Goal: Task Accomplishment & Management: Use online tool/utility

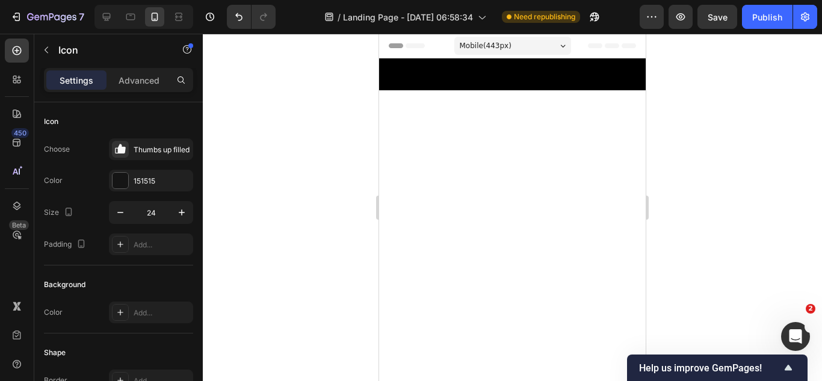
scroll to position [4492, 0]
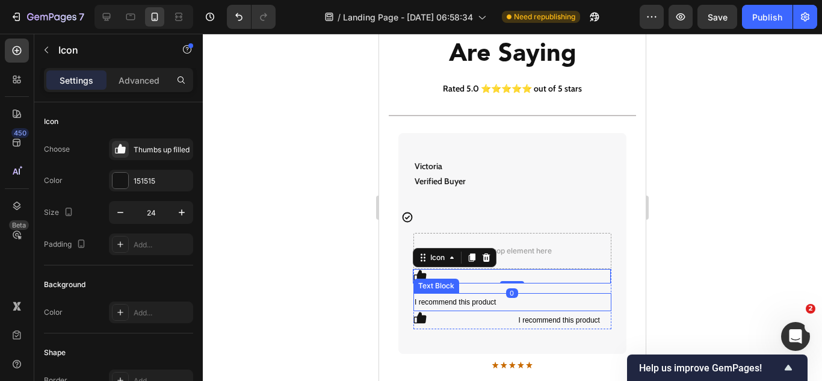
click at [466, 298] on span "I recommend this product" at bounding box center [454, 302] width 81 height 8
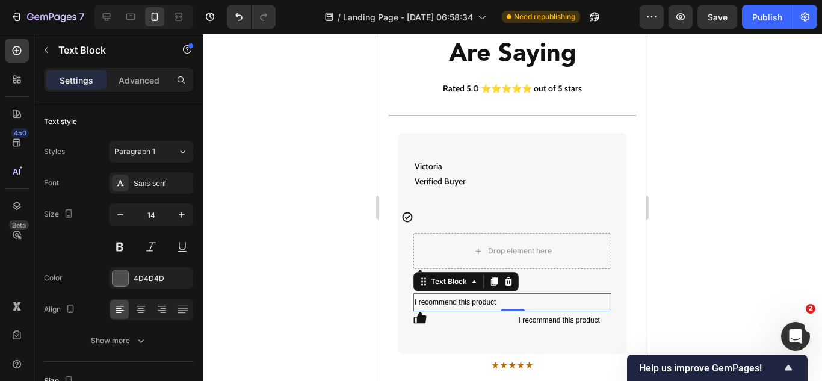
click at [146, 70] on div "Settings Advanced" at bounding box center [118, 80] width 149 height 24
click at [146, 77] on p "Advanced" at bounding box center [139, 80] width 41 height 13
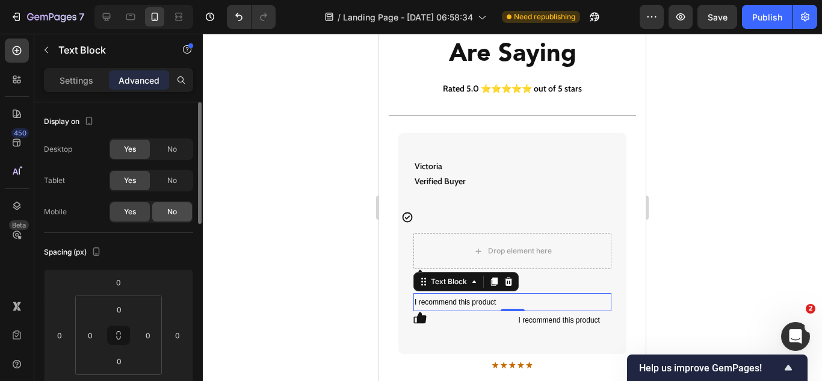
drag, startPoint x: 165, startPoint y: 209, endPoint x: 91, endPoint y: 250, distance: 85.1
click at [165, 209] on div "No" at bounding box center [172, 211] width 40 height 19
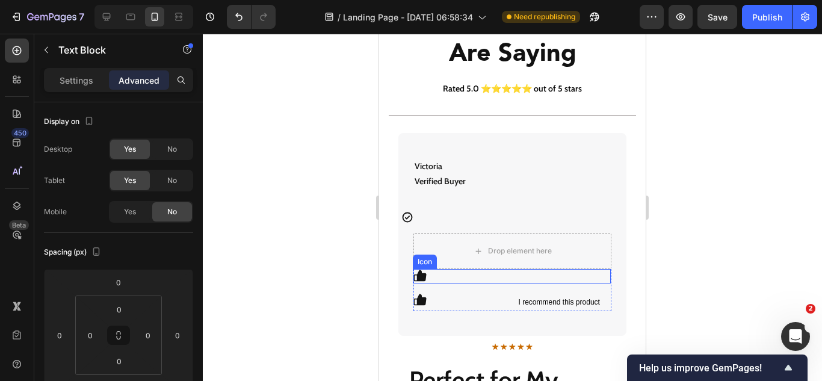
click at [458, 271] on div "Icon" at bounding box center [512, 276] width 198 height 14
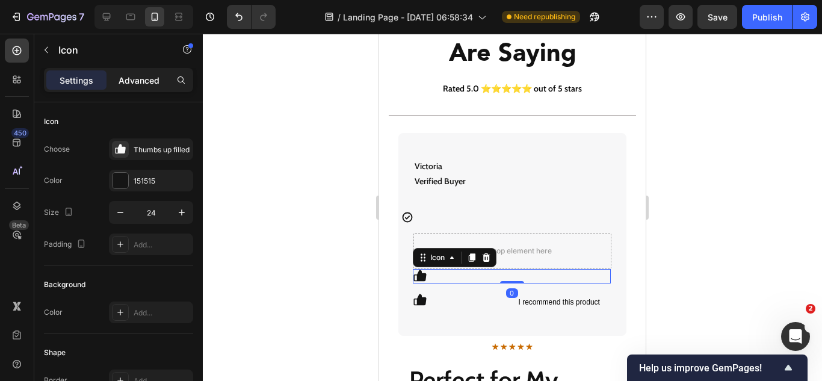
click at [144, 84] on p "Advanced" at bounding box center [139, 80] width 41 height 13
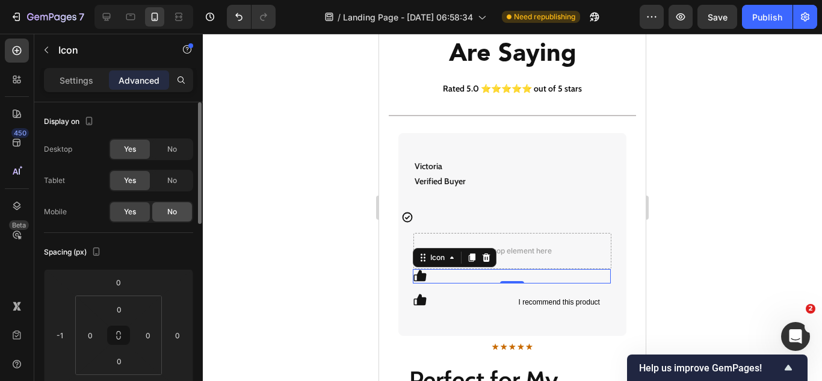
click at [164, 211] on div "No" at bounding box center [172, 211] width 40 height 19
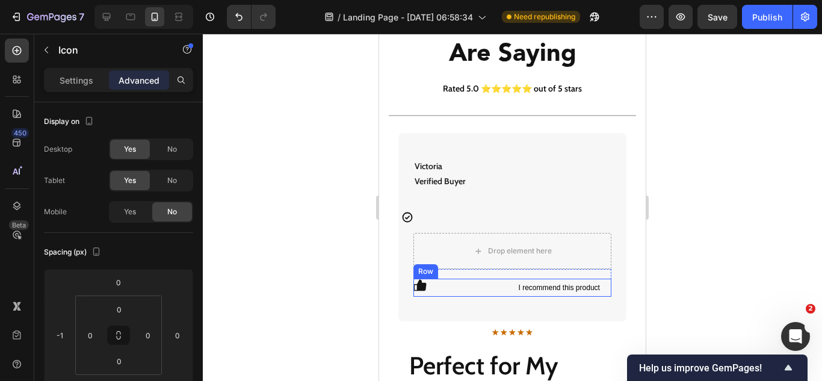
click at [502, 291] on div "Icon" at bounding box center [460, 288] width 94 height 18
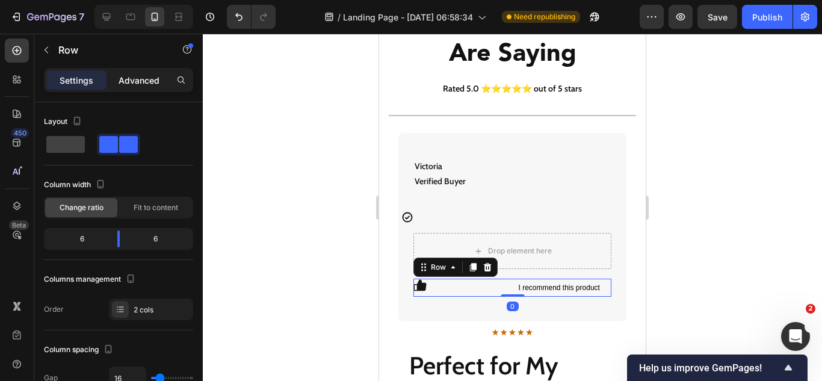
click at [145, 81] on p "Advanced" at bounding box center [139, 80] width 41 height 13
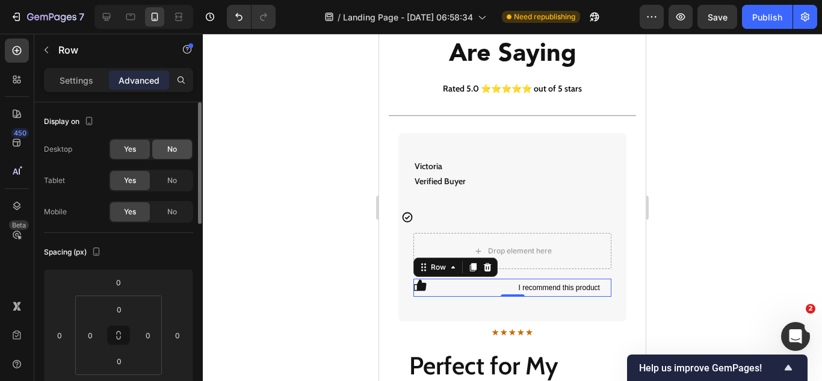
click at [163, 152] on div "No" at bounding box center [172, 149] width 40 height 19
click at [167, 177] on span "No" at bounding box center [172, 180] width 10 height 11
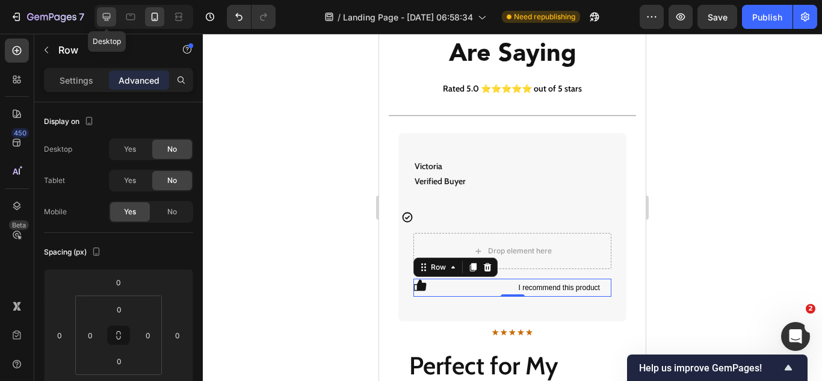
click at [109, 14] on icon at bounding box center [107, 17] width 8 height 8
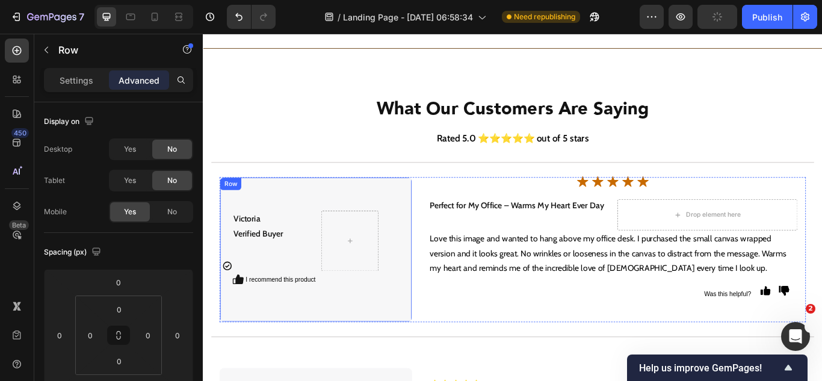
scroll to position [4149, 0]
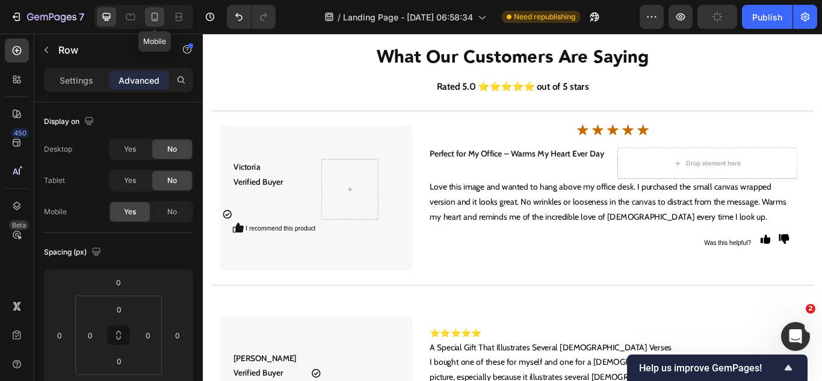
click at [149, 19] on icon at bounding box center [155, 17] width 12 height 12
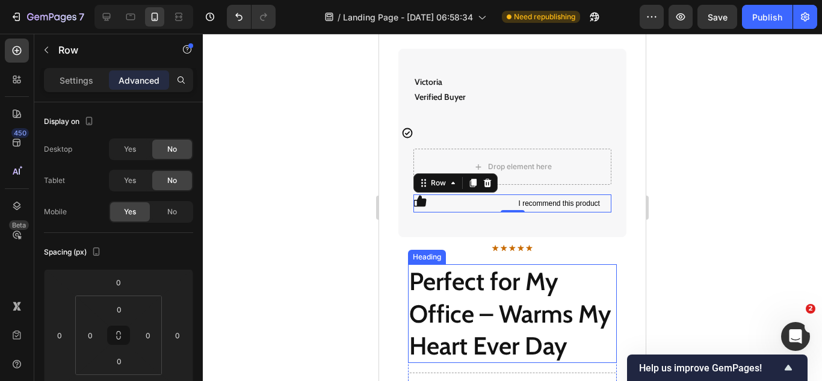
scroll to position [4574, 0]
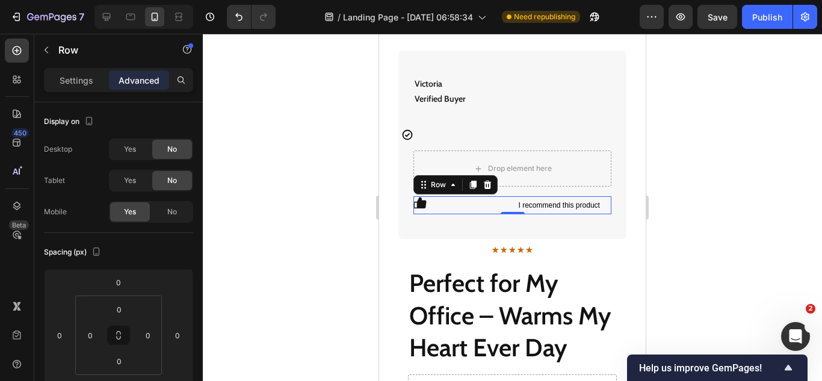
click at [497, 211] on div "Icon" at bounding box center [460, 205] width 94 height 18
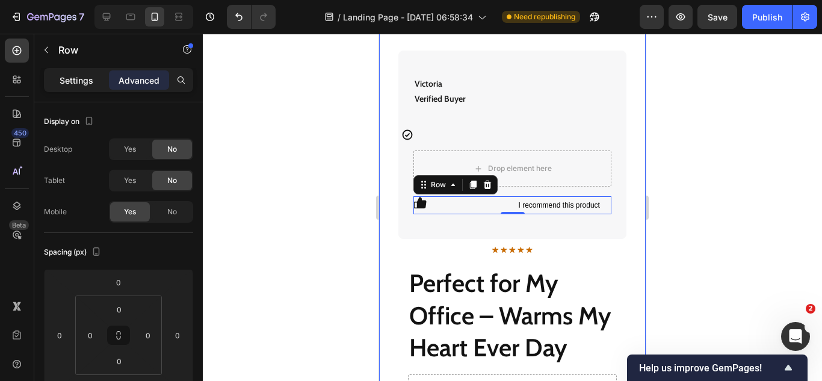
click at [85, 76] on p "Settings" at bounding box center [77, 80] width 34 height 13
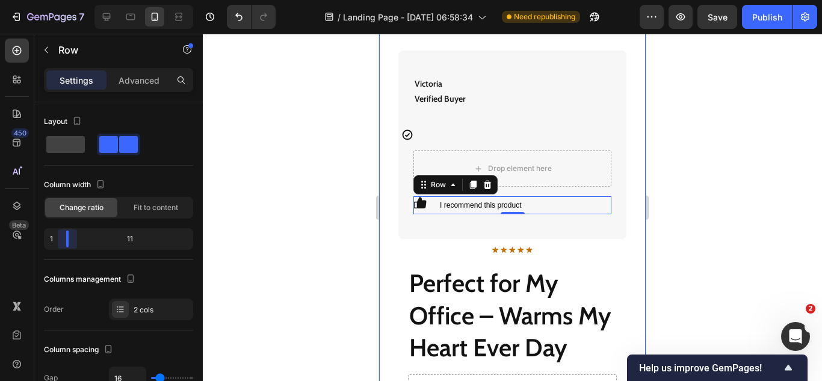
drag, startPoint x: 120, startPoint y: 242, endPoint x: 39, endPoint y: 226, distance: 82.2
click at [39, 0] on body "7 Version history / Landing Page - [DATE] 06:58:34 Need republishing Preview Sa…" at bounding box center [411, 0] width 822 height 0
drag, startPoint x: 66, startPoint y: 239, endPoint x: 47, endPoint y: 235, distance: 19.1
click at [47, 0] on body "7 Version history / Landing Page - [DATE] 06:58:34 Need republishing Preview Sa…" at bounding box center [411, 0] width 822 height 0
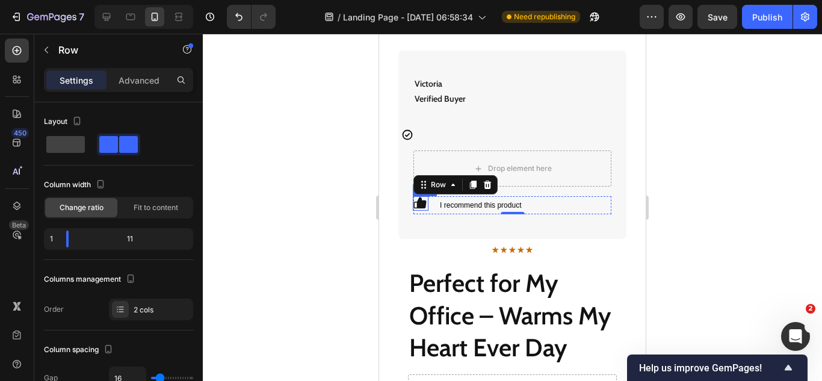
click at [423, 203] on icon at bounding box center [420, 202] width 13 height 11
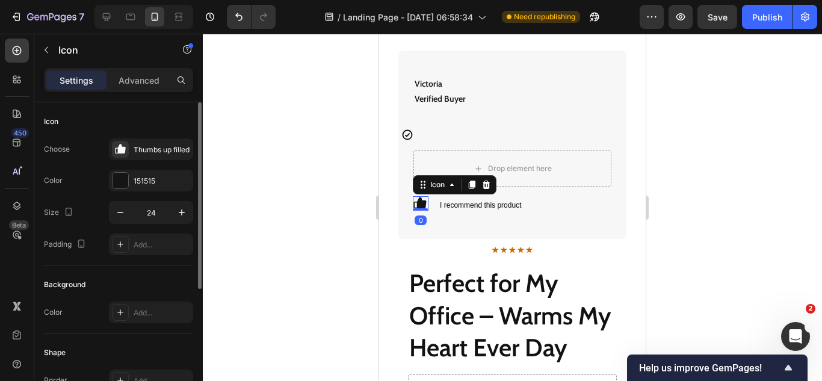
scroll to position [211, 0]
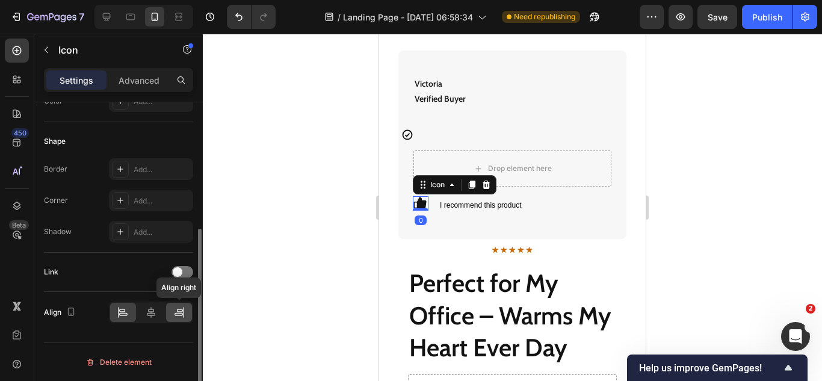
click at [178, 315] on icon at bounding box center [179, 312] width 12 height 12
click at [148, 312] on icon at bounding box center [151, 312] width 12 height 12
click at [173, 314] on icon at bounding box center [179, 312] width 12 height 12
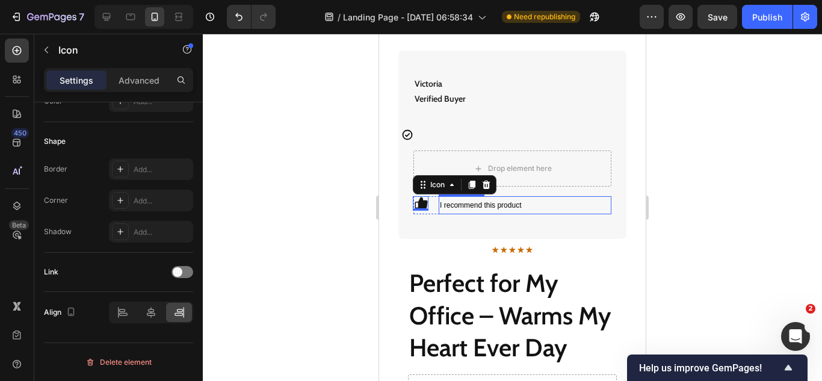
click at [464, 205] on span "I recommend this product" at bounding box center [480, 205] width 81 height 8
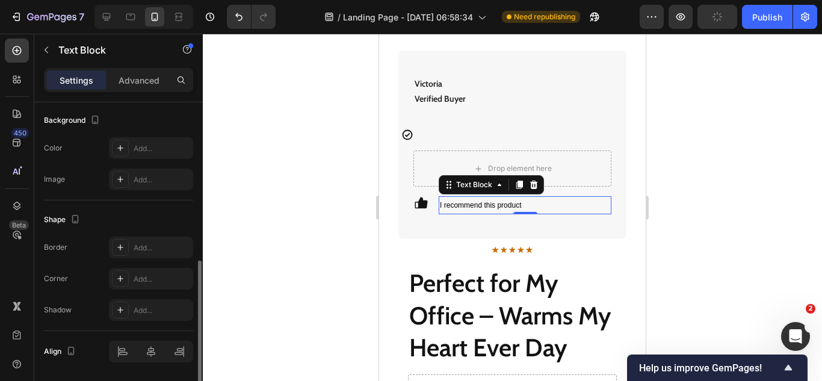
scroll to position [400, 0]
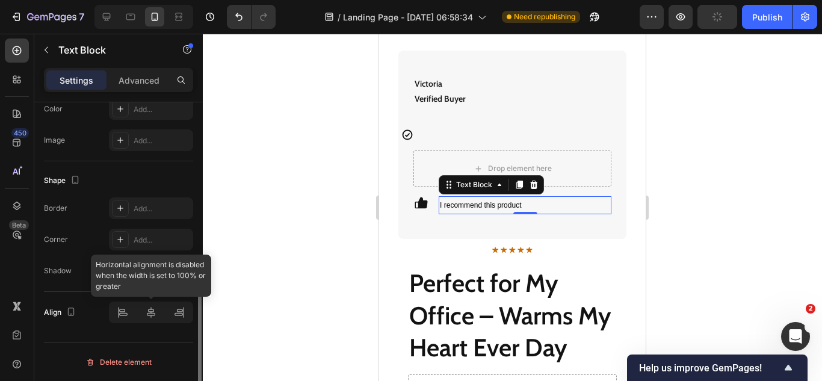
click at [122, 313] on div at bounding box center [151, 312] width 84 height 22
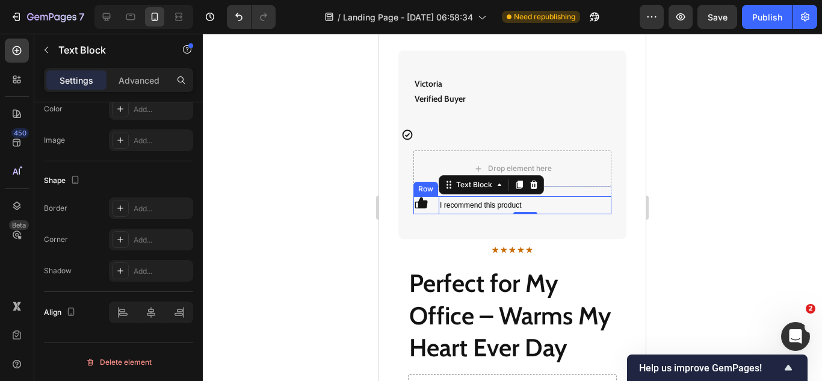
click at [434, 207] on div "Icon I recommend this product Text Block 0 Row" at bounding box center [512, 205] width 198 height 18
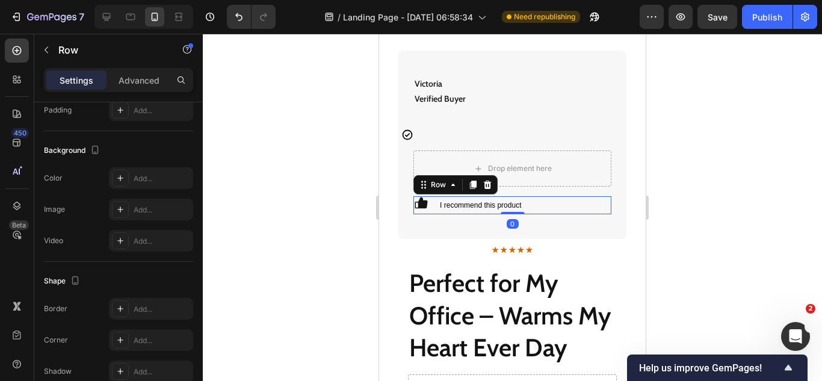
scroll to position [0, 0]
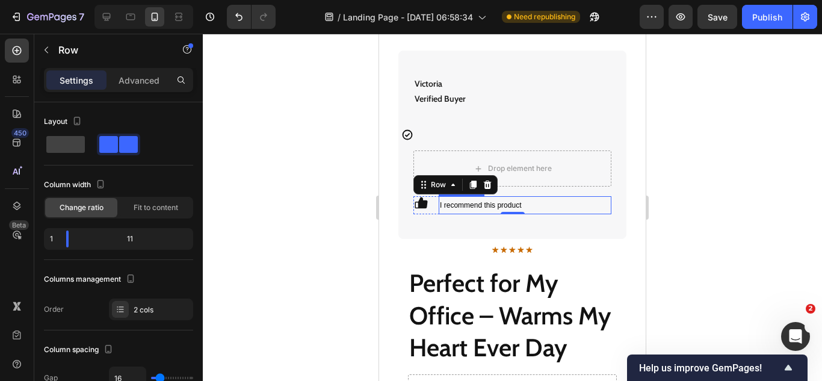
click at [540, 208] on p "I recommend this product" at bounding box center [525, 205] width 170 height 16
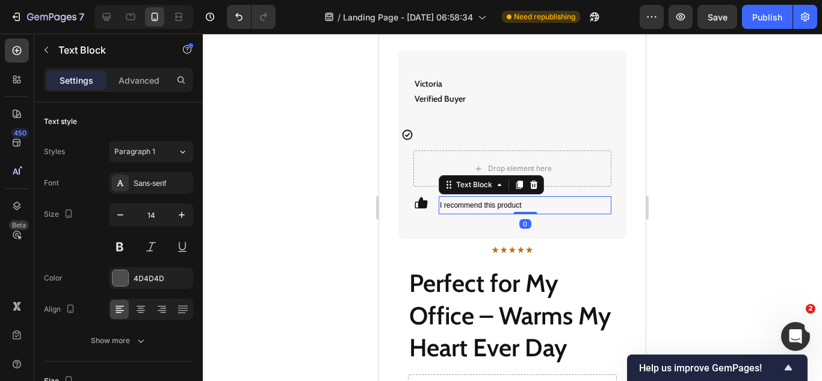
click at [439, 210] on div "I recommend this product" at bounding box center [525, 205] width 173 height 18
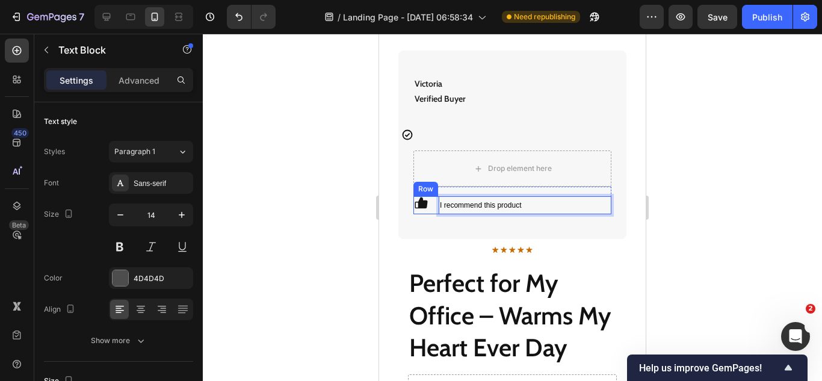
click at [434, 209] on div "Icon I recommend this product Text Block 0 Row" at bounding box center [512, 205] width 198 height 18
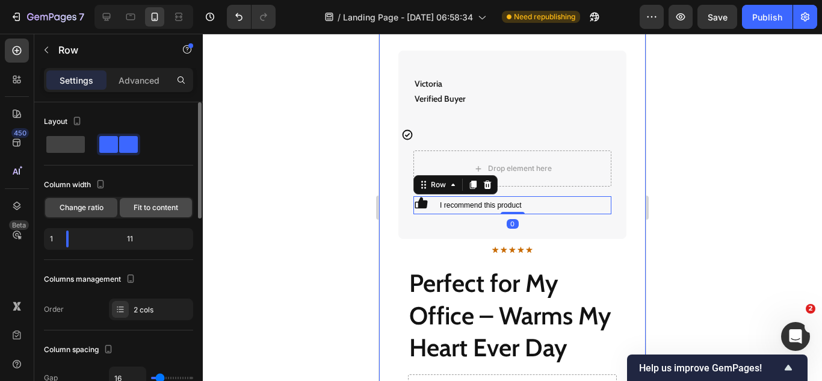
click at [136, 209] on span "Fit to content" at bounding box center [156, 207] width 45 height 11
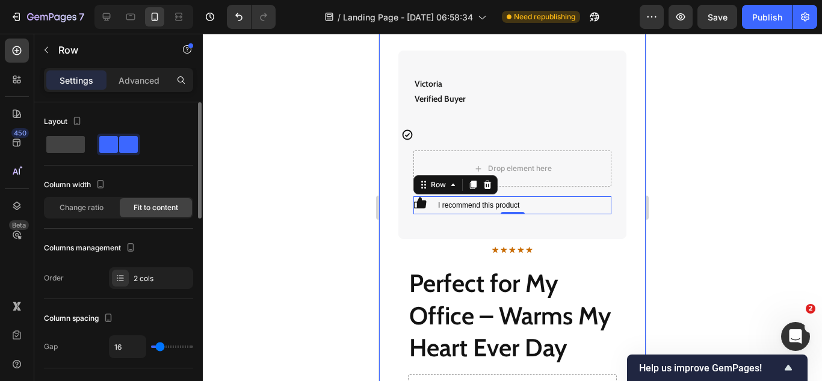
scroll to position [60, 0]
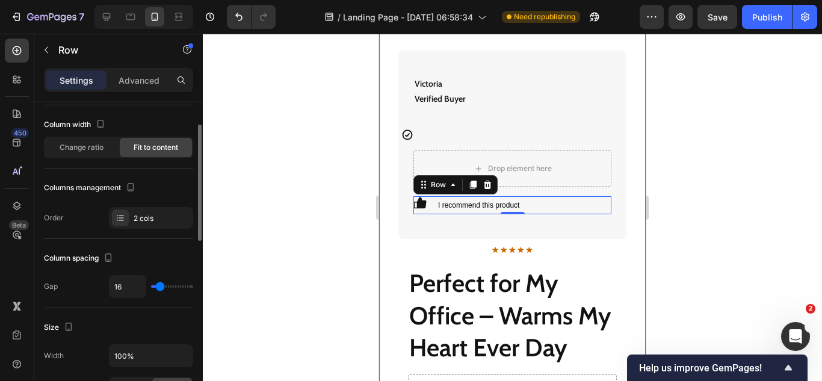
type input "0"
type input "2"
type input "4"
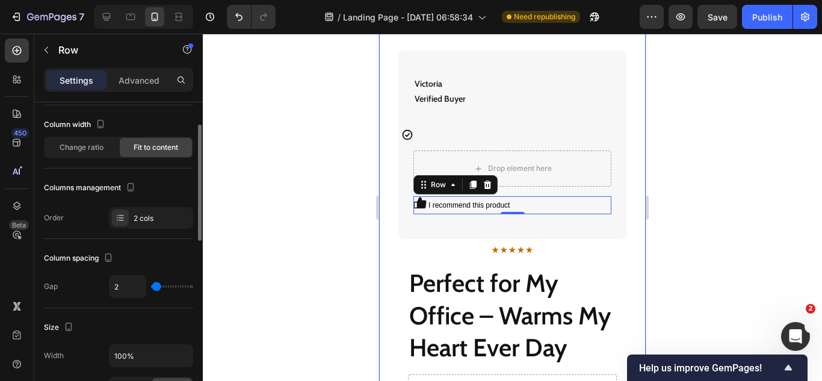
type input "4"
type input "11"
type input "13"
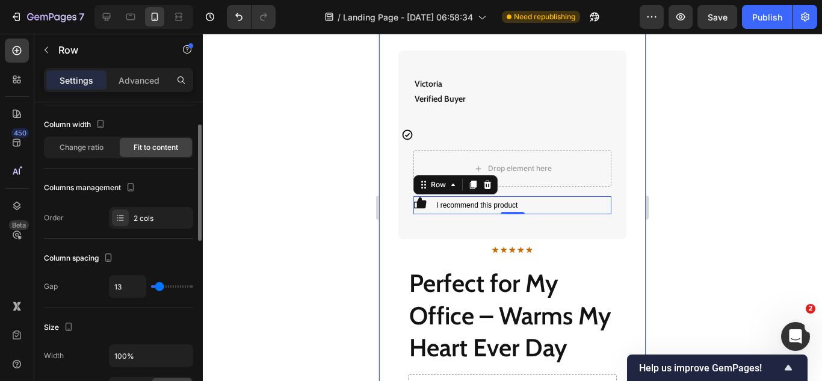
type input "9"
type input "7"
type input "2"
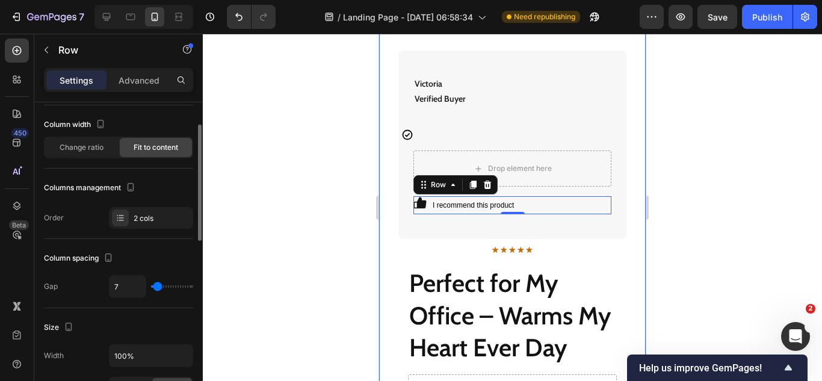
type input "2"
type input "4"
drag, startPoint x: 159, startPoint y: 286, endPoint x: 20, endPoint y: 187, distance: 169.9
type input "4"
click at [157, 285] on input "range" at bounding box center [172, 286] width 42 height 2
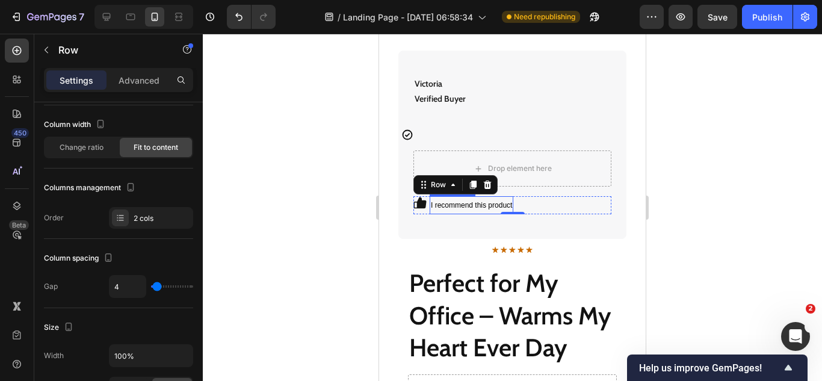
click at [460, 204] on span "I recommend this product" at bounding box center [471, 205] width 81 height 8
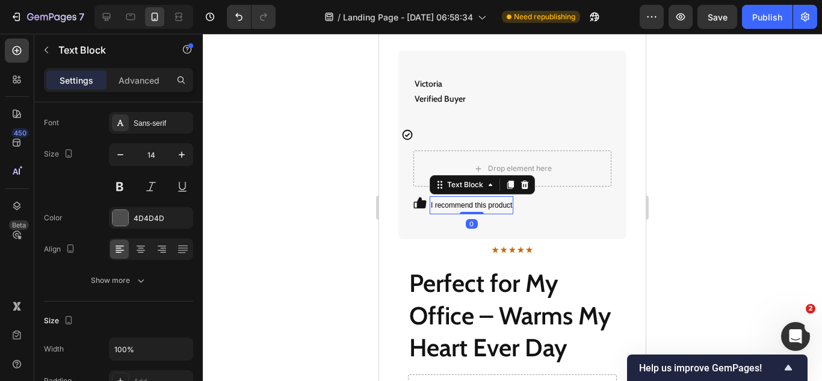
scroll to position [0, 0]
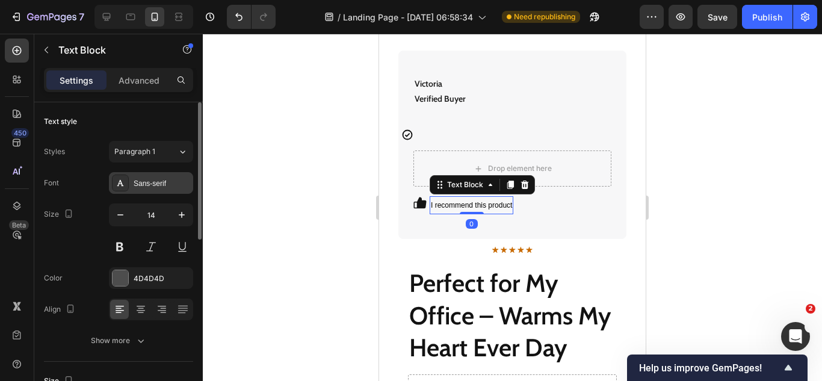
click at [151, 185] on div "Sans-serif" at bounding box center [162, 183] width 57 height 11
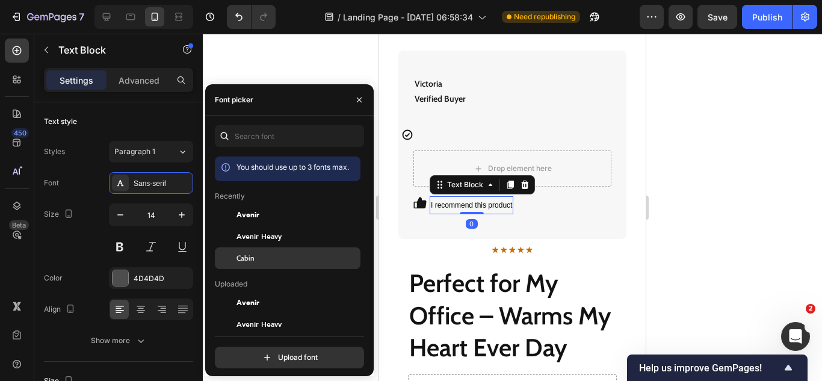
click at [241, 251] on div "Cabin" at bounding box center [288, 258] width 146 height 22
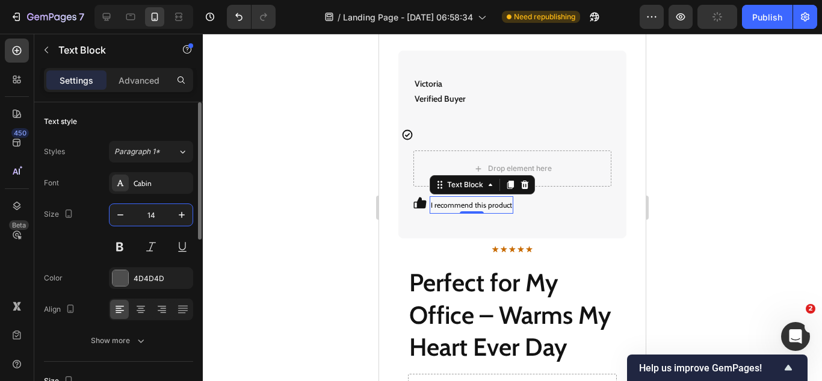
click at [154, 211] on input "14" at bounding box center [151, 215] width 40 height 22
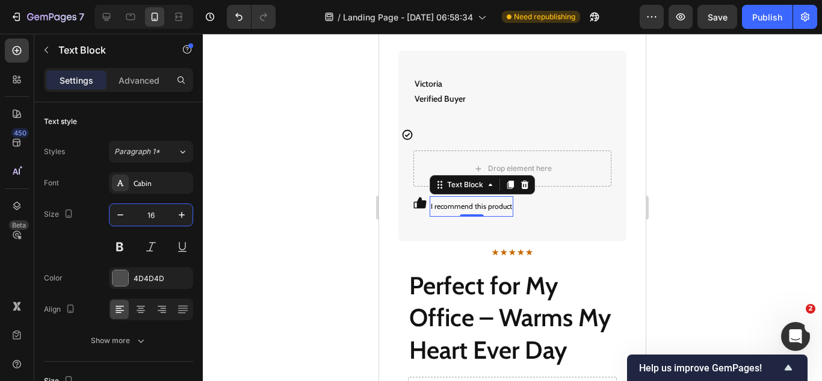
type input "16"
click at [6, 263] on div "450 Beta" at bounding box center [17, 166] width 24 height 256
click at [121, 280] on div at bounding box center [120, 278] width 16 height 16
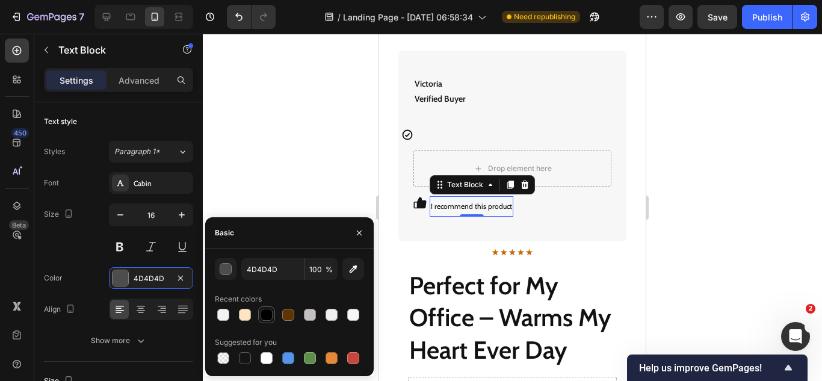
click at [272, 312] on div at bounding box center [266, 315] width 12 height 12
type input "000000"
click at [15, 265] on div "450 Beta" at bounding box center [17, 166] width 24 height 256
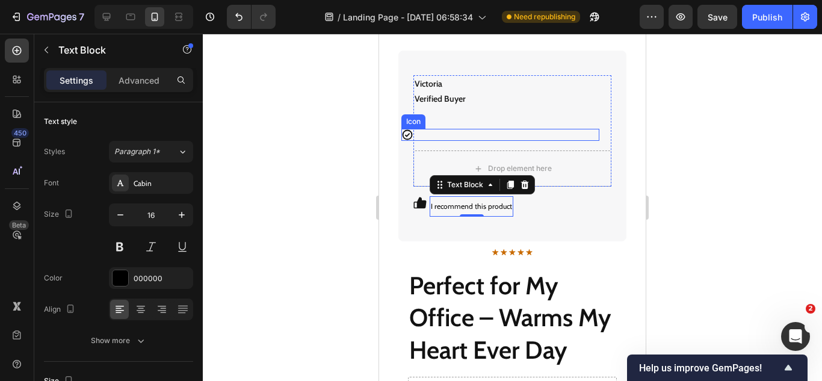
click at [478, 139] on div "Icon" at bounding box center [500, 135] width 198 height 12
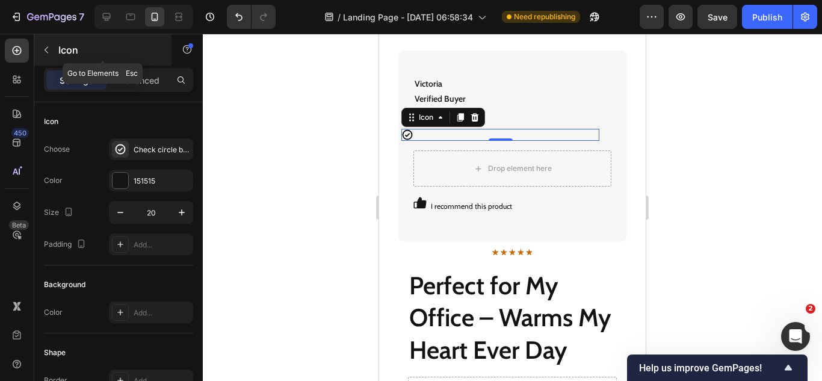
click at [46, 45] on button "button" at bounding box center [46, 49] width 19 height 19
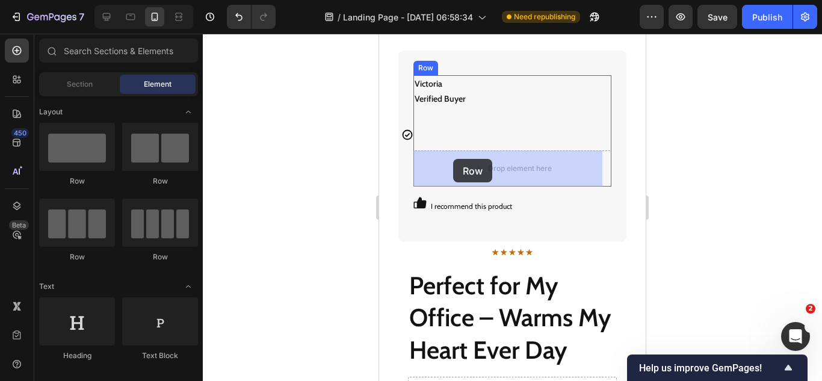
drag, startPoint x: 679, startPoint y: 197, endPoint x: 752, endPoint y: 214, distance: 74.7
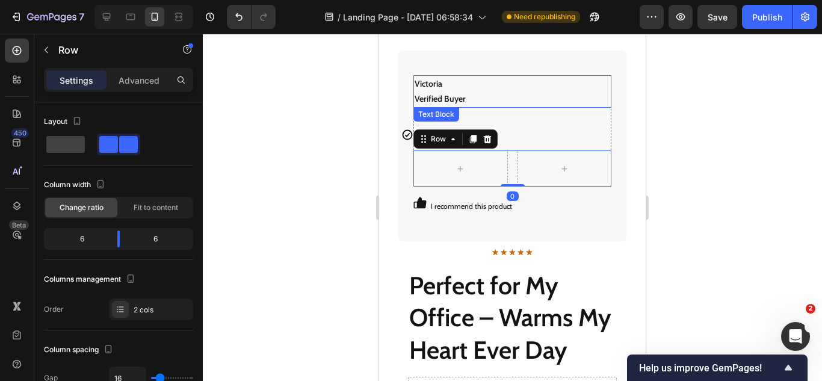
click at [430, 94] on strong "Verified Buyer" at bounding box center [439, 98] width 51 height 11
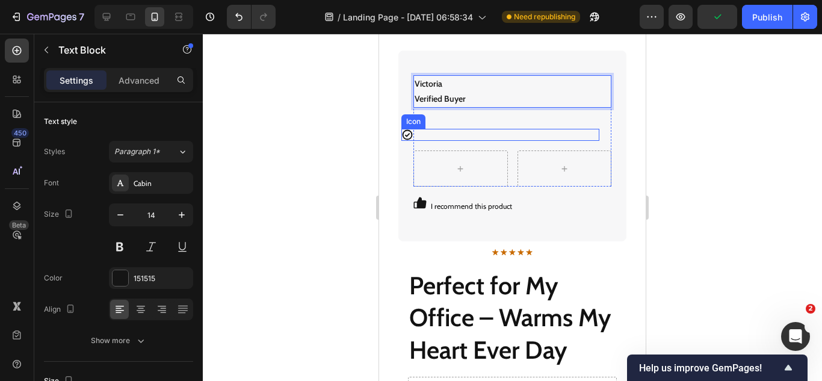
click at [425, 136] on div "Icon" at bounding box center [500, 135] width 198 height 12
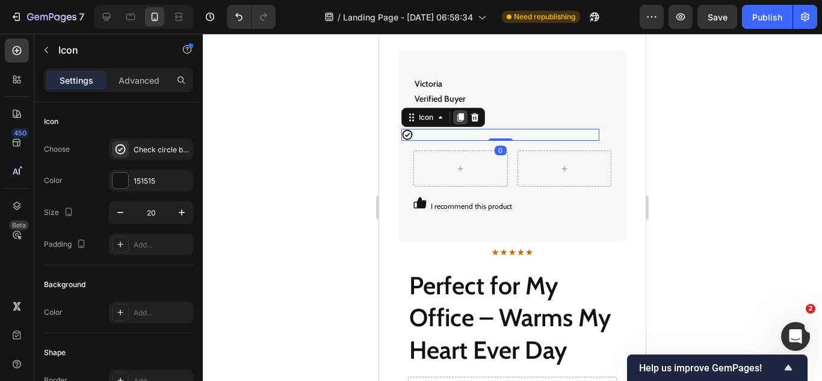
click at [459, 121] on icon at bounding box center [460, 117] width 10 height 10
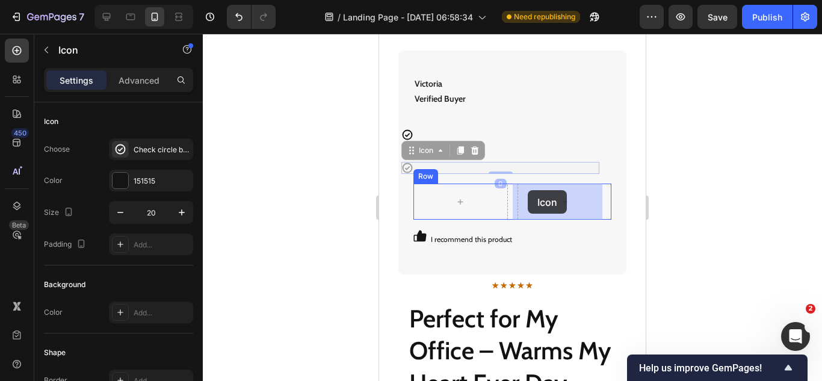
drag, startPoint x: 418, startPoint y: 152, endPoint x: 476, endPoint y: 210, distance: 82.1
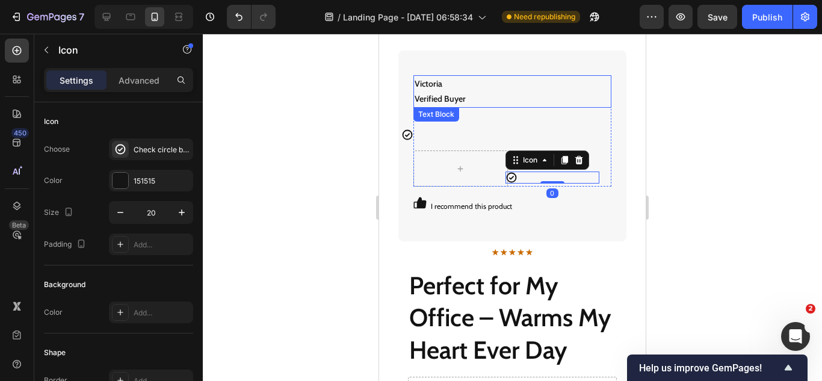
click at [437, 95] on strong "Verified Buyer" at bounding box center [439, 98] width 51 height 11
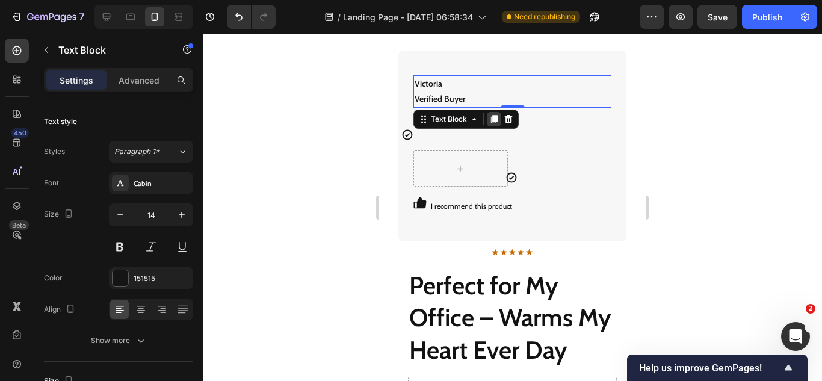
click at [491, 122] on icon at bounding box center [494, 119] width 10 height 10
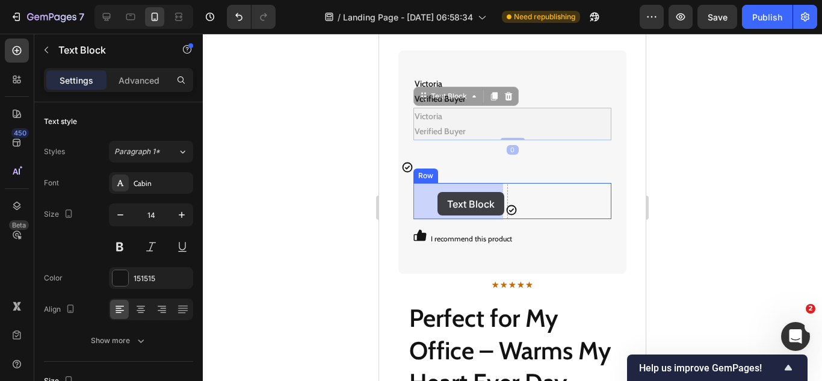
drag, startPoint x: 428, startPoint y: 96, endPoint x: 437, endPoint y: 192, distance: 96.7
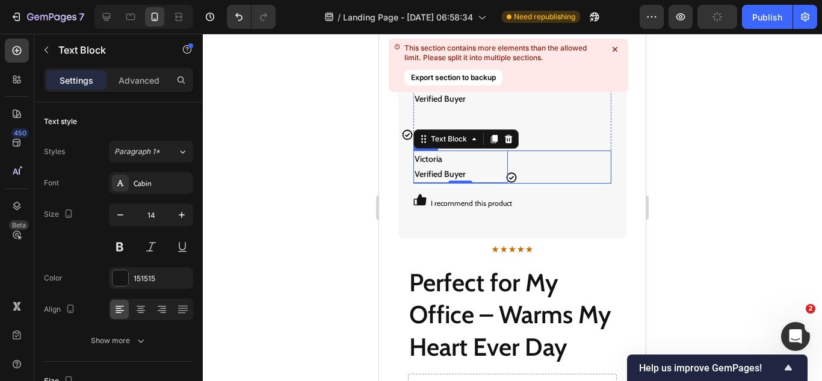
click at [541, 165] on div "Icon" at bounding box center [564, 166] width 94 height 33
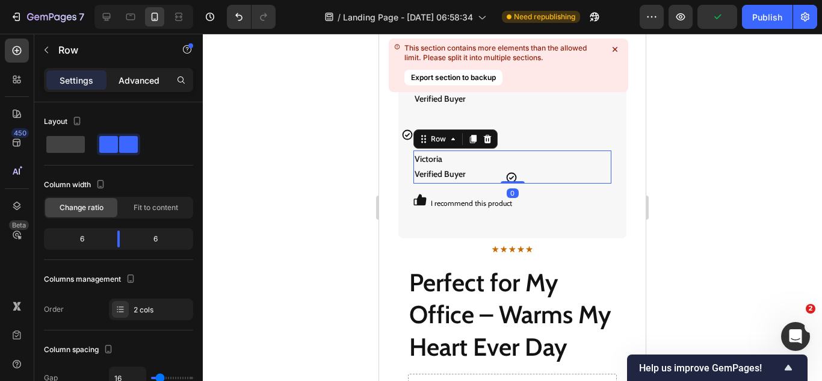
click at [143, 75] on p "Advanced" at bounding box center [139, 80] width 41 height 13
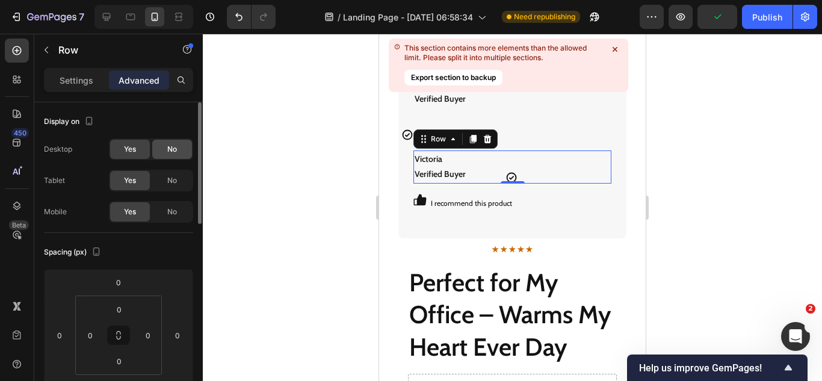
click at [177, 153] on div "No" at bounding box center [172, 149] width 40 height 19
click at [179, 174] on div "No" at bounding box center [172, 180] width 40 height 19
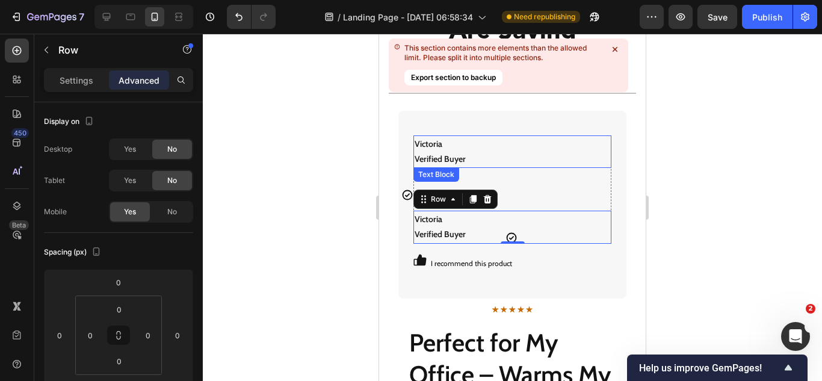
click at [432, 161] on strong "Verified Buyer" at bounding box center [439, 158] width 51 height 11
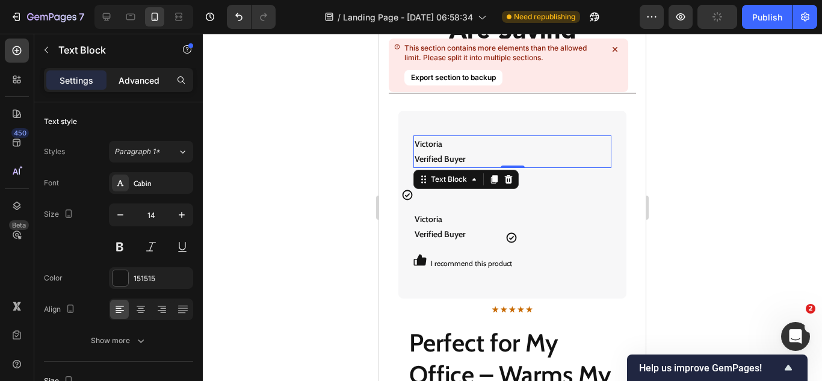
click at [143, 76] on p "Advanced" at bounding box center [139, 80] width 41 height 13
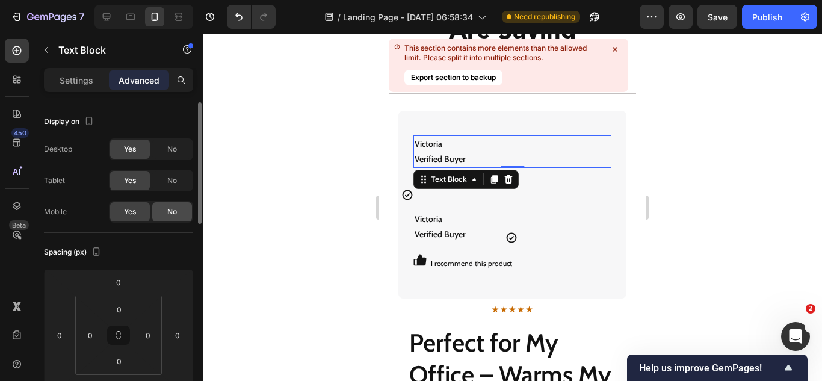
click at [171, 206] on span "No" at bounding box center [172, 211] width 10 height 11
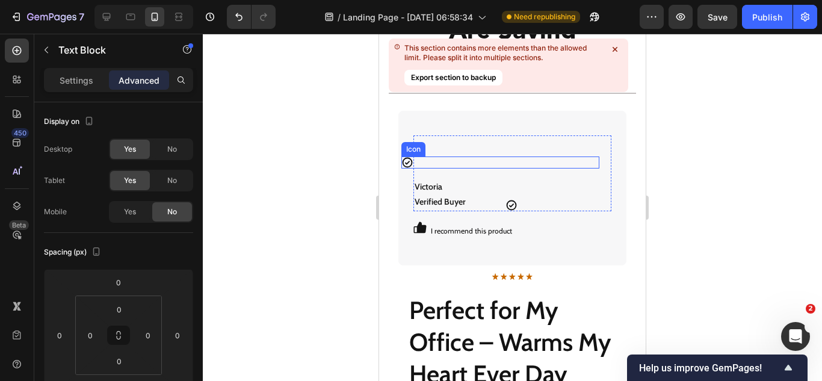
click at [419, 161] on div "Icon" at bounding box center [500, 162] width 198 height 12
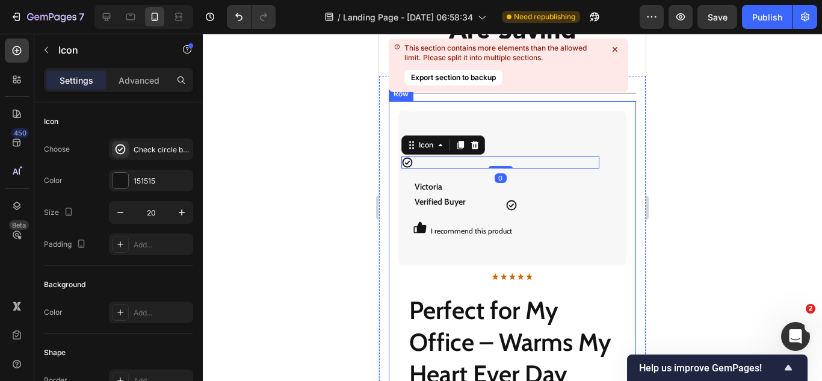
click at [138, 69] on div "Settings Advanced" at bounding box center [118, 80] width 149 height 24
click at [141, 79] on p "Advanced" at bounding box center [139, 80] width 41 height 13
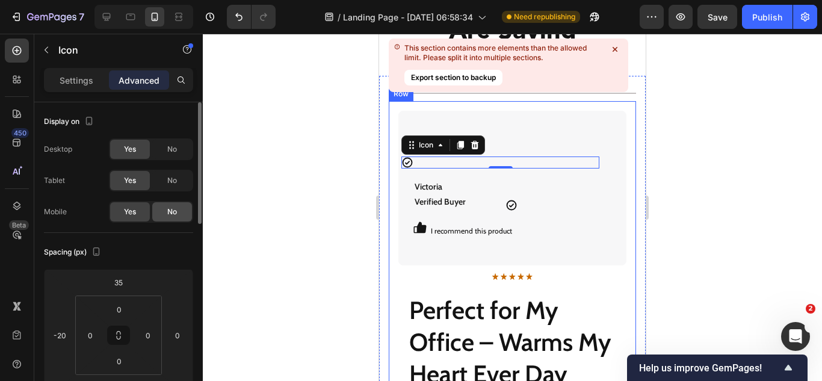
click at [173, 205] on div "No" at bounding box center [172, 211] width 40 height 19
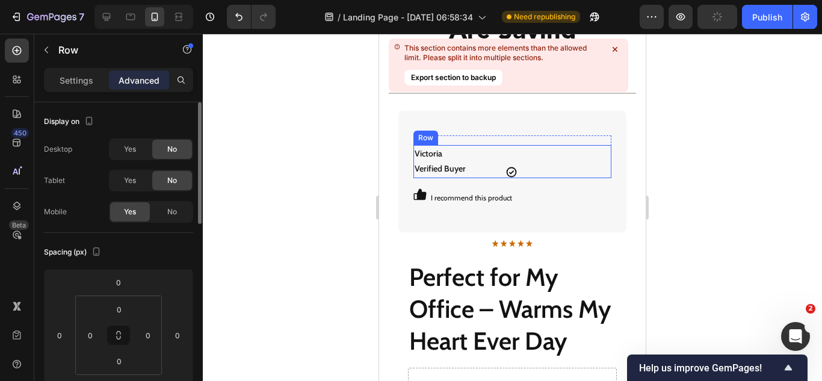
click at [547, 156] on div "Icon" at bounding box center [564, 161] width 94 height 33
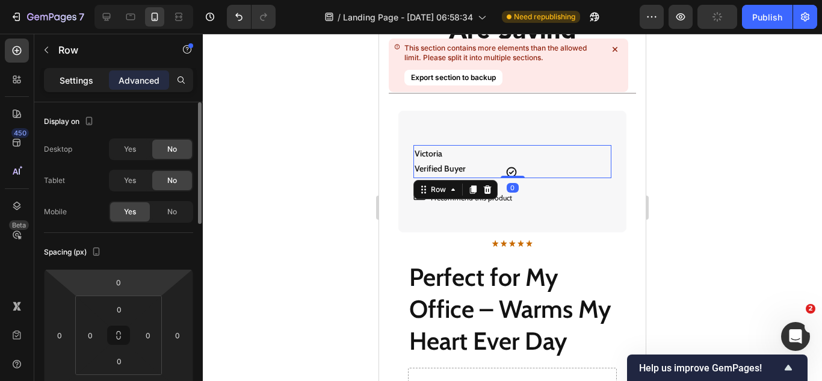
click at [70, 77] on p "Settings" at bounding box center [77, 80] width 34 height 13
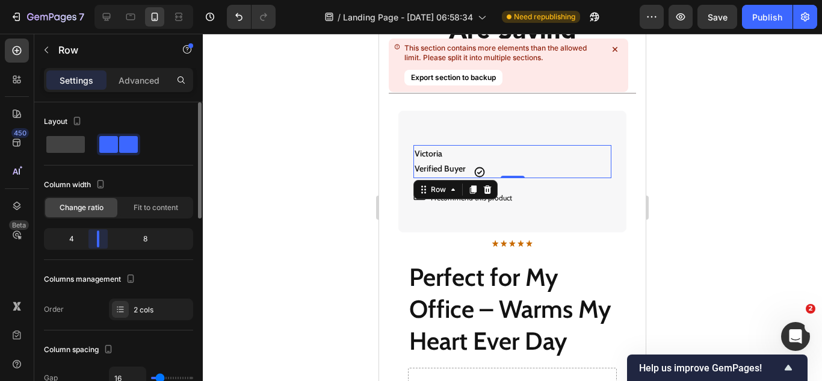
drag, startPoint x: 123, startPoint y: 236, endPoint x: 95, endPoint y: 220, distance: 31.8
click at [95, 0] on body "7 Version history / Landing Page - [DATE] 06:58:34 Need republishing Preview Sa…" at bounding box center [411, 0] width 822 height 0
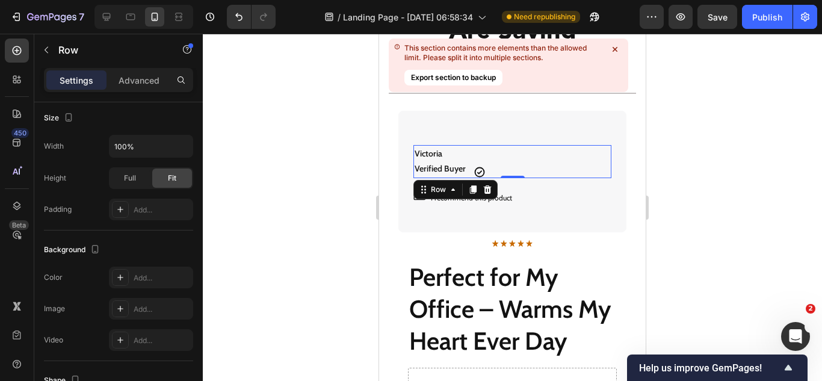
scroll to position [527, 0]
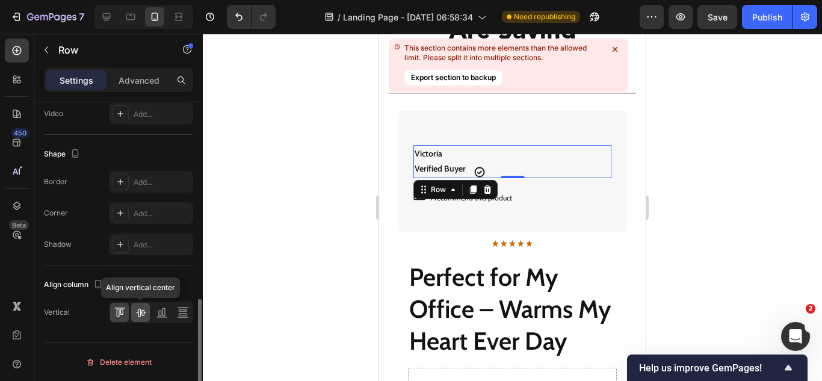
click at [144, 315] on icon at bounding box center [141, 312] width 12 height 12
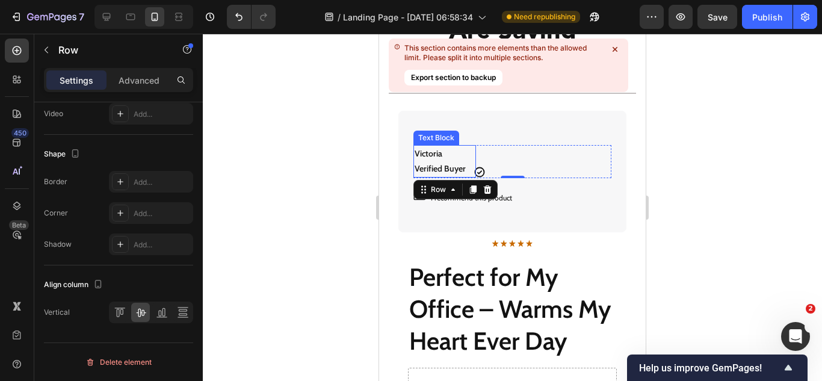
click at [440, 163] on strong "Verified Buyer" at bounding box center [439, 168] width 51 height 11
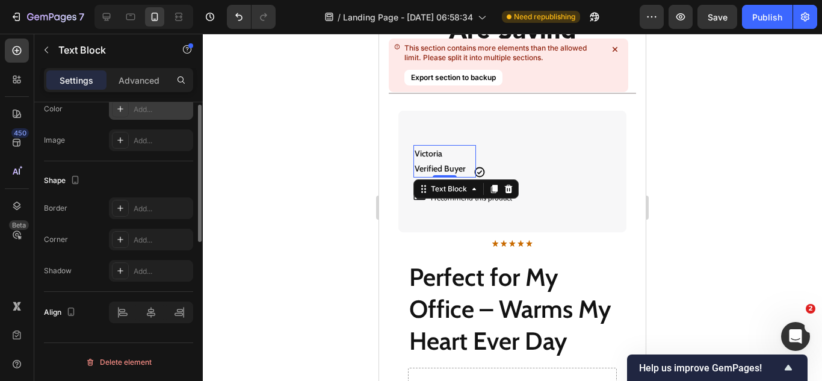
scroll to position [220, 0]
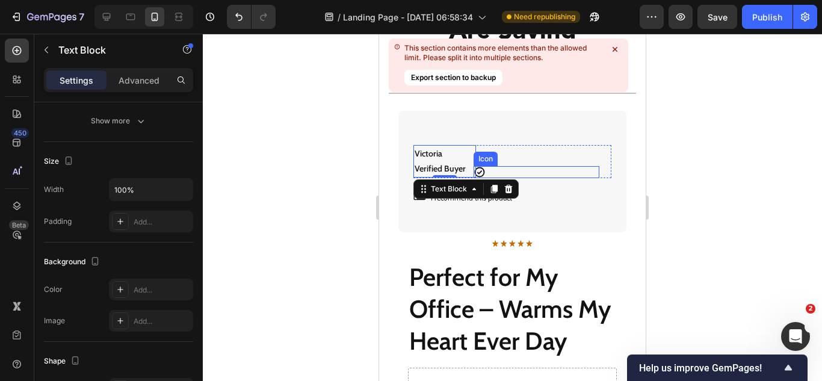
click at [479, 168] on icon at bounding box center [480, 172] width 10 height 10
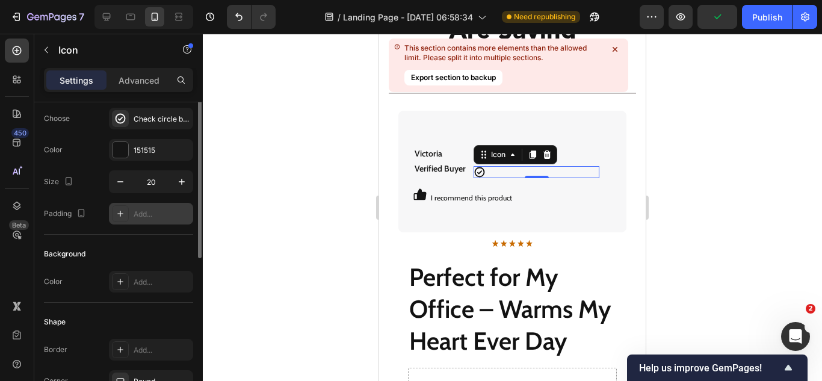
scroll to position [0, 0]
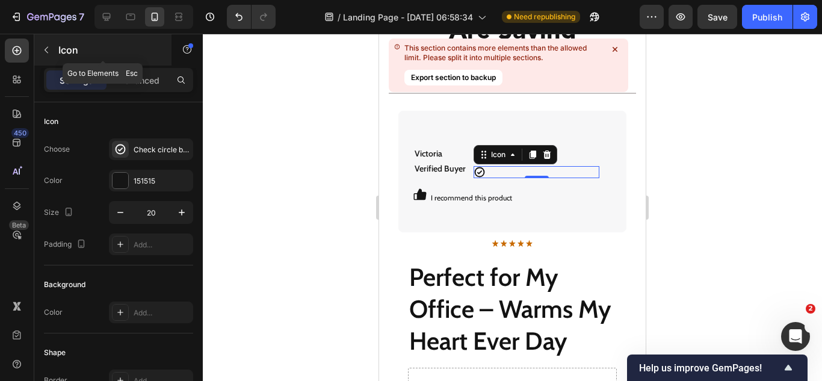
click at [44, 45] on icon "button" at bounding box center [47, 50] width 10 height 10
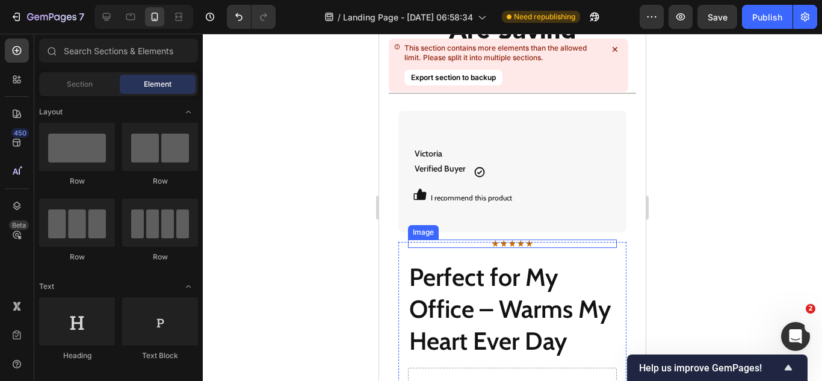
click at [473, 241] on div at bounding box center [512, 243] width 209 height 8
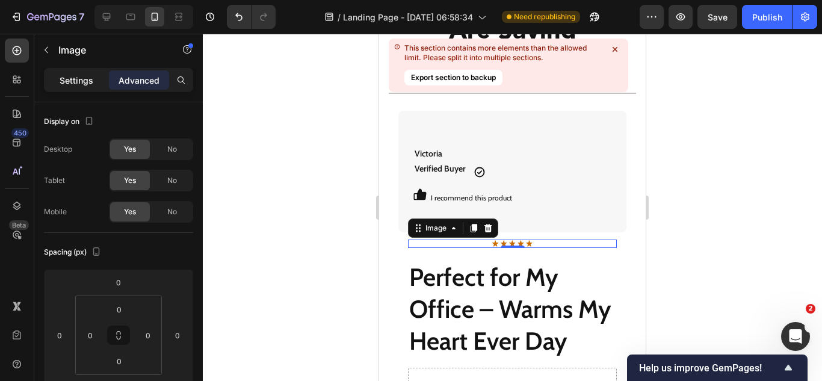
click at [80, 83] on p "Settings" at bounding box center [77, 80] width 34 height 13
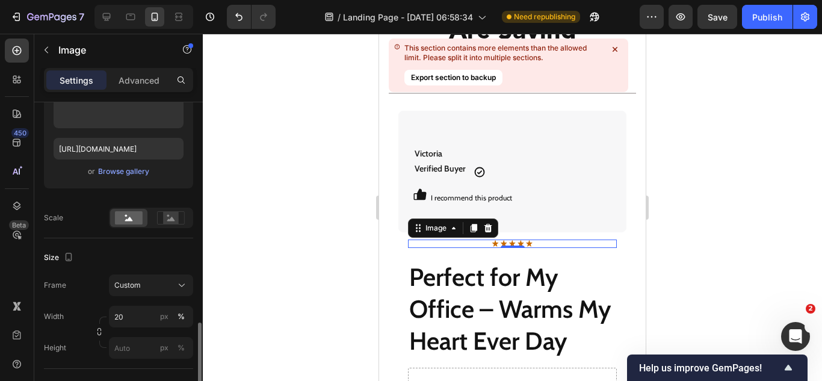
scroll to position [301, 0]
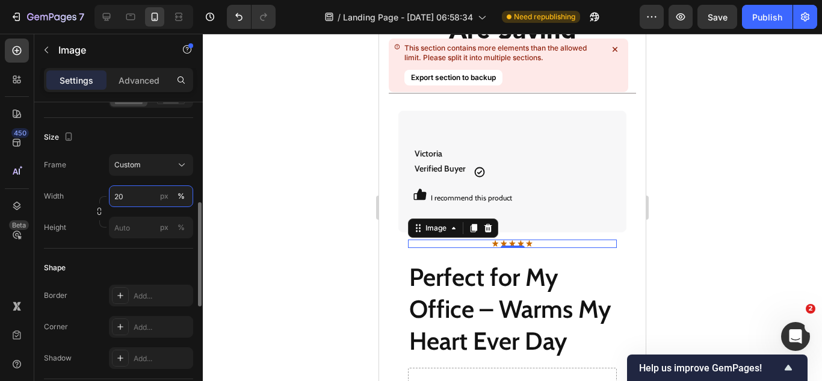
click at [134, 195] on input "20" at bounding box center [151, 196] width 84 height 22
click at [470, 231] on icon at bounding box center [473, 228] width 7 height 8
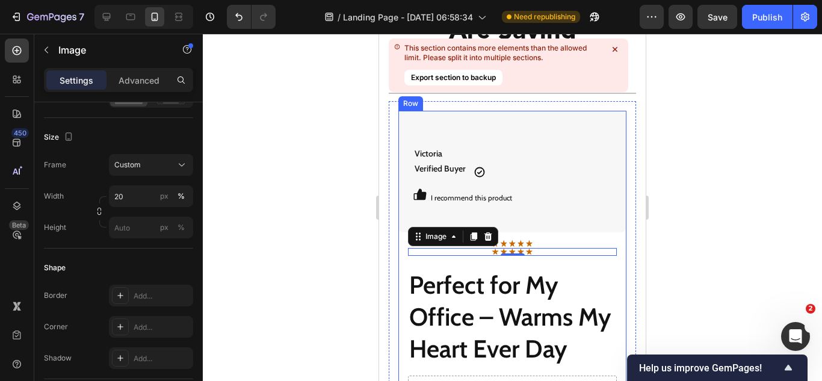
click at [513, 239] on div "Victoria Verified Buyer Text Block Icon Victoria Verified Buyer Text Block Icon…" at bounding box center [512, 332] width 228 height 442
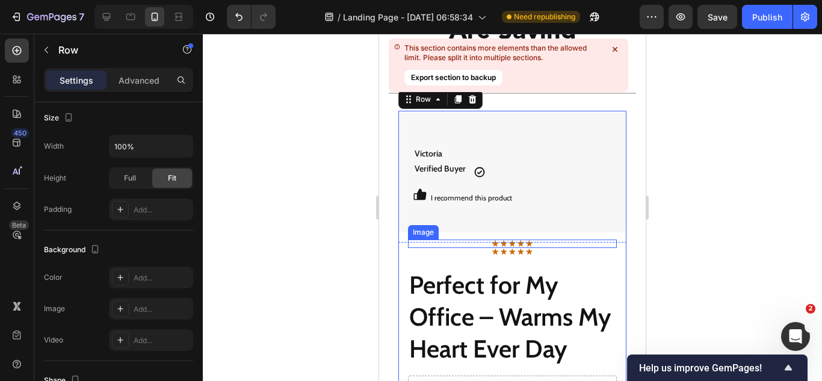
scroll to position [0, 0]
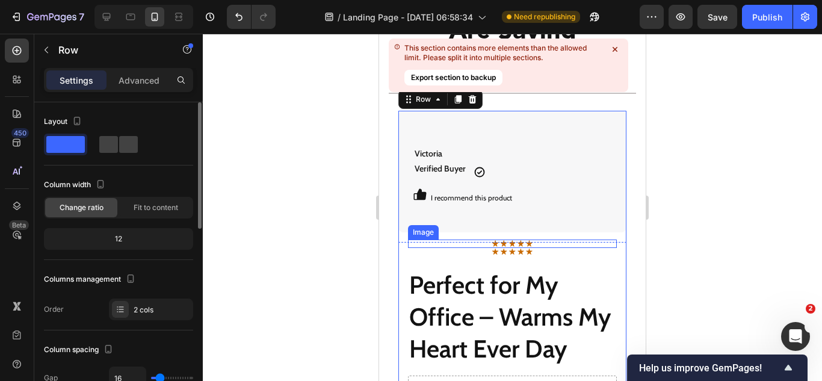
click at [513, 242] on img at bounding box center [512, 243] width 42 height 8
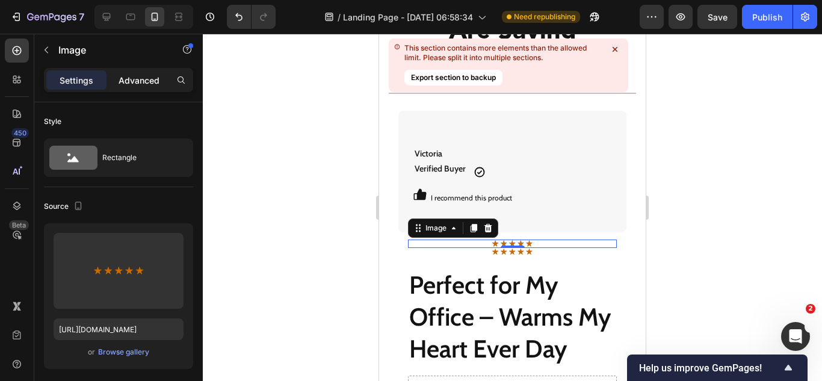
click at [147, 81] on p "Advanced" at bounding box center [139, 80] width 41 height 13
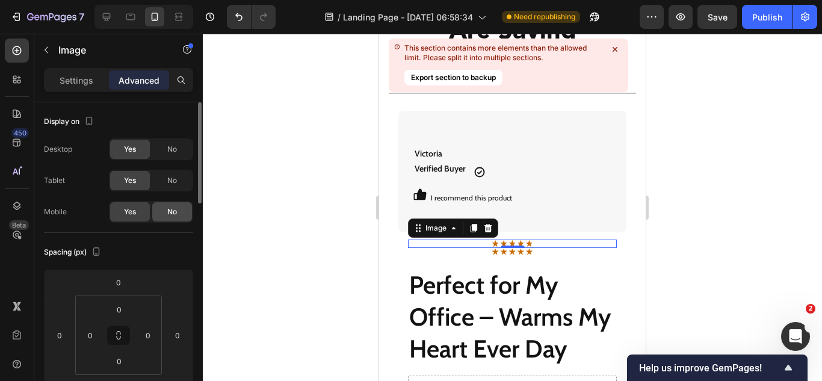
click at [176, 215] on span "No" at bounding box center [172, 211] width 10 height 11
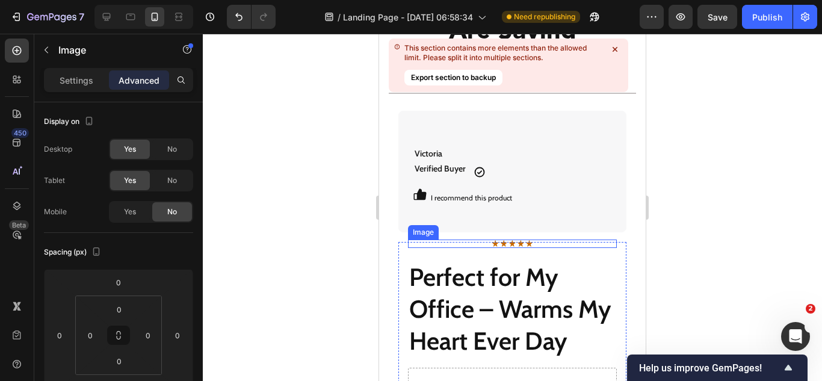
click at [476, 243] on div at bounding box center [512, 243] width 209 height 8
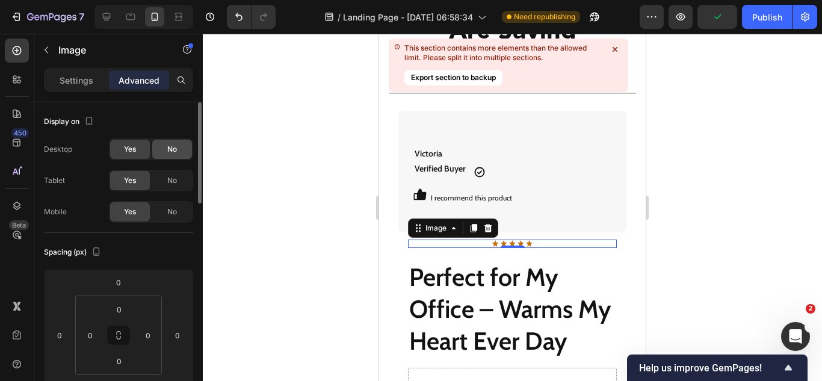
click at [171, 156] on div "No" at bounding box center [172, 149] width 40 height 19
click at [170, 174] on div "No" at bounding box center [172, 180] width 40 height 19
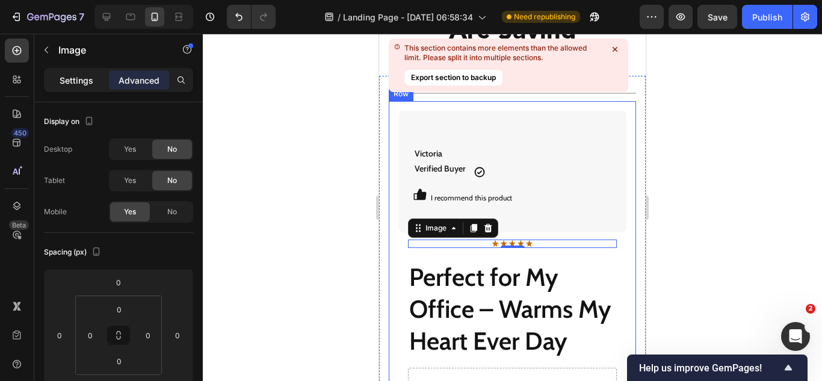
click at [77, 85] on p "Settings" at bounding box center [77, 80] width 34 height 13
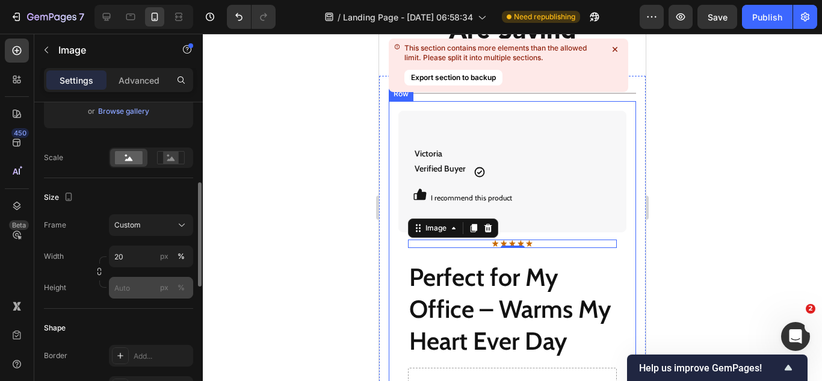
scroll to position [361, 0]
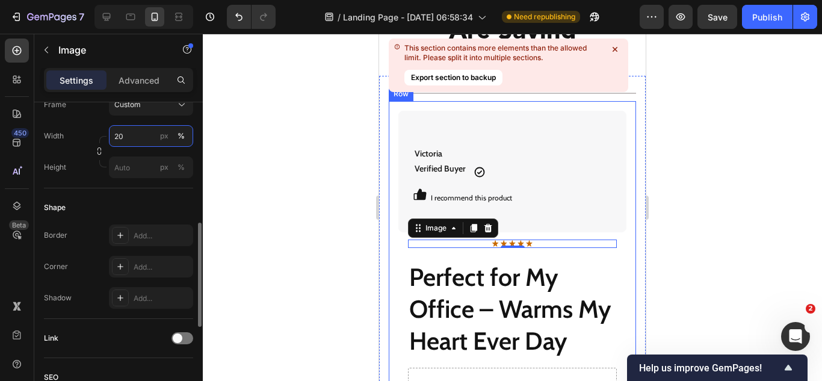
click at [122, 136] on input "20" at bounding box center [151, 136] width 84 height 22
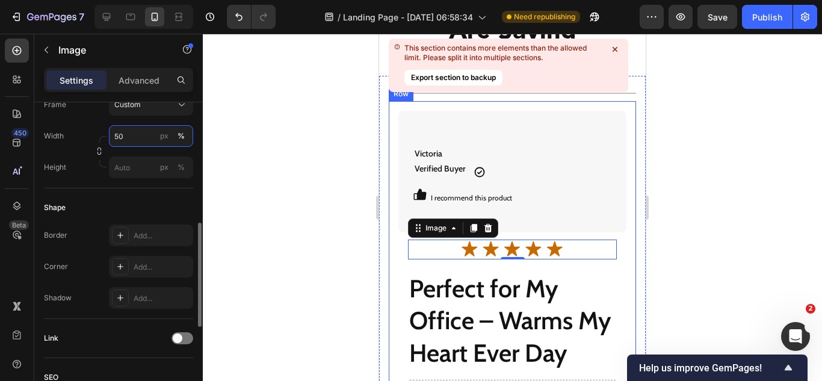
click at [122, 136] on input "50" at bounding box center [151, 136] width 84 height 22
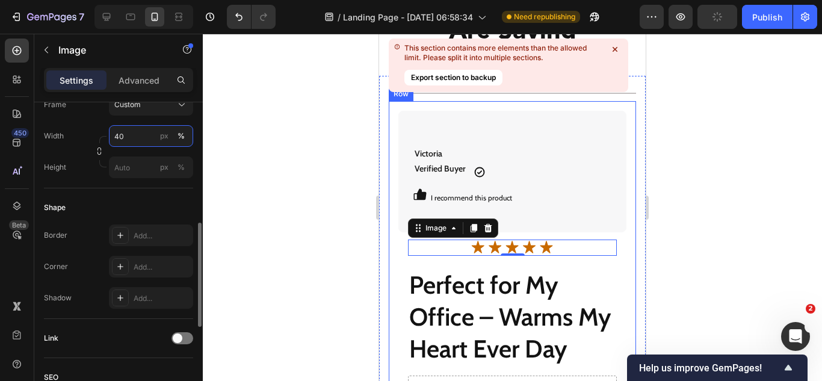
scroll to position [626, 0]
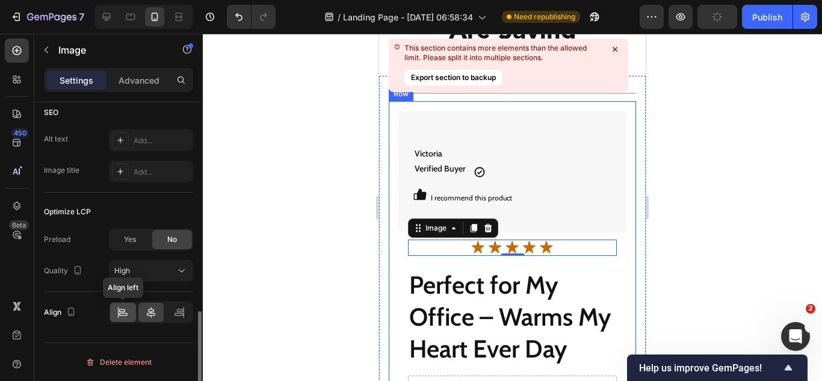
type input "40"
click at [120, 315] on icon at bounding box center [123, 314] width 8 height 3
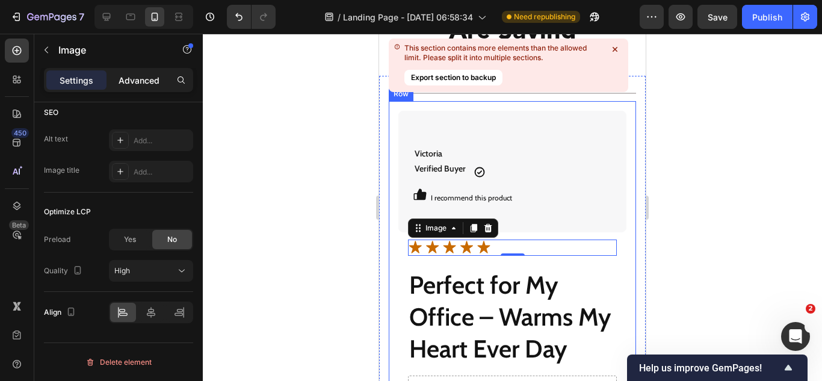
click at [137, 79] on p "Advanced" at bounding box center [139, 80] width 41 height 13
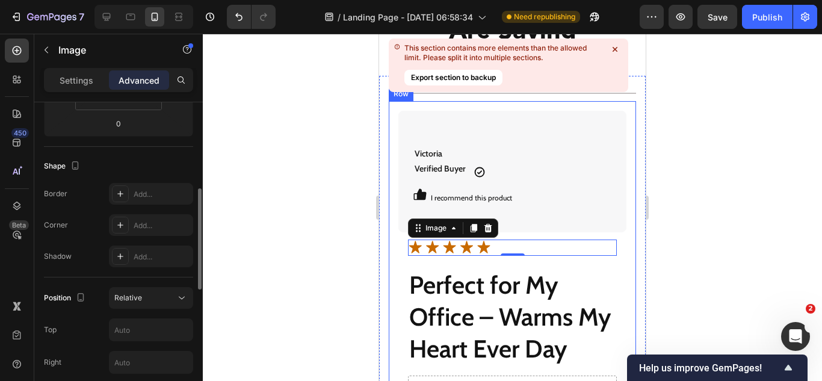
scroll to position [325, 0]
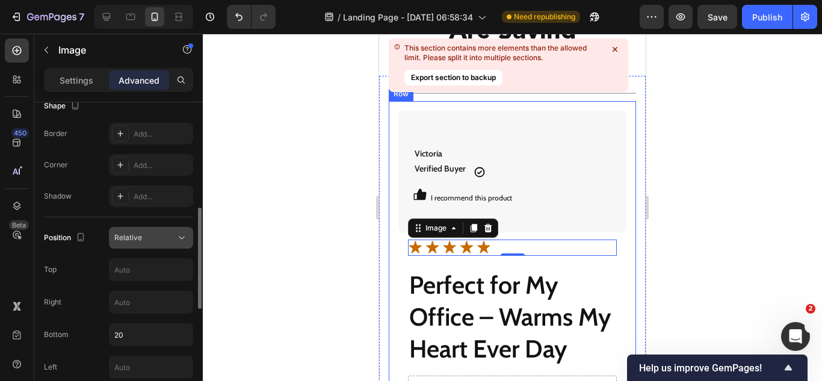
click at [141, 233] on div "Relative" at bounding box center [144, 237] width 61 height 11
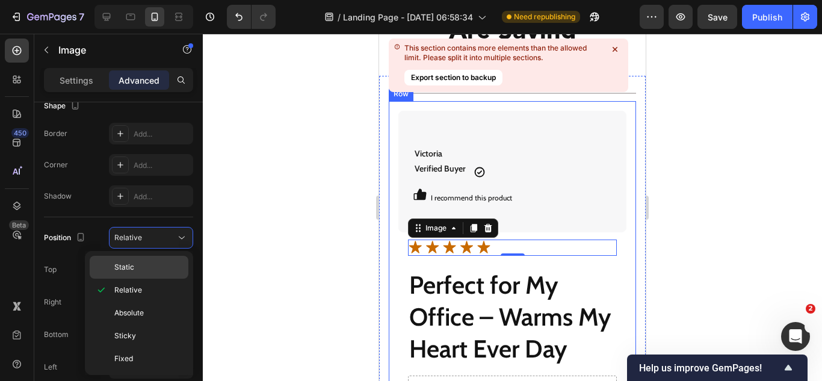
click at [143, 262] on p "Static" at bounding box center [148, 267] width 69 height 11
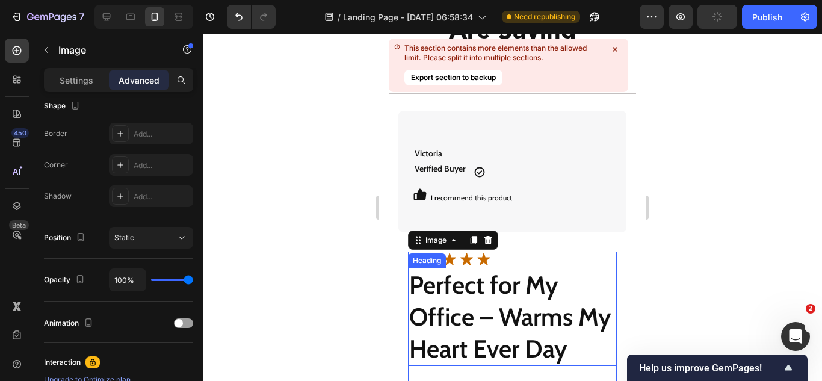
scroll to position [4634, 0]
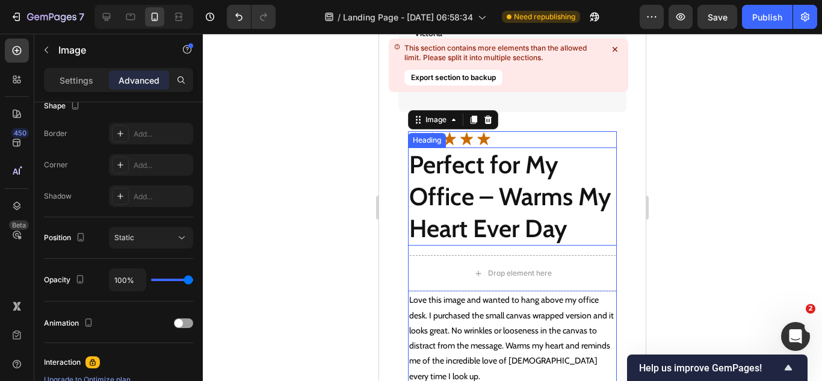
click at [475, 191] on strong "Perfect for My Office – Warms My Heart Ever Day" at bounding box center [510, 196] width 202 height 94
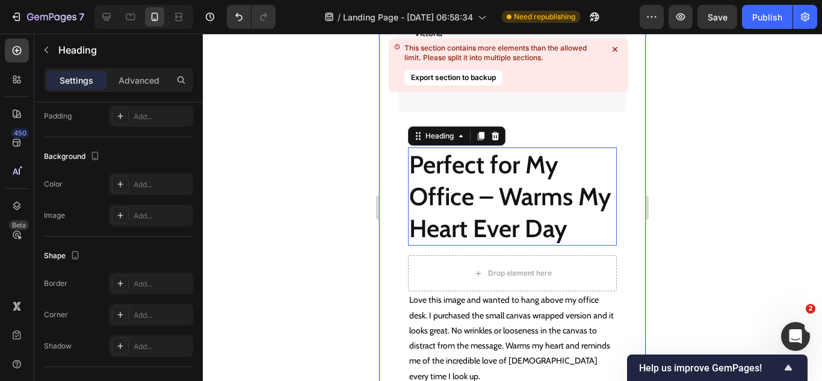
scroll to position [0, 0]
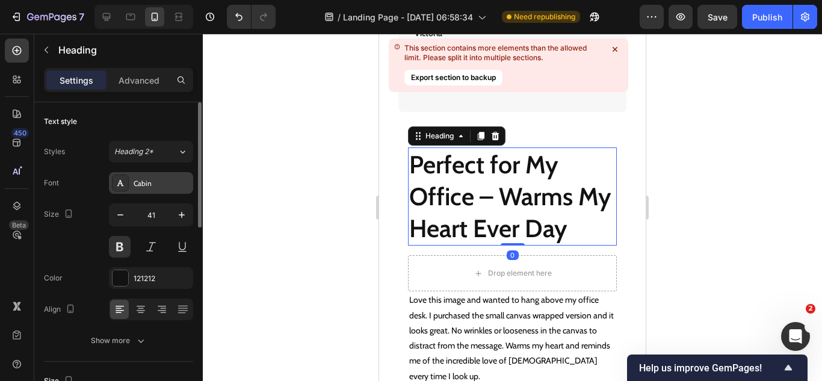
click at [143, 185] on div "Cabin" at bounding box center [162, 183] width 57 height 11
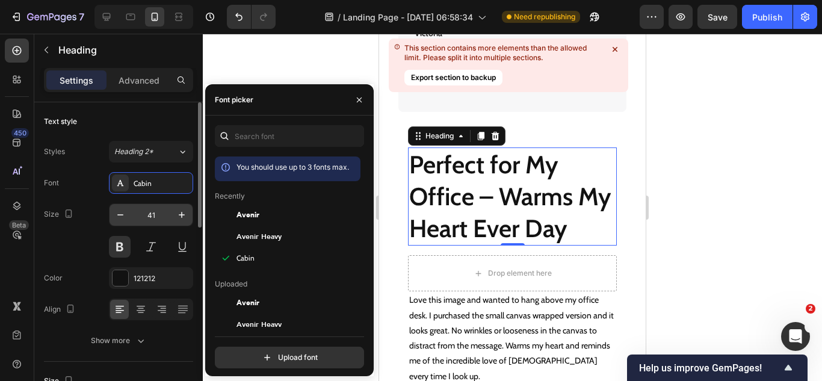
click at [147, 215] on input "41" at bounding box center [151, 215] width 40 height 22
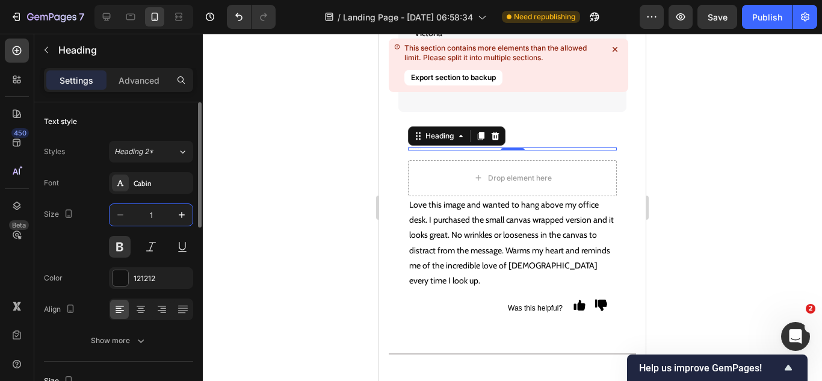
type input "14"
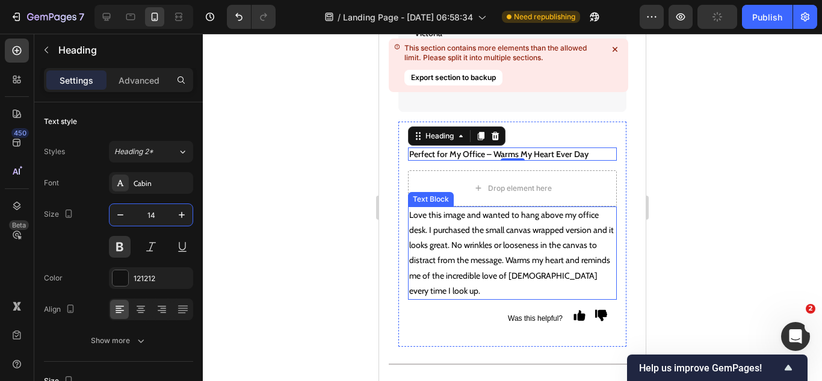
click at [472, 259] on p "Love this image and wanted to hang above my office desk. I purchased the small …" at bounding box center [512, 253] width 206 height 91
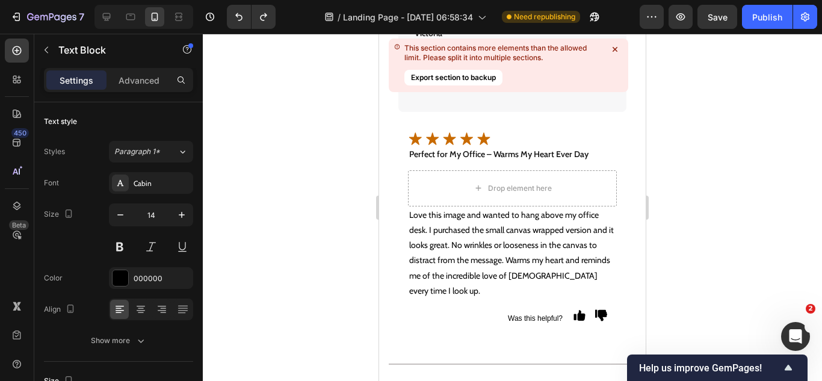
click at [447, 225] on p "Love this image and wanted to hang above my office desk. I purchased the small …" at bounding box center [512, 253] width 206 height 91
click at [486, 256] on p "Love this image and wanted to hang above my office desk. I purchased the small …" at bounding box center [512, 253] width 206 height 91
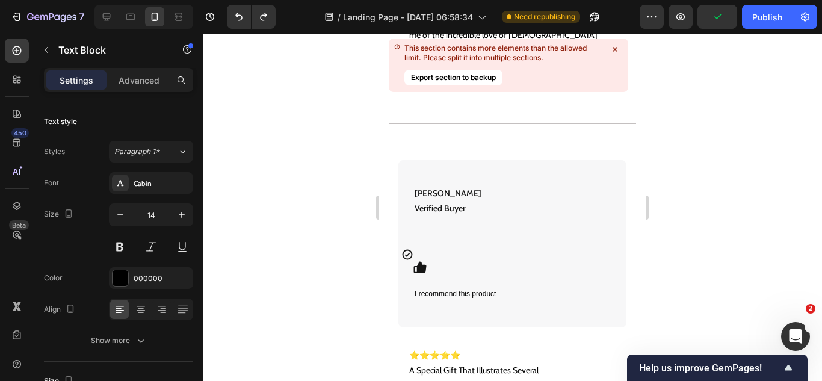
scroll to position [4634, 0]
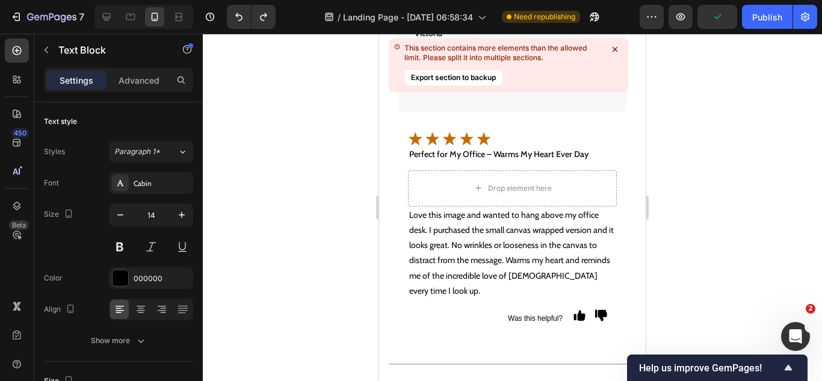
click at [469, 251] on p "Love this image and wanted to hang above my office desk. I purchased the small …" at bounding box center [512, 253] width 206 height 91
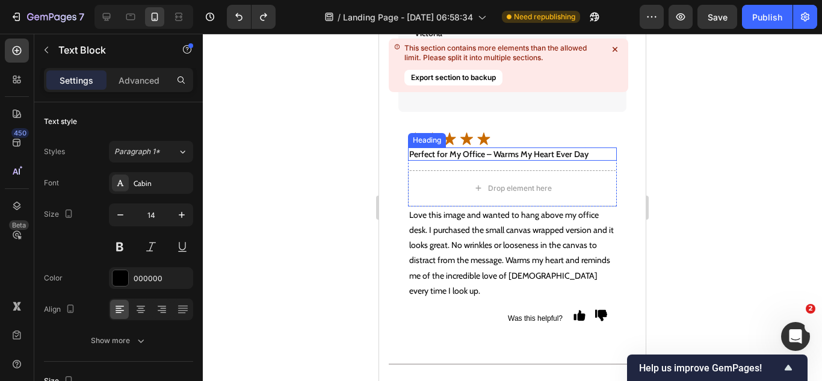
click at [500, 150] on strong "Perfect for My Office – Warms My Heart Ever Day" at bounding box center [498, 154] width 179 height 11
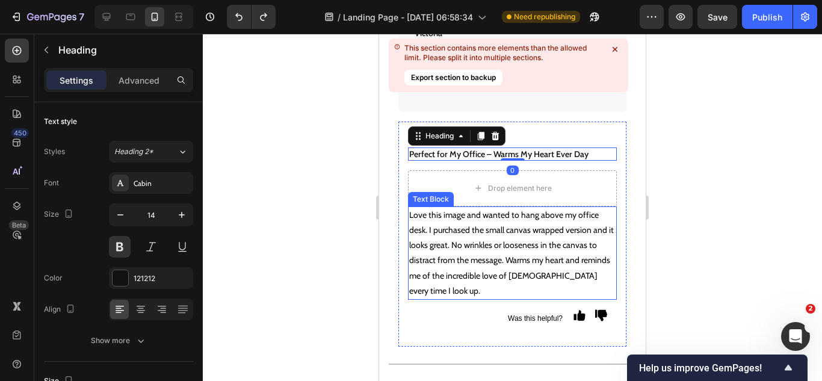
click at [478, 236] on p "Love this image and wanted to hang above my office desk. I purchased the small …" at bounding box center [512, 253] width 206 height 91
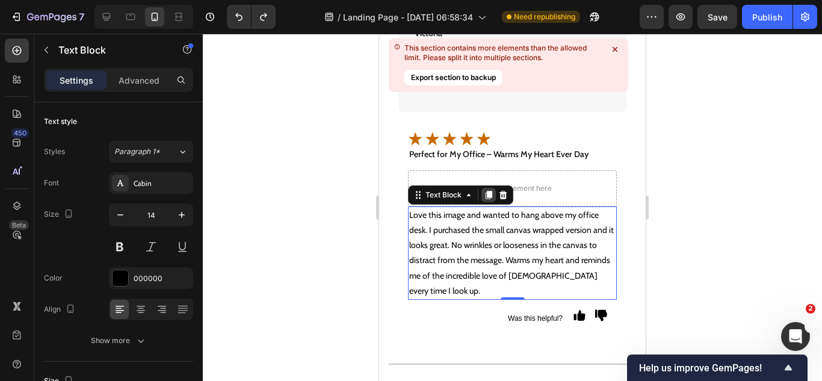
click at [484, 196] on icon at bounding box center [489, 195] width 10 height 10
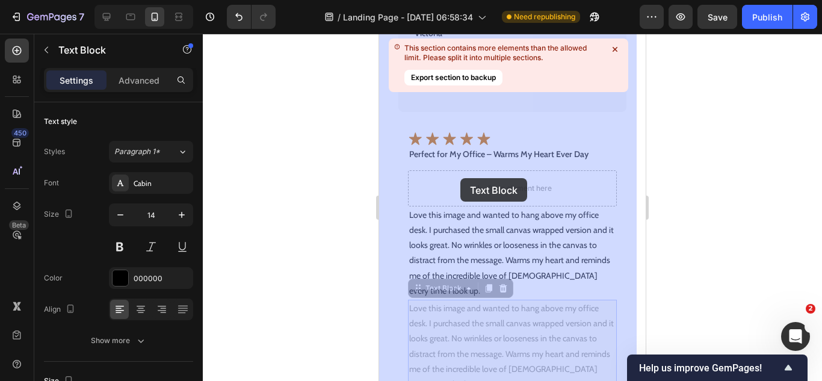
drag, startPoint x: 433, startPoint y: 285, endPoint x: 460, endPoint y: 178, distance: 110.0
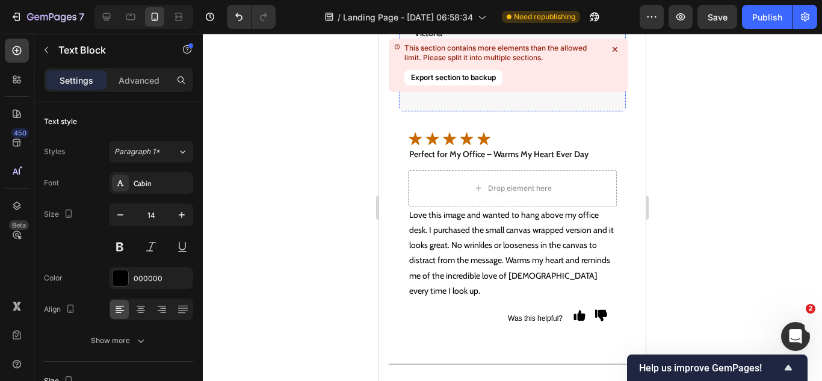
scroll to position [4514, 0]
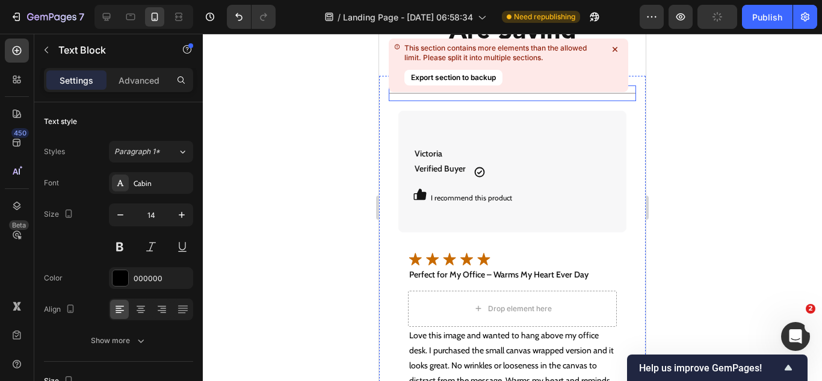
click at [612, 52] on icon at bounding box center [614, 49] width 5 height 5
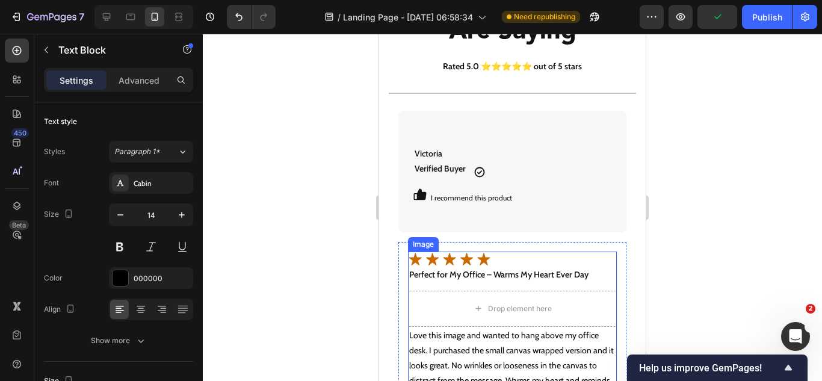
scroll to position [4634, 0]
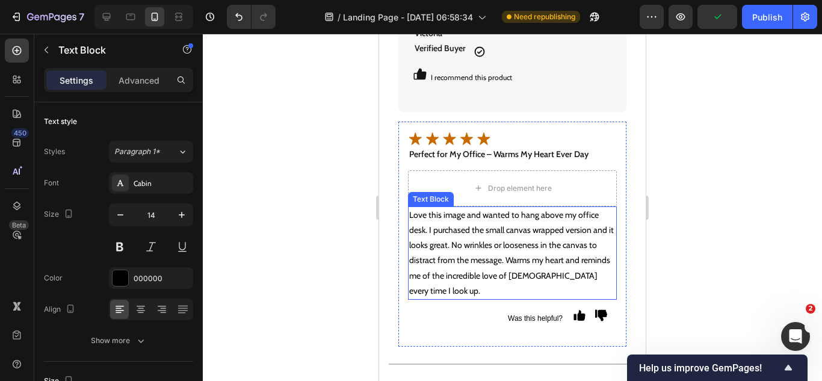
click at [473, 231] on p "Love this image and wanted to hang above my office desk. I purchased the small …" at bounding box center [512, 253] width 206 height 91
drag, startPoint x: 485, startPoint y: 191, endPoint x: 449, endPoint y: 224, distance: 49.4
click at [485, 193] on icon at bounding box center [489, 195] width 10 height 10
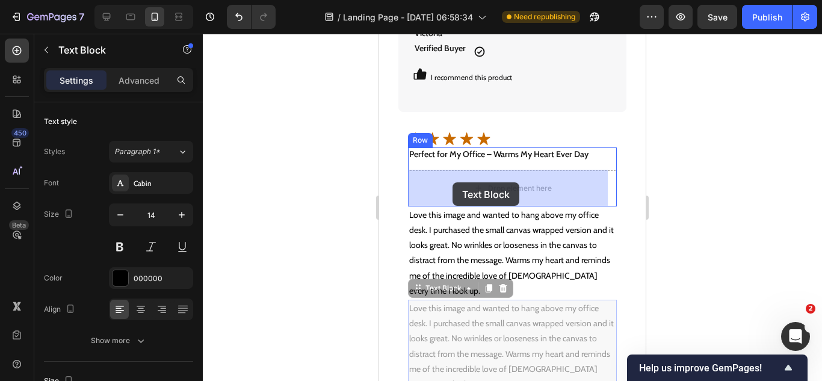
drag, startPoint x: 431, startPoint y: 289, endPoint x: 452, endPoint y: 182, distance: 109.1
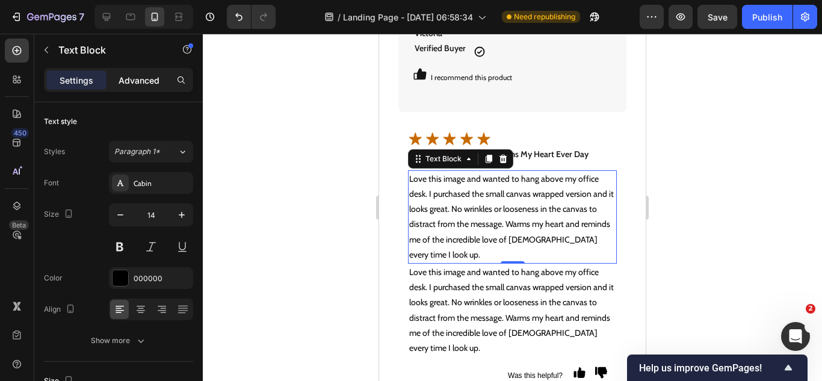
click at [137, 87] on div "Advanced" at bounding box center [139, 79] width 60 height 19
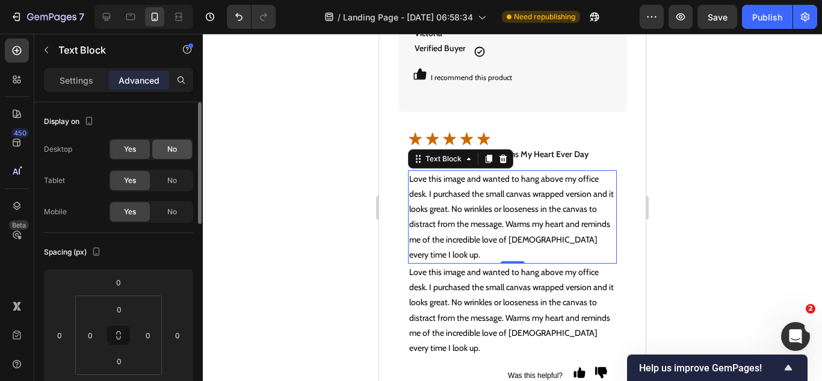
click at [161, 143] on div "No" at bounding box center [172, 149] width 40 height 19
click at [169, 179] on span "No" at bounding box center [172, 180] width 10 height 11
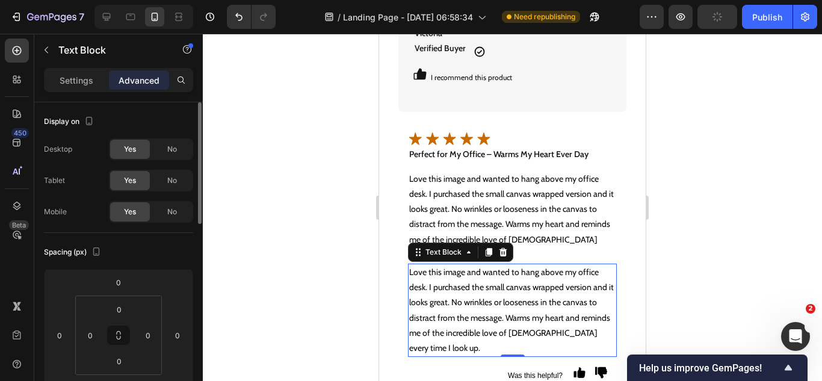
click at [432, 299] on p "Love this image and wanted to hang above my office desk. I purchased the small …" at bounding box center [512, 310] width 206 height 91
click at [173, 209] on span "No" at bounding box center [172, 211] width 10 height 11
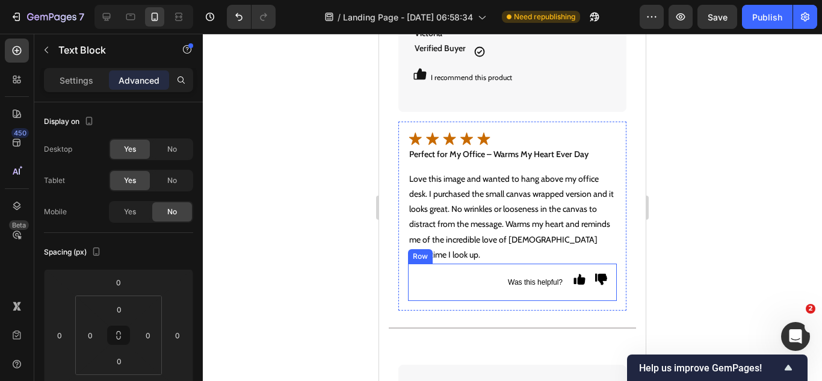
click at [584, 278] on div "Was this helpful? Text Block Image Image Row" at bounding box center [512, 281] width 209 height 37
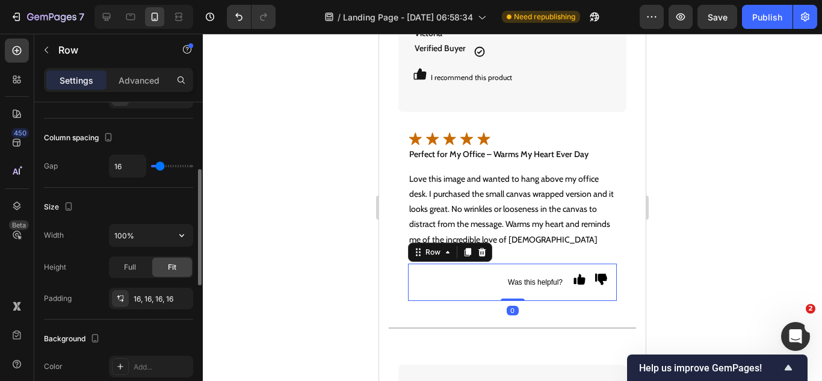
scroll to position [0, 0]
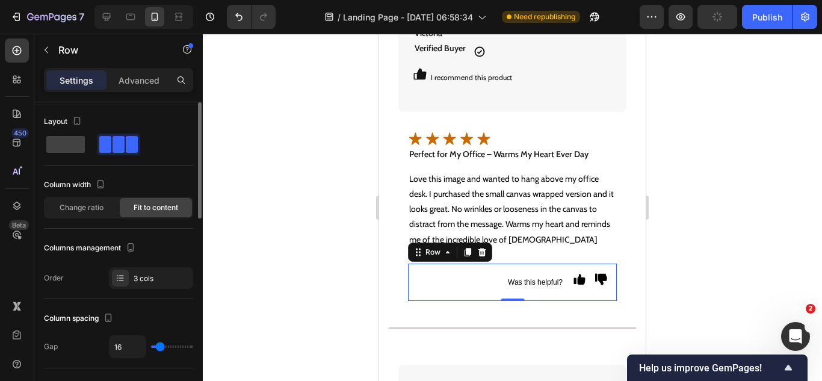
type input "18"
type input "9"
type input "2"
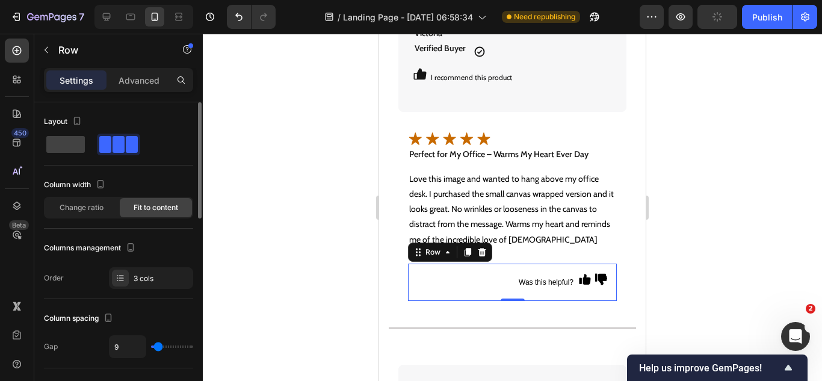
type input "2"
type input "11"
drag, startPoint x: 161, startPoint y: 346, endPoint x: 4, endPoint y: 257, distance: 181.0
type input "11"
click at [159, 347] on input "range" at bounding box center [172, 346] width 42 height 2
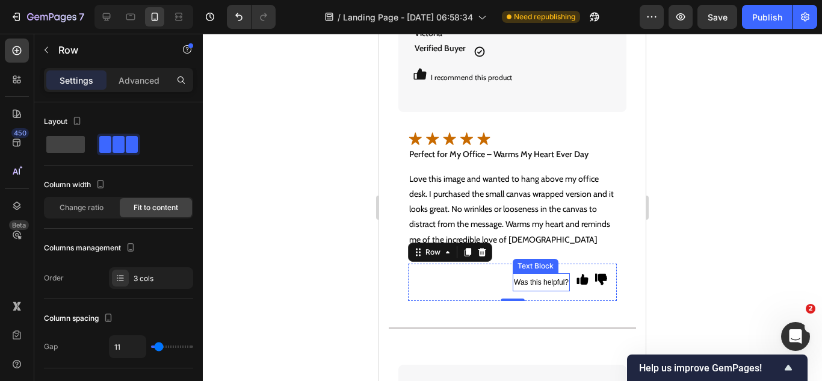
click at [532, 284] on span "Was this helpful?" at bounding box center [541, 282] width 55 height 8
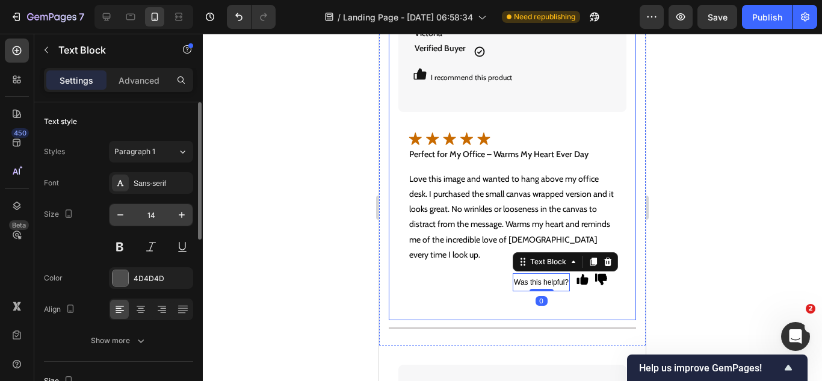
drag, startPoint x: 149, startPoint y: 185, endPoint x: 170, endPoint y: 204, distance: 28.1
click at [149, 186] on div "Sans-serif" at bounding box center [162, 183] width 57 height 11
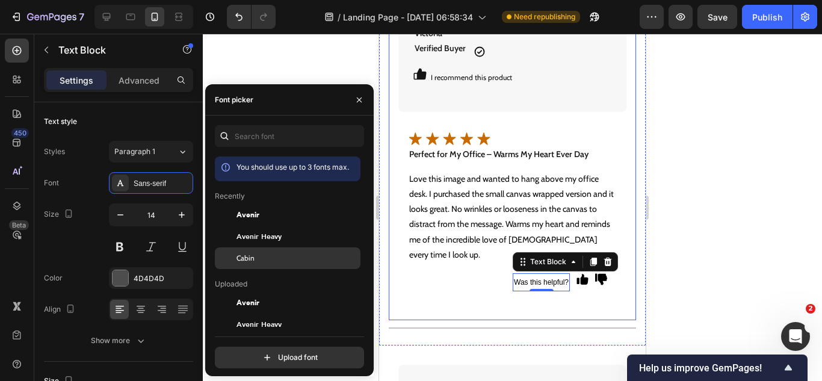
click at [246, 252] on div "Cabin" at bounding box center [288, 258] width 146 height 22
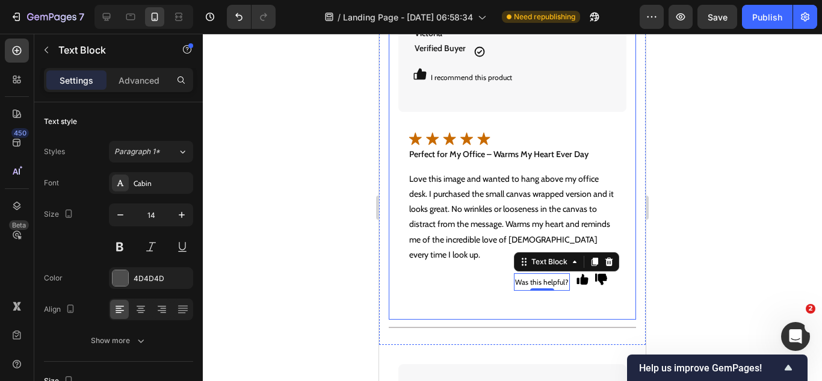
click at [0, 263] on div "450 Beta" at bounding box center [17, 207] width 34 height 347
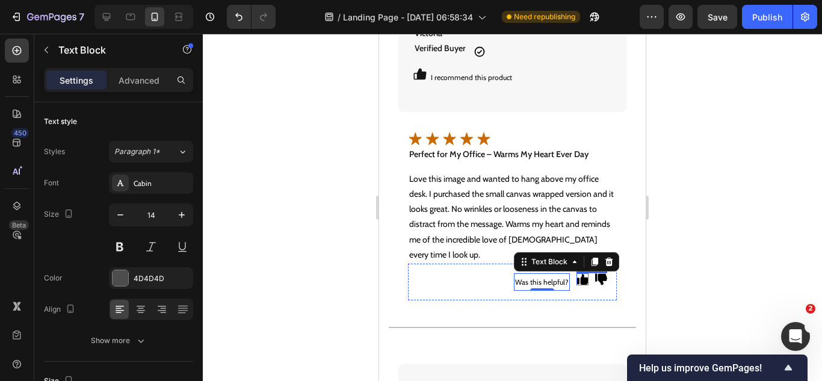
click at [576, 282] on img at bounding box center [582, 279] width 12 height 12
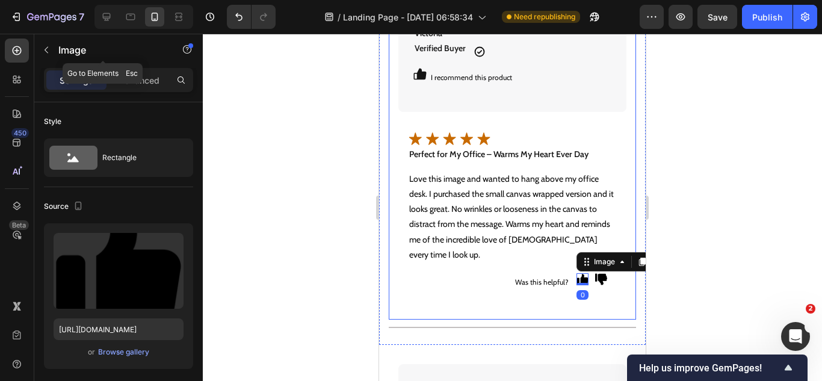
click at [44, 50] on icon "button" at bounding box center [47, 50] width 10 height 10
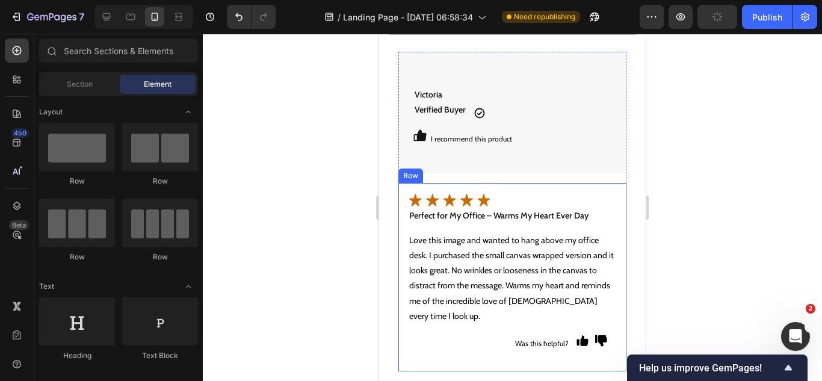
scroll to position [4574, 0]
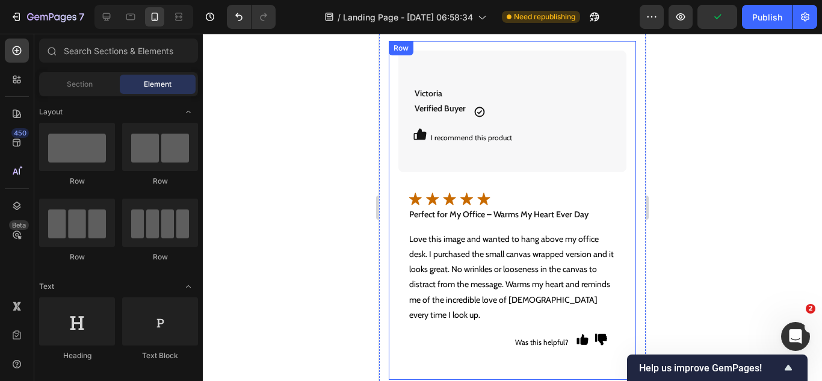
click at [395, 200] on div "Victoria Verified Buyer Text Block Icon Victoria Verified Buyer Text Block Icon…" at bounding box center [512, 210] width 247 height 339
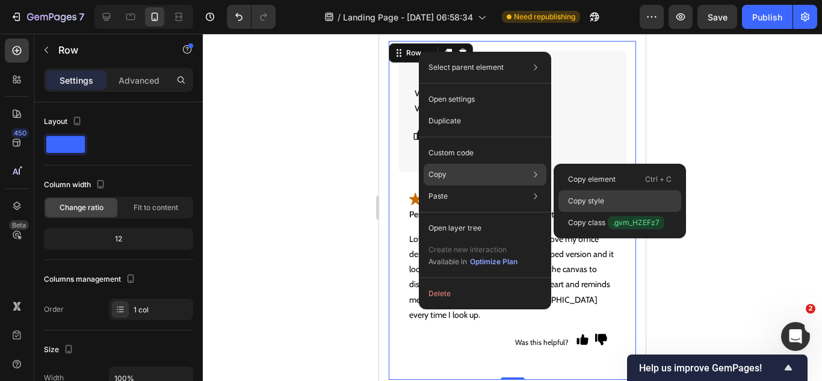
drag, startPoint x: 594, startPoint y: 200, endPoint x: 191, endPoint y: 160, distance: 405.6
click at [594, 200] on p "Copy style" at bounding box center [586, 201] width 36 height 11
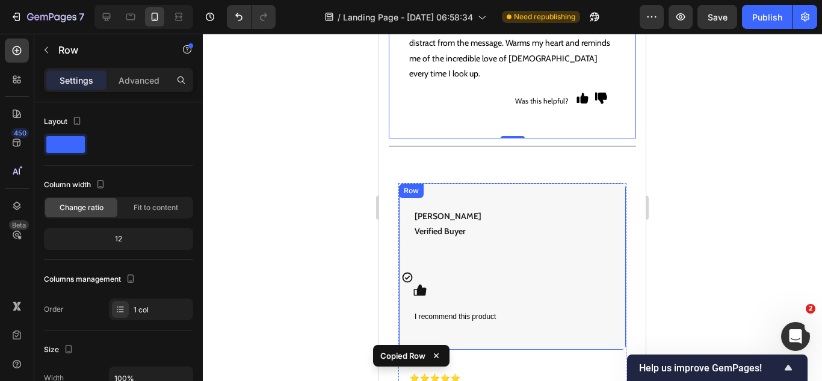
scroll to position [4875, 0]
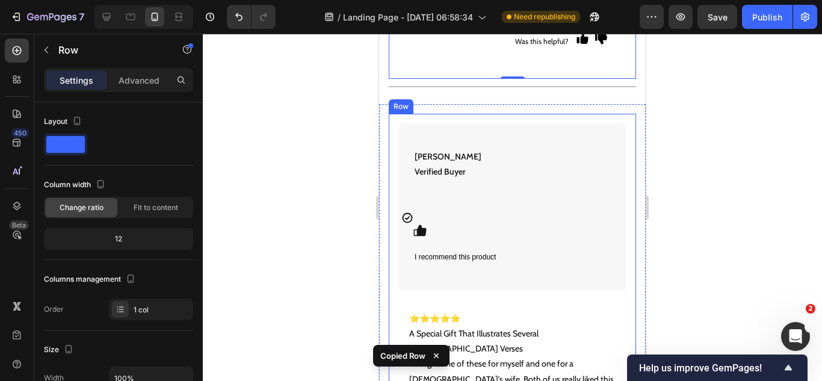
click at [401, 118] on div "Elizabeth Verified Buyer Text Block Icon Row I recommend this product Text Bloc…" at bounding box center [512, 317] width 247 height 407
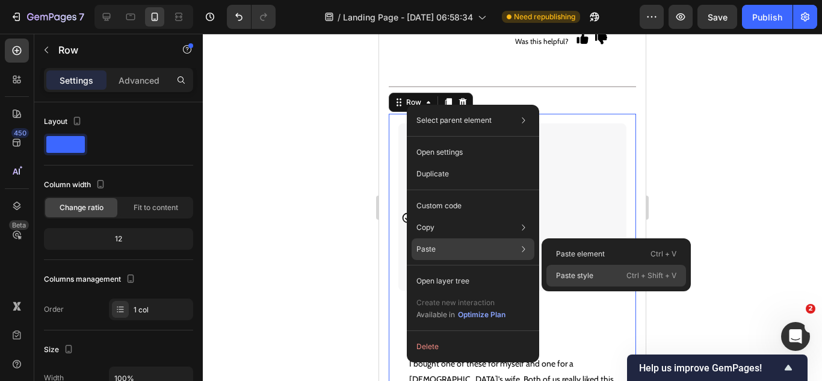
drag, startPoint x: 566, startPoint y: 272, endPoint x: 171, endPoint y: 224, distance: 397.5
click at [566, 272] on p "Paste style" at bounding box center [574, 275] width 37 height 11
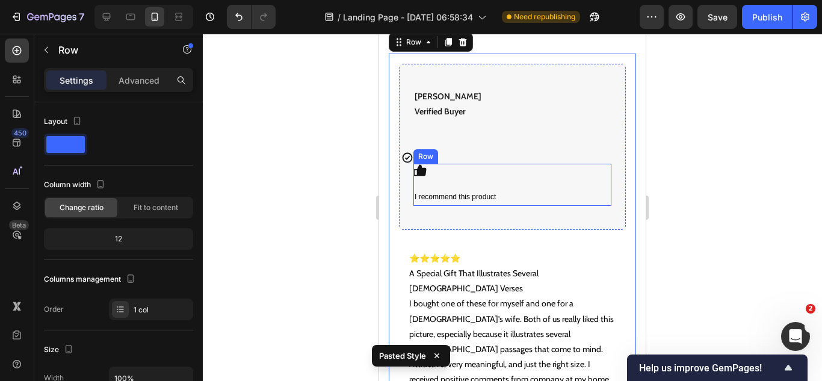
scroll to position [4815, 0]
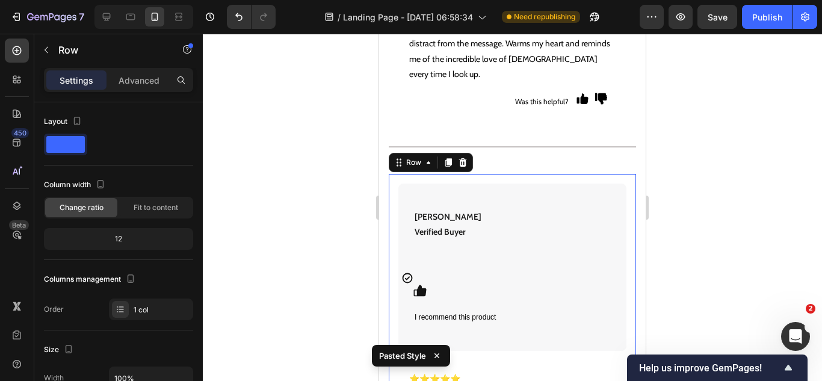
click at [618, 180] on div "Elizabeth Verified Buyer Text Block Icon Row I recommend this product Text Bloc…" at bounding box center [512, 377] width 247 height 407
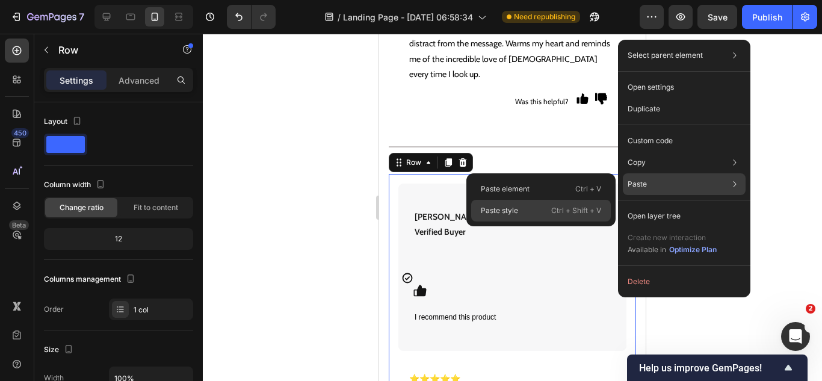
click at [564, 205] on p "Ctrl + Shift + V" at bounding box center [576, 211] width 50 height 12
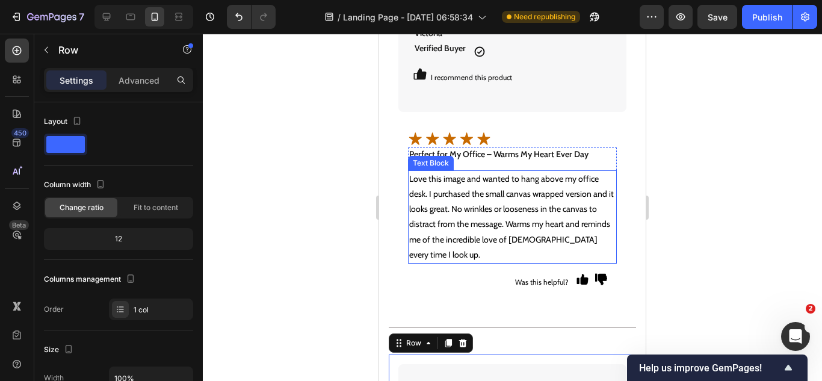
scroll to position [4514, 0]
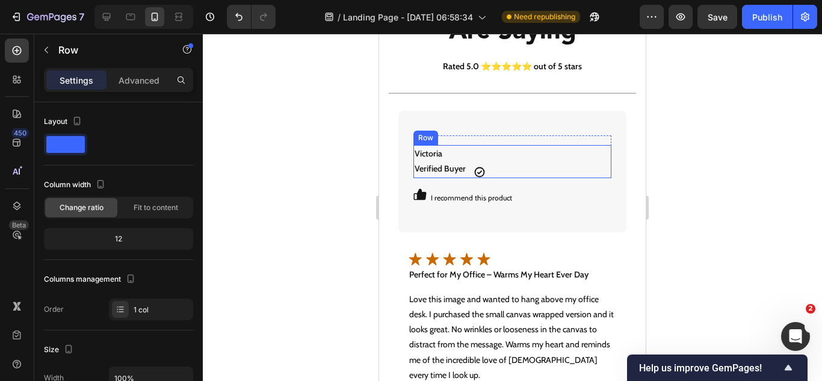
click at [533, 159] on div "Icon" at bounding box center [548, 161] width 126 height 33
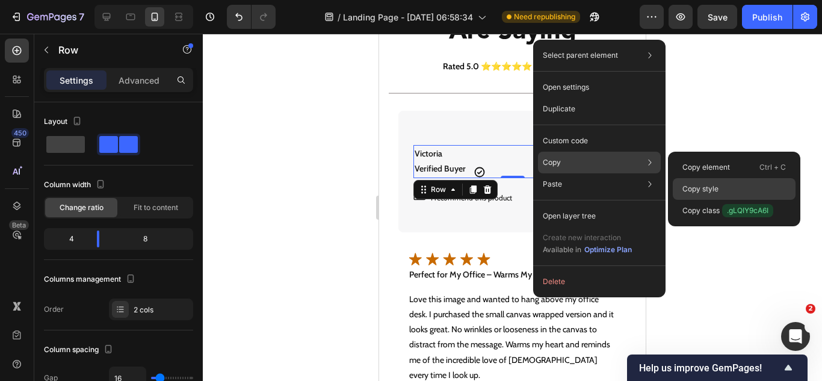
click at [690, 185] on p "Copy style" at bounding box center [700, 188] width 36 height 11
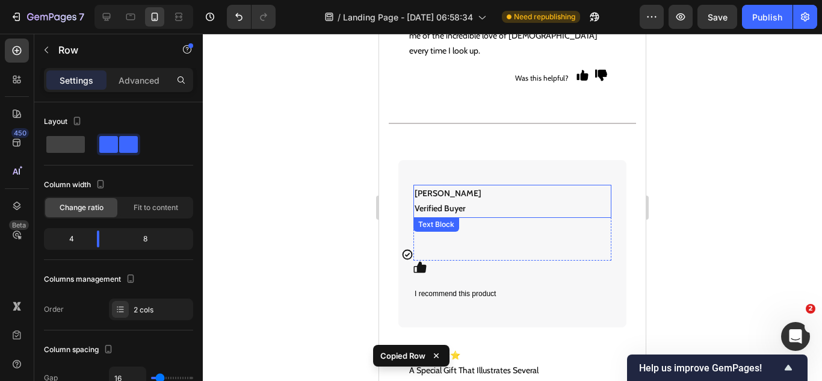
scroll to position [4875, 0]
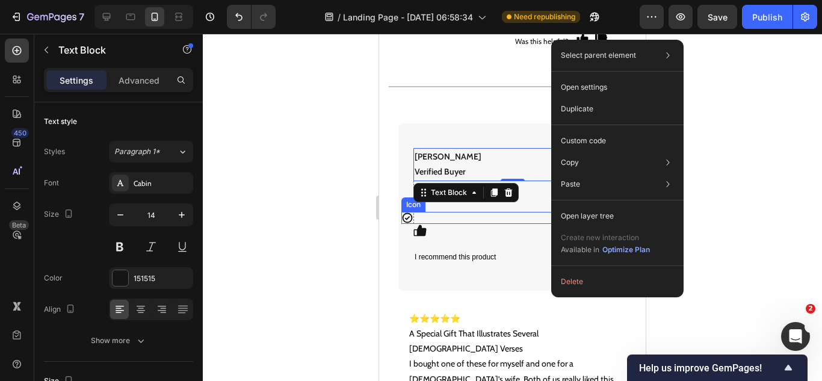
click at [516, 215] on div "Icon" at bounding box center [500, 218] width 198 height 12
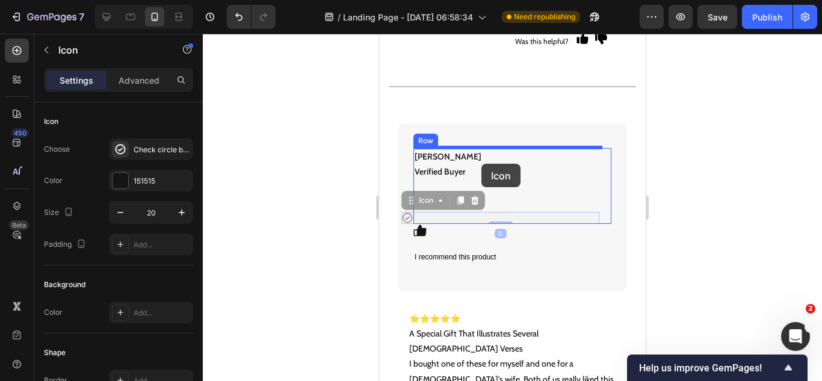
drag, startPoint x: 419, startPoint y: 199, endPoint x: 481, endPoint y: 164, distance: 71.1
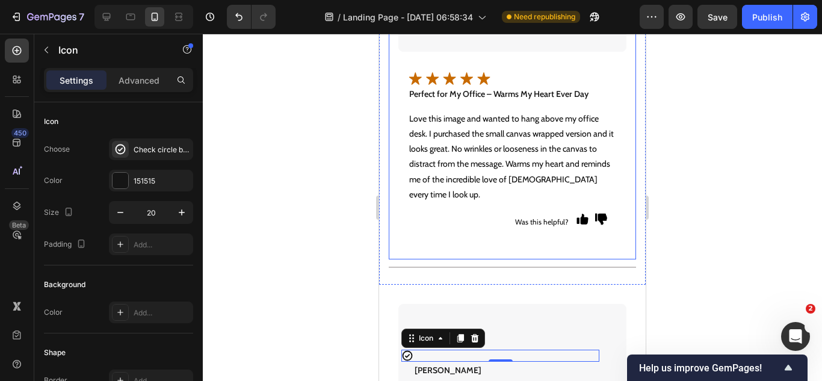
scroll to position [4454, 0]
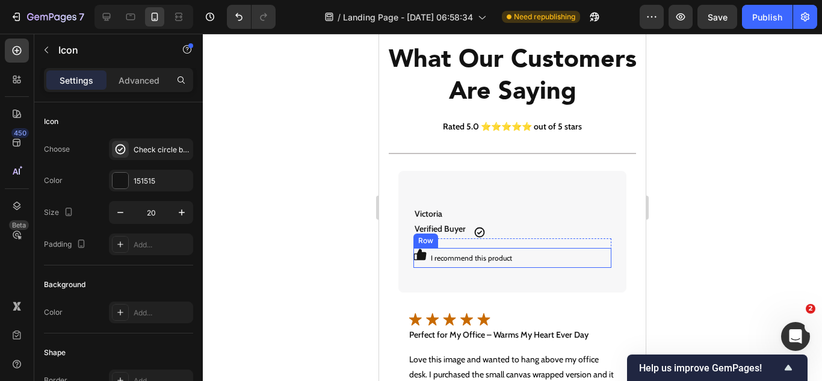
click at [548, 257] on div "Icon I recommend this product Text Block Row" at bounding box center [512, 258] width 198 height 20
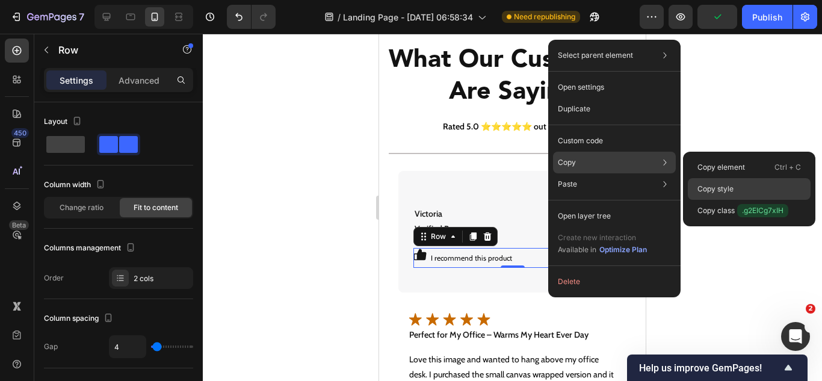
click at [707, 186] on p "Copy style" at bounding box center [715, 188] width 36 height 11
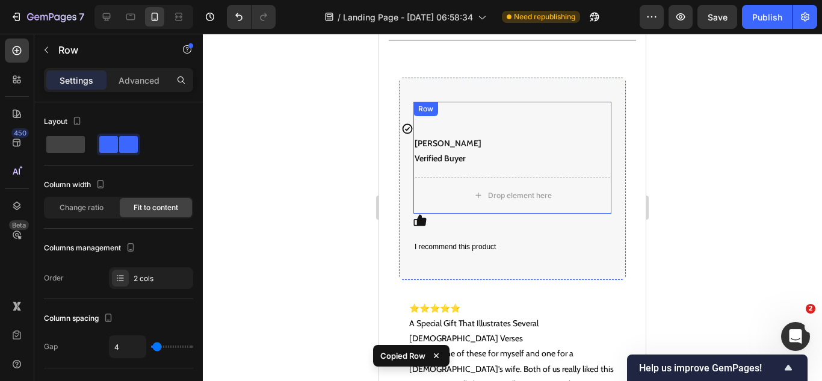
scroll to position [4935, 0]
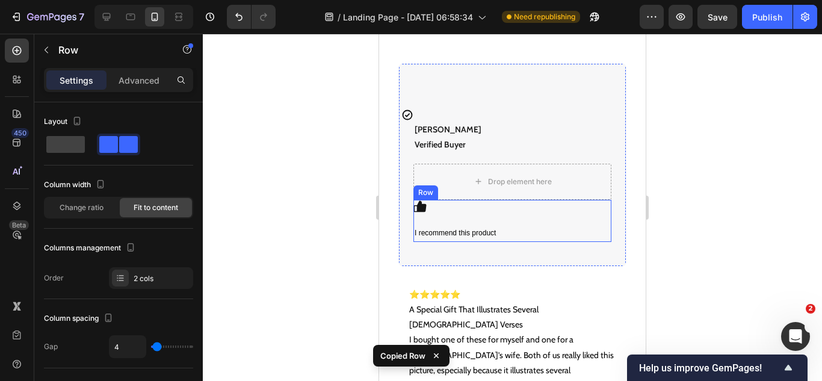
click at [561, 222] on div "I recommend this product Text Block Icon Row" at bounding box center [512, 221] width 198 height 42
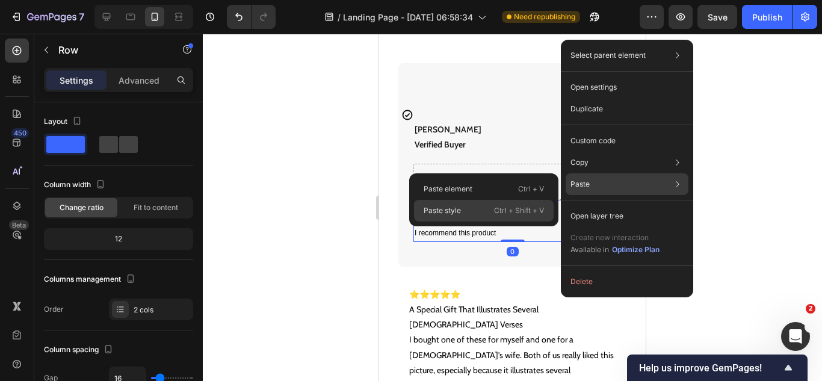
click at [465, 216] on div "Paste style Ctrl + Shift + V" at bounding box center [484, 211] width 140 height 22
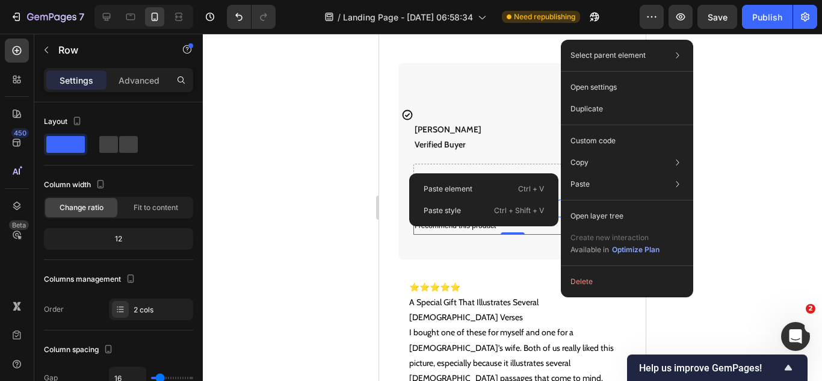
type input "4"
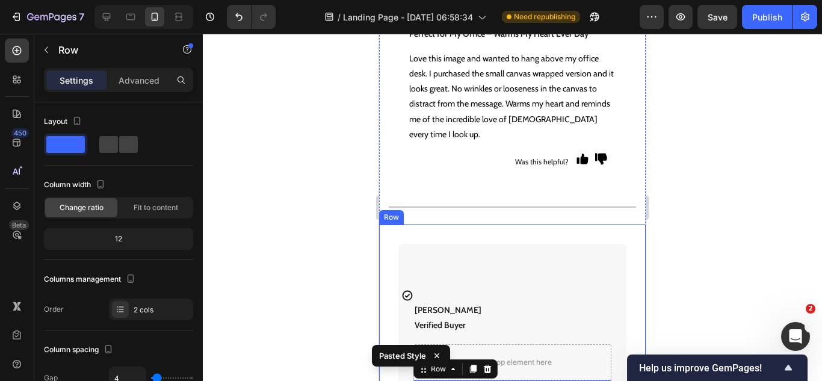
scroll to position [4815, 0]
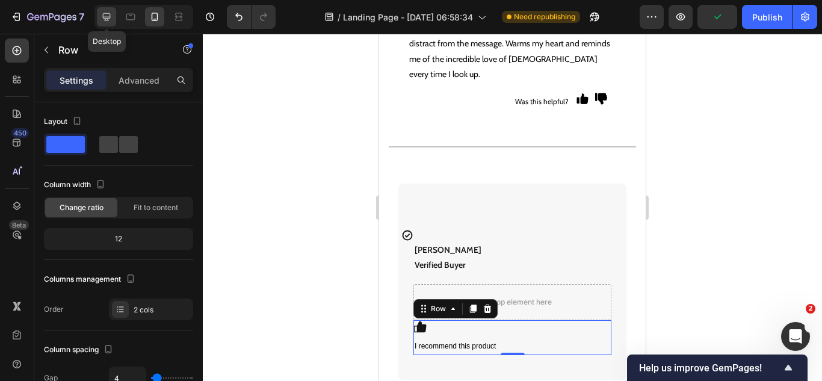
click at [109, 11] on icon at bounding box center [106, 17] width 12 height 12
type input "16"
type input "1200"
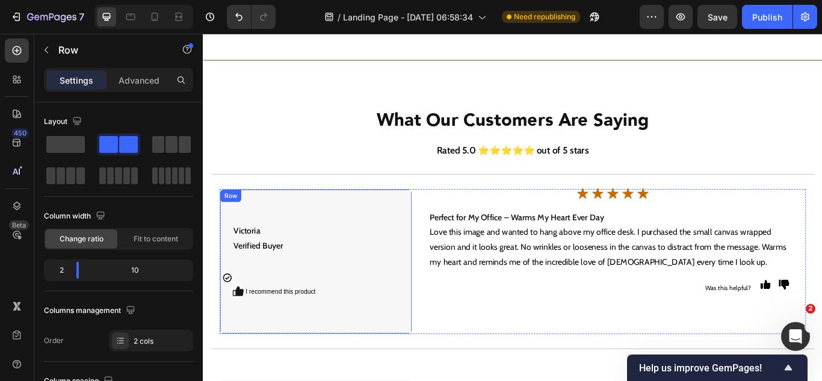
scroll to position [4113, 0]
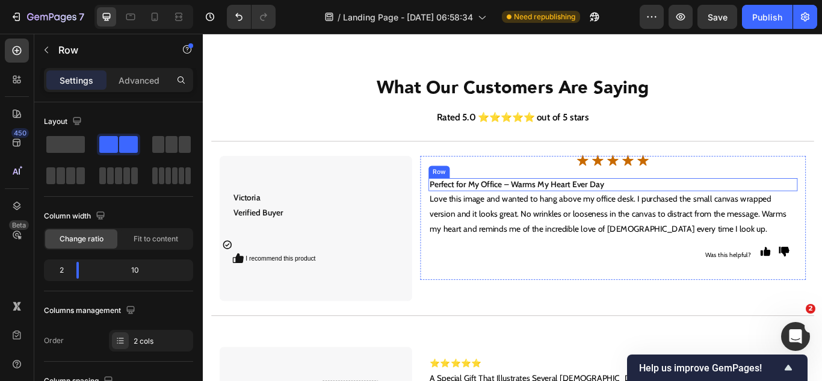
click at [687, 209] on div "Love this image and wanted to hang above my office desk. I purchased the small …" at bounding box center [791, 209] width 210 height 15
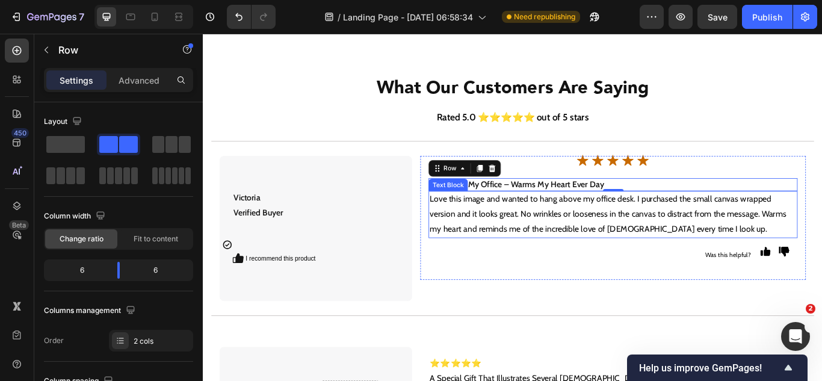
click at [657, 235] on p "Love this image and wanted to hang above my office desk. I purchased the small …" at bounding box center [681, 244] width 428 height 52
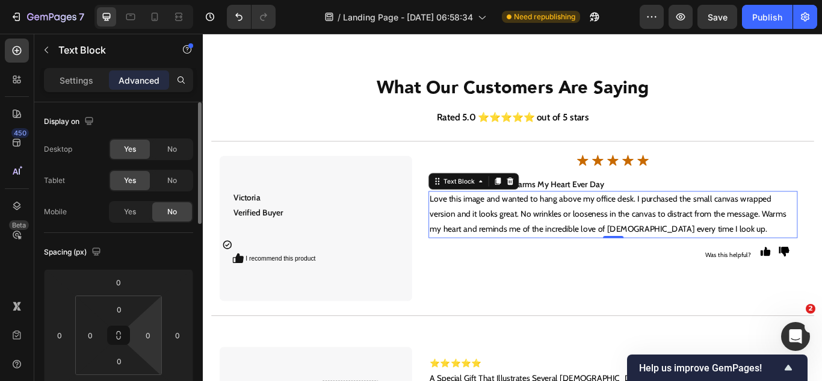
scroll to position [60, 0]
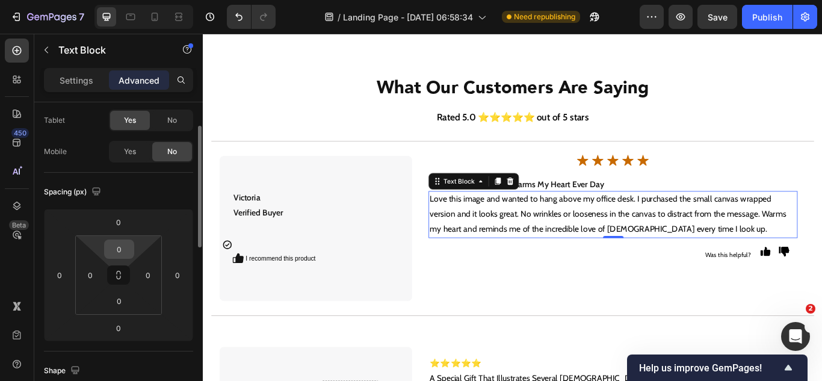
click at [119, 251] on input "0" at bounding box center [119, 249] width 24 height 18
type input "10"
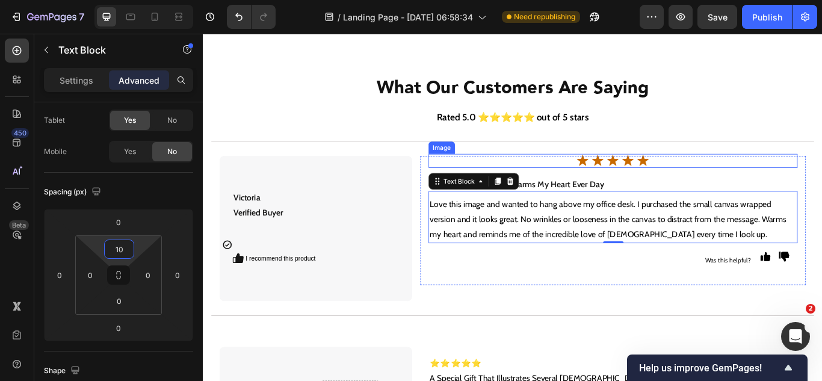
click at [674, 186] on img at bounding box center [681, 182] width 86 height 16
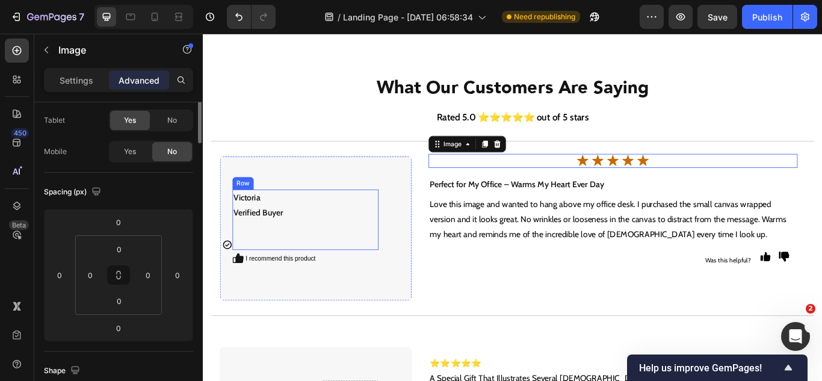
scroll to position [0, 0]
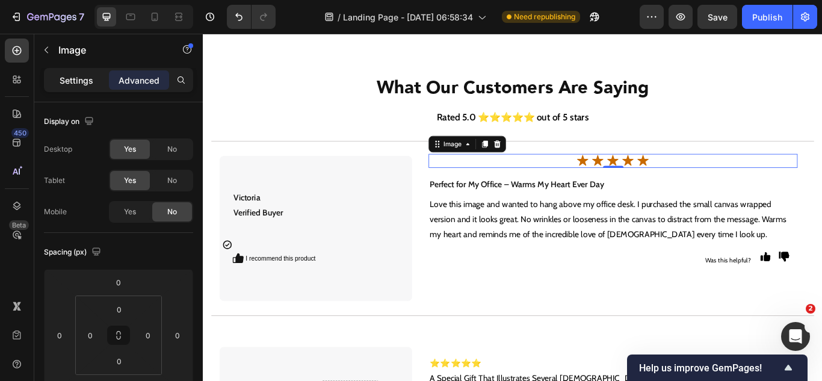
click at [76, 82] on p "Settings" at bounding box center [77, 80] width 34 height 13
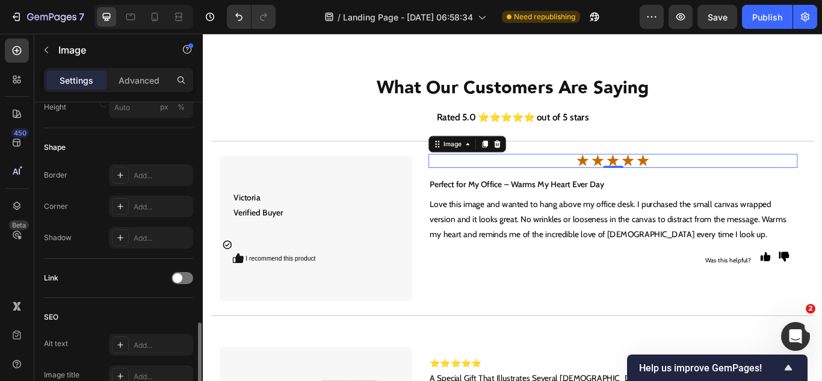
scroll to position [602, 0]
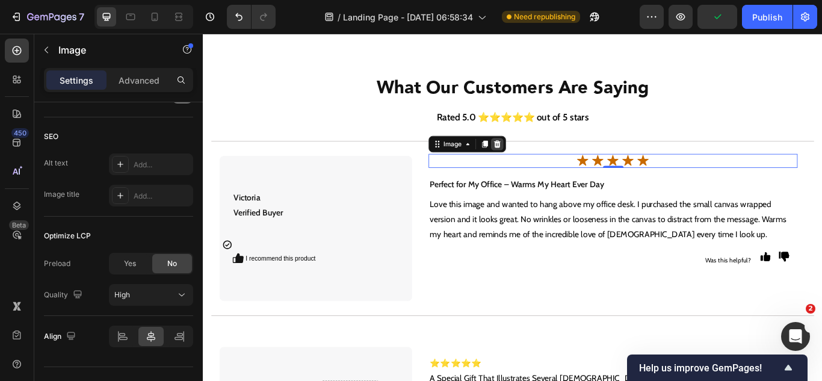
click at [546, 167] on icon at bounding box center [546, 163] width 10 height 10
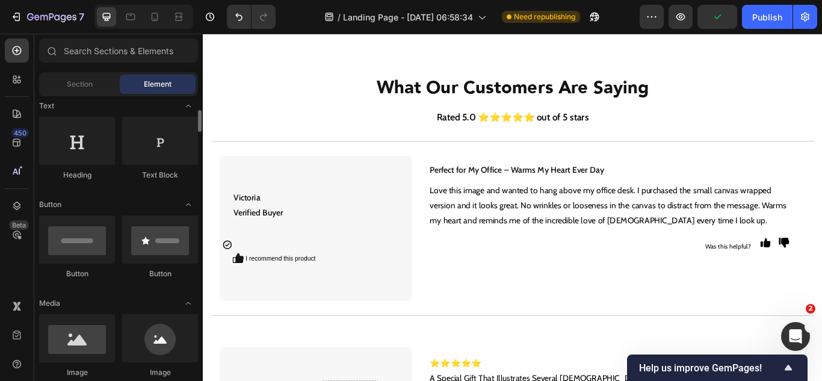
scroll to position [241, 0]
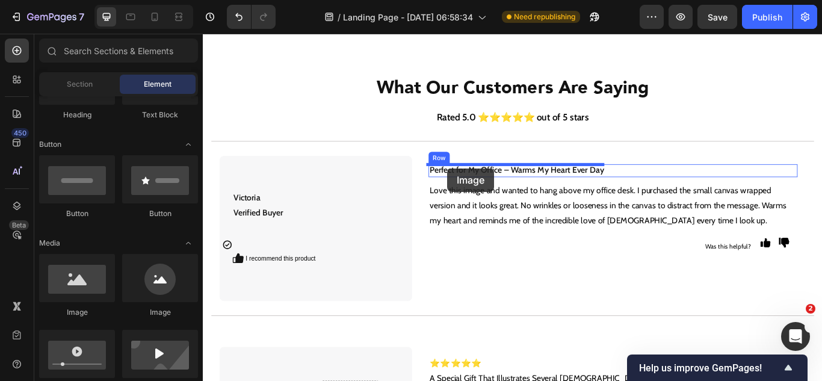
drag, startPoint x: 298, startPoint y: 307, endPoint x: 488, endPoint y: 191, distance: 222.2
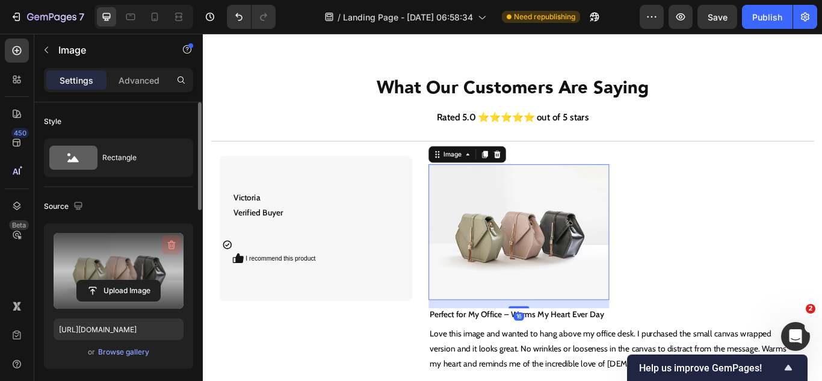
click at [168, 239] on icon "button" at bounding box center [171, 245] width 12 height 12
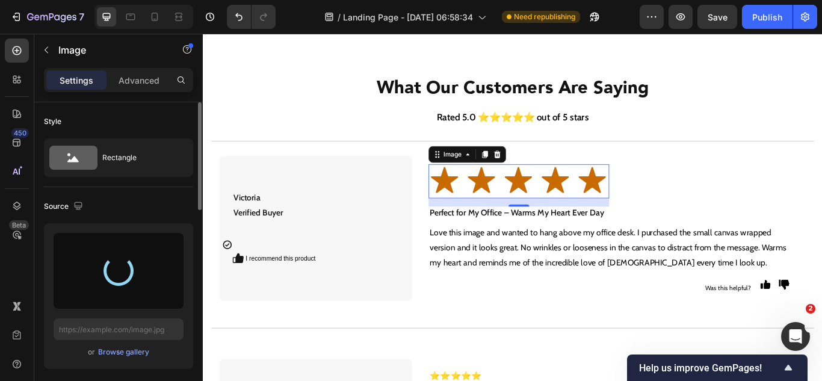
type input "[URL][DOMAIN_NAME]"
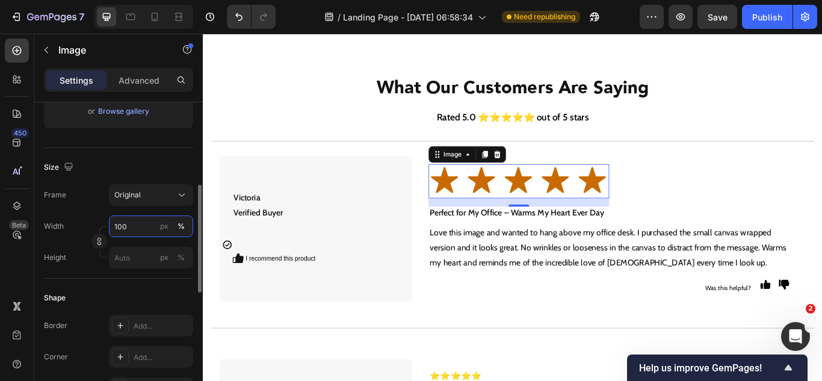
click at [133, 229] on input "100" at bounding box center [151, 226] width 84 height 22
click at [131, 200] on div "Original" at bounding box center [150, 195] width 73 height 12
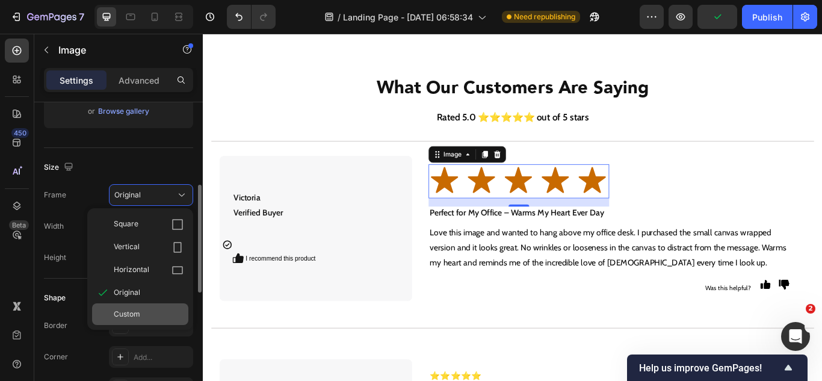
click at [139, 310] on span "Custom" at bounding box center [127, 314] width 26 height 11
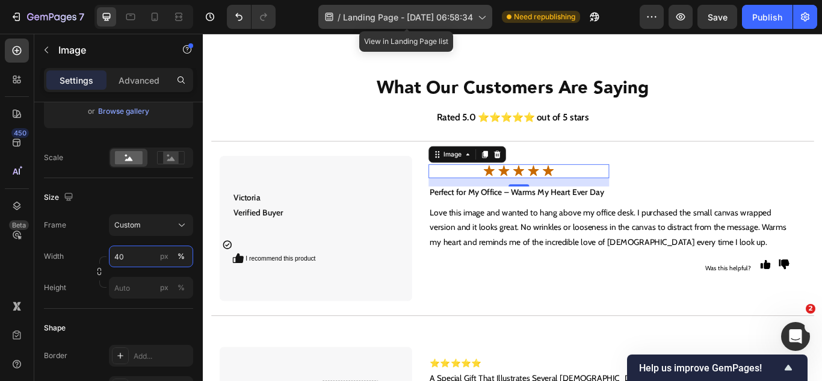
type input "40"
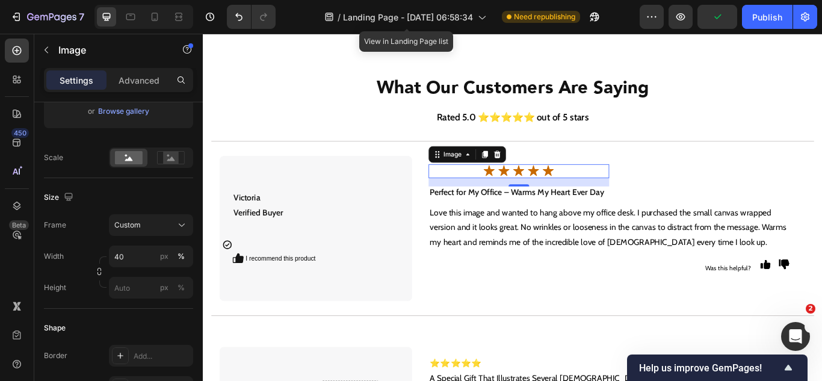
click at [513, 199] on div at bounding box center [571, 194] width 210 height 16
click at [135, 87] on div "Advanced" at bounding box center [139, 79] width 60 height 19
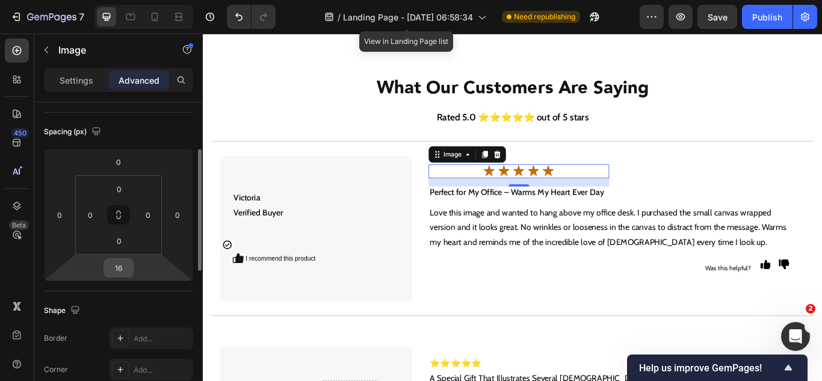
scroll to position [60, 0]
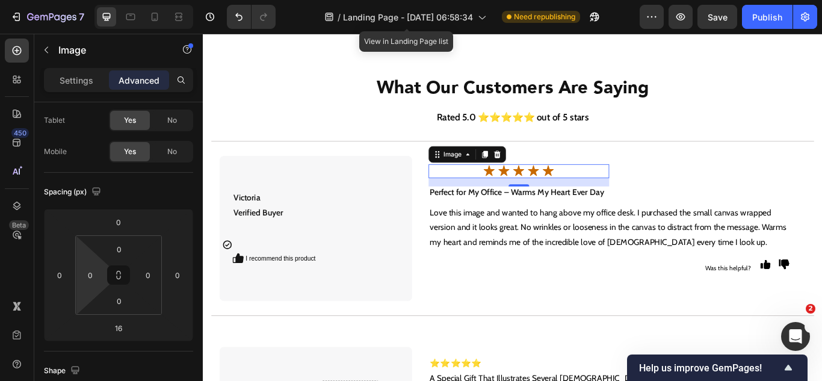
click at [92, 270] on input "0" at bounding box center [90, 275] width 18 height 18
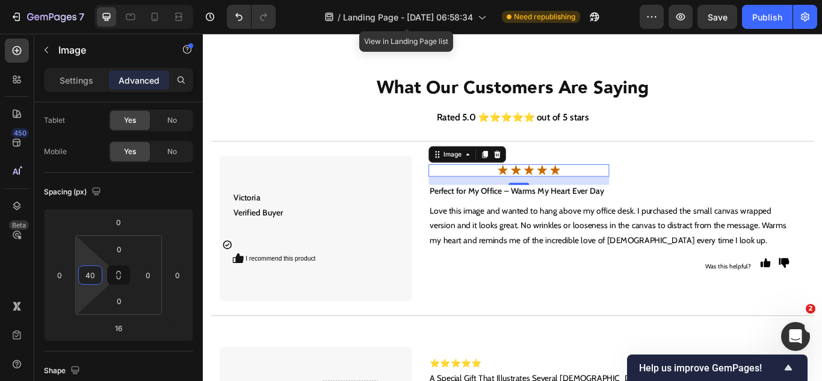
type input "4"
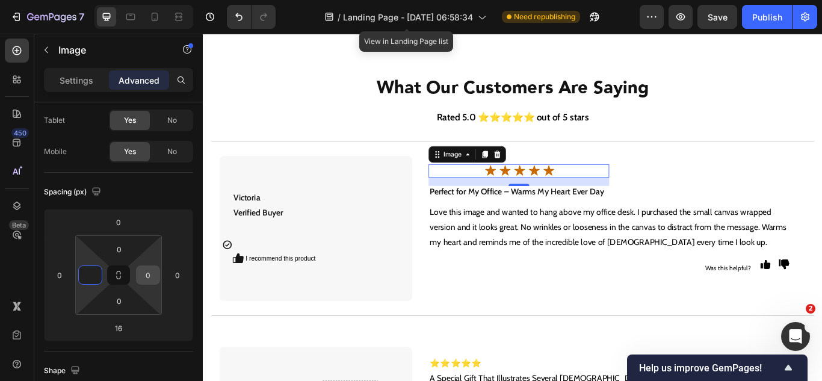
click at [141, 274] on input "0" at bounding box center [148, 275] width 18 height 18
type input "0"
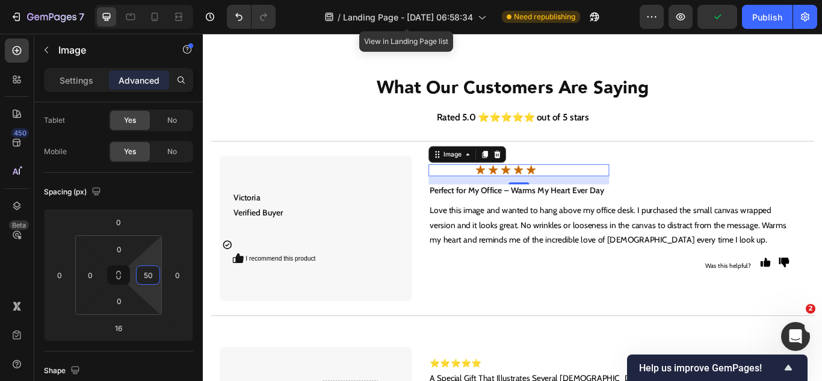
click at [150, 282] on input "50" at bounding box center [148, 275] width 18 height 18
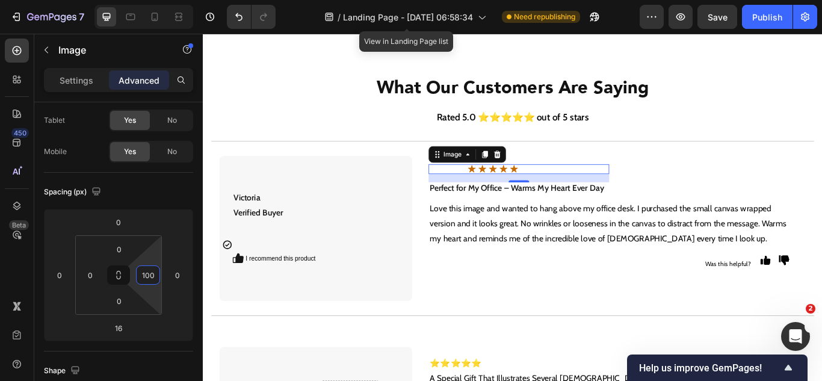
click at [155, 282] on input "100" at bounding box center [148, 275] width 18 height 18
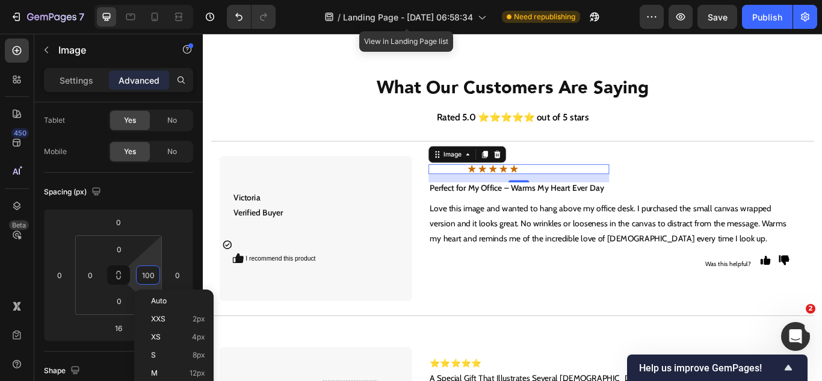
click at [155, 283] on input "100" at bounding box center [148, 275] width 18 height 18
type input "0"
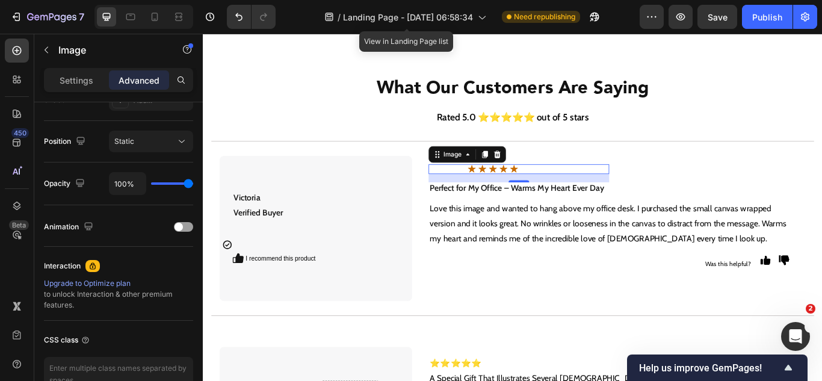
scroll to position [120, 0]
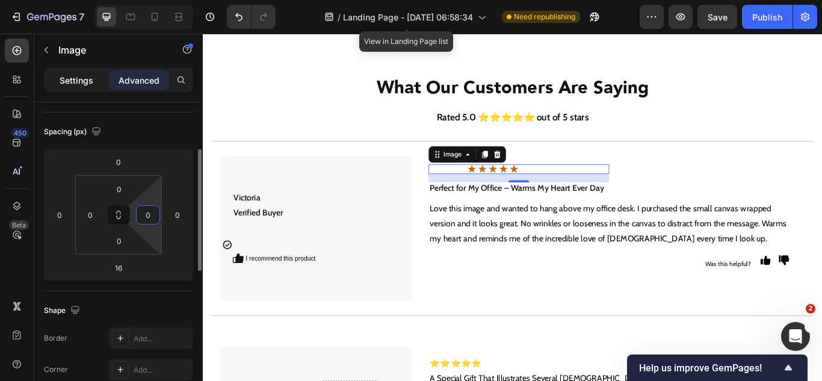
click at [83, 87] on div "Settings" at bounding box center [76, 79] width 60 height 19
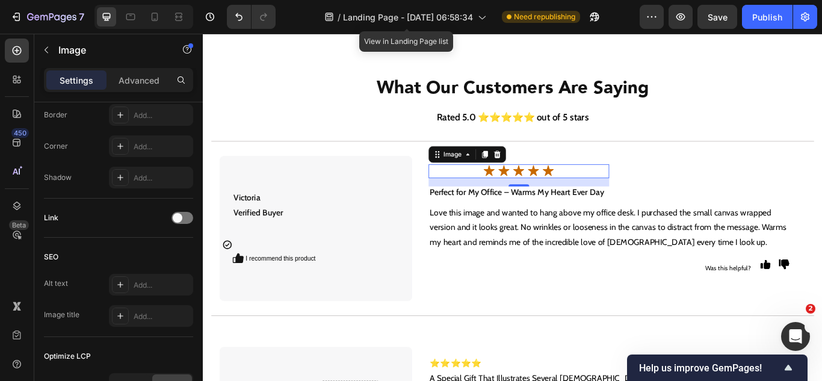
scroll to position [626, 0]
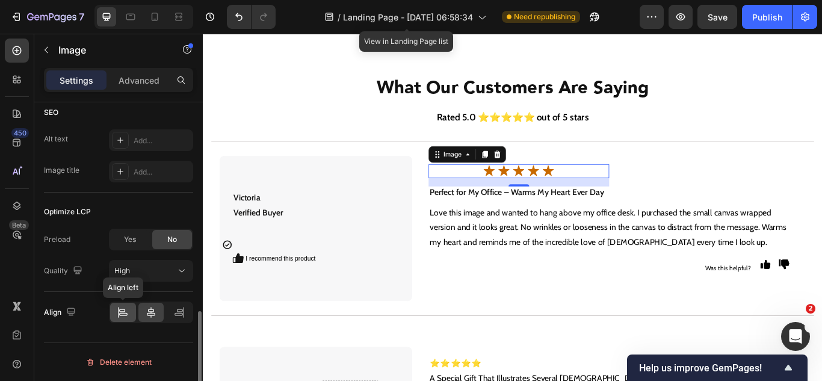
click at [126, 316] on icon at bounding box center [123, 312] width 12 height 12
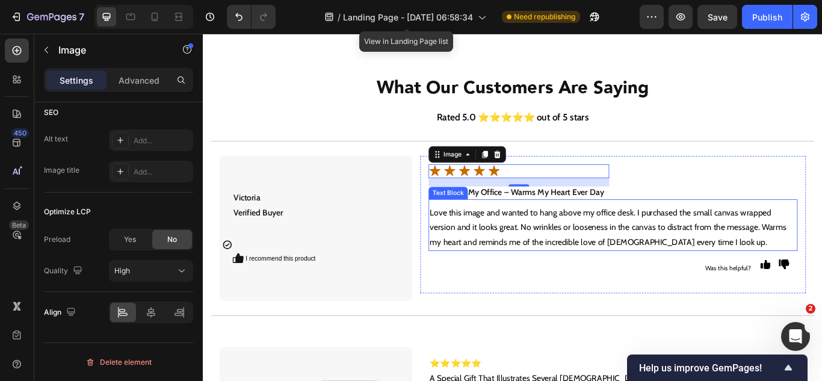
click at [559, 249] on p "Love this image and wanted to hang above my office desk. I purchased the small …" at bounding box center [681, 260] width 428 height 52
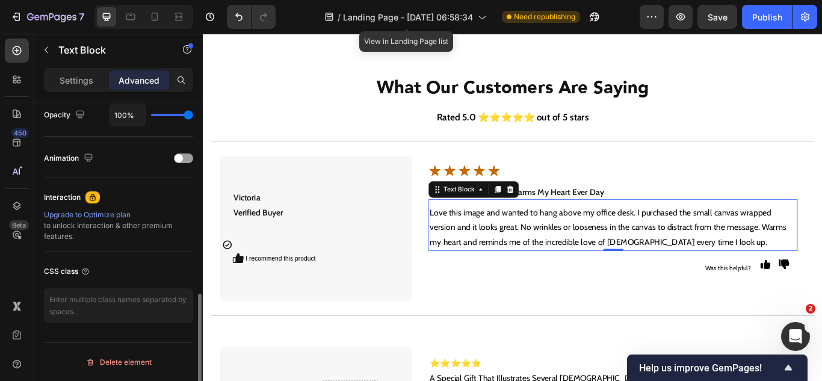
scroll to position [0, 0]
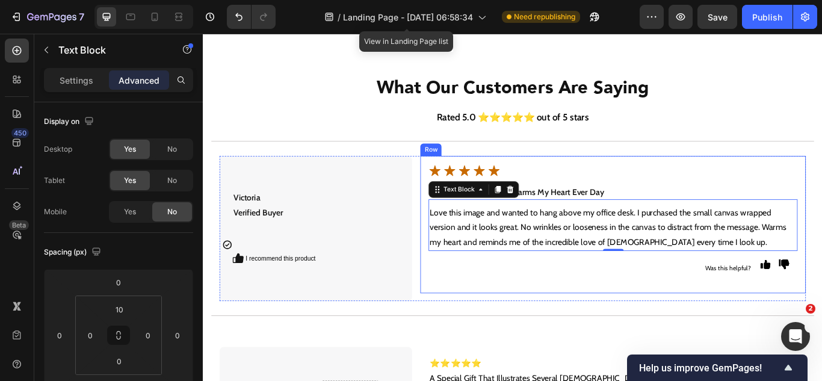
click at [821, 182] on div "Image Image ⁠⁠⁠⁠⁠⁠⁠ Perfect for My Office – Warms My Heart Ever Day Heading Lov…" at bounding box center [680, 255] width 449 height 159
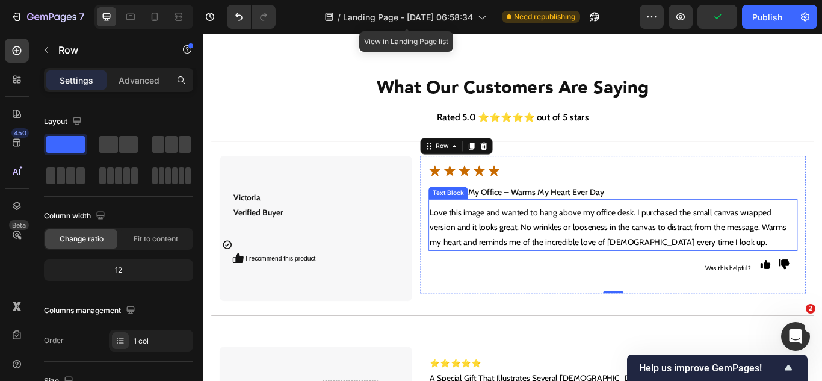
click at [716, 268] on p "Love this image and wanted to hang above my office desk. I purchased the small …" at bounding box center [681, 260] width 428 height 52
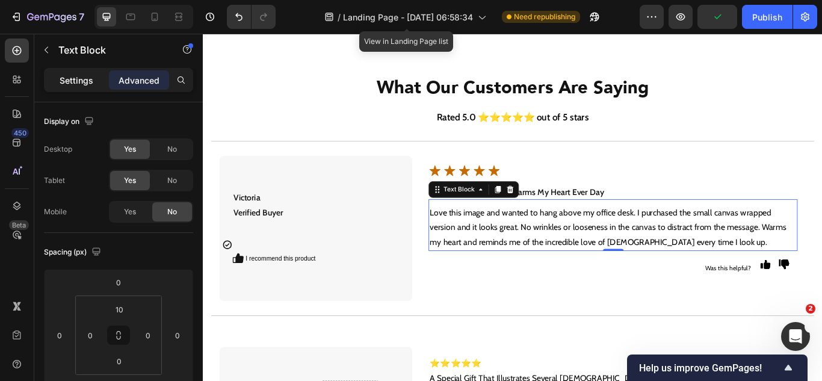
click at [81, 82] on p "Settings" at bounding box center [77, 80] width 34 height 13
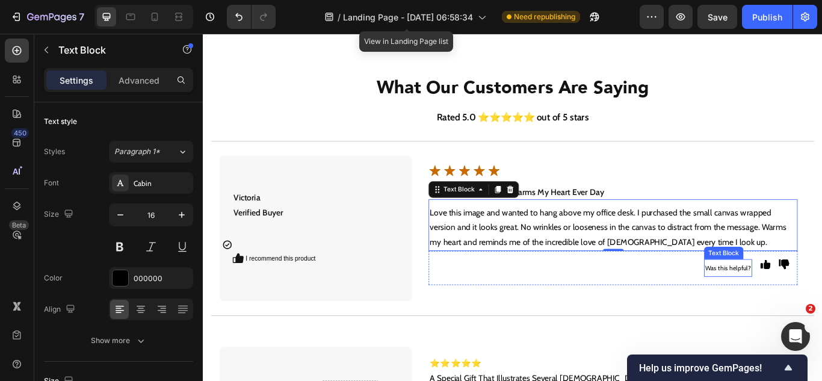
click at [816, 307] on span "Was this helpful?" at bounding box center [815, 306] width 54 height 9
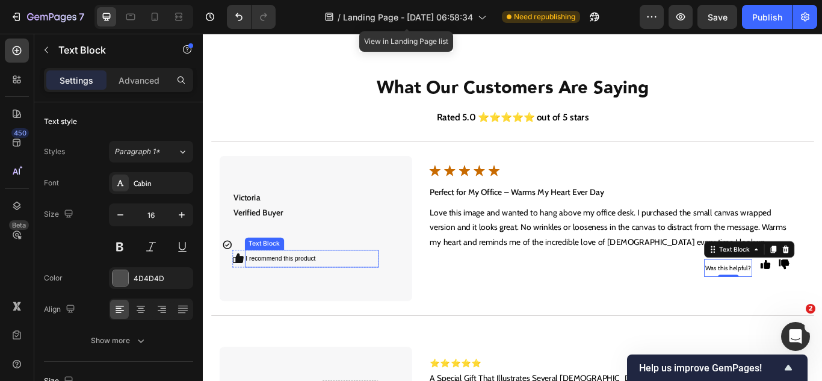
click at [280, 297] on span "I recommend this product" at bounding box center [293, 296] width 81 height 8
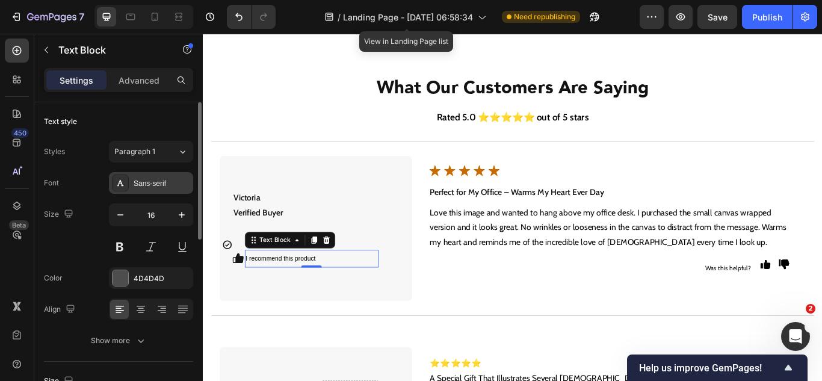
click at [156, 189] on div "Sans-serif" at bounding box center [151, 183] width 84 height 22
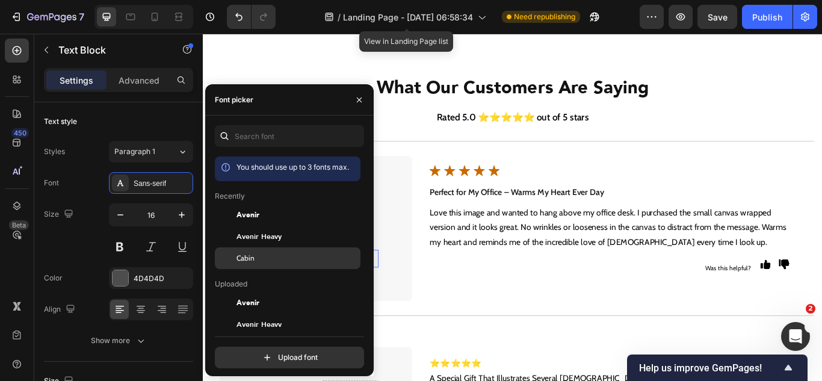
click at [239, 253] on span "Cabin" at bounding box center [245, 258] width 18 height 11
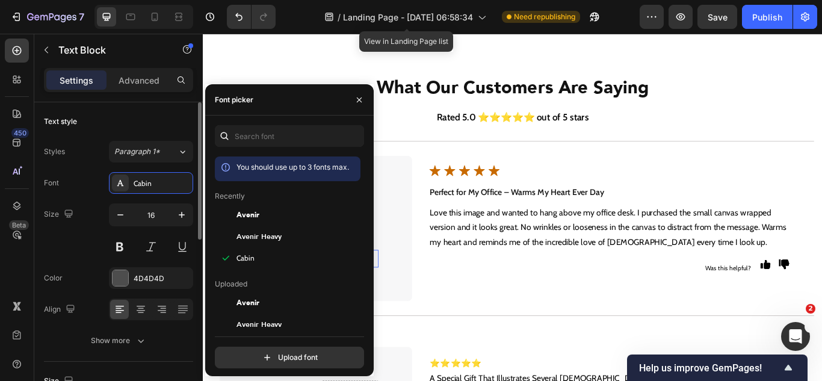
click at [69, 244] on div "Size 16" at bounding box center [118, 230] width 149 height 54
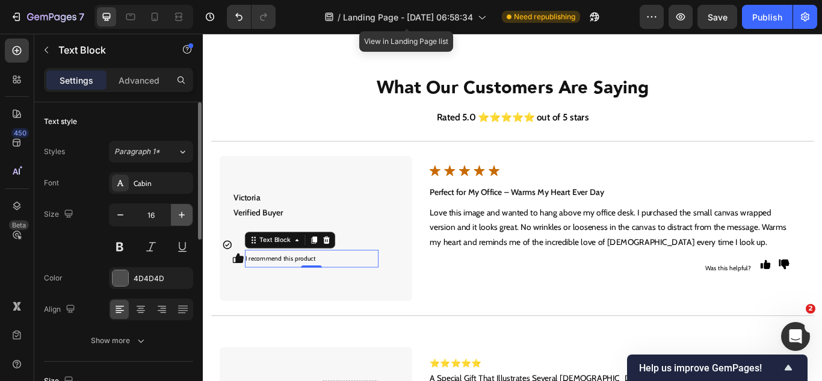
click at [179, 222] on button "button" at bounding box center [182, 215] width 22 height 22
type input "17"
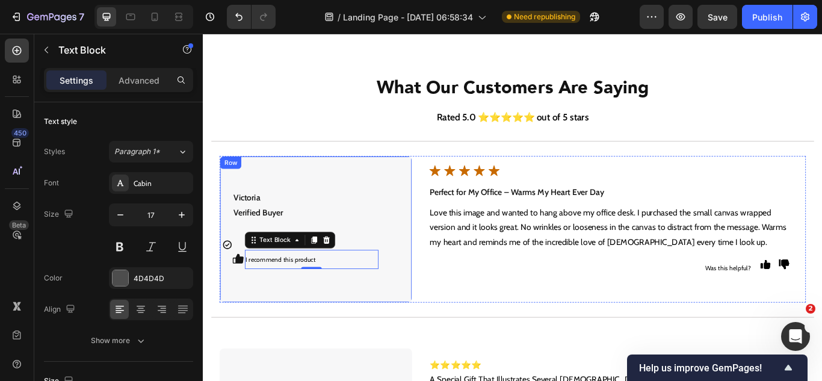
click at [395, 324] on div "Victoria Verified Buyer Text Block Icon Victoria Verified Buyer Text Block Icon…" at bounding box center [334, 261] width 224 height 170
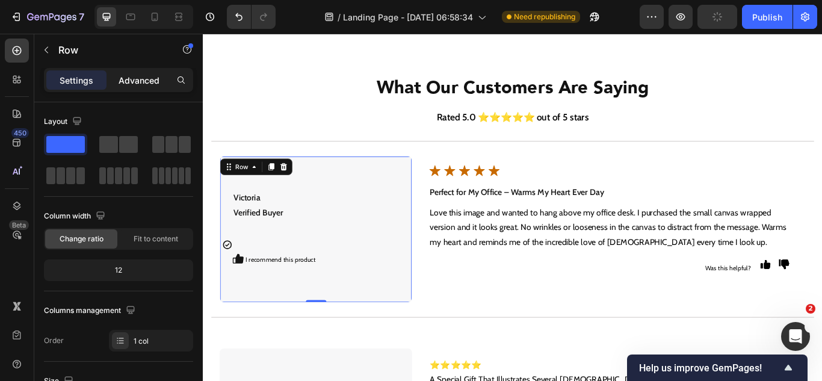
click at [131, 72] on div "Advanced" at bounding box center [139, 79] width 60 height 19
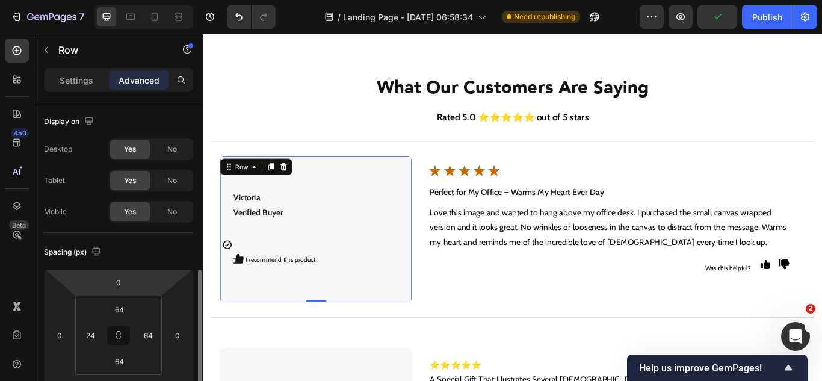
scroll to position [120, 0]
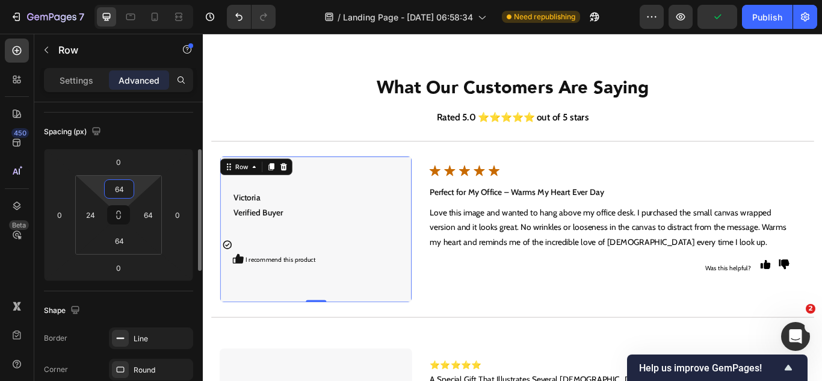
click at [121, 188] on input "64" at bounding box center [119, 189] width 24 height 18
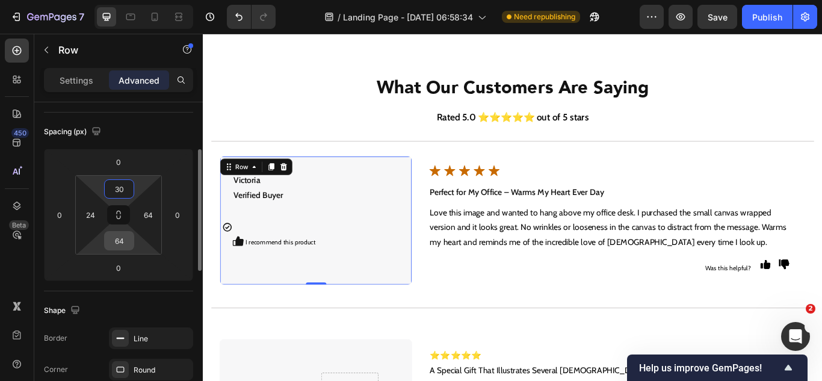
type input "30"
click at [119, 244] on input "64" at bounding box center [119, 241] width 24 height 18
click at [119, 242] on input "30" at bounding box center [119, 241] width 24 height 18
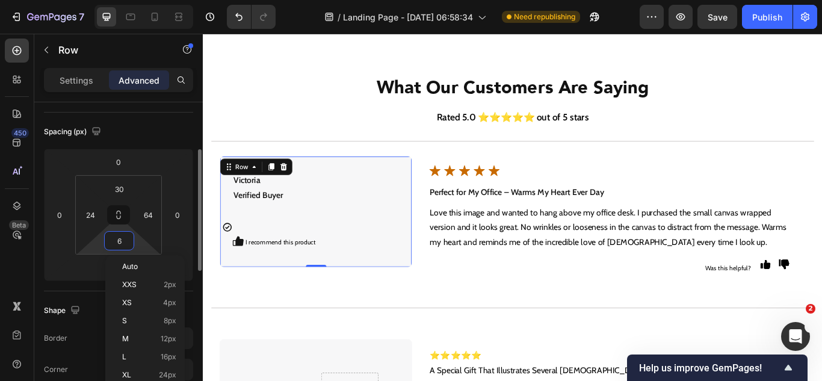
type input "64"
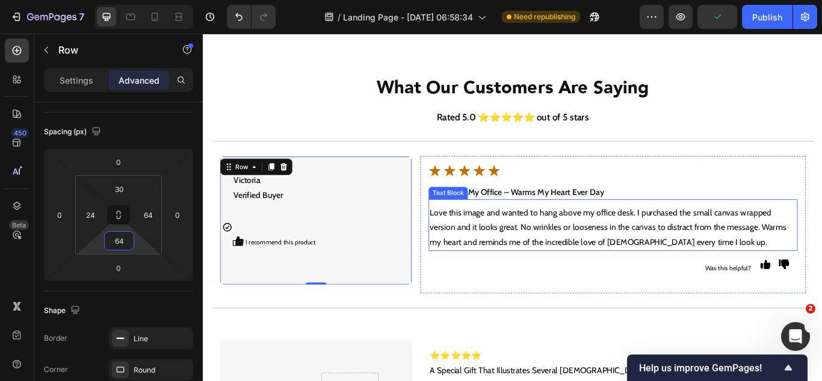
click at [513, 256] on p "Love this image and wanted to hang above my office desk. I purchased the small …" at bounding box center [681, 260] width 428 height 52
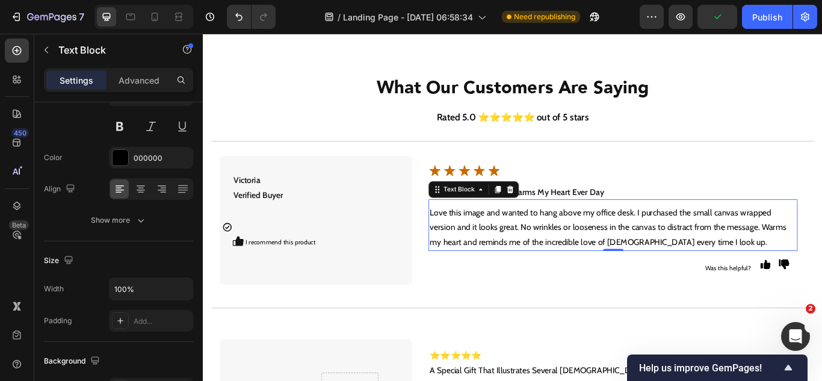
scroll to position [0, 0]
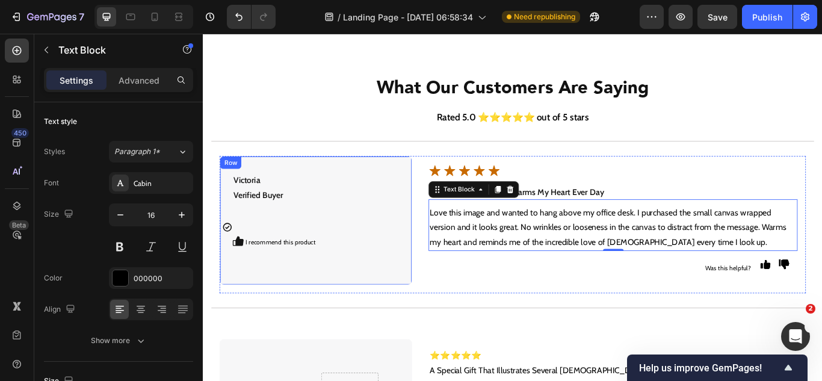
click at [385, 305] on div "Victoria Verified Buyer Text Block Icon Victoria Verified Buyer Text Block Icon…" at bounding box center [334, 251] width 224 height 150
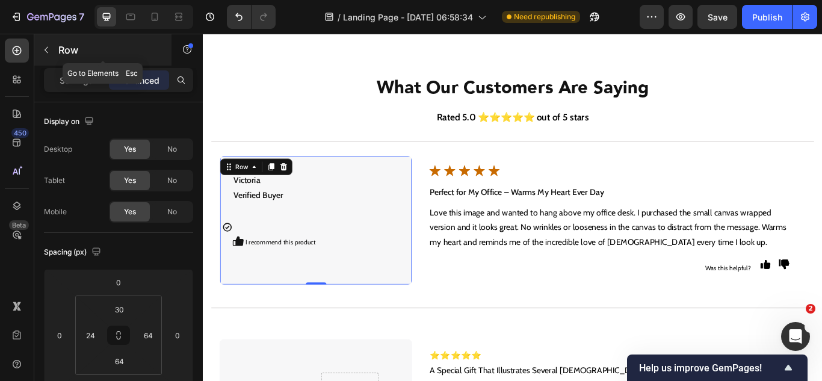
click at [49, 48] on icon "button" at bounding box center [47, 50] width 10 height 10
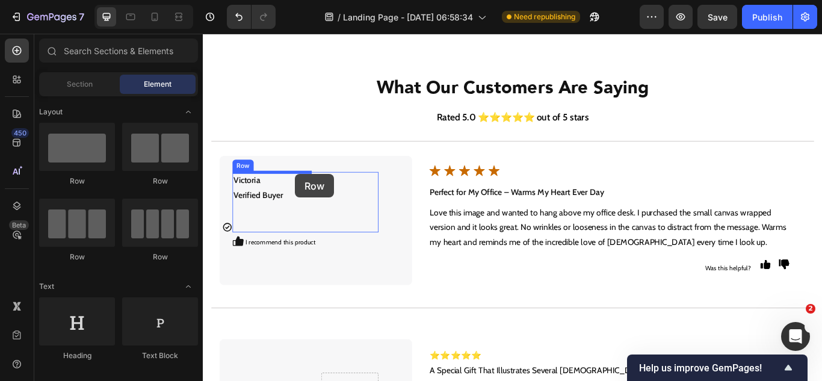
drag, startPoint x: 357, startPoint y: 197, endPoint x: 310, endPoint y: 194, distance: 47.6
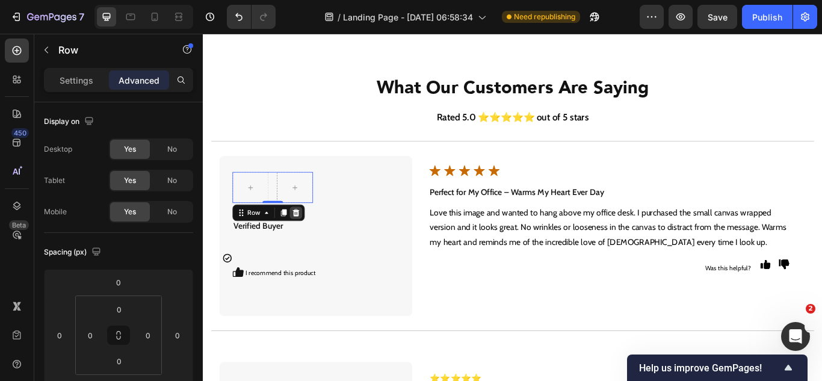
click at [309, 242] on icon at bounding box center [311, 243] width 10 height 10
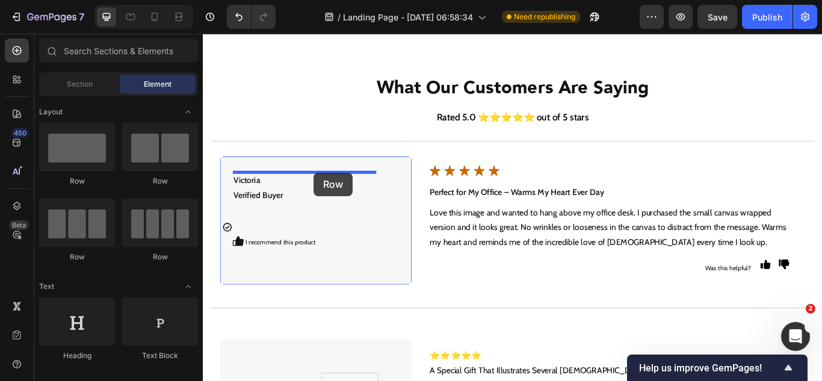
drag, startPoint x: 248, startPoint y: 192, endPoint x: 331, endPoint y: 196, distance: 83.1
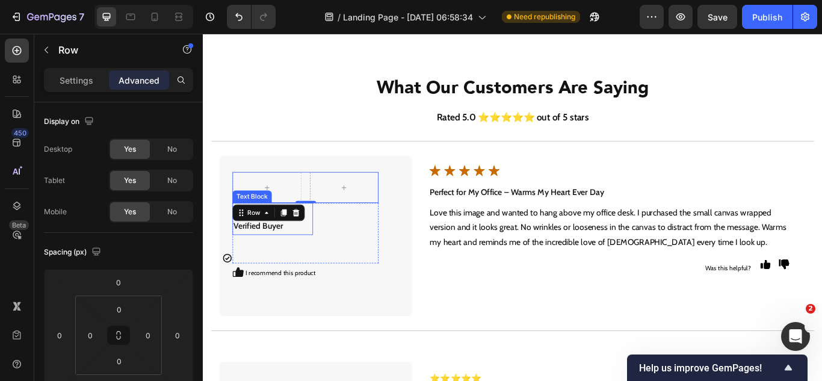
click at [289, 258] on strong "Verified Buyer" at bounding box center [267, 257] width 58 height 11
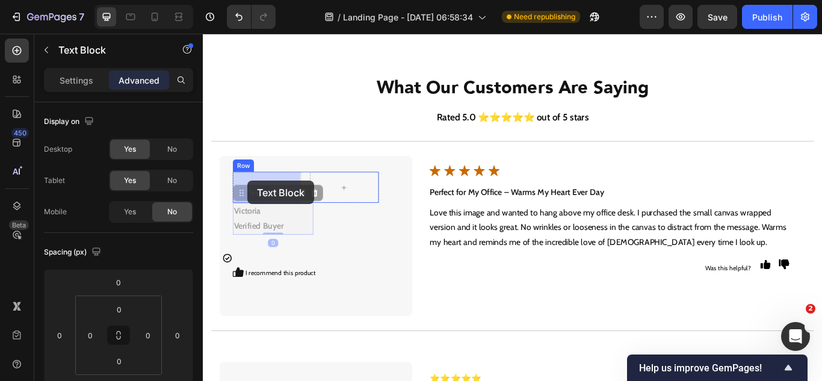
drag, startPoint x: 251, startPoint y: 218, endPoint x: 227, endPoint y: 230, distance: 27.7
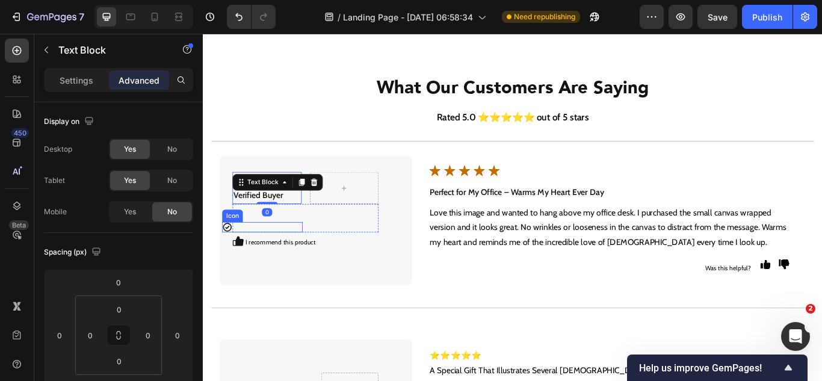
click at [238, 259] on div "Icon" at bounding box center [272, 259] width 94 height 12
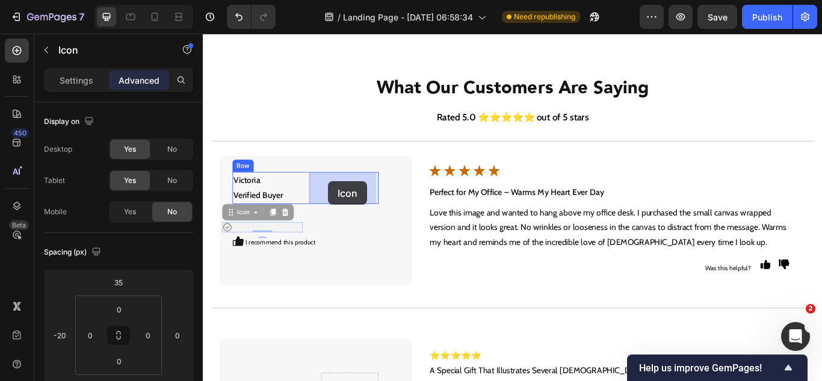
drag, startPoint x: 242, startPoint y: 245, endPoint x: 337, endPoint y: 209, distance: 101.7
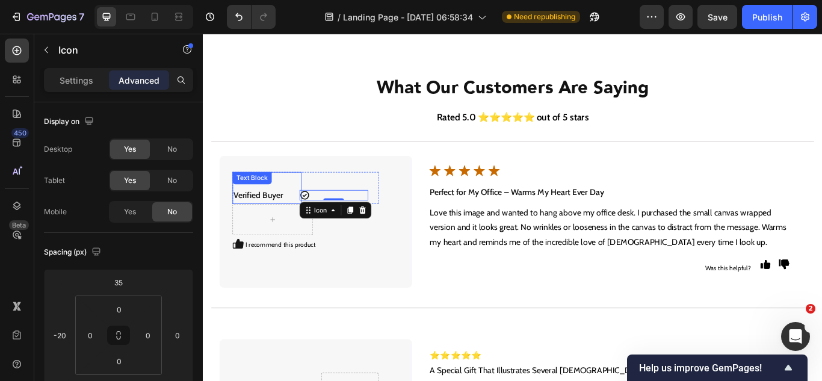
click at [306, 224] on p "Verified Buyer" at bounding box center [277, 222] width 78 height 17
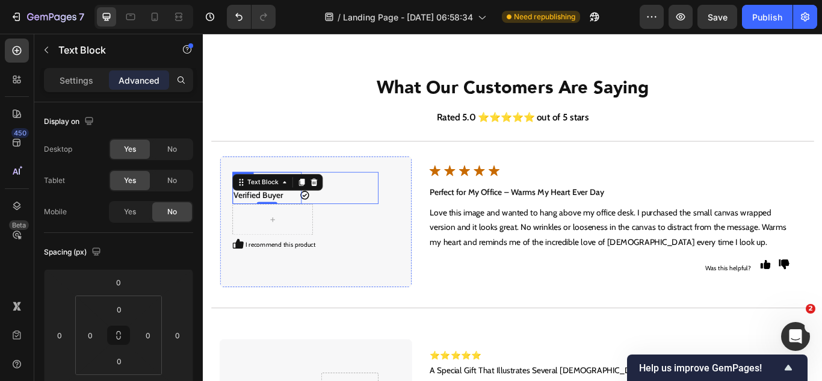
click at [394, 212] on div "Icon" at bounding box center [367, 213] width 81 height 37
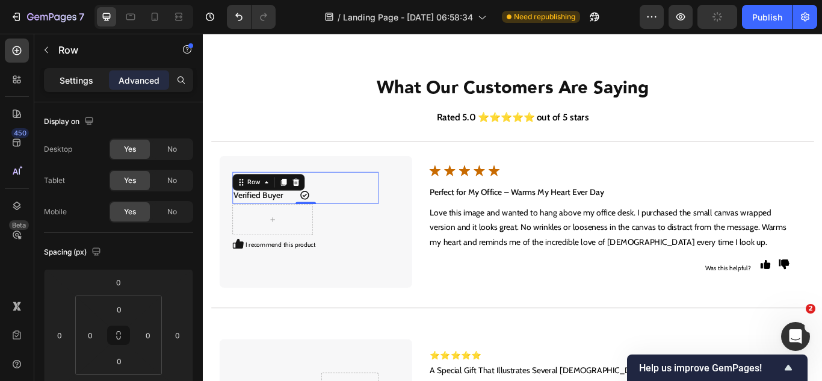
click at [90, 86] on p "Settings" at bounding box center [77, 80] width 34 height 13
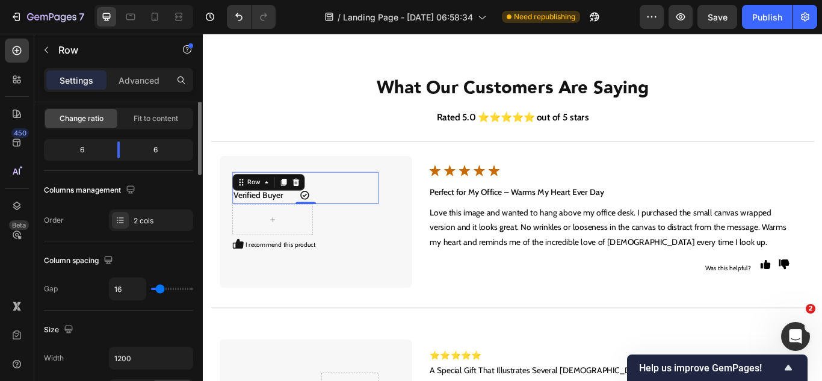
scroll to position [180, 0]
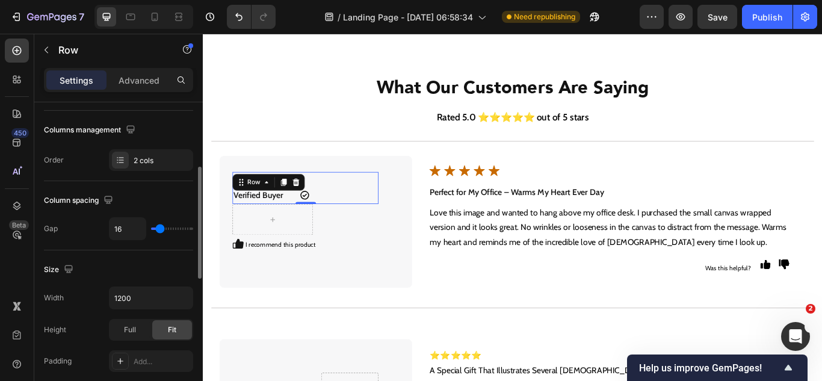
type input "9"
type input "4"
type input "2"
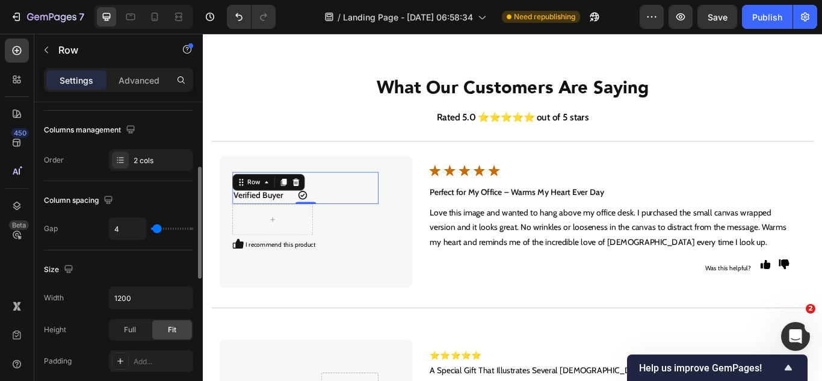
type input "2"
type input "0"
drag, startPoint x: 159, startPoint y: 230, endPoint x: 146, endPoint y: 227, distance: 14.0
type input "0"
click at [151, 227] on input "range" at bounding box center [172, 228] width 42 height 2
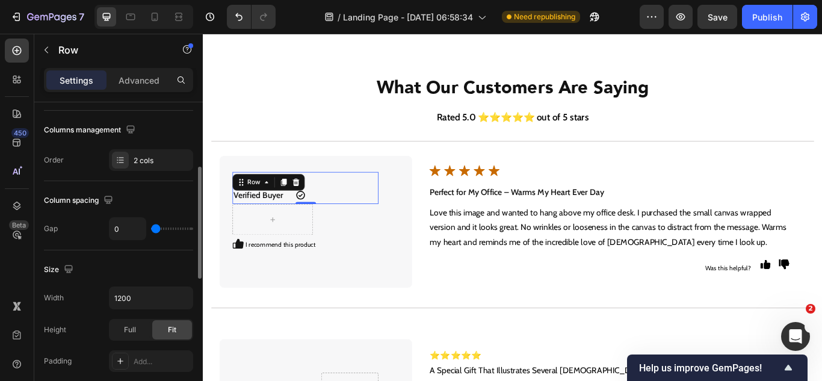
scroll to position [0, 0]
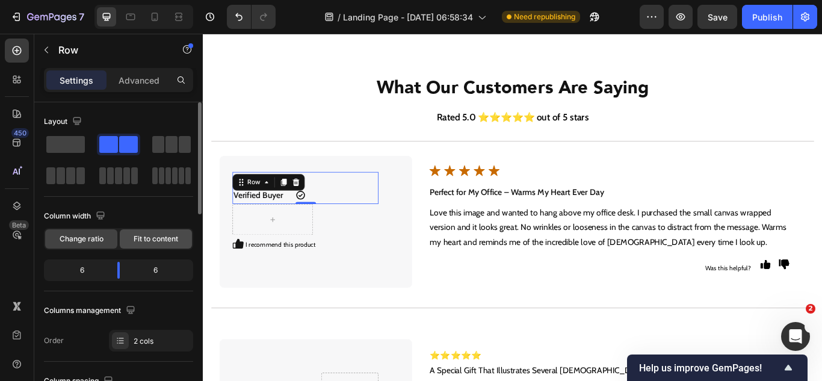
click at [138, 245] on div "Fit to content" at bounding box center [156, 238] width 72 height 19
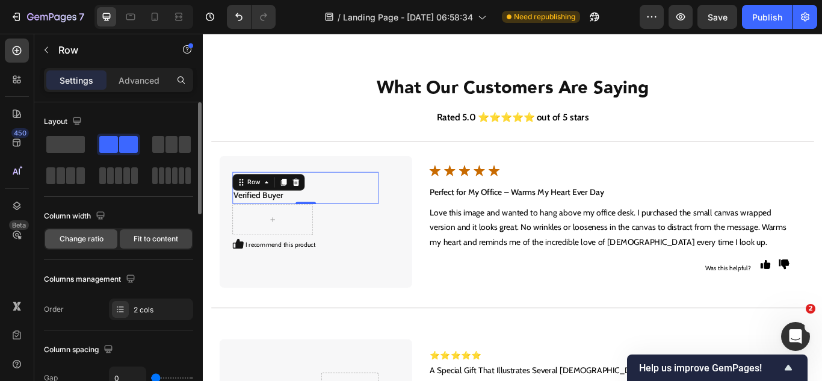
click at [99, 239] on span "Change ratio" at bounding box center [82, 238] width 44 height 11
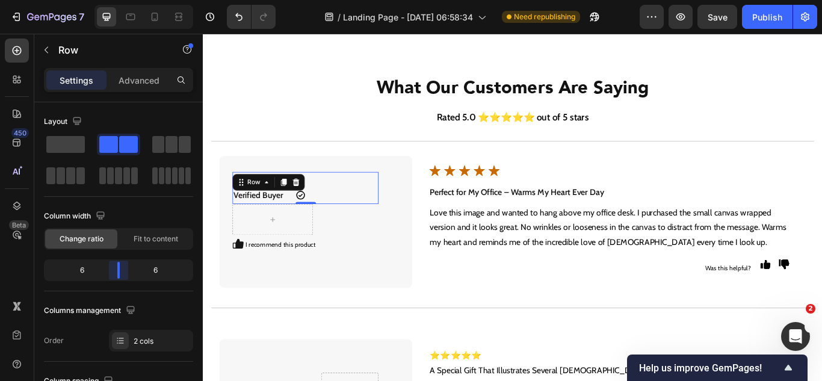
click at [117, 0] on body "7 Version history / Landing Page - [DATE] 06:58:34 Need republishing Preview Sa…" at bounding box center [411, 0] width 822 height 0
click at [269, 223] on strong "Verified Buyer" at bounding box center [267, 221] width 58 height 11
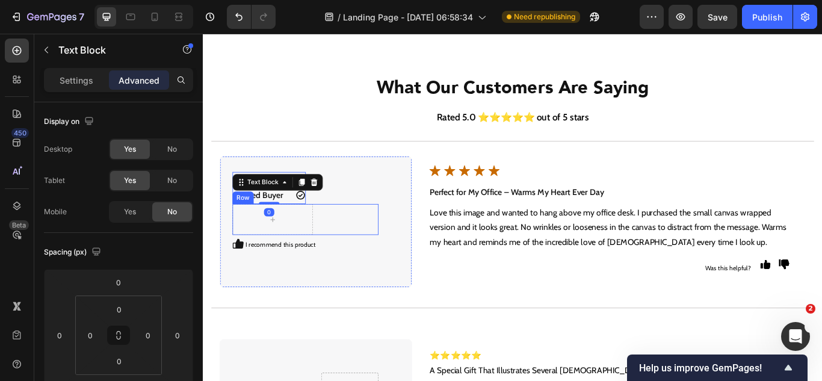
click at [385, 259] on div "Victoria Verified Buyer Text Block Icon Row" at bounding box center [373, 250] width 67 height 36
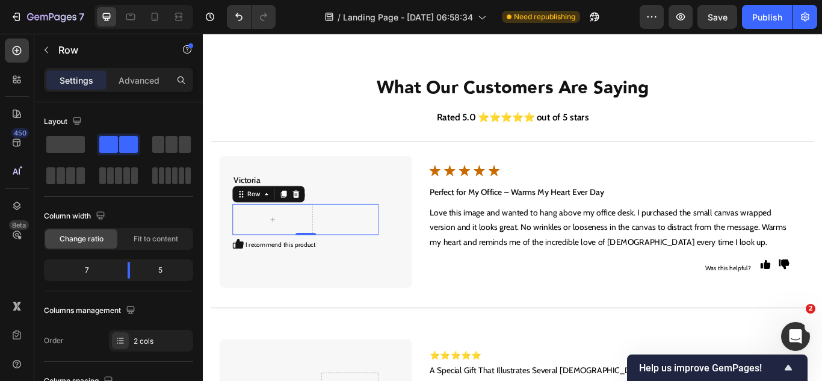
drag, startPoint x: 315, startPoint y: 222, endPoint x: 351, endPoint y: 241, distance: 41.4
click at [315, 223] on icon at bounding box center [311, 221] width 10 height 10
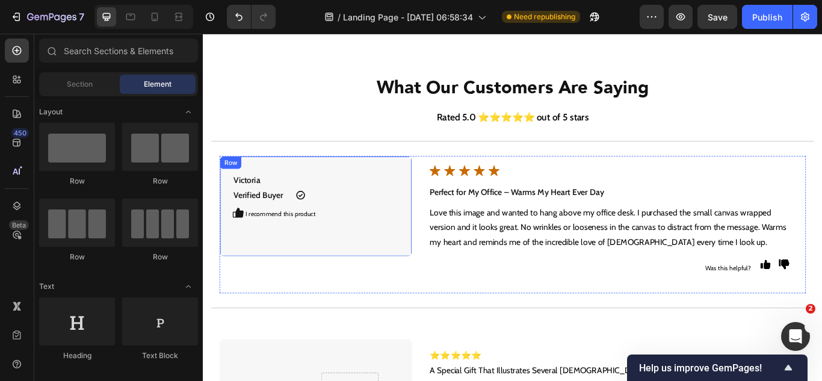
click at [381, 276] on div "Victoria Verified Buyer Text Block Icon Row I recommend this product Text Block…" at bounding box center [334, 234] width 224 height 117
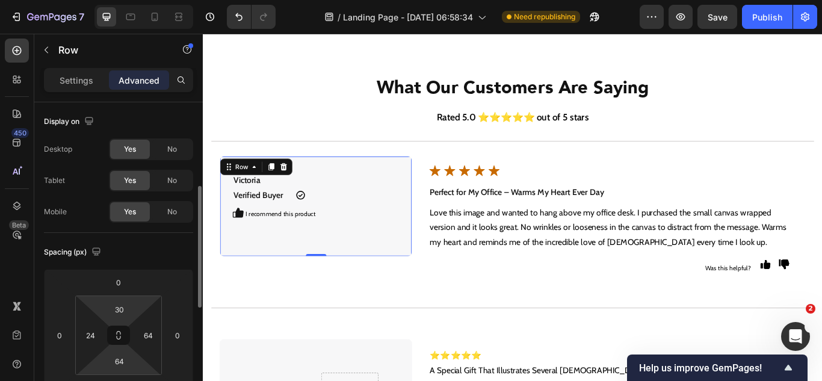
scroll to position [120, 0]
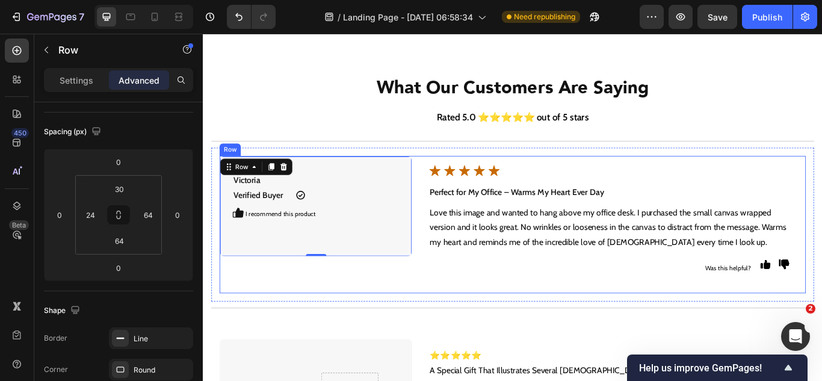
click at [438, 327] on div "Victoria Verified Buyer Text Block Icon Row I recommend this product Text Block…" at bounding box center [334, 255] width 224 height 159
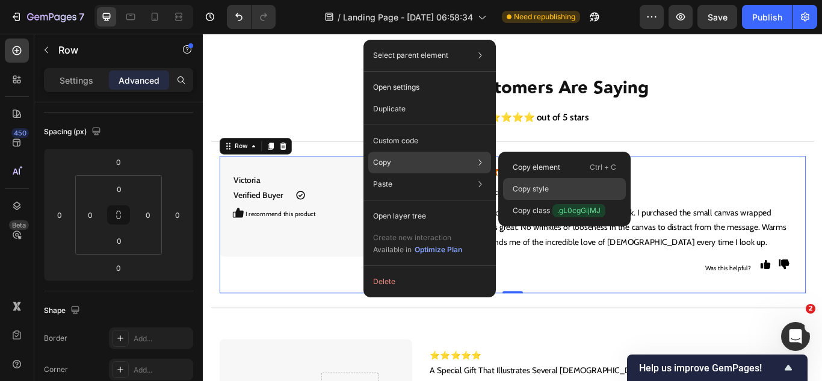
click at [519, 186] on p "Copy style" at bounding box center [531, 188] width 36 height 11
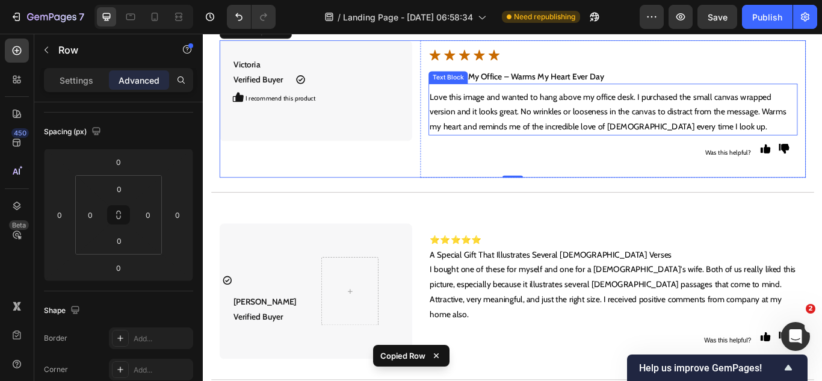
scroll to position [4294, 0]
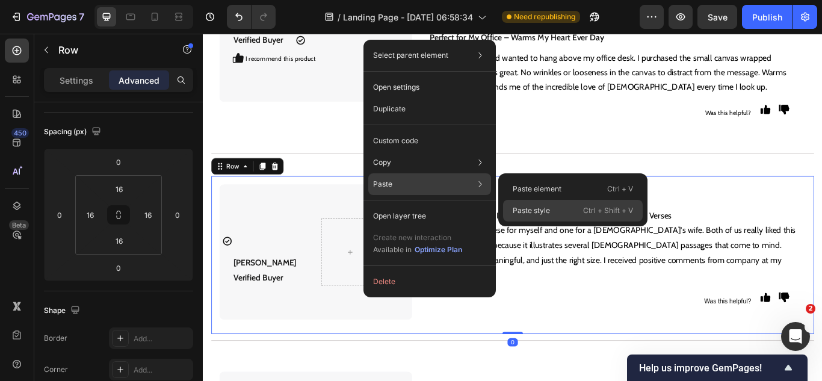
click at [526, 208] on p "Paste style" at bounding box center [531, 210] width 37 height 11
type input "0"
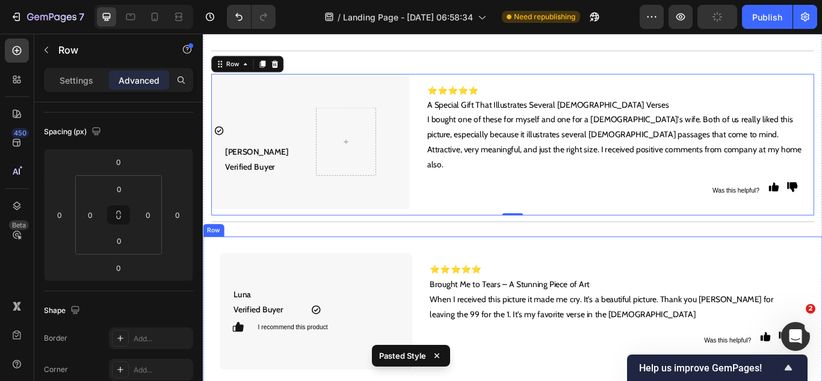
scroll to position [4414, 0]
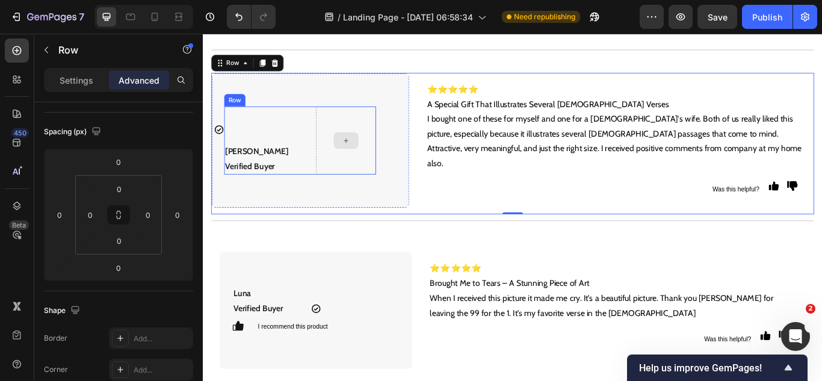
click at [379, 183] on div at bounding box center [369, 159] width 70 height 80
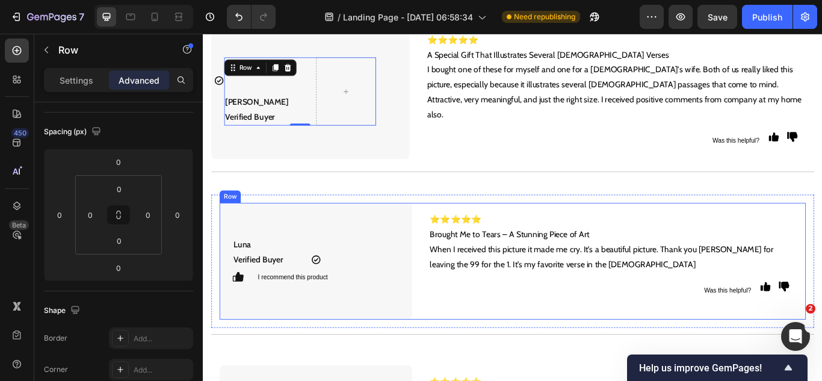
scroll to position [4474, 0]
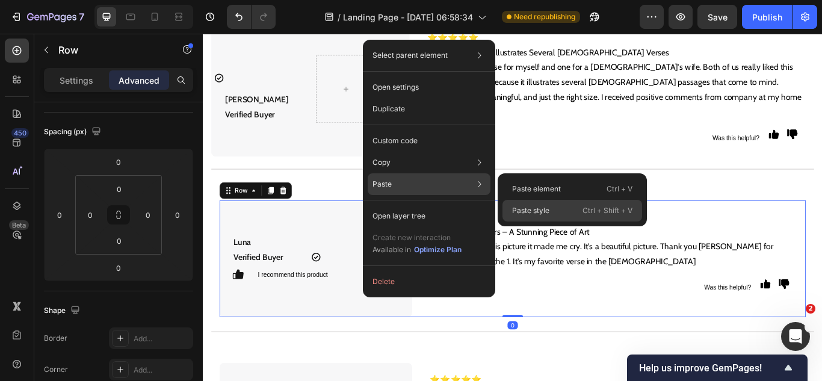
click at [537, 210] on p "Paste style" at bounding box center [530, 210] width 37 height 11
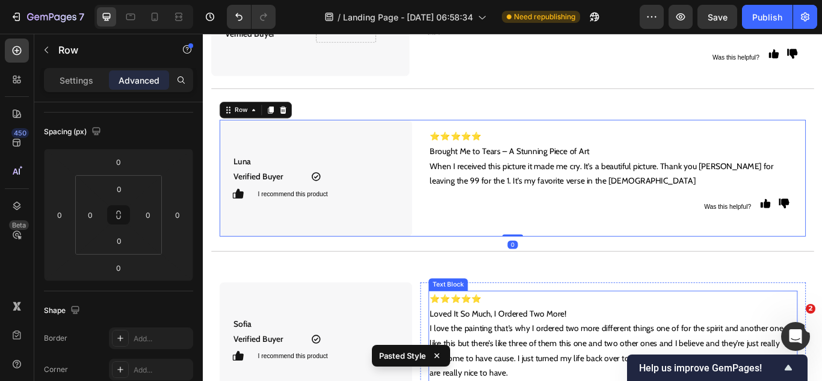
scroll to position [4655, 0]
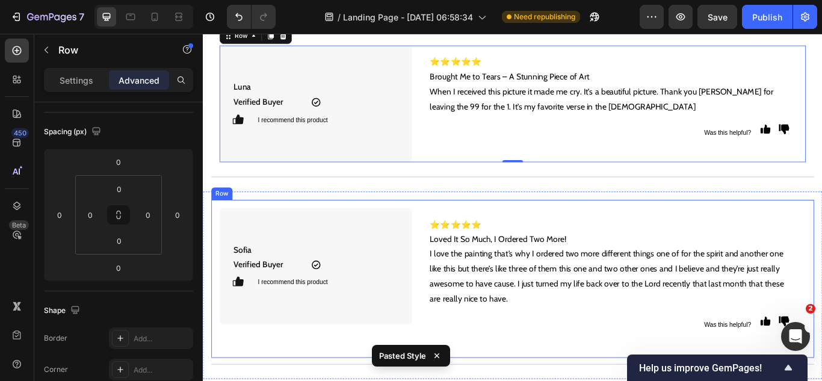
click at [448, 227] on div "Sofia Verified Buyer Text Block Icon Row I recommend this product Text Block Ic…" at bounding box center [563, 319] width 703 height 185
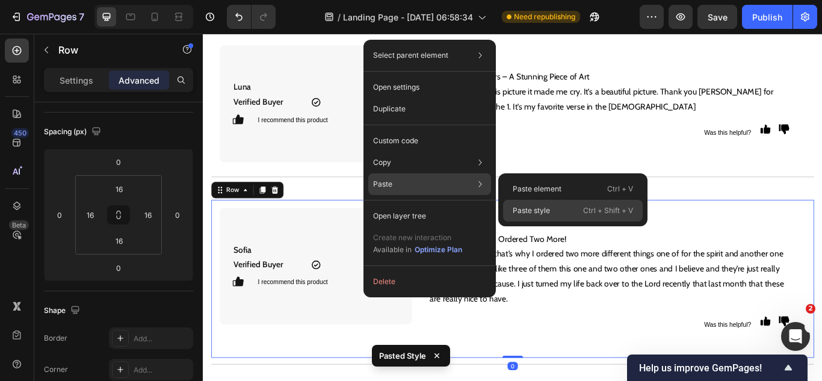
drag, startPoint x: 522, startPoint y: 209, endPoint x: 365, endPoint y: 207, distance: 157.0
click at [522, 209] on p "Paste style" at bounding box center [531, 210] width 37 height 11
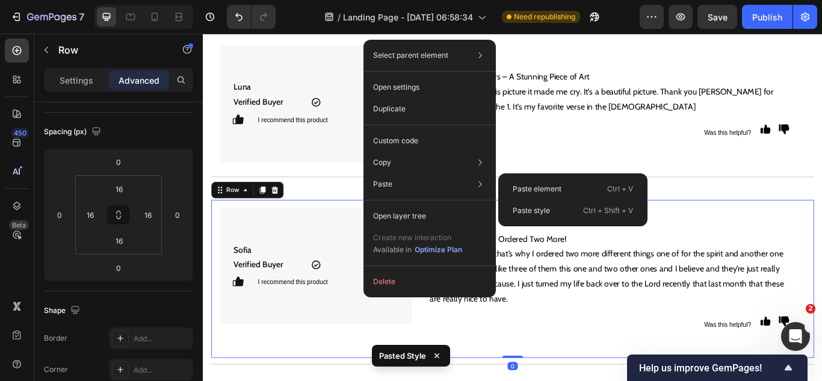
type input "0"
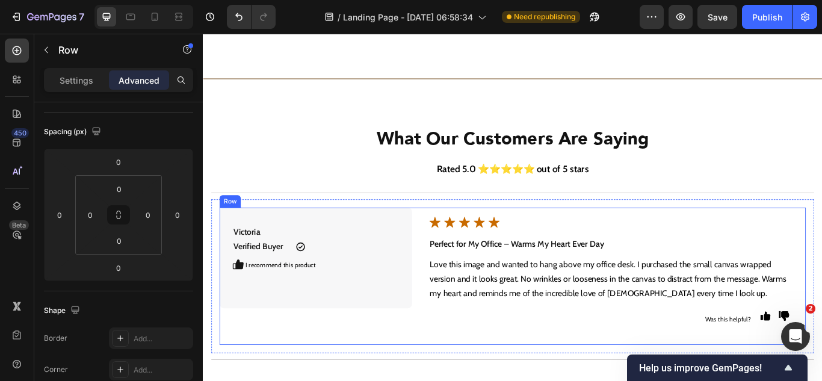
scroll to position [4113, 0]
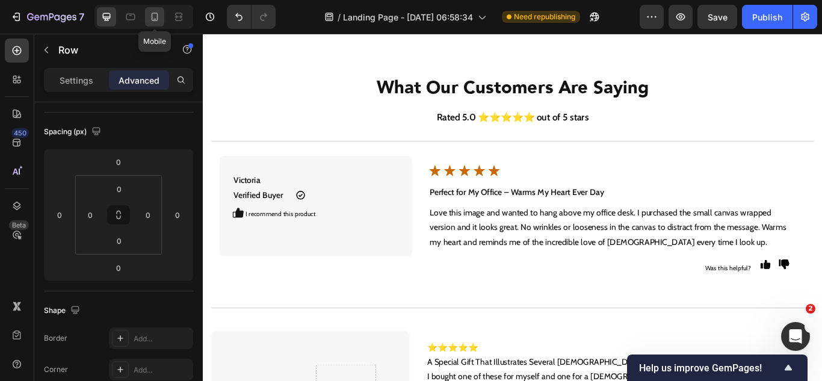
click at [155, 16] on icon at bounding box center [155, 17] width 12 height 12
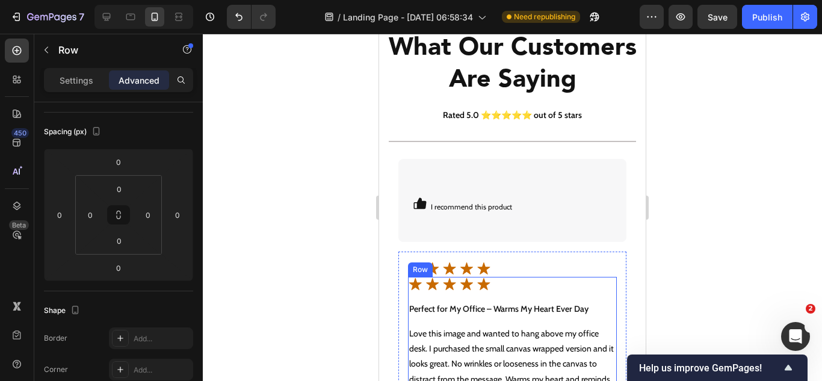
scroll to position [4452, 0]
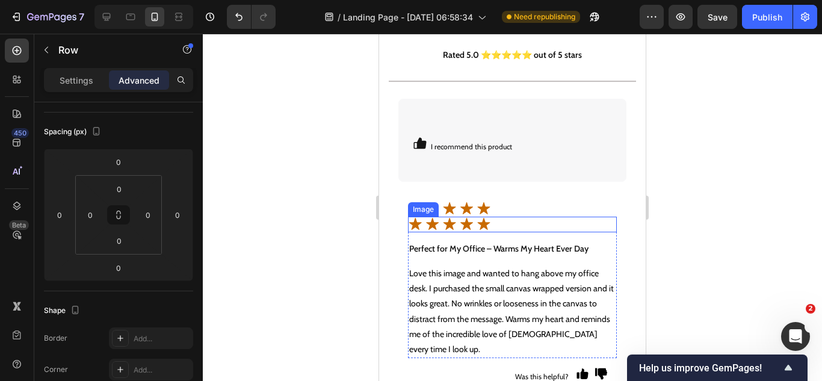
click at [469, 224] on img at bounding box center [450, 225] width 84 height 16
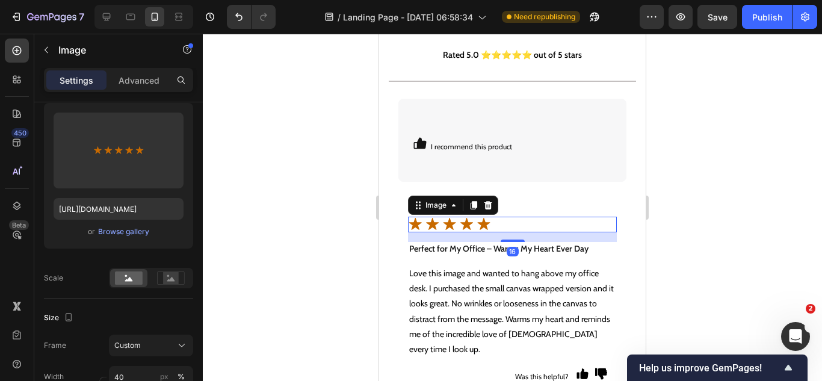
scroll to position [0, 0]
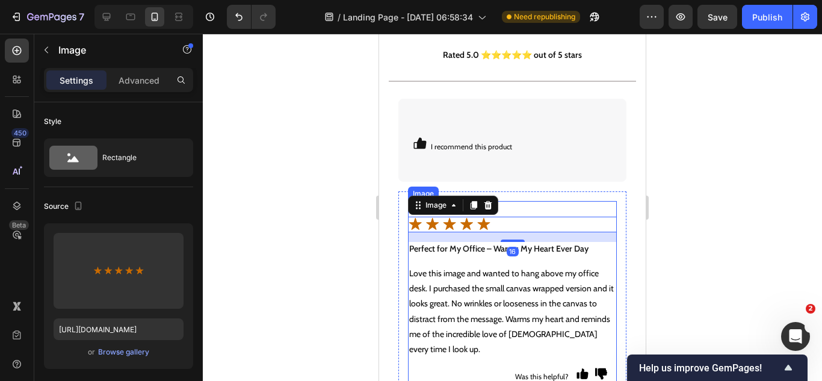
click at [508, 211] on div at bounding box center [512, 209] width 209 height 16
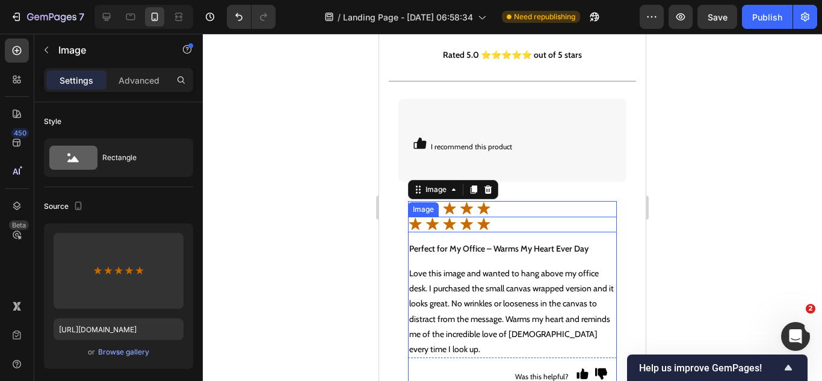
click at [495, 221] on div at bounding box center [512, 225] width 209 height 16
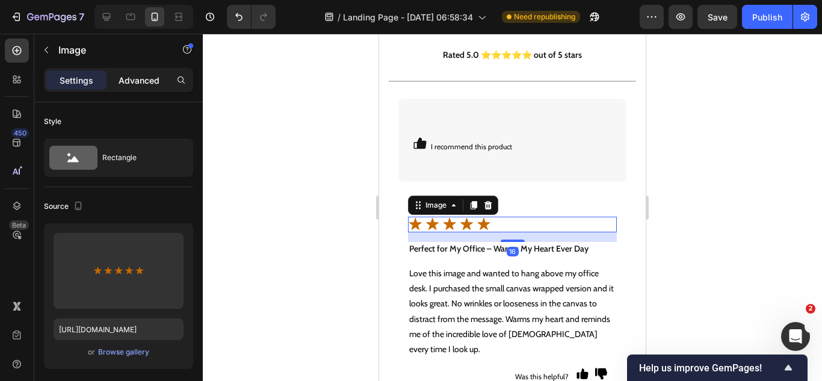
click at [149, 79] on p "Advanced" at bounding box center [139, 80] width 41 height 13
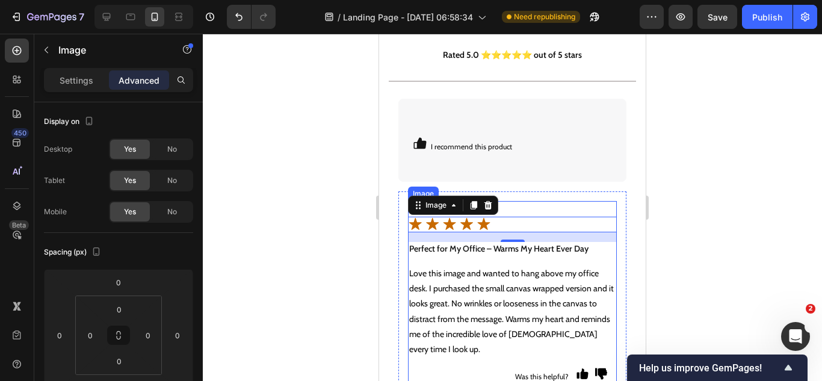
click at [513, 206] on div at bounding box center [512, 209] width 209 height 16
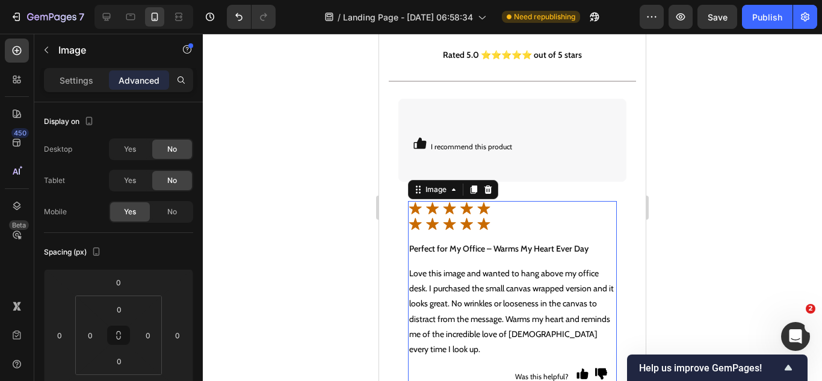
click at [471, 212] on img at bounding box center [450, 209] width 84 height 16
click at [488, 194] on icon at bounding box center [488, 190] width 10 height 10
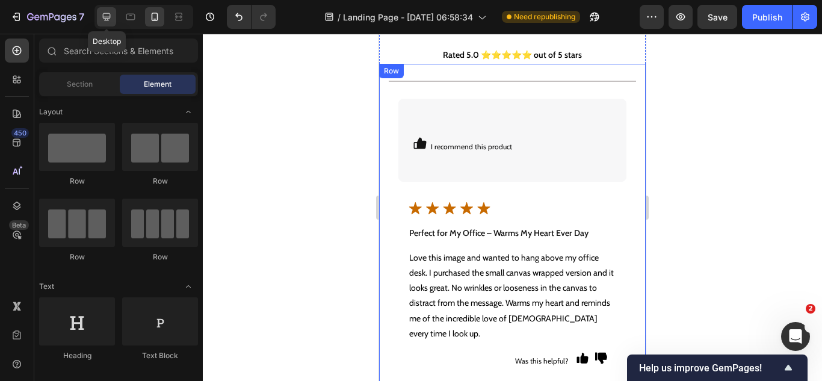
click at [108, 20] on icon at bounding box center [107, 17] width 8 height 8
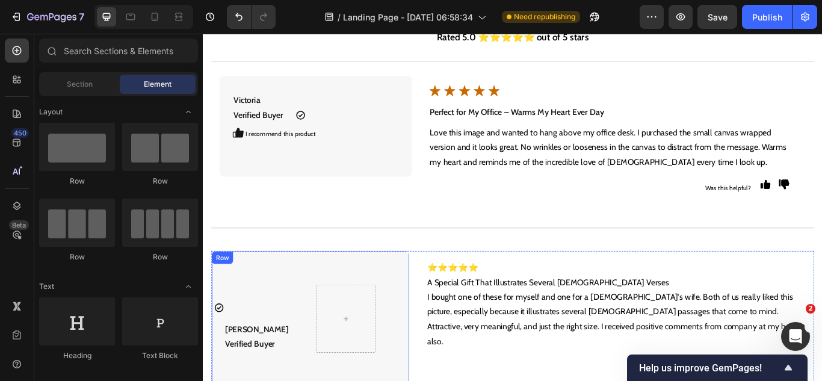
scroll to position [4331, 0]
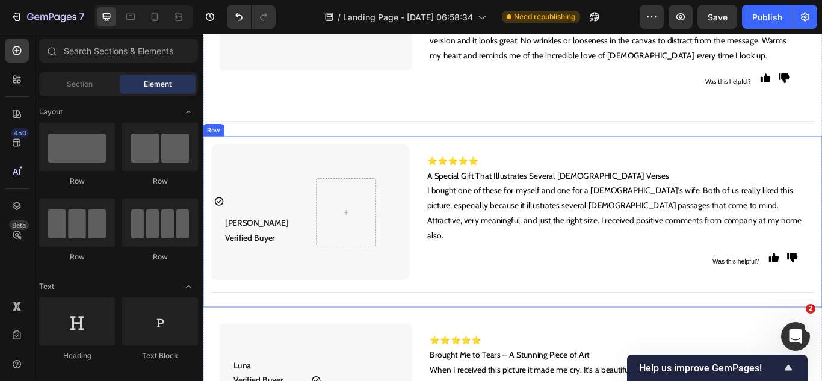
click at [467, 162] on div "Icon Elizabeth Verified Buyer Text Block Row I recommend this product Text Bloc…" at bounding box center [564, 253] width 722 height 200
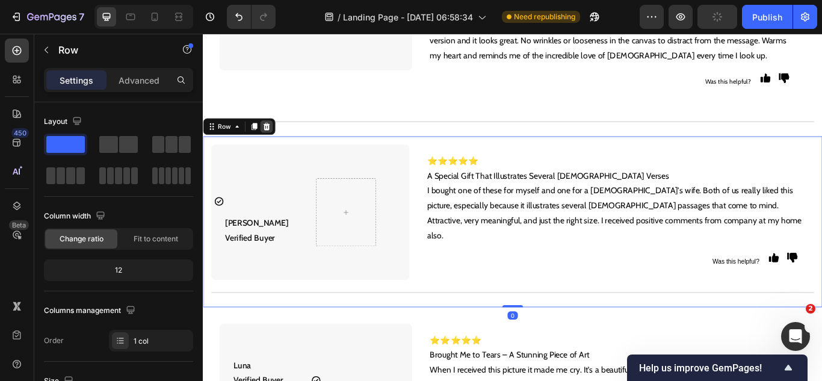
click at [276, 147] on div at bounding box center [276, 142] width 14 height 14
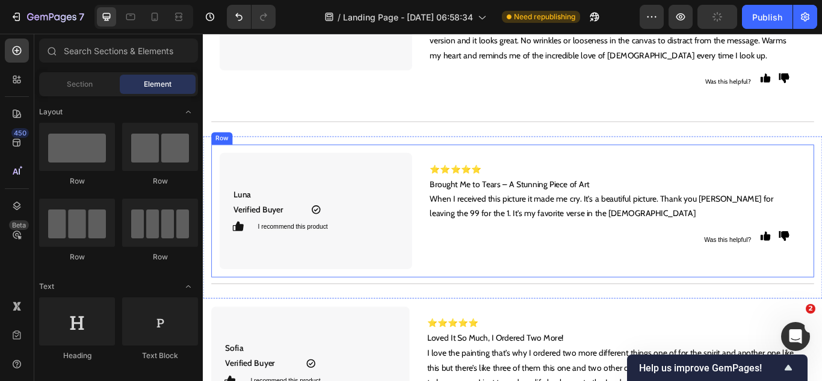
click at [280, 164] on div "Luna Verified Buyer Text Block Icon Row I recommend this product Text Block Ico…" at bounding box center [563, 240] width 703 height 155
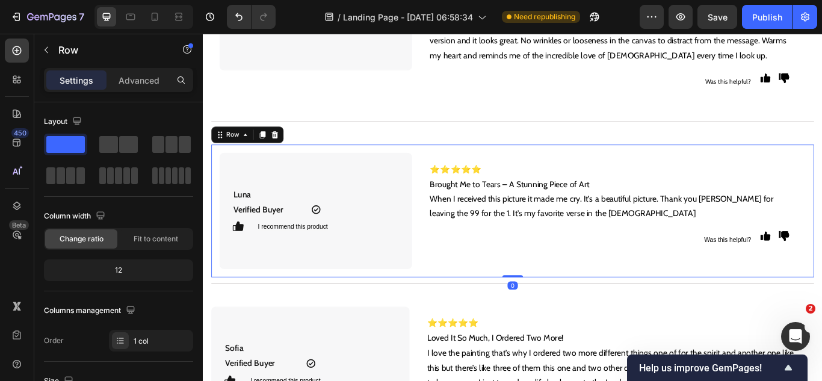
click at [285, 149] on icon at bounding box center [287, 151] width 8 height 8
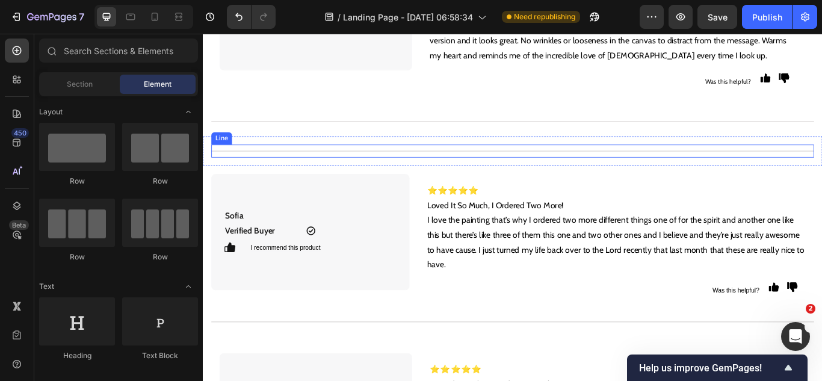
click at [303, 171] on div "Title Line" at bounding box center [563, 170] width 703 height 15
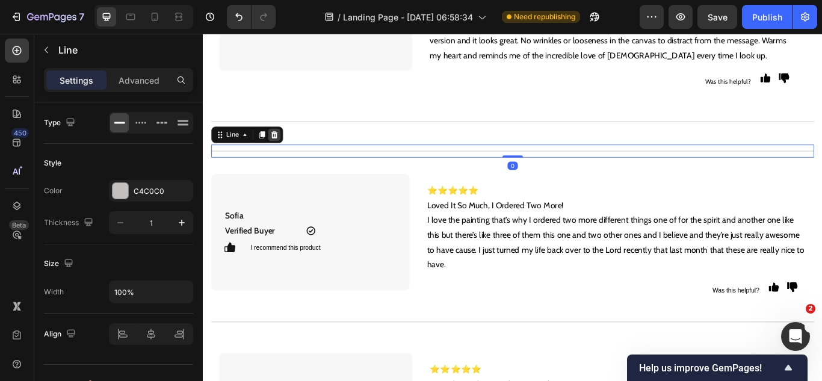
click at [289, 152] on icon at bounding box center [286, 152] width 10 height 10
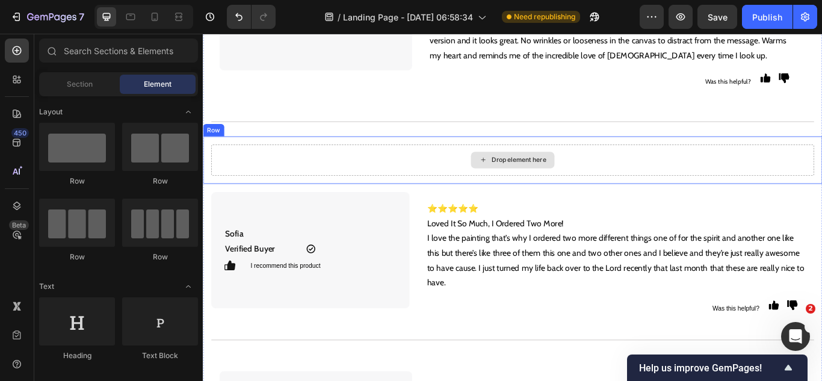
click at [267, 171] on div "Drop element here" at bounding box center [563, 181] width 703 height 36
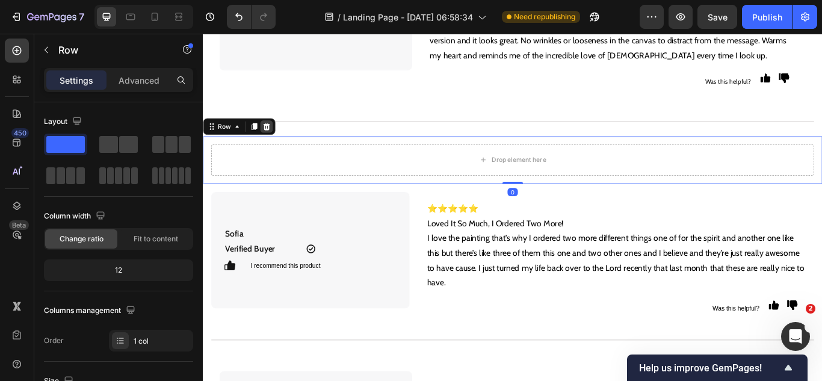
click at [276, 144] on icon at bounding box center [277, 142] width 8 height 8
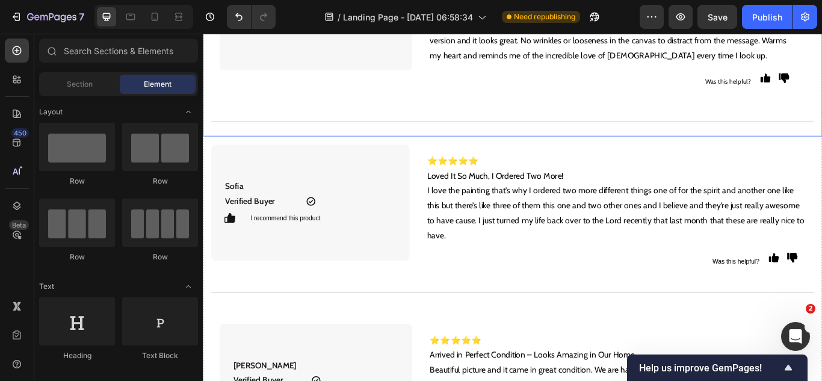
click at [310, 152] on div "Title Line Victoria Verified Buyer Text Block Icon Row I recommend this product…" at bounding box center [564, 39] width 722 height 228
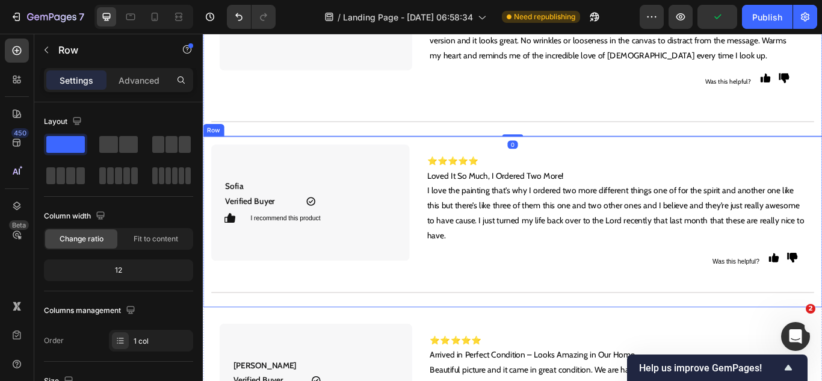
click at [252, 157] on div "Sofia Verified Buyer Text Block Icon Row I recommend this product Text Block Ic…" at bounding box center [564, 253] width 722 height 200
click at [273, 146] on icon at bounding box center [277, 142] width 10 height 10
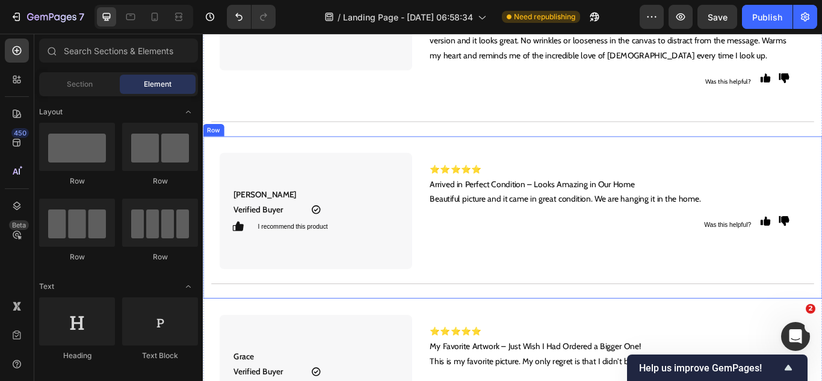
click at [292, 162] on div "Chloe Verified Buyer Text Block Icon Row I recommend this product Text Block Ic…" at bounding box center [564, 247] width 722 height 189
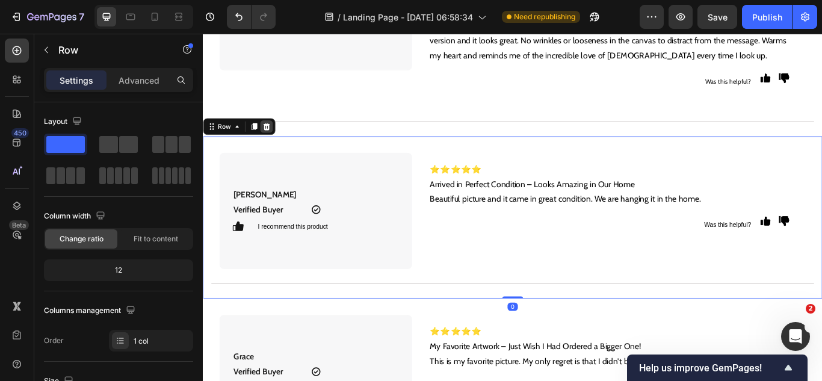
click at [277, 144] on icon at bounding box center [277, 142] width 10 height 10
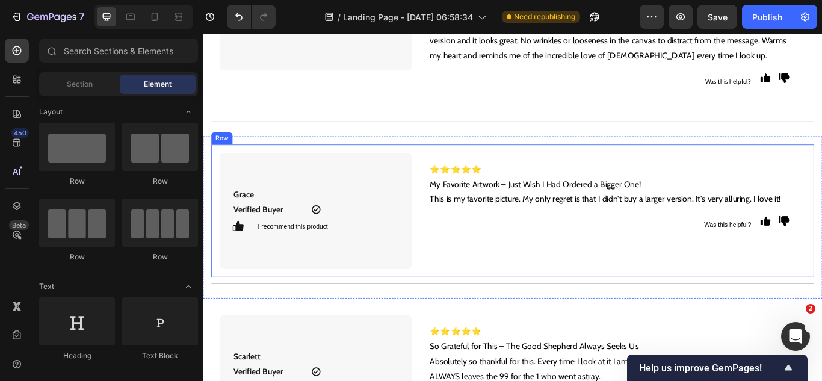
click at [307, 165] on div "Grace Verified Buyer Text Block Icon Row I recommend this product Text Block Ic…" at bounding box center [563, 240] width 703 height 155
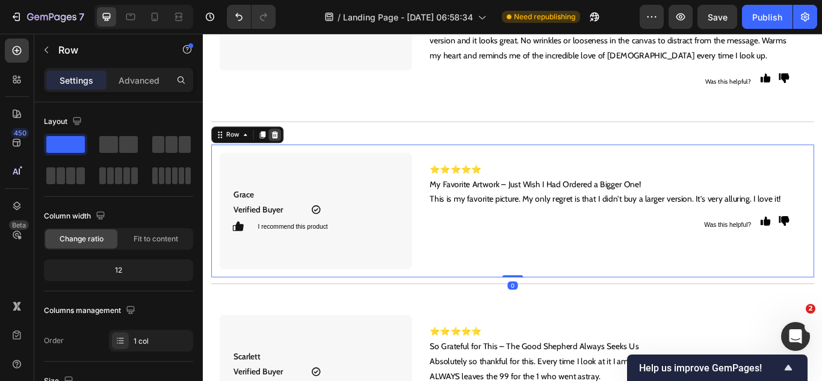
click at [286, 153] on icon at bounding box center [287, 151] width 8 height 8
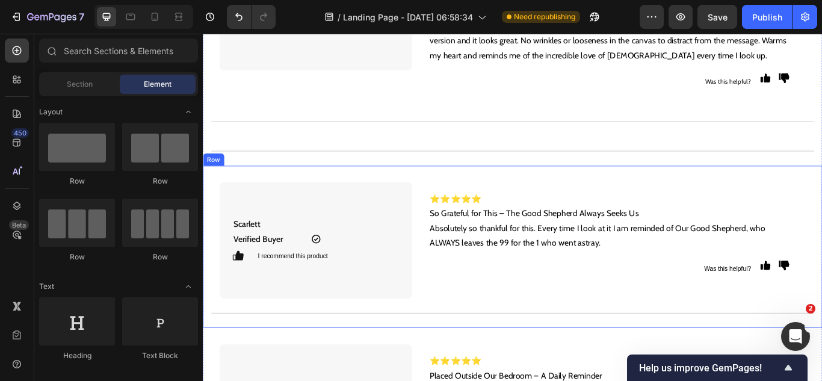
click at [311, 188] on div "Scarlett Verified Buyer Text Block Icon Row I recommend this product Text Block…" at bounding box center [564, 282] width 722 height 189
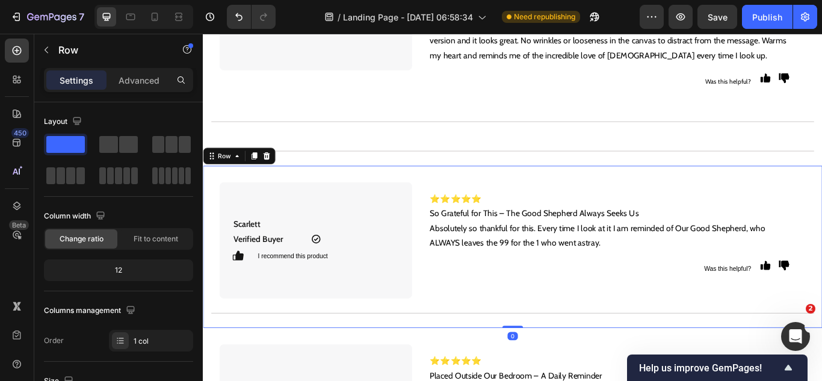
drag, startPoint x: 279, startPoint y: 178, endPoint x: 294, endPoint y: 192, distance: 20.8
click at [279, 179] on icon at bounding box center [277, 176] width 8 height 8
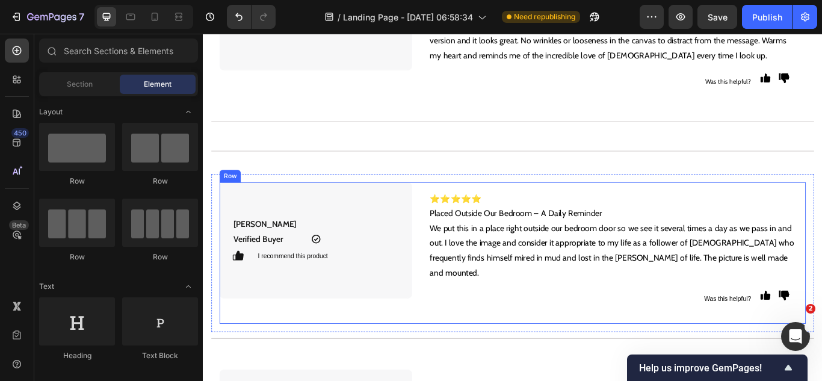
click at [313, 207] on div "Emily Verified Buyer Text Block Icon Row I recommend this product Text Block Ic…" at bounding box center [334, 289] width 224 height 165
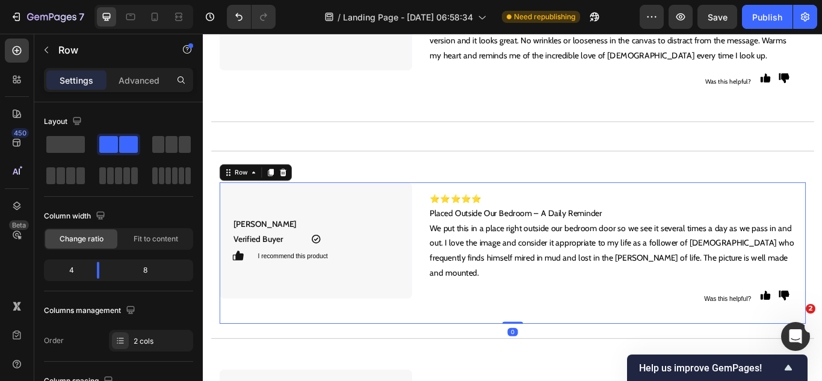
drag, startPoint x: 297, startPoint y: 196, endPoint x: 301, endPoint y: 205, distance: 9.7
click at [297, 197] on icon at bounding box center [296, 196] width 10 height 10
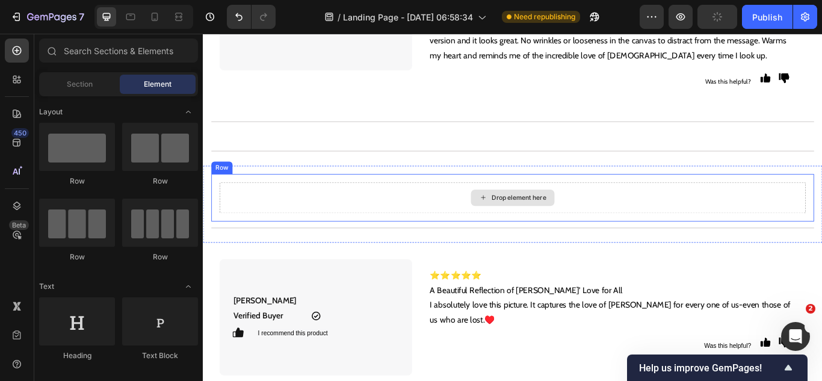
click at [313, 214] on div "Drop element here" at bounding box center [563, 225] width 683 height 36
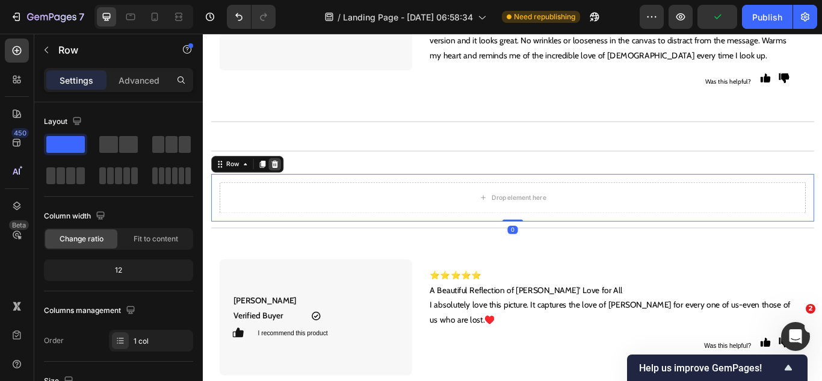
click at [285, 186] on icon at bounding box center [287, 186] width 8 height 8
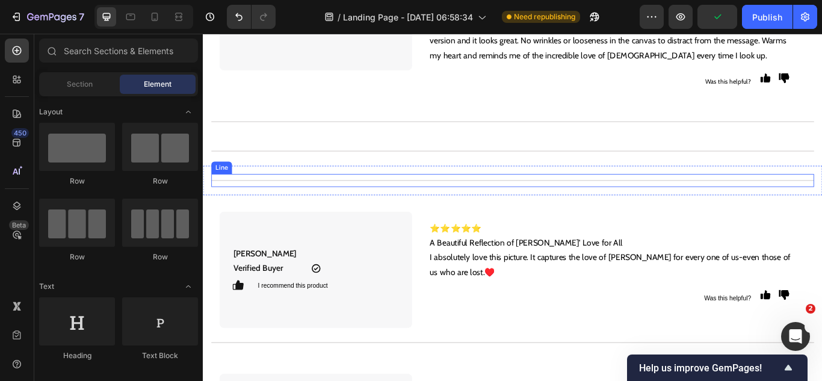
click at [309, 200] on div "Title Line" at bounding box center [563, 204] width 703 height 15
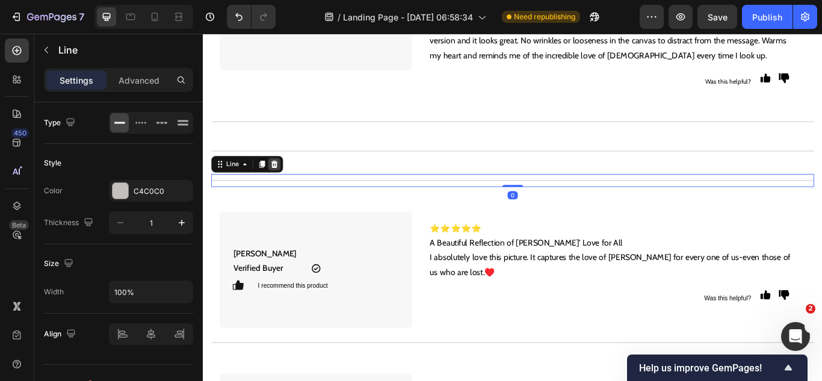
click at [289, 188] on icon at bounding box center [286, 186] width 10 height 10
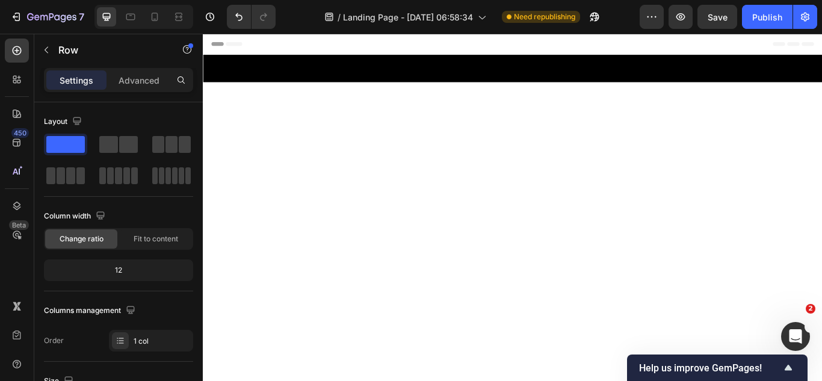
scroll to position [4331, 0]
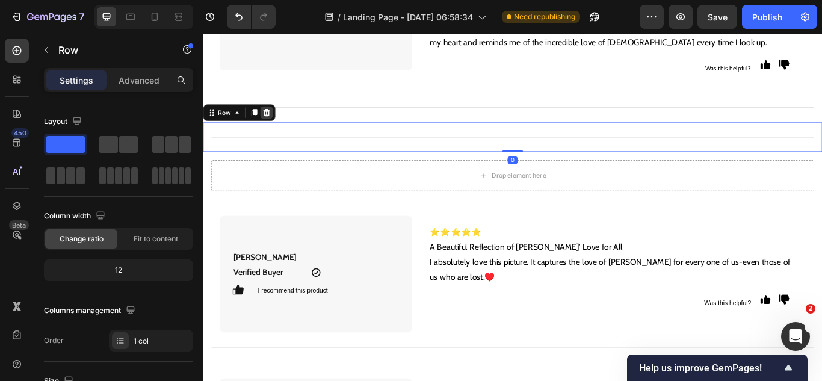
click at [276, 130] on icon at bounding box center [277, 126] width 8 height 8
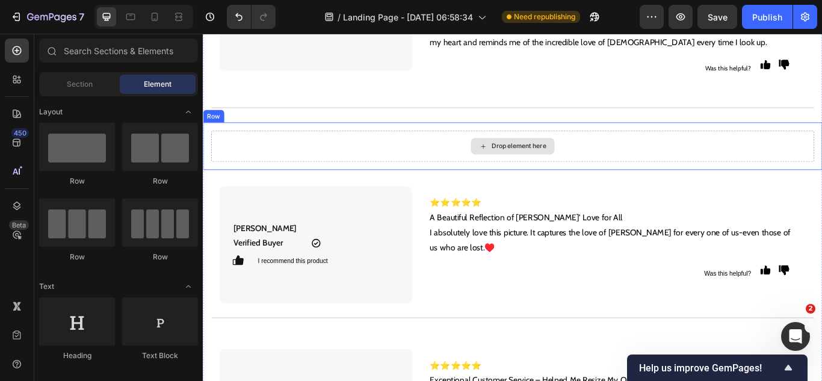
click at [303, 177] on div "Drop element here" at bounding box center [563, 165] width 703 height 36
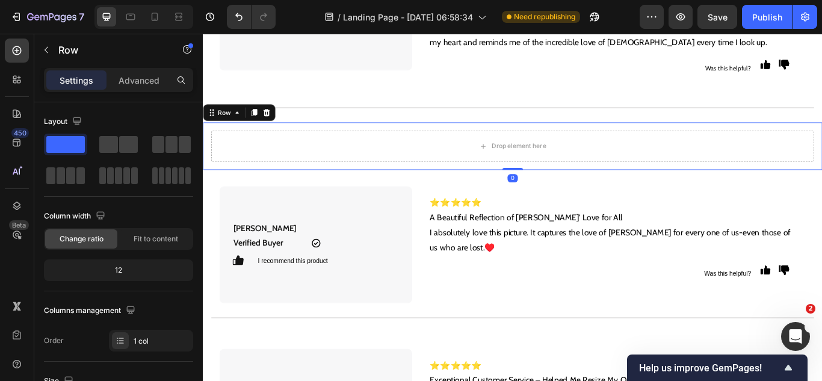
drag, startPoint x: 281, startPoint y: 146, endPoint x: 288, endPoint y: 158, distance: 14.5
click at [281, 133] on div at bounding box center [276, 126] width 14 height 14
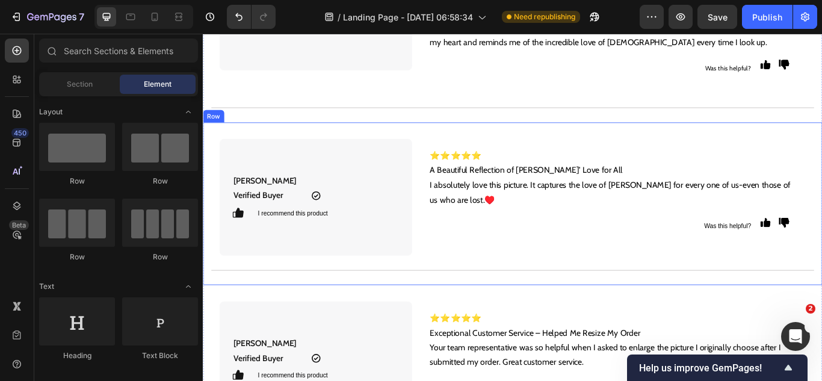
click at [269, 155] on div "[PERSON_NAME] Verified Buyer Text Block Icon Row I recommend this product Text …" at bounding box center [564, 231] width 722 height 189
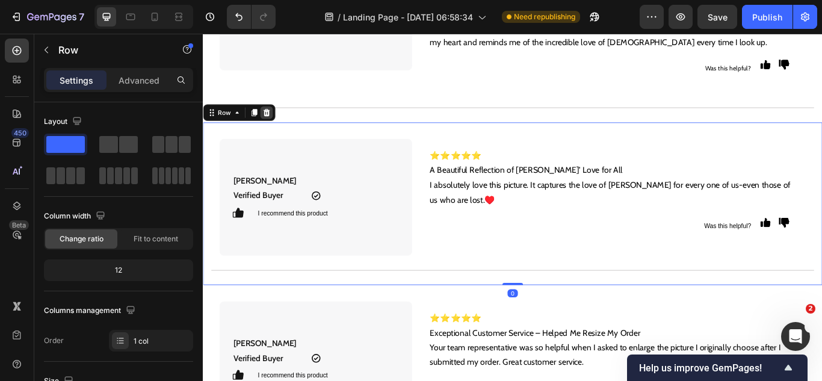
click at [274, 130] on icon at bounding box center [277, 126] width 8 height 8
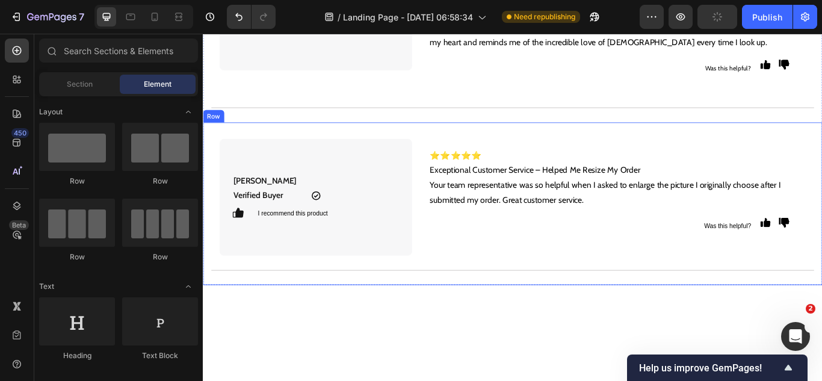
click at [269, 159] on div "[PERSON_NAME] Verified Buyer Text Block Icon Row I recommend this product Text …" at bounding box center [564, 231] width 722 height 189
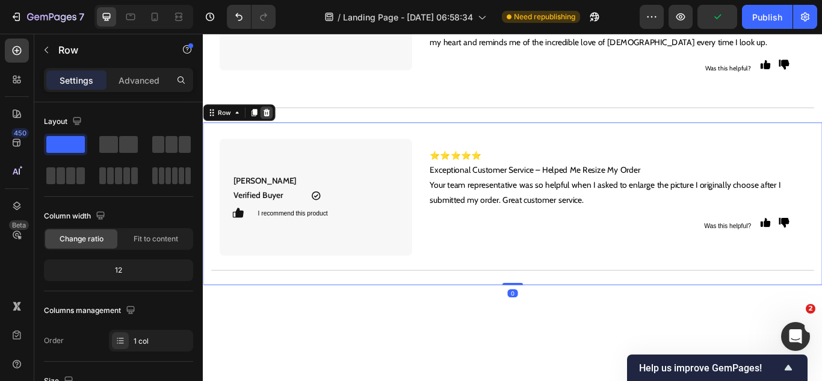
click at [281, 133] on div at bounding box center [276, 126] width 14 height 14
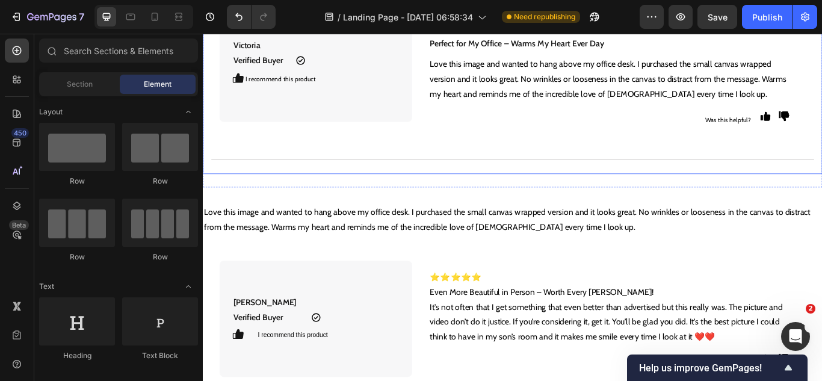
scroll to position [4211, 0]
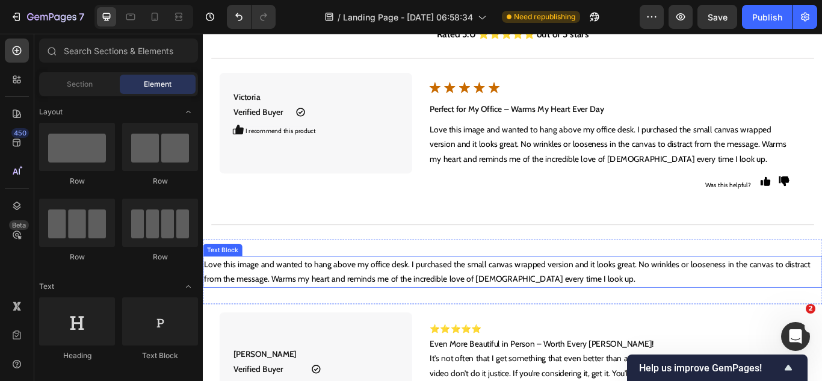
click at [380, 301] on p "Love this image and wanted to hang above my office desk. I purchased the small …" at bounding box center [563, 311] width 719 height 35
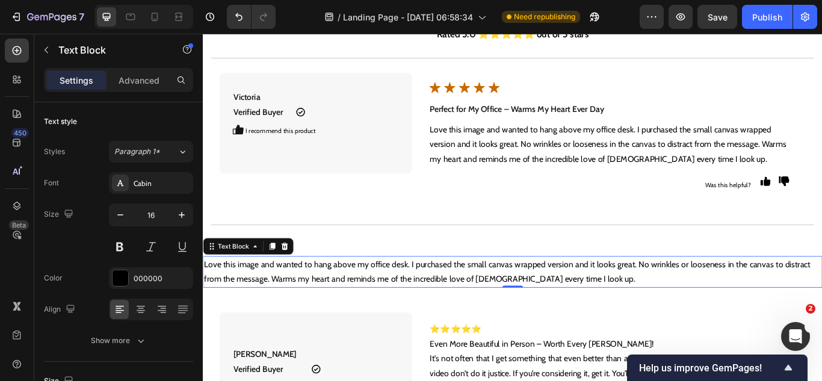
click at [305, 285] on div "Text Block" at bounding box center [255, 281] width 105 height 19
drag, startPoint x: 298, startPoint y: 283, endPoint x: 310, endPoint y: 284, distance: 12.0
click at [298, 284] on icon at bounding box center [298, 282] width 10 height 10
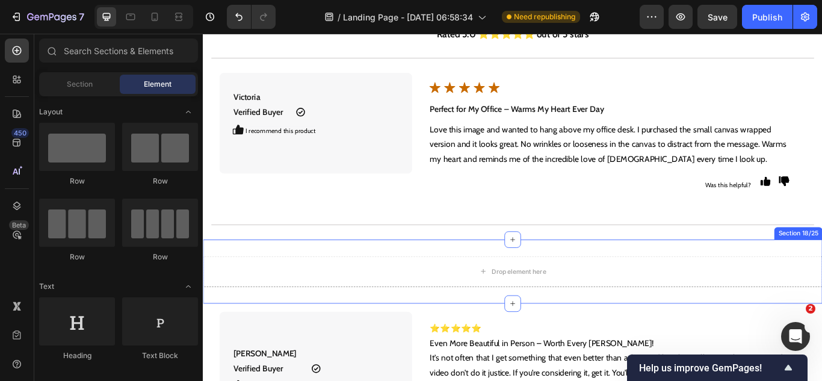
click at [340, 280] on div "Drop element here Section 18/25" at bounding box center [564, 311] width 722 height 75
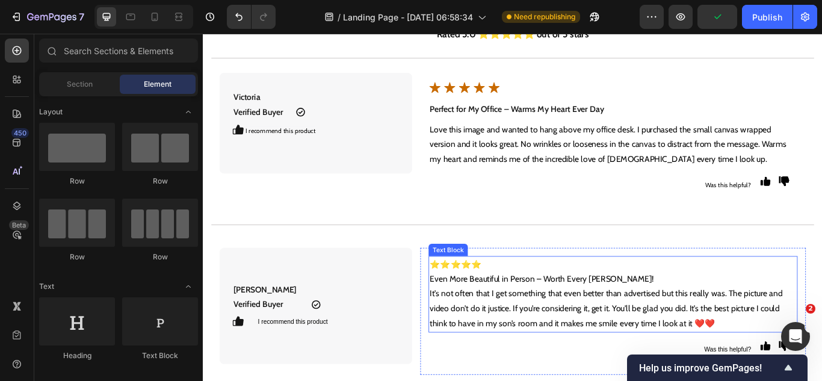
scroll to position [4271, 0]
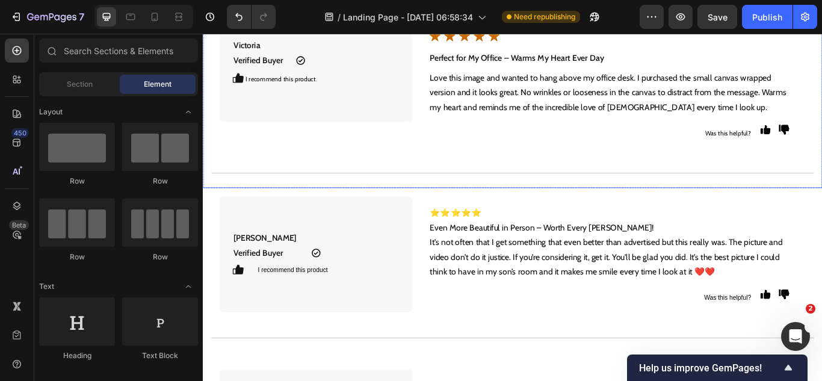
click at [391, 208] on div "Title Line Victoria Verified Buyer Text Block Icon Row I recommend this product…" at bounding box center [564, 99] width 722 height 228
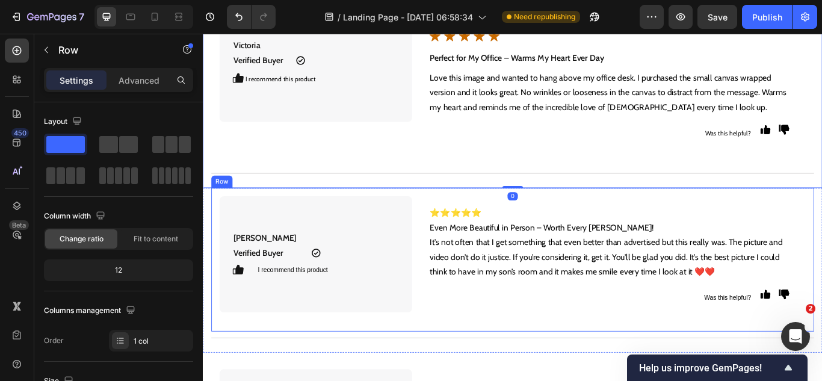
click at [325, 218] on div "[PERSON_NAME] Verified Buyer Text Block Icon Row I recommend this product Text …" at bounding box center [563, 297] width 703 height 167
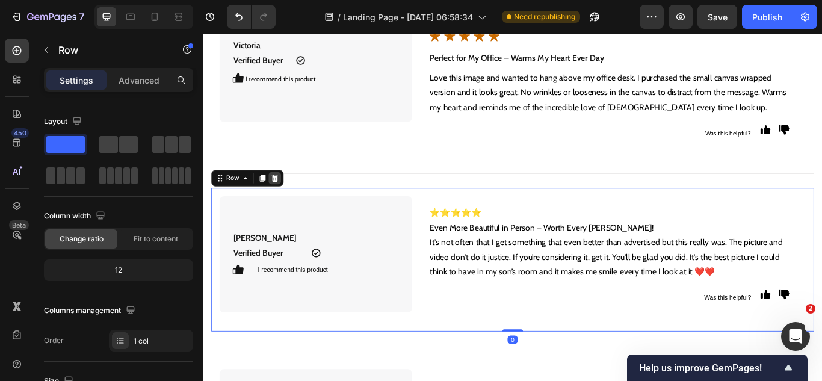
click at [286, 208] on div at bounding box center [286, 202] width 14 height 14
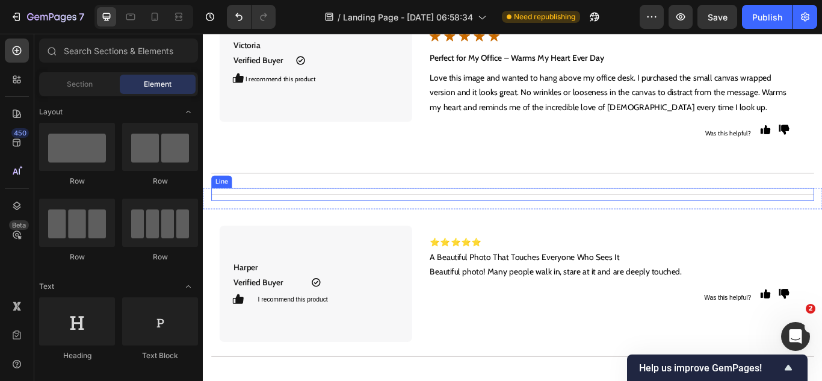
click at [340, 226] on div "Title Line" at bounding box center [563, 221] width 703 height 15
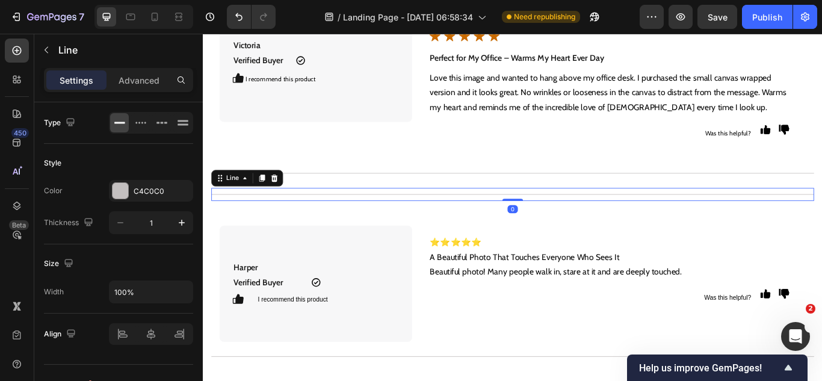
drag, startPoint x: 288, startPoint y: 206, endPoint x: 303, endPoint y: 212, distance: 16.4
click at [288, 208] on div at bounding box center [286, 202] width 14 height 14
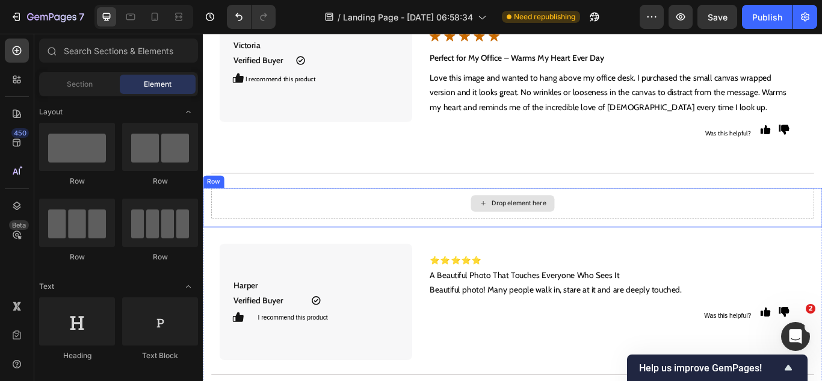
click at [313, 224] on div "Drop element here" at bounding box center [563, 232] width 703 height 36
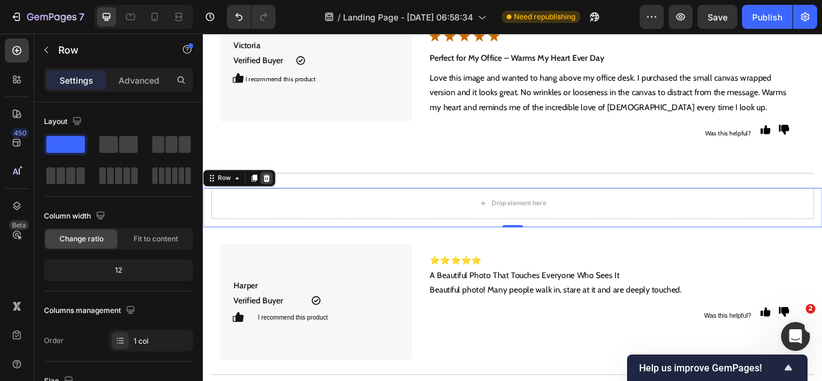
click at [281, 204] on div at bounding box center [276, 202] width 14 height 14
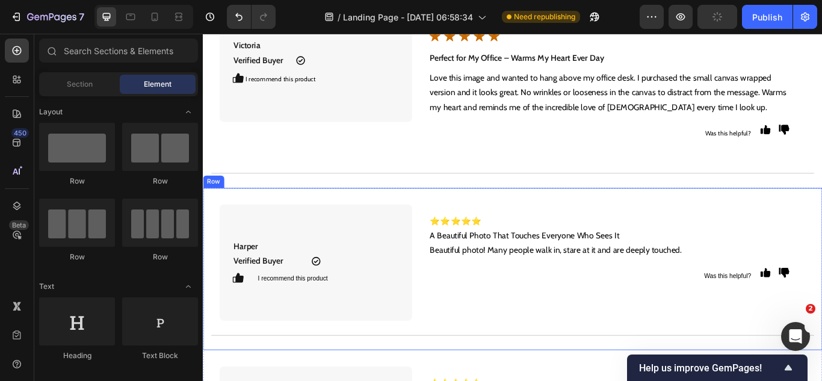
click at [305, 214] on div "[PERSON_NAME] Verified Buyer Text Block Icon Row I recommend this product Text …" at bounding box center [564, 308] width 722 height 189
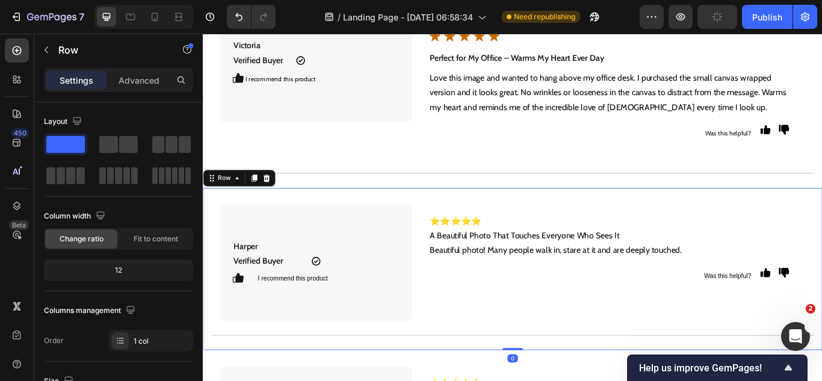
click at [279, 204] on icon at bounding box center [277, 202] width 8 height 8
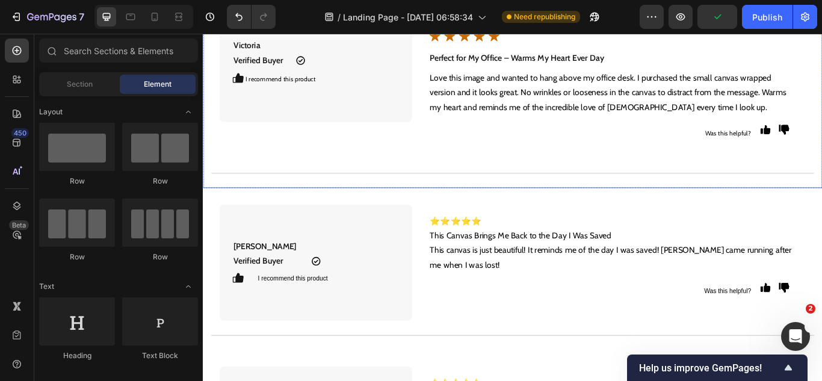
click at [313, 211] on div "Title Line Victoria Verified Buyer Text Block Icon Row I recommend this product…" at bounding box center [564, 99] width 722 height 228
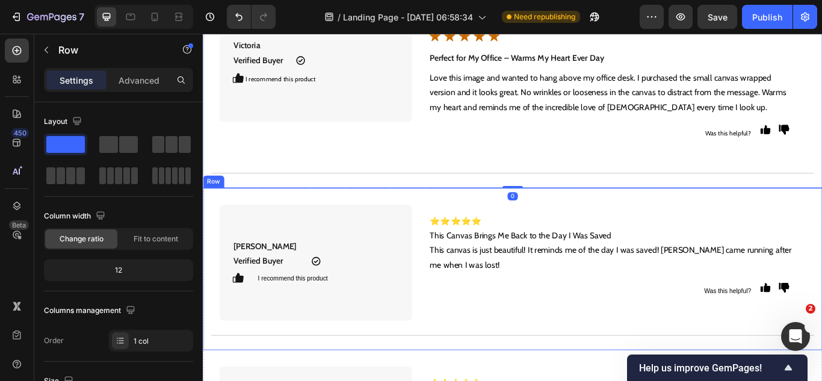
click at [313, 218] on div "[PERSON_NAME] Verified Buyer Text Block Icon Row I recommend this product Text …" at bounding box center [564, 308] width 722 height 189
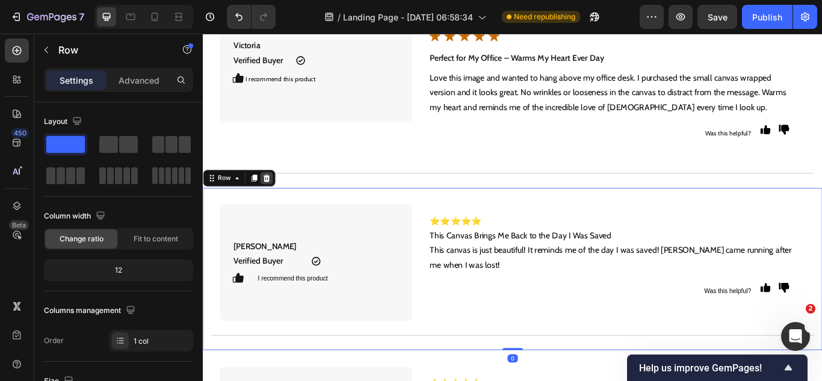
click at [275, 208] on div at bounding box center [276, 202] width 14 height 14
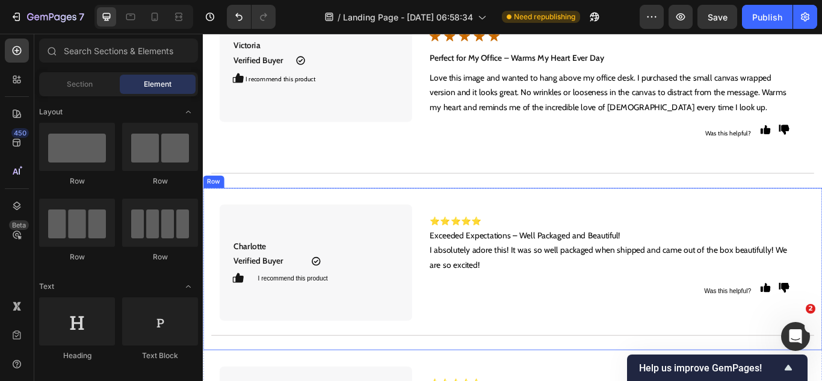
click at [310, 216] on div "Charlotte Verified Buyer Text Block Icon Row I recommend this product Text Bloc…" at bounding box center [564, 308] width 722 height 189
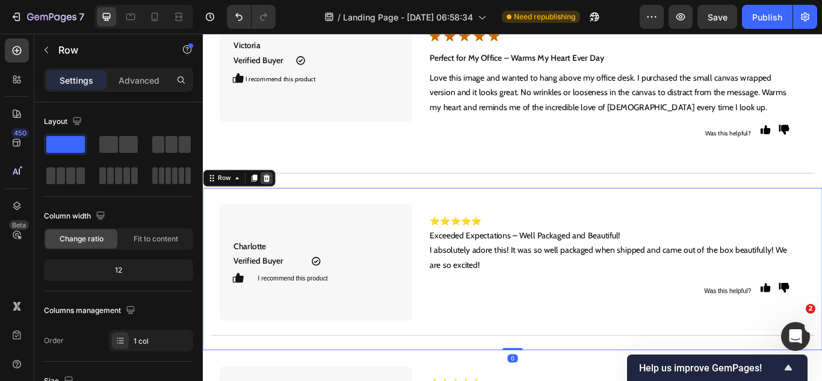
click at [277, 202] on icon at bounding box center [277, 202] width 10 height 10
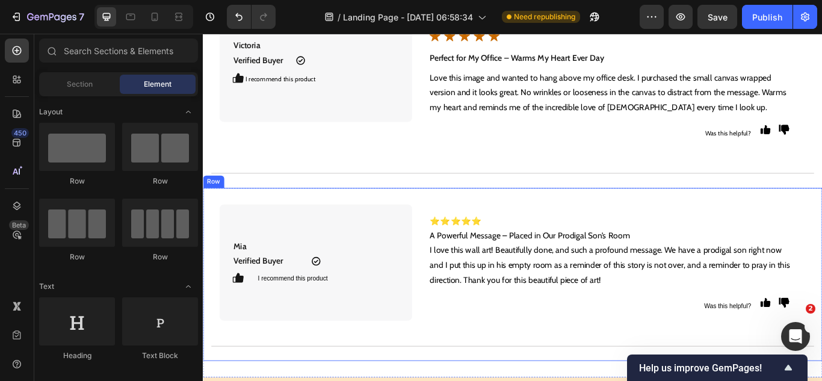
click at [309, 220] on div "[PERSON_NAME] Verified Buyer Text Block Icon Row I recommend this product Text …" at bounding box center [564, 315] width 722 height 202
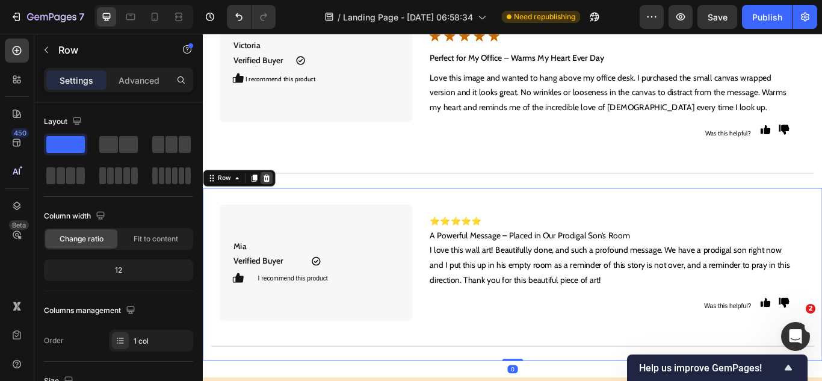
click at [278, 205] on icon at bounding box center [277, 202] width 8 height 8
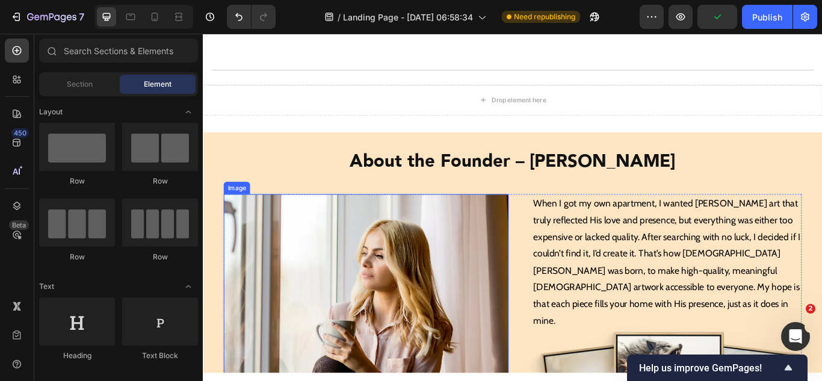
scroll to position [4331, 0]
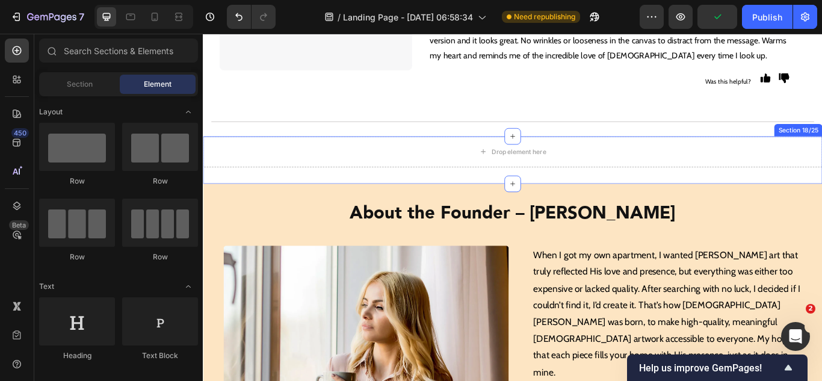
click at [421, 196] on div "Drop element here Section 18/25" at bounding box center [564, 180] width 722 height 55
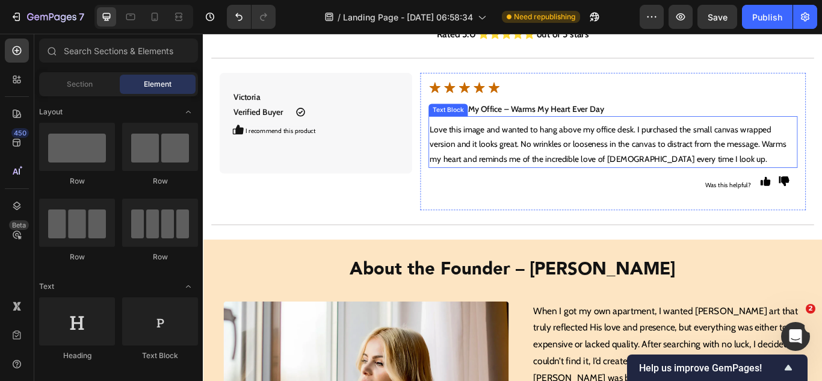
scroll to position [4151, 0]
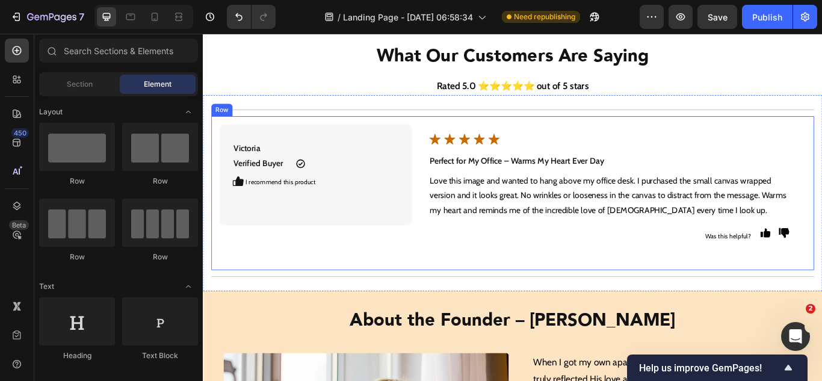
click at [421, 138] on div "Victoria Verified Buyer Text Block Icon Row I recommend this product Text Block…" at bounding box center [563, 219] width 703 height 179
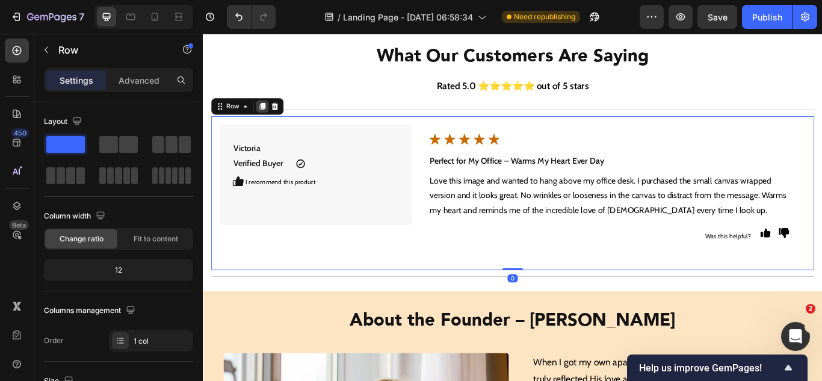
click at [272, 120] on icon at bounding box center [272, 119] width 7 height 8
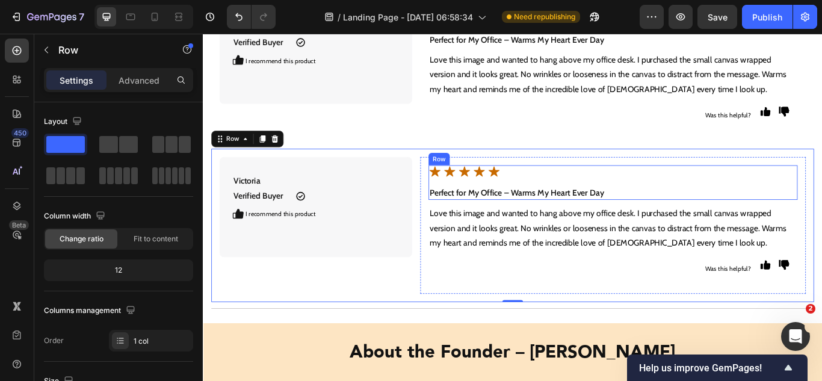
scroll to position [4211, 0]
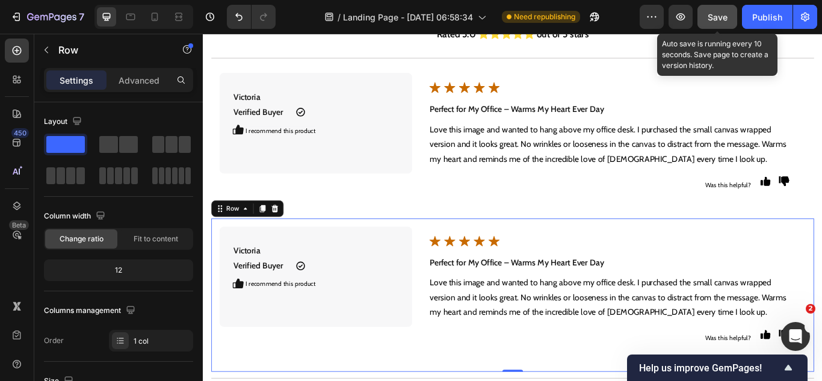
click at [712, 21] on span "Save" at bounding box center [717, 17] width 20 height 10
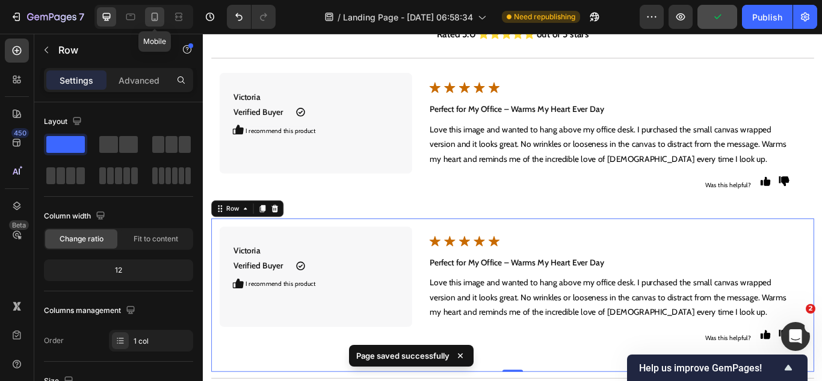
click at [158, 18] on icon at bounding box center [155, 17] width 7 height 8
type input "100%"
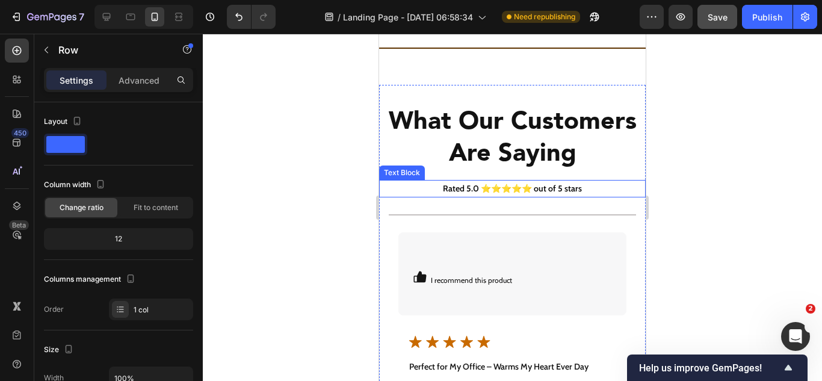
scroll to position [4548, 0]
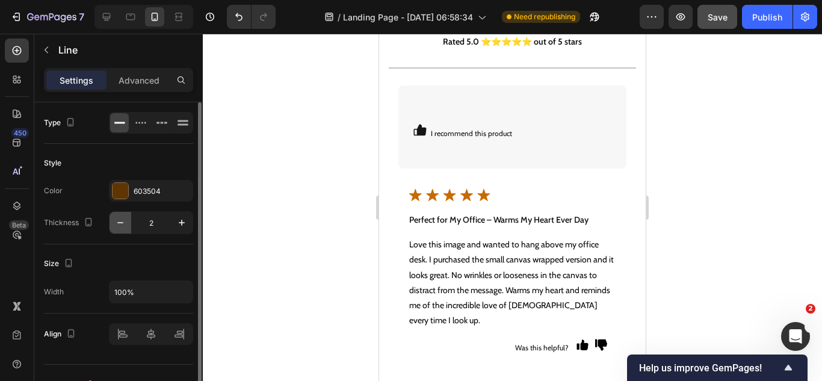
click at [124, 220] on icon "button" at bounding box center [120, 223] width 12 height 12
type input "1"
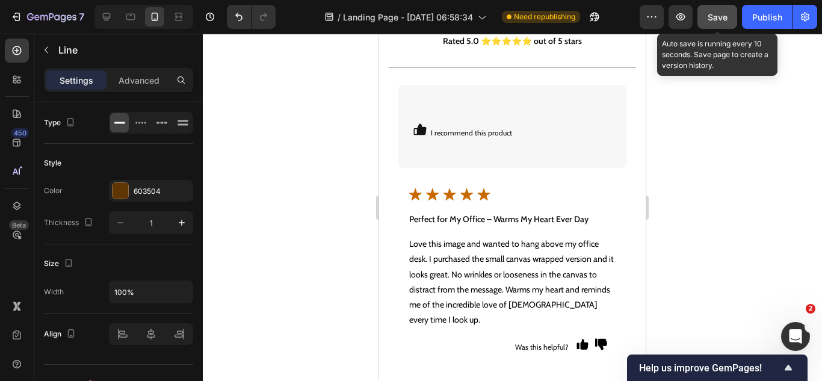
click at [710, 20] on span "Save" at bounding box center [717, 17] width 20 height 10
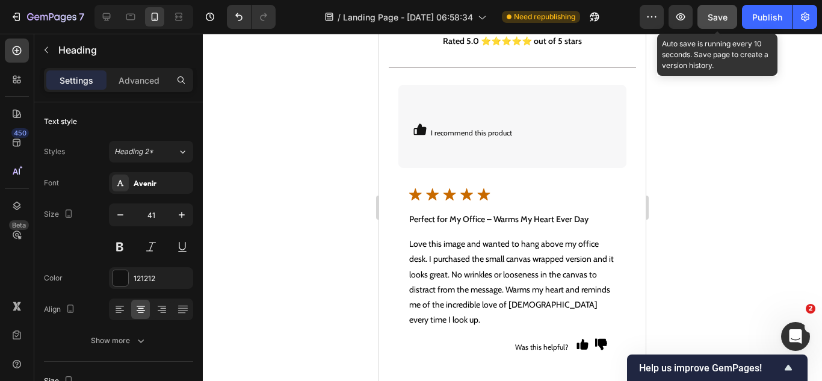
drag, startPoint x: 449, startPoint y: 154, endPoint x: 469, endPoint y: 209, distance: 58.2
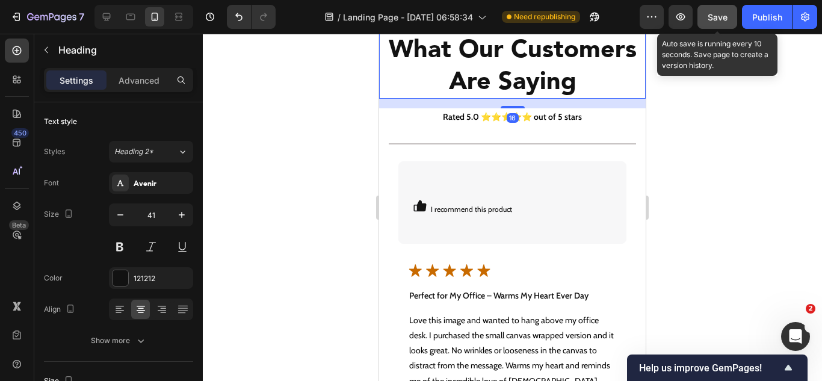
scroll to position [4608, 0]
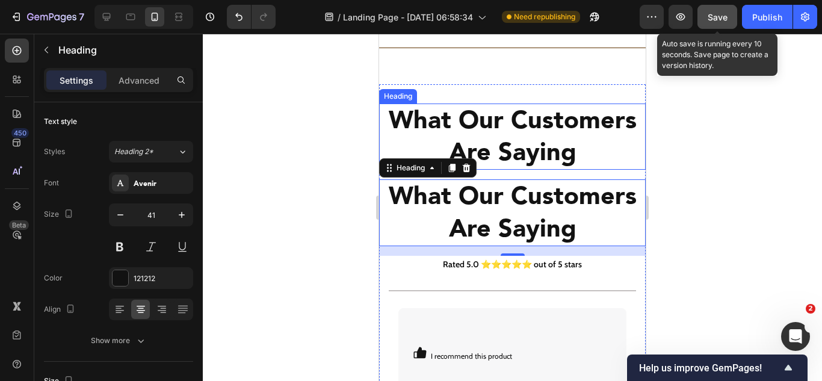
click at [442, 135] on h2 "What Our Customers Are Saying" at bounding box center [512, 136] width 266 height 67
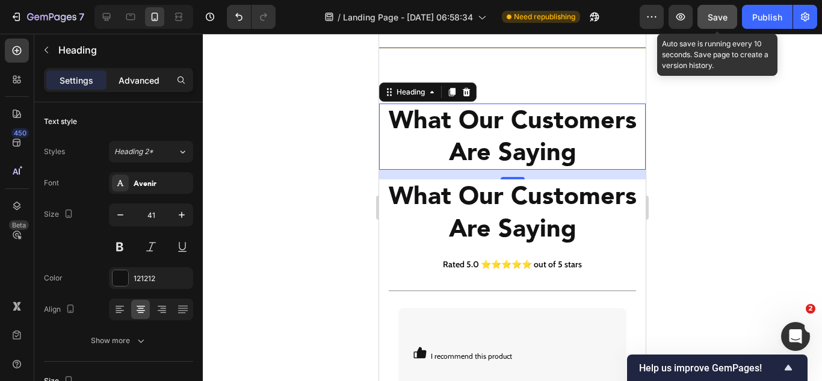
click at [141, 82] on p "Advanced" at bounding box center [139, 80] width 41 height 13
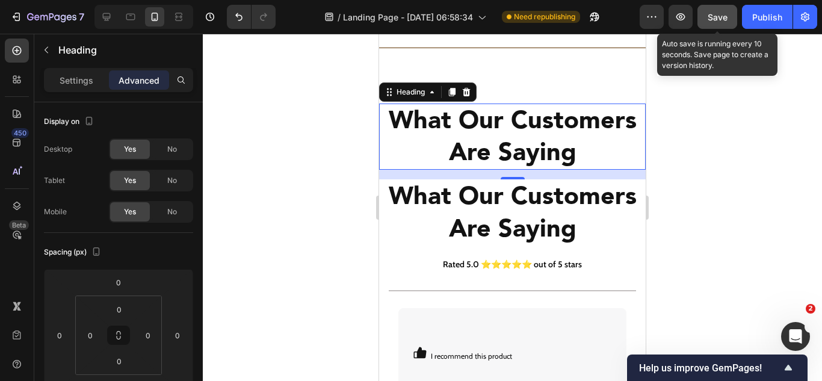
click at [172, 208] on span "No" at bounding box center [172, 211] width 10 height 11
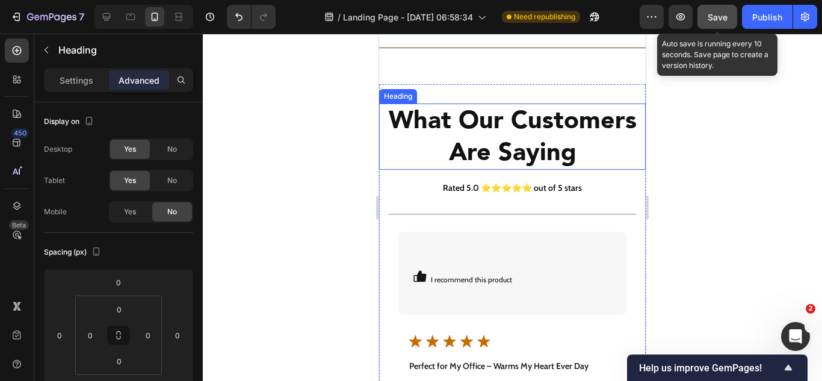
click at [426, 150] on h2 "What Our Customers Are Saying" at bounding box center [512, 136] width 266 height 67
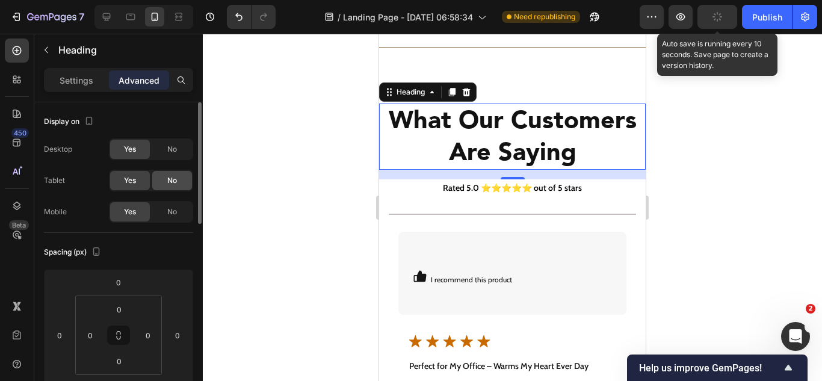
click at [167, 158] on div "No" at bounding box center [172, 149] width 40 height 19
click at [167, 177] on span "No" at bounding box center [172, 180] width 10 height 11
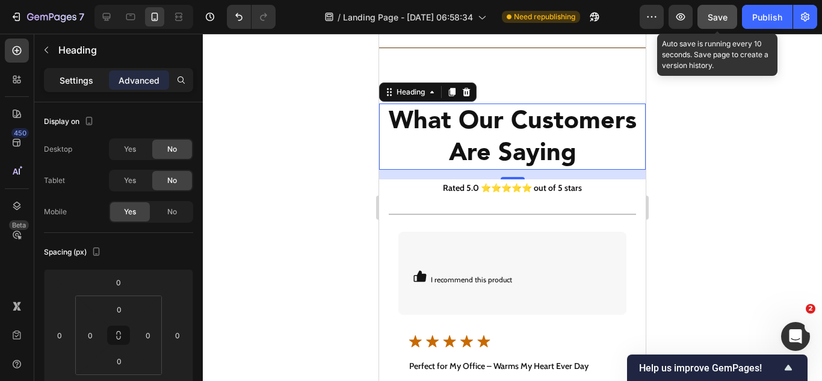
click at [79, 82] on p "Settings" at bounding box center [77, 80] width 34 height 13
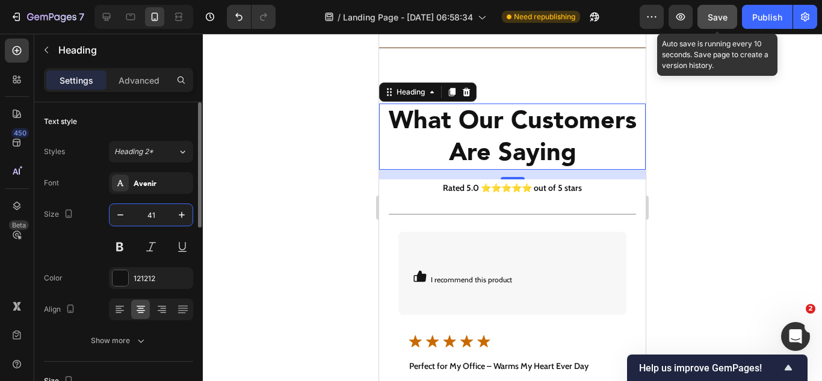
click at [152, 217] on input "41" at bounding box center [151, 215] width 40 height 22
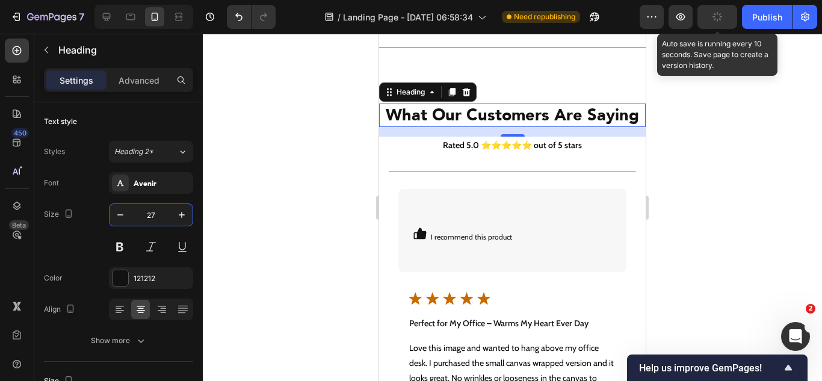
click at [581, 120] on h2 "What Our Customers Are Saying" at bounding box center [512, 114] width 266 height 23
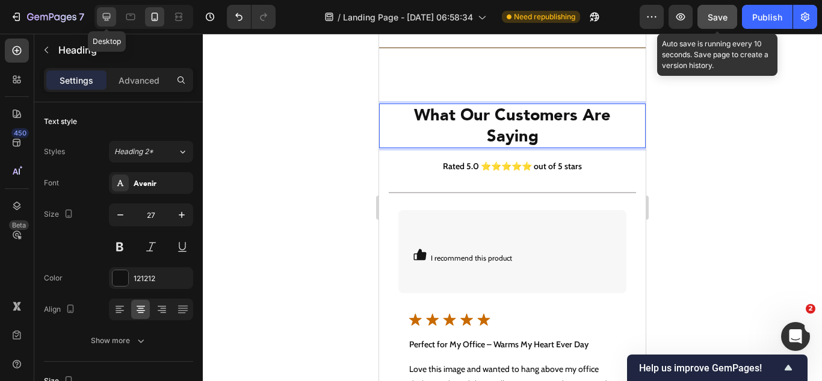
click at [109, 14] on icon at bounding box center [107, 17] width 8 height 8
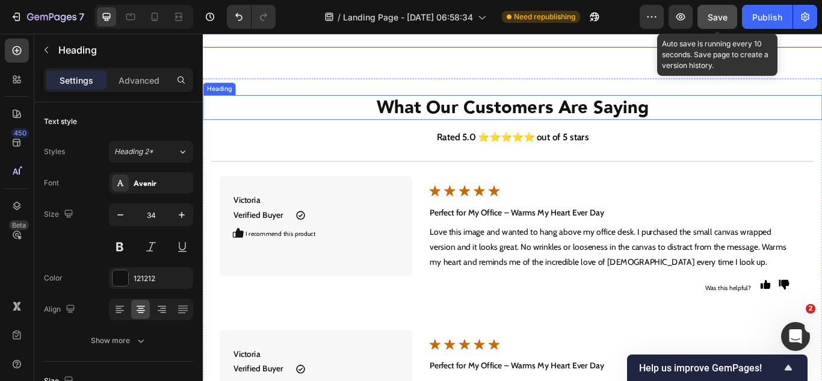
scroll to position [4265, 0]
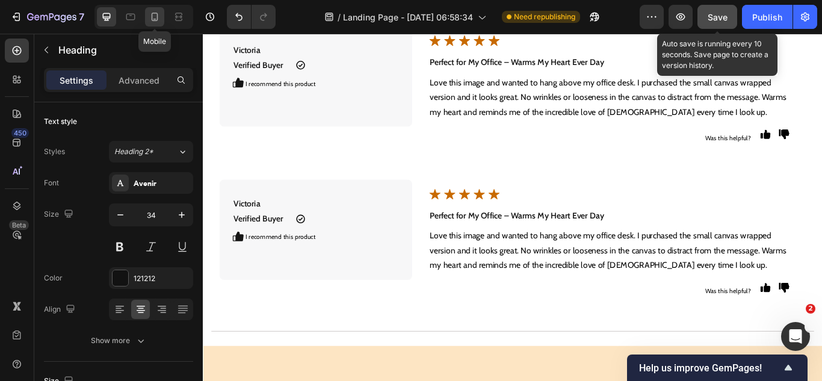
click at [153, 14] on icon at bounding box center [155, 17] width 12 height 12
type input "27"
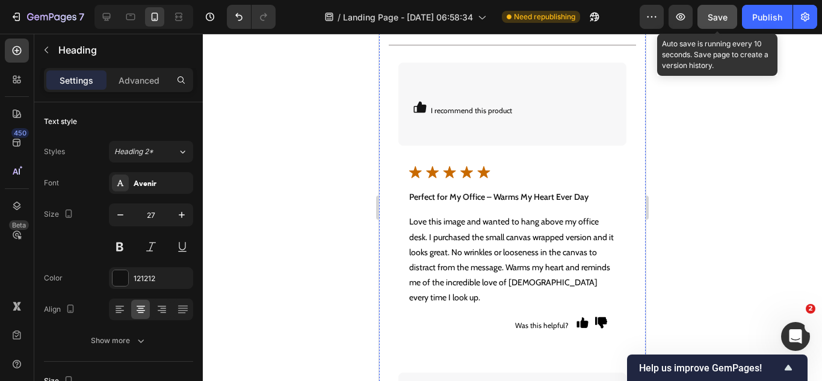
scroll to position [4420, 0]
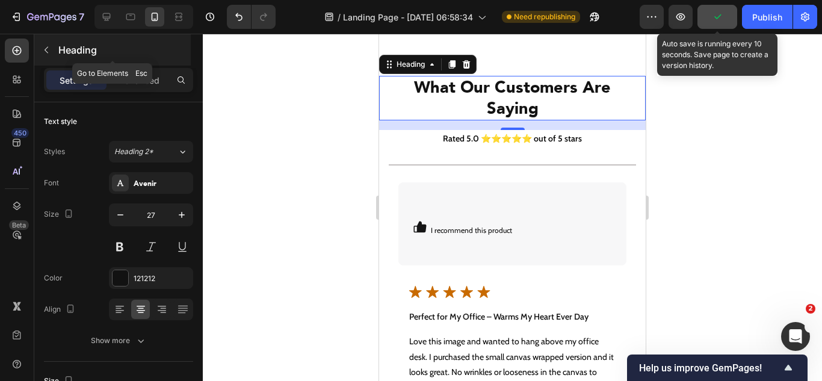
click at [42, 49] on icon "button" at bounding box center [47, 50] width 10 height 10
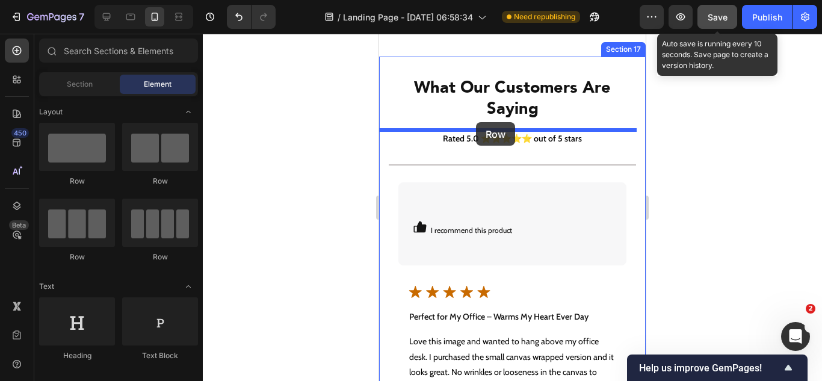
drag, startPoint x: 529, startPoint y: 260, endPoint x: 476, endPoint y: 122, distance: 147.6
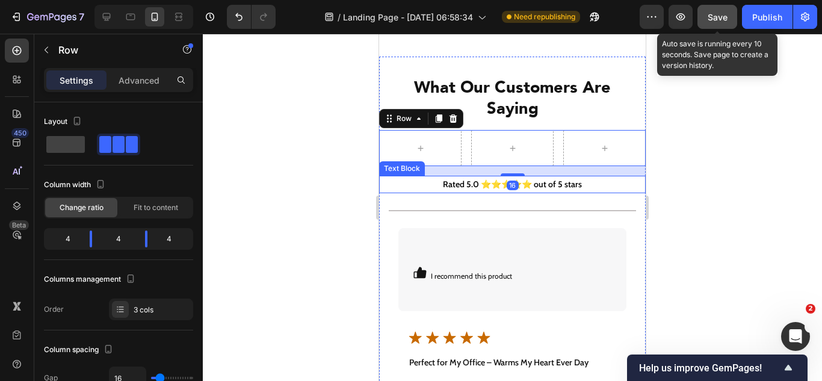
click at [447, 182] on strong "Rated 5.0 ⭐⭐⭐⭐⭐ out of 5 stars" at bounding box center [512, 184] width 139 height 11
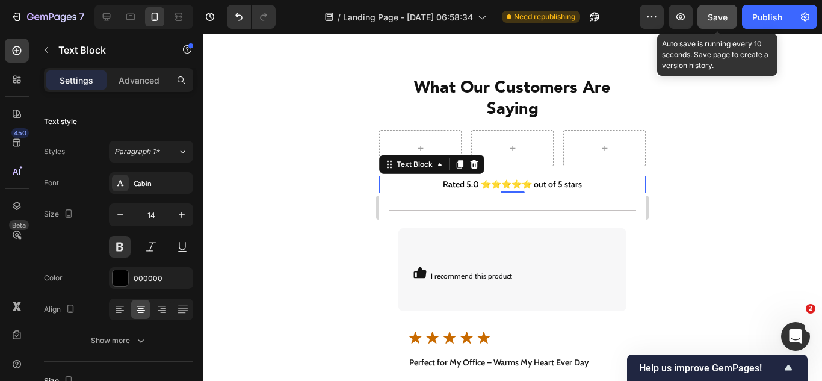
click at [458, 187] on strong "Rated 5.0 ⭐⭐⭐⭐⭐ out of 5 stars" at bounding box center [512, 184] width 139 height 11
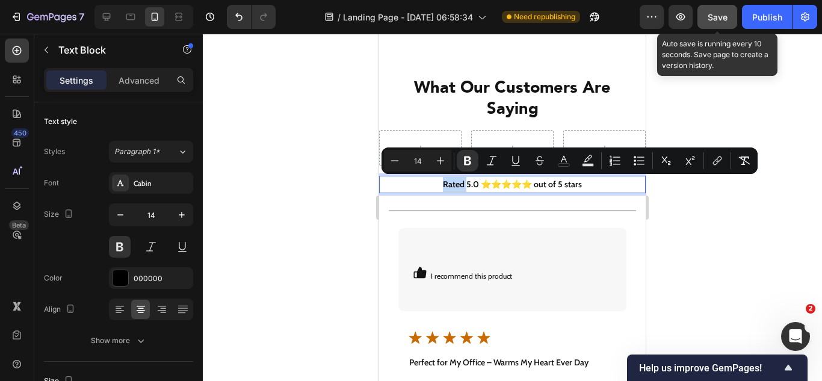
drag, startPoint x: 458, startPoint y: 187, endPoint x: 434, endPoint y: 184, distance: 24.8
click at [434, 184] on p "Rated 5.0 ⭐⭐⭐⭐⭐ out of 5 stars" at bounding box center [512, 184] width 264 height 15
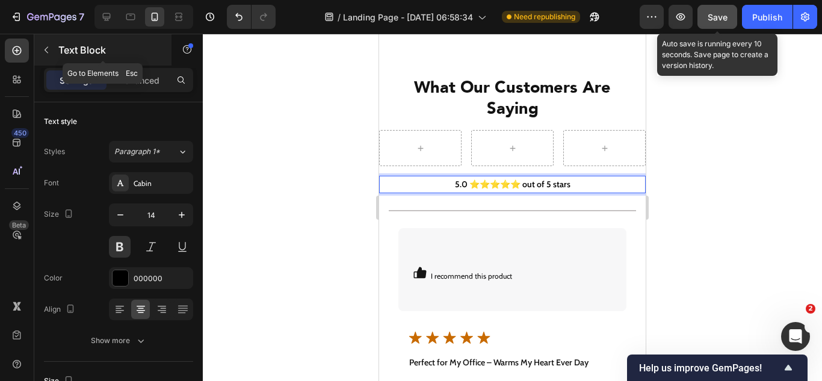
click at [46, 49] on icon "button" at bounding box center [47, 50] width 10 height 10
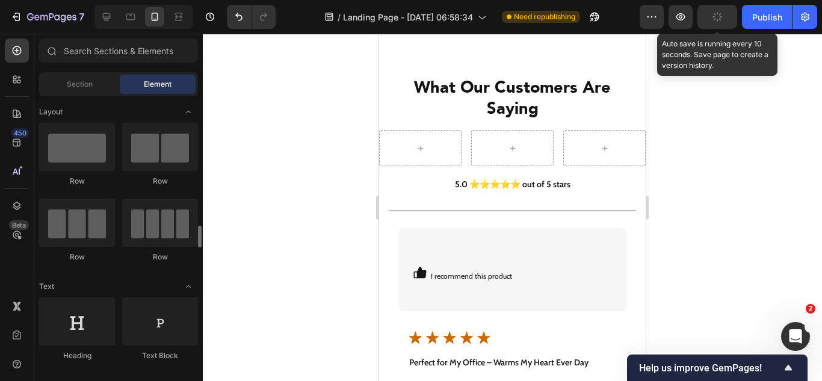
scroll to position [120, 0]
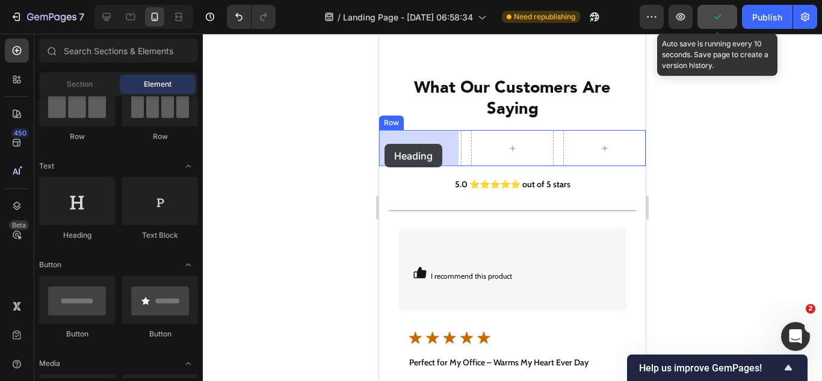
drag, startPoint x: 686, startPoint y: 196, endPoint x: 654, endPoint y: 185, distance: 33.5
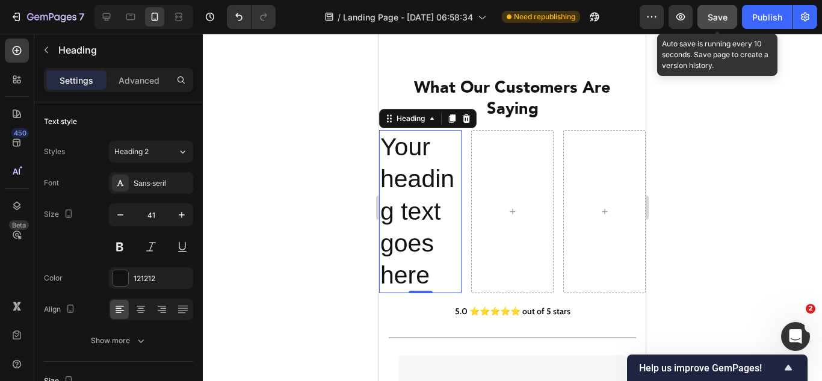
click at [405, 196] on p "Your heading text goes here" at bounding box center [420, 211] width 80 height 160
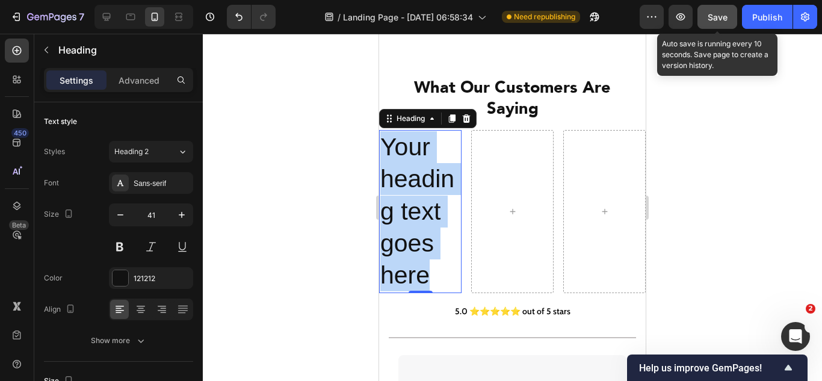
click at [405, 196] on p "Your heading text goes here" at bounding box center [420, 211] width 80 height 160
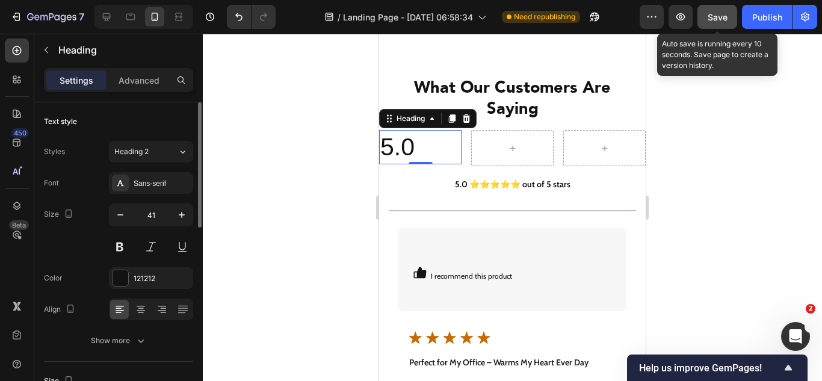
click at [65, 257] on div "Font Sans-serif Size 41 Color 121212 Align Show more" at bounding box center [118, 261] width 149 height 179
click at [135, 312] on icon at bounding box center [141, 309] width 12 height 12
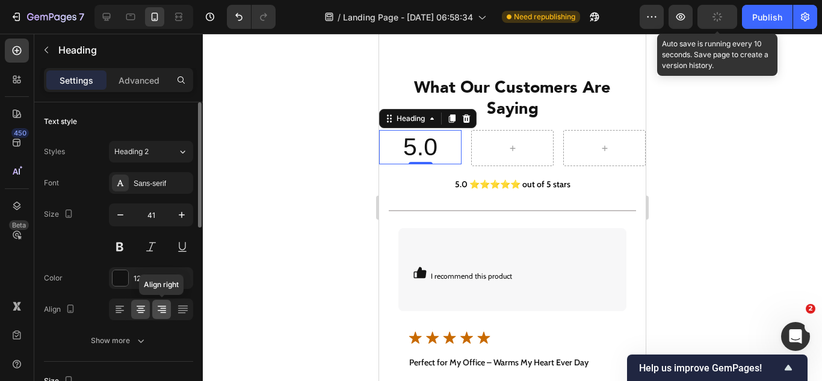
click at [163, 308] on icon at bounding box center [163, 308] width 6 height 1
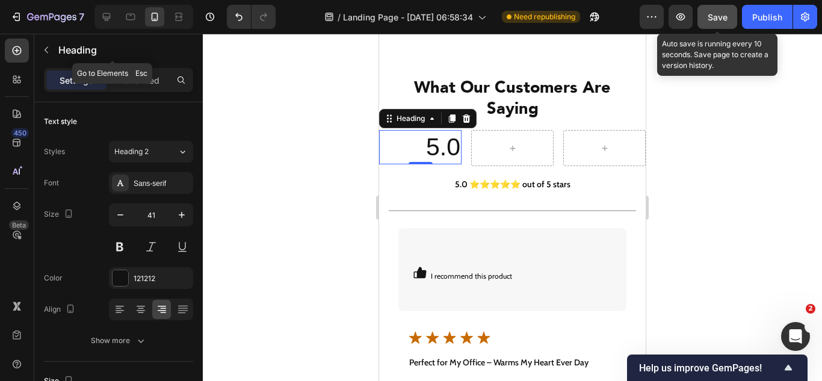
drag, startPoint x: 46, startPoint y: 49, endPoint x: 55, endPoint y: 72, distance: 24.8
click at [46, 52] on icon "button" at bounding box center [47, 50] width 10 height 10
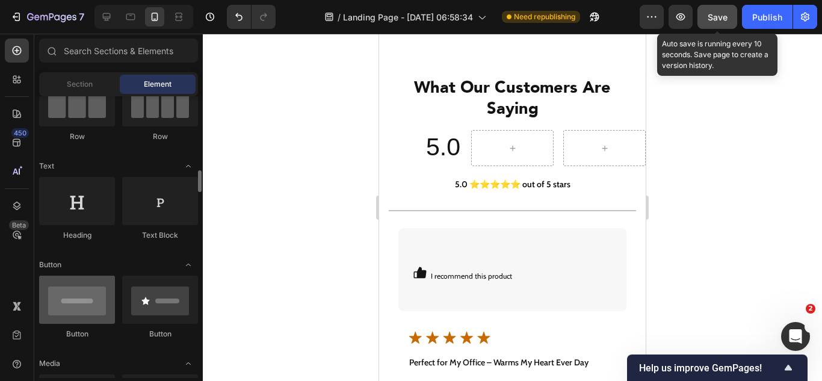
scroll to position [180, 0]
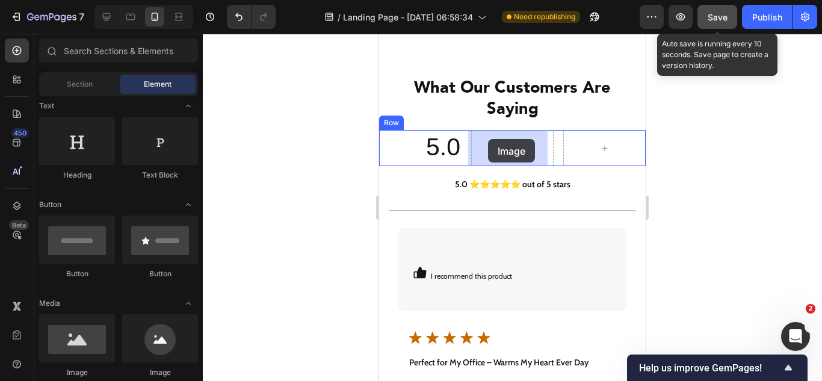
drag, startPoint x: 649, startPoint y: 282, endPoint x: 488, endPoint y: 139, distance: 215.6
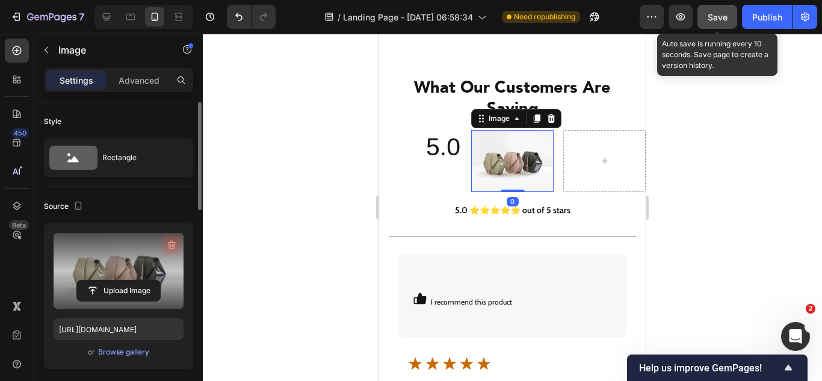
drag, startPoint x: 167, startPoint y: 247, endPoint x: 75, endPoint y: 133, distance: 146.3
click at [167, 247] on icon "button" at bounding box center [171, 245] width 12 height 12
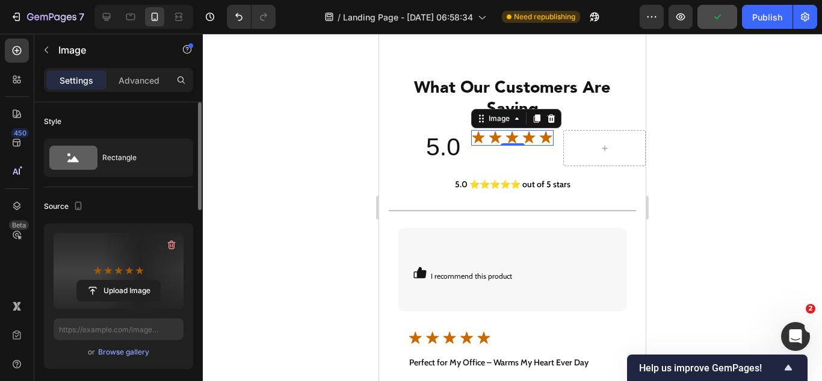
type input "[URL][DOMAIN_NAME]"
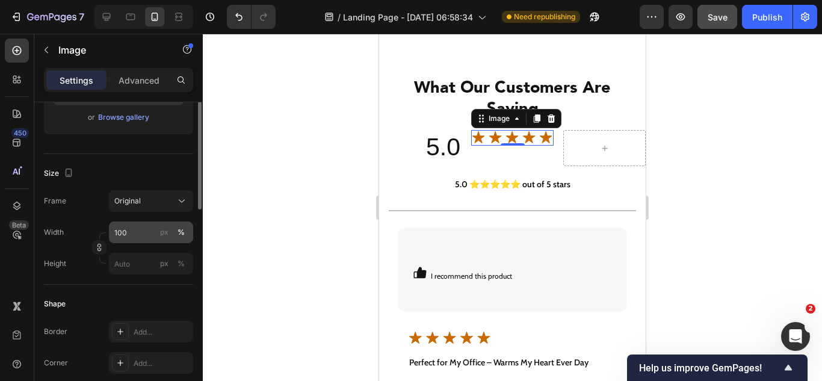
scroll to position [174, 0]
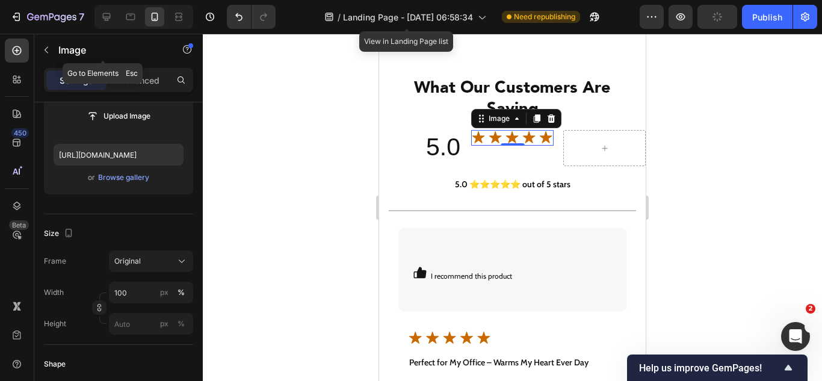
drag, startPoint x: 47, startPoint y: 50, endPoint x: 51, endPoint y: 71, distance: 21.5
click at [46, 56] on button "button" at bounding box center [46, 49] width 19 height 19
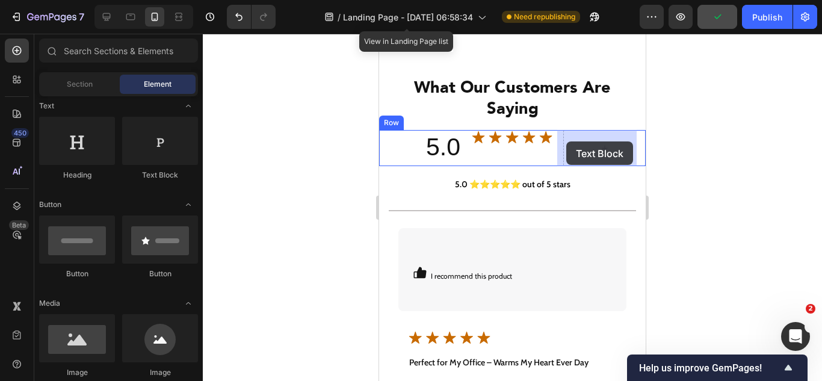
drag, startPoint x: 535, startPoint y: 187, endPoint x: 566, endPoint y: 141, distance: 55.1
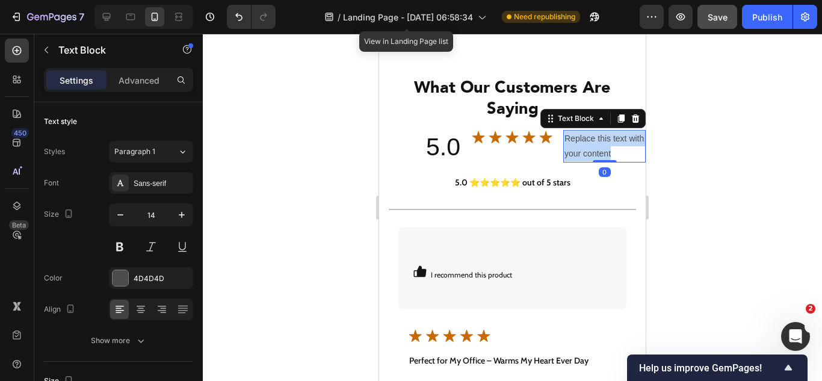
click at [576, 143] on p "Replace this text with your content" at bounding box center [604, 146] width 80 height 30
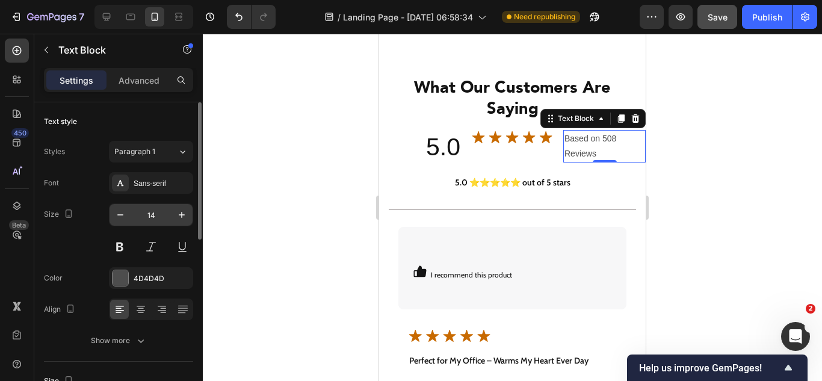
click at [150, 215] on input "14" at bounding box center [151, 215] width 40 height 22
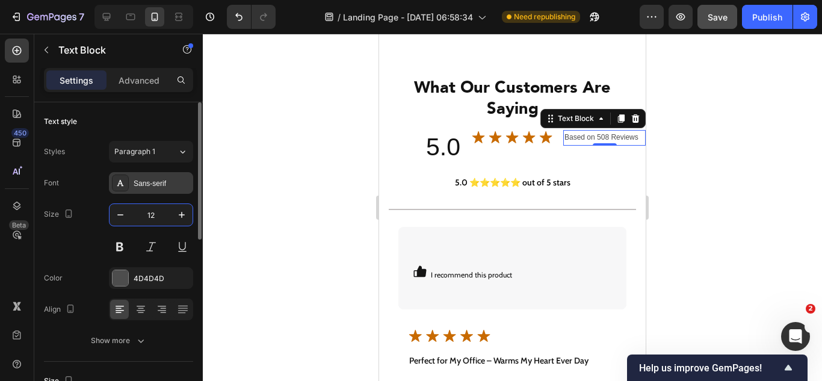
type input "12"
click at [149, 180] on div "Sans-serif" at bounding box center [162, 183] width 57 height 11
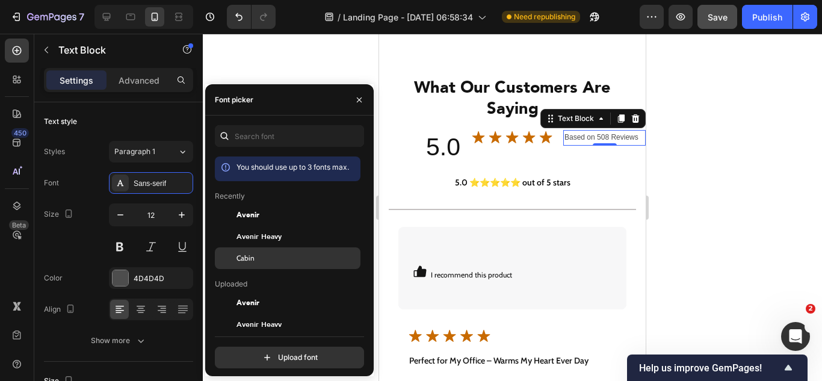
click at [242, 248] on div "Cabin" at bounding box center [288, 258] width 146 height 22
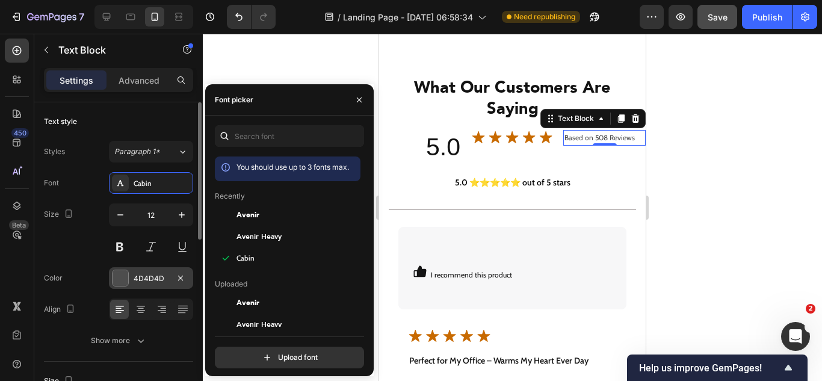
click at [134, 276] on div "4D4D4D" at bounding box center [151, 278] width 35 height 11
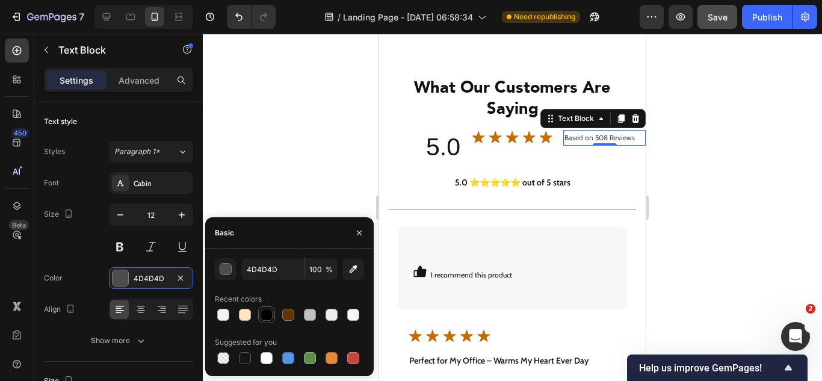
click at [264, 313] on div at bounding box center [266, 315] width 12 height 12
type input "000000"
drag, startPoint x: 29, startPoint y: 262, endPoint x: 46, endPoint y: 262, distance: 16.3
click at [30, 262] on div "450 Beta" at bounding box center [17, 207] width 34 height 347
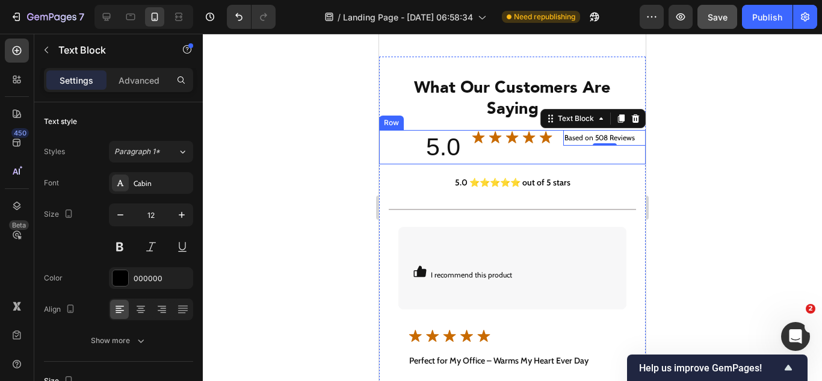
click at [487, 159] on div "Image" at bounding box center [512, 147] width 82 height 34
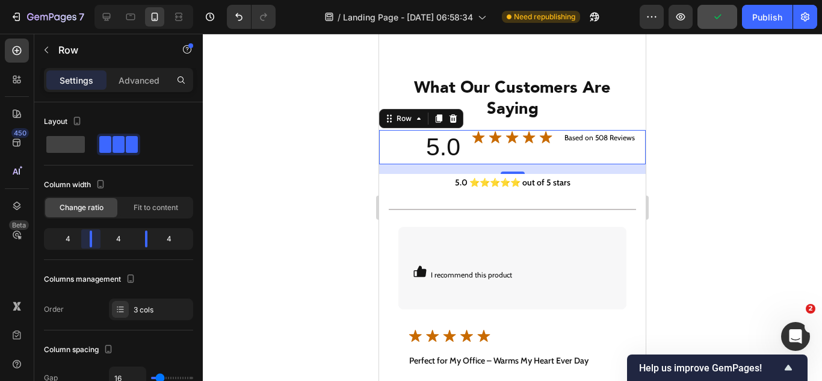
click at [96, 0] on body "7 Version history / Landing Page - [DATE] 06:58:34 Need republishing Preview Pu…" at bounding box center [411, 0] width 822 height 0
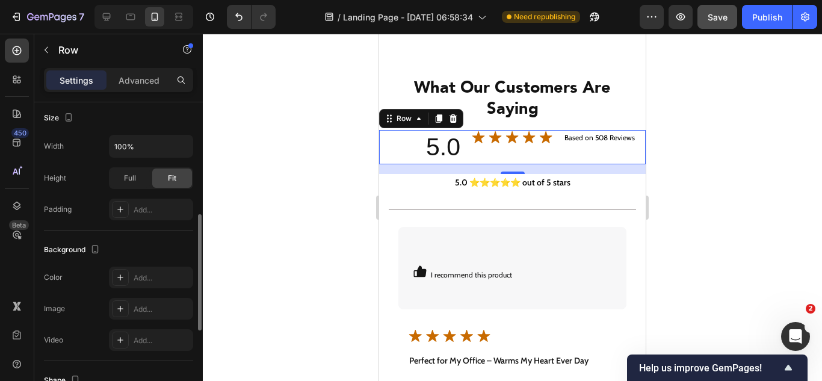
scroll to position [120, 0]
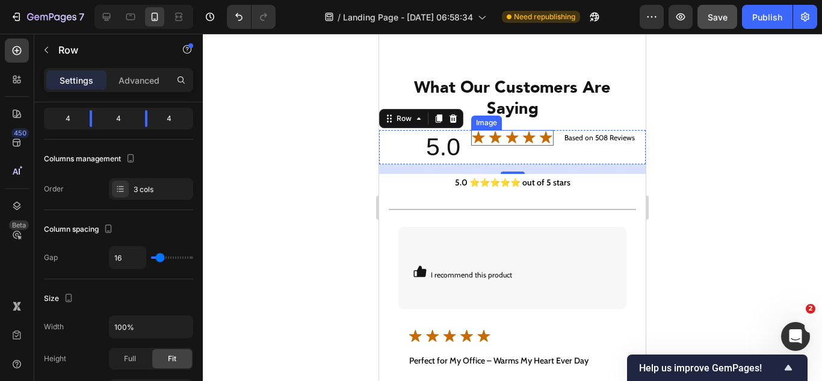
click at [485, 139] on img at bounding box center [512, 138] width 82 height 16
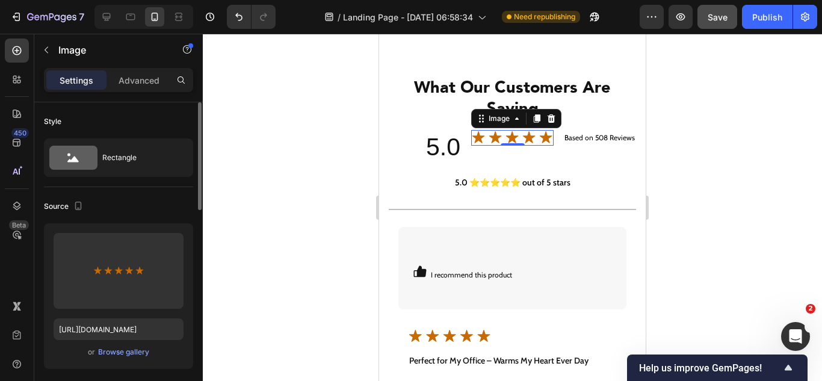
scroll to position [241, 0]
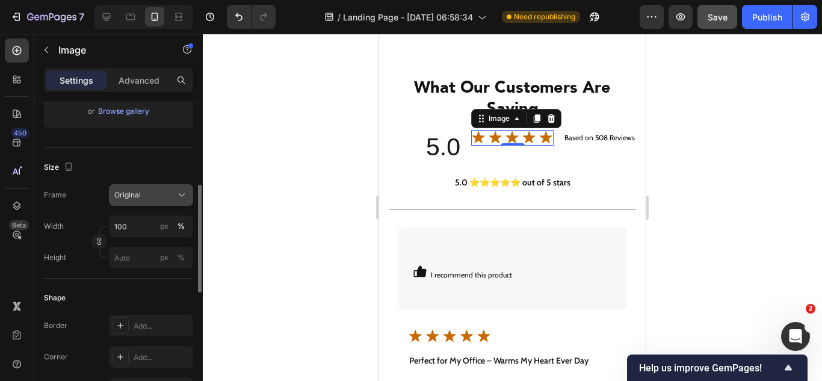
click at [138, 190] on span "Original" at bounding box center [127, 194] width 26 height 11
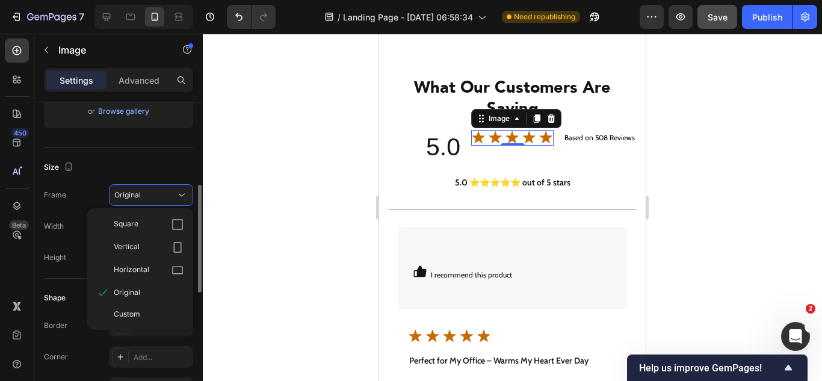
drag, startPoint x: 129, startPoint y: 307, endPoint x: 129, endPoint y: 298, distance: 9.0
click at [129, 309] on div "Custom" at bounding box center [140, 314] width 96 height 22
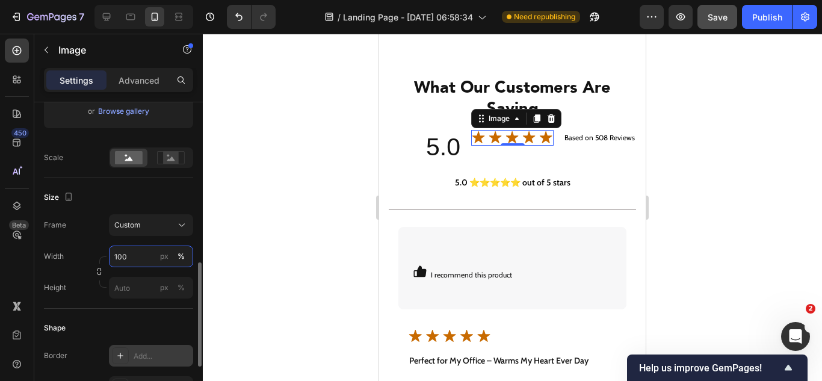
scroll to position [301, 0]
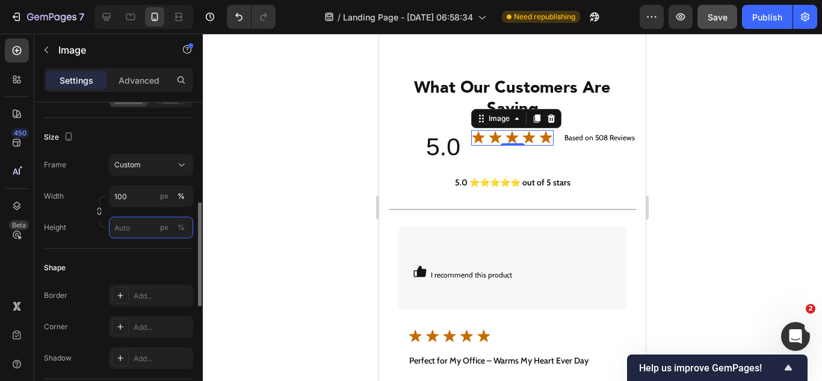
click at [135, 227] on input "px %" at bounding box center [151, 228] width 84 height 22
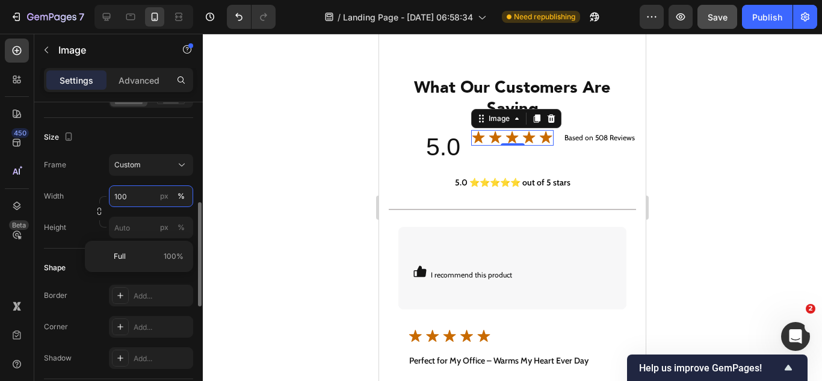
click at [143, 191] on input "100" at bounding box center [151, 196] width 84 height 22
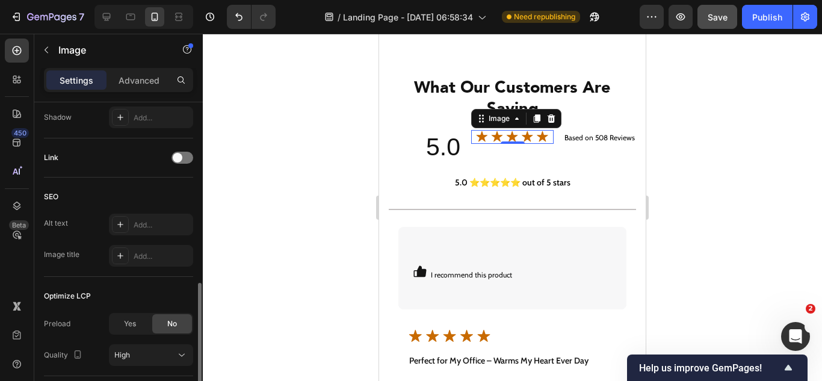
scroll to position [626, 0]
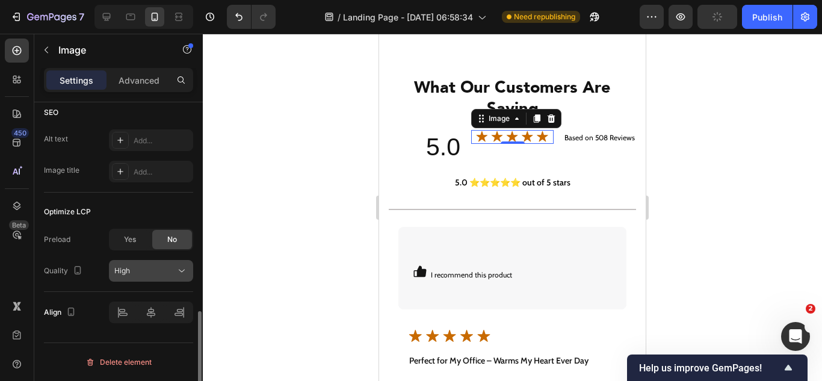
type input "90"
click at [149, 279] on button "High" at bounding box center [151, 271] width 84 height 22
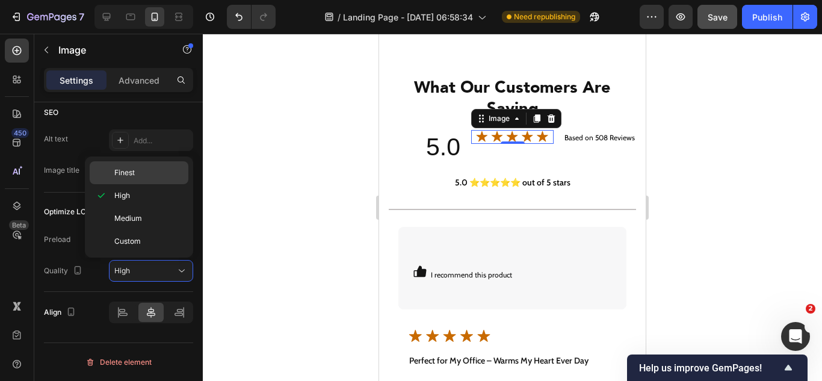
click at [120, 176] on span "Finest" at bounding box center [124, 172] width 20 height 11
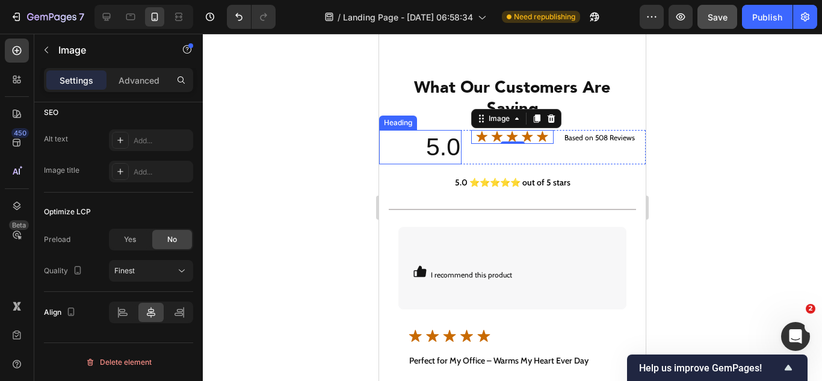
click at [403, 146] on p "5.0" at bounding box center [420, 147] width 80 height 32
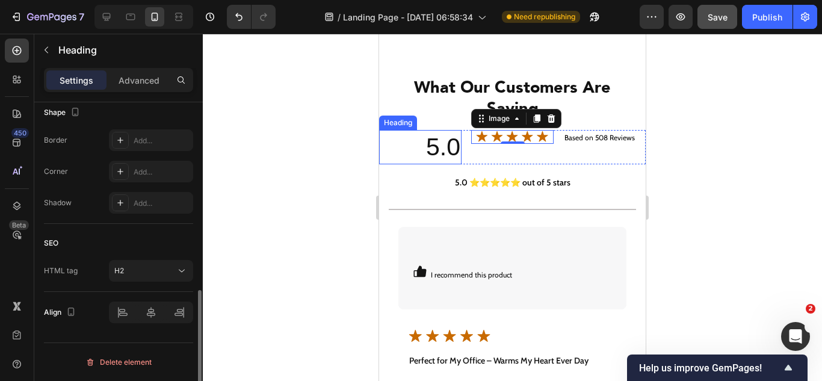
scroll to position [0, 0]
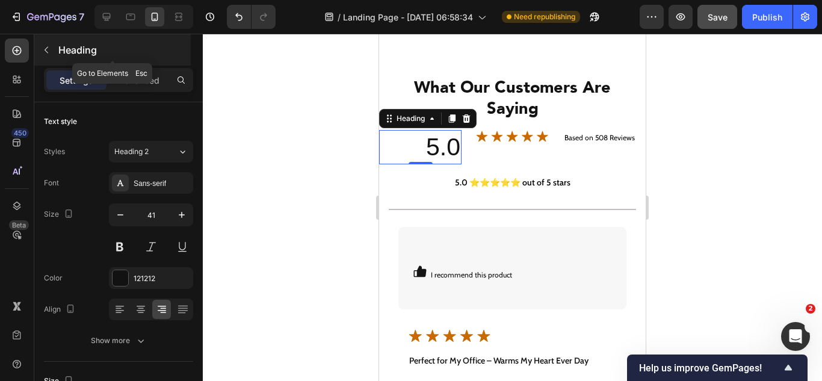
click at [41, 51] on button "button" at bounding box center [46, 49] width 19 height 19
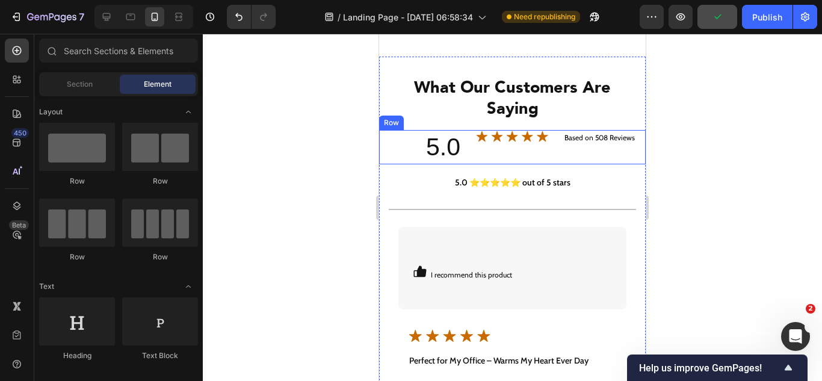
click at [487, 158] on div "Image" at bounding box center [512, 147] width 82 height 34
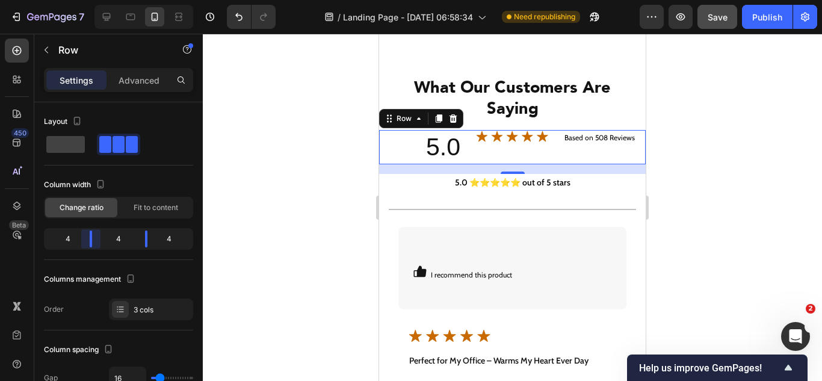
click at [91, 0] on body "7 Version history / Landing Page - [DATE] 06:58:34 Need republishing Preview Sa…" at bounding box center [411, 0] width 822 height 0
click at [447, 150] on p "5.0" at bounding box center [420, 147] width 80 height 32
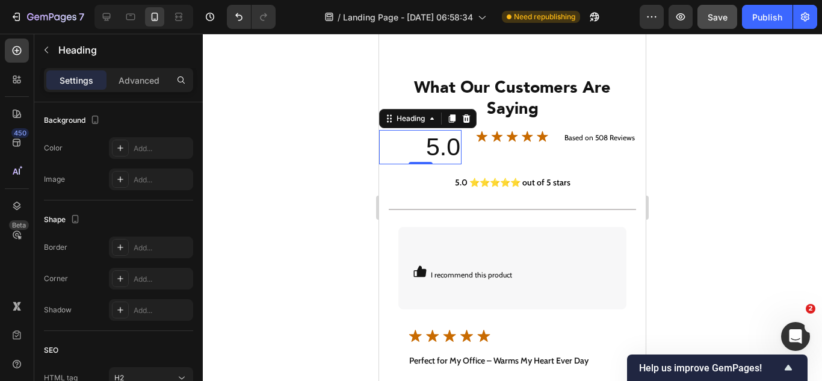
scroll to position [468, 0]
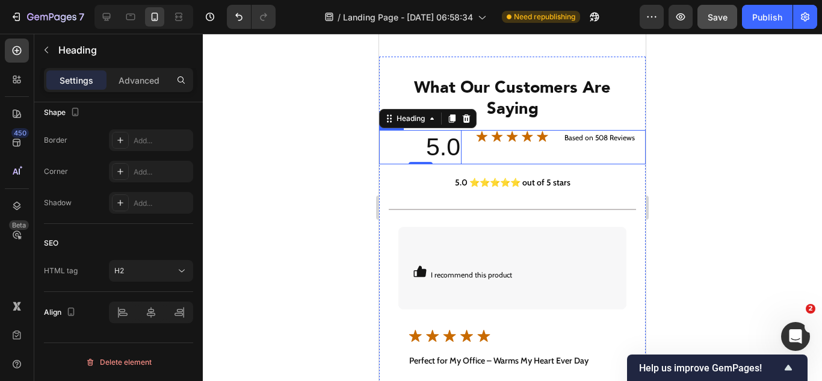
click at [493, 147] on div "Image" at bounding box center [512, 147] width 82 height 34
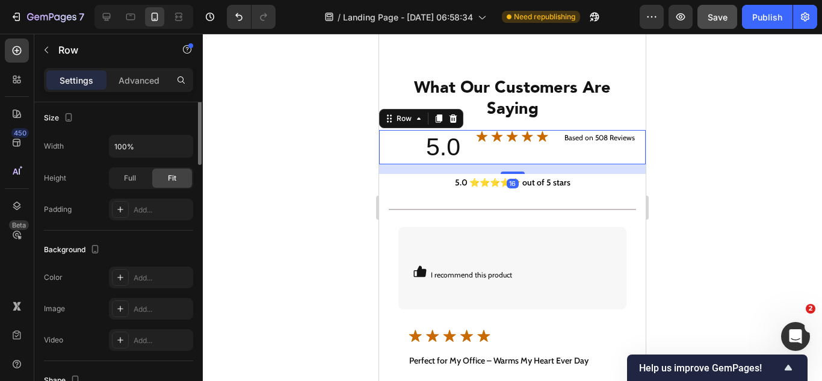
scroll to position [120, 0]
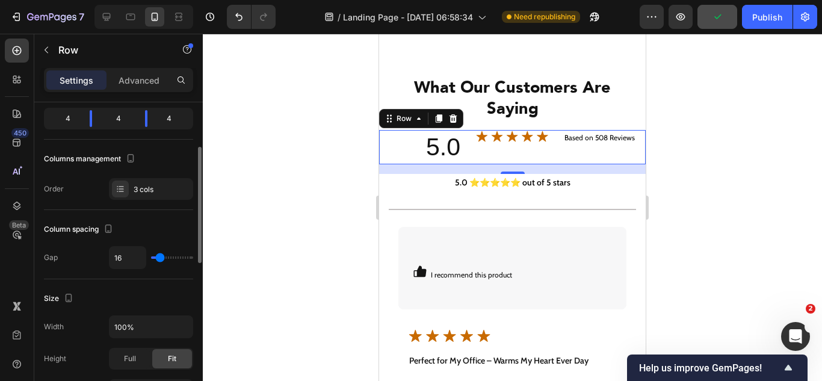
type input "0"
type input "2"
type input "4"
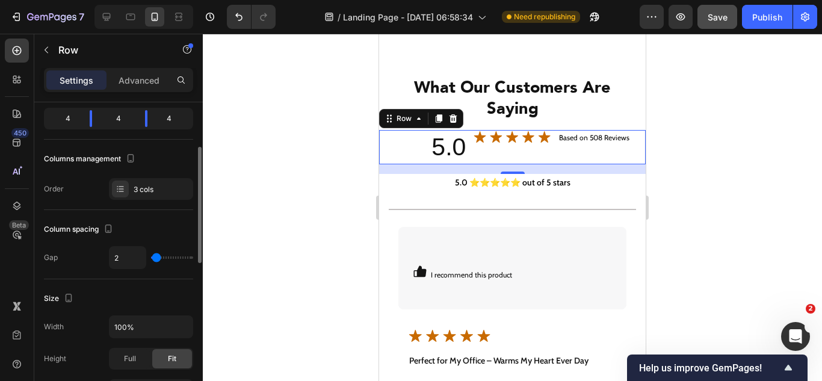
type input "4"
type input "7"
type input "9"
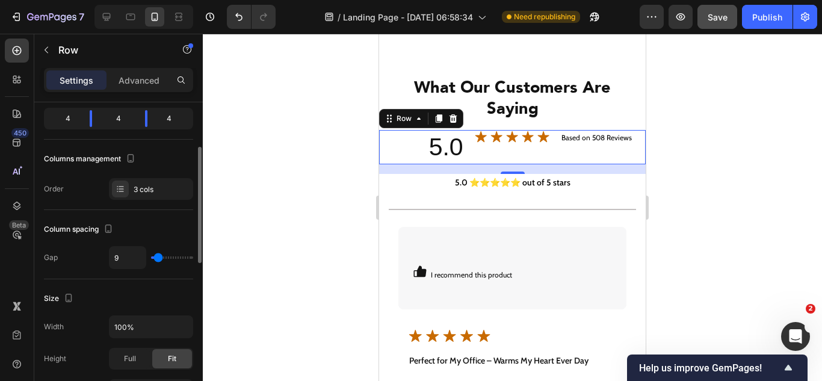
type input "13"
type input "18"
type input "20"
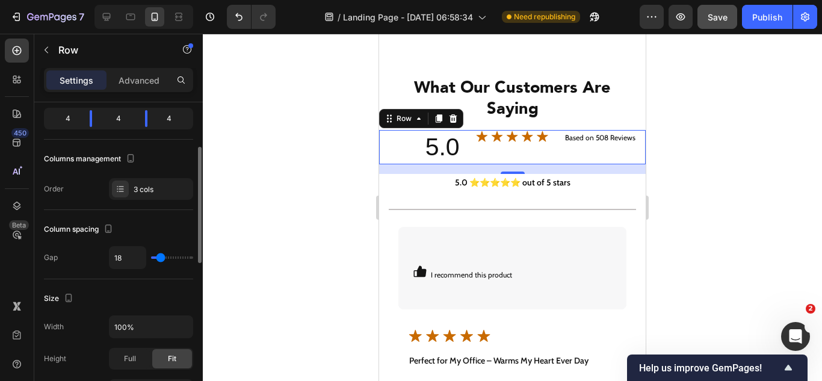
type input "20"
type input "0"
type input "2"
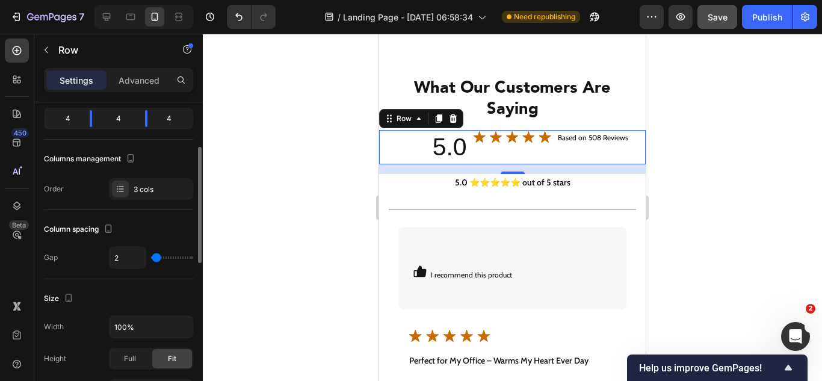
type input "7"
type input "9"
type input "11"
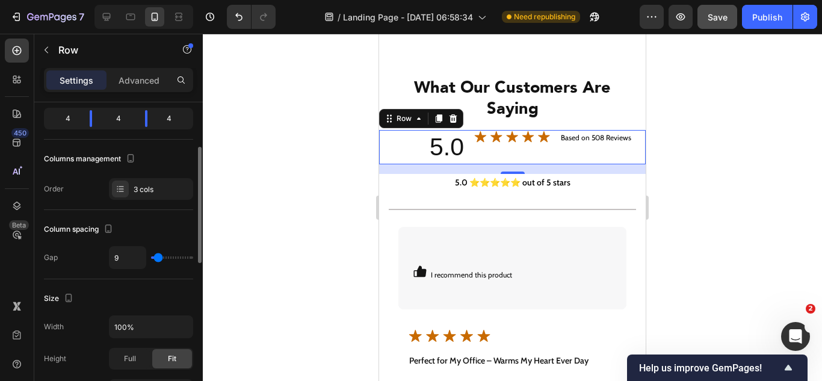
type input "11"
type input "13"
type input "16"
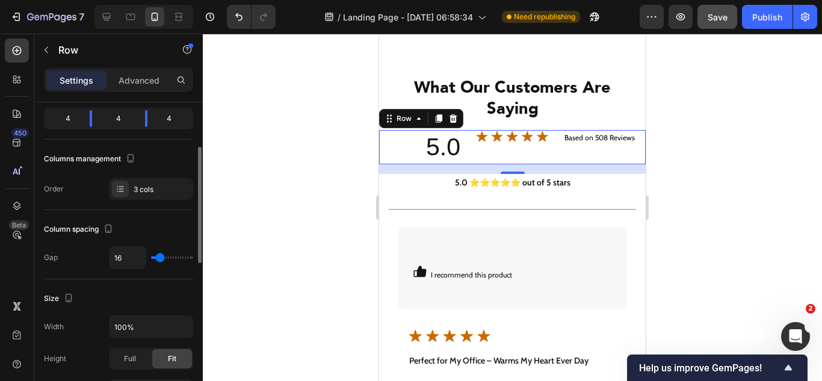
drag, startPoint x: 155, startPoint y: 258, endPoint x: 160, endPoint y: 253, distance: 7.2
click at [160, 256] on input "range" at bounding box center [172, 257] width 42 height 2
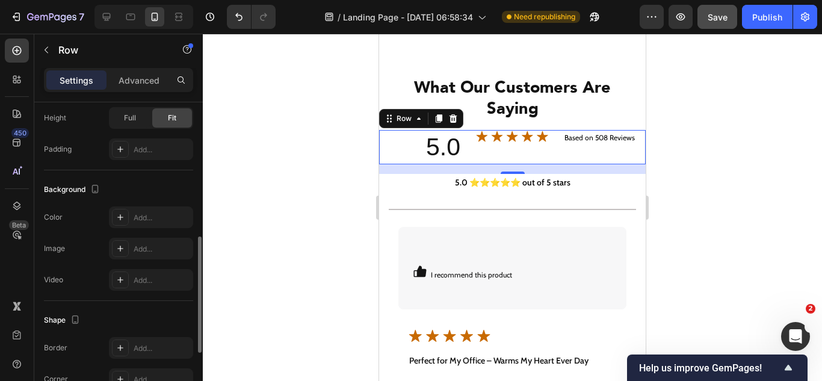
scroll to position [527, 0]
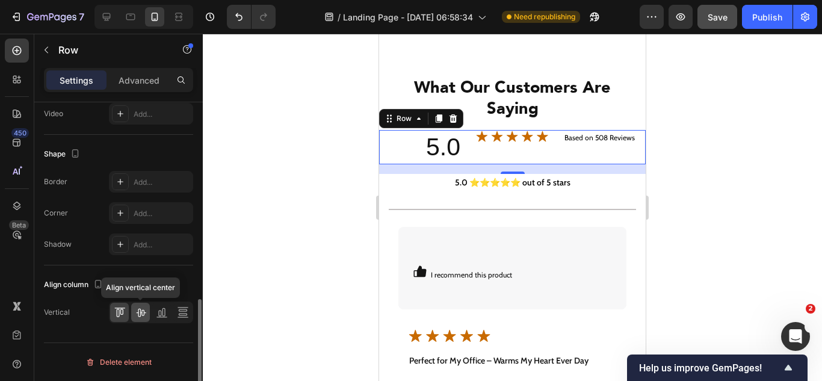
click at [143, 316] on icon at bounding box center [141, 312] width 12 height 12
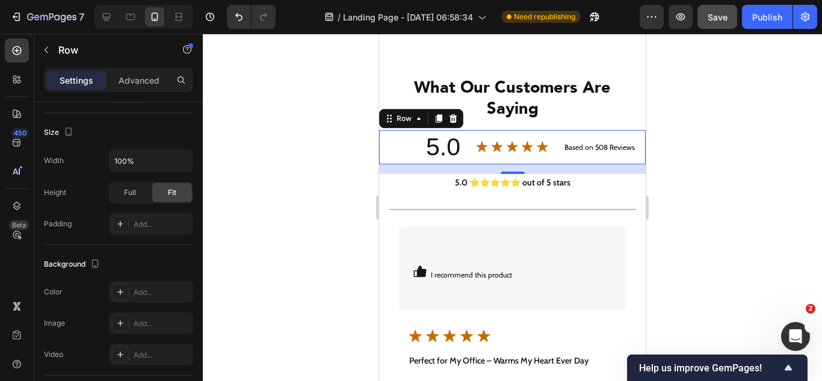
scroll to position [46, 0]
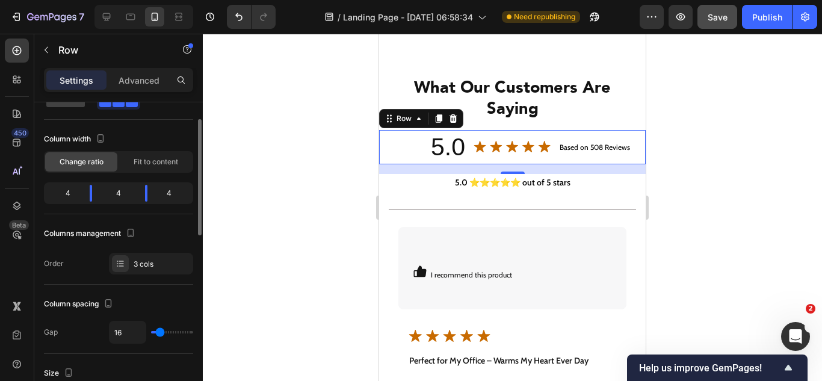
type input "4"
type input "2"
type input "0"
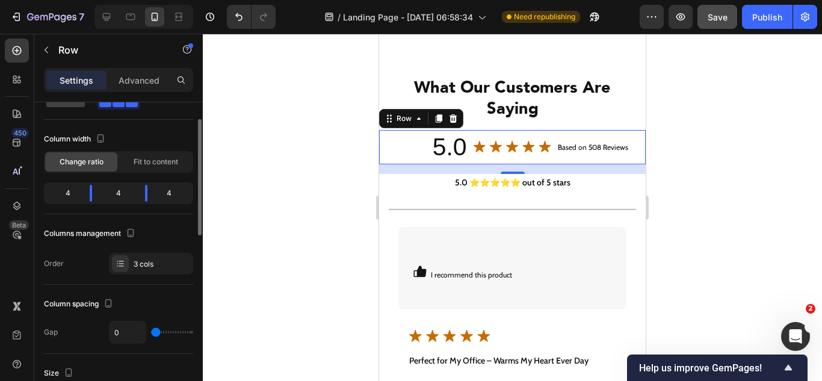
drag, startPoint x: 160, startPoint y: 333, endPoint x: 148, endPoint y: 327, distance: 13.5
type input "0"
click at [151, 331] on input "range" at bounding box center [172, 332] width 42 height 2
click at [441, 147] on p "5.0" at bounding box center [423, 147] width 87 height 32
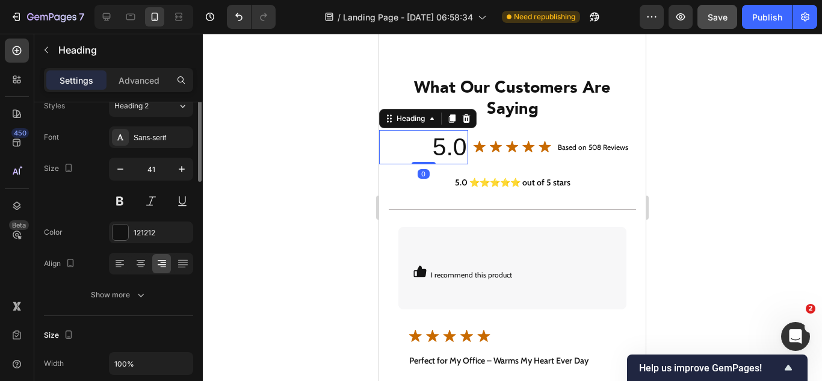
scroll to position [0, 0]
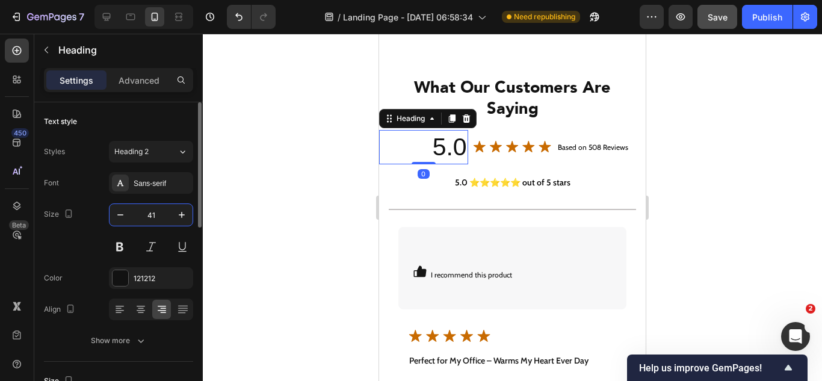
click at [159, 222] on input "41" at bounding box center [151, 215] width 40 height 22
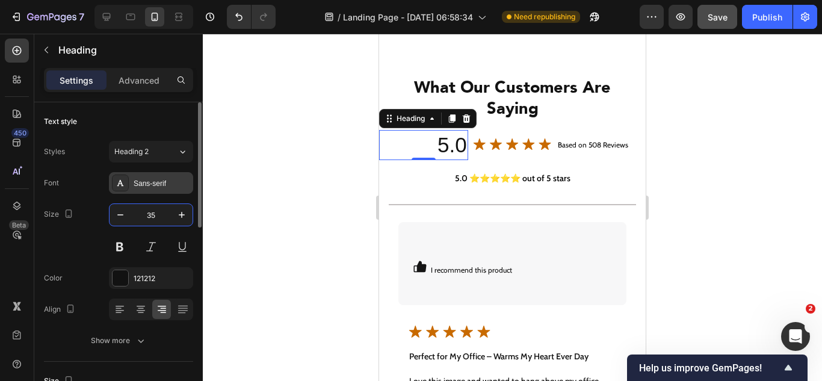
type input "35"
click at [135, 188] on div "Sans-serif" at bounding box center [162, 183] width 57 height 11
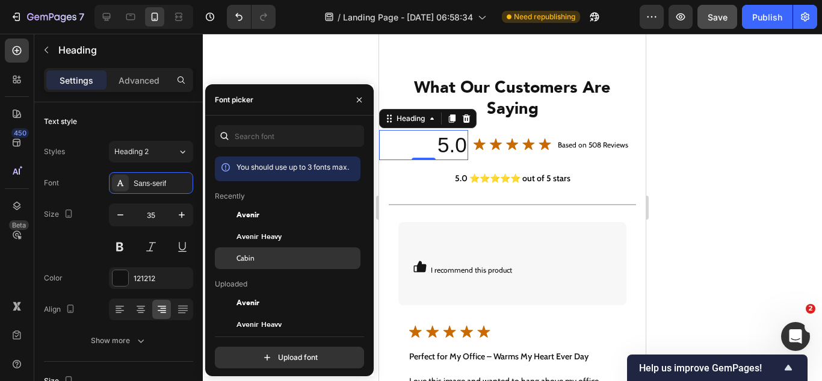
drag, startPoint x: 232, startPoint y: 259, endPoint x: 217, endPoint y: 256, distance: 15.2
click at [232, 260] on div at bounding box center [226, 258] width 22 height 22
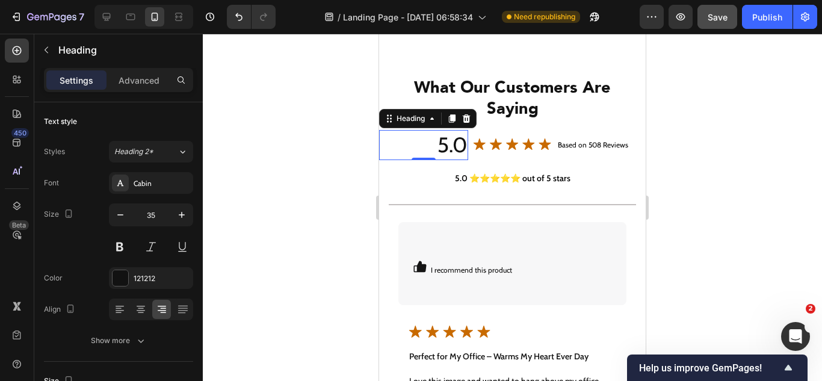
click at [17, 257] on div "450 Beta" at bounding box center [17, 166] width 24 height 256
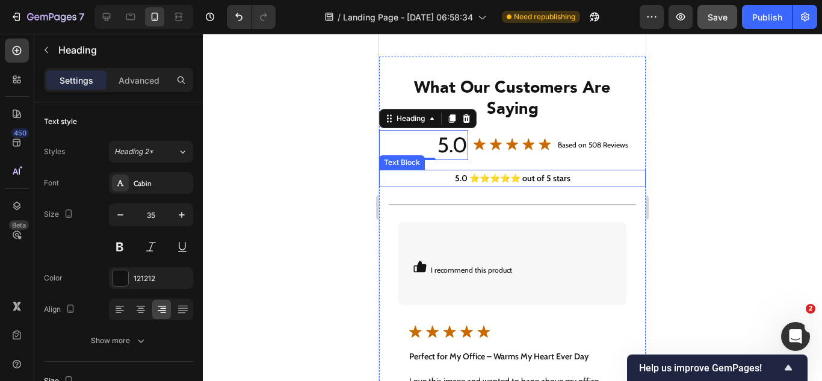
click at [422, 183] on p "5.0 ⭐⭐⭐⭐⭐ out of 5 stars" at bounding box center [512, 178] width 264 height 15
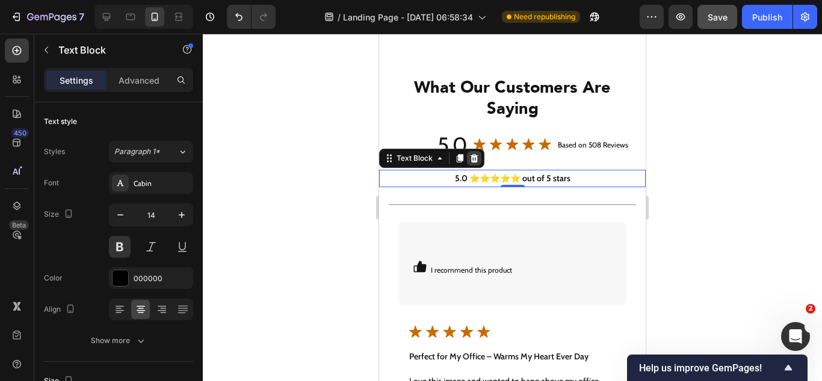
click at [475, 162] on icon at bounding box center [474, 157] width 8 height 8
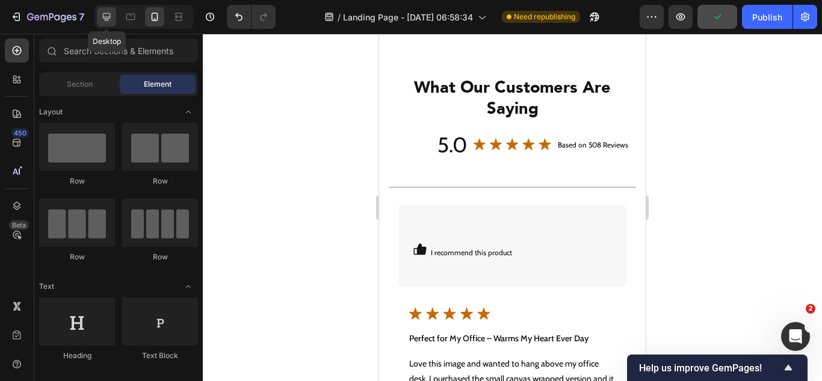
click at [109, 21] on icon at bounding box center [106, 17] width 12 height 12
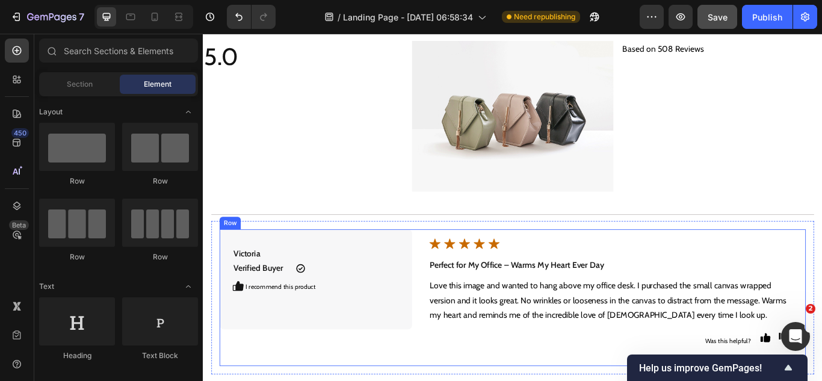
scroll to position [4011, 0]
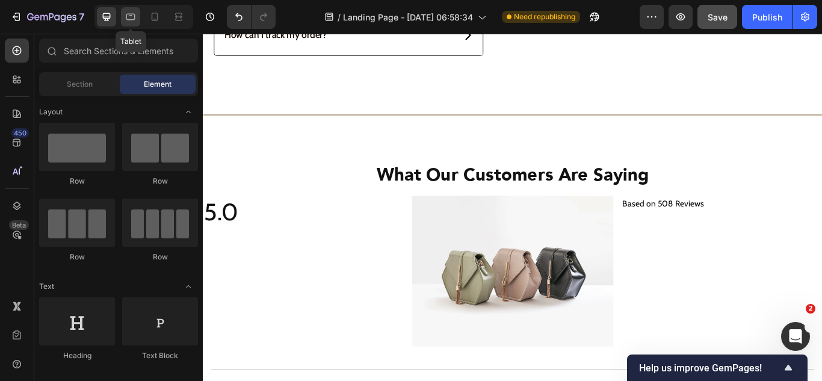
click at [126, 22] on icon at bounding box center [131, 17] width 12 height 12
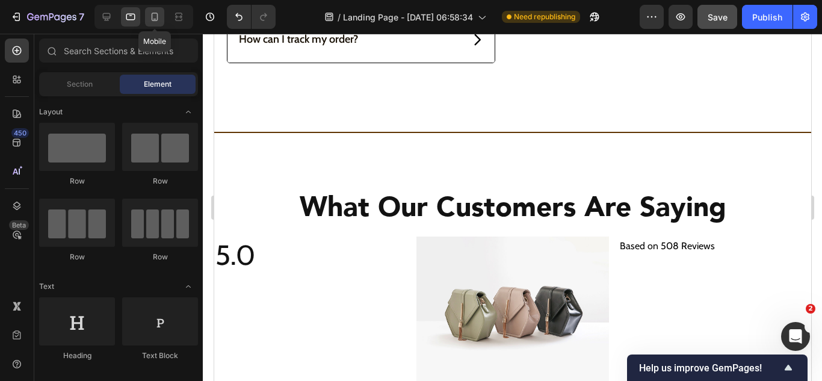
click at [145, 16] on div at bounding box center [154, 16] width 19 height 19
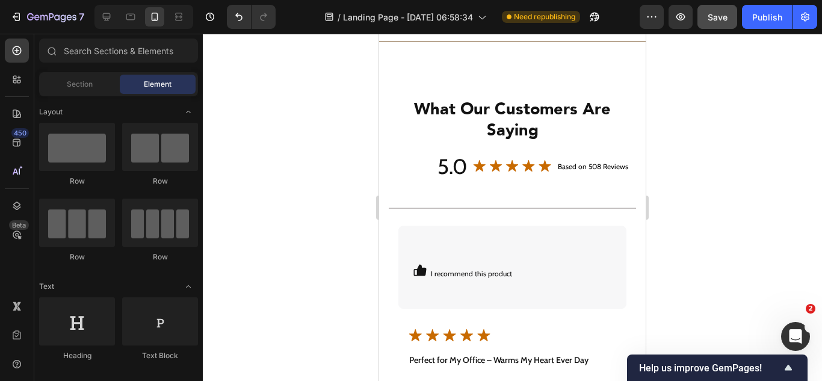
scroll to position [4592, 0]
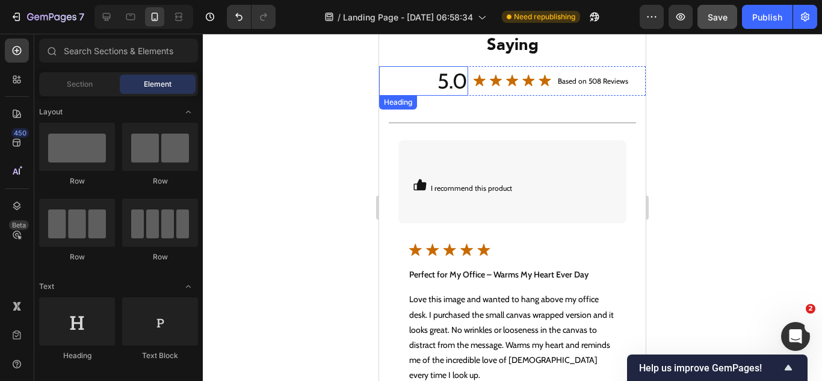
click at [414, 79] on h2 "5.0" at bounding box center [423, 81] width 89 height 30
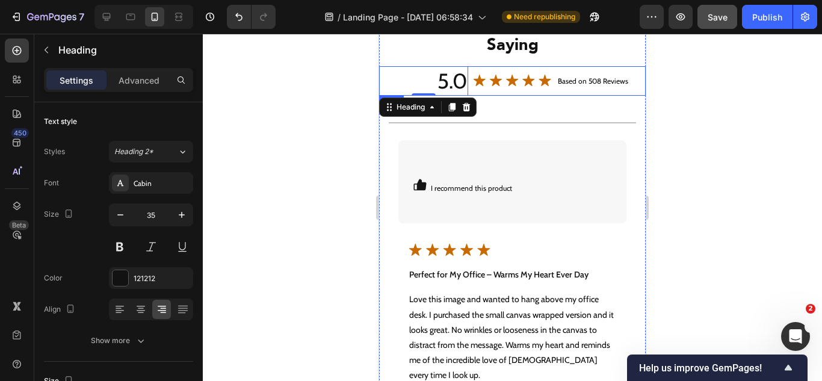
click at [519, 89] on div "Image" at bounding box center [512, 81] width 89 height 30
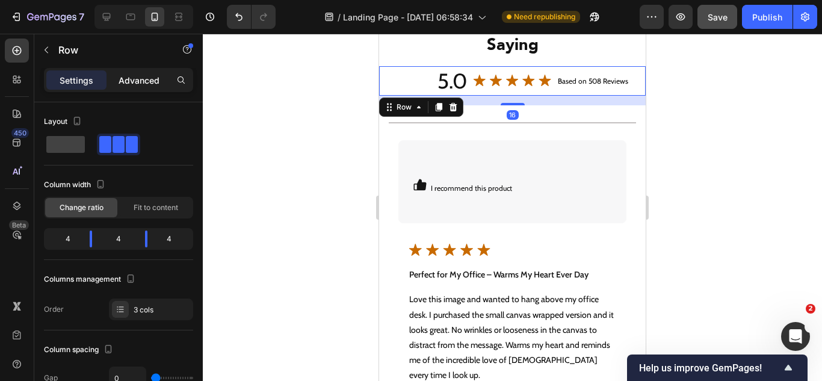
click at [158, 84] on p "Advanced" at bounding box center [139, 80] width 41 height 13
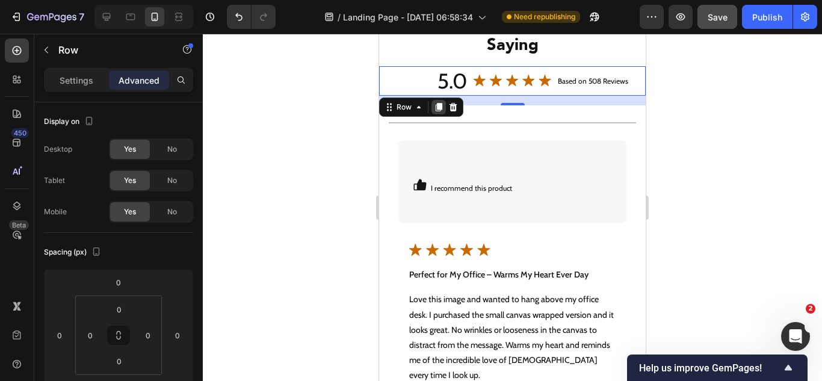
click at [434, 109] on icon at bounding box center [439, 107] width 10 height 10
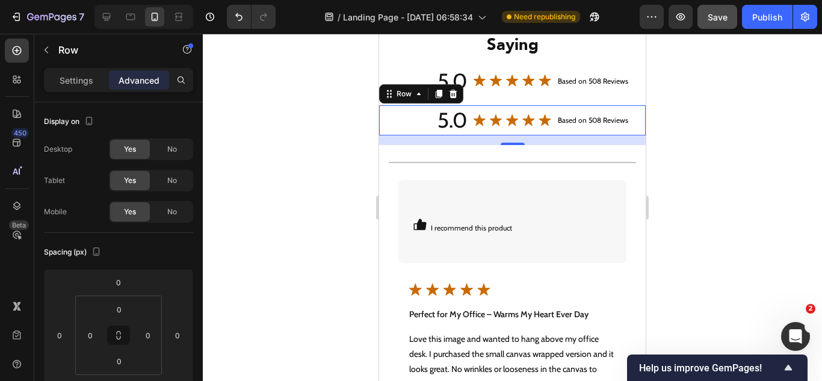
click at [527, 132] on div "Image" at bounding box center [512, 120] width 89 height 30
click at [180, 213] on div "No" at bounding box center [172, 211] width 40 height 19
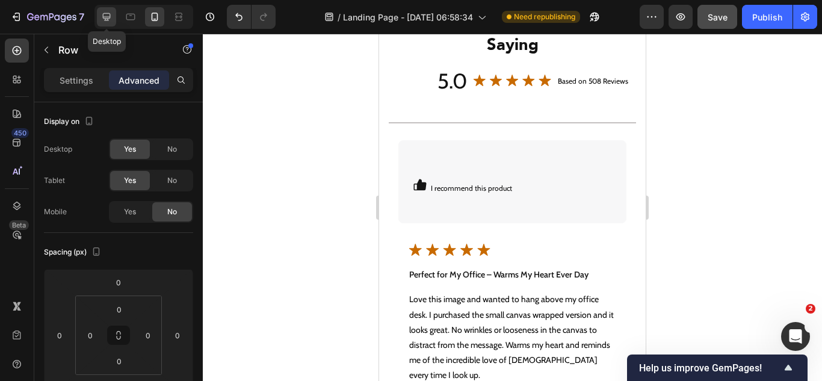
click at [105, 23] on div at bounding box center [106, 16] width 19 height 19
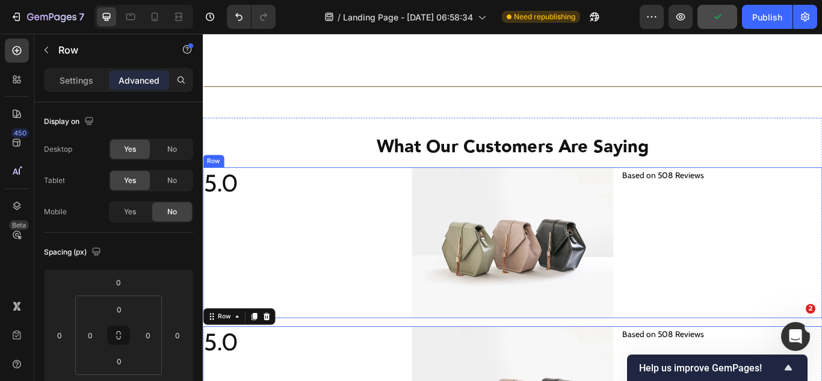
scroll to position [4320, 0]
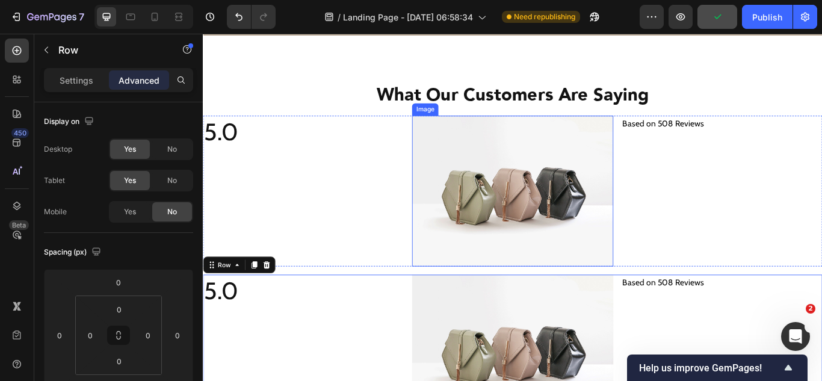
click at [516, 222] on img at bounding box center [563, 217] width 234 height 176
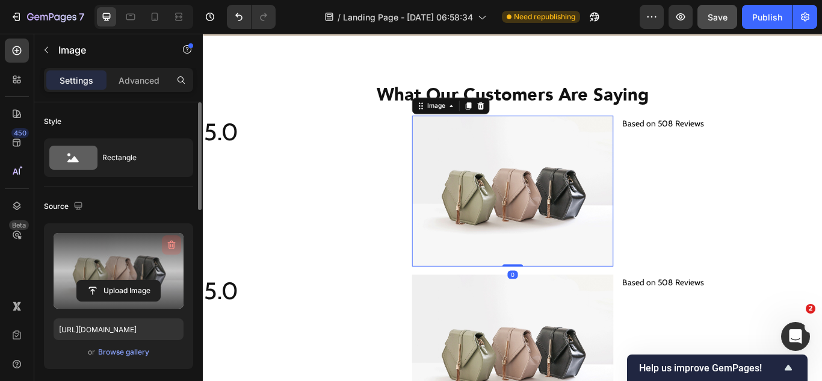
click at [167, 247] on icon "button" at bounding box center [171, 245] width 12 height 12
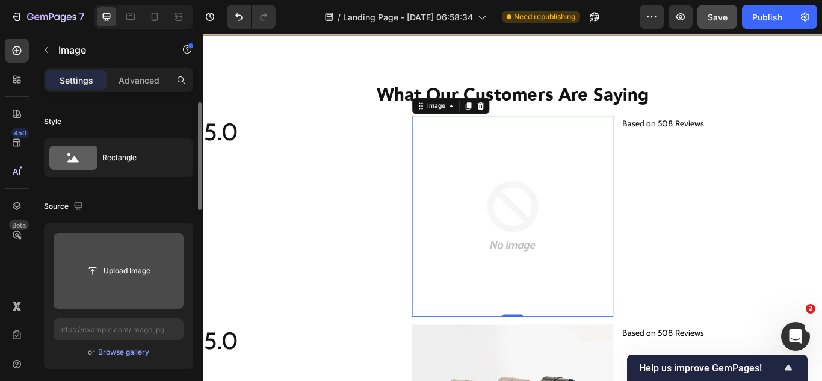
click at [131, 273] on input "file" at bounding box center [118, 270] width 83 height 20
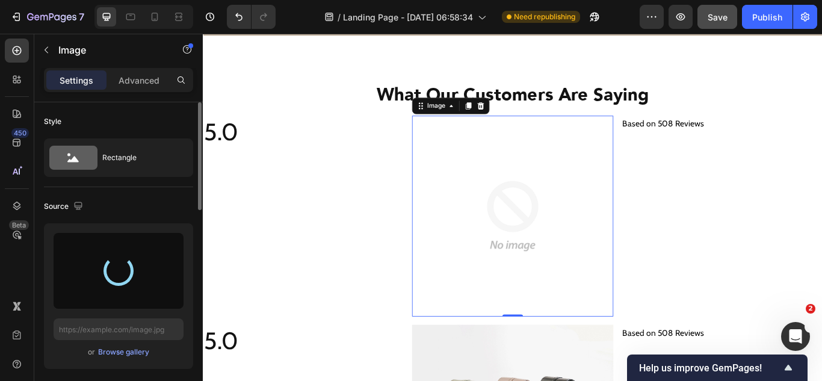
type input "[URL][DOMAIN_NAME]"
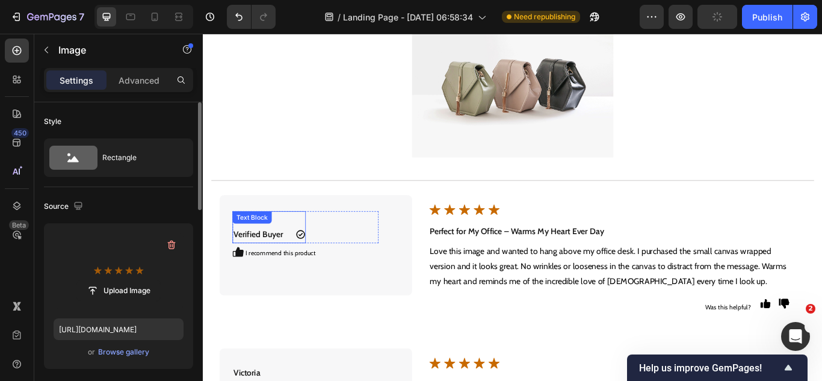
scroll to position [4380, 0]
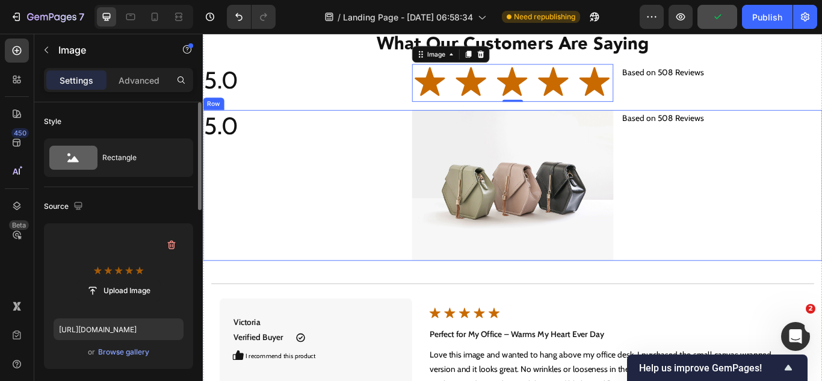
click at [300, 229] on div "5.0 Heading" at bounding box center [320, 211] width 234 height 176
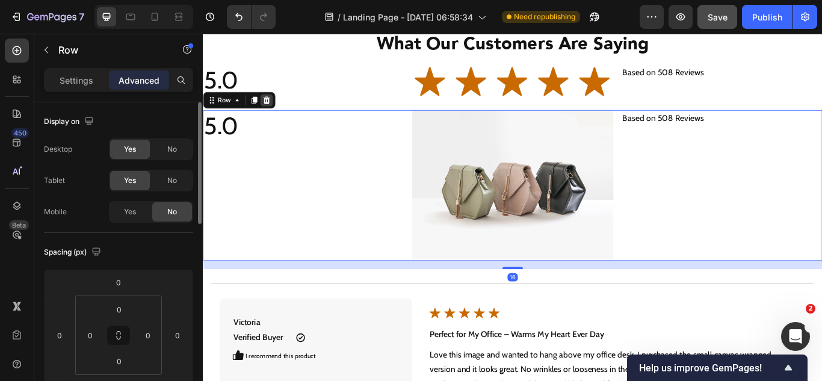
click at [277, 113] on icon at bounding box center [277, 111] width 8 height 8
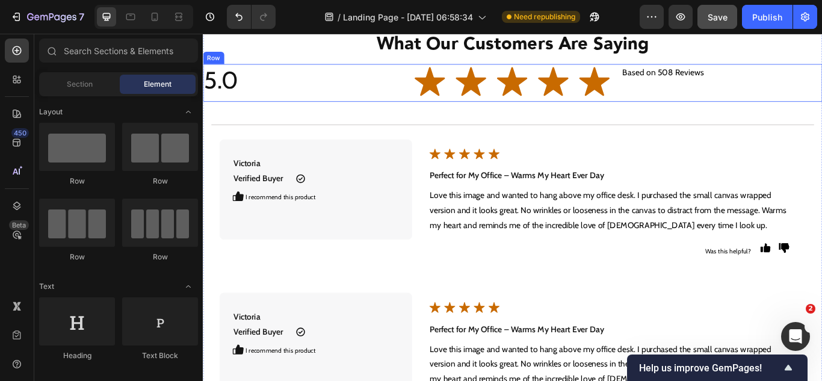
click at [399, 109] on div "5.0 Heading" at bounding box center [320, 91] width 234 height 44
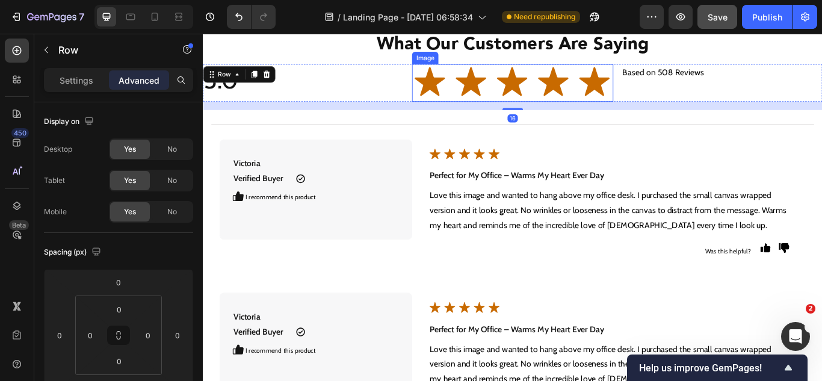
click at [467, 96] on img at bounding box center [563, 91] width 234 height 44
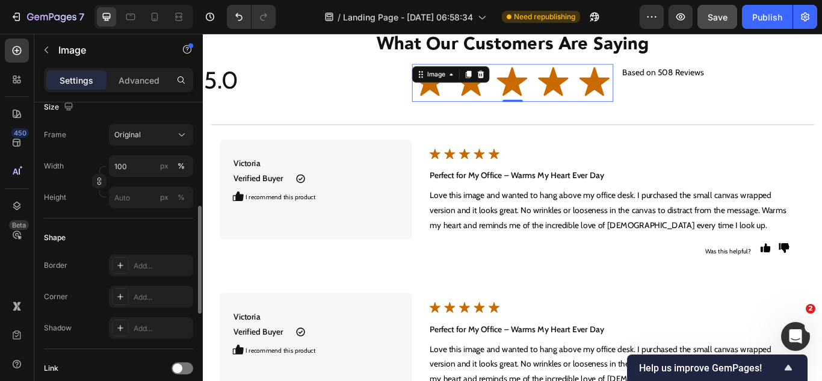
scroll to position [241, 0]
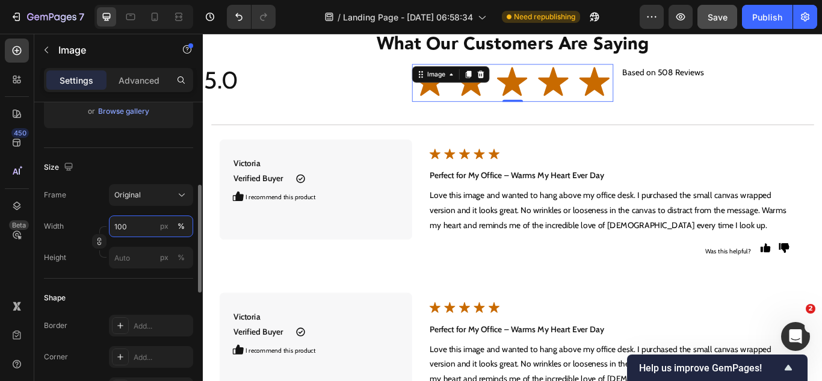
click at [135, 226] on input "100" at bounding box center [151, 226] width 84 height 22
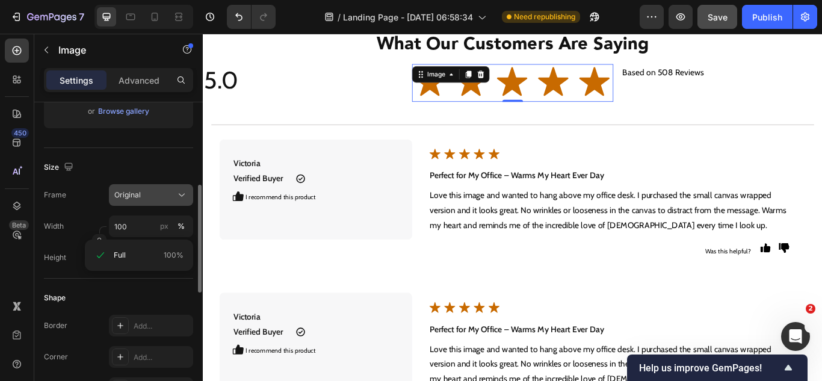
click at [142, 203] on button "Original" at bounding box center [151, 195] width 84 height 22
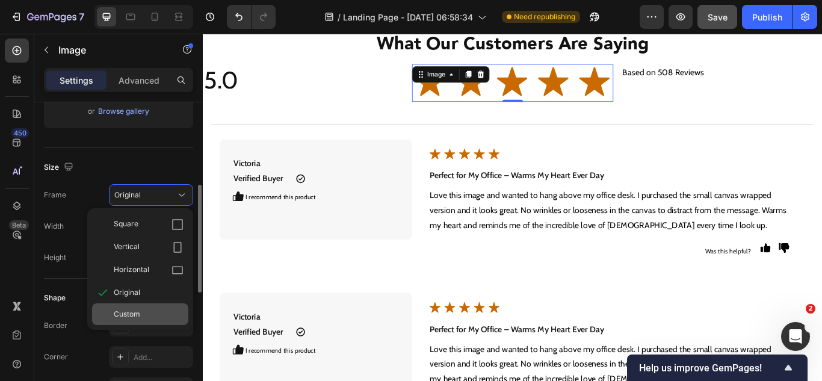
click at [144, 310] on div "Custom" at bounding box center [149, 314] width 70 height 11
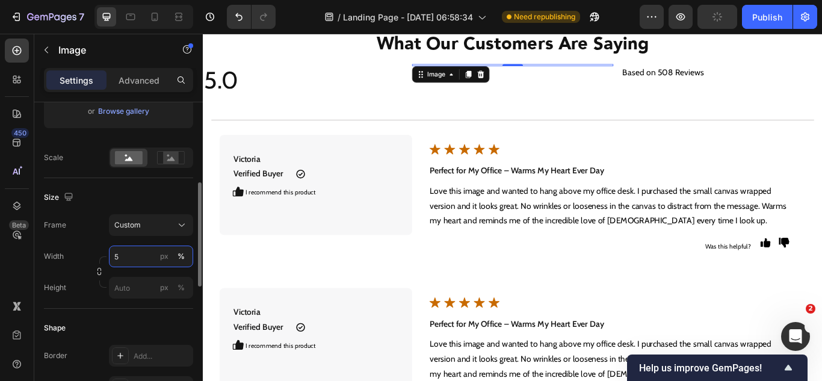
type input "50"
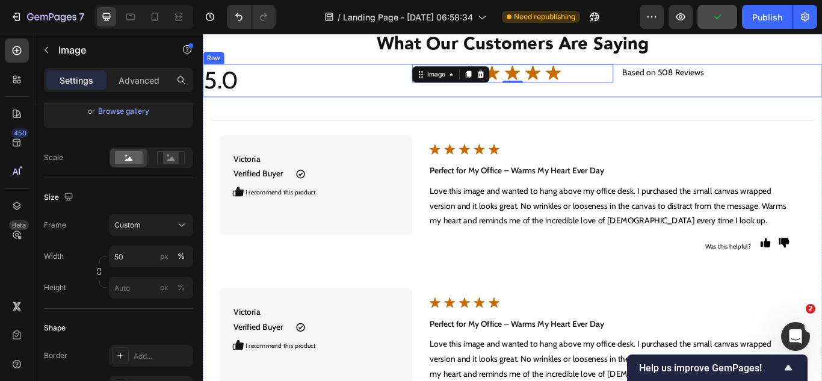
click at [446, 99] on div "Image 0" at bounding box center [563, 88] width 234 height 38
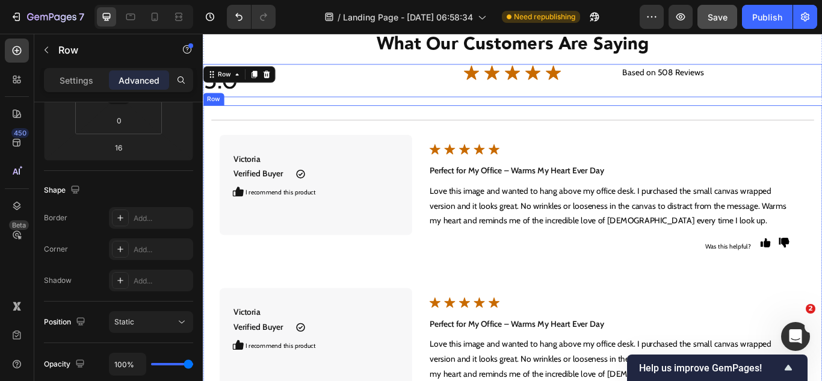
scroll to position [0, 0]
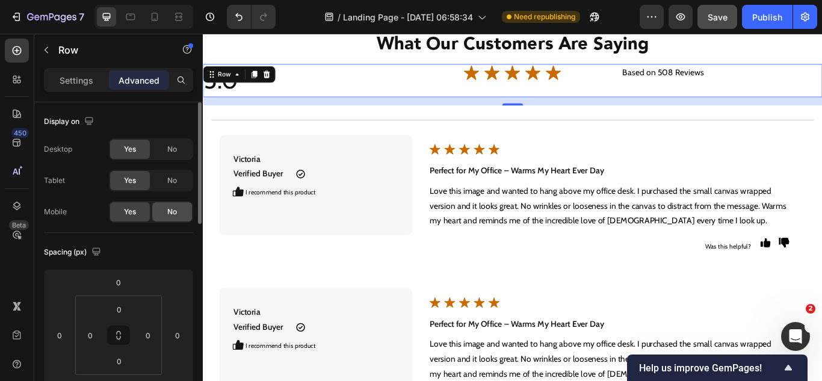
click at [165, 215] on div "No" at bounding box center [172, 211] width 40 height 19
click at [153, 20] on icon at bounding box center [155, 17] width 12 height 12
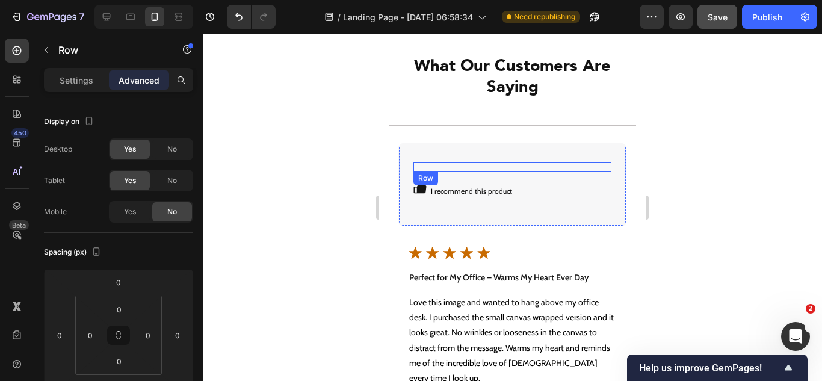
scroll to position [4489, 0]
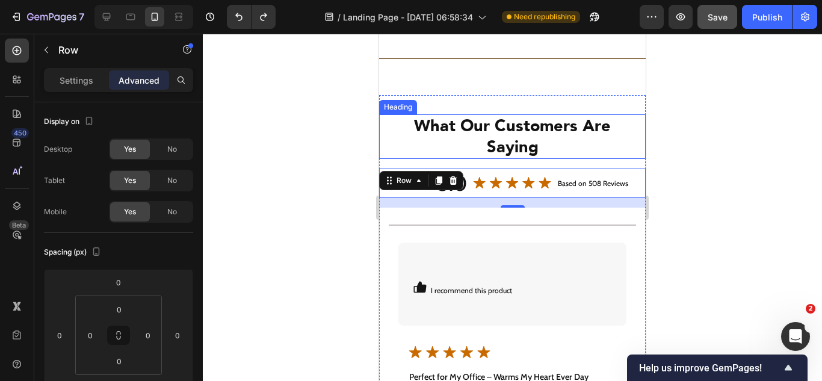
click at [510, 146] on h2 "What Our Customers Are Saying" at bounding box center [512, 136] width 266 height 45
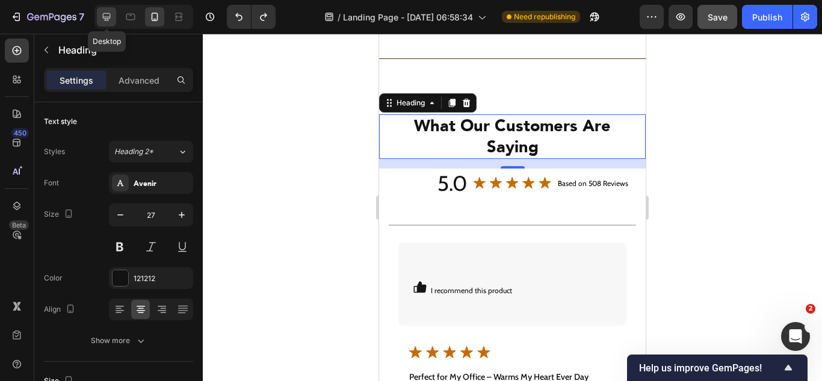
click at [111, 21] on icon at bounding box center [106, 17] width 12 height 12
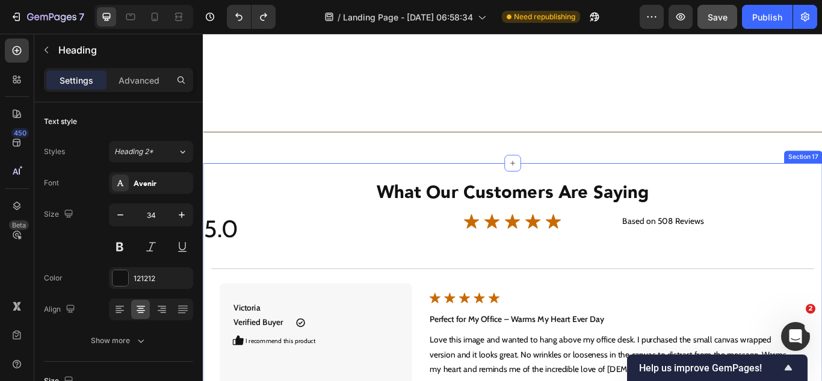
scroll to position [4327, 0]
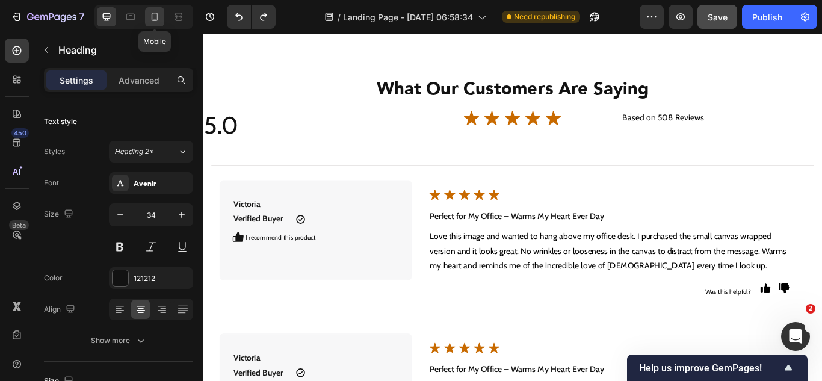
click at [161, 22] on icon at bounding box center [155, 17] width 12 height 12
type input "27"
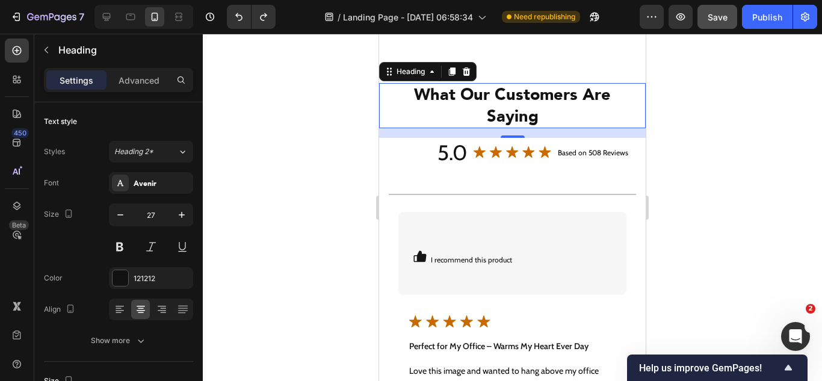
scroll to position [4589, 0]
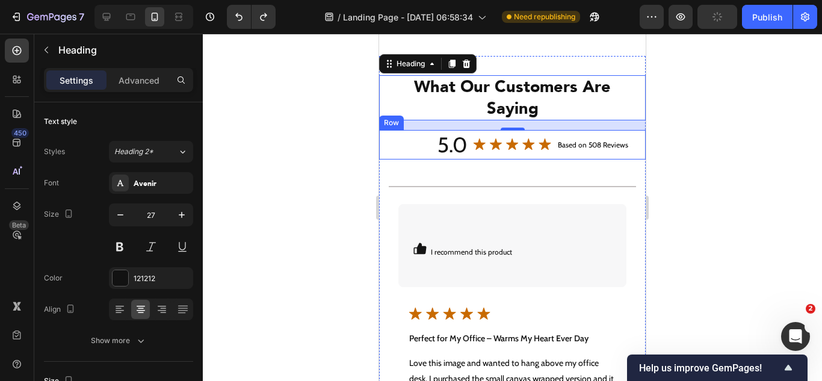
click at [493, 153] on div "Image" at bounding box center [512, 145] width 89 height 30
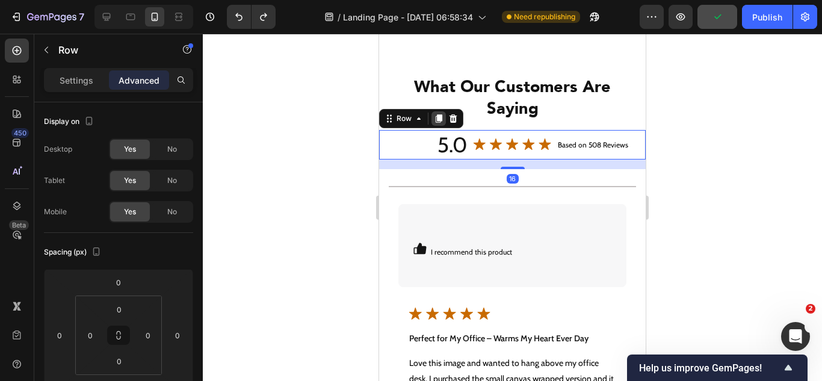
click at [440, 121] on icon at bounding box center [439, 118] width 7 height 8
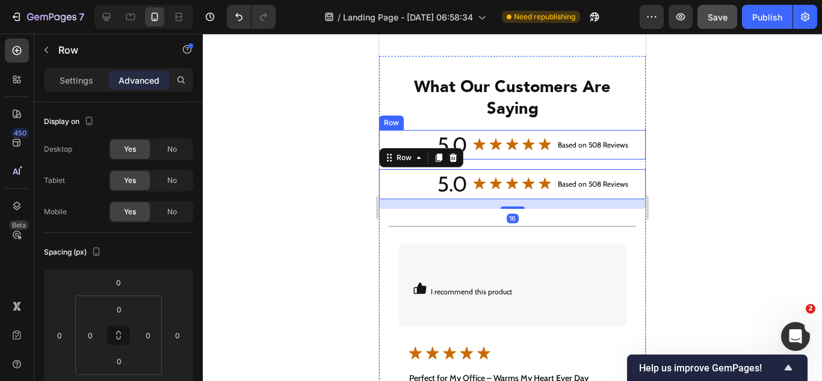
click at [493, 158] on div "Image" at bounding box center [512, 145] width 89 height 30
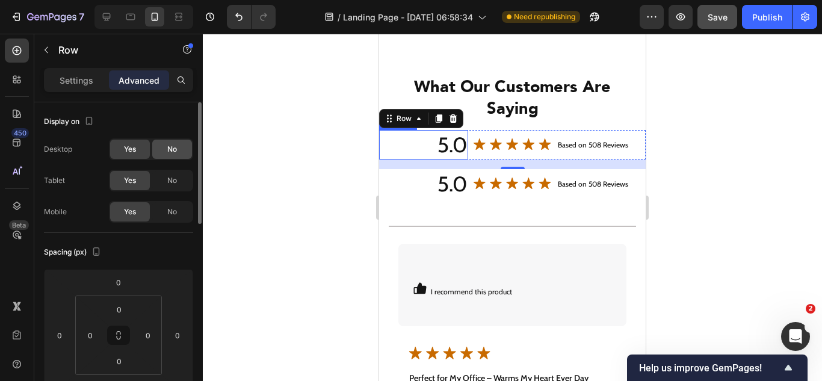
click at [182, 150] on div "No" at bounding box center [172, 149] width 40 height 19
click at [174, 177] on span "No" at bounding box center [172, 180] width 10 height 11
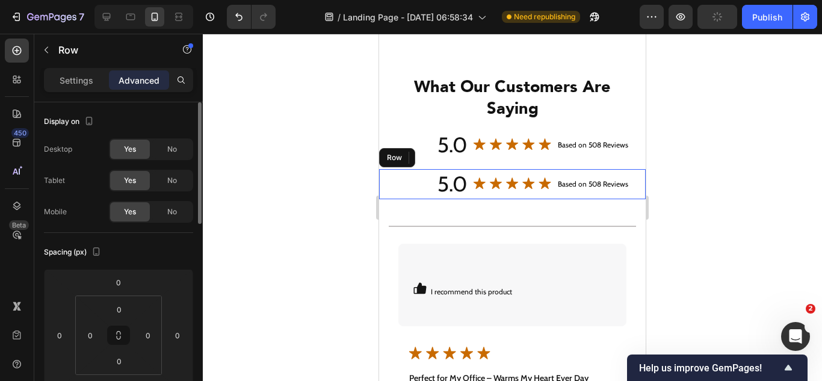
click at [493, 194] on div "Image" at bounding box center [512, 184] width 89 height 30
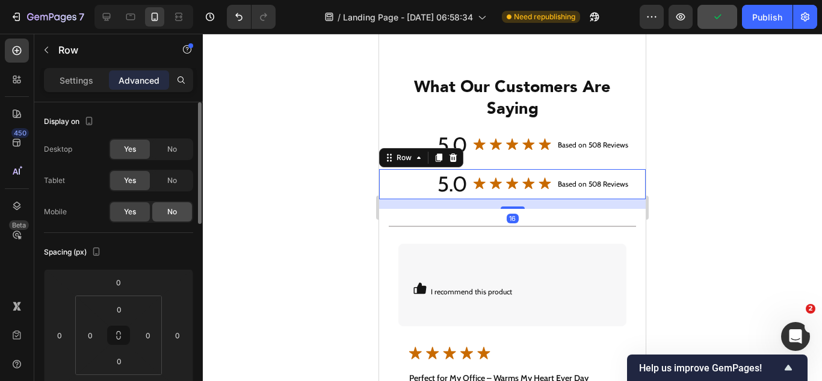
click at [179, 207] on div "No" at bounding box center [172, 211] width 40 height 19
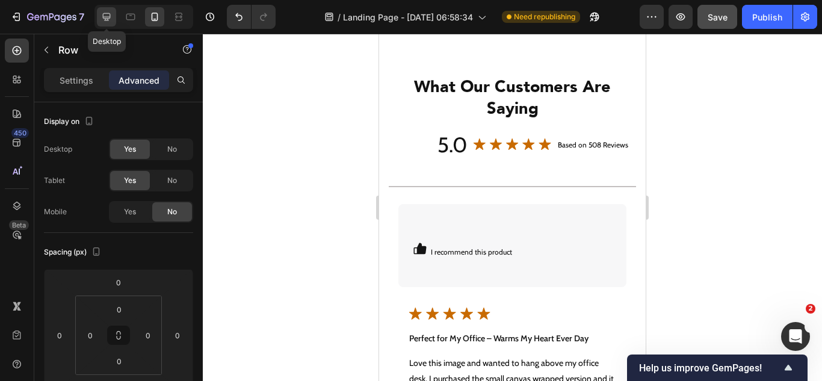
click at [104, 22] on icon at bounding box center [106, 17] width 12 height 12
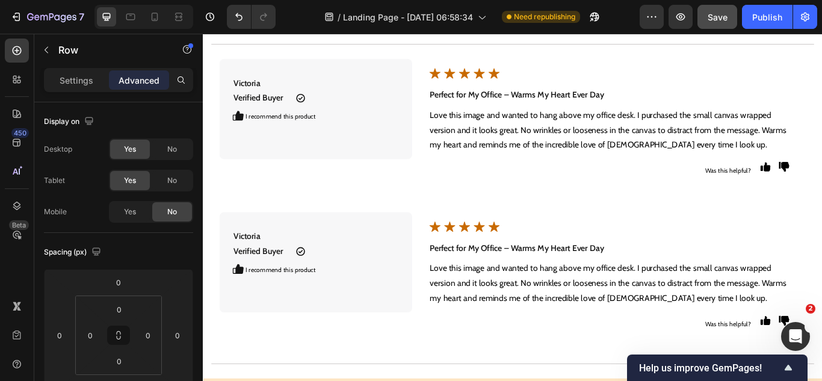
scroll to position [4073, 0]
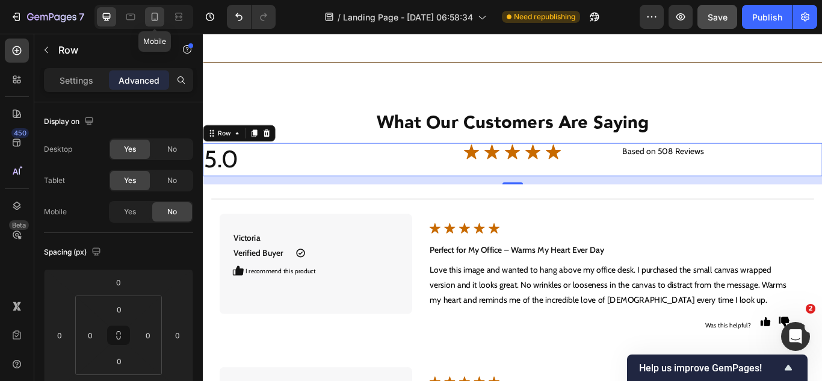
click at [161, 19] on icon at bounding box center [155, 17] width 12 height 12
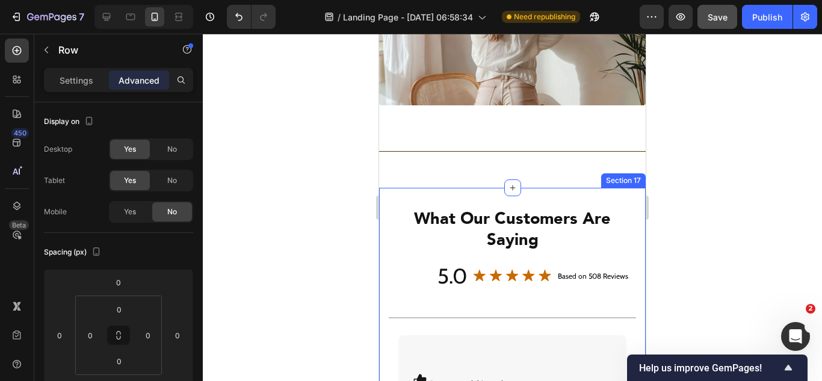
scroll to position [4572, 0]
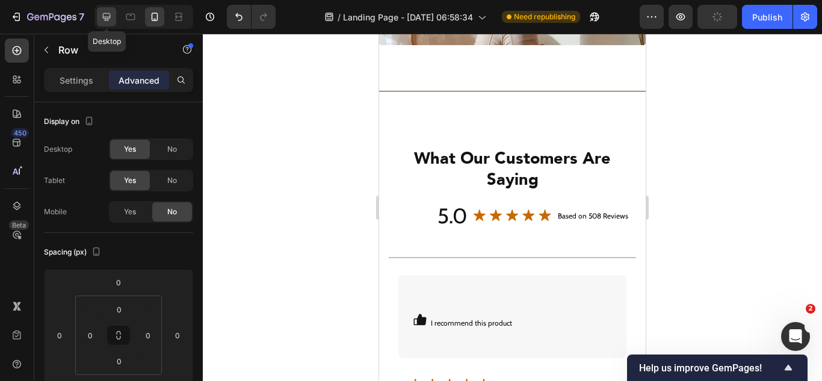
click at [111, 20] on icon at bounding box center [106, 17] width 12 height 12
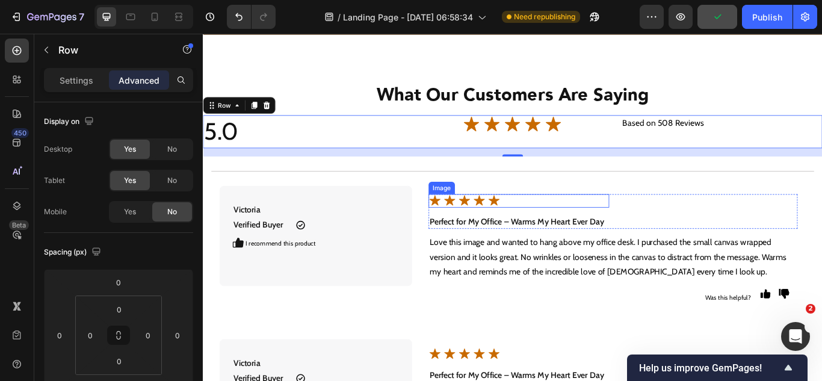
scroll to position [4098, 0]
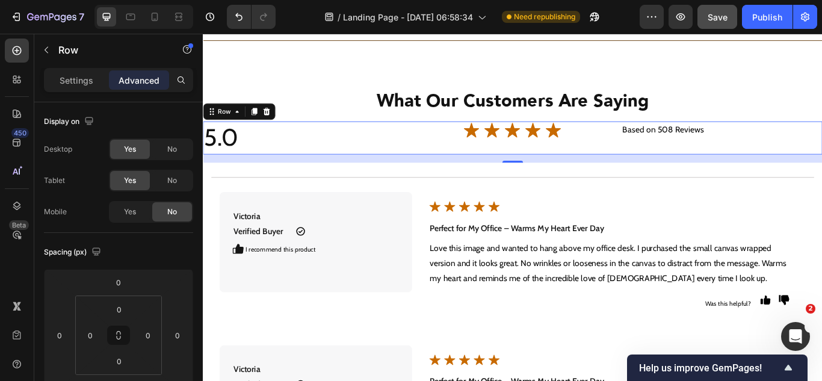
click at [466, 170] on div "Image" at bounding box center [563, 155] width 234 height 38
click at [69, 78] on p "Settings" at bounding box center [77, 80] width 34 height 13
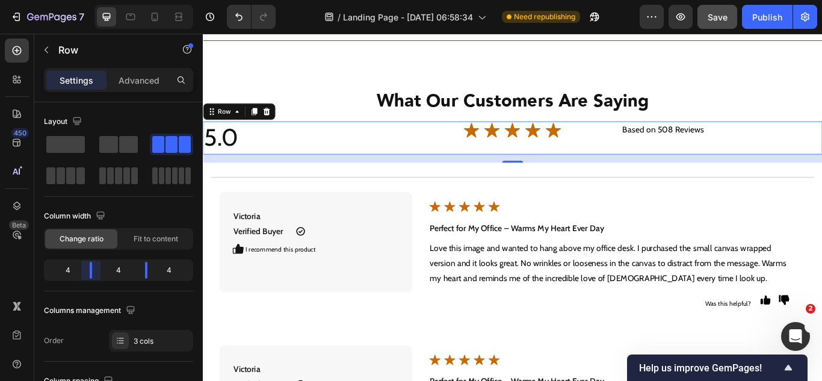
click at [94, 0] on body "7 Version history / Landing Page - [DATE] 06:58:34 Need republishing Preview Sa…" at bounding box center [411, 0] width 822 height 0
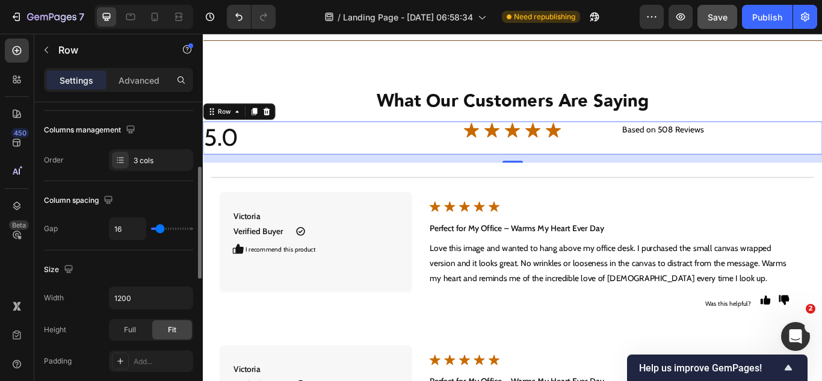
type input "0"
drag, startPoint x: 164, startPoint y: 229, endPoint x: 135, endPoint y: 224, distance: 28.7
type input "0"
click at [151, 227] on input "range" at bounding box center [172, 228] width 42 height 2
click at [240, 158] on h2 "5.0" at bounding box center [323, 155] width 241 height 38
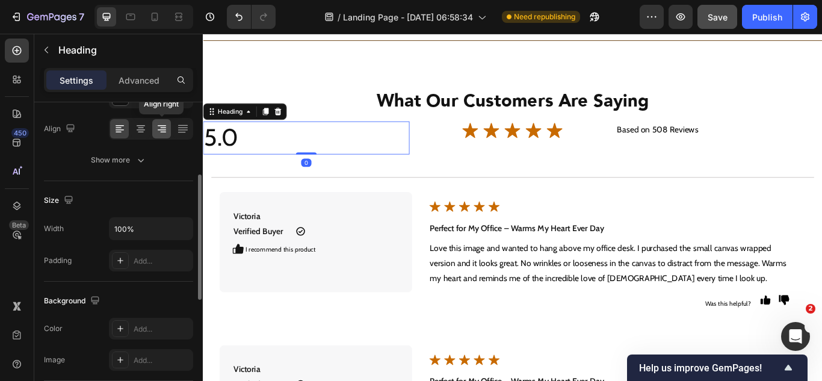
click at [164, 134] on icon at bounding box center [162, 129] width 12 height 12
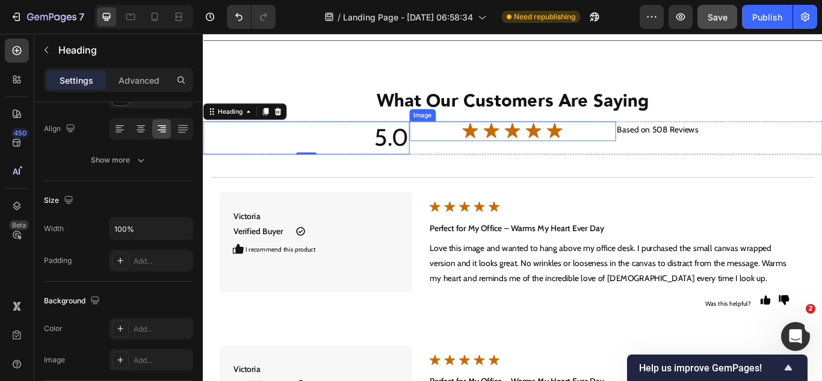
click at [540, 155] on img at bounding box center [564, 147] width 120 height 23
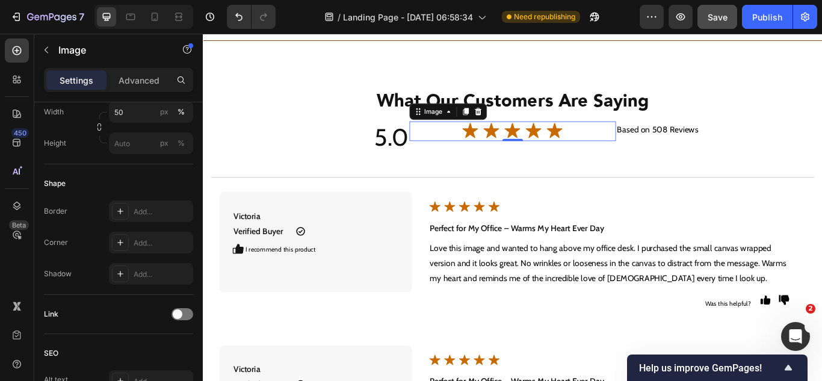
scroll to position [205, 0]
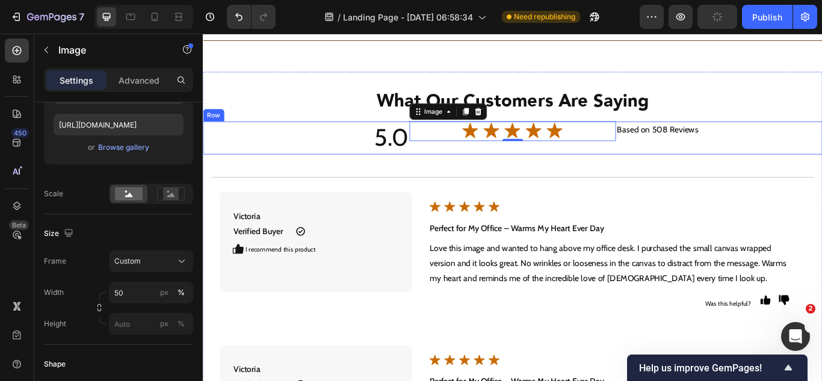
click at [497, 168] on div "Image 0" at bounding box center [563, 155] width 241 height 38
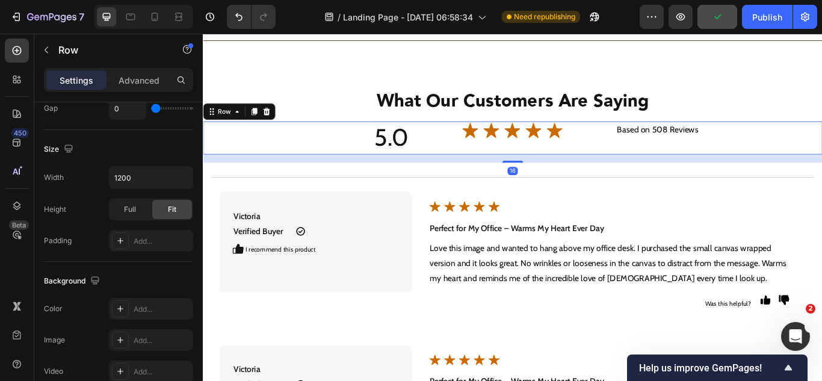
scroll to position [558, 0]
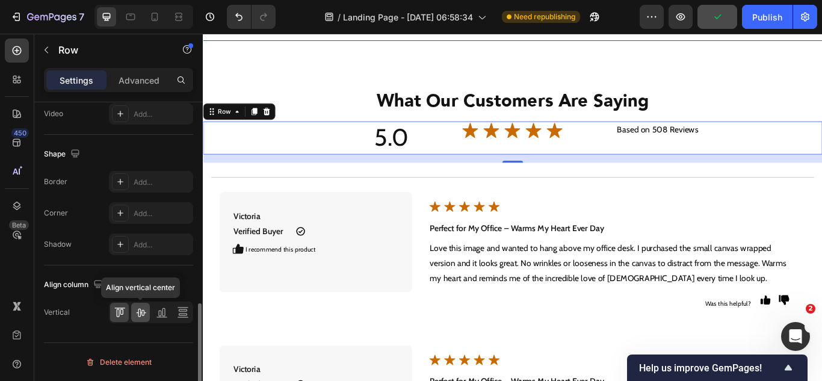
click at [140, 307] on icon at bounding box center [141, 312] width 12 height 12
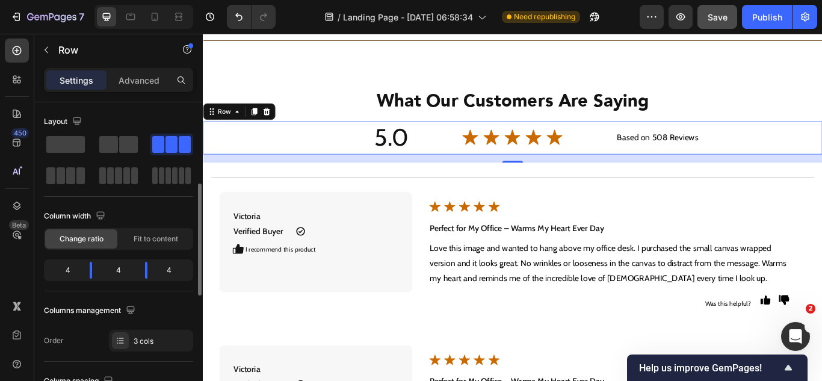
scroll to position [120, 0]
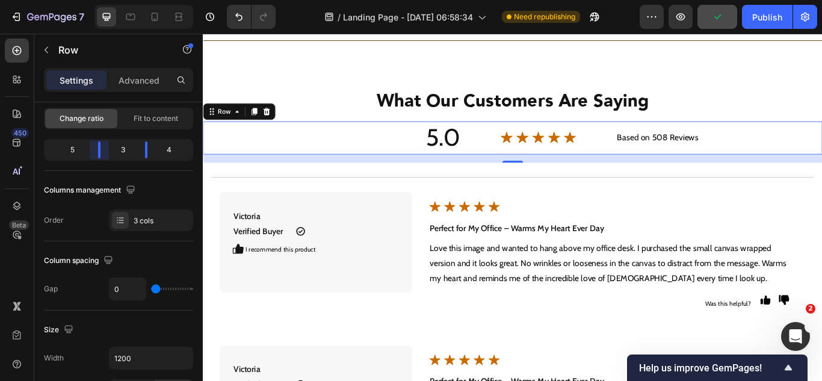
drag, startPoint x: 92, startPoint y: 149, endPoint x: 106, endPoint y: 1, distance: 148.7
click at [108, 0] on body "7 Version history / Landing Page - [DATE] 06:58:34 Need republishing Preview Pu…" at bounding box center [411, 0] width 822 height 0
click at [486, 155] on h2 "5.0" at bounding box center [353, 155] width 301 height 38
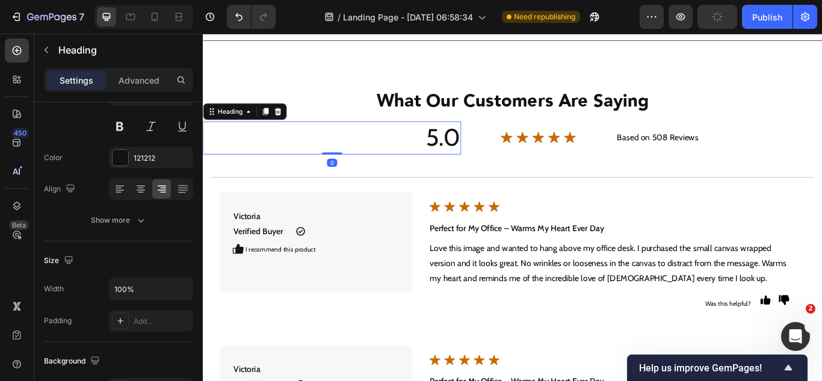
scroll to position [0, 0]
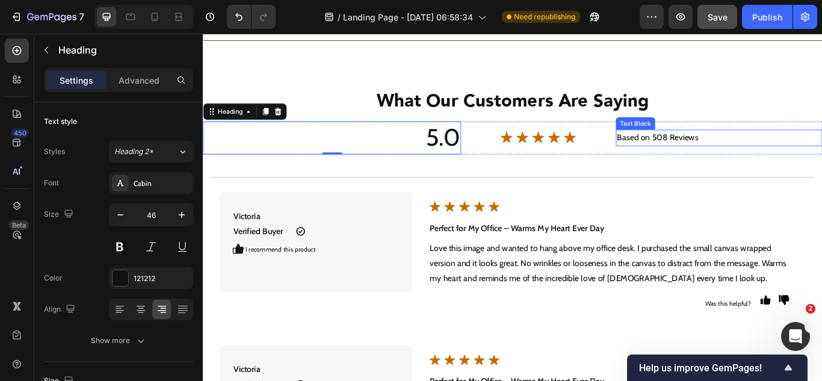
click at [687, 159] on p "Based on 508 Reviews" at bounding box center [804, 155] width 238 height 17
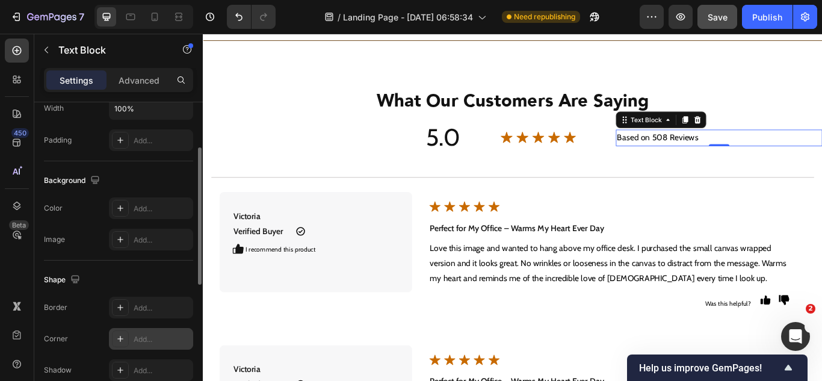
scroll to position [361, 0]
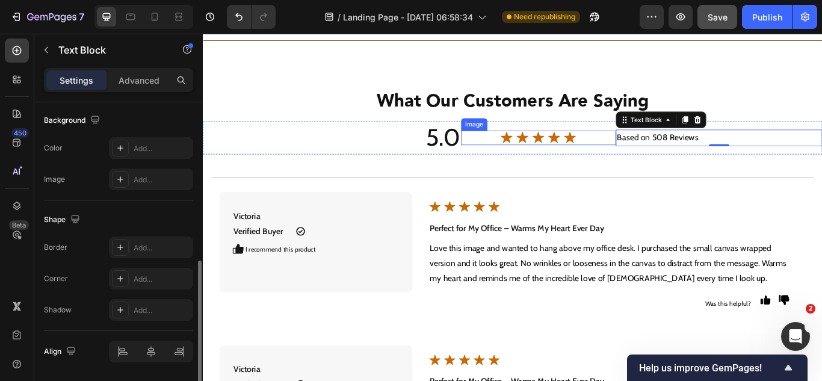
click at [581, 158] on img at bounding box center [594, 155] width 90 height 17
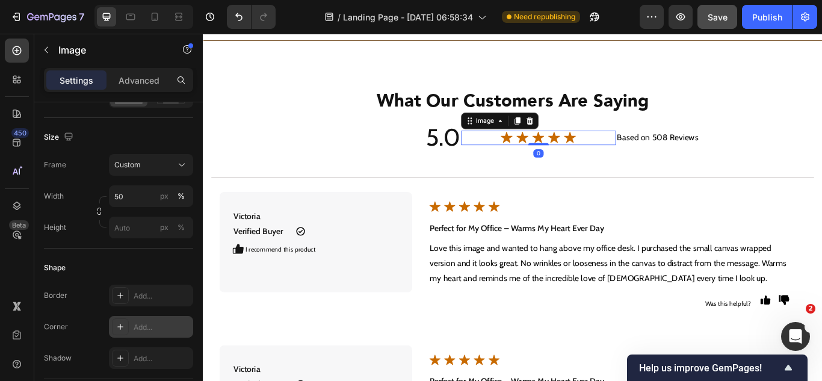
scroll to position [626, 0]
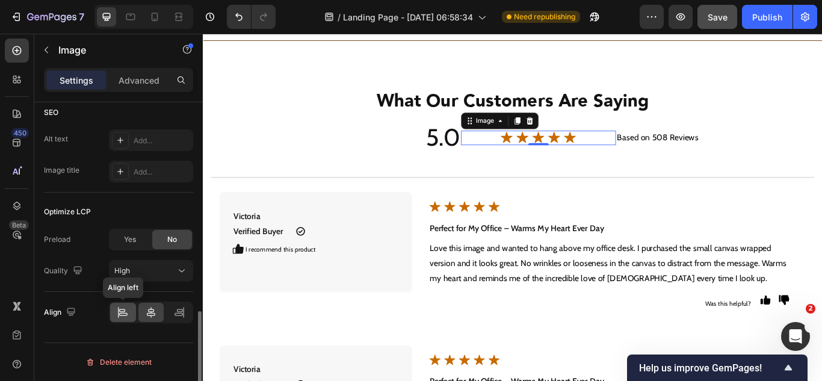
click at [125, 315] on icon at bounding box center [123, 314] width 8 height 3
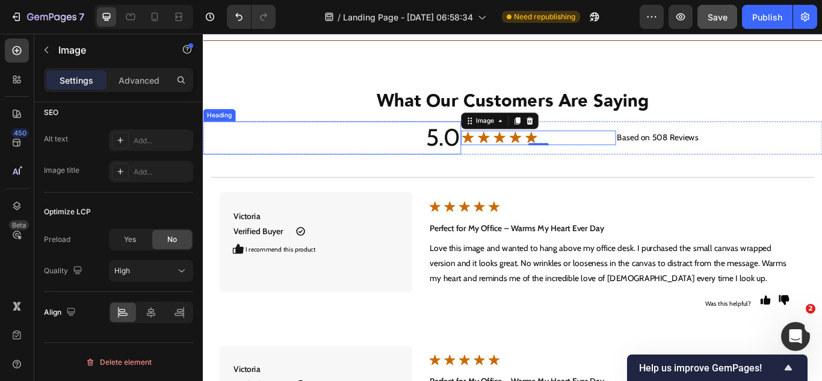
click at [486, 162] on h2 "5.0" at bounding box center [353, 155] width 301 height 38
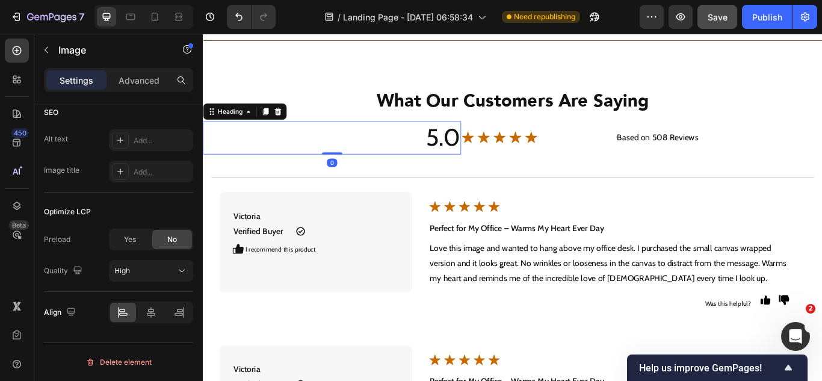
scroll to position [0, 0]
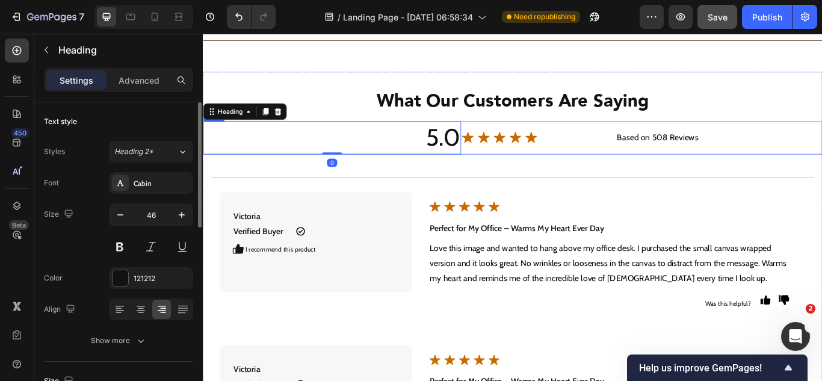
click at [529, 171] on div "Image" at bounding box center [594, 155] width 180 height 38
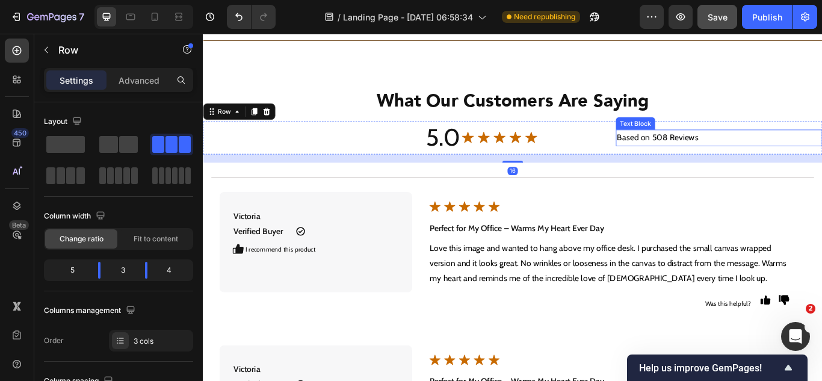
click at [695, 161] on p "Based on 508 Reviews" at bounding box center [804, 155] width 238 height 17
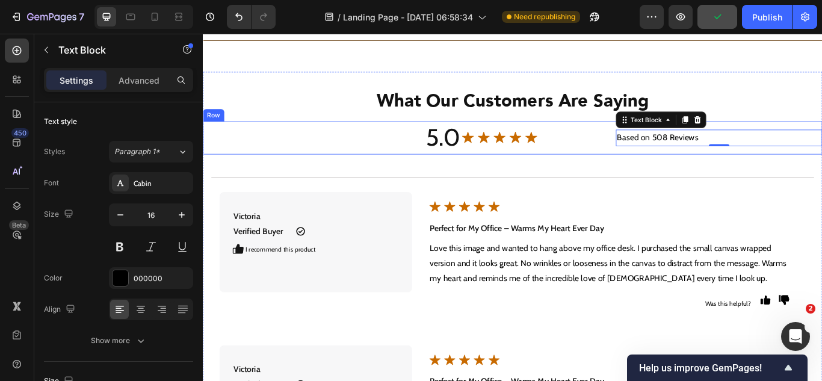
click at [568, 165] on div "Image" at bounding box center [594, 155] width 180 height 38
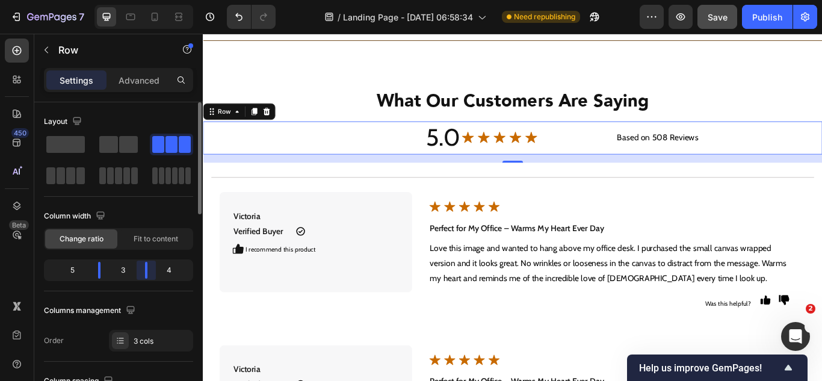
drag, startPoint x: 145, startPoint y: 268, endPoint x: 146, endPoint y: 253, distance: 14.4
click at [143, 0] on body "7 Version history / Landing Page - [DATE] 06:58:34 Need republishing Preview Sa…" at bounding box center [411, 0] width 822 height 0
drag, startPoint x: 147, startPoint y: 266, endPoint x: 153, endPoint y: 270, distance: 7.0
click at [153, 0] on body "7 Version history / Landing Page - [DATE] 06:58:34 Need republishing Preview Sa…" at bounding box center [411, 0] width 822 height 0
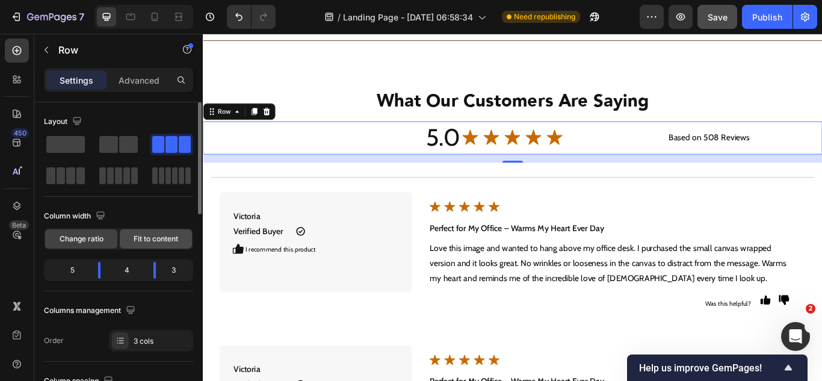
click at [148, 242] on span "Fit to content" at bounding box center [156, 238] width 45 height 11
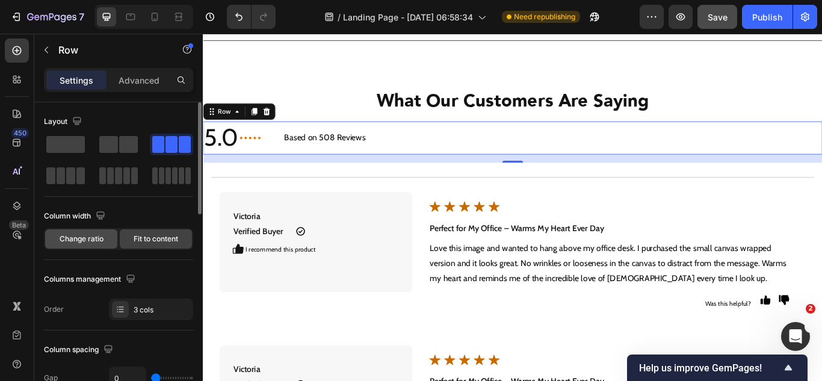
drag, startPoint x: 97, startPoint y: 240, endPoint x: 108, endPoint y: 240, distance: 10.2
click at [98, 240] on span "Change ratio" at bounding box center [82, 238] width 44 height 11
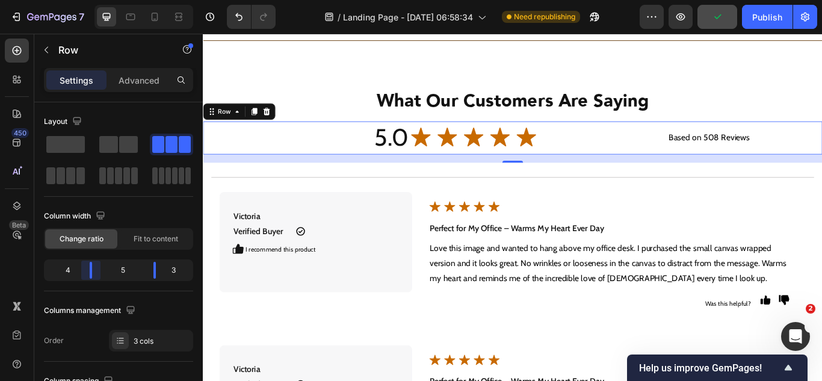
drag, startPoint x: 96, startPoint y: 276, endPoint x: 161, endPoint y: 179, distance: 116.3
click at [91, 0] on body "7 Version history / Landing Page - [DATE] 06:58:34 Need republishing Preview Pu…" at bounding box center [411, 0] width 822 height 0
click at [479, 158] on img at bounding box center [518, 155] width 150 height 28
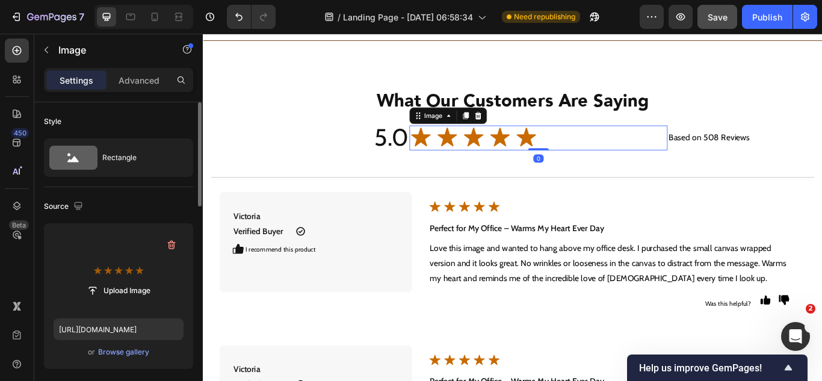
scroll to position [180, 0]
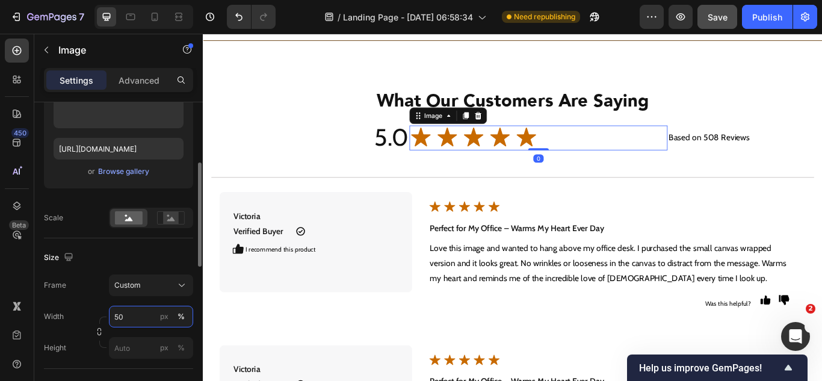
click at [132, 315] on input "50" at bounding box center [151, 317] width 84 height 22
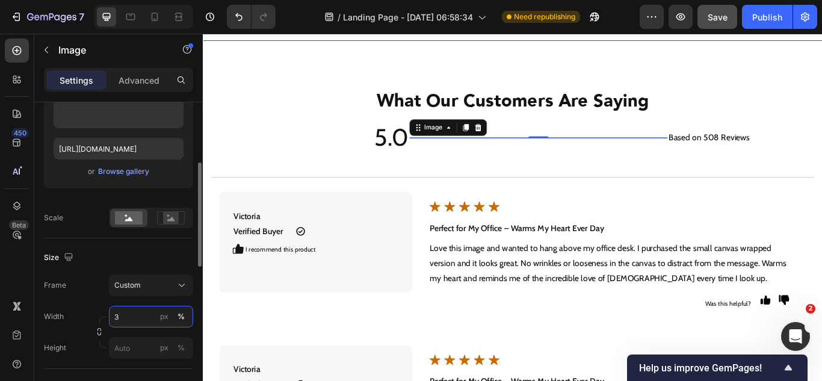
type input "30"
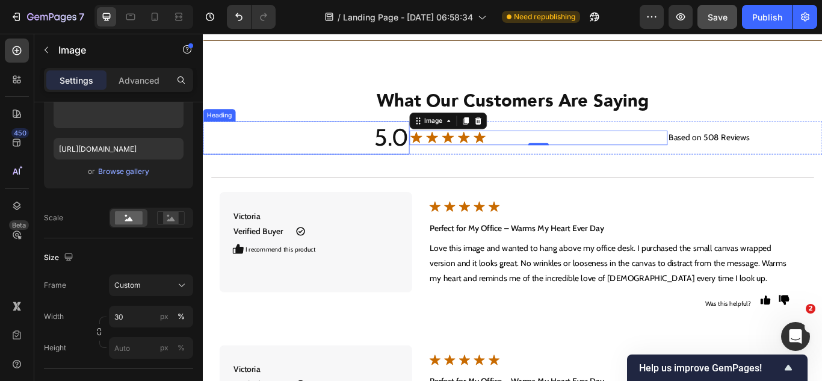
click at [421, 154] on h2 "5.0" at bounding box center [323, 155] width 241 height 38
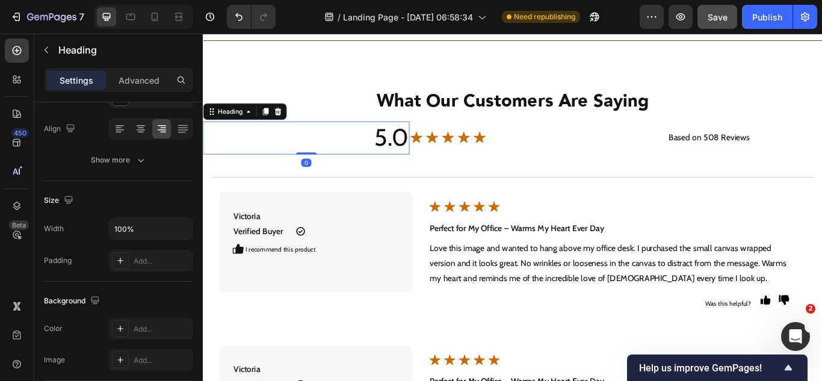
scroll to position [0, 0]
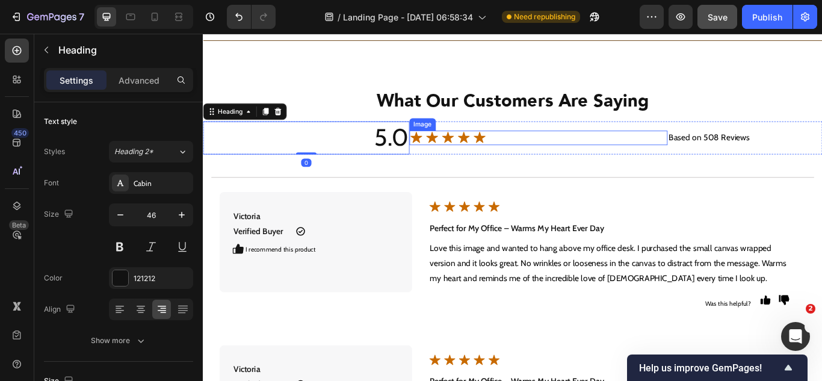
click at [509, 154] on img at bounding box center [488, 155] width 90 height 17
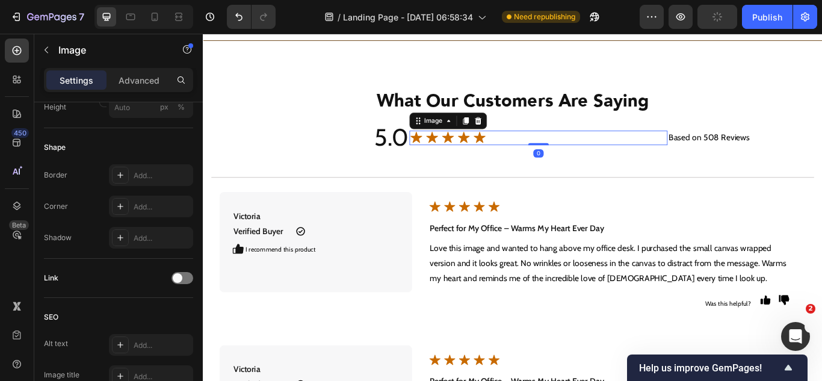
scroll to position [180, 0]
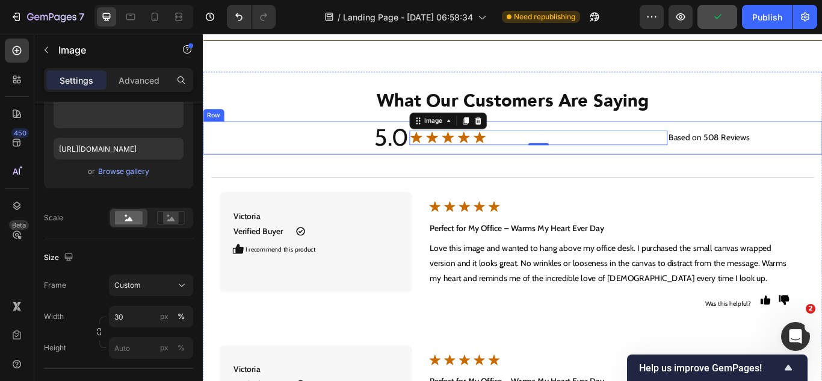
click at [550, 170] on div "Image 0" at bounding box center [593, 155] width 301 height 38
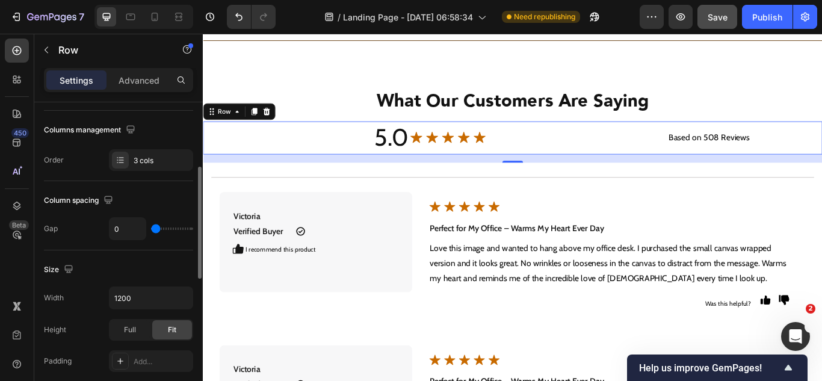
type input "18"
type input "20"
type input "22"
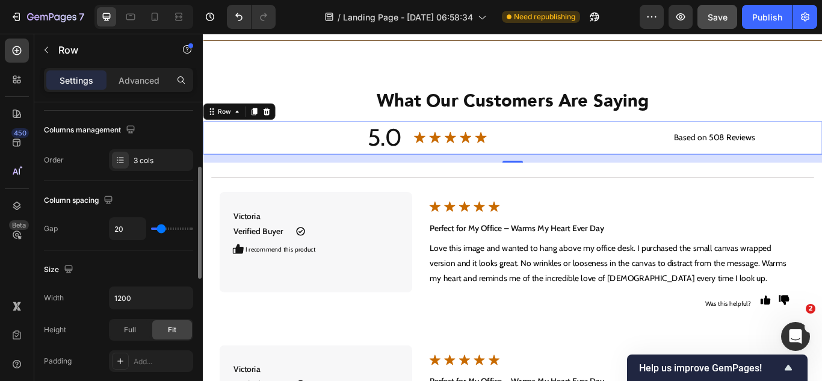
type input "22"
type input "24"
type input "22"
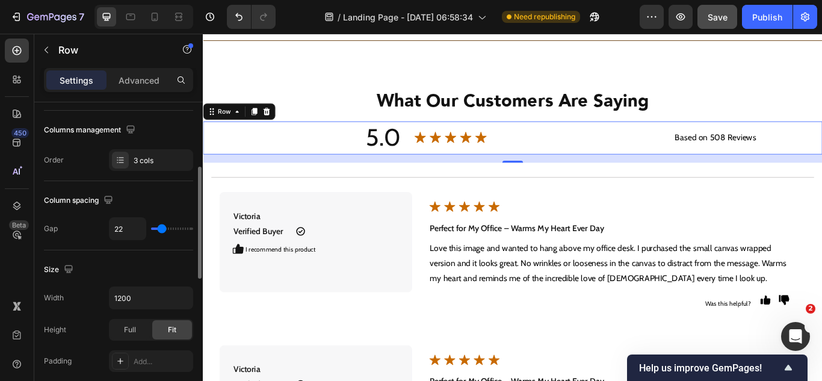
type input "20"
type input "18"
type input "16"
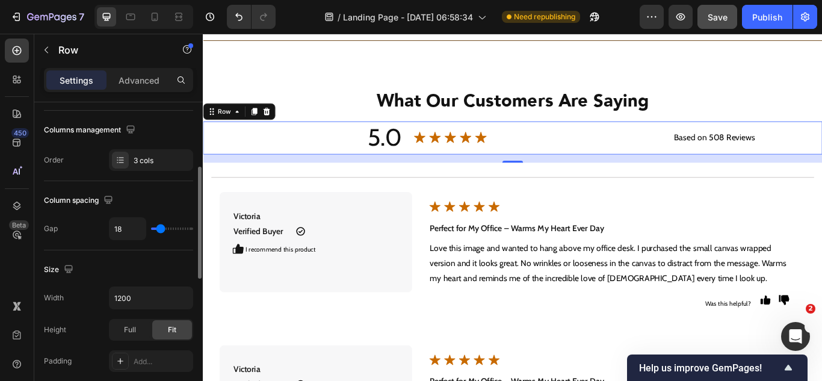
type input "16"
type input "11"
type input "7"
drag, startPoint x: 157, startPoint y: 230, endPoint x: 99, endPoint y: 3, distance: 234.0
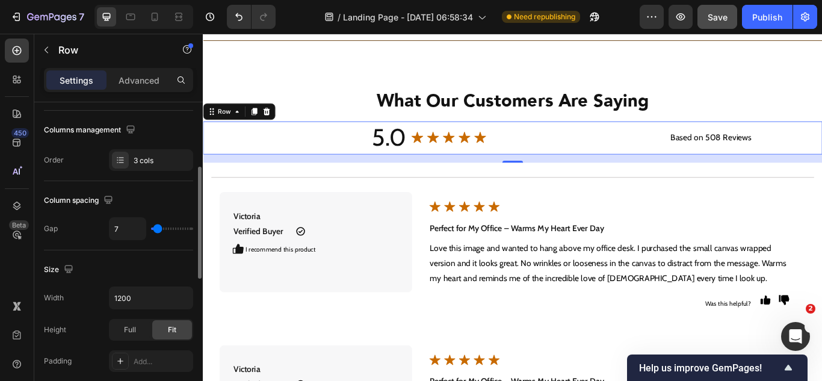
type input "7"
click at [158, 227] on input "range" at bounding box center [172, 228] width 42 height 2
click at [404, 155] on h2 "5.0" at bounding box center [322, 155] width 238 height 38
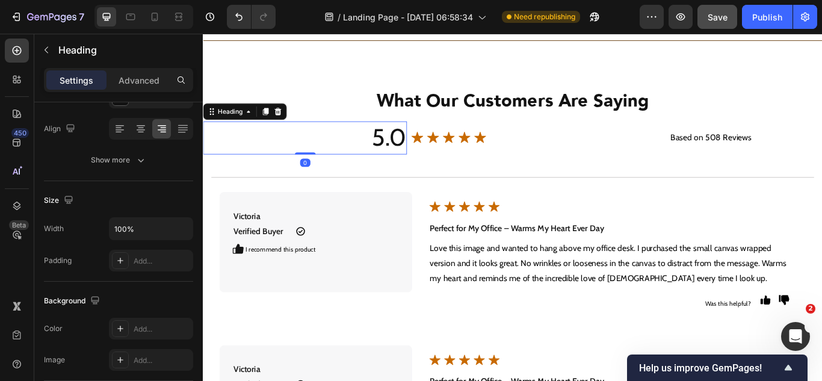
scroll to position [0, 0]
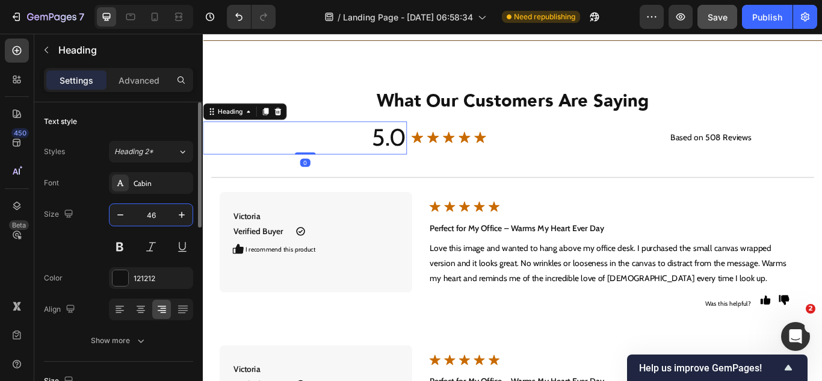
click at [151, 212] on input "46" at bounding box center [151, 215] width 40 height 22
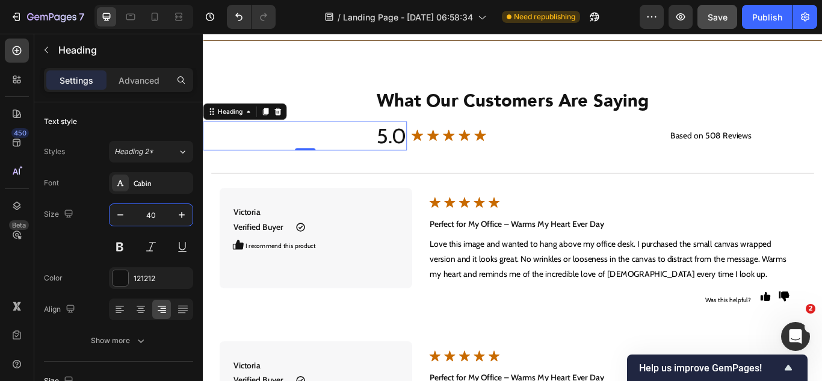
type input "40"
click at [10, 263] on div "450 Beta" at bounding box center [17, 166] width 24 height 256
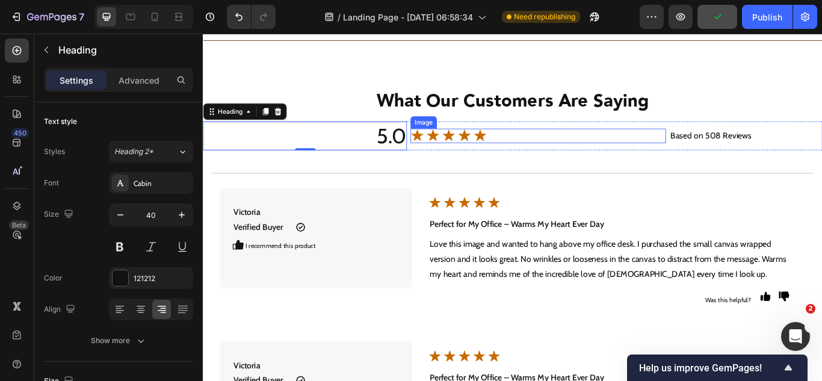
click at [700, 153] on div at bounding box center [593, 152] width 297 height 17
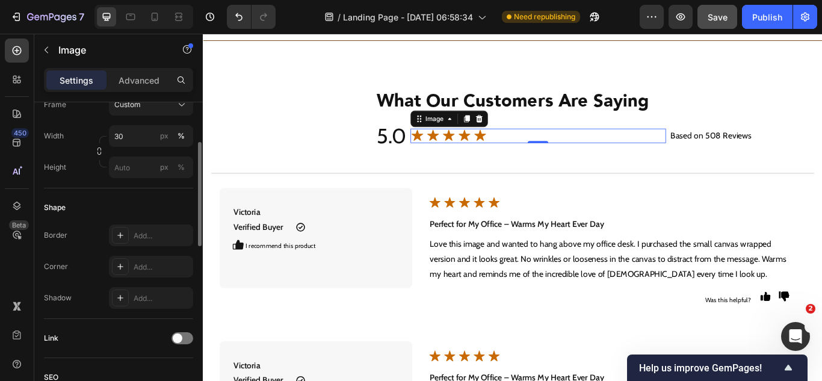
scroll to position [301, 0]
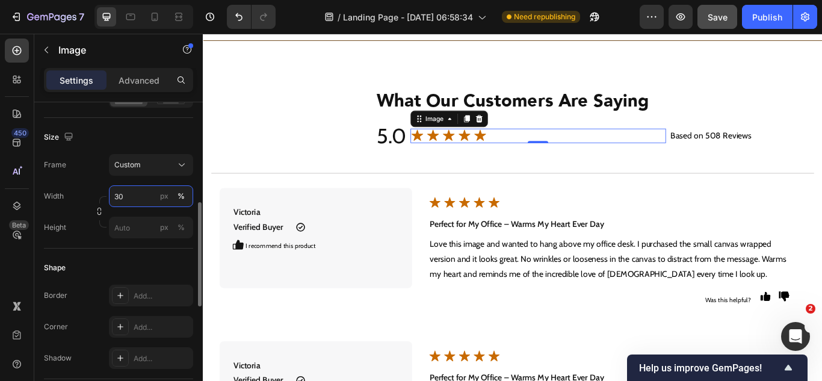
click at [140, 196] on input "30" at bounding box center [151, 196] width 84 height 22
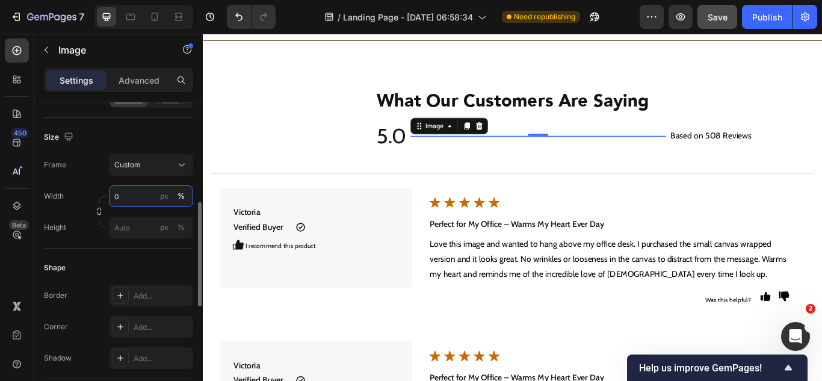
click at [141, 194] on input "0" at bounding box center [151, 196] width 84 height 22
click at [7, 280] on div "450 Beta" at bounding box center [17, 166] width 24 height 256
click at [123, 202] on input "30" at bounding box center [151, 196] width 84 height 22
click at [123, 203] on input "3" at bounding box center [151, 196] width 84 height 22
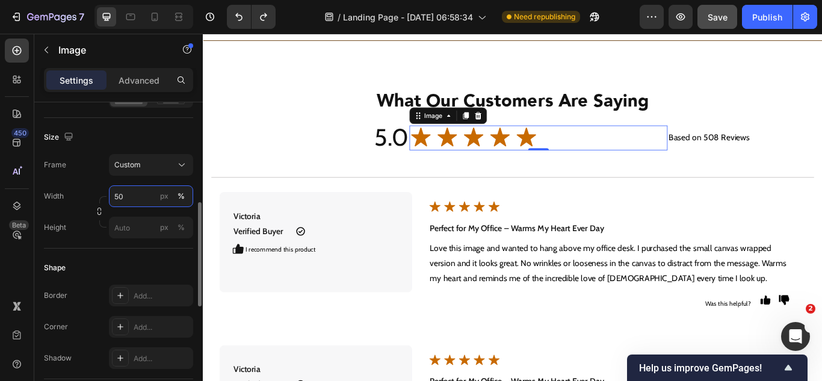
click at [126, 203] on input "50" at bounding box center [151, 196] width 84 height 22
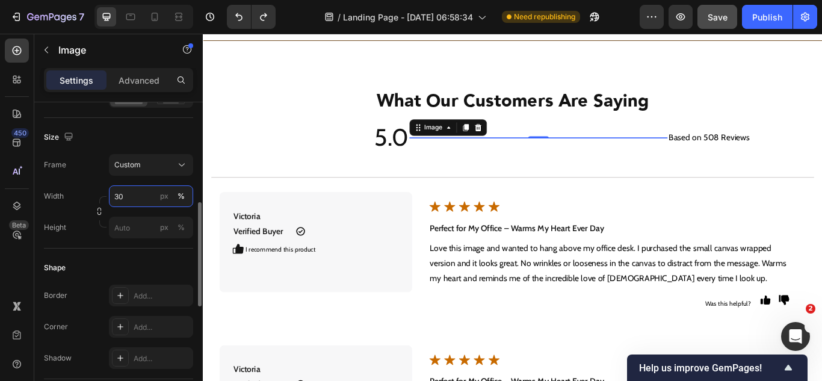
type input "50"
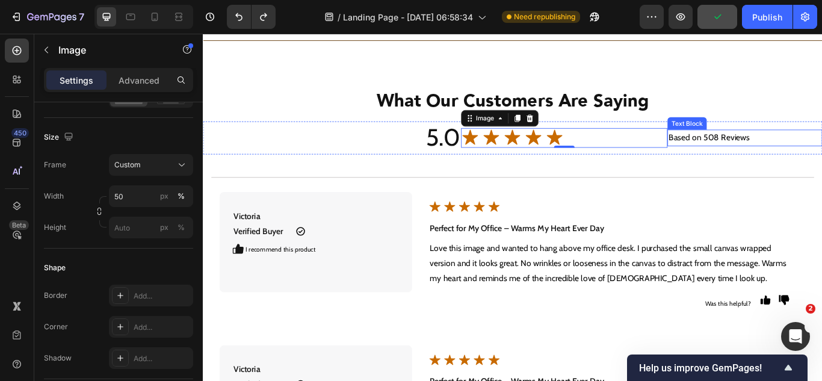
click at [770, 155] on p "Based on 508 Reviews" at bounding box center [834, 155] width 178 height 17
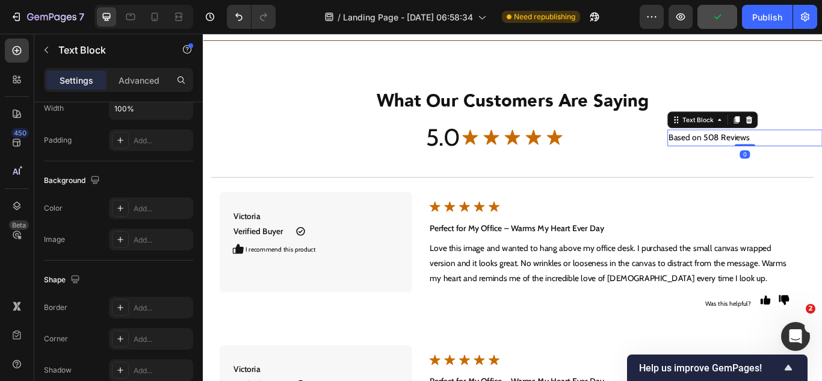
scroll to position [0, 0]
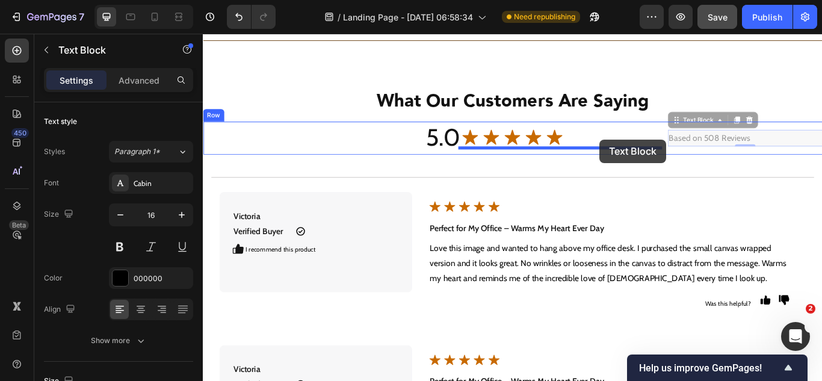
drag, startPoint x: 747, startPoint y: 137, endPoint x: 665, endPoint y: 157, distance: 83.7
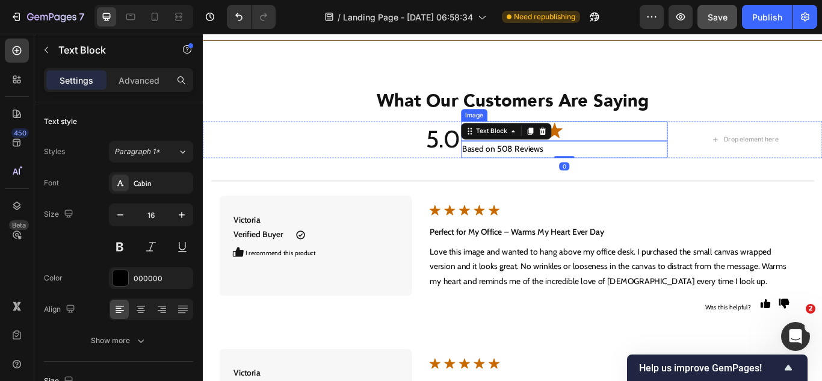
click at [664, 148] on div at bounding box center [624, 147] width 241 height 23
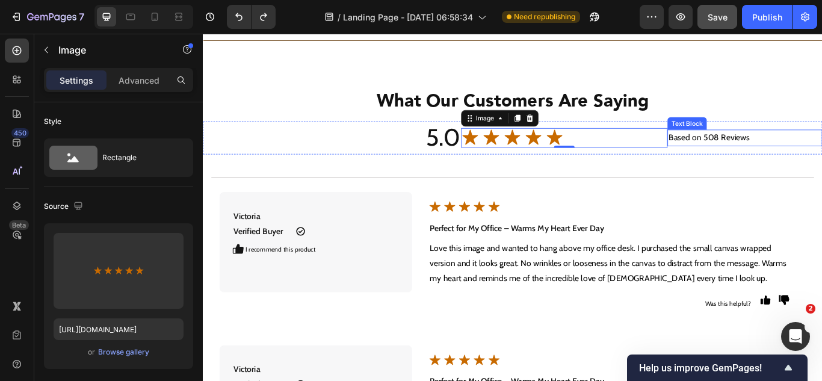
click at [759, 158] on p "Based on 508 Reviews" at bounding box center [834, 155] width 178 height 17
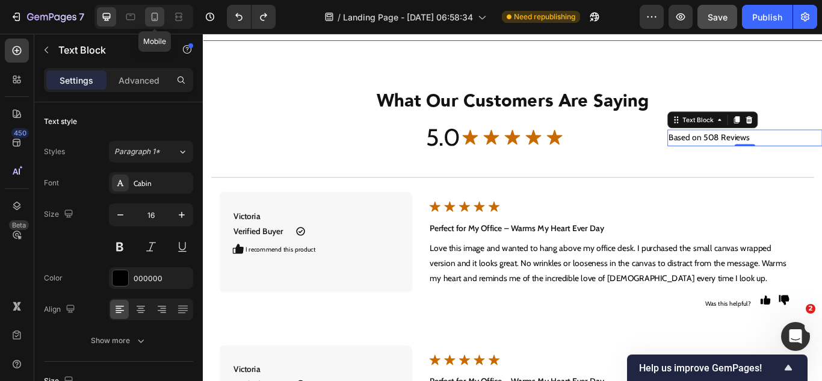
click at [158, 16] on icon at bounding box center [155, 17] width 12 height 12
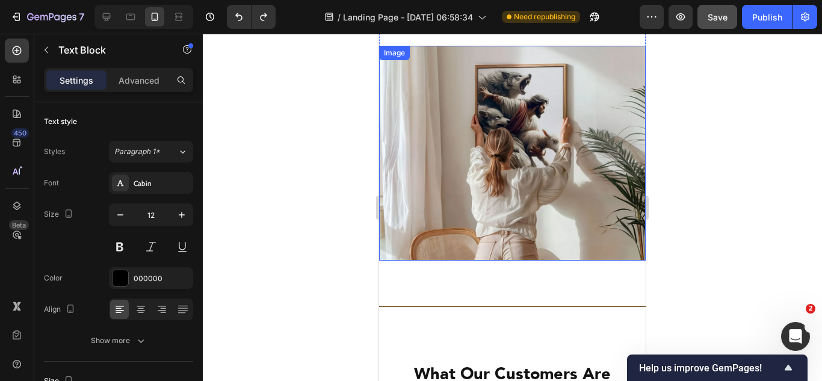
scroll to position [4537, 0]
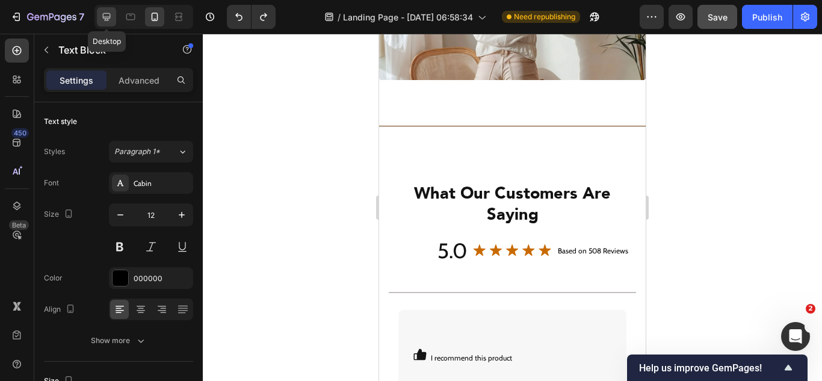
click at [109, 15] on icon at bounding box center [106, 17] width 12 height 12
type input "16"
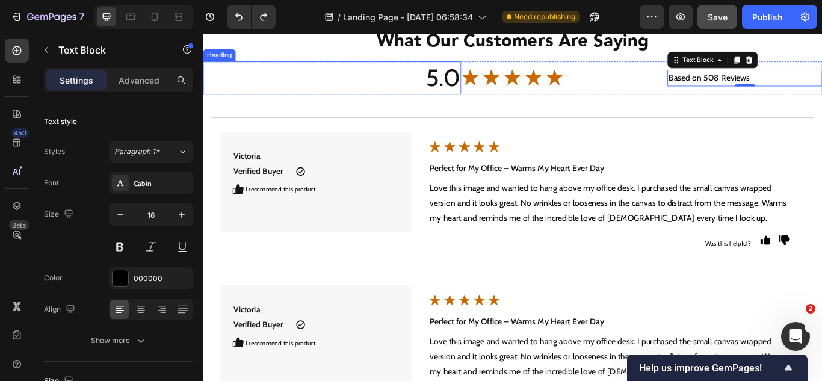
scroll to position [4107, 0]
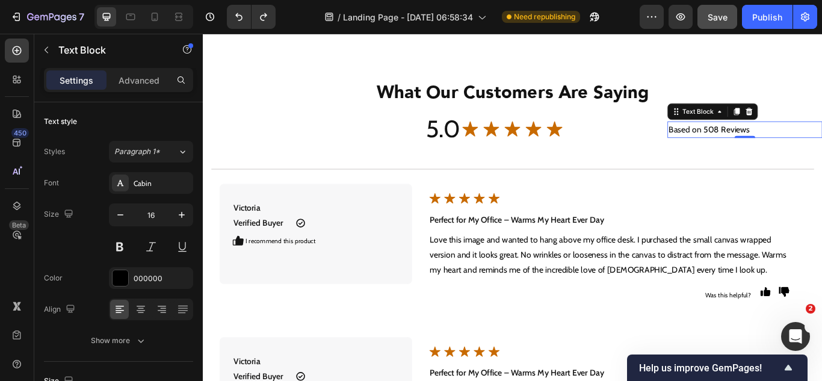
click at [759, 145] on p "Based on 508 Reviews" at bounding box center [834, 145] width 178 height 17
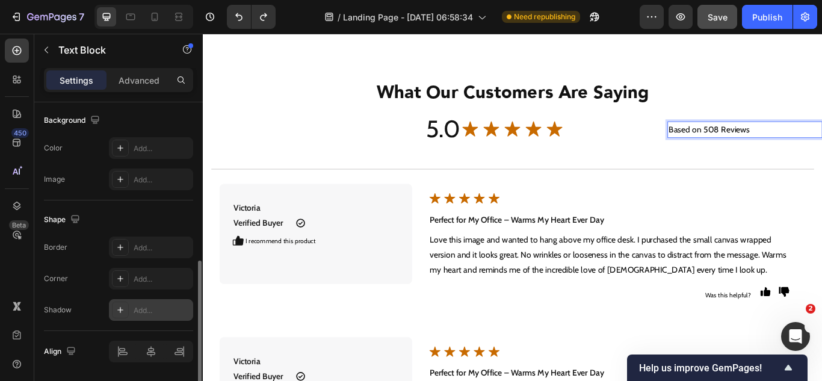
scroll to position [400, 0]
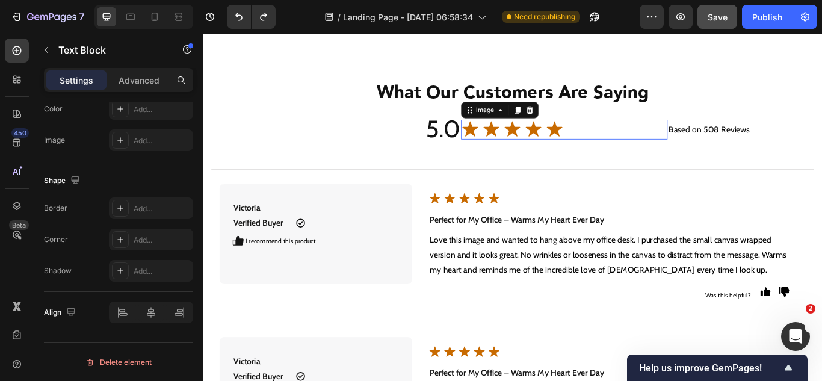
click at [693, 143] on div at bounding box center [624, 145] width 241 height 23
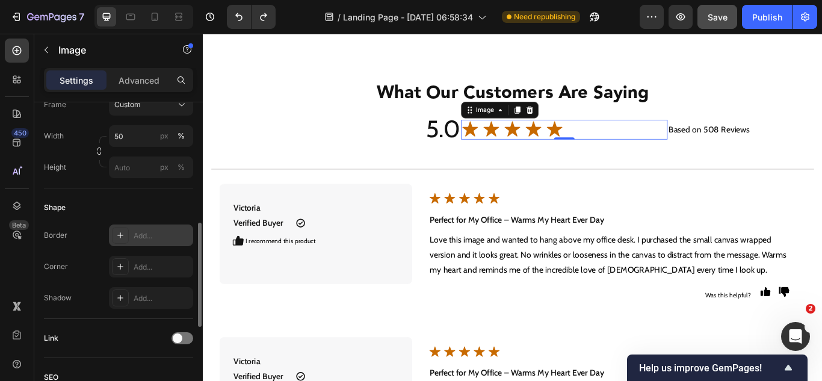
scroll to position [301, 0]
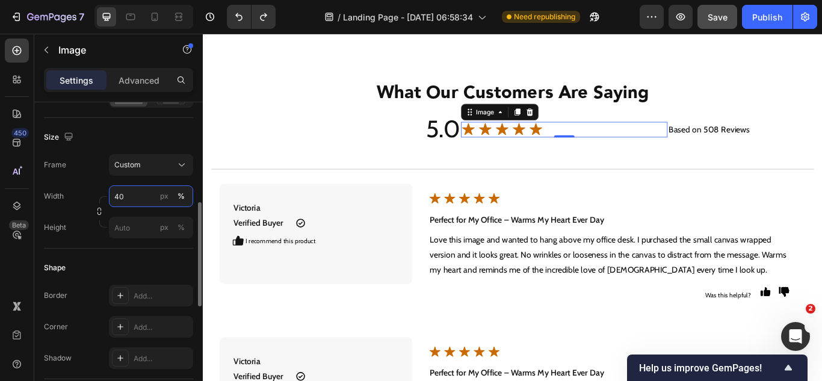
click at [119, 199] on input "40" at bounding box center [151, 196] width 84 height 22
type input "30"
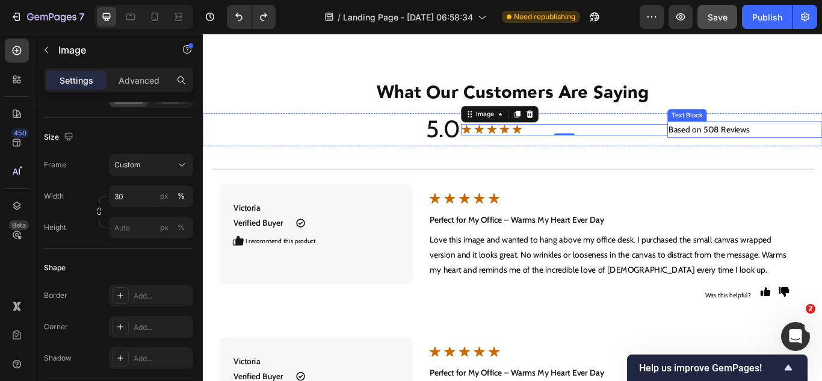
click at [745, 146] on p "Based on 508 Reviews" at bounding box center [834, 145] width 178 height 17
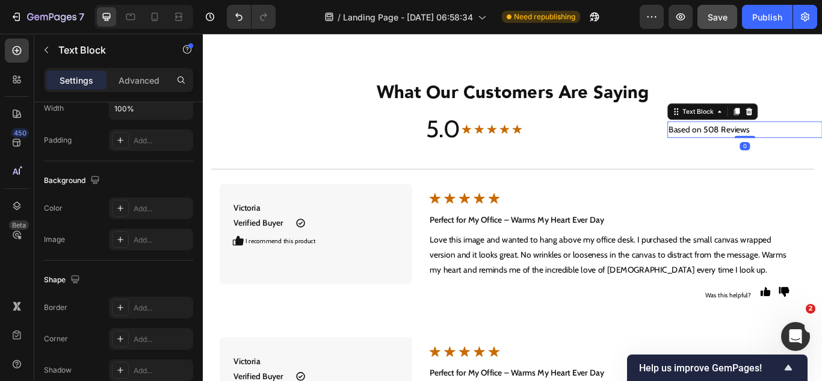
scroll to position [0, 0]
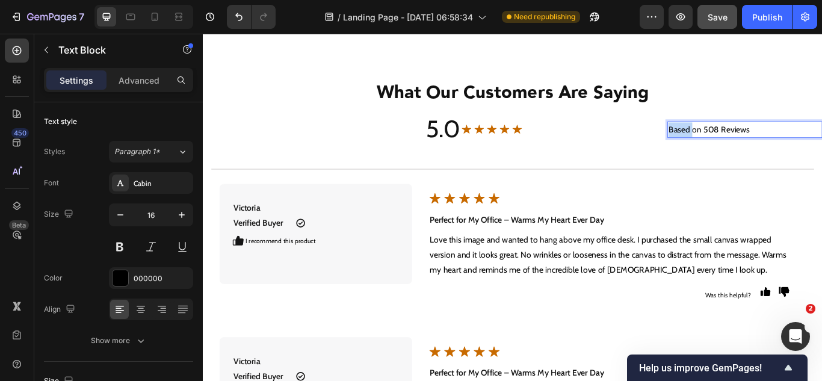
click at [757, 148] on p "Based on 508 Reviews" at bounding box center [834, 145] width 178 height 17
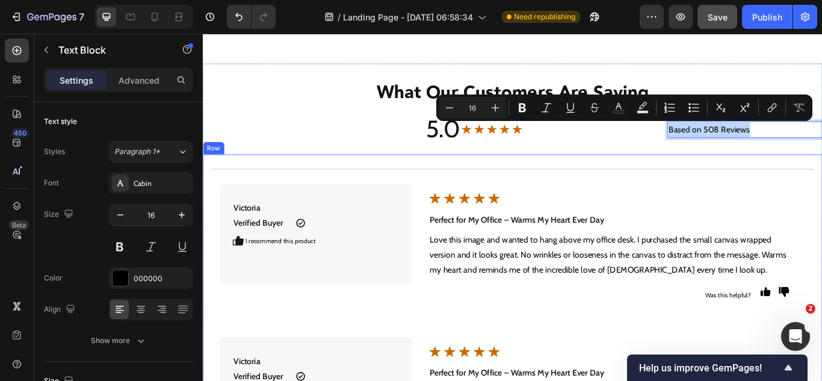
drag, startPoint x: 833, startPoint y: 177, endPoint x: 830, endPoint y: 168, distance: 10.1
click at [821, 177] on div "Title Line Victoria Verified Buyer Text Block Icon Row I recommend this product…" at bounding box center [564, 377] width 722 height 407
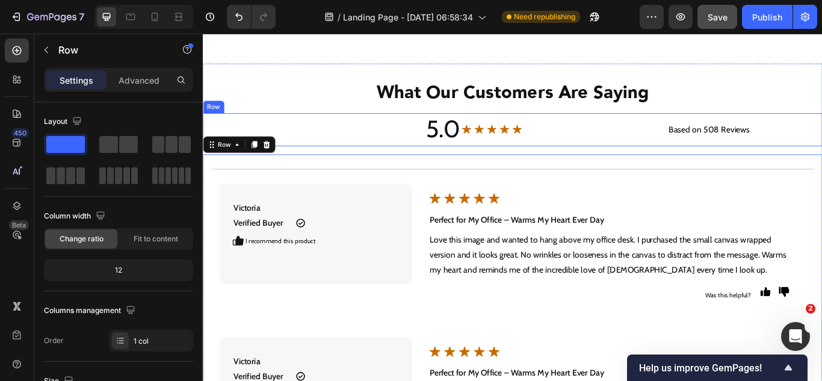
click at [821, 149] on p "Based on 508 Reviews" at bounding box center [834, 145] width 178 height 17
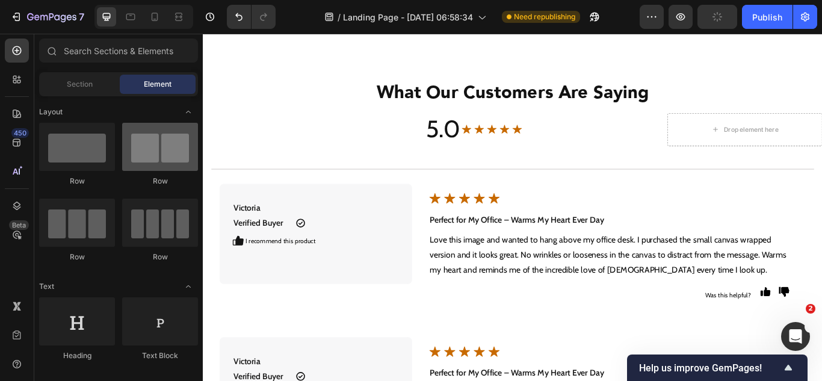
click at [169, 153] on div at bounding box center [160, 147] width 76 height 48
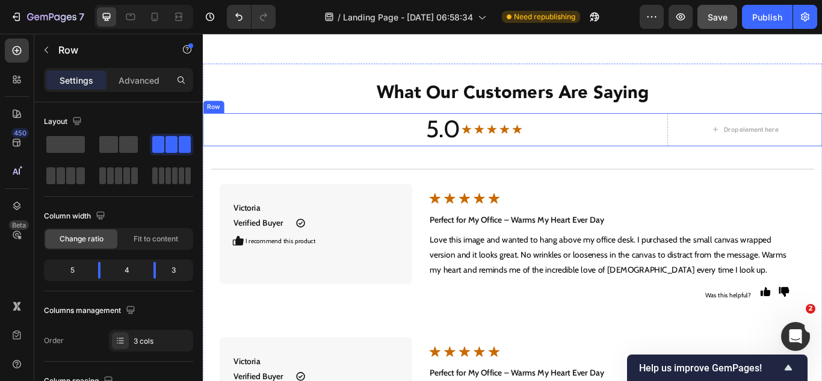
click at [526, 158] on div "Image" at bounding box center [624, 145] width 241 height 38
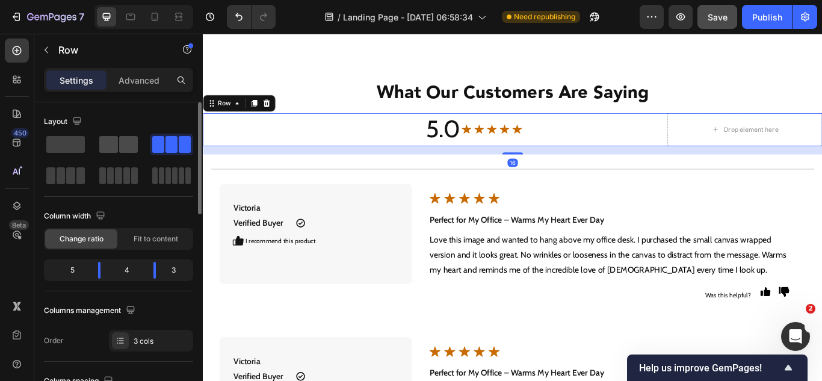
click at [134, 144] on span at bounding box center [128, 144] width 19 height 17
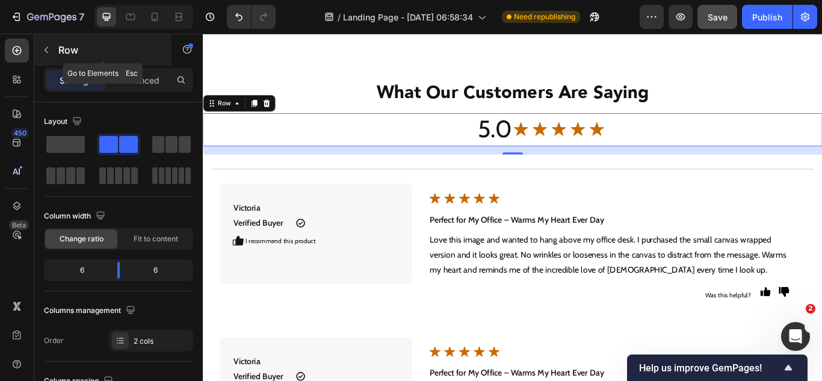
click at [41, 51] on button "button" at bounding box center [46, 49] width 19 height 19
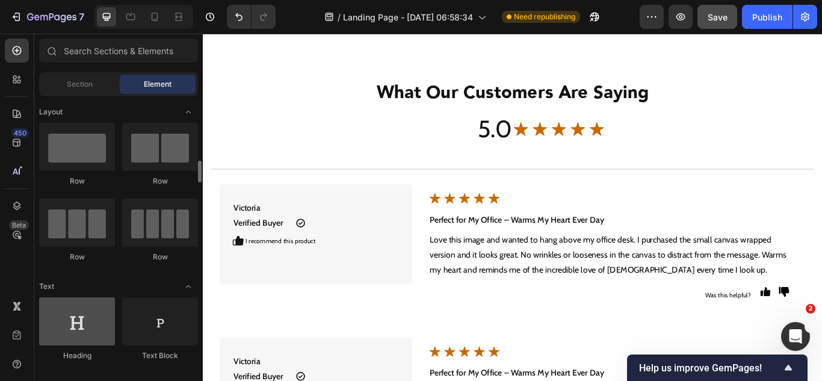
scroll to position [60, 0]
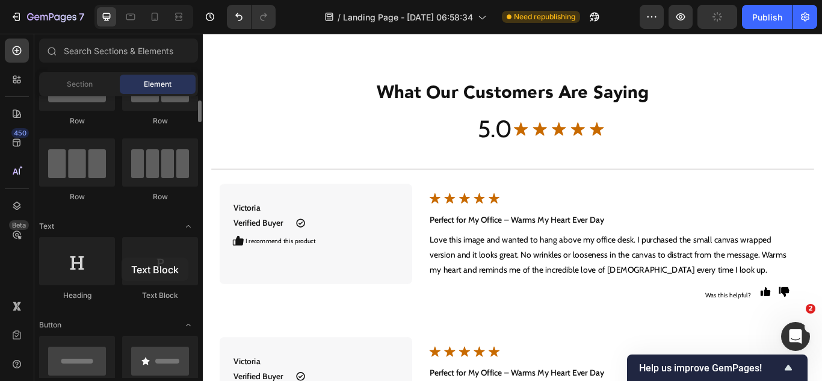
drag, startPoint x: 171, startPoint y: 276, endPoint x: 122, endPoint y: 257, distance: 52.7
click at [122, 257] on div "Heading Text Block" at bounding box center [118, 274] width 159 height 75
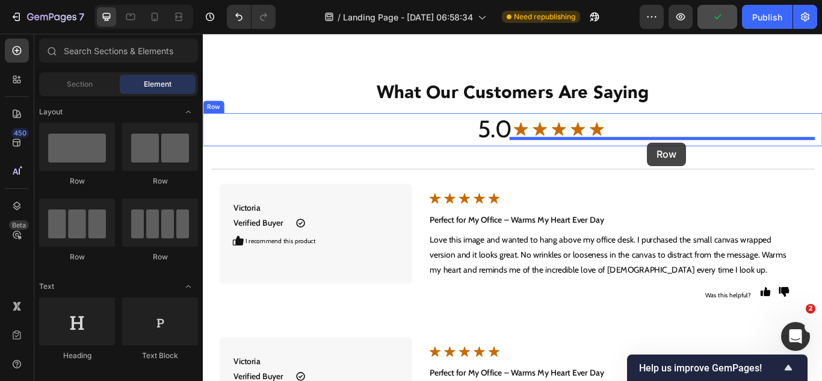
drag, startPoint x: 286, startPoint y: 187, endPoint x: 721, endPoint y: 161, distance: 435.1
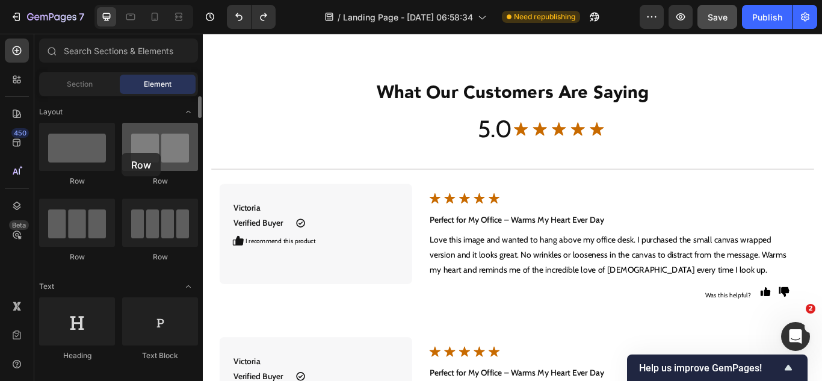
drag, startPoint x: 153, startPoint y: 163, endPoint x: 129, endPoint y: 149, distance: 28.3
click at [122, 152] on div at bounding box center [160, 147] width 76 height 48
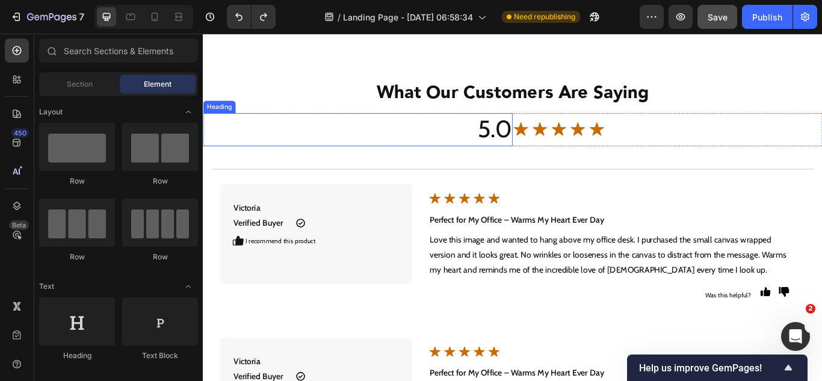
click at [505, 155] on h2 "5.0" at bounding box center [383, 145] width 361 height 38
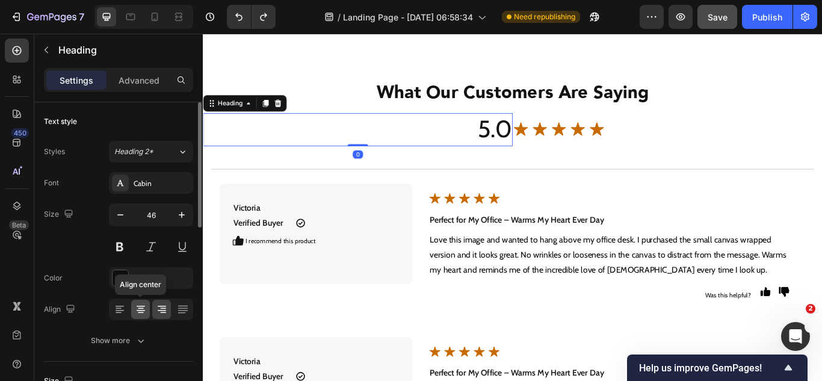
click at [141, 309] on icon at bounding box center [141, 309] width 12 height 12
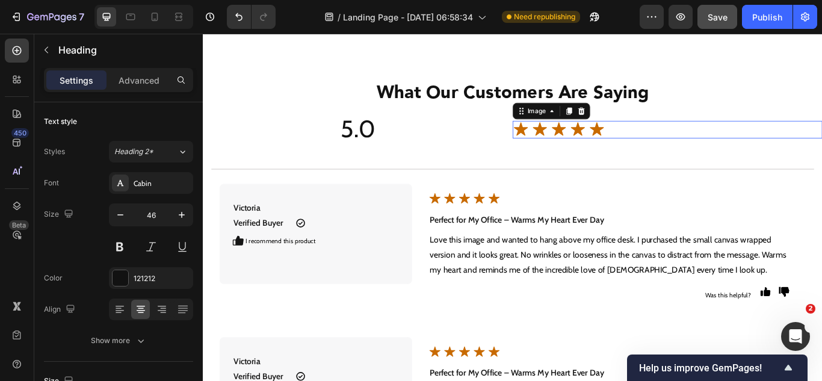
click at [611, 149] on img at bounding box center [618, 145] width 108 height 20
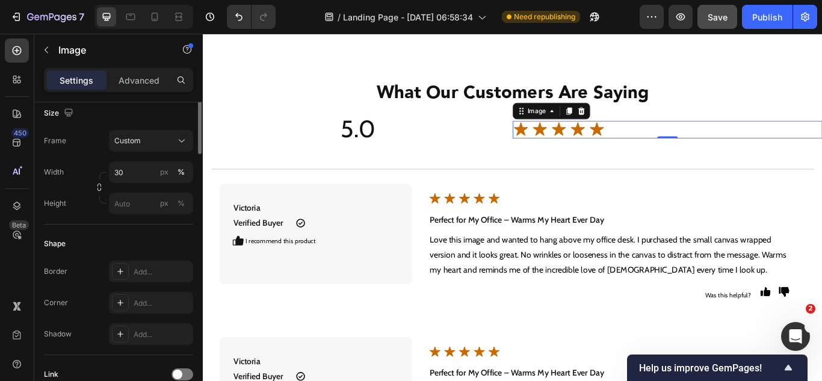
scroll to position [205, 0]
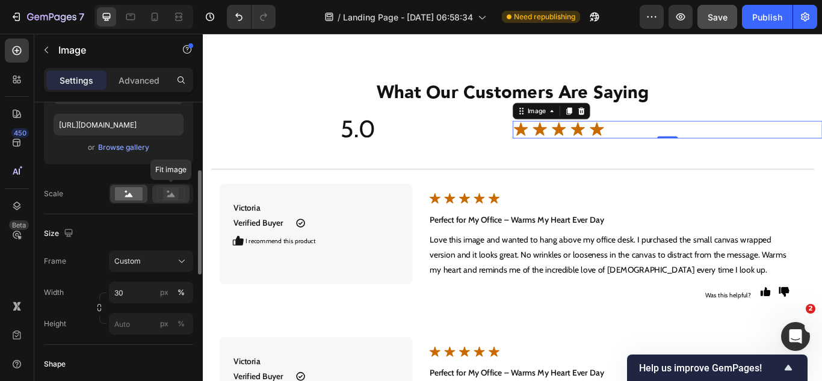
click at [170, 197] on icon at bounding box center [171, 194] width 8 height 4
click at [128, 199] on rect at bounding box center [129, 193] width 28 height 13
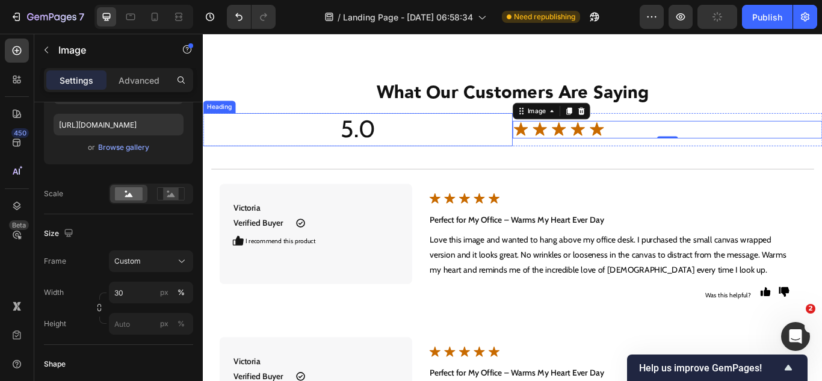
click at [437, 148] on h2 "5.0" at bounding box center [383, 145] width 361 height 38
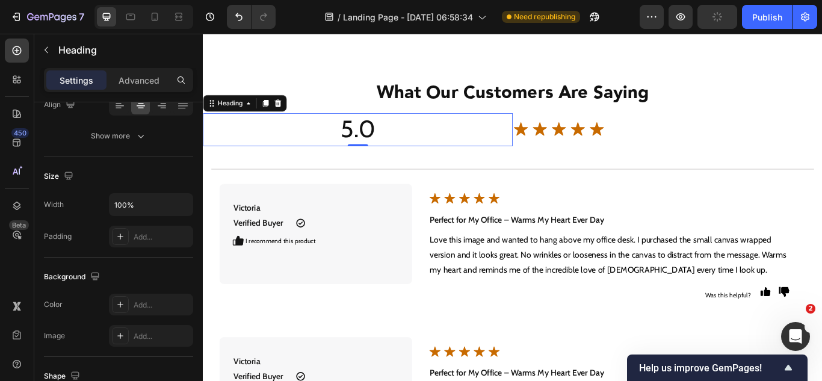
scroll to position [0, 0]
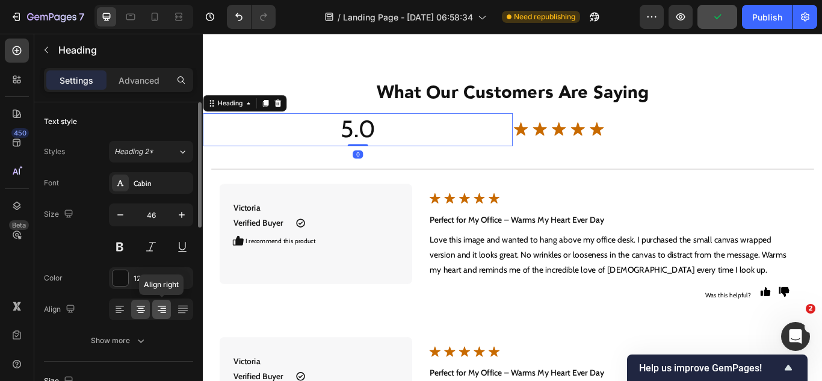
click at [166, 305] on icon at bounding box center [162, 309] width 12 height 12
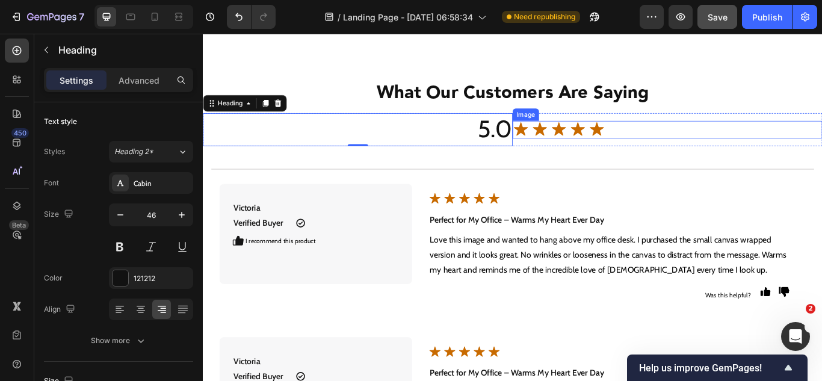
click at [601, 149] on img at bounding box center [618, 145] width 108 height 20
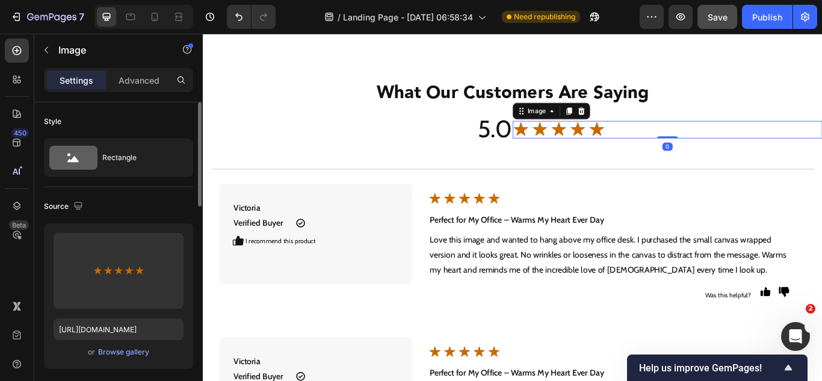
scroll to position [241, 0]
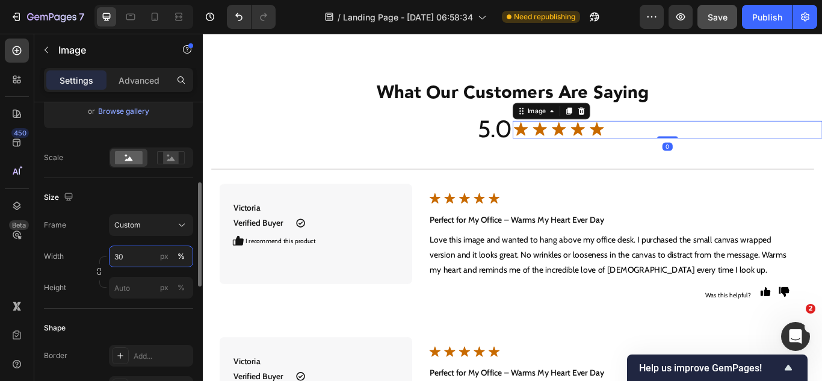
click at [131, 254] on input "30" at bounding box center [151, 256] width 84 height 22
click at [128, 256] on input "25" at bounding box center [151, 256] width 84 height 22
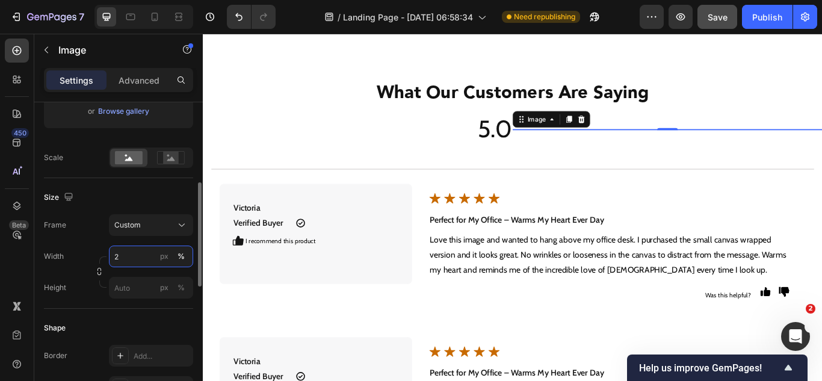
type input "20"
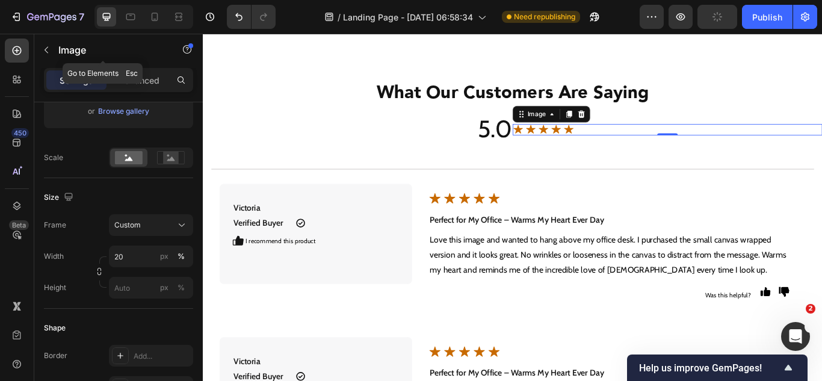
click at [47, 46] on icon "button" at bounding box center [47, 50] width 10 height 10
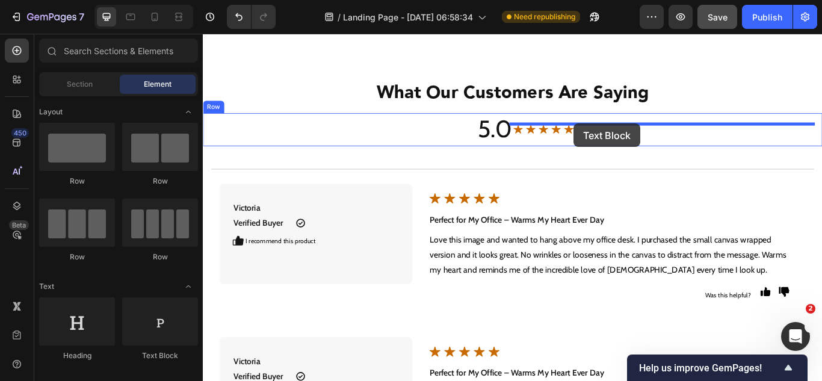
drag, startPoint x: 377, startPoint y: 360, endPoint x: 635, endPoint y: 138, distance: 340.0
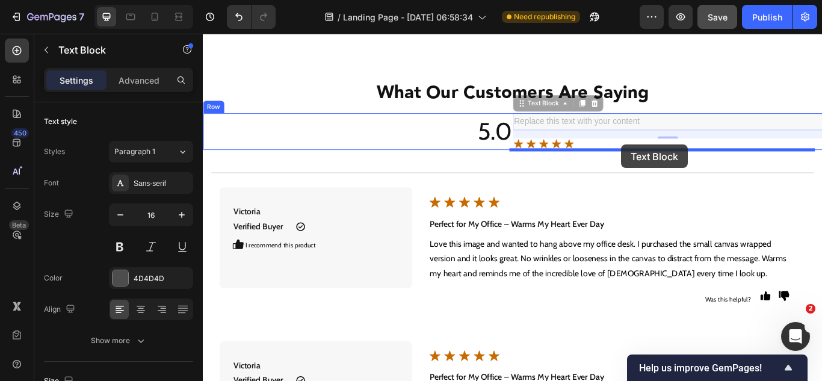
drag, startPoint x: 602, startPoint y: 113, endPoint x: 691, endPoint y: 163, distance: 101.6
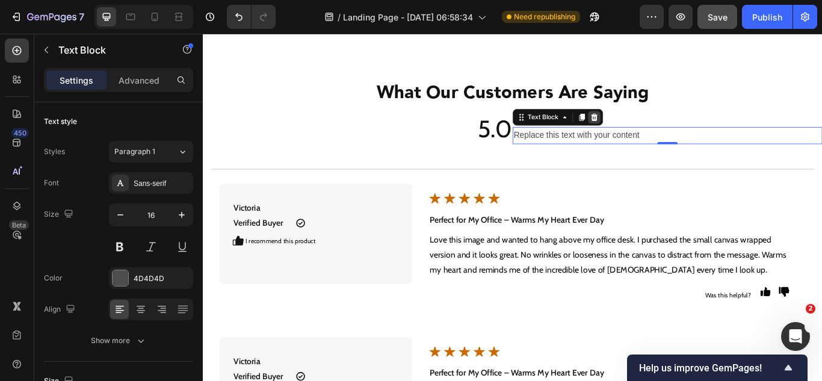
click at [656, 130] on icon at bounding box center [659, 131] width 8 height 8
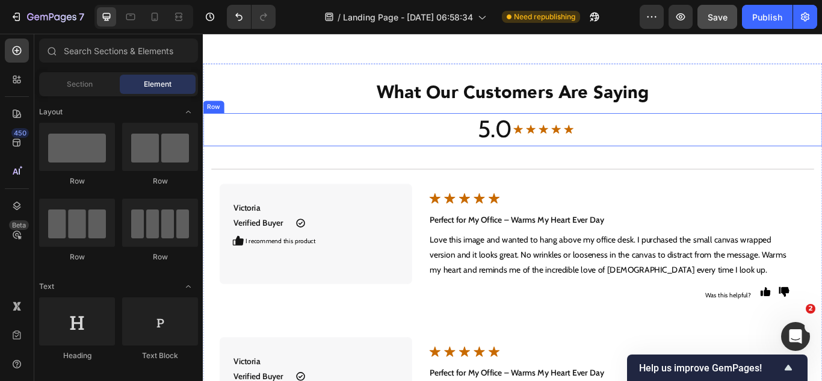
click at [571, 156] on div "Image" at bounding box center [744, 145] width 361 height 38
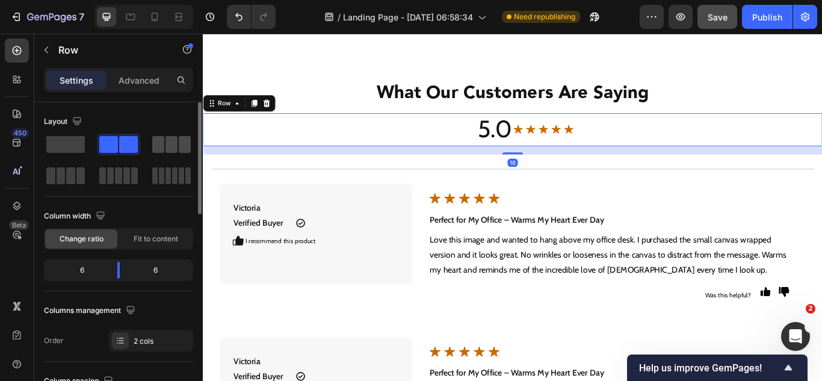
click at [158, 146] on span at bounding box center [158, 144] width 12 height 17
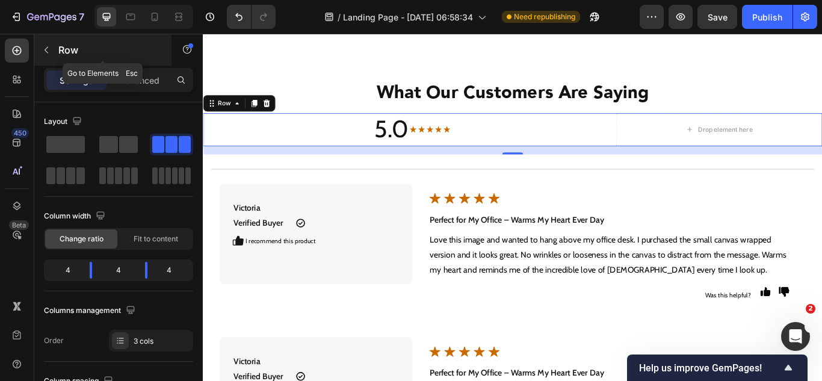
click at [44, 53] on icon "button" at bounding box center [47, 50] width 10 height 10
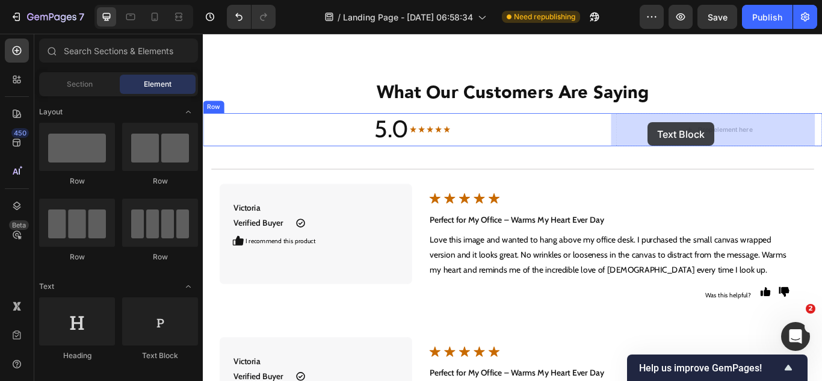
drag, startPoint x: 350, startPoint y: 360, endPoint x: 723, endPoint y: 137, distance: 435.2
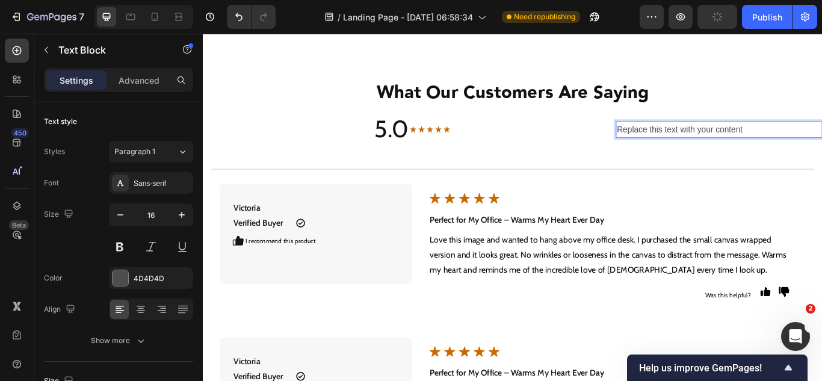
click at [704, 149] on div "Replace this text with your content" at bounding box center [804, 146] width 241 height 20
click at [704, 149] on p "Replace this text with your content" at bounding box center [804, 145] width 238 height 17
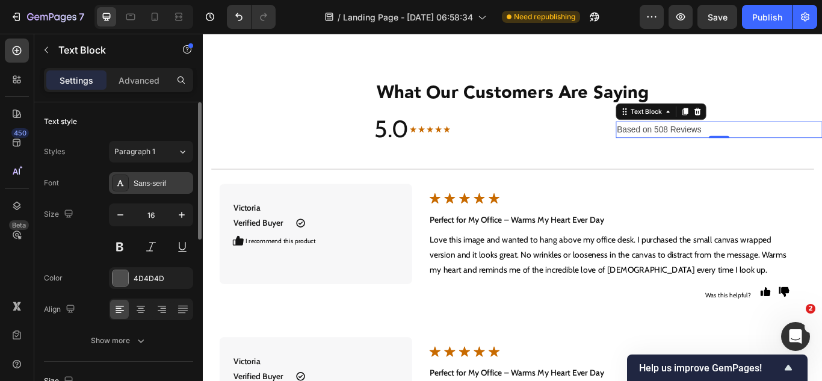
click at [149, 186] on div "Sans-serif" at bounding box center [162, 183] width 57 height 11
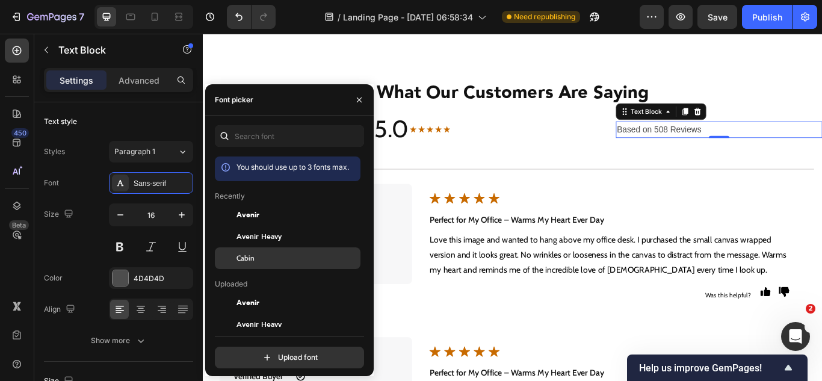
click at [242, 253] on span "Cabin" at bounding box center [245, 258] width 18 height 11
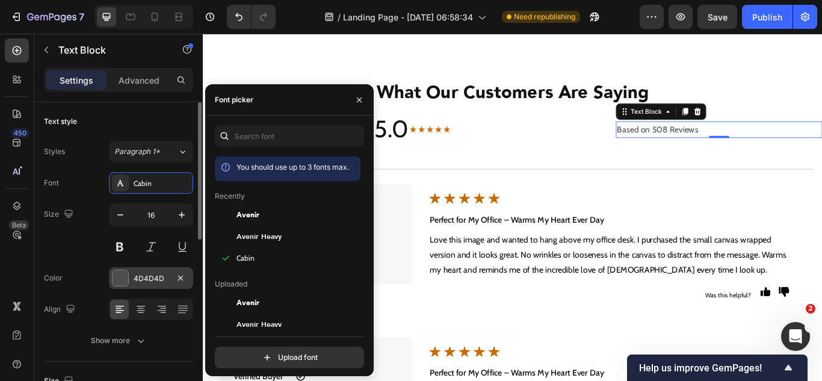
click at [145, 268] on div "4D4D4D" at bounding box center [151, 278] width 84 height 22
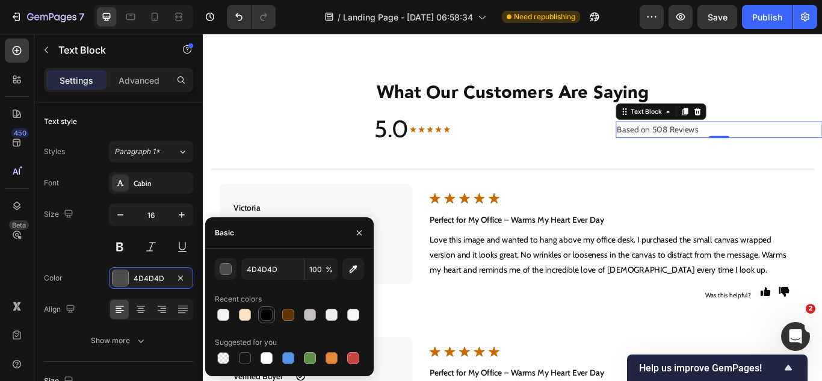
click at [266, 308] on div at bounding box center [266, 314] width 14 height 14
type input "000000"
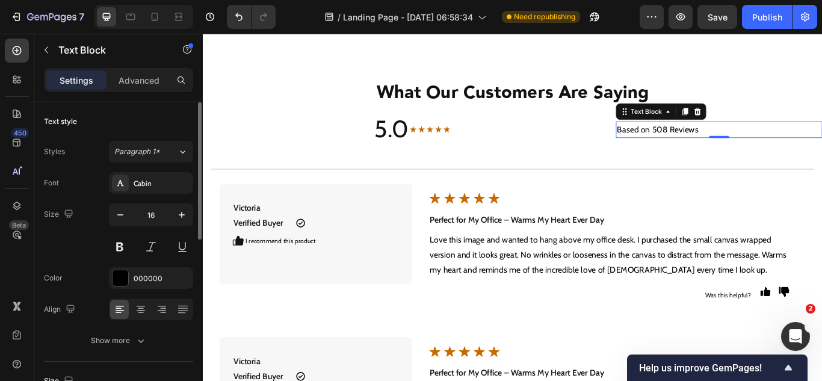
click at [62, 254] on div "Size 16" at bounding box center [118, 230] width 149 height 54
click at [584, 150] on div "Image" at bounding box center [563, 145] width 241 height 38
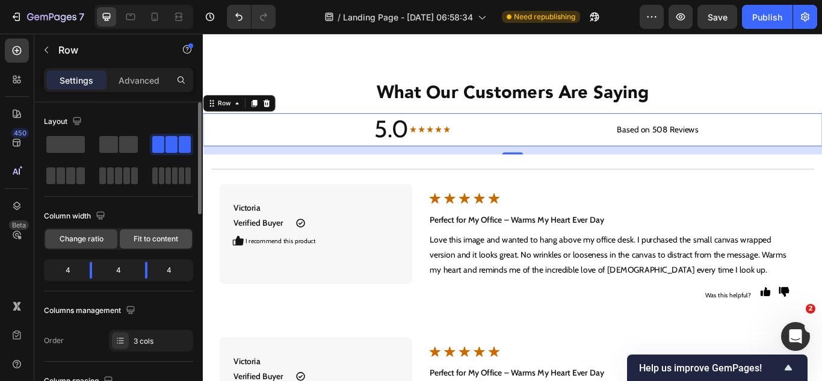
click at [152, 237] on span "Fit to content" at bounding box center [156, 238] width 45 height 11
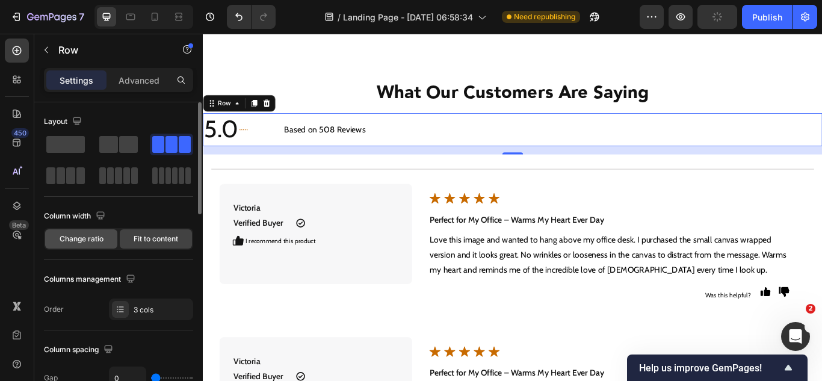
click at [84, 241] on span "Change ratio" at bounding box center [82, 238] width 44 height 11
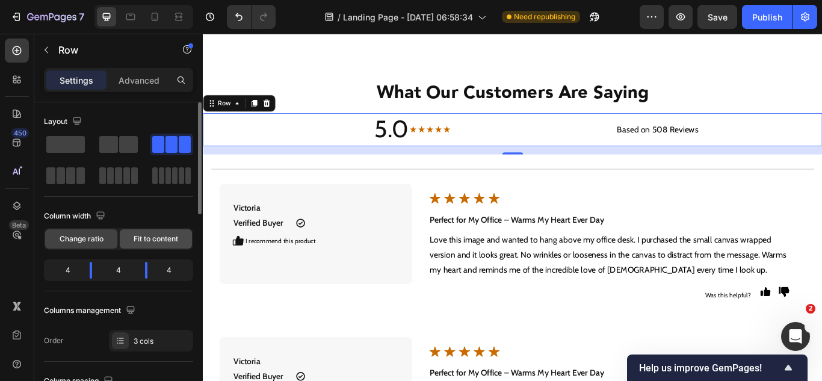
click at [141, 240] on span "Fit to content" at bounding box center [156, 238] width 45 height 11
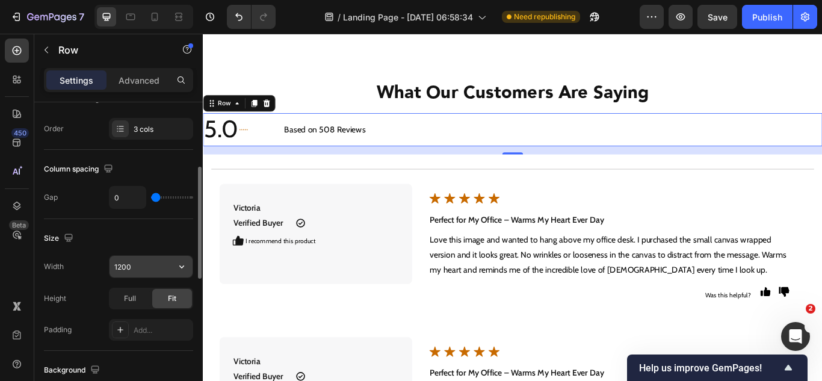
scroll to position [241, 0]
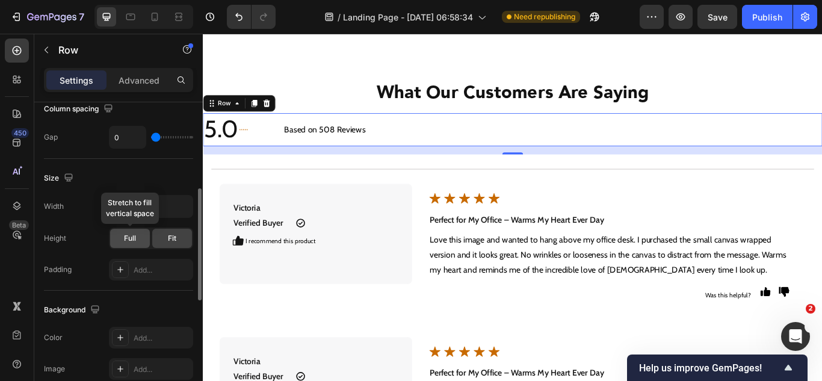
click at [135, 243] on span "Full" at bounding box center [130, 238] width 12 height 11
click at [160, 241] on div "Fit" at bounding box center [172, 238] width 40 height 19
click at [158, 212] on input "1200" at bounding box center [150, 207] width 83 height 22
click at [179, 207] on icon "button" at bounding box center [182, 206] width 12 height 12
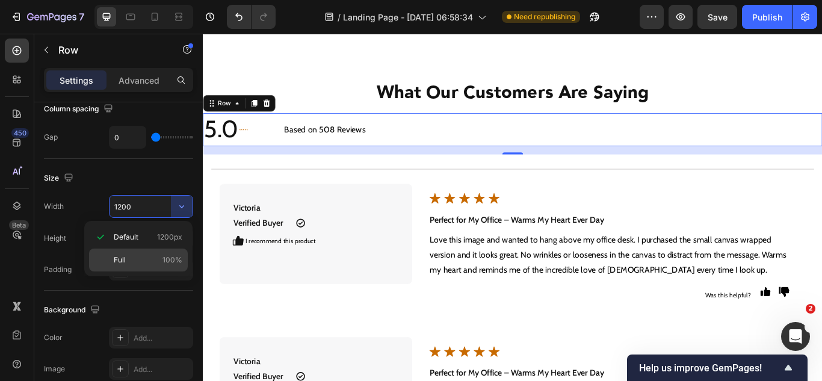
click at [155, 250] on div "Full 100%" at bounding box center [138, 259] width 99 height 23
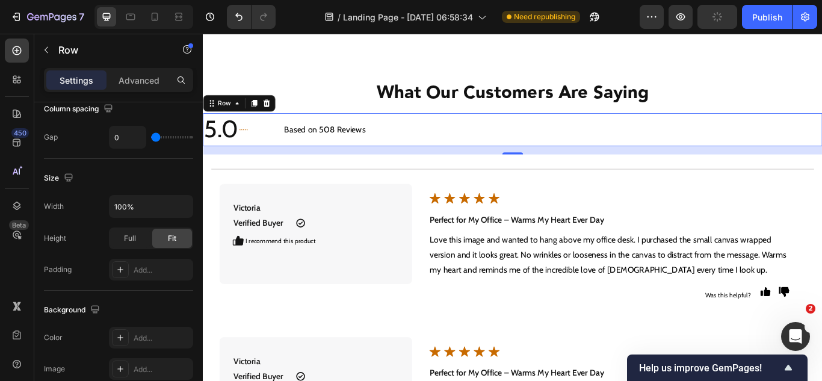
scroll to position [0, 0]
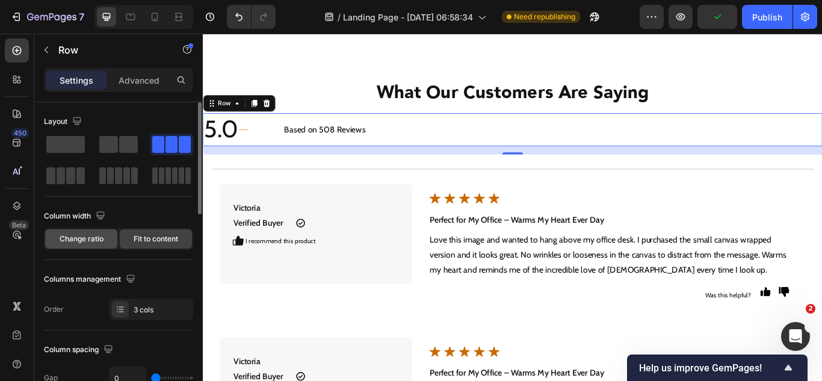
drag, startPoint x: 93, startPoint y: 245, endPoint x: 91, endPoint y: 235, distance: 9.8
click at [93, 244] on div "Change ratio" at bounding box center [81, 238] width 72 height 19
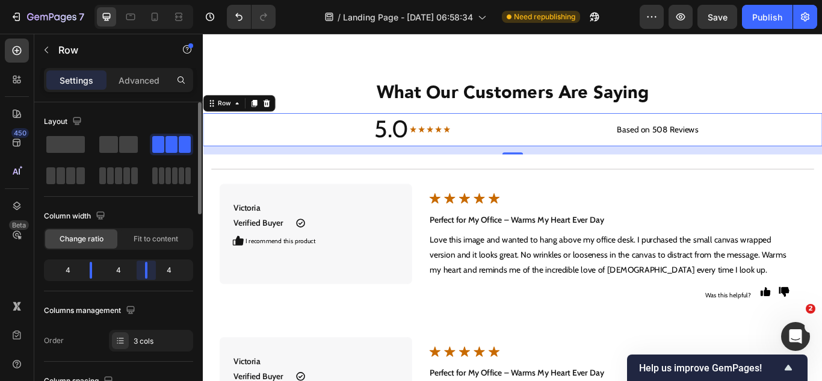
drag, startPoint x: 146, startPoint y: 272, endPoint x: 144, endPoint y: 279, distance: 7.4
click at [141, 0] on body "7 Version history / Landing Page - [DATE] 06:58:34 Need republishing Preview Sa…" at bounding box center [411, 0] width 822 height 0
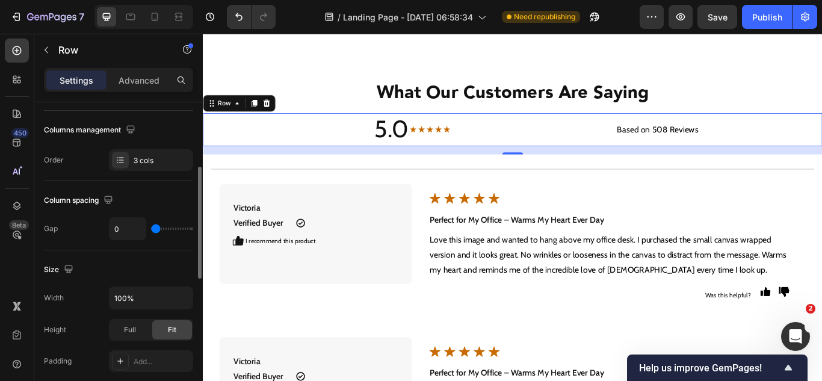
scroll to position [301, 0]
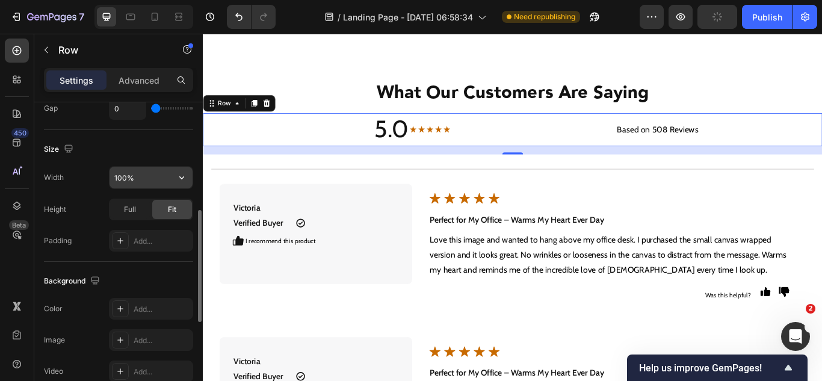
click at [114, 171] on input "100%" at bounding box center [150, 178] width 83 height 22
click at [171, 187] on button "button" at bounding box center [182, 178] width 22 height 22
click at [125, 176] on input "100%" at bounding box center [150, 178] width 83 height 22
drag, startPoint x: 125, startPoint y: 176, endPoint x: 110, endPoint y: 181, distance: 16.0
click at [109, 180] on div "100%" at bounding box center [151, 177] width 84 height 23
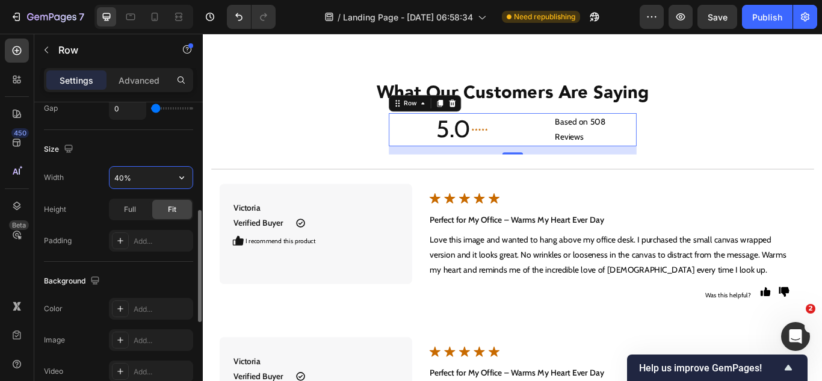
click at [113, 184] on input "40%" at bounding box center [150, 178] width 83 height 22
drag, startPoint x: 123, startPoint y: 180, endPoint x: 111, endPoint y: 179, distance: 12.7
click at [111, 179] on input "40%" at bounding box center [150, 178] width 83 height 22
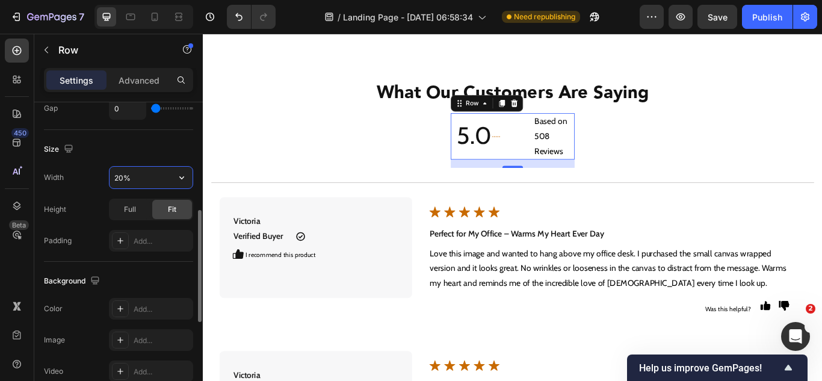
click at [119, 185] on input "20%" at bounding box center [150, 178] width 83 height 22
drag, startPoint x: 122, startPoint y: 181, endPoint x: 114, endPoint y: 181, distance: 7.8
click at [114, 181] on input "20%" at bounding box center [150, 178] width 83 height 22
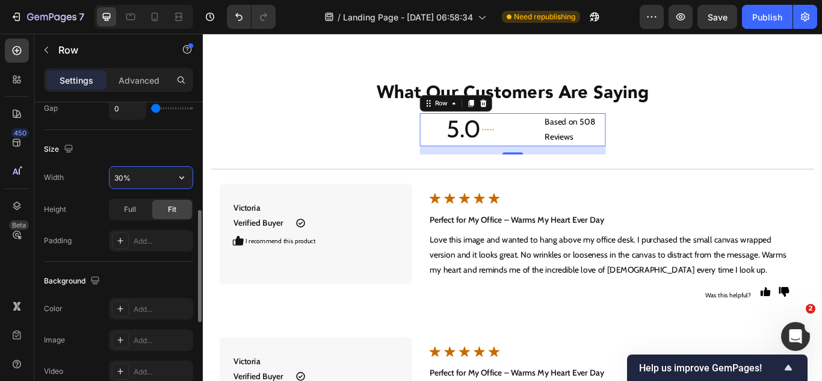
drag, startPoint x: 122, startPoint y: 177, endPoint x: 114, endPoint y: 177, distance: 7.8
click at [114, 177] on input "30%" at bounding box center [150, 178] width 83 height 22
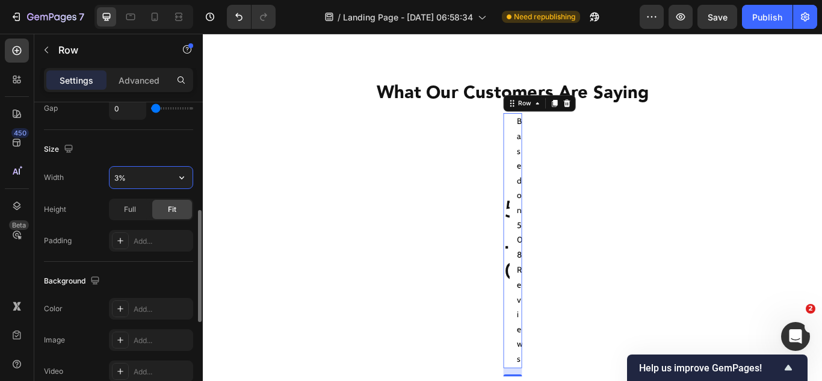
type input "35%"
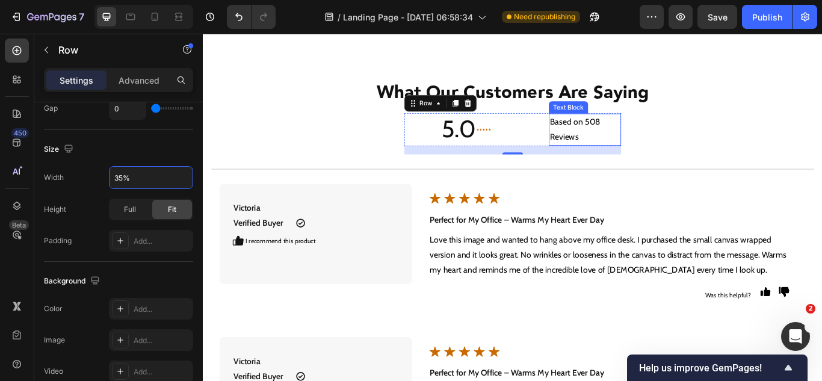
click at [607, 151] on p "Based on 508 Reviews" at bounding box center [648, 145] width 82 height 35
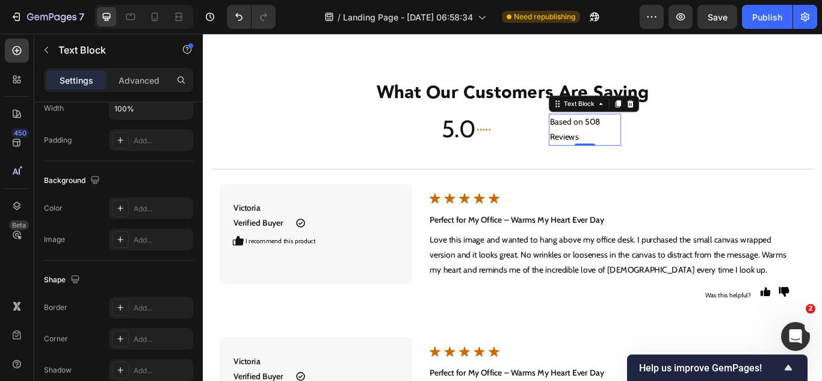
scroll to position [0, 0]
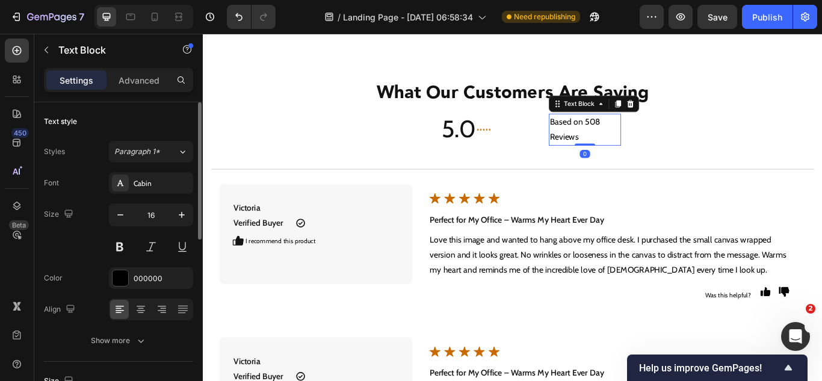
click at [606, 151] on div "Based on 508 Reviews" at bounding box center [648, 145] width 84 height 37
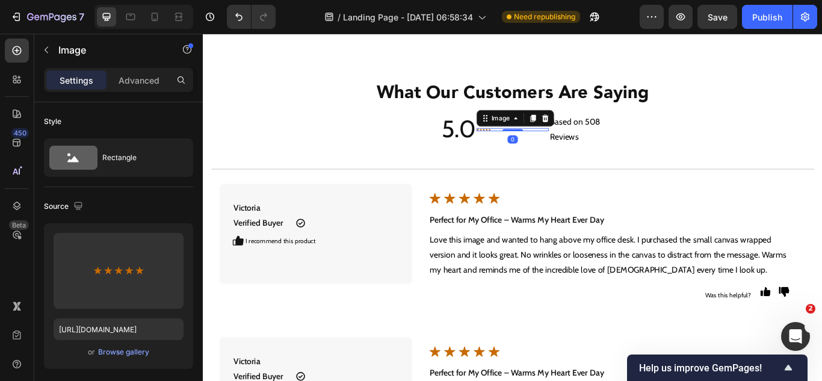
click at [534, 145] on div at bounding box center [564, 145] width 84 height 3
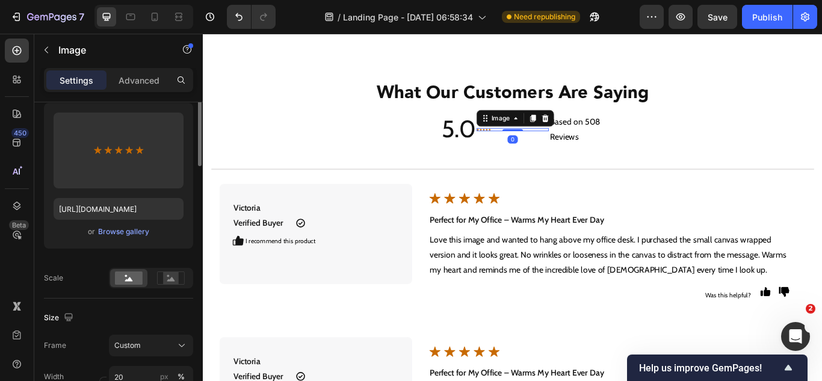
scroll to position [301, 0]
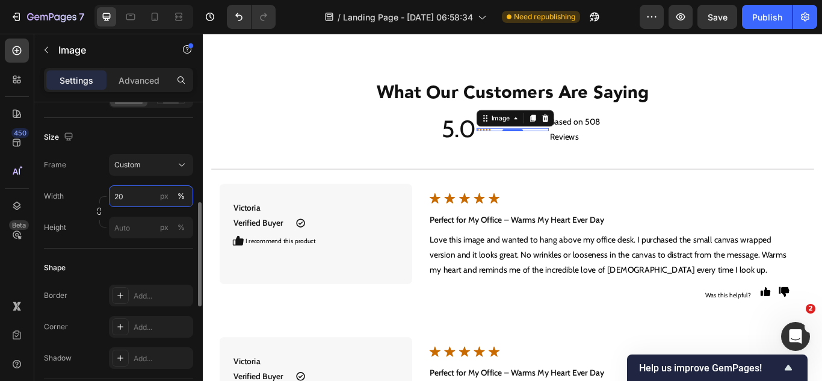
click at [124, 200] on input "20" at bounding box center [151, 196] width 84 height 22
click at [121, 206] on input "30" at bounding box center [151, 196] width 84 height 22
click at [121, 208] on div "Width 60 px % Height px %" at bounding box center [118, 211] width 149 height 53
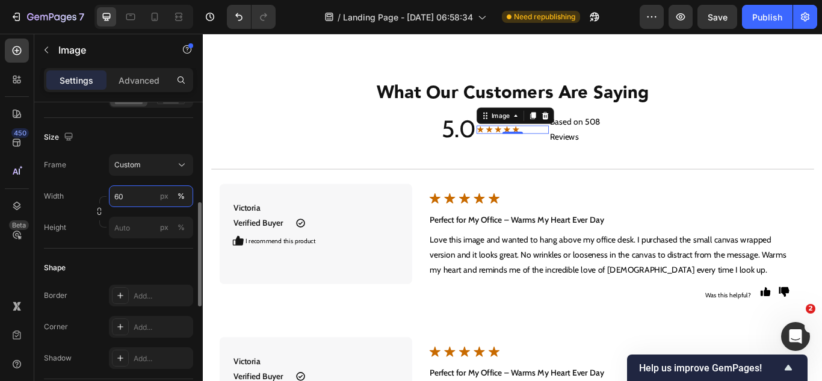
click at [120, 198] on input "60" at bounding box center [151, 196] width 84 height 22
type input "90"
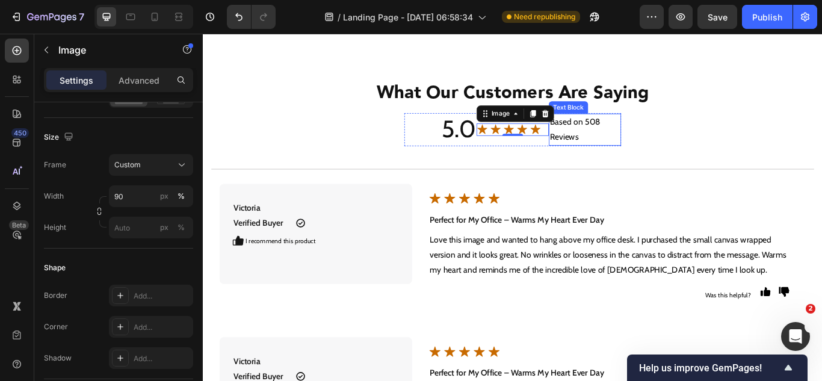
click at [653, 141] on p "Based on 508 Reviews" at bounding box center [648, 145] width 82 height 35
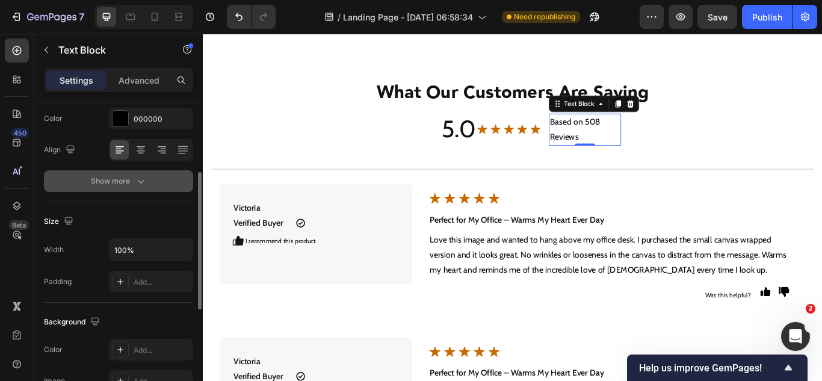
scroll to position [99, 0]
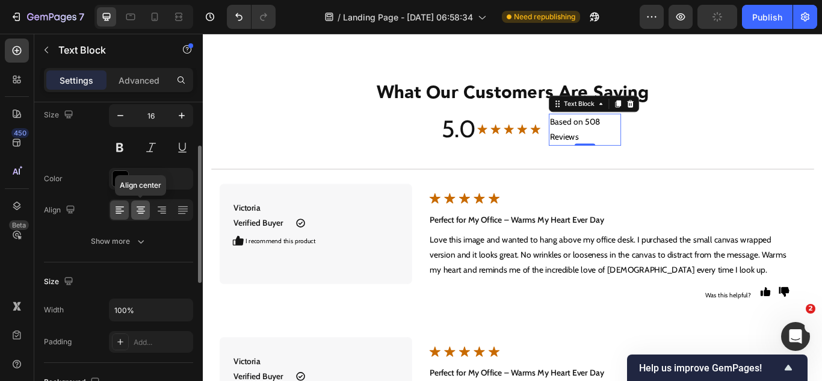
click at [141, 218] on div at bounding box center [140, 209] width 19 height 19
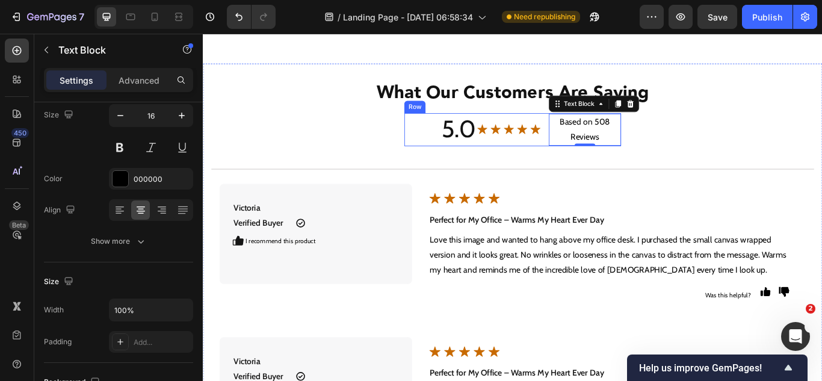
click at [588, 155] on div "Image" at bounding box center [564, 145] width 84 height 38
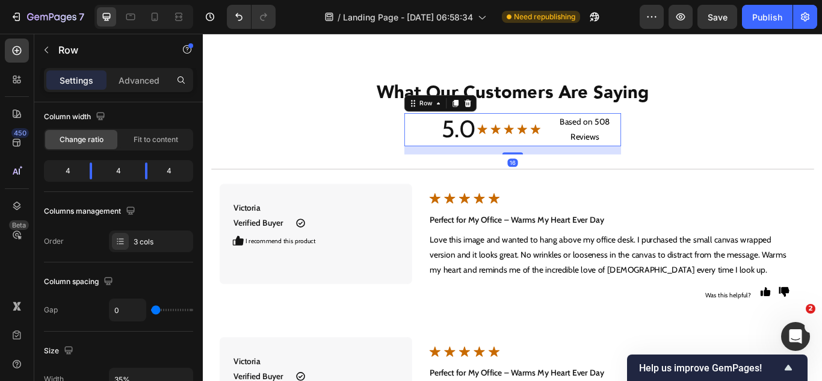
scroll to position [0, 0]
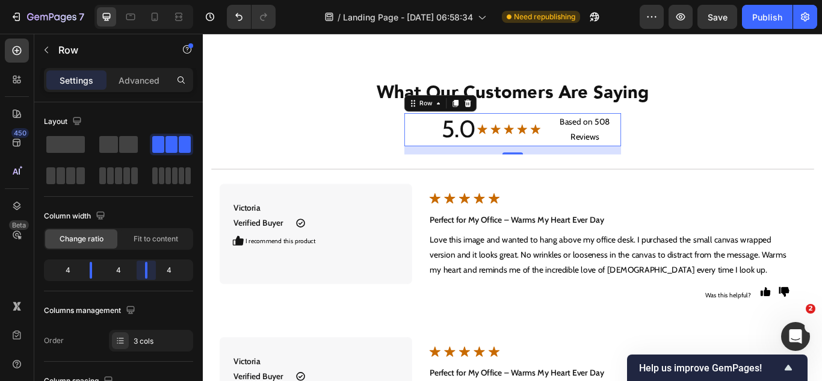
drag, startPoint x: 146, startPoint y: 265, endPoint x: 128, endPoint y: 230, distance: 39.6
click at [148, 0] on body "7 Version history / Landing Page - [DATE] 06:58:34 Need republishing Preview Sa…" at bounding box center [411, 0] width 822 height 0
click at [663, 146] on p "Based on 508 Reviews" at bounding box center [648, 145] width 82 height 35
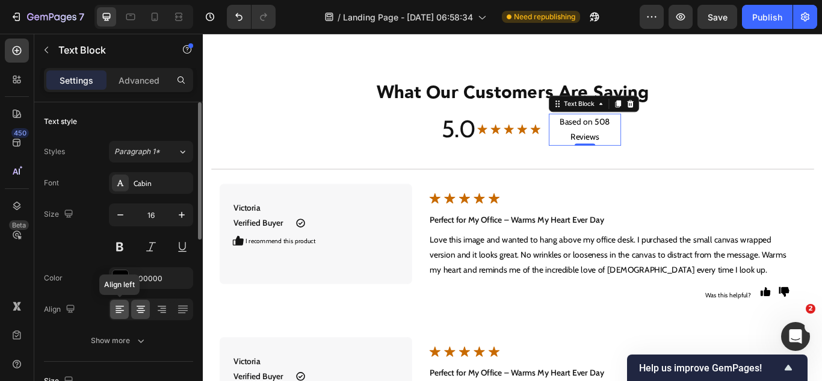
click at [124, 302] on div at bounding box center [119, 309] width 19 height 19
click at [135, 81] on p "Advanced" at bounding box center [139, 80] width 41 height 13
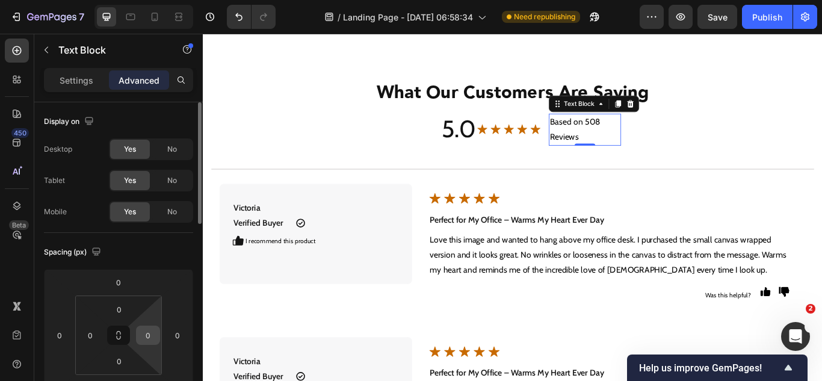
click at [150, 337] on input "0" at bounding box center [148, 335] width 18 height 18
type input "50"
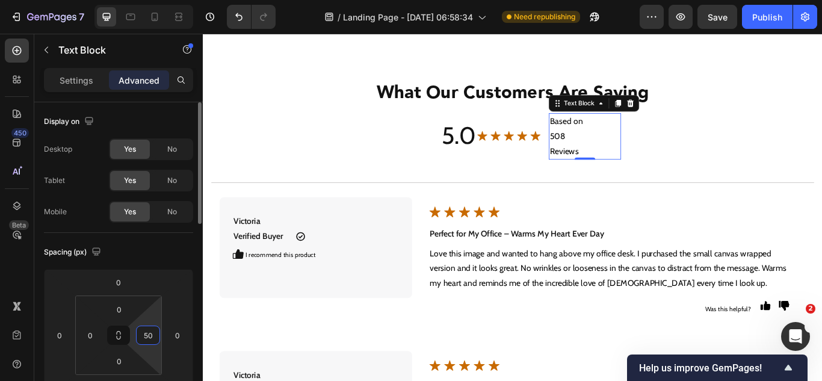
click at [142, 334] on input "50" at bounding box center [148, 335] width 18 height 18
click at [99, 339] on input "0" at bounding box center [90, 335] width 18 height 18
type input "0"
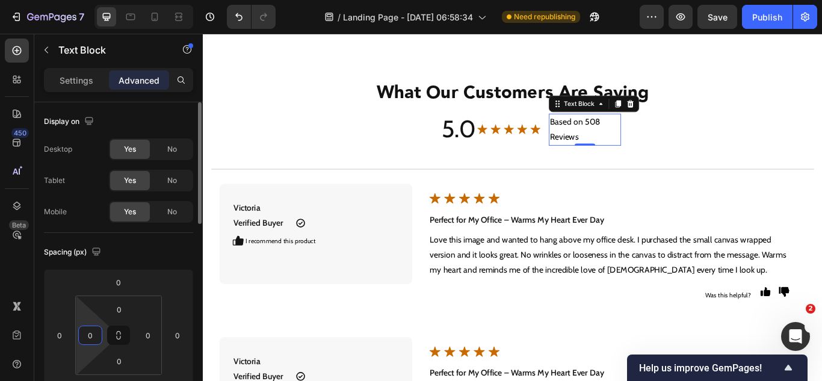
click at [99, 339] on input "0" at bounding box center [90, 335] width 18 height 18
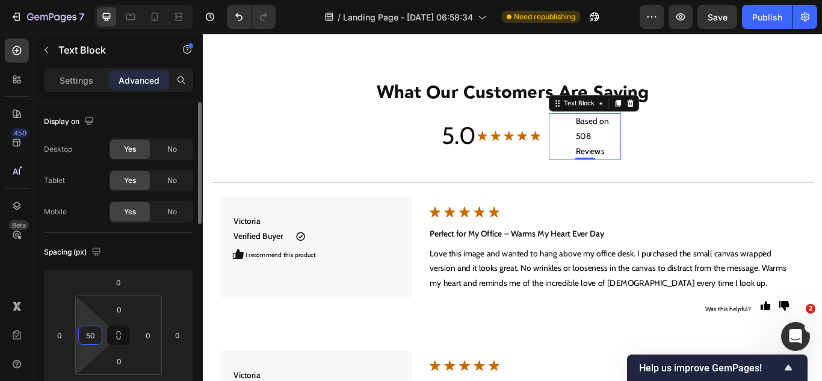
click at [105, 0] on html "7 Version history / Landing Page - [DATE] 06:58:34 Need republishing Preview Sa…" at bounding box center [411, 0] width 822 height 0
click at [100, 334] on div "50" at bounding box center [90, 334] width 24 height 19
click at [101, 334] on div "50" at bounding box center [90, 334] width 24 height 19
click at [91, 338] on input "50" at bounding box center [90, 335] width 18 height 18
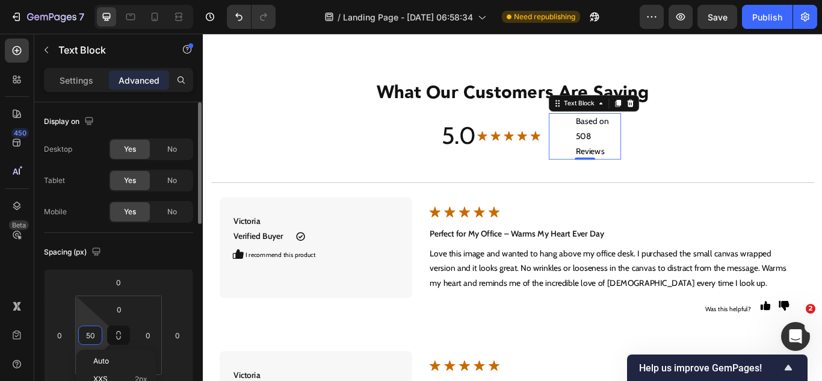
click at [91, 338] on input "50" at bounding box center [90, 335] width 18 height 18
type input "0"
click at [2, 277] on div "450 Beta" at bounding box center [17, 207] width 34 height 347
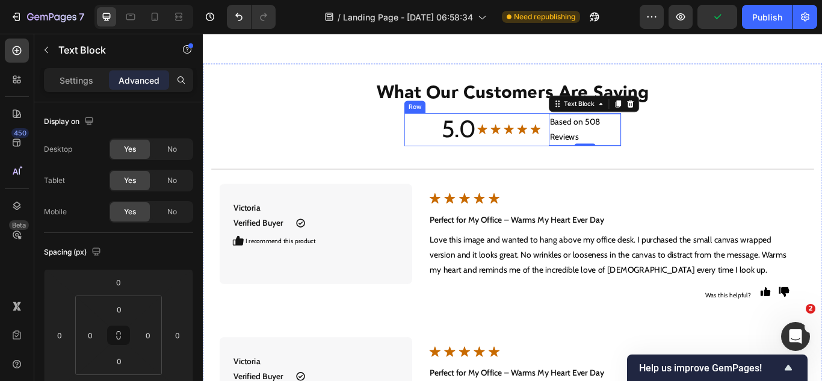
click at [570, 159] on div "Image" at bounding box center [564, 145] width 84 height 38
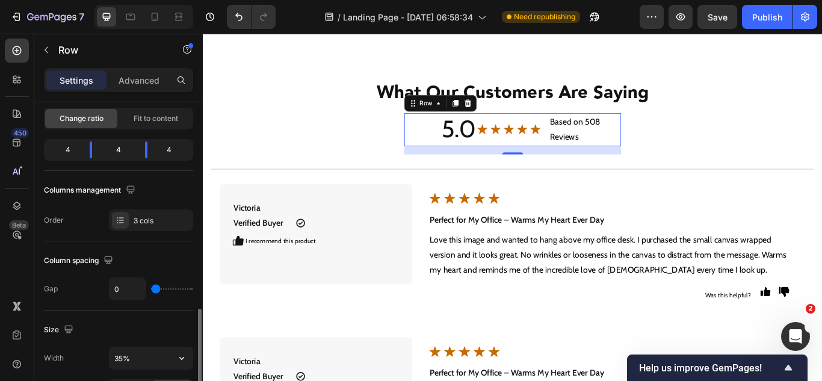
scroll to position [241, 0]
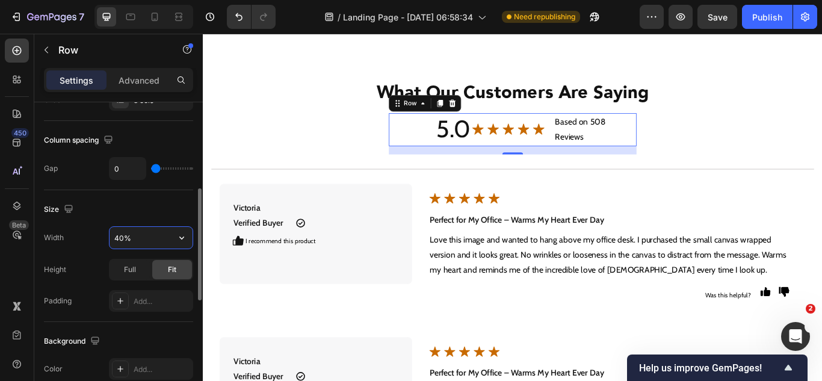
drag, startPoint x: 123, startPoint y: 232, endPoint x: 112, endPoint y: 235, distance: 11.8
click at [112, 235] on input "40%" at bounding box center [150, 238] width 83 height 22
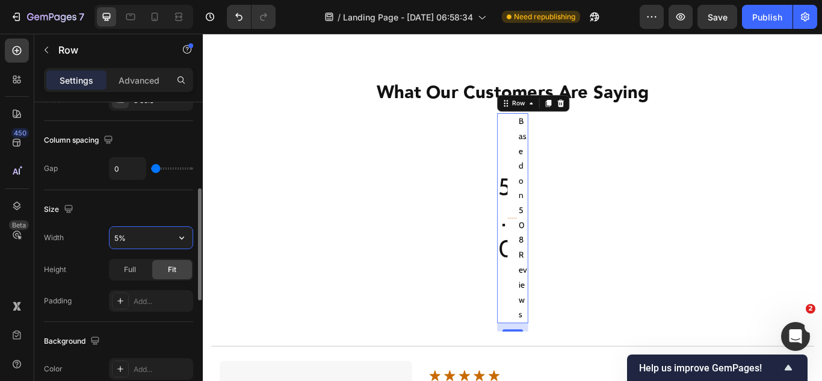
type input "50%"
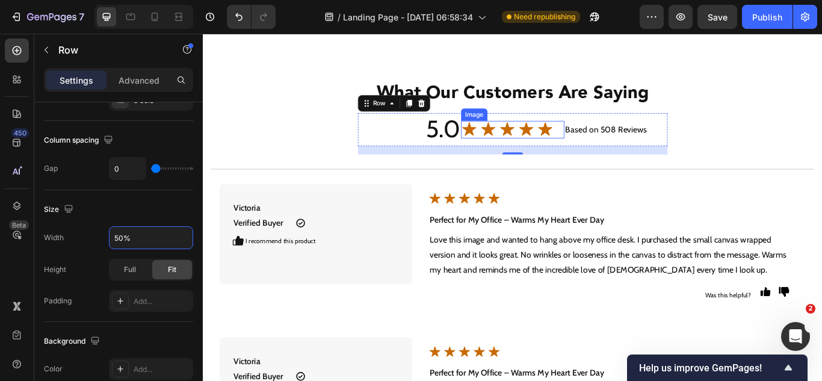
click at [533, 142] on img at bounding box center [558, 145] width 108 height 20
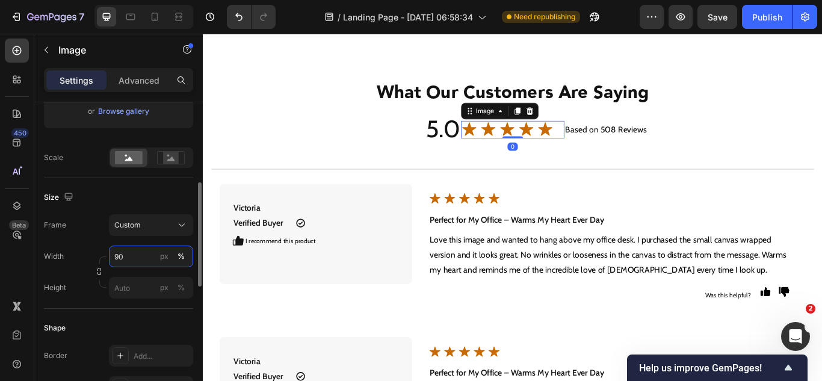
click at [132, 250] on input "90" at bounding box center [151, 256] width 84 height 22
click at [130, 250] on input "80" at bounding box center [151, 256] width 84 height 22
type input "60"
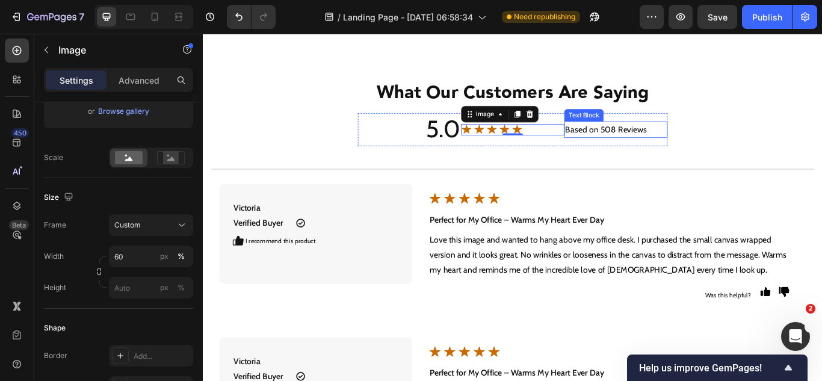
click at [694, 150] on p "Based on 508 Reviews" at bounding box center [684, 145] width 118 height 17
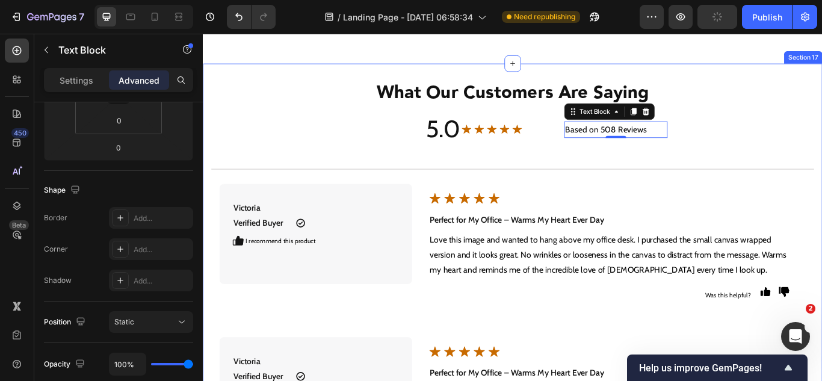
scroll to position [0, 0]
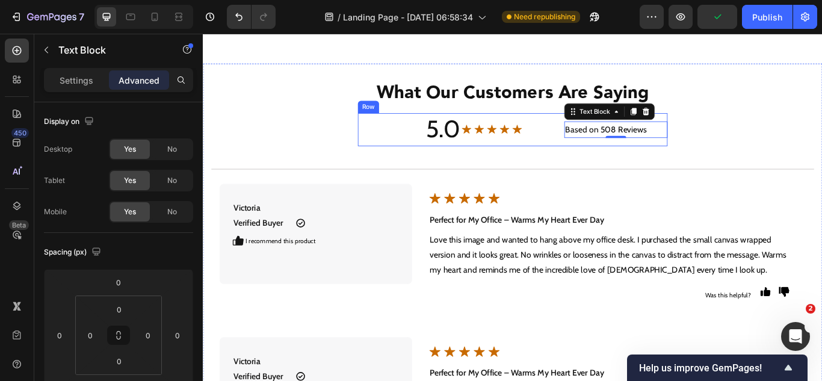
click at [593, 153] on div "Image" at bounding box center [564, 145] width 120 height 38
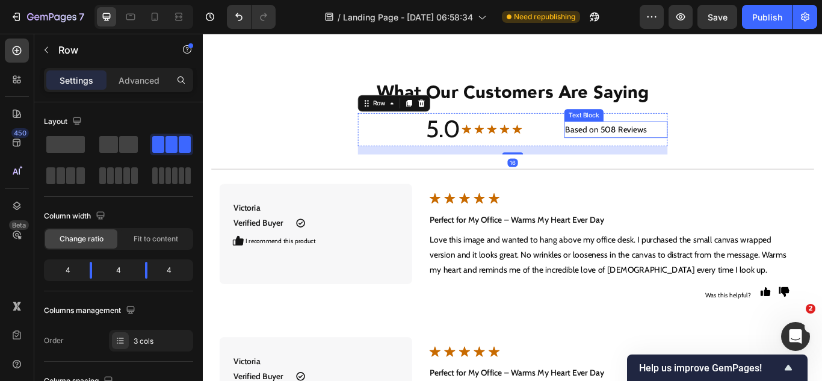
click at [630, 146] on p "Based on 508 Reviews" at bounding box center [684, 145] width 118 height 17
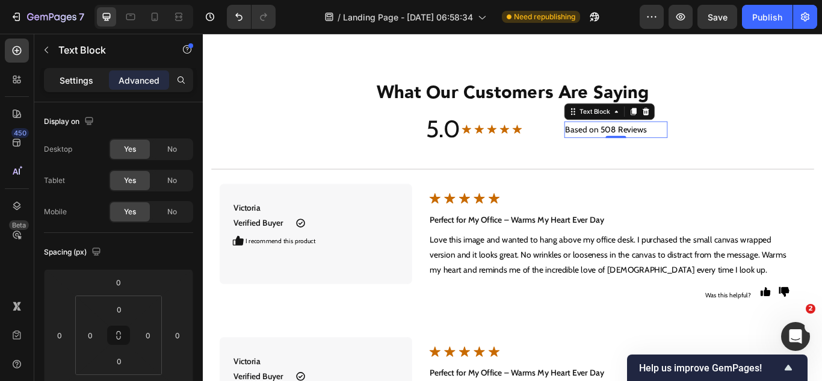
drag, startPoint x: 65, startPoint y: 75, endPoint x: 71, endPoint y: 81, distance: 8.5
click at [66, 75] on p "Settings" at bounding box center [77, 80] width 34 height 13
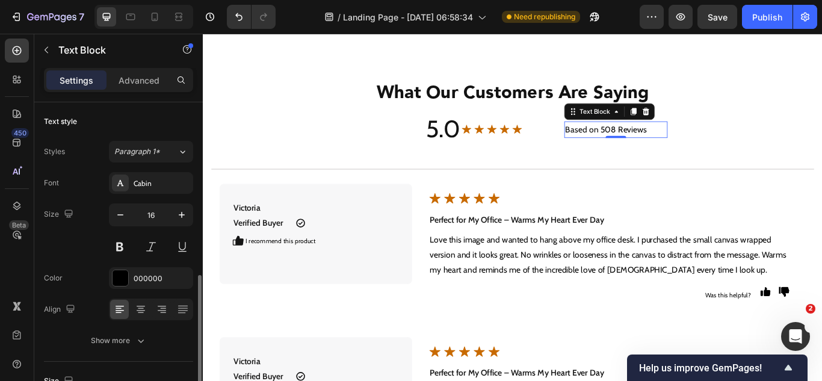
scroll to position [361, 0]
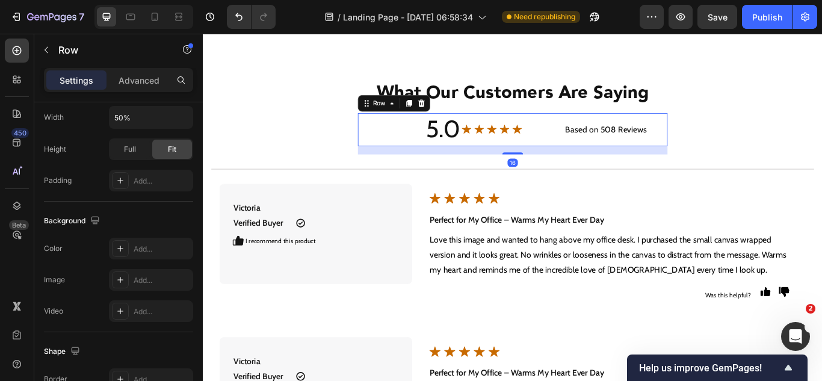
click at [596, 159] on div "Image" at bounding box center [564, 145] width 120 height 38
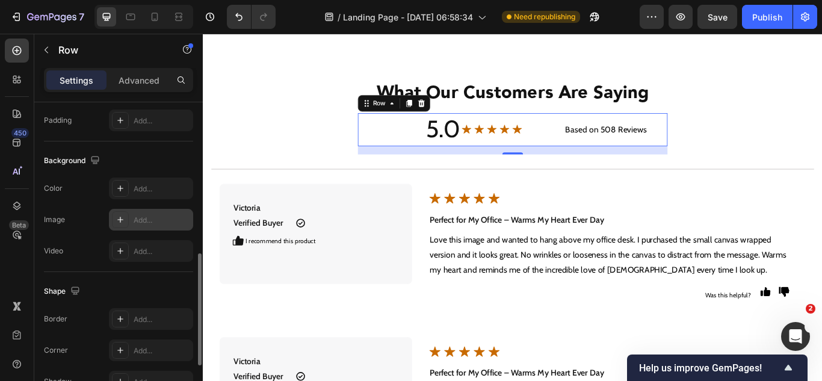
scroll to position [541, 0]
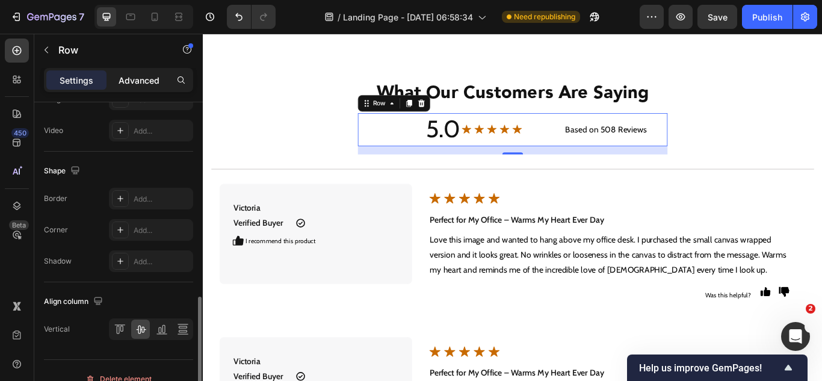
click at [140, 83] on p "Advanced" at bounding box center [139, 80] width 41 height 13
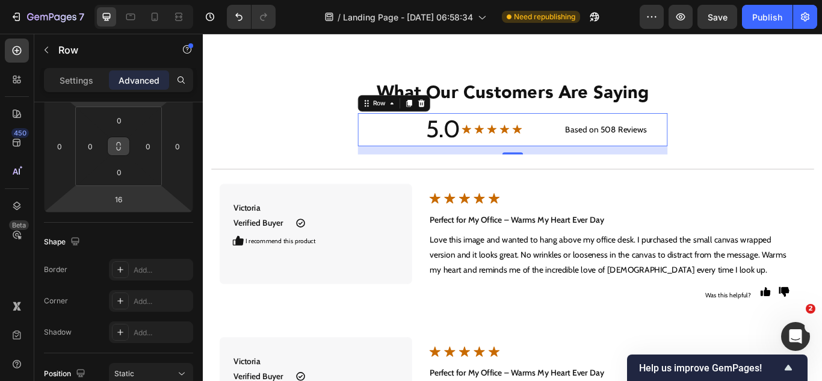
scroll to position [8, 0]
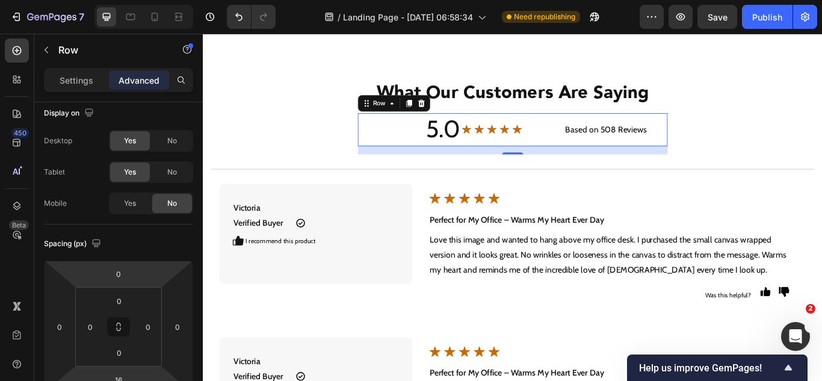
click at [85, 90] on div "Settings Advanced" at bounding box center [118, 80] width 149 height 24
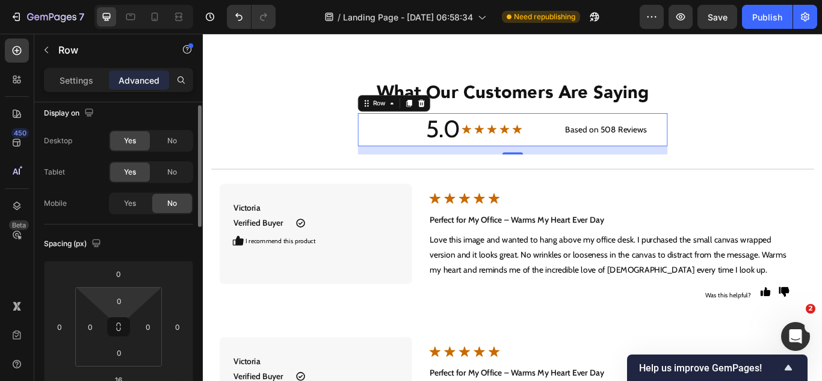
scroll to position [129, 0]
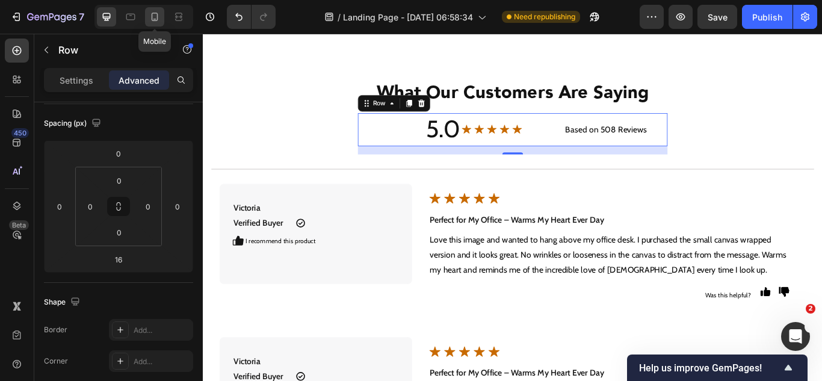
click at [156, 17] on icon at bounding box center [155, 17] width 12 height 12
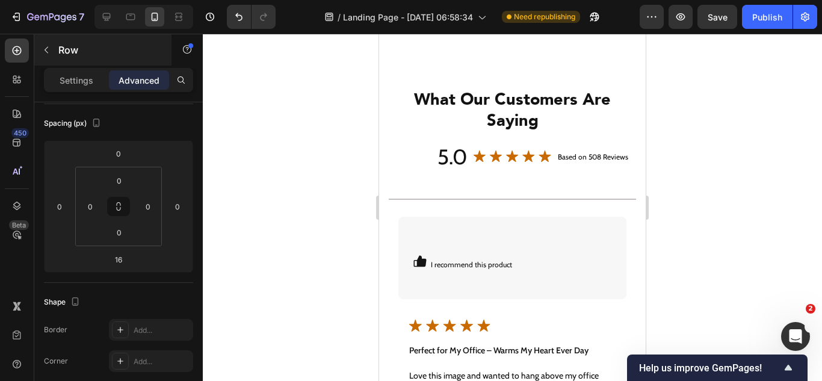
scroll to position [4366, 0]
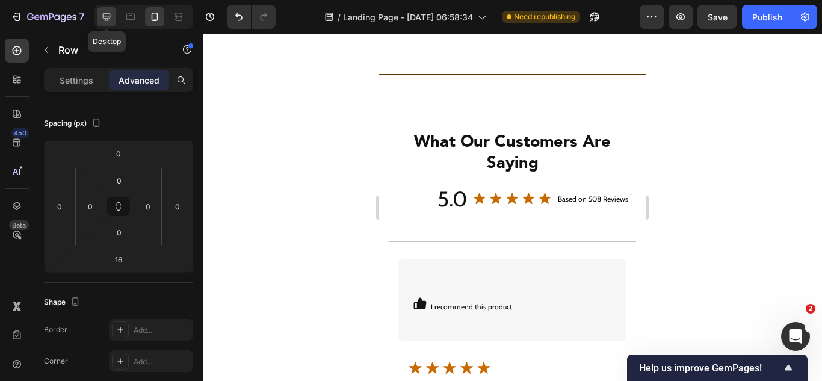
click at [111, 19] on icon at bounding box center [106, 17] width 12 height 12
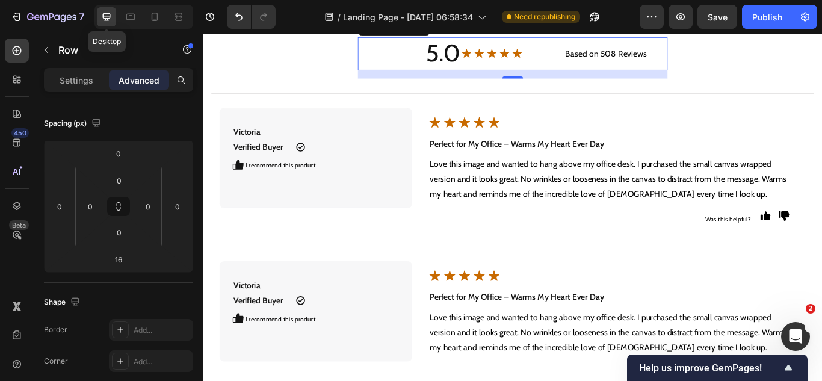
scroll to position [4158, 0]
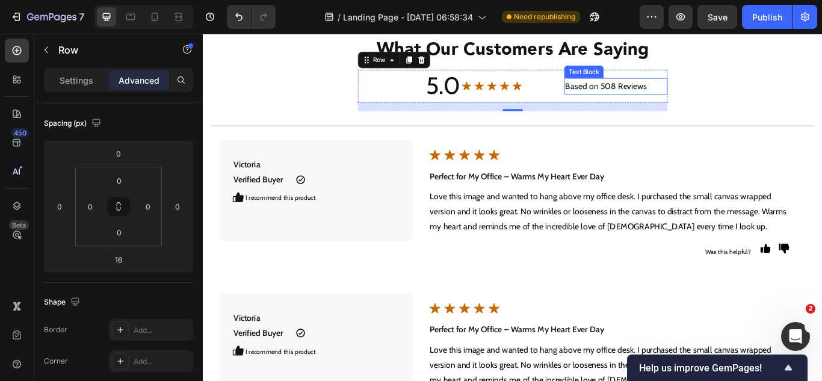
click at [627, 100] on p "Based on 508 Reviews" at bounding box center [684, 95] width 118 height 17
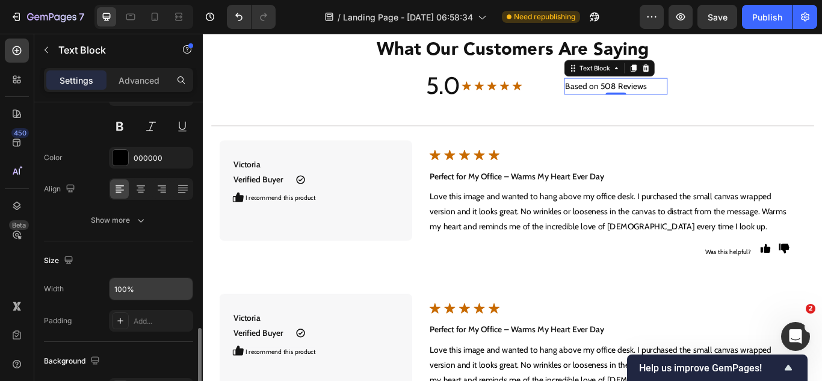
scroll to position [241, 0]
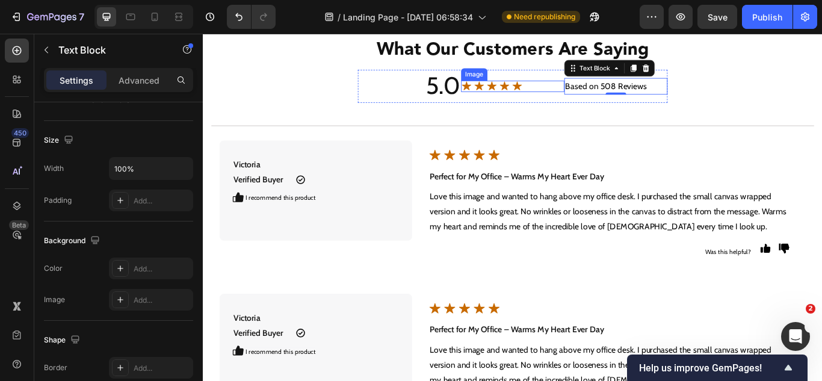
click at [541, 98] on img at bounding box center [540, 95] width 72 height 14
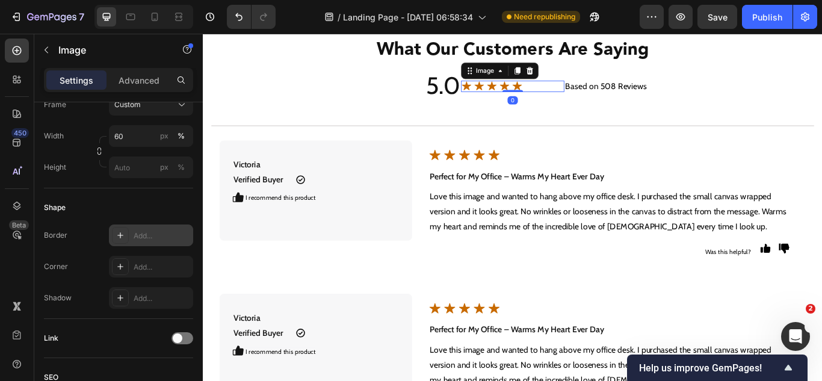
scroll to position [626, 0]
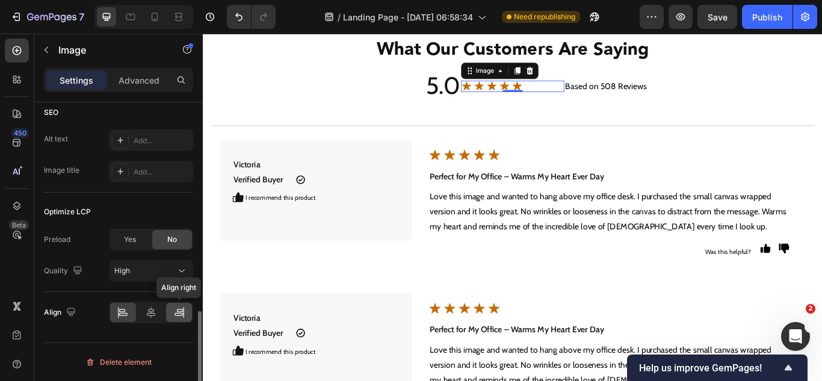
click at [174, 308] on icon at bounding box center [179, 312] width 12 height 12
click at [155, 316] on icon at bounding box center [151, 312] width 12 height 12
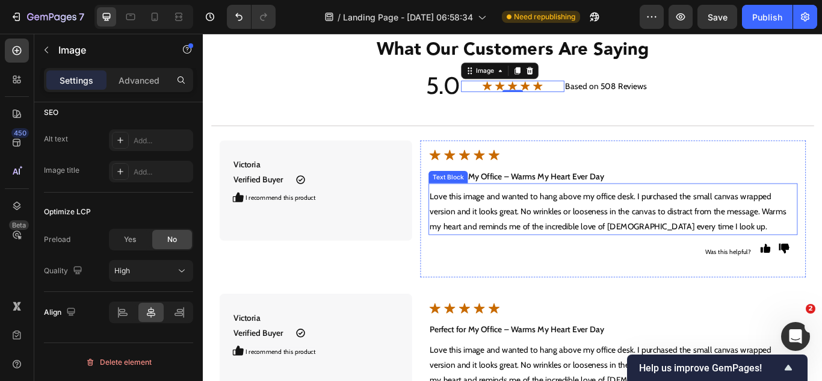
click at [648, 247] on p "Love this image and wanted to hang above my office desk. I purchased the small …" at bounding box center [681, 241] width 428 height 52
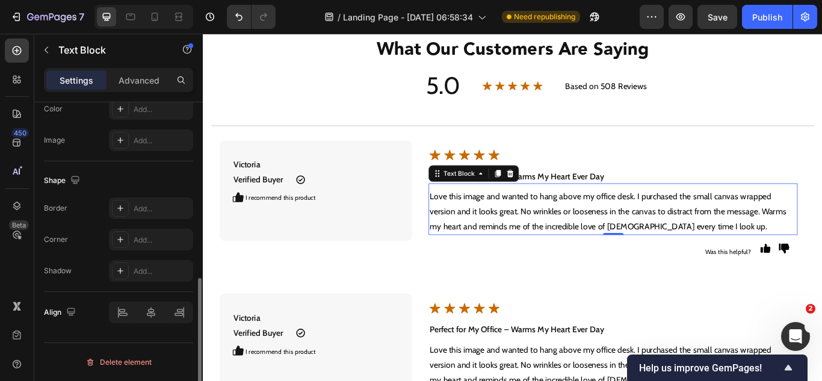
scroll to position [0, 0]
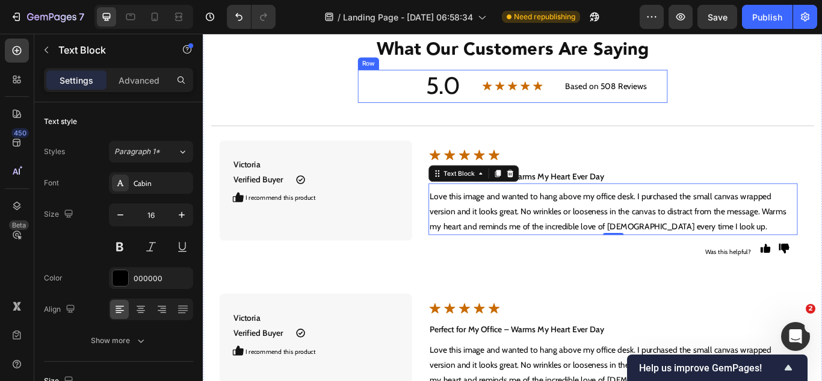
click at [610, 108] on div "Image" at bounding box center [564, 95] width 120 height 38
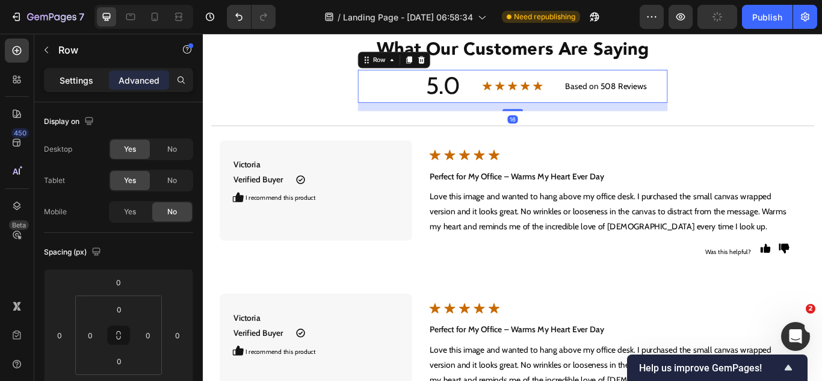
click at [90, 85] on p "Settings" at bounding box center [77, 80] width 34 height 13
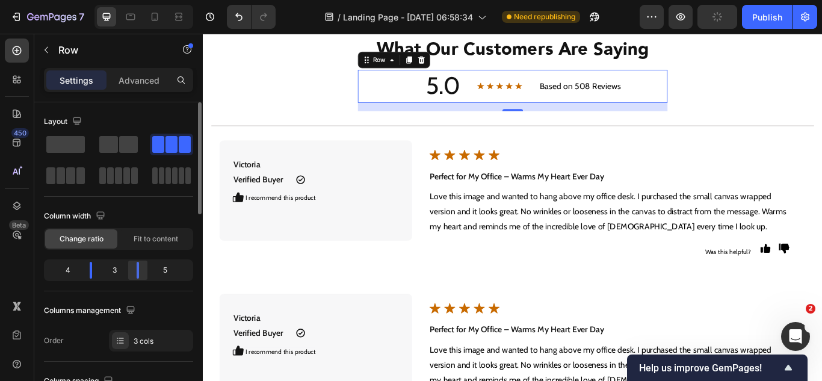
click at [137, 268] on div at bounding box center [138, 270] width 22 height 17
drag, startPoint x: 91, startPoint y: 274, endPoint x: 103, endPoint y: 274, distance: 11.4
click at [103, 274] on div at bounding box center [99, 270] width 22 height 17
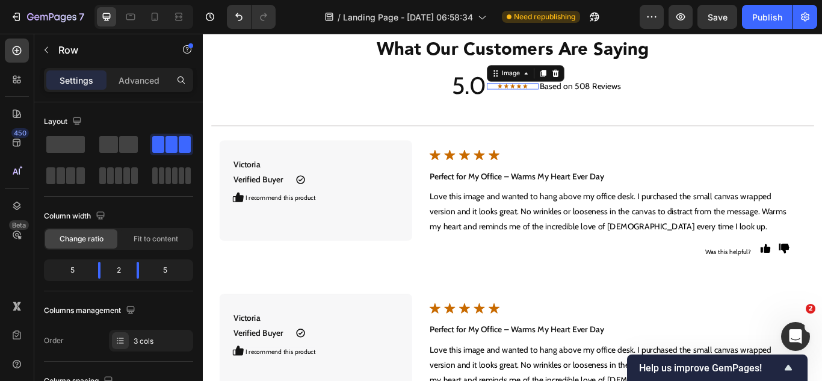
click at [573, 97] on img at bounding box center [564, 94] width 36 height 7
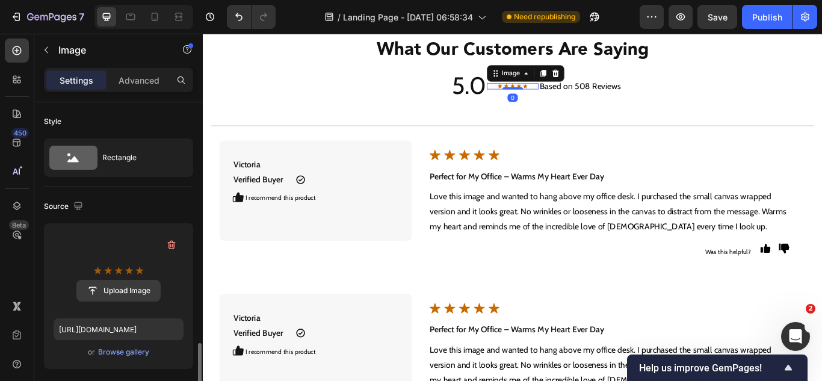
scroll to position [180, 0]
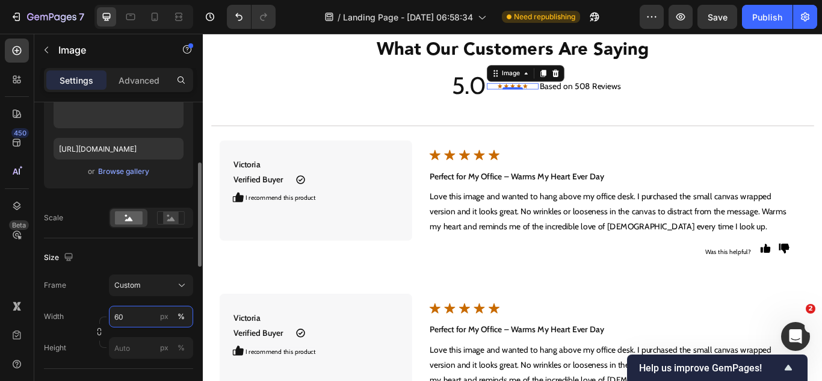
click at [127, 310] on input "60" at bounding box center [151, 317] width 84 height 22
click at [0, 299] on div "450 Beta" at bounding box center [17, 207] width 34 height 347
click at [124, 311] on input "80" at bounding box center [151, 317] width 84 height 22
type input "90"
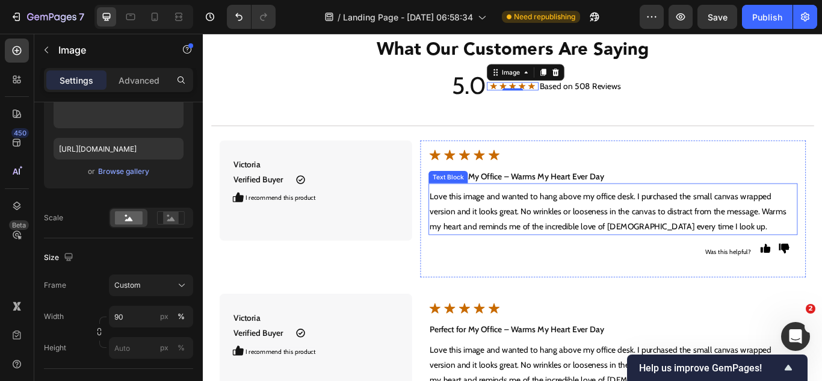
click at [529, 226] on p "Love this image and wanted to hang above my office desk. I purchased the small …" at bounding box center [681, 241] width 428 height 52
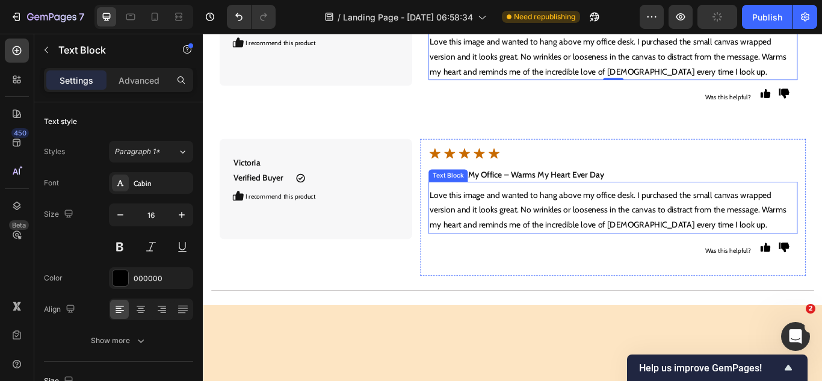
scroll to position [4218, 0]
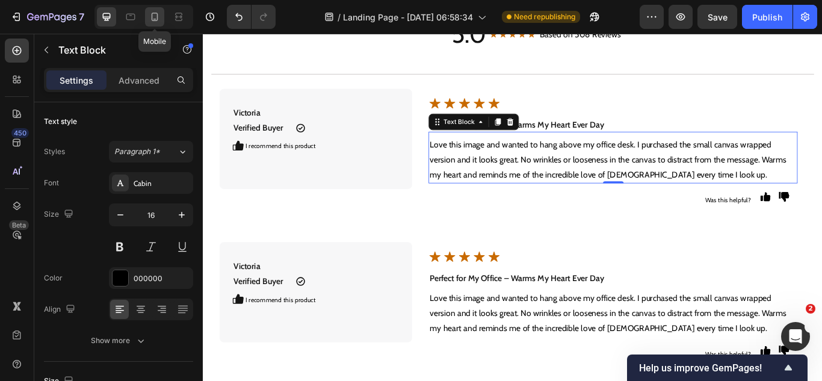
click at [156, 19] on icon at bounding box center [155, 17] width 12 height 12
type input "14"
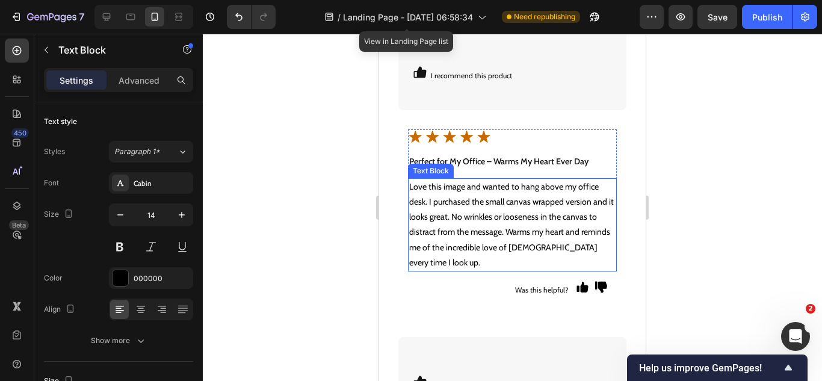
scroll to position [4477, 0]
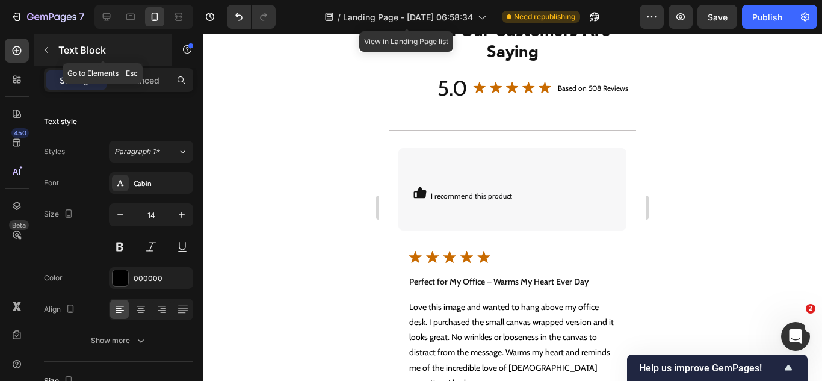
click at [48, 45] on icon "button" at bounding box center [47, 50] width 10 height 10
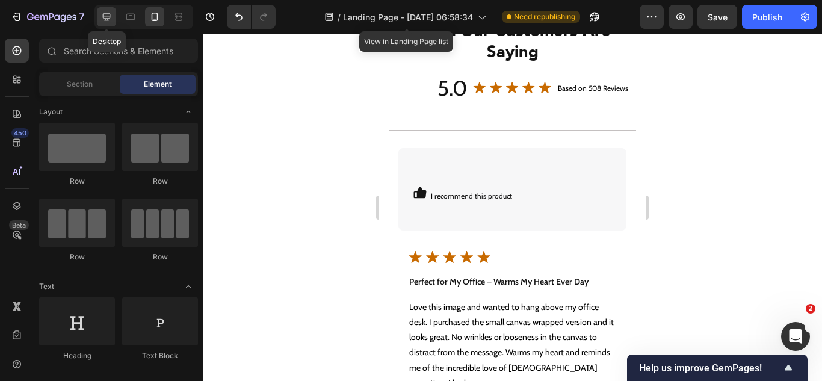
click at [110, 21] on icon at bounding box center [106, 17] width 12 height 12
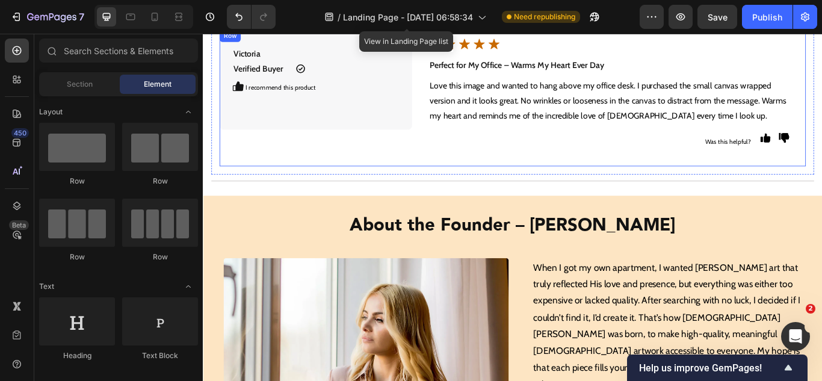
scroll to position [4406, 0]
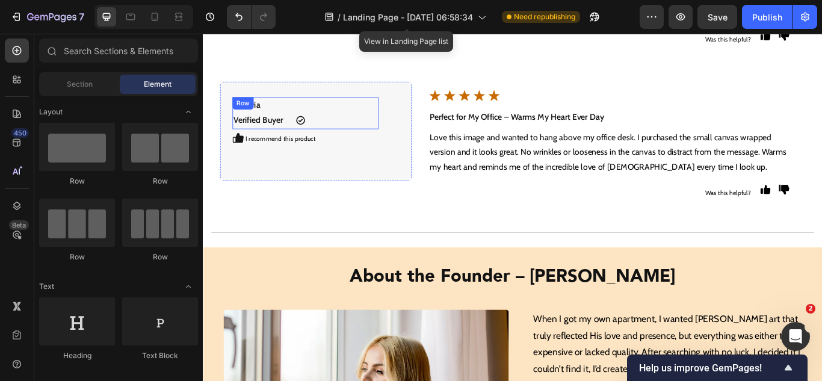
click at [398, 128] on div "Icon" at bounding box center [364, 126] width 85 height 37
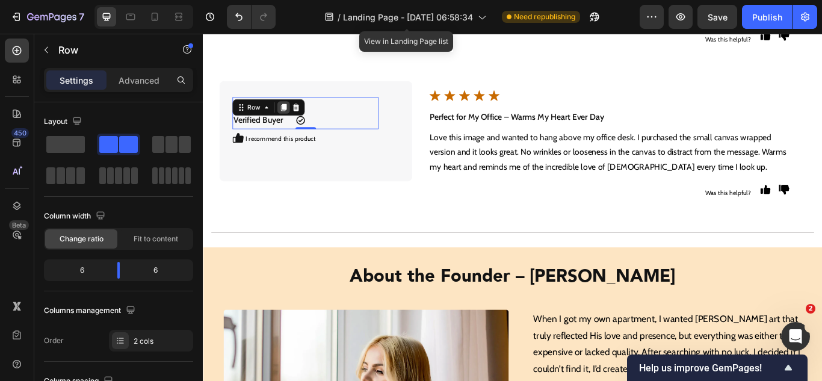
click at [300, 121] on icon at bounding box center [297, 120] width 10 height 10
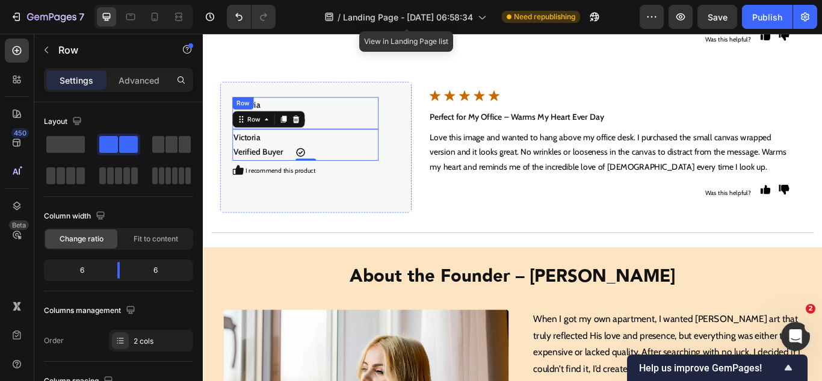
click at [399, 134] on div "Icon" at bounding box center [364, 126] width 85 height 37
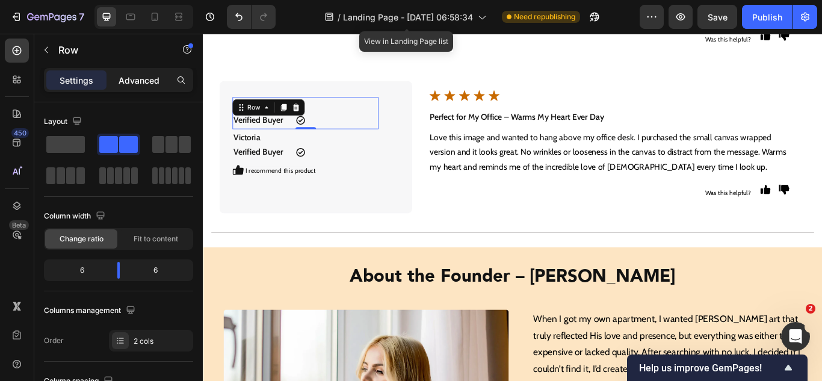
click at [143, 88] on div "Advanced" at bounding box center [139, 79] width 60 height 19
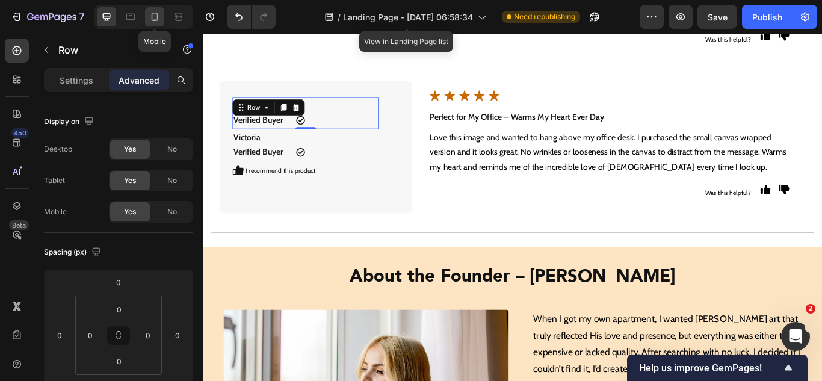
click at [151, 19] on icon at bounding box center [155, 17] width 12 height 12
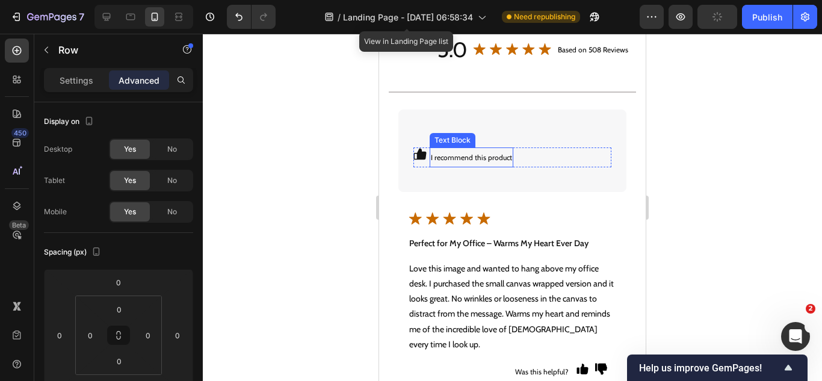
scroll to position [4395, 0]
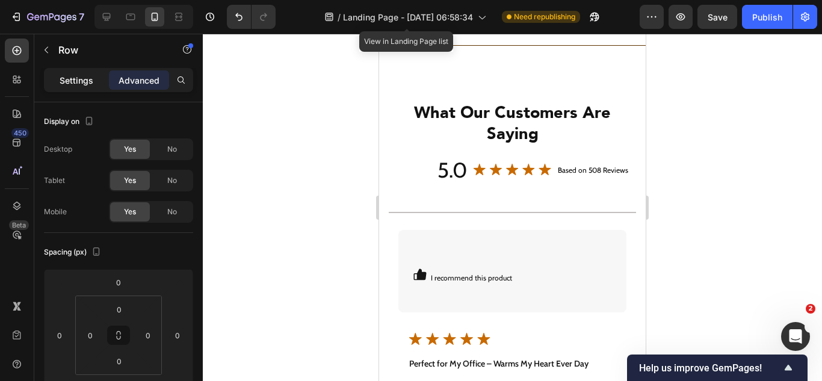
click at [76, 80] on p "Settings" at bounding box center [77, 80] width 34 height 13
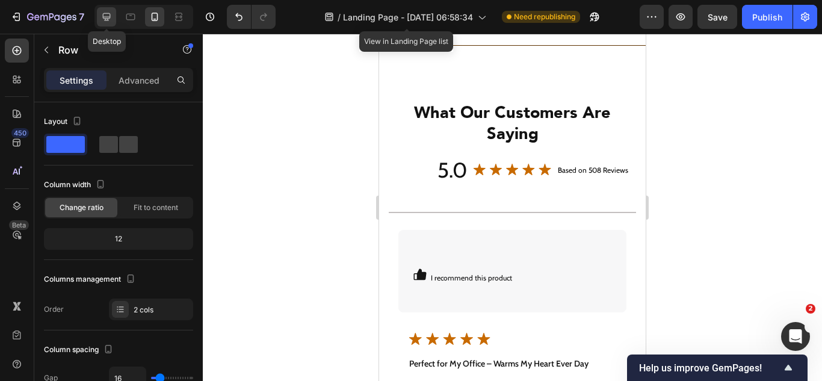
click at [109, 11] on icon at bounding box center [106, 17] width 12 height 12
type input "0"
type input "1200"
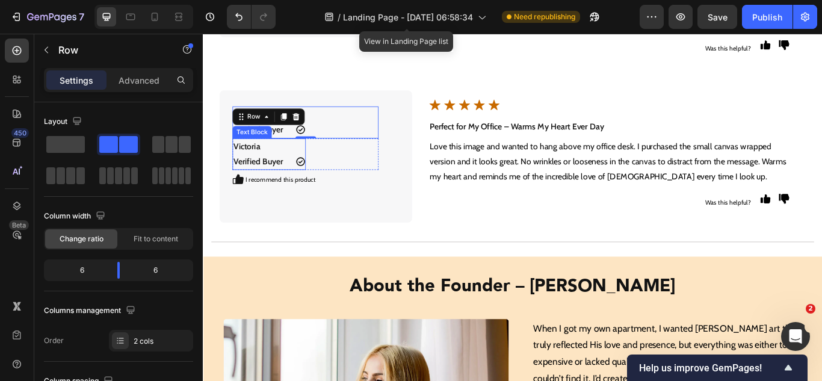
scroll to position [4438, 0]
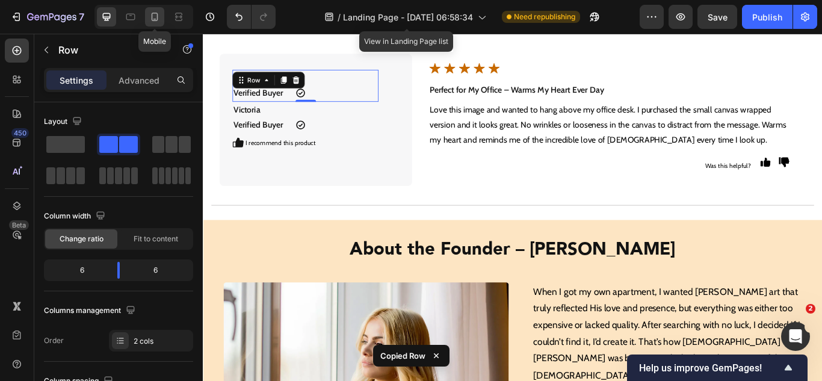
click at [153, 16] on icon at bounding box center [155, 17] width 12 height 12
type input "16"
type input "100%"
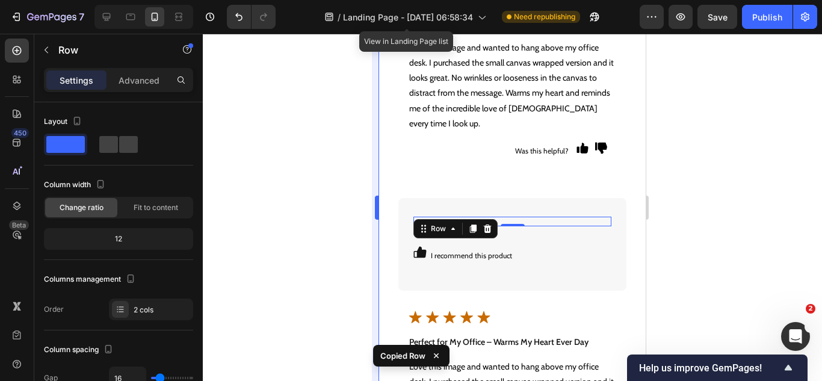
scroll to position [4876, 0]
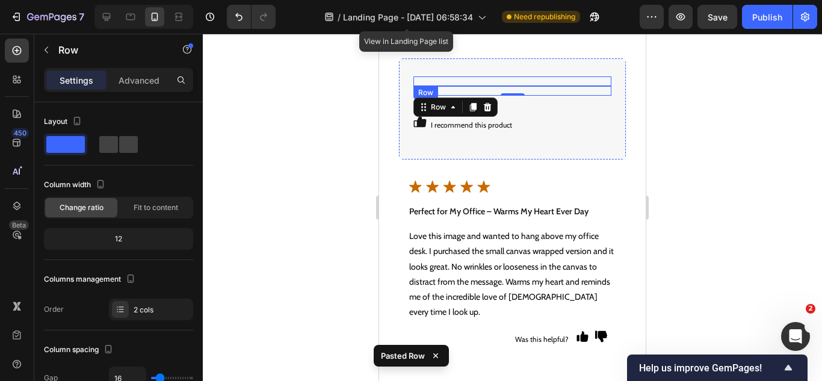
click at [517, 80] on div "Victoria Verified Buyer Text Block Icon Row" at bounding box center [512, 81] width 198 height 10
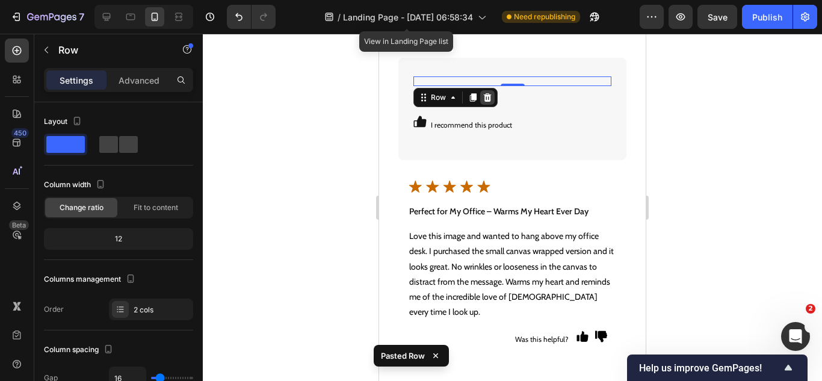
click at [485, 93] on icon at bounding box center [487, 98] width 10 height 10
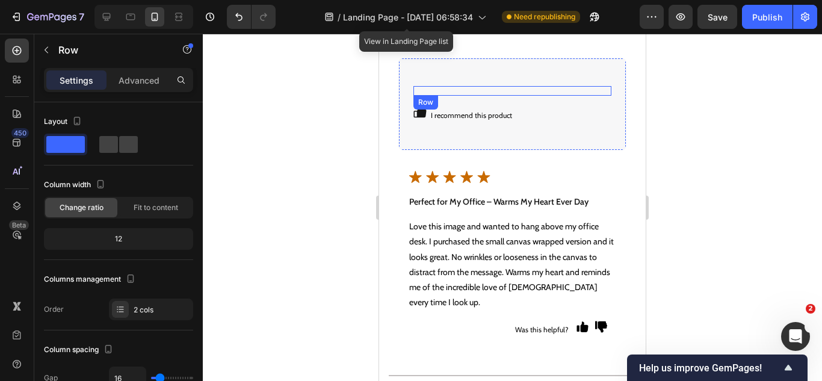
click at [500, 92] on div "Victoria Verified Buyer Text Block Icon Row" at bounding box center [512, 91] width 198 height 10
click at [489, 111] on icon at bounding box center [488, 107] width 8 height 8
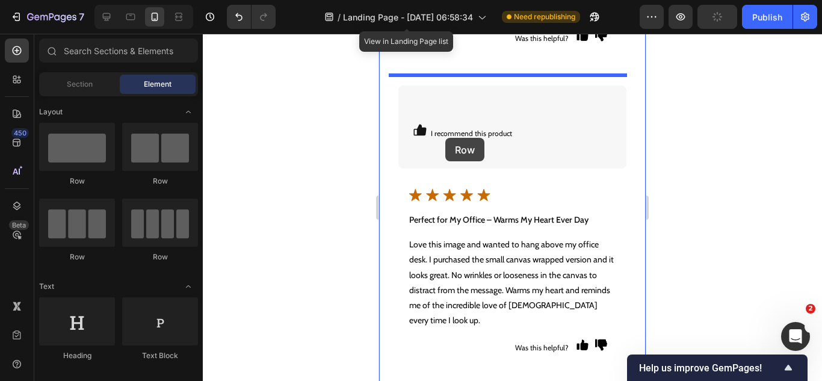
scroll to position [4823, 0]
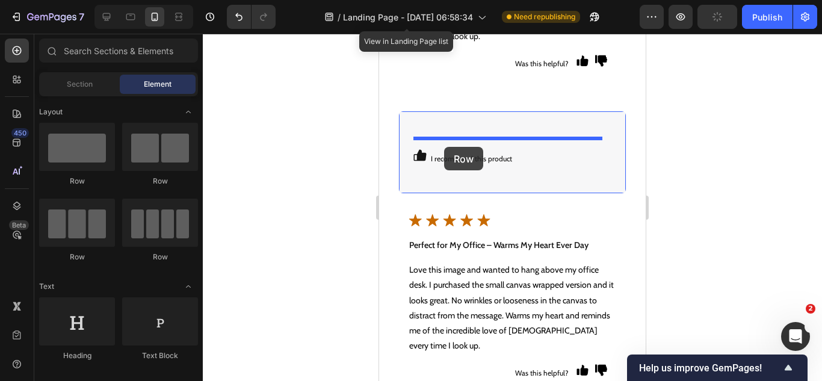
drag, startPoint x: 529, startPoint y: 192, endPoint x: 444, endPoint y: 147, distance: 96.6
drag, startPoint x: 544, startPoint y: 191, endPoint x: 433, endPoint y: 135, distance: 124.6
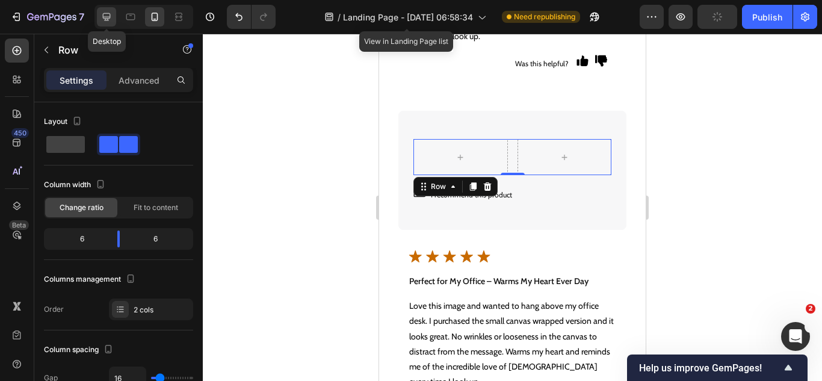
click at [109, 23] on div at bounding box center [106, 16] width 19 height 19
type input "1200"
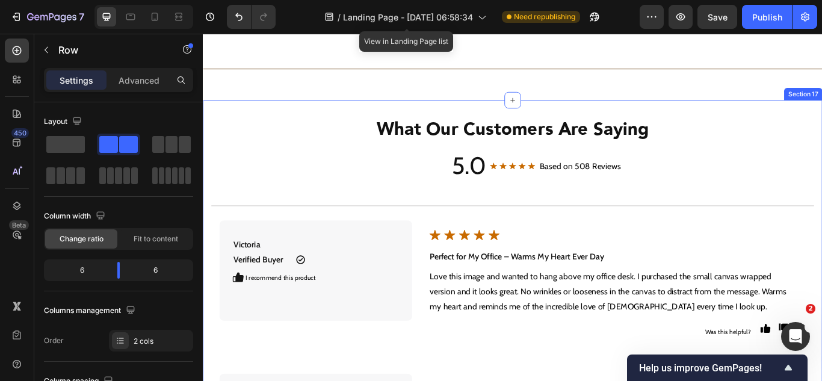
scroll to position [4072, 0]
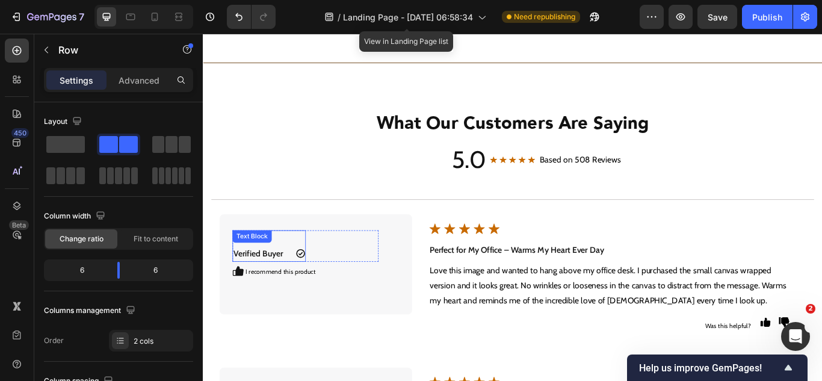
click at [289, 273] on div "Victoria Verified Buyer Text Block" at bounding box center [279, 281] width 85 height 37
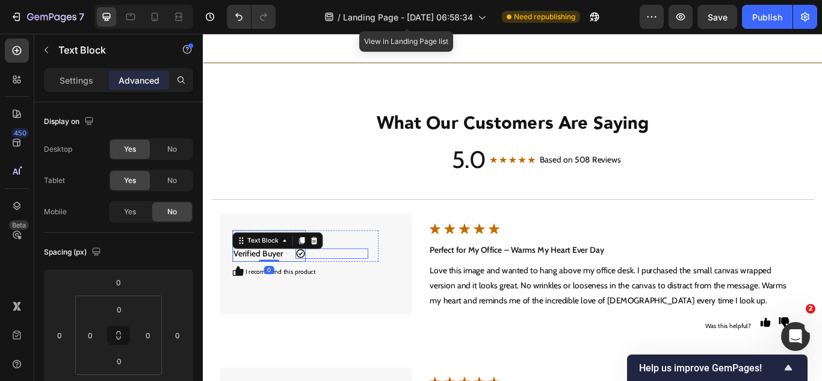
click at [311, 288] on icon at bounding box center [316, 290] width 12 height 12
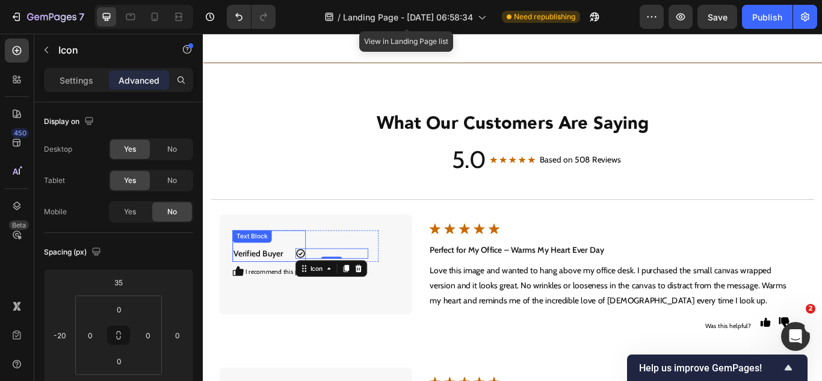
click at [279, 289] on strong "Verified Buyer" at bounding box center [267, 289] width 58 height 11
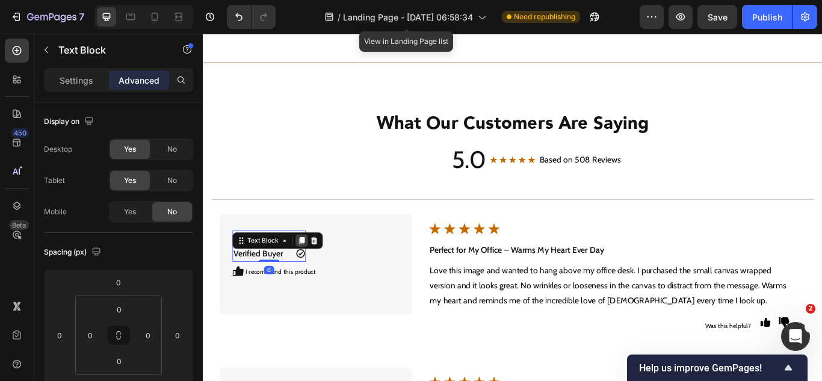
drag, startPoint x: 301, startPoint y: 111, endPoint x: 315, endPoint y: 277, distance: 166.6
click at [315, 277] on icon at bounding box center [318, 275] width 10 height 10
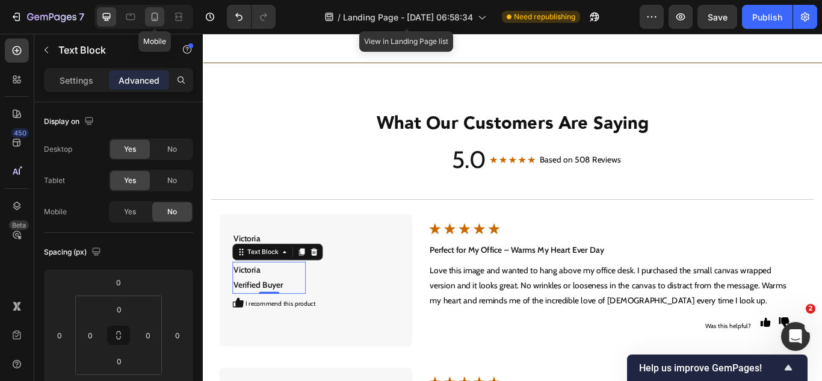
click at [155, 19] on icon at bounding box center [154, 19] width 3 height 1
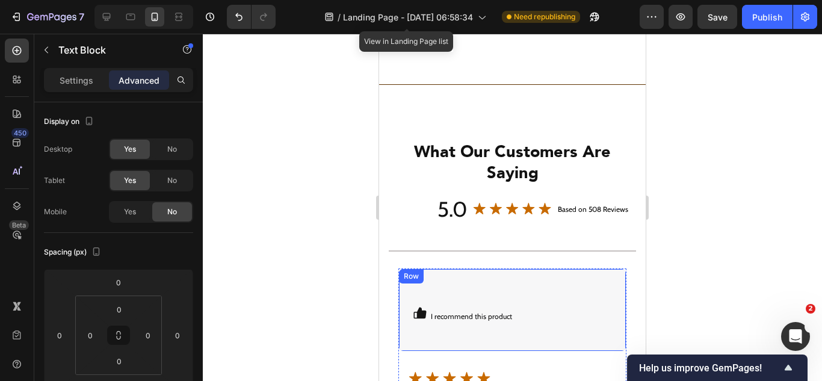
scroll to position [4631, 0]
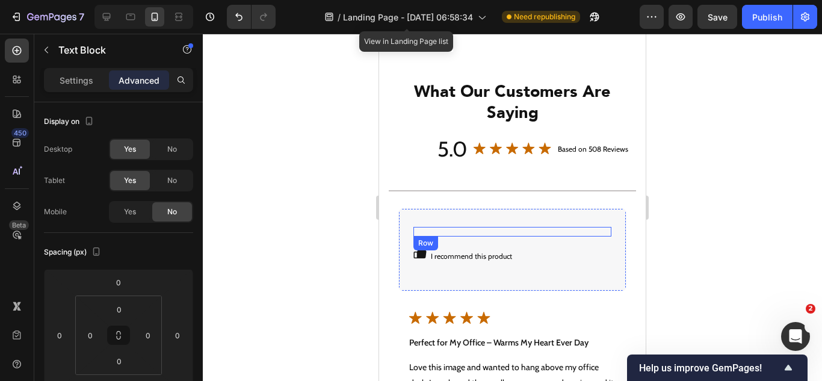
click at [451, 229] on div "Victoria Verified Buyer Text Block Victoria Verified Buyer Text Block 0 Icon Row" at bounding box center [512, 232] width 198 height 10
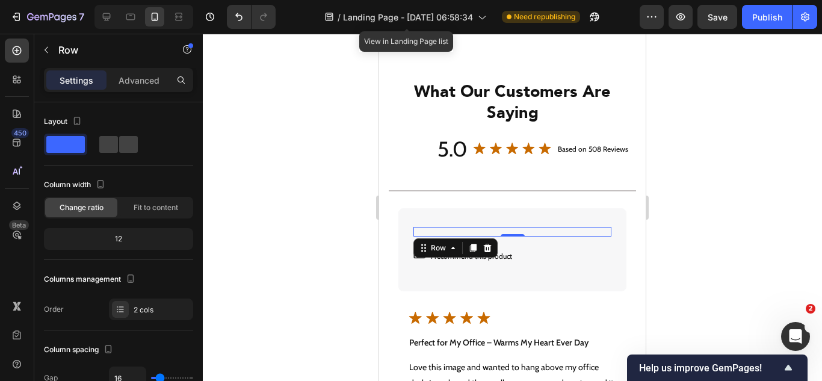
click at [451, 229] on div "Victoria Verified Buyer Text Block Victoria Verified Buyer Text Block Icon Row 0" at bounding box center [512, 232] width 198 height 10
click at [111, 143] on span at bounding box center [108, 144] width 19 height 17
type input "0"
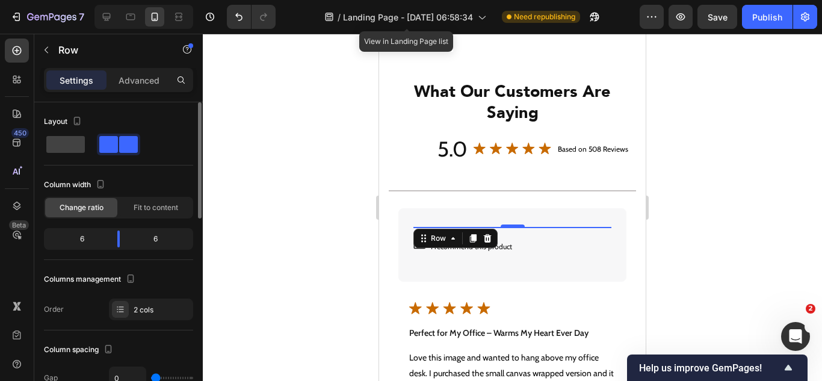
click at [111, 143] on span at bounding box center [108, 144] width 19 height 17
click at [63, 145] on span at bounding box center [65, 144] width 38 height 17
type input "16"
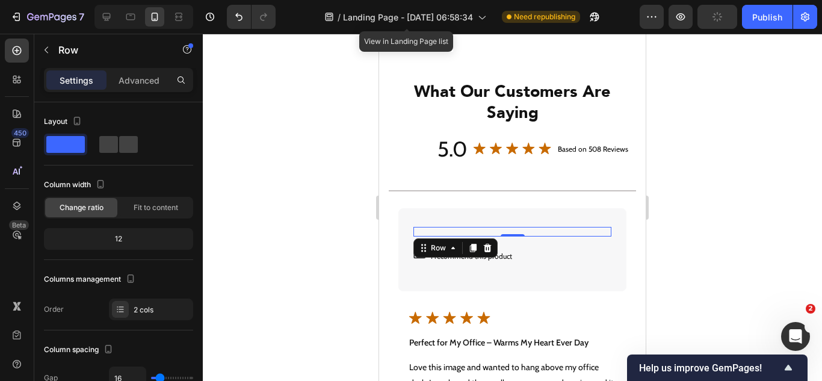
drag, startPoint x: 489, startPoint y: 247, endPoint x: 471, endPoint y: 258, distance: 21.0
click at [489, 251] on icon at bounding box center [488, 248] width 8 height 8
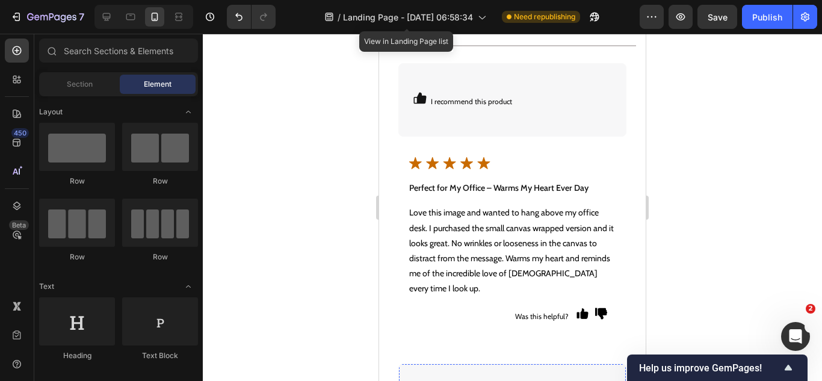
scroll to position [4752, 0]
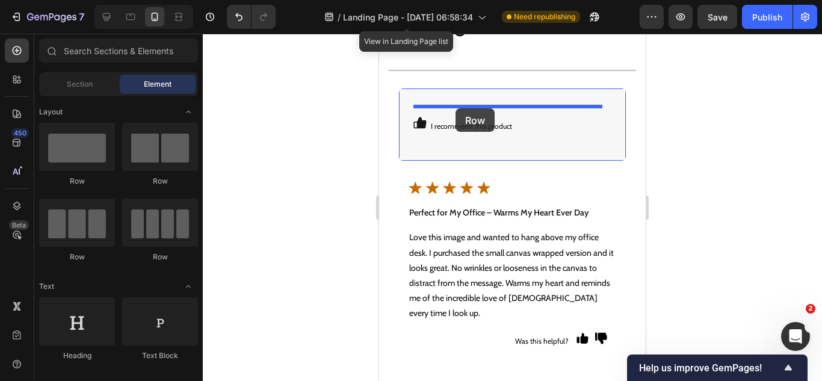
drag, startPoint x: 523, startPoint y: 196, endPoint x: 455, endPoint y: 108, distance: 110.2
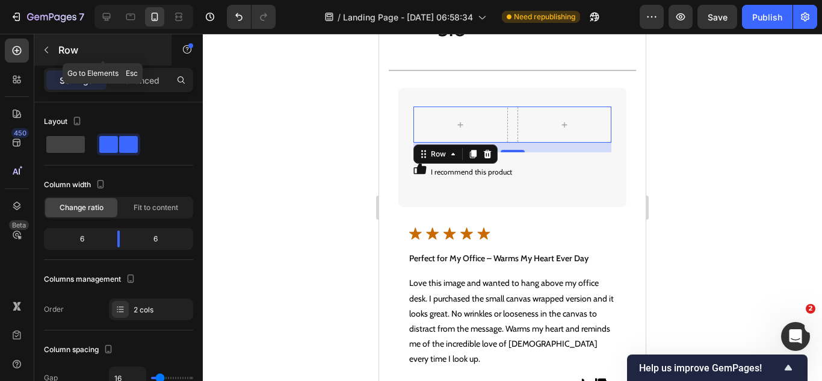
click at [49, 48] on icon "button" at bounding box center [47, 50] width 10 height 10
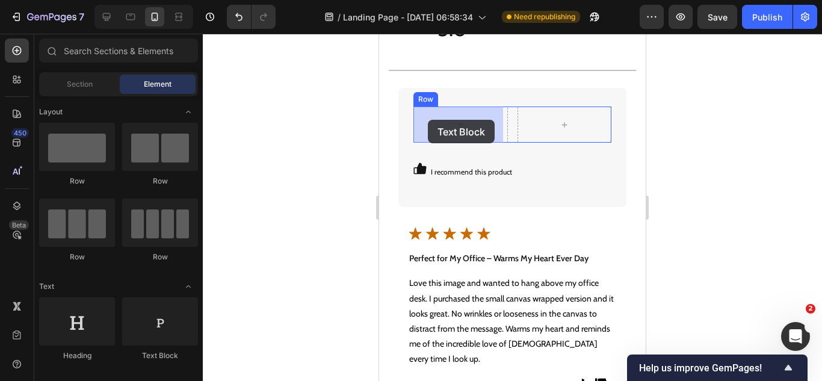
drag, startPoint x: 523, startPoint y: 357, endPoint x: 428, endPoint y: 120, distance: 255.9
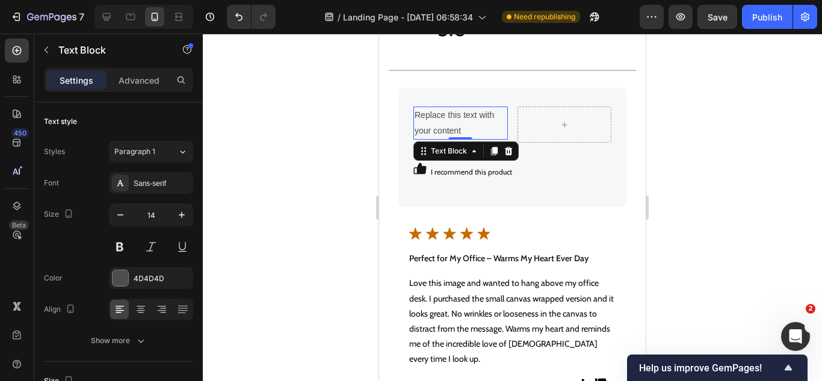
click at [440, 127] on div "Replace this text with your content" at bounding box center [460, 122] width 94 height 32
click at [440, 127] on p "Replace this text with your content" at bounding box center [460, 123] width 92 height 30
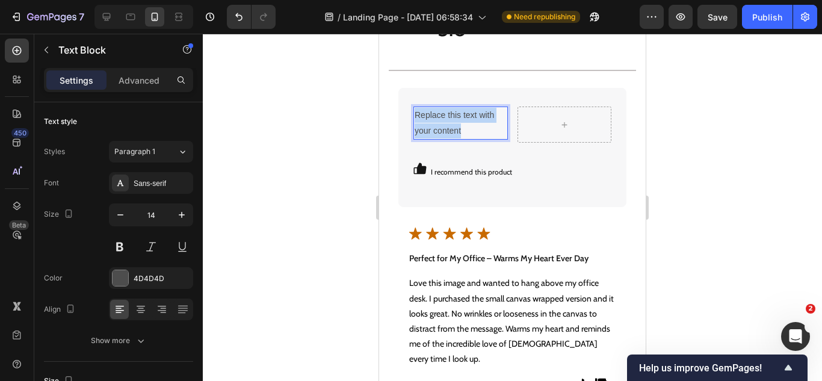
drag, startPoint x: 440, startPoint y: 127, endPoint x: 381, endPoint y: 386, distance: 265.9
click at [440, 127] on p "Replace this text with your content" at bounding box center [460, 123] width 92 height 30
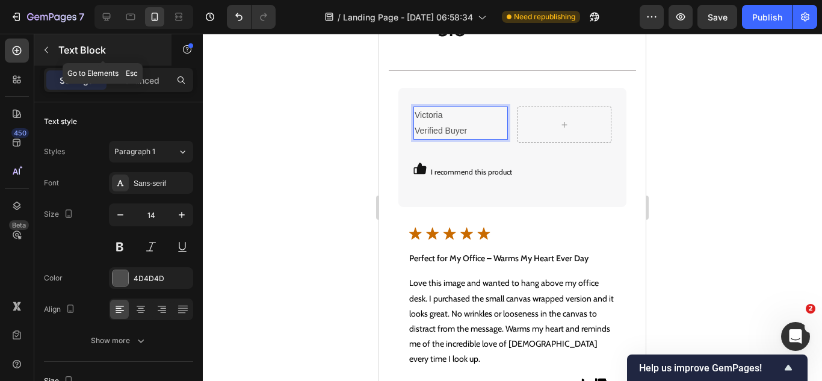
click at [52, 51] on button "button" at bounding box center [46, 49] width 19 height 19
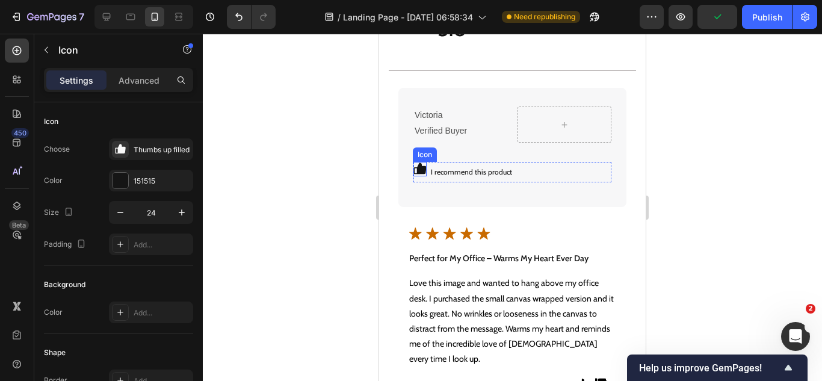
click at [419, 171] on icon at bounding box center [420, 168] width 13 height 11
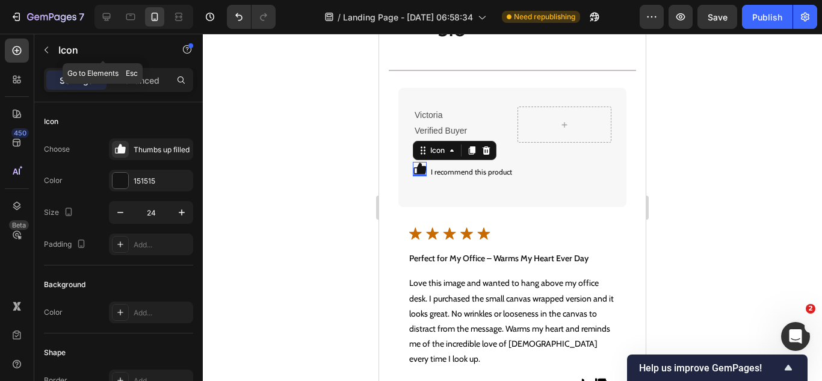
drag, startPoint x: 43, startPoint y: 51, endPoint x: 54, endPoint y: 54, distance: 11.4
click at [43, 54] on icon "button" at bounding box center [47, 50] width 10 height 10
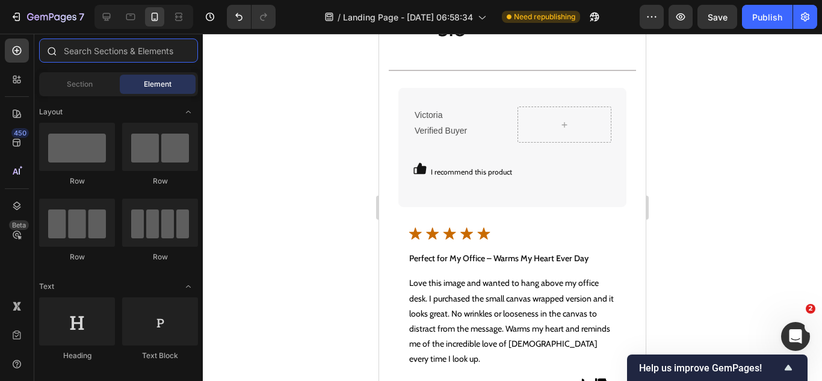
click at [106, 61] on input "text" at bounding box center [118, 50] width 159 height 24
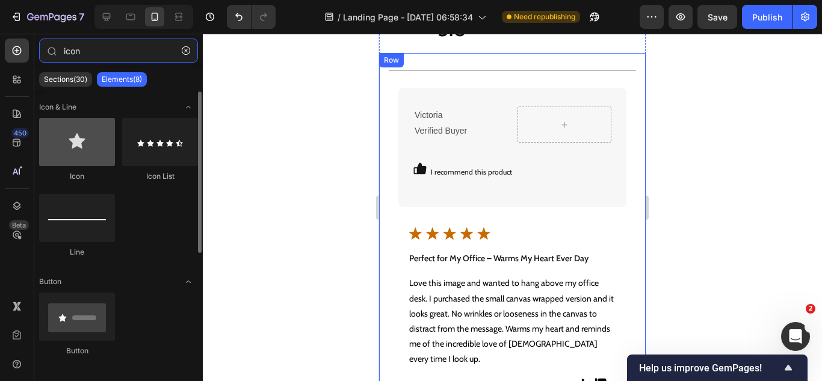
type input "icon"
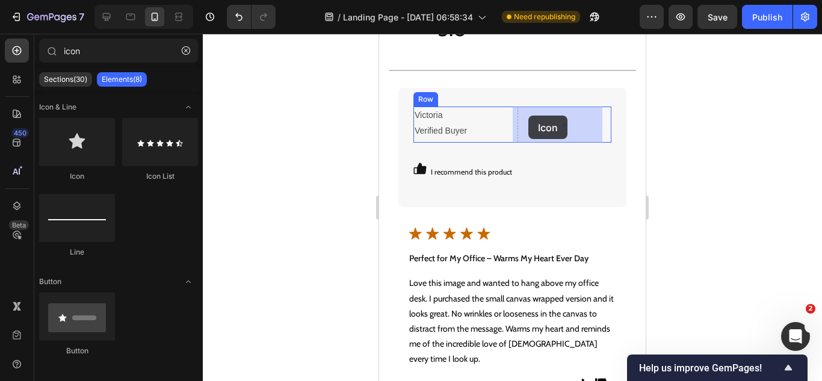
drag, startPoint x: 452, startPoint y: 178, endPoint x: 404, endPoint y: 147, distance: 57.4
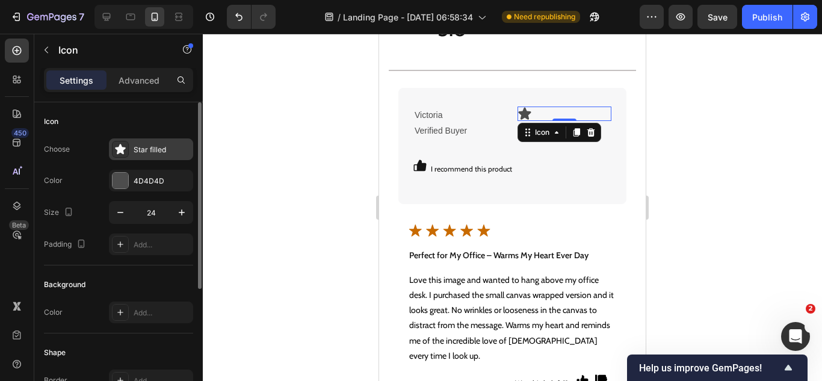
click at [134, 152] on div "Star filled" at bounding box center [162, 149] width 57 height 11
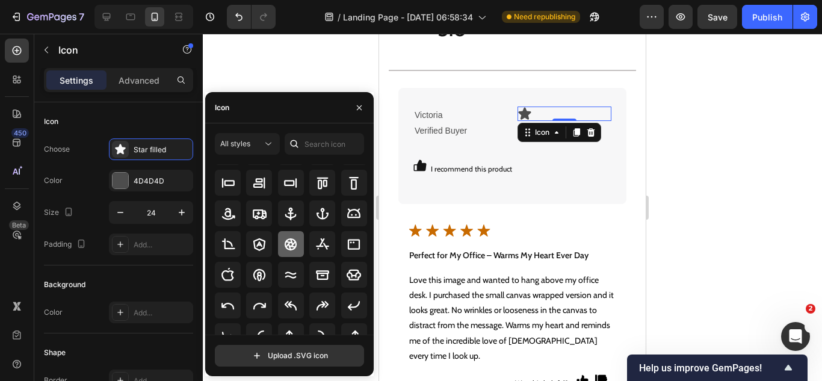
scroll to position [188, 0]
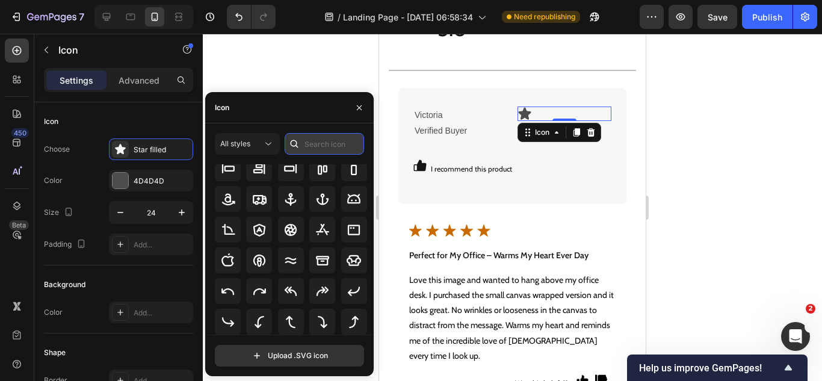
click at [318, 144] on input "text" at bounding box center [324, 144] width 79 height 22
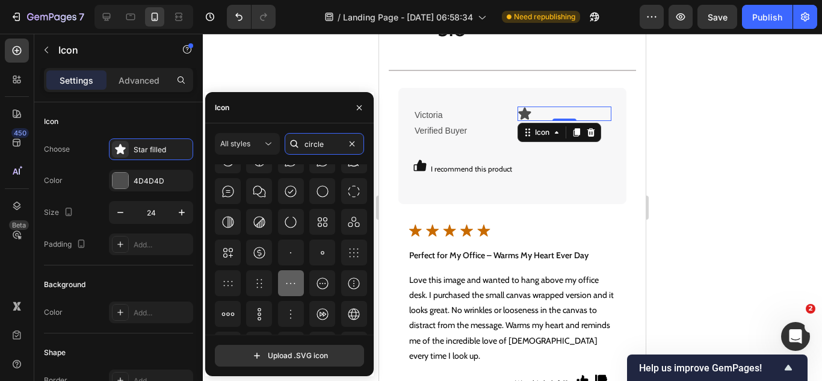
scroll to position [660, 0]
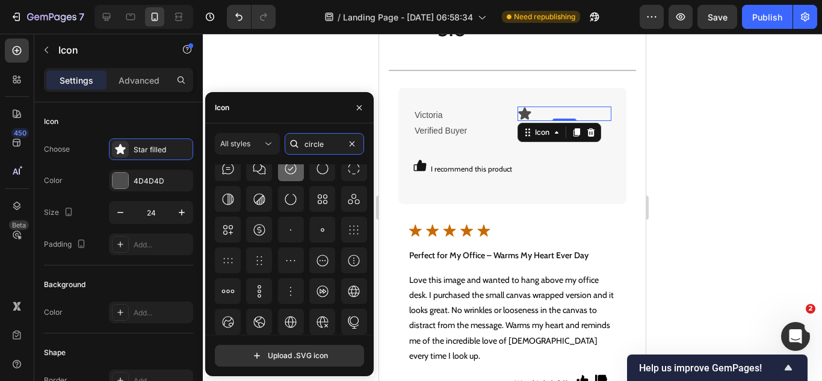
type input "circle"
click at [294, 169] on icon at bounding box center [290, 168] width 14 height 14
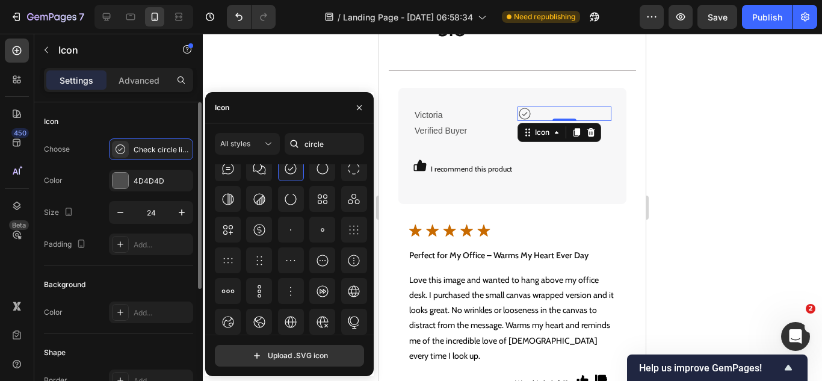
scroll to position [120, 0]
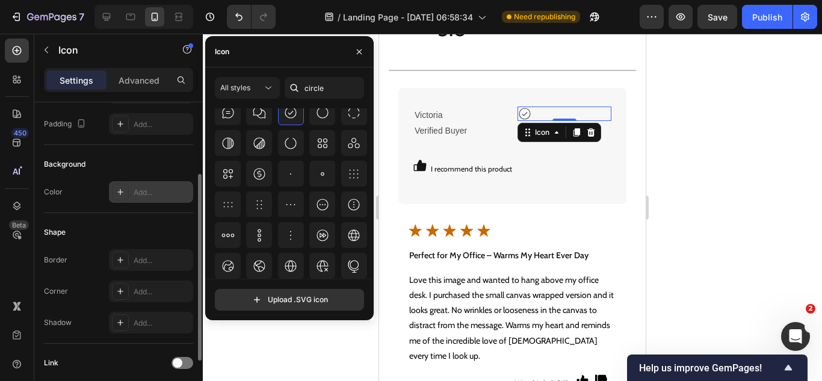
click at [133, 199] on div "Add..." at bounding box center [151, 192] width 84 height 22
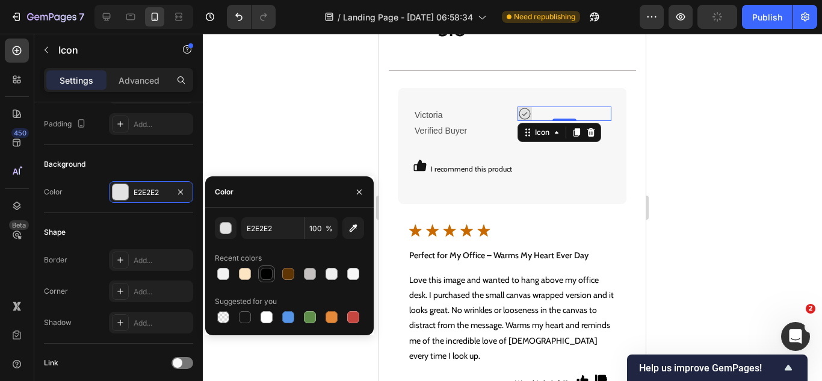
click at [272, 274] on div at bounding box center [266, 274] width 12 height 12
type input "000000"
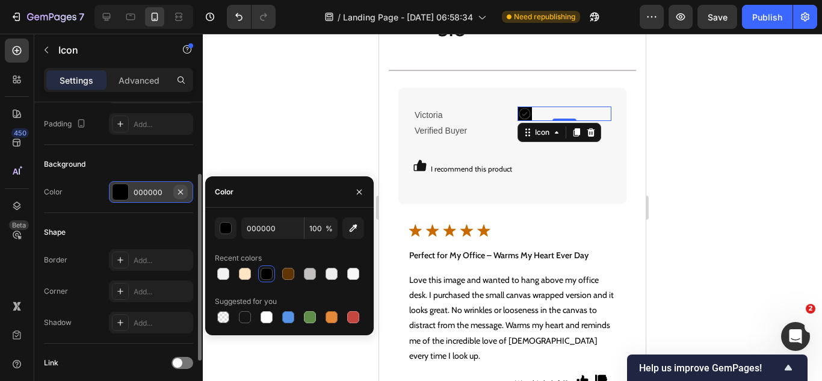
click at [185, 189] on icon "button" at bounding box center [181, 192] width 10 height 10
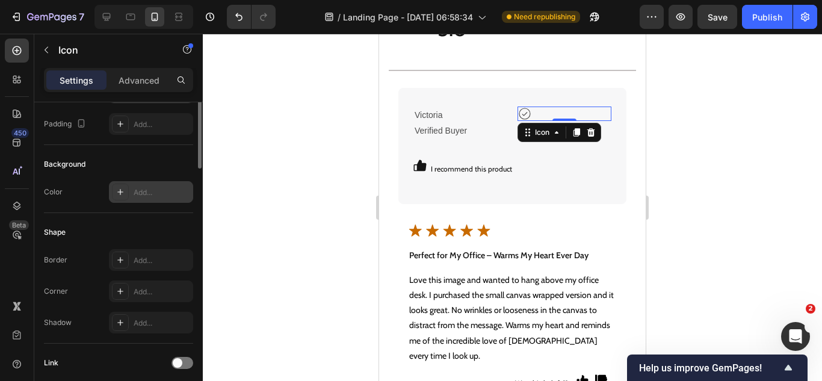
scroll to position [0, 0]
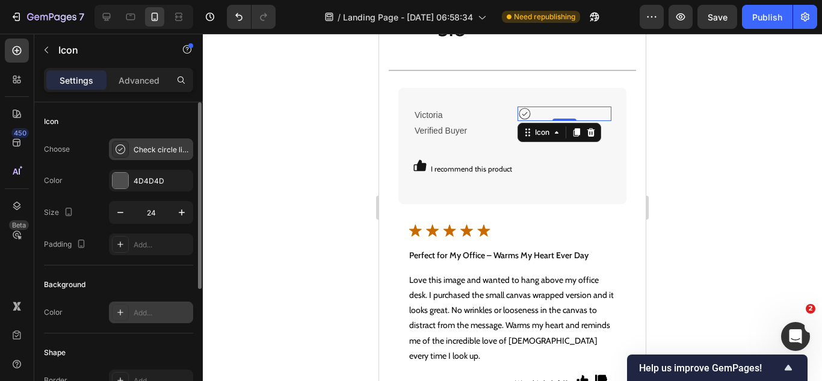
click at [146, 150] on div "Check circle light" at bounding box center [162, 149] width 57 height 11
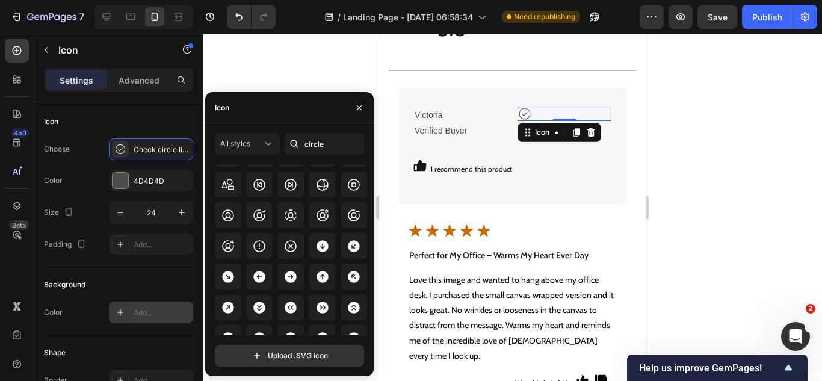
scroll to position [1556, 0]
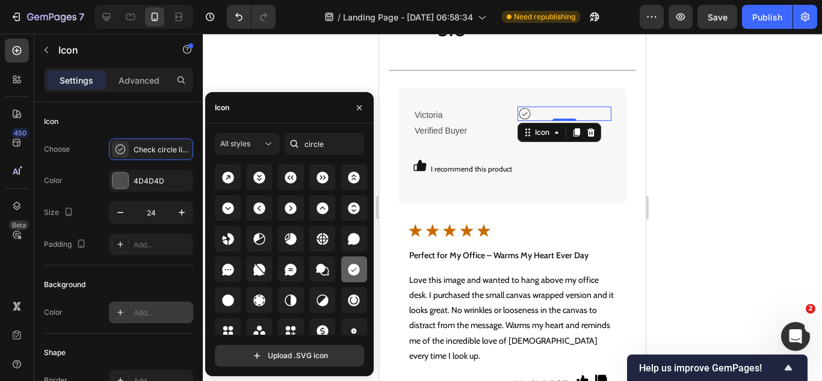
click at [342, 265] on div at bounding box center [354, 269] width 26 height 26
click at [522, 110] on icon at bounding box center [525, 114] width 12 height 12
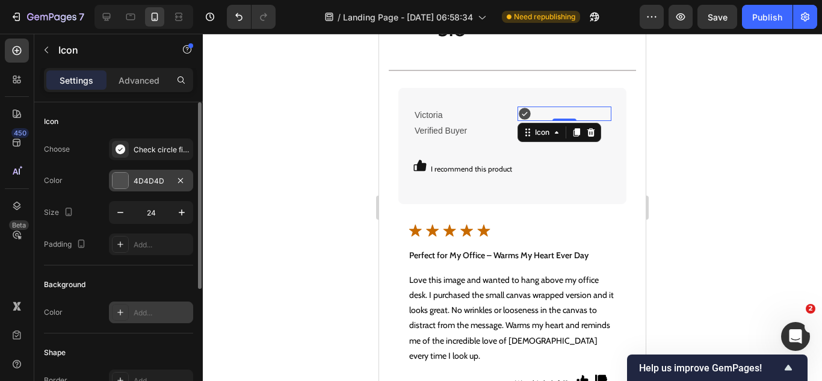
click at [126, 180] on div at bounding box center [120, 181] width 16 height 16
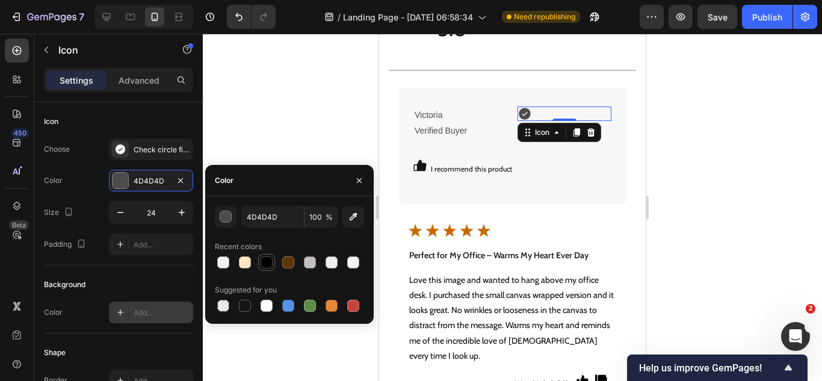
click at [273, 257] on div at bounding box center [266, 262] width 14 height 14
type input "000000"
click at [2, 270] on div "450 Beta" at bounding box center [17, 207] width 34 height 347
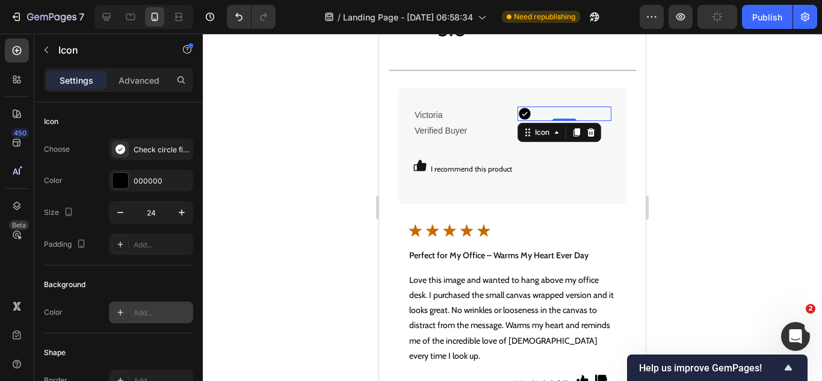
scroll to position [211, 0]
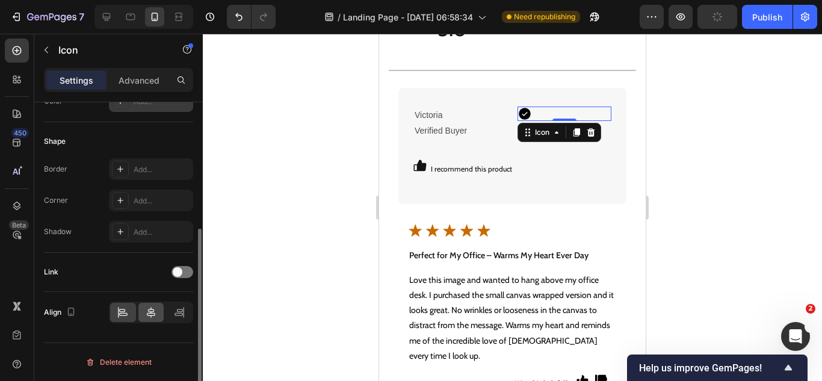
click at [155, 307] on icon at bounding box center [151, 312] width 12 height 12
click at [117, 310] on icon at bounding box center [123, 312] width 12 height 12
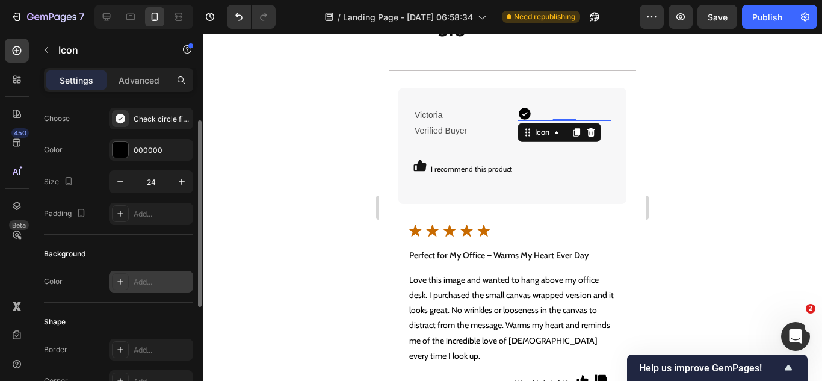
scroll to position [0, 0]
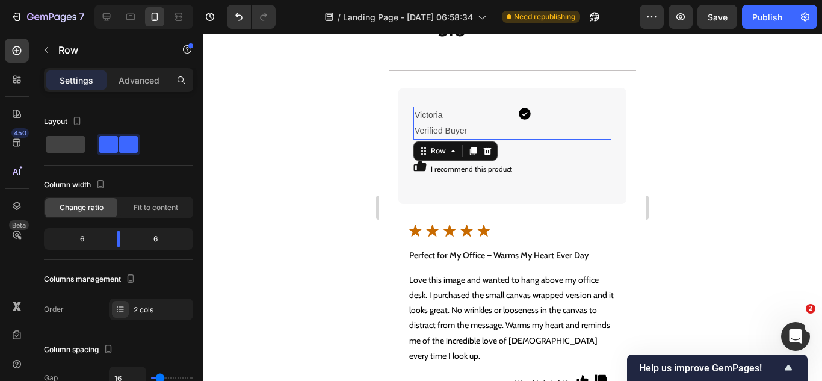
click at [507, 134] on div "Victoria Verified Buyer Text Block Icon Row 0" at bounding box center [512, 122] width 198 height 32
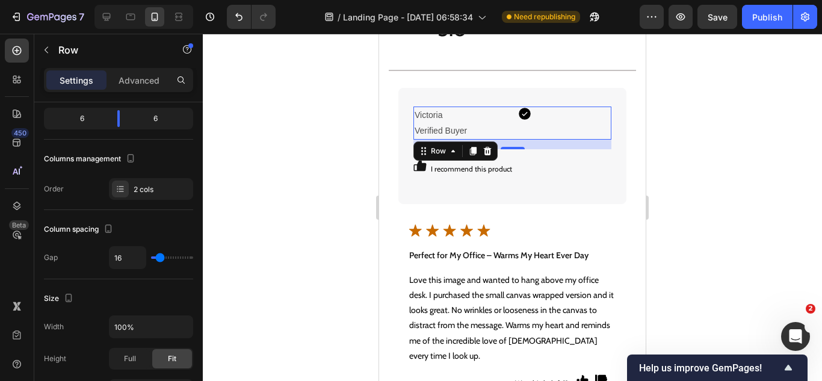
type input "9"
type input "4"
type input "0"
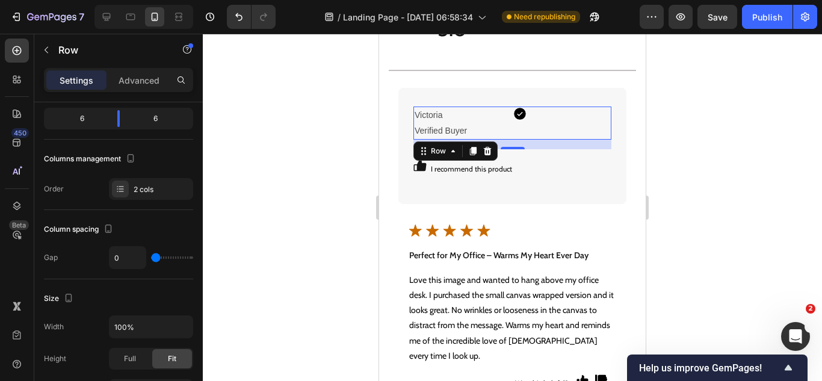
drag, startPoint x: 162, startPoint y: 257, endPoint x: 134, endPoint y: 247, distance: 29.9
type input "0"
click at [151, 256] on input "range" at bounding box center [172, 257] width 42 height 2
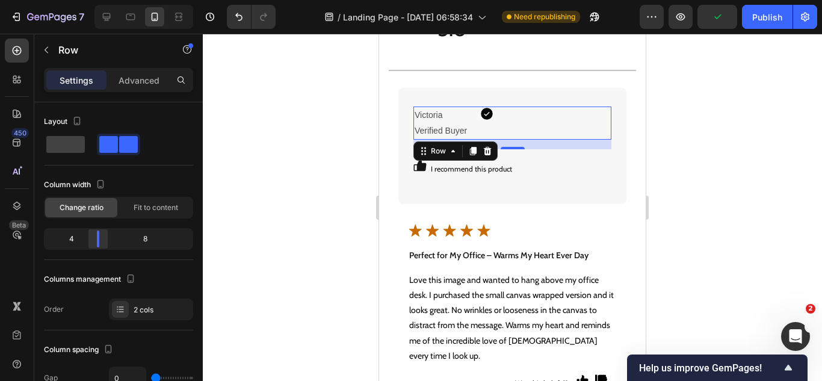
drag, startPoint x: 117, startPoint y: 234, endPoint x: 95, endPoint y: 235, distance: 21.7
click at [95, 235] on div at bounding box center [98, 238] width 22 height 17
click at [483, 114] on icon at bounding box center [487, 114] width 12 height 12
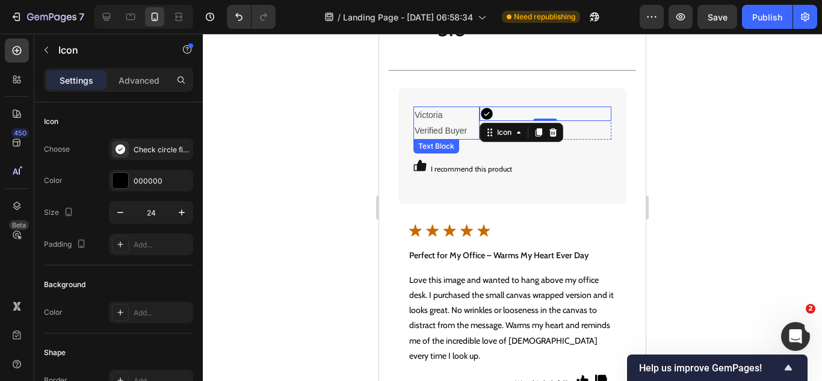
click at [472, 128] on p "Victoria Verified Buyer" at bounding box center [446, 123] width 64 height 30
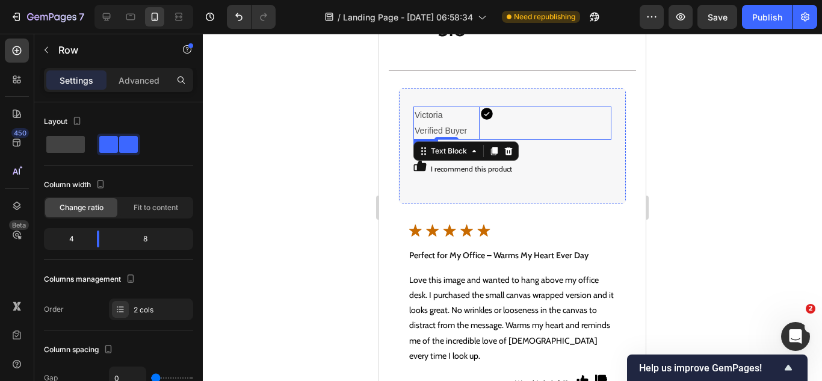
click at [482, 134] on div "Icon" at bounding box center [545, 122] width 132 height 32
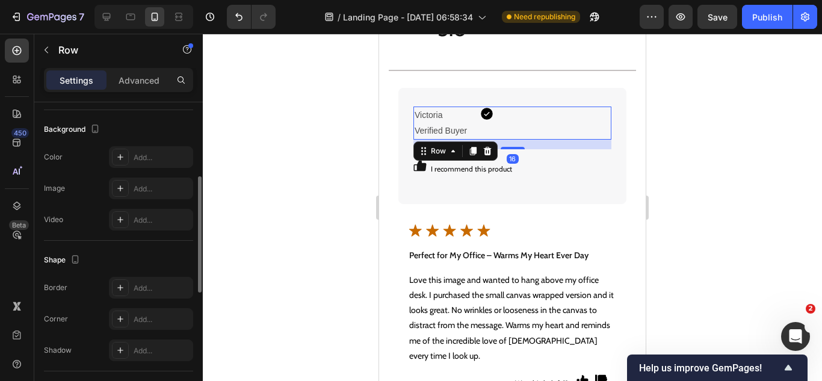
scroll to position [527, 0]
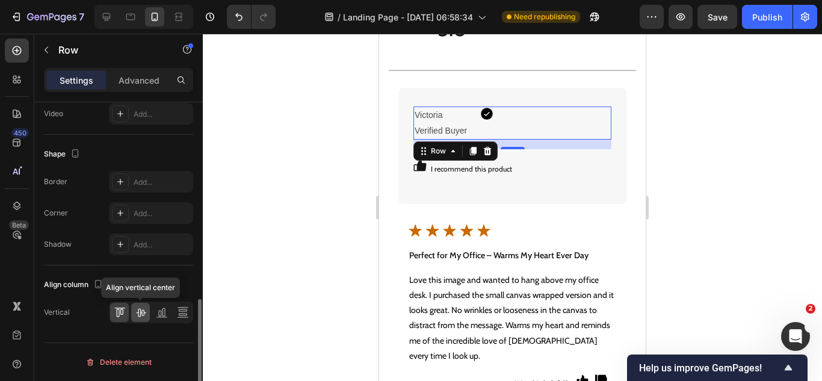
click at [140, 310] on icon at bounding box center [141, 312] width 12 height 12
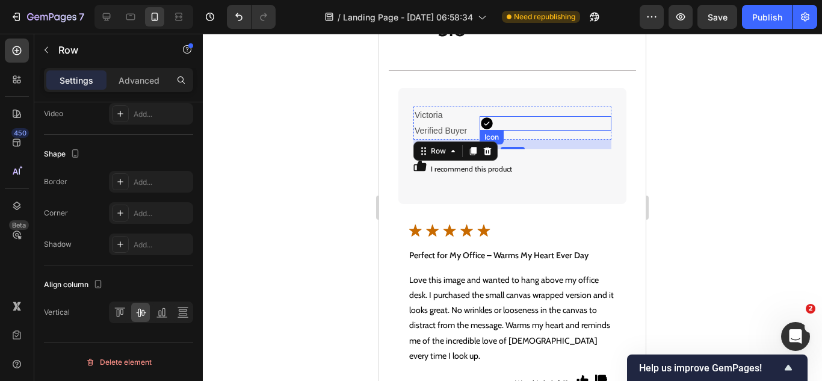
click at [494, 126] on div "Icon" at bounding box center [545, 123] width 132 height 14
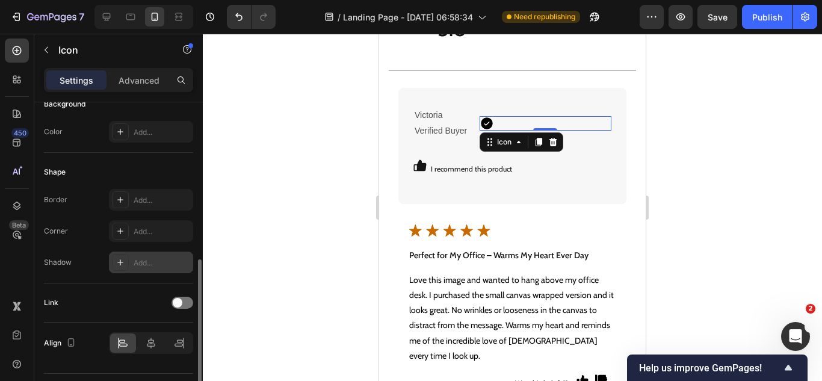
scroll to position [211, 0]
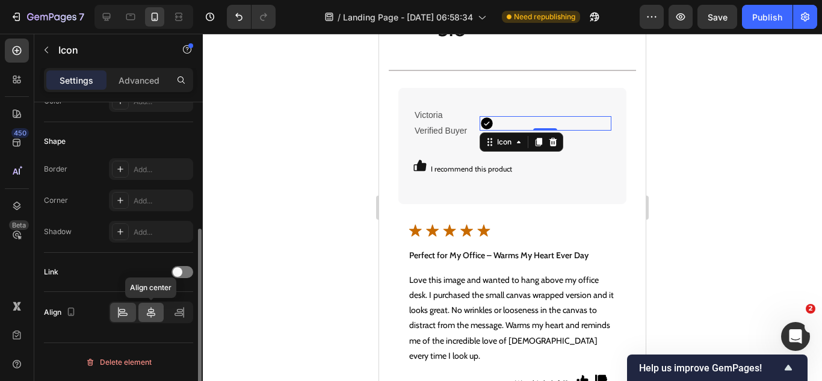
click at [150, 312] on icon at bounding box center [151, 312] width 12 height 12
drag, startPoint x: 121, startPoint y: 307, endPoint x: 131, endPoint y: 307, distance: 9.6
click at [123, 307] on icon at bounding box center [123, 312] width 12 height 12
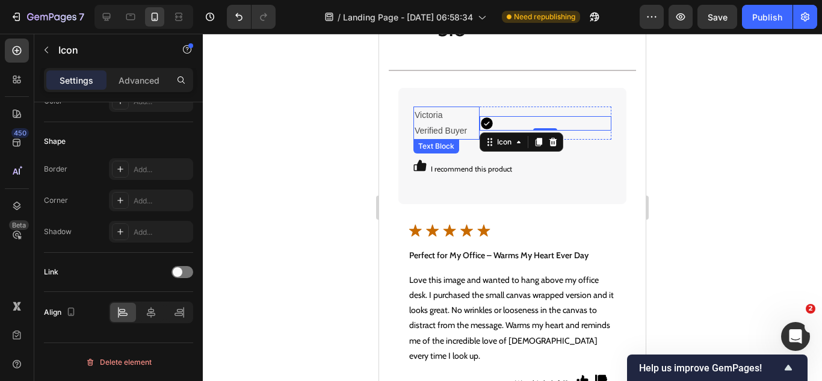
click at [433, 128] on p "Victoria Verified Buyer" at bounding box center [446, 123] width 64 height 30
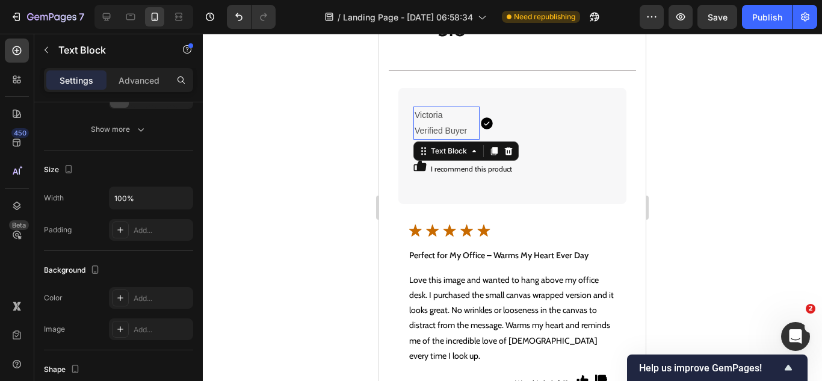
scroll to position [0, 0]
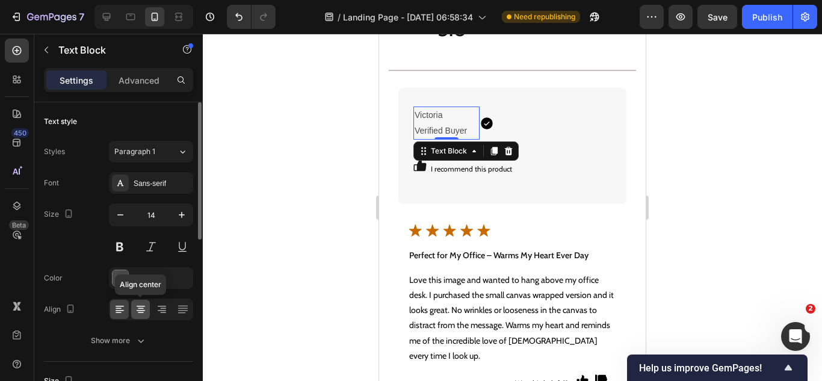
click at [140, 309] on icon at bounding box center [141, 309] width 12 height 12
click at [117, 310] on icon at bounding box center [119, 310] width 8 height 1
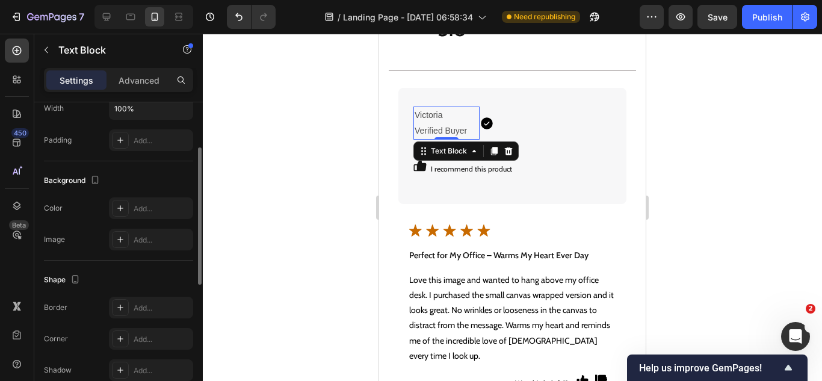
scroll to position [400, 0]
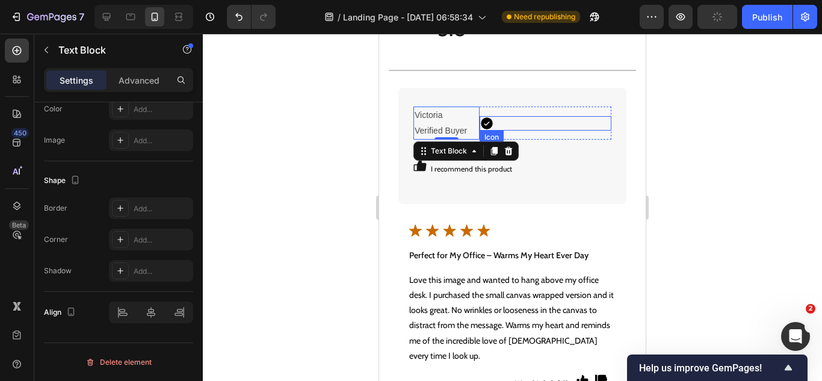
click at [493, 123] on div "Icon" at bounding box center [545, 123] width 132 height 14
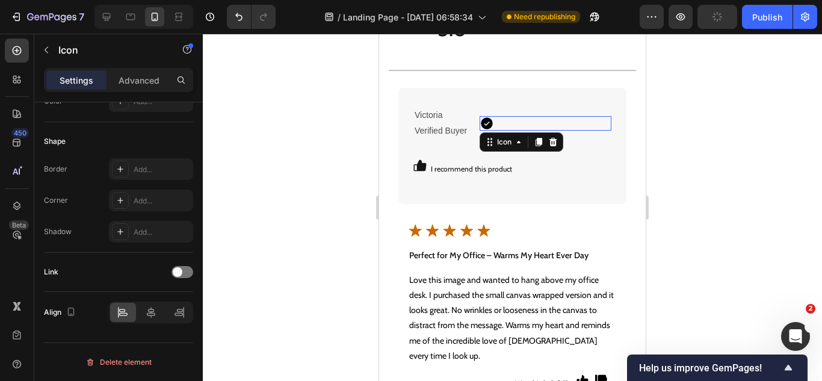
scroll to position [0, 0]
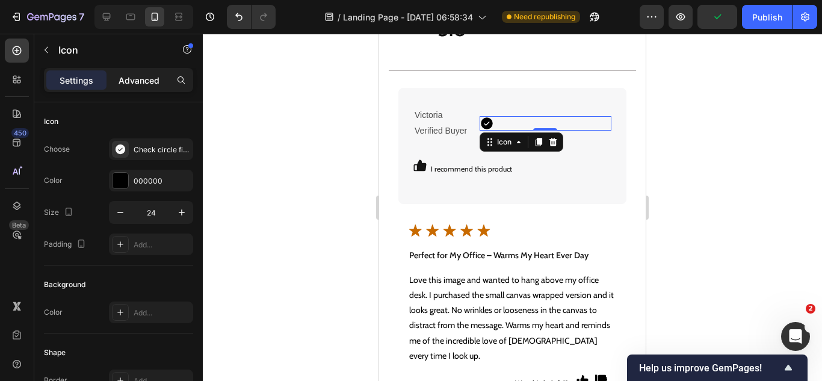
click at [135, 75] on p "Advanced" at bounding box center [139, 80] width 41 height 13
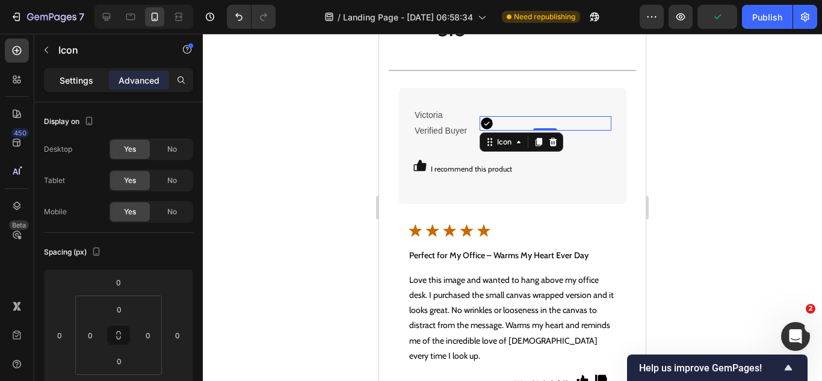
click at [79, 76] on p "Settings" at bounding box center [77, 80] width 34 height 13
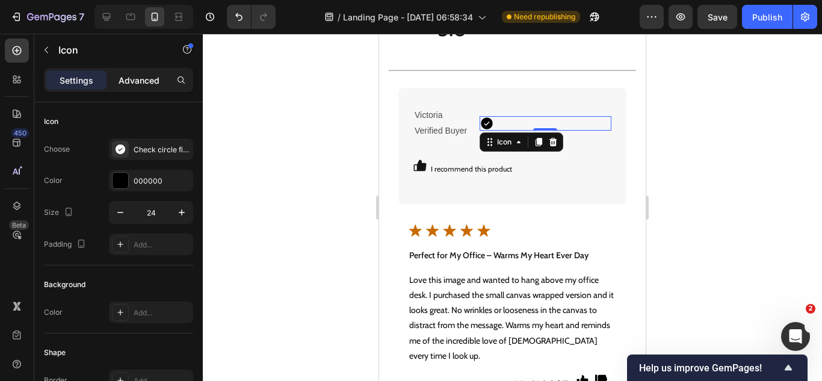
click at [142, 75] on p "Advanced" at bounding box center [139, 80] width 41 height 13
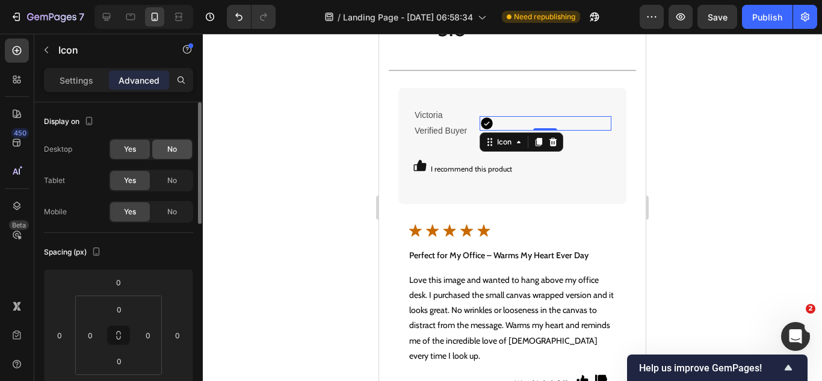
click at [173, 152] on span "No" at bounding box center [172, 149] width 10 height 11
click at [173, 184] on span "No" at bounding box center [172, 180] width 10 height 11
click at [64, 84] on p "Settings" at bounding box center [77, 80] width 34 height 13
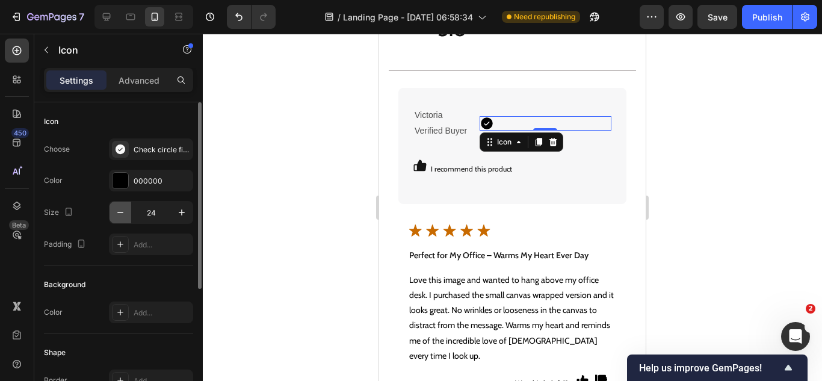
click at [122, 206] on button "button" at bounding box center [120, 213] width 22 height 22
click at [123, 206] on button "button" at bounding box center [120, 213] width 22 height 22
type input "21"
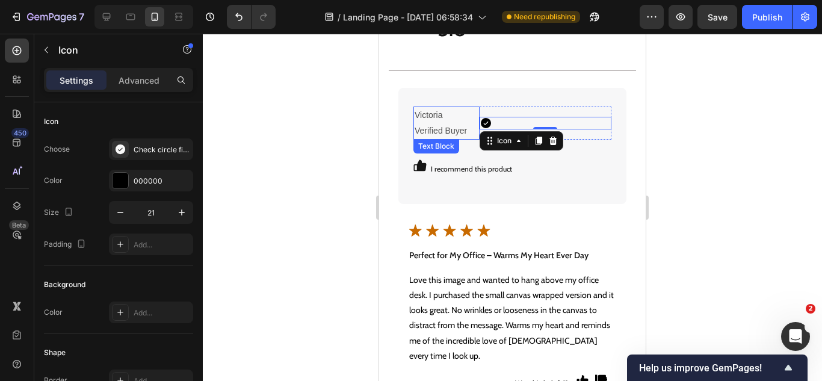
click at [472, 136] on p "Victoria Verified Buyer" at bounding box center [446, 123] width 64 height 30
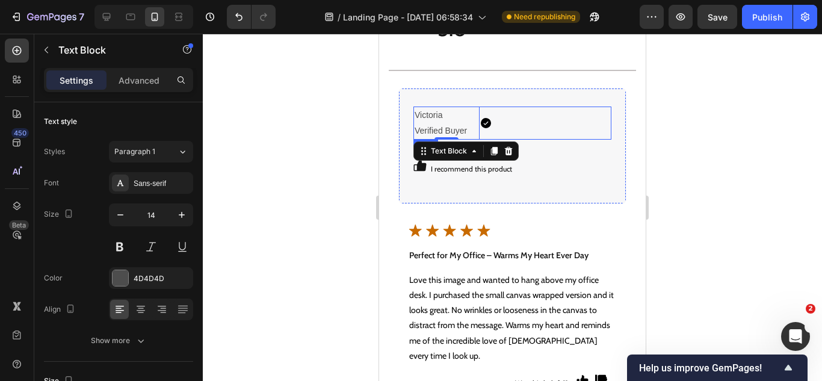
click at [496, 137] on div "Icon" at bounding box center [545, 122] width 132 height 32
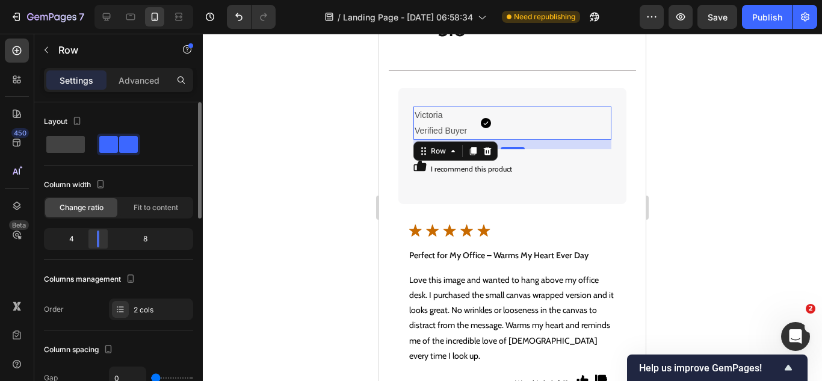
click at [95, 238] on div at bounding box center [98, 238] width 22 height 17
click at [139, 210] on span "Fit to content" at bounding box center [156, 207] width 45 height 11
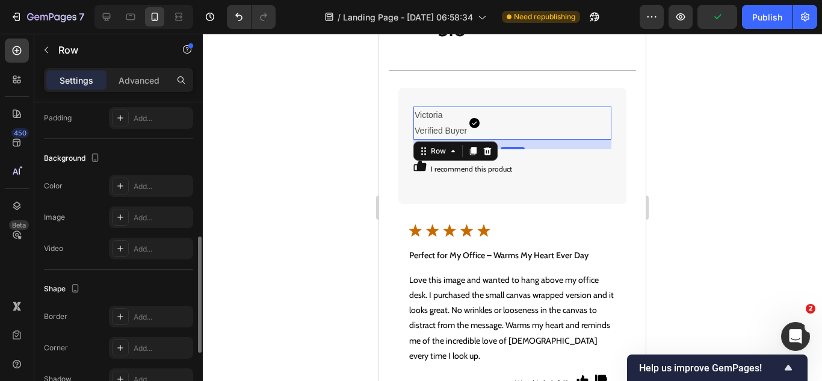
scroll to position [527, 0]
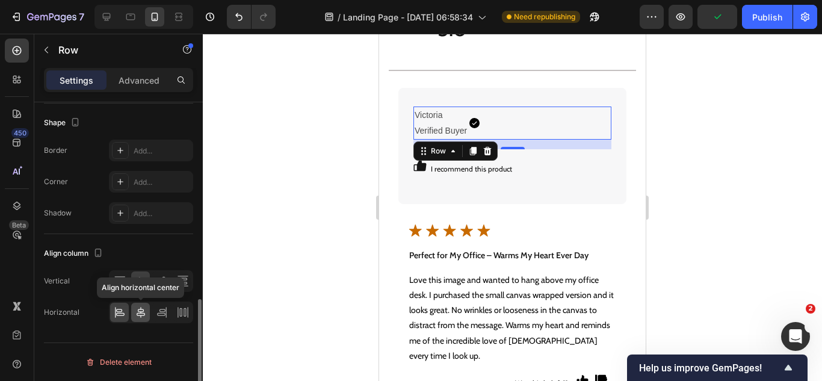
click at [137, 312] on icon at bounding box center [141, 312] width 12 height 12
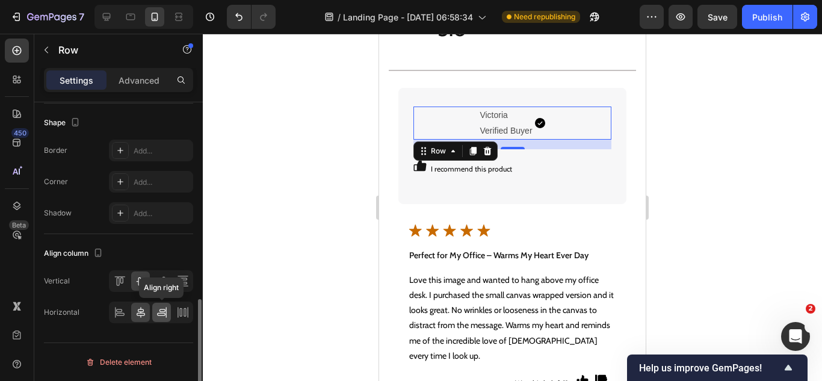
click at [159, 311] on icon at bounding box center [162, 310] width 6 height 3
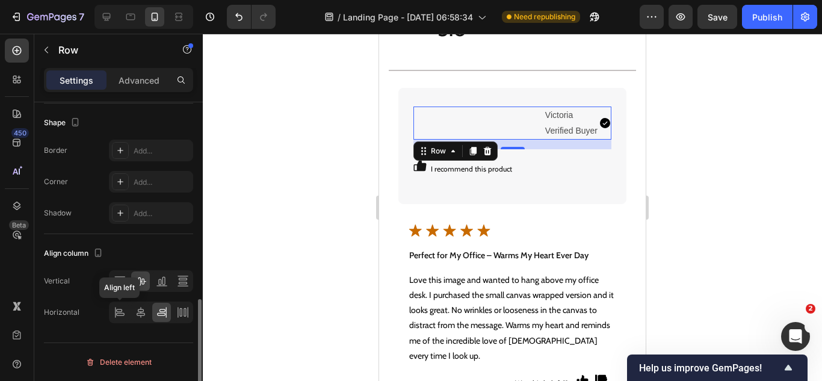
drag, startPoint x: 122, startPoint y: 309, endPoint x: 131, endPoint y: 302, distance: 11.6
click at [123, 309] on icon at bounding box center [120, 312] width 12 height 12
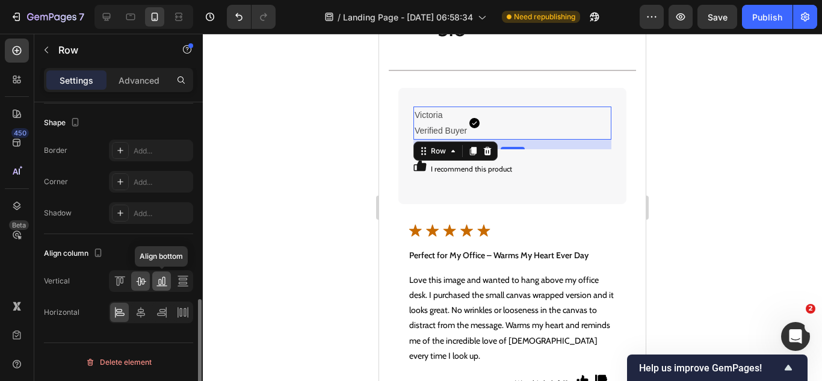
click at [165, 286] on icon at bounding box center [161, 285] width 11 height 1
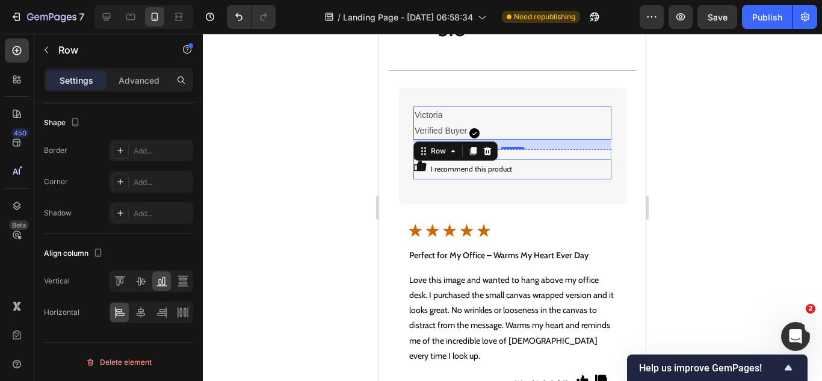
click at [550, 171] on div "Icon I recommend this product Text Block Row" at bounding box center [512, 169] width 198 height 20
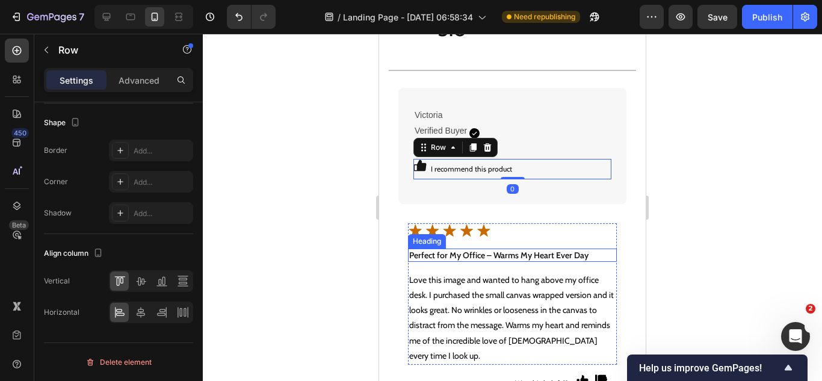
click at [509, 256] on strong "Perfect for My Office – Warms My Heart Ever Day" at bounding box center [498, 255] width 179 height 11
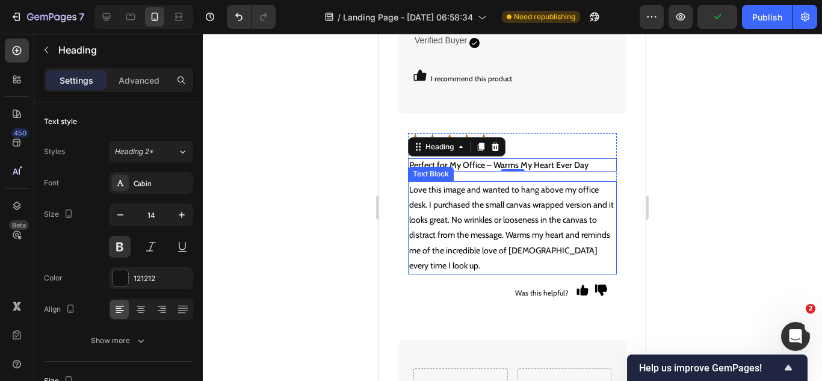
scroll to position [4872, 0]
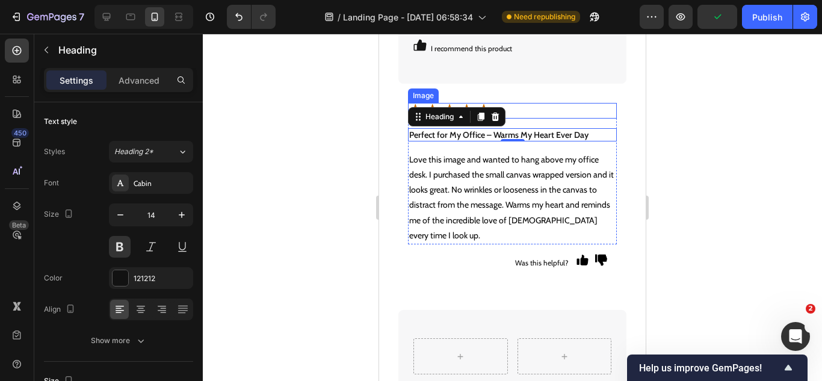
click at [546, 106] on div at bounding box center [512, 111] width 209 height 16
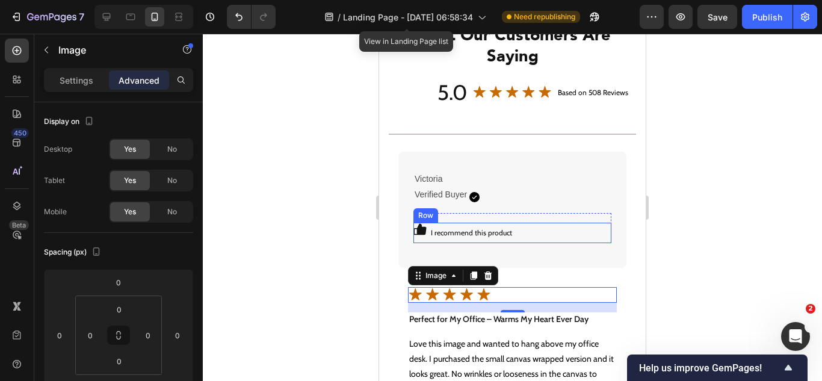
scroll to position [4631, 0]
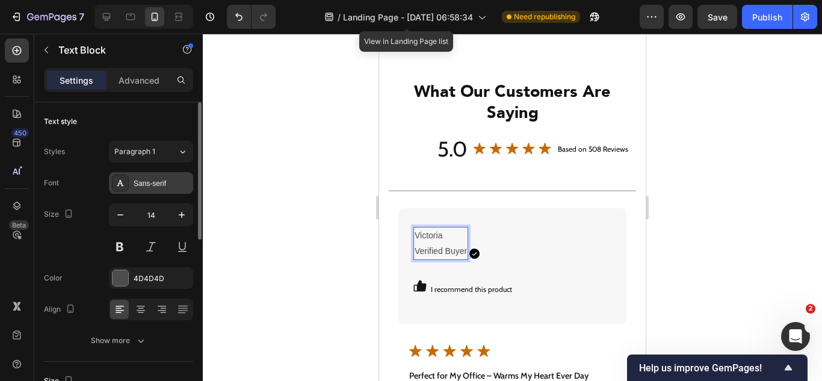
click at [132, 176] on div "Sans-serif" at bounding box center [151, 183] width 84 height 22
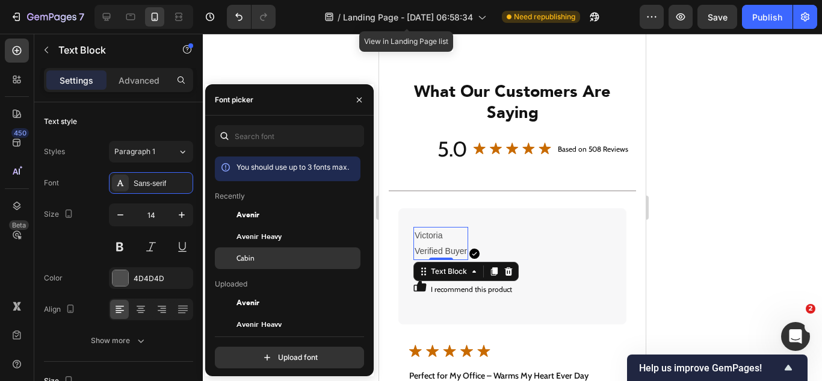
click at [227, 250] on div at bounding box center [226, 258] width 22 height 22
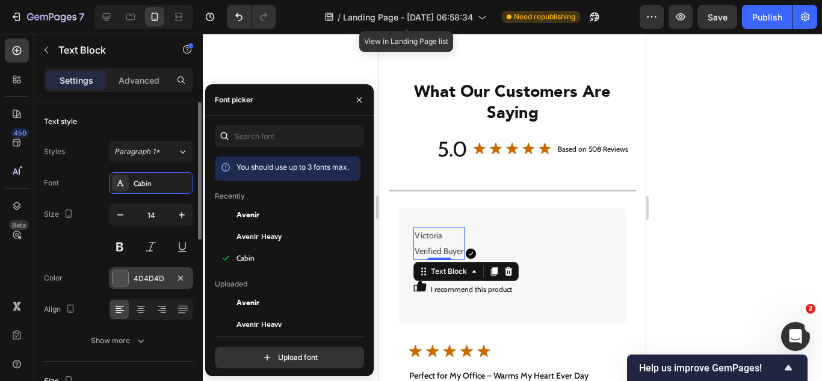
click at [152, 277] on div "4D4D4D" at bounding box center [151, 278] width 35 height 11
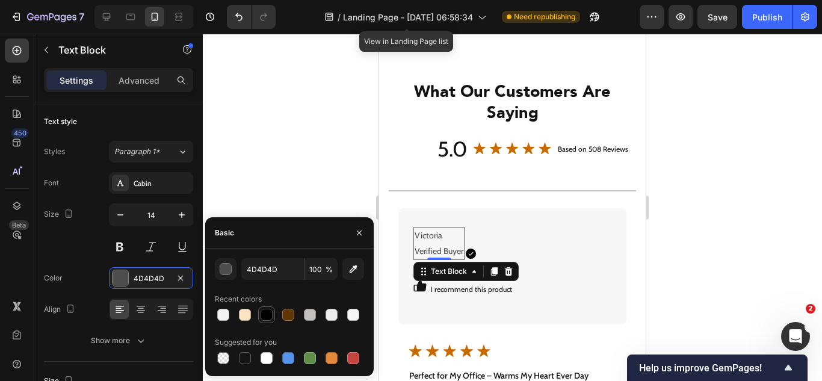
click at [265, 309] on div at bounding box center [266, 315] width 12 height 12
type input "000000"
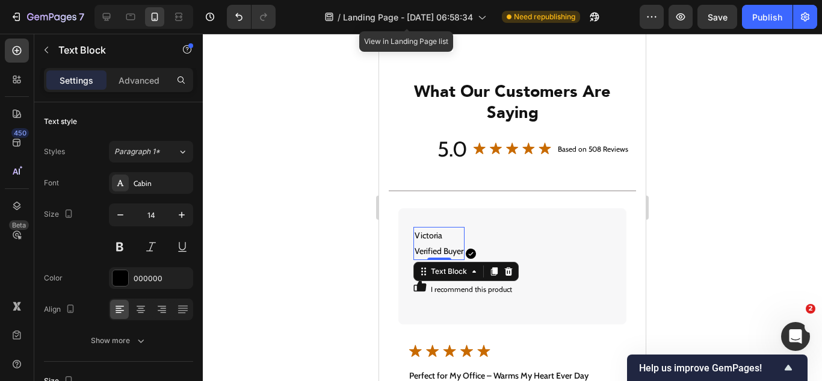
click at [4, 273] on div "450 Beta" at bounding box center [17, 207] width 34 height 347
click at [419, 286] on icon at bounding box center [420, 285] width 13 height 11
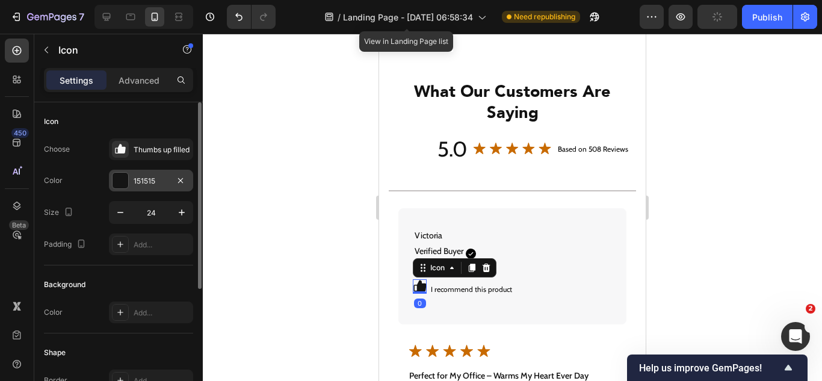
click at [152, 185] on div "151515" at bounding box center [151, 181] width 35 height 11
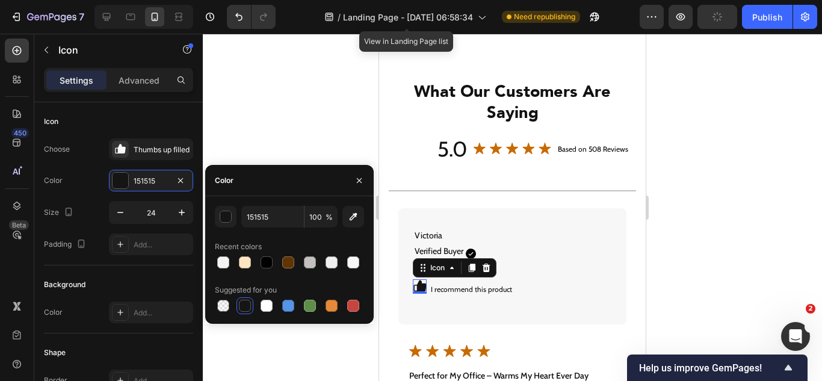
drag, startPoint x: 265, startPoint y: 260, endPoint x: 233, endPoint y: 278, distance: 35.8
click at [265, 261] on div at bounding box center [266, 262] width 12 height 12
type input "000000"
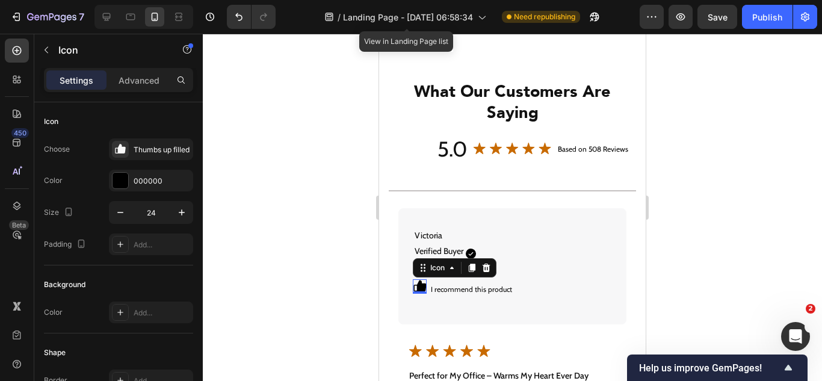
click at [7, 273] on div "450 Beta" at bounding box center [17, 166] width 24 height 256
click at [125, 215] on icon "button" at bounding box center [120, 212] width 12 height 12
click at [123, 215] on icon "button" at bounding box center [120, 212] width 12 height 12
type input "22"
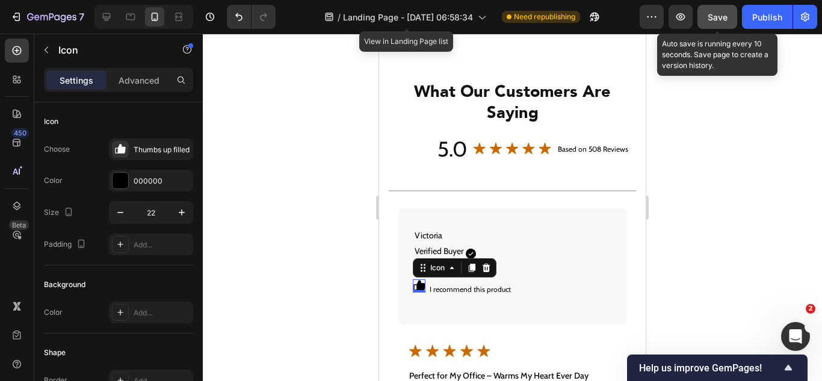
click at [717, 20] on span "Save" at bounding box center [717, 17] width 20 height 10
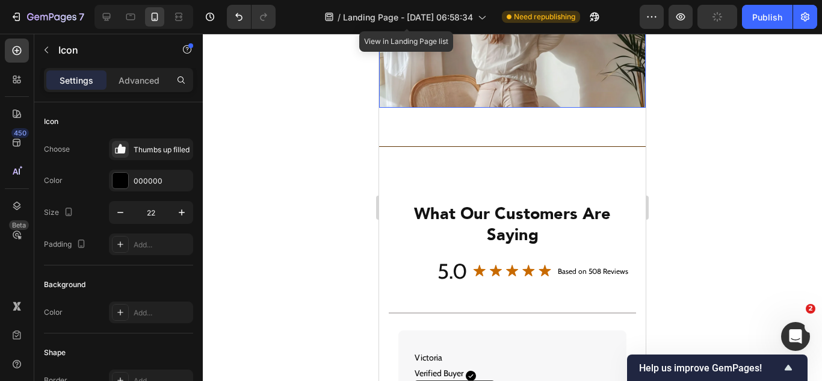
scroll to position [4451, 0]
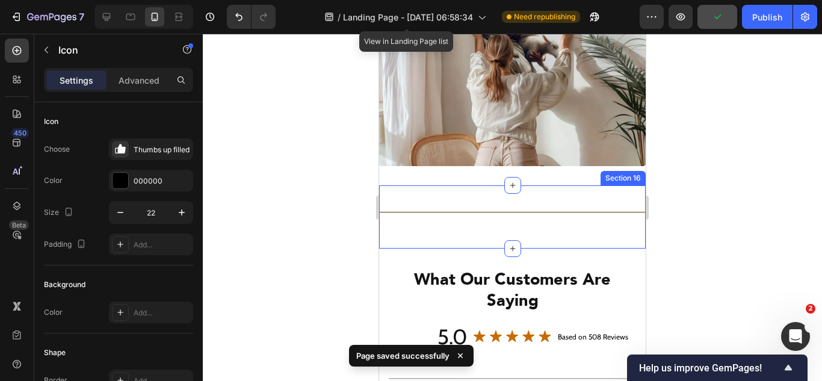
click at [496, 218] on div "Title Line" at bounding box center [512, 217] width 266 height 25
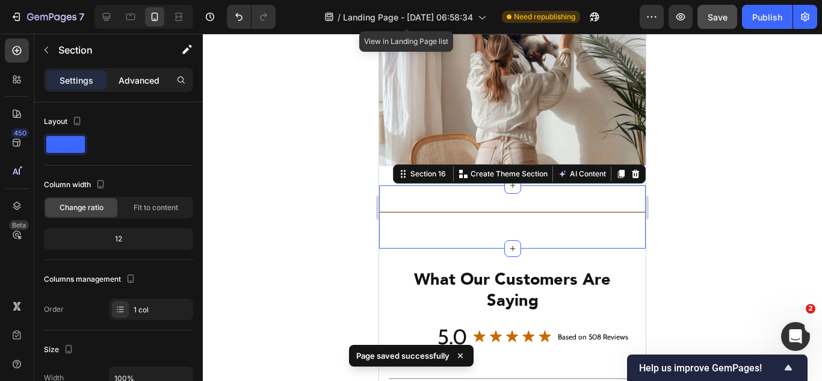
click at [149, 76] on p "Advanced" at bounding box center [139, 80] width 41 height 13
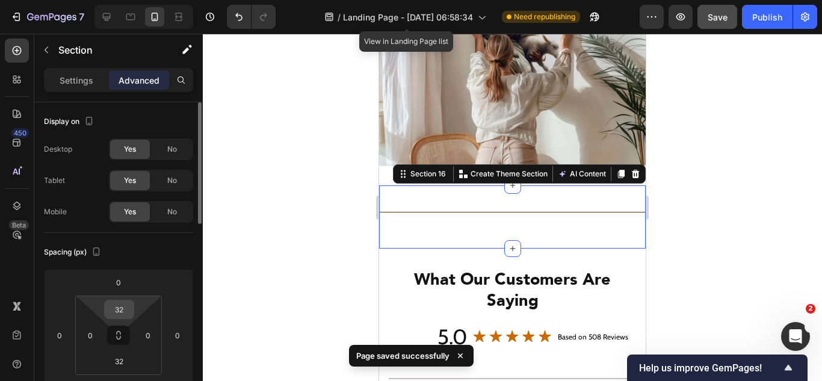
click at [115, 310] on input "32" at bounding box center [119, 309] width 24 height 18
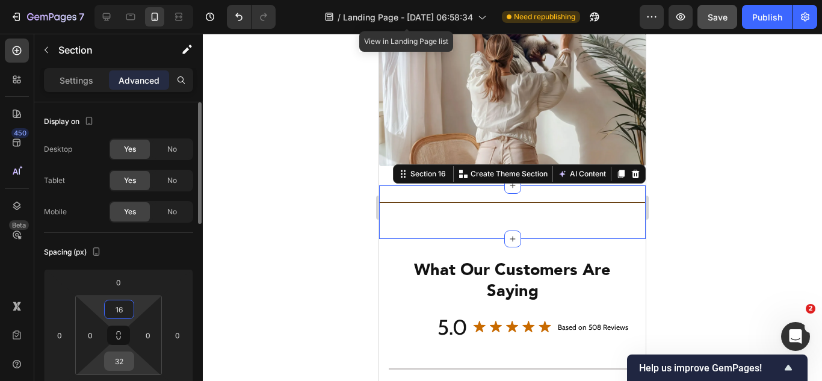
type input "16"
click at [122, 360] on input "32" at bounding box center [119, 361] width 24 height 18
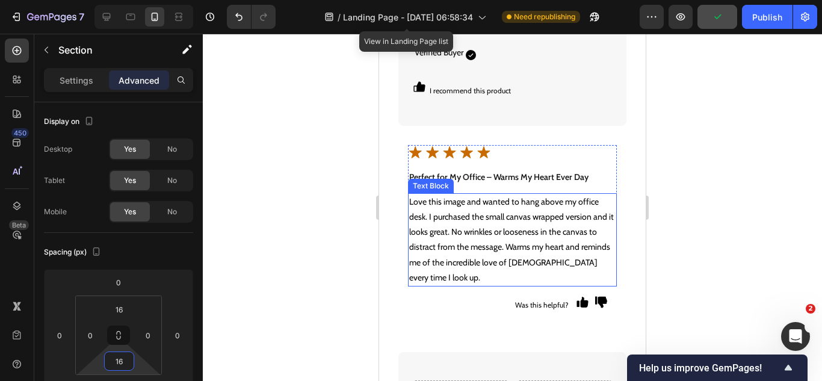
scroll to position [4932, 0]
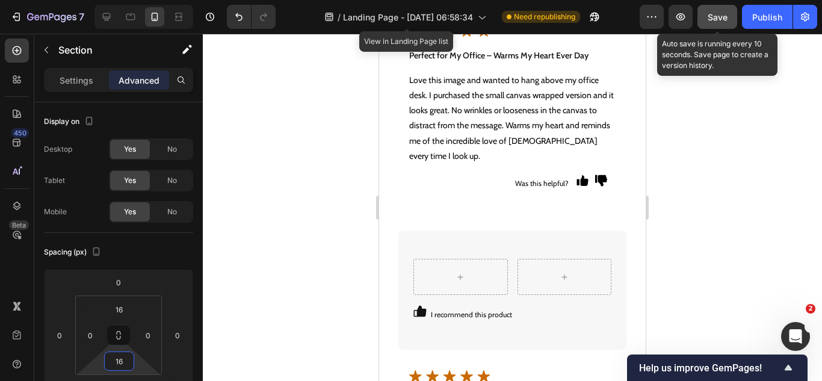
type input "16"
click at [715, 21] on span "Save" at bounding box center [717, 17] width 20 height 10
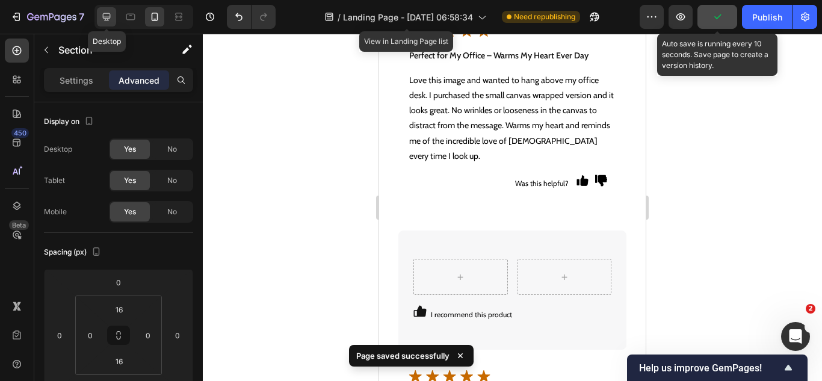
click at [103, 21] on icon at bounding box center [106, 17] width 12 height 12
type input "32"
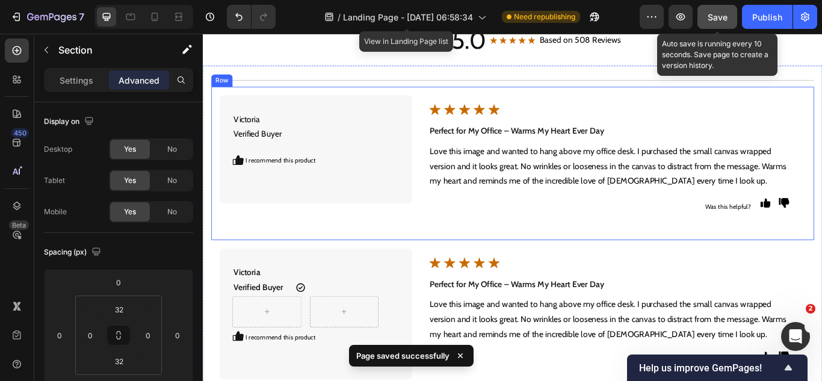
scroll to position [4433, 0]
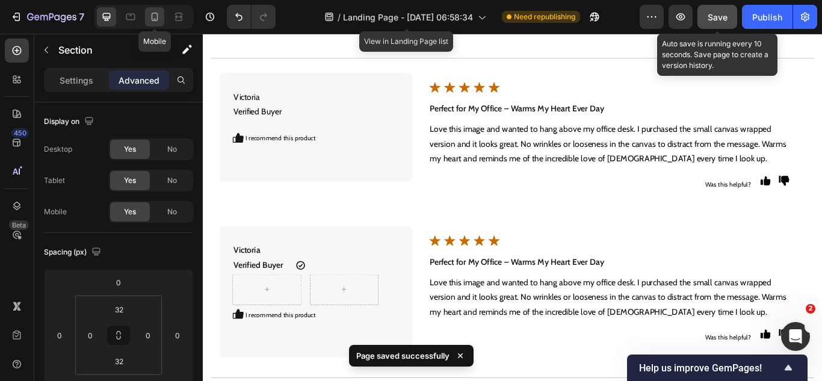
click at [147, 13] on div at bounding box center [154, 16] width 19 height 19
type input "16"
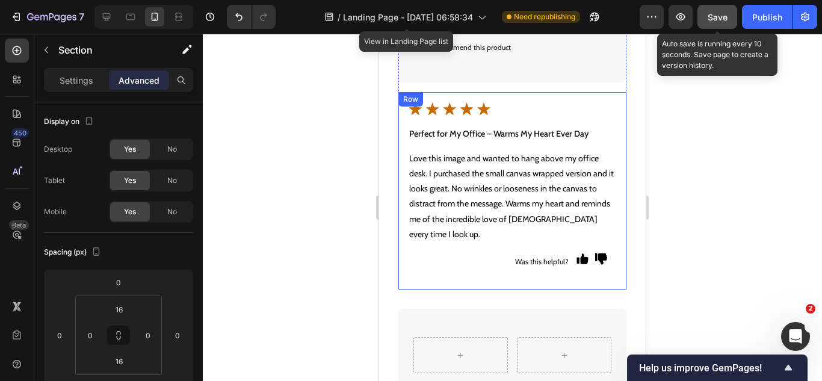
scroll to position [5034, 0]
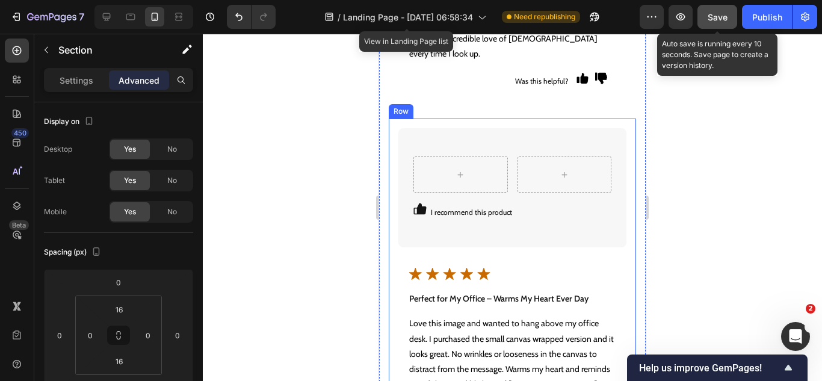
click at [393, 150] on div "Victoria Verified Buyer Text Block Icon Row Row I recommend this product Text B…" at bounding box center [512, 292] width 247 height 346
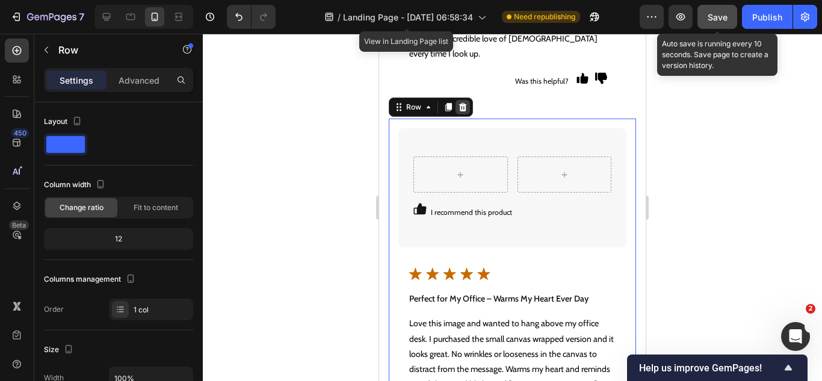
click at [458, 108] on icon at bounding box center [463, 107] width 10 height 10
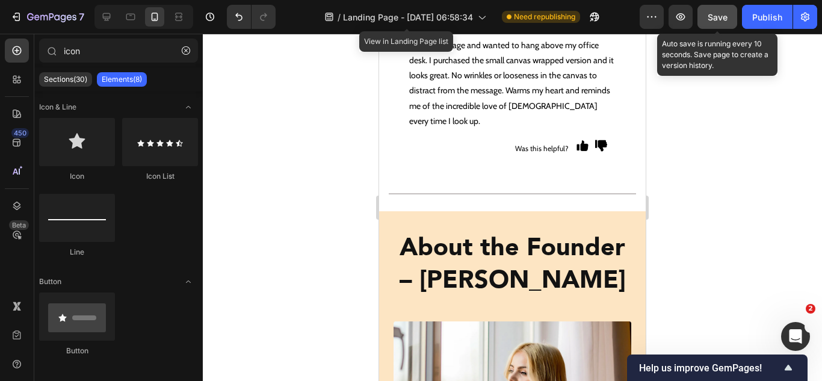
scroll to position [4914, 0]
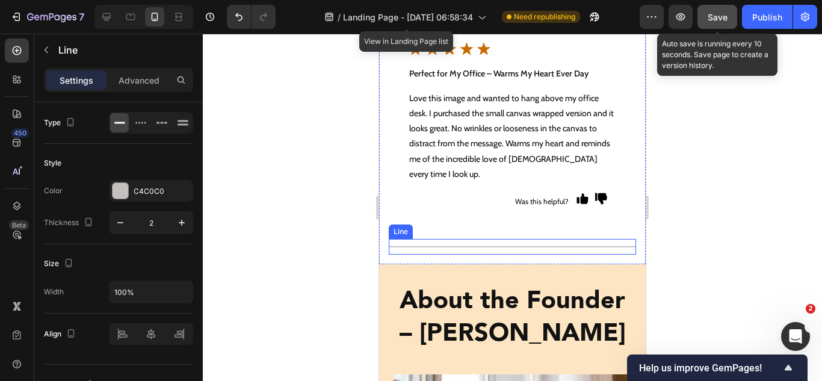
click at [466, 243] on div "Title Line" at bounding box center [512, 247] width 247 height 16
click at [458, 230] on icon at bounding box center [462, 228] width 10 height 10
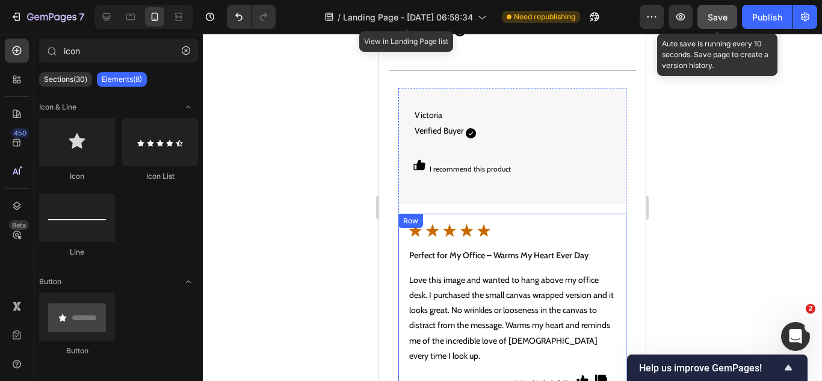
scroll to position [4673, 0]
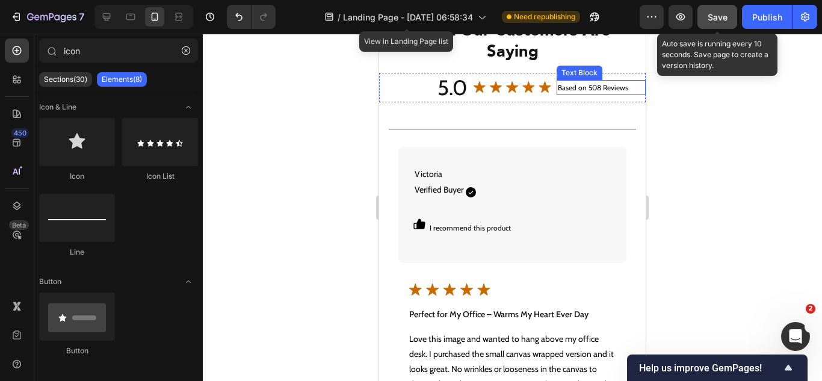
click at [713, 17] on span "Save" at bounding box center [717, 17] width 20 height 10
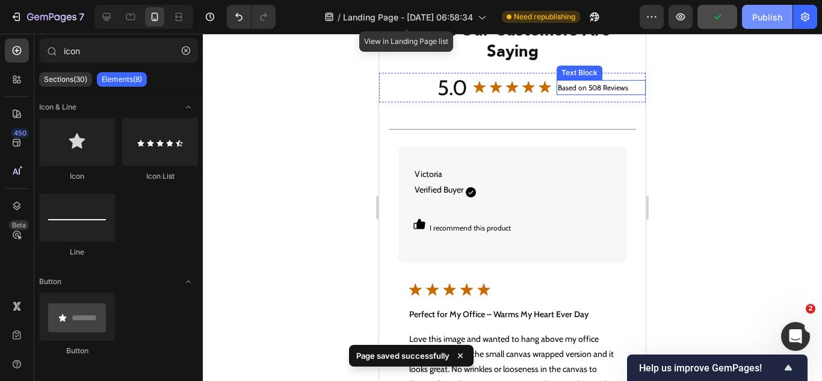
click at [772, 14] on div "Publish" at bounding box center [767, 17] width 30 height 13
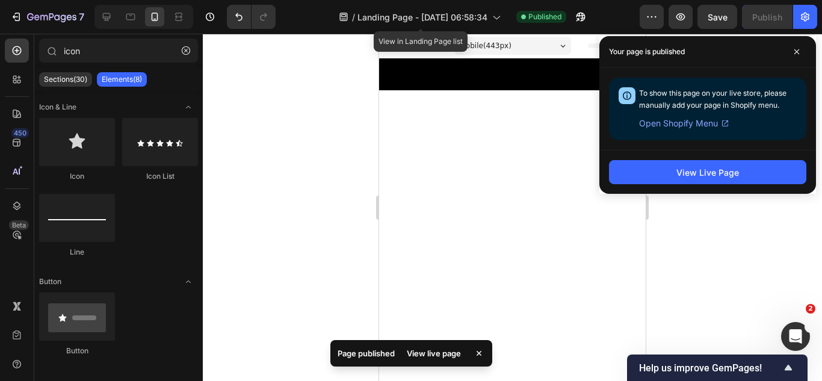
scroll to position [4673, 0]
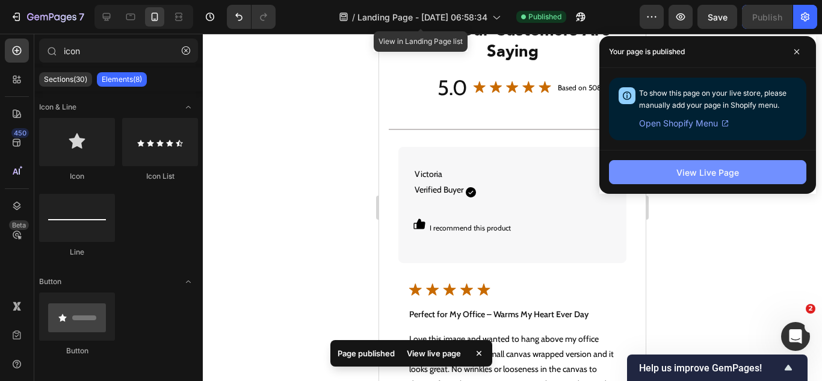
click at [707, 177] on div "View Live Page" at bounding box center [707, 172] width 63 height 13
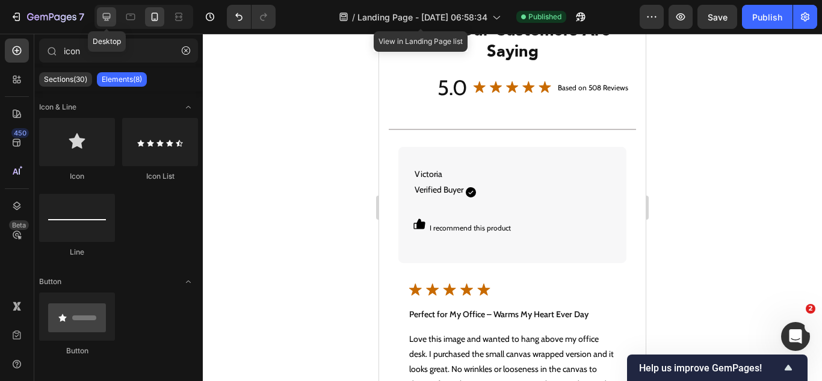
click at [105, 23] on div at bounding box center [106, 16] width 19 height 19
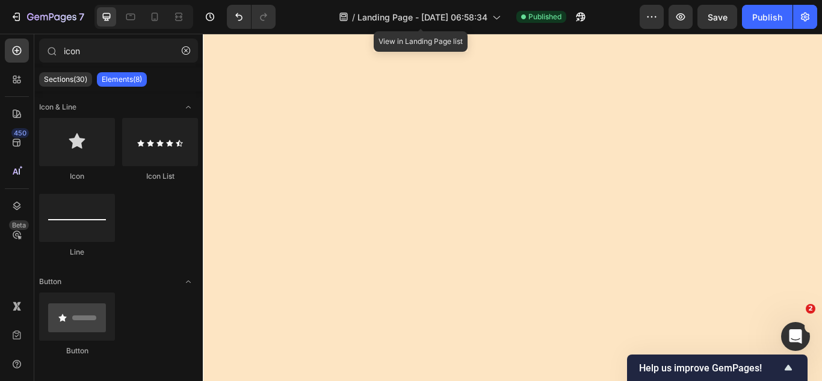
scroll to position [4375, 0]
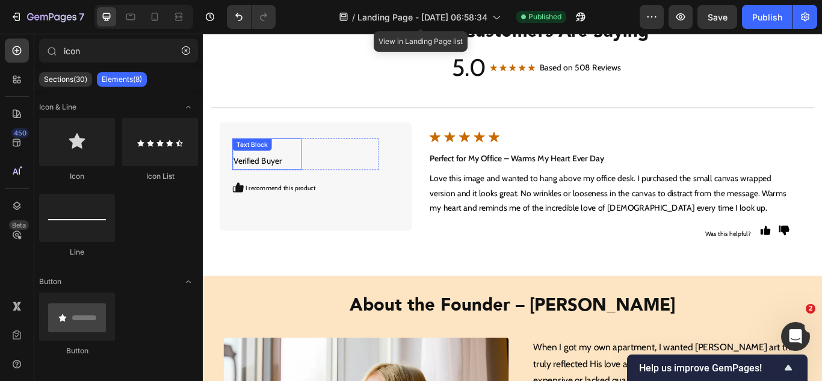
click at [306, 175] on p "Victoria Verified Buyer" at bounding box center [277, 174] width 78 height 35
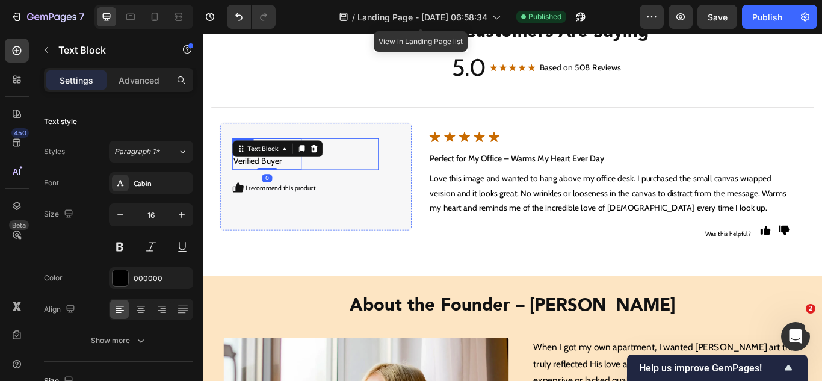
click at [345, 180] on div "Icon" at bounding box center [367, 174] width 81 height 37
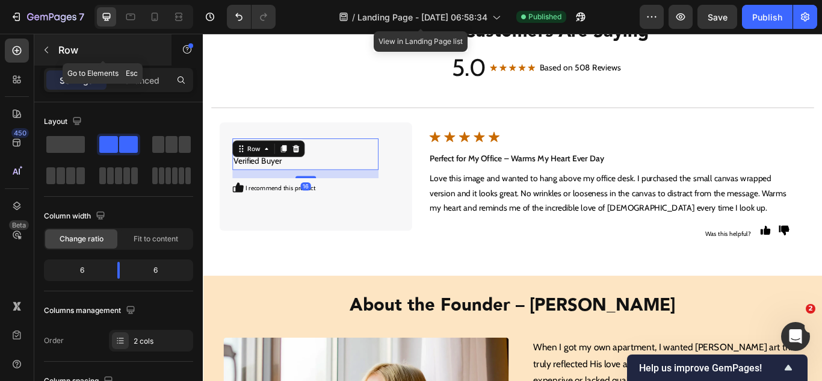
click at [52, 49] on button "button" at bounding box center [46, 49] width 19 height 19
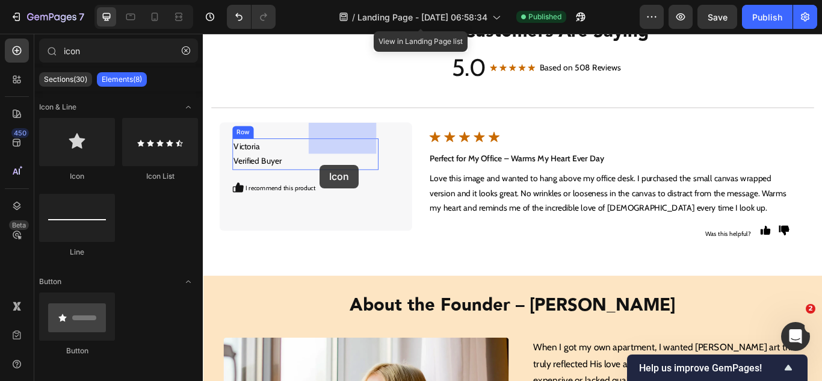
drag, startPoint x: 387, startPoint y: 191, endPoint x: 339, endPoint y: 186, distance: 48.3
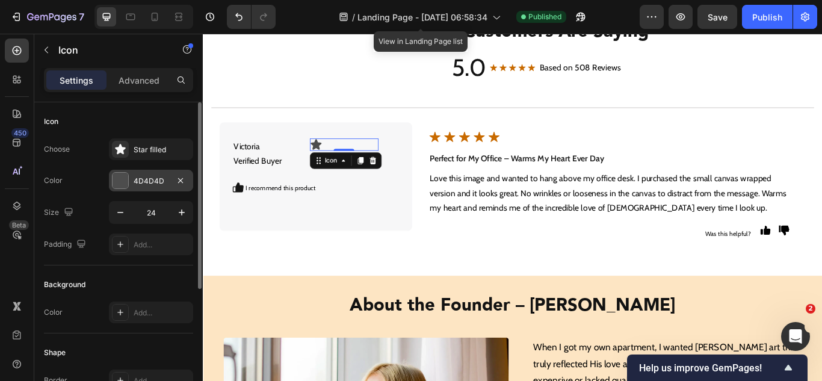
click at [143, 183] on div "4D4D4D" at bounding box center [151, 181] width 35 height 11
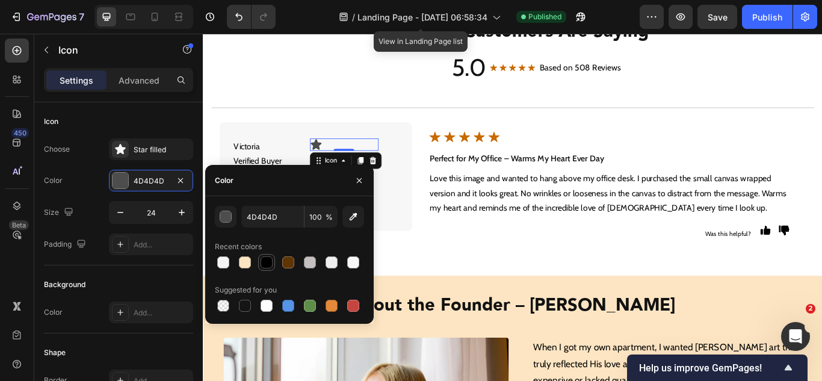
click at [261, 260] on div at bounding box center [266, 262] width 12 height 12
type input "000000"
click at [100, 178] on div "Color 000000" at bounding box center [118, 181] width 149 height 22
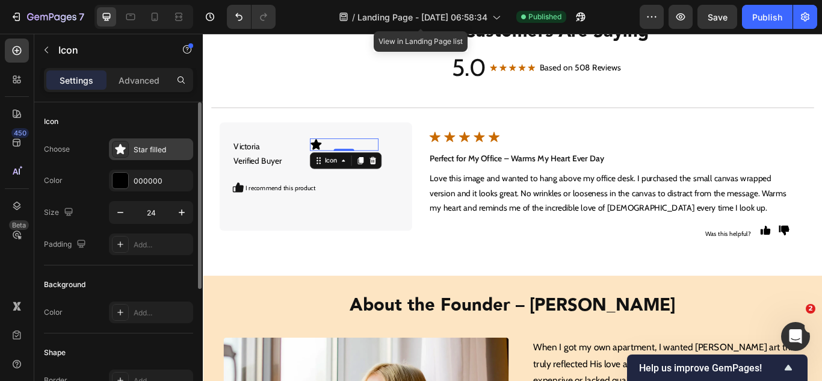
click at [174, 147] on div "Star filled" at bounding box center [162, 149] width 57 height 11
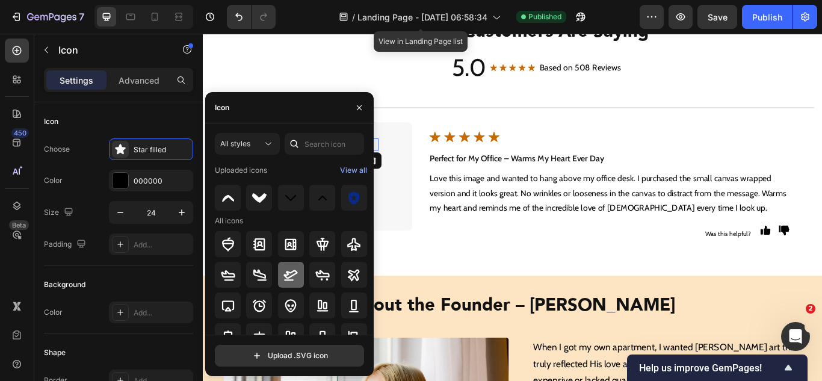
scroll to position [339, 0]
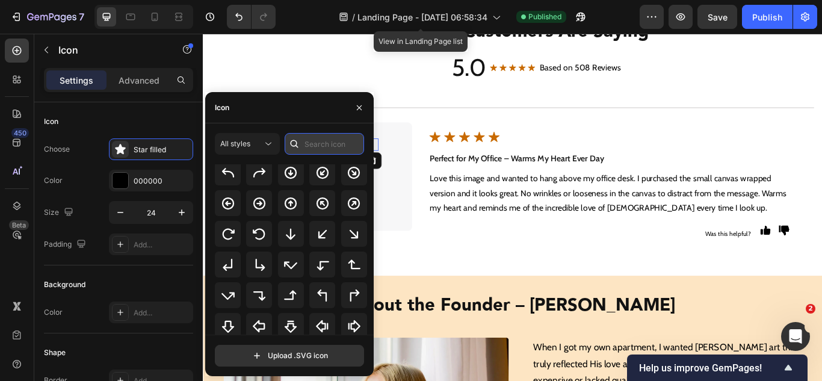
click at [313, 140] on input "text" at bounding box center [324, 144] width 79 height 22
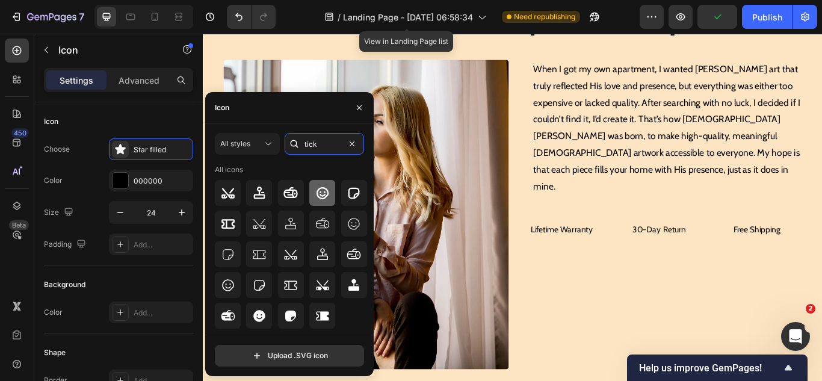
scroll to position [4676, 0]
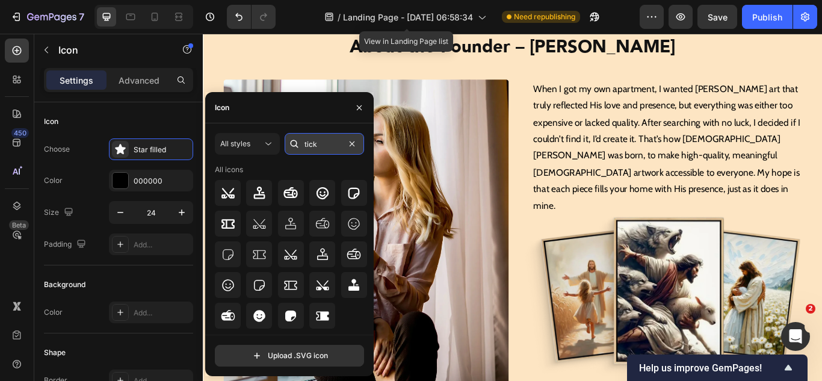
click at [318, 149] on input "tick" at bounding box center [324, 144] width 79 height 22
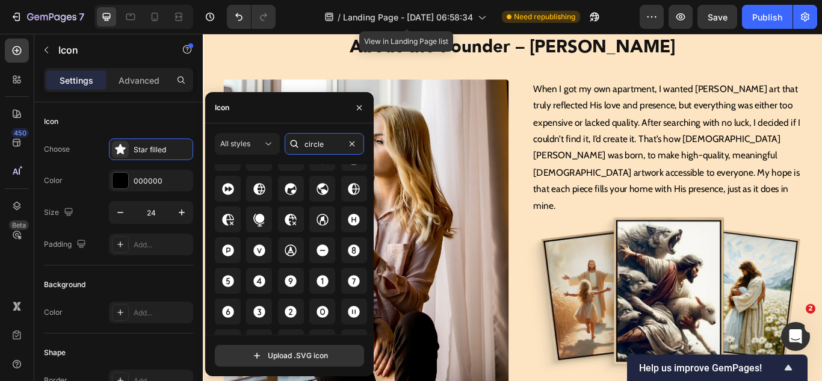
scroll to position [1755, 0]
type input "circle"
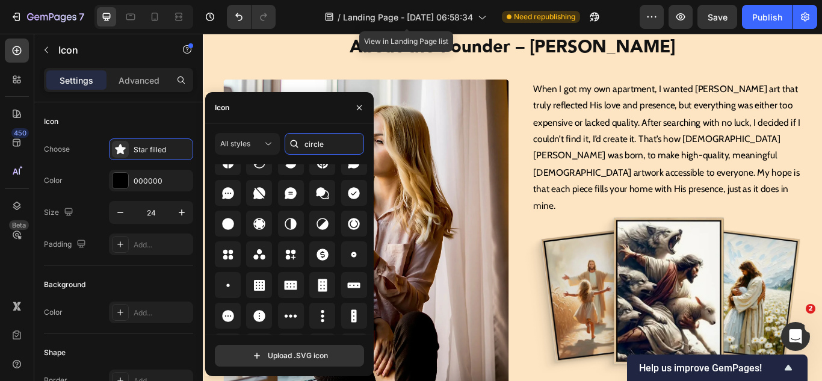
scroll to position [1564, 0]
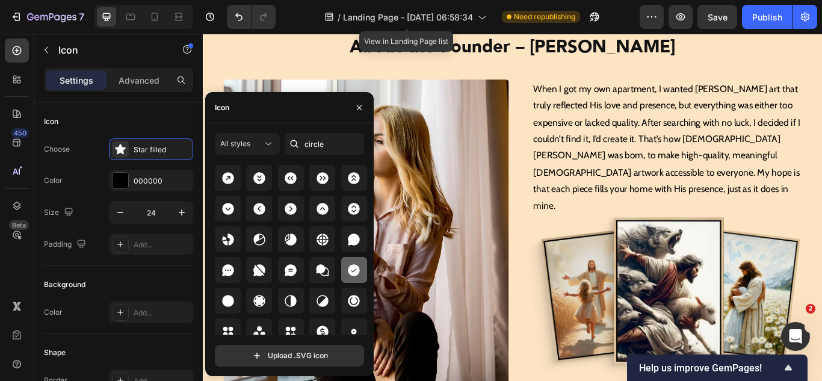
click at [350, 268] on icon at bounding box center [354, 270] width 12 height 12
click at [5, 260] on div "450 Beta" at bounding box center [17, 166] width 24 height 256
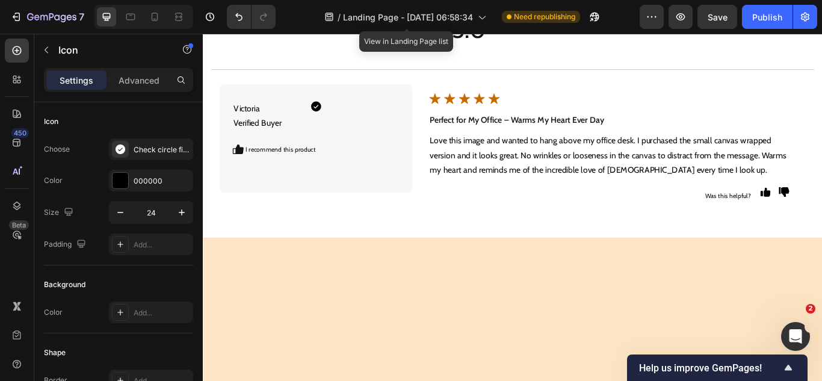
scroll to position [4239, 0]
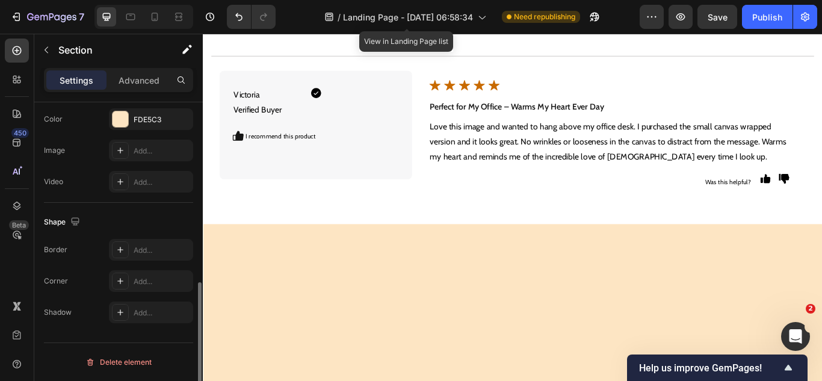
scroll to position [180, 0]
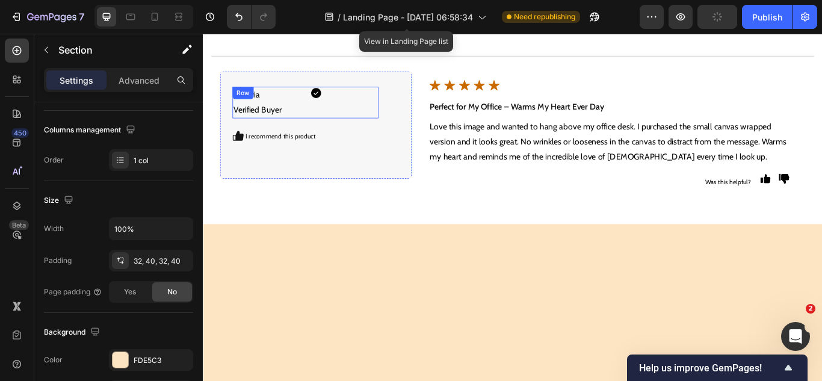
click at [323, 127] on div "Victoria Verified Buyer Text Block Icon Icon Row" at bounding box center [322, 114] width 170 height 37
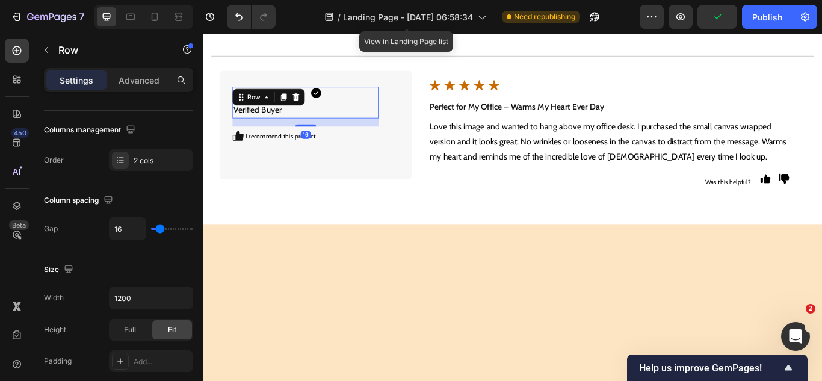
scroll to position [0, 0]
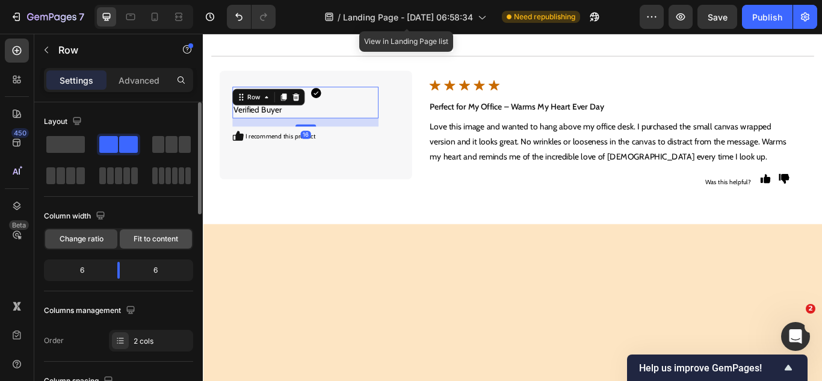
click at [146, 239] on span "Fit to content" at bounding box center [156, 238] width 45 height 11
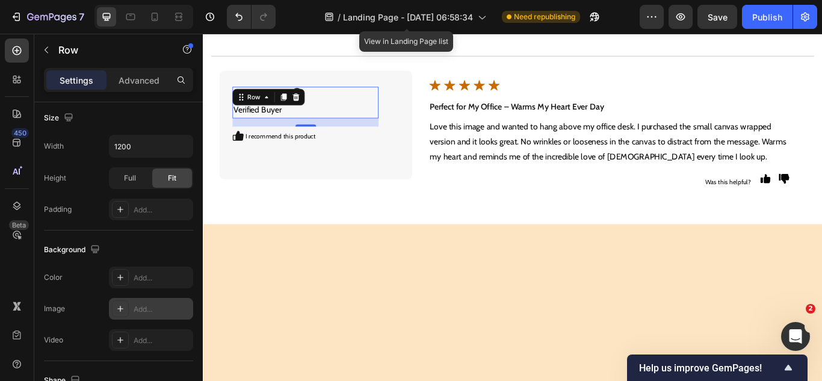
scroll to position [558, 0]
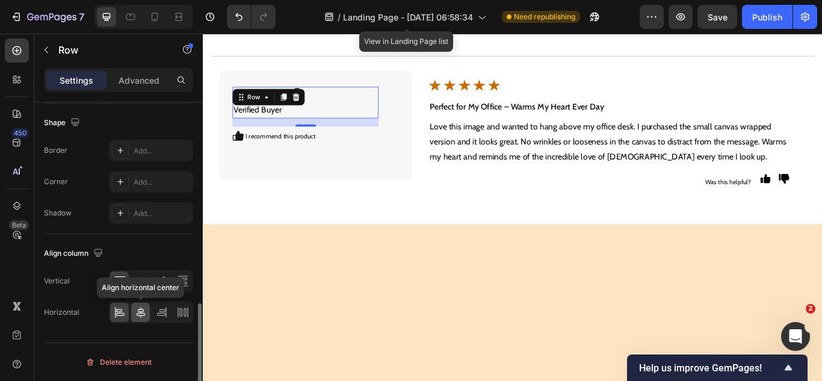
click at [146, 311] on icon at bounding box center [141, 312] width 12 height 12
click at [123, 309] on icon at bounding box center [120, 312] width 12 height 12
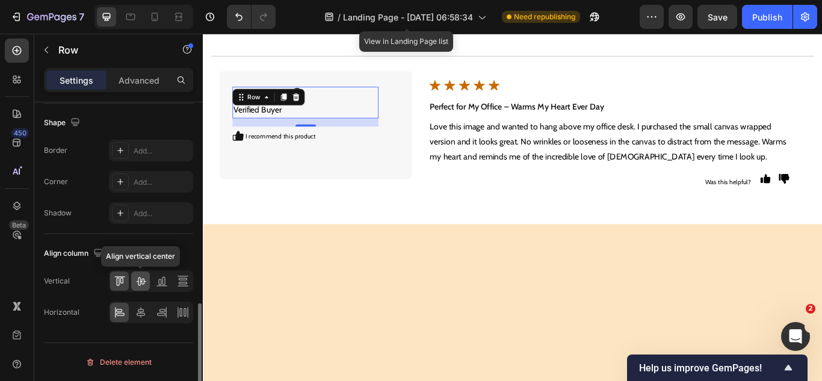
click at [139, 283] on icon at bounding box center [141, 281] width 12 height 12
click at [161, 287] on div at bounding box center [161, 280] width 19 height 19
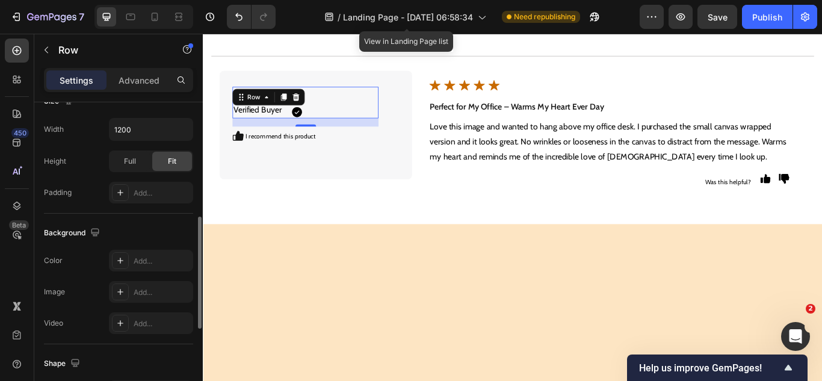
scroll to position [17, 0]
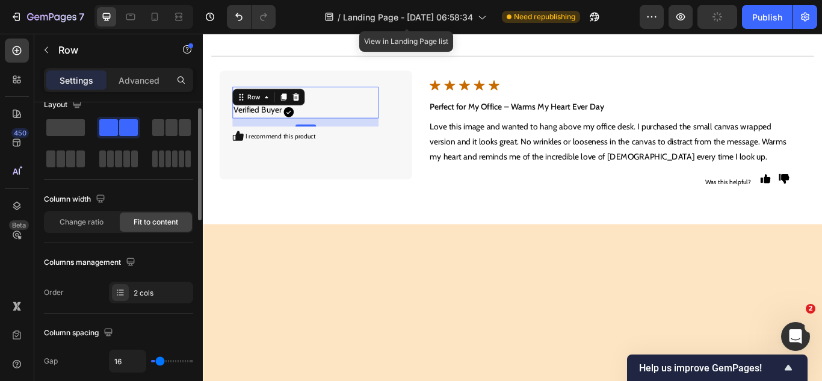
type input "0"
drag, startPoint x: 156, startPoint y: 360, endPoint x: 82, endPoint y: 251, distance: 132.5
type input "0"
click at [155, 362] on input "range" at bounding box center [172, 361] width 42 height 2
click at [316, 150] on div "16" at bounding box center [322, 152] width 12 height 10
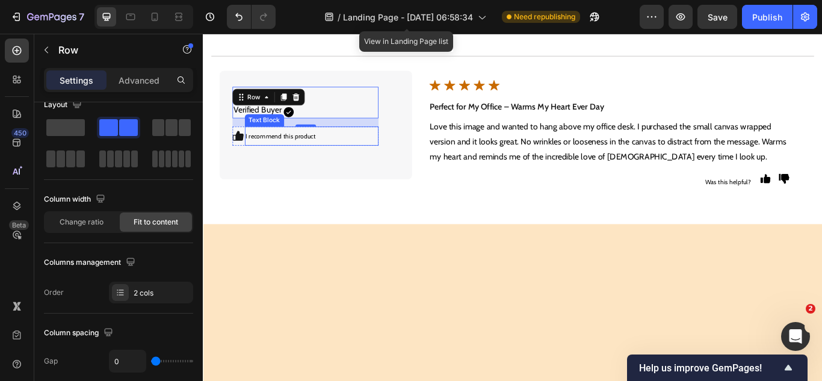
click at [331, 159] on p "I recommend this product" at bounding box center [330, 153] width 154 height 20
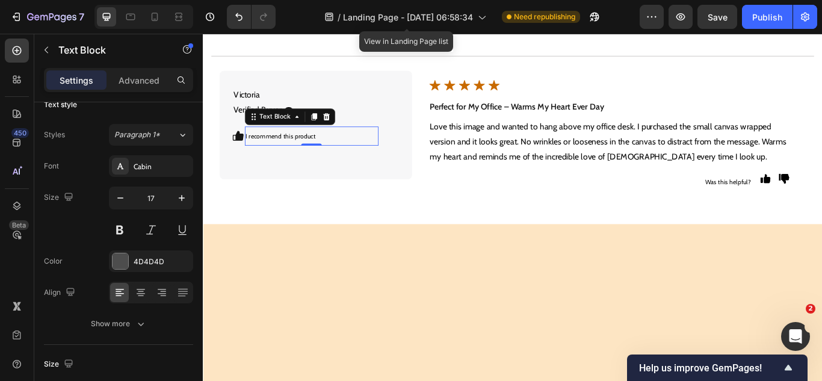
scroll to position [0, 0]
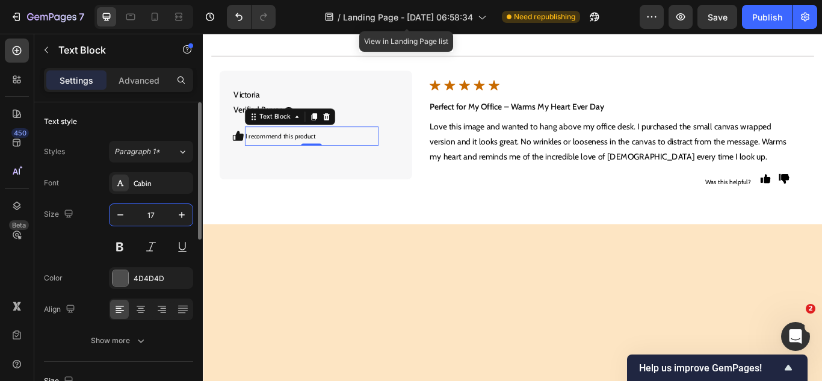
click at [150, 214] on input "17" at bounding box center [151, 215] width 40 height 22
type input "18"
click at [17, 259] on div "450 Beta" at bounding box center [17, 166] width 24 height 256
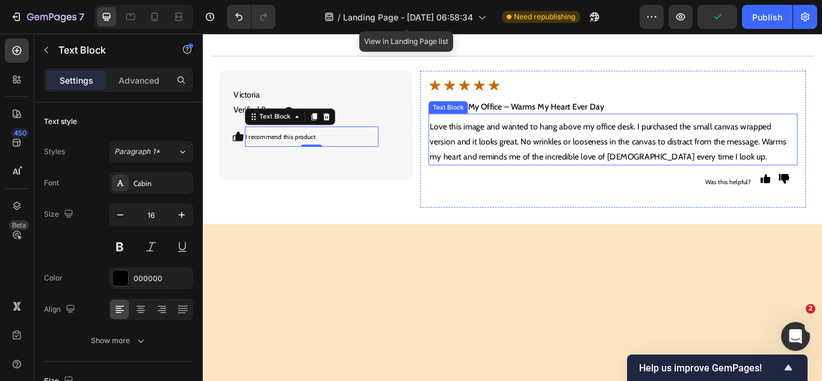
click at [485, 168] on p "Love this image and wanted to hang above my office desk. I purchased the small …" at bounding box center [681, 160] width 428 height 52
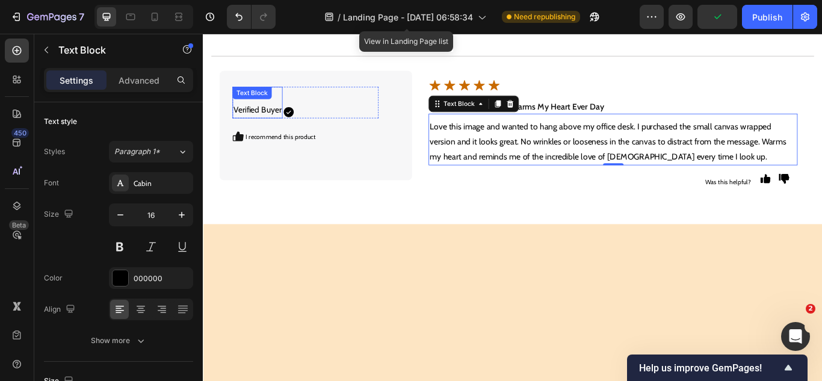
click at [281, 119] on p "Victoria Verified Buyer" at bounding box center [266, 114] width 56 height 35
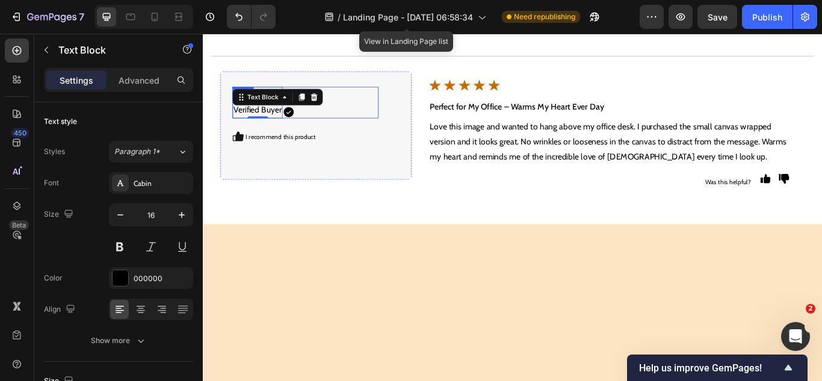
click at [325, 125] on div "Victoria Verified Buyer Text Block 0 Icon Icon Row" at bounding box center [322, 114] width 170 height 37
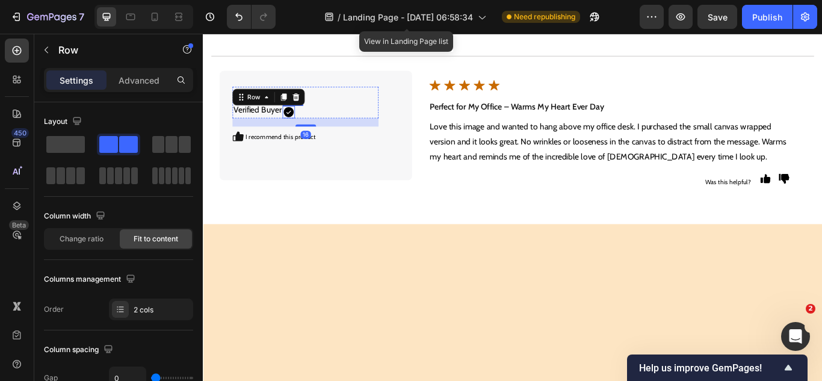
click at [306, 128] on icon at bounding box center [303, 126] width 12 height 12
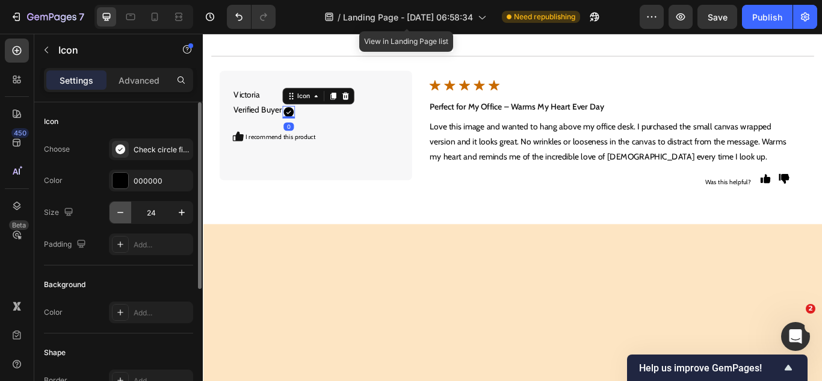
click at [125, 214] on icon "button" at bounding box center [120, 212] width 12 height 12
type input "22"
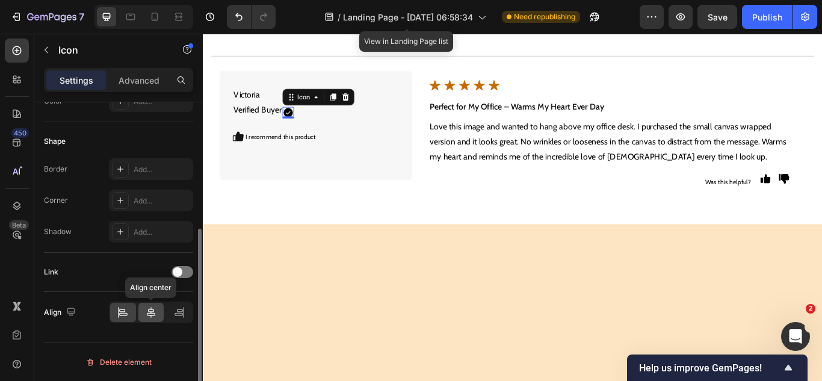
click at [155, 307] on icon at bounding box center [151, 312] width 12 height 12
click at [124, 306] on icon at bounding box center [123, 312] width 12 height 12
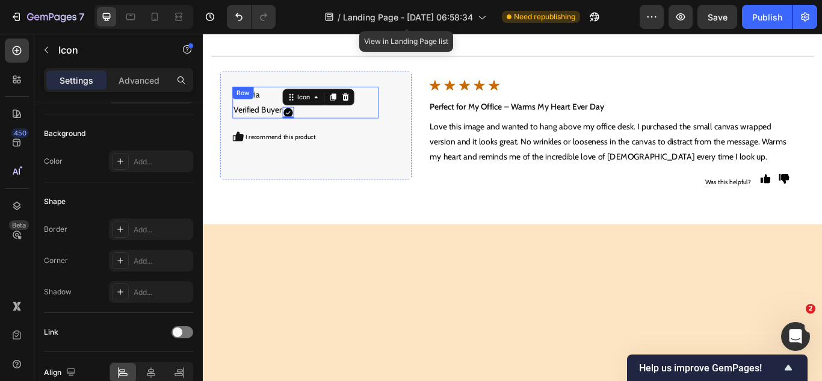
click at [354, 126] on div "Victoria Verified Buyer Text Block Icon Icon 0 Row" at bounding box center [322, 114] width 170 height 37
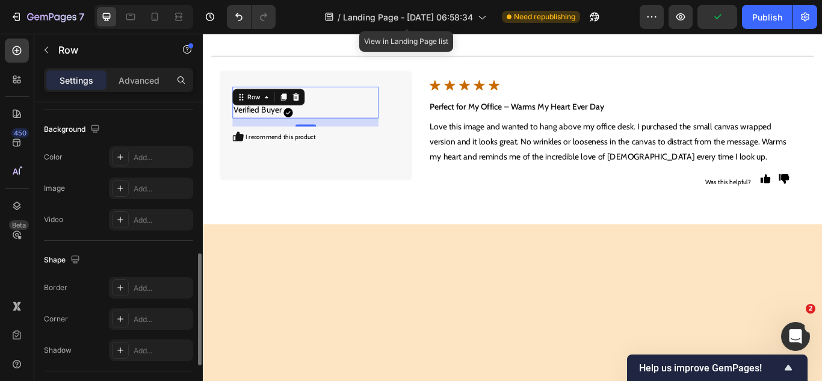
scroll to position [558, 0]
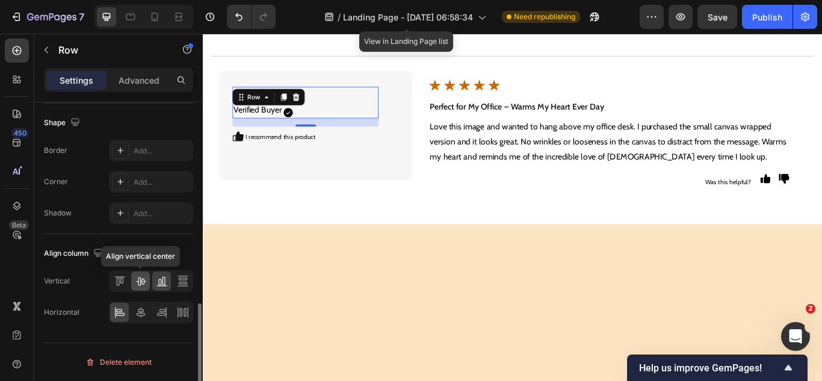
click at [140, 282] on icon at bounding box center [141, 281] width 10 height 8
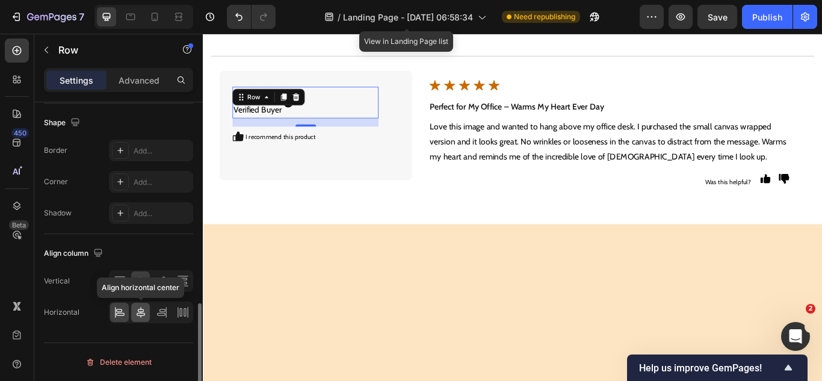
click at [144, 310] on icon at bounding box center [141, 312] width 12 height 12
click at [114, 308] on icon at bounding box center [120, 312] width 12 height 12
click at [160, 286] on icon at bounding box center [161, 285] width 11 height 1
click at [126, 279] on div at bounding box center [119, 280] width 19 height 19
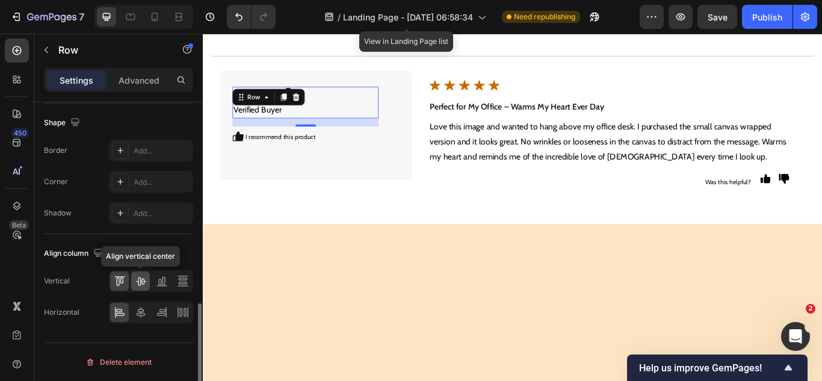
click at [141, 280] on icon at bounding box center [141, 281] width 12 height 12
click at [165, 280] on icon at bounding box center [162, 281] width 12 height 12
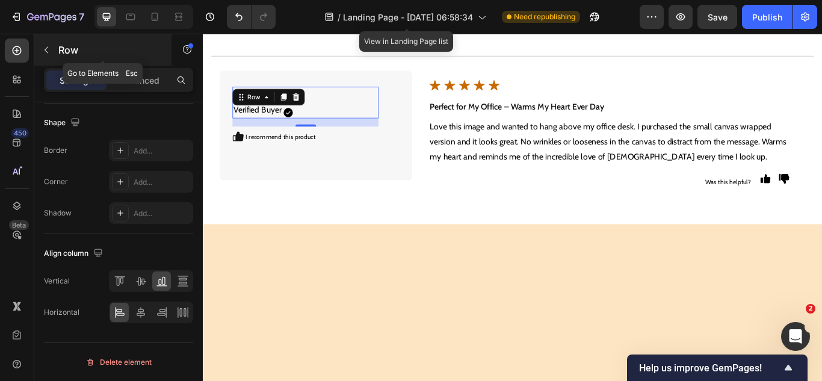
click at [44, 47] on icon "button" at bounding box center [47, 50] width 10 height 10
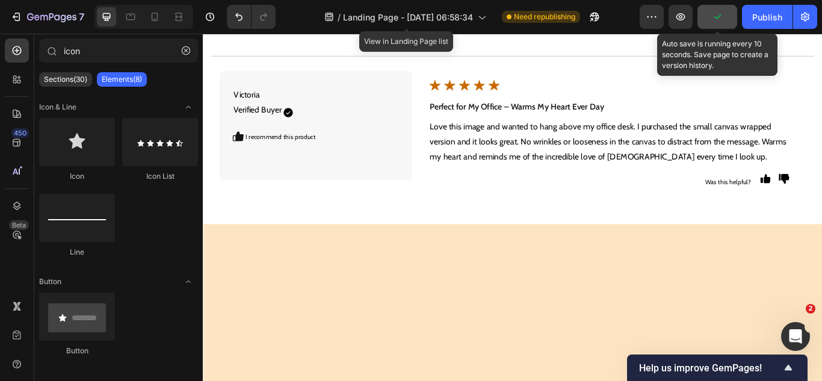
click at [707, 14] on button "button" at bounding box center [717, 17] width 40 height 24
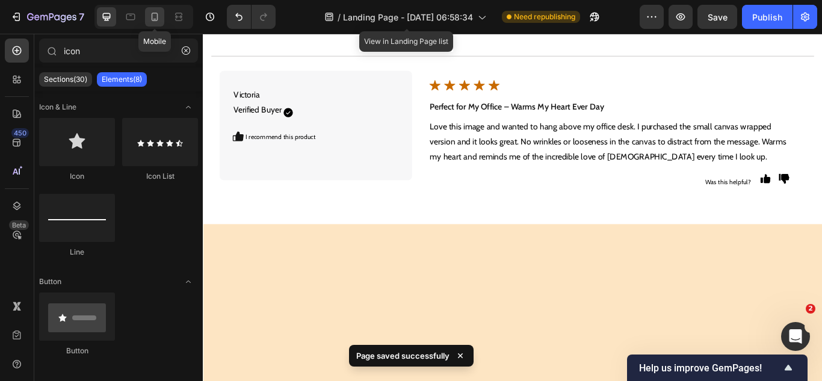
click at [149, 19] on icon at bounding box center [155, 17] width 12 height 12
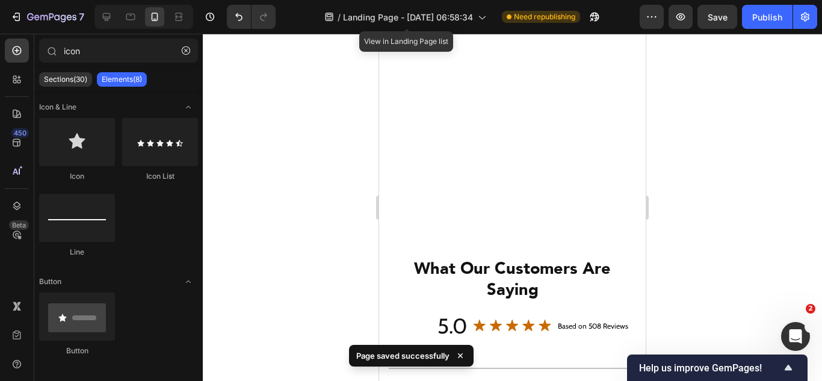
scroll to position [4540, 0]
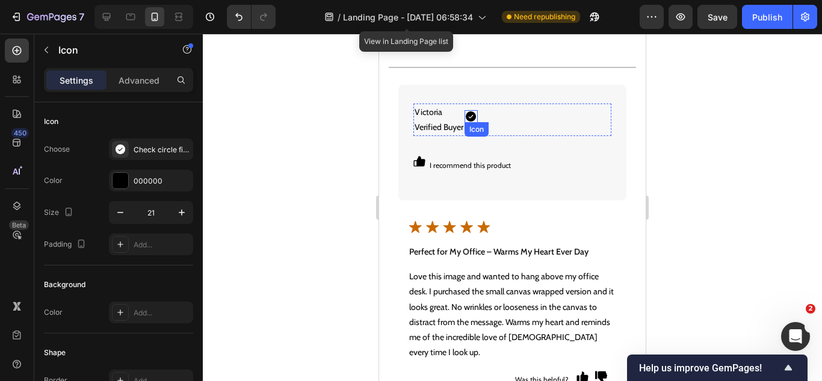
click at [473, 117] on icon at bounding box center [471, 116] width 10 height 10
click at [150, 78] on p "Advanced" at bounding box center [139, 80] width 41 height 13
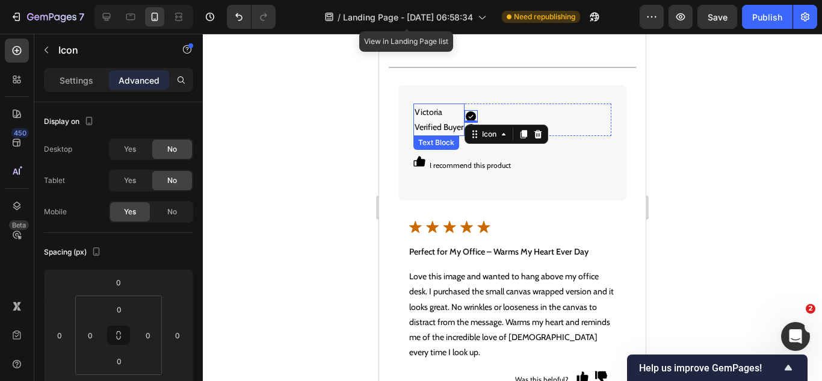
click at [442, 134] on p "Victoria Verified Buyer" at bounding box center [438, 120] width 49 height 30
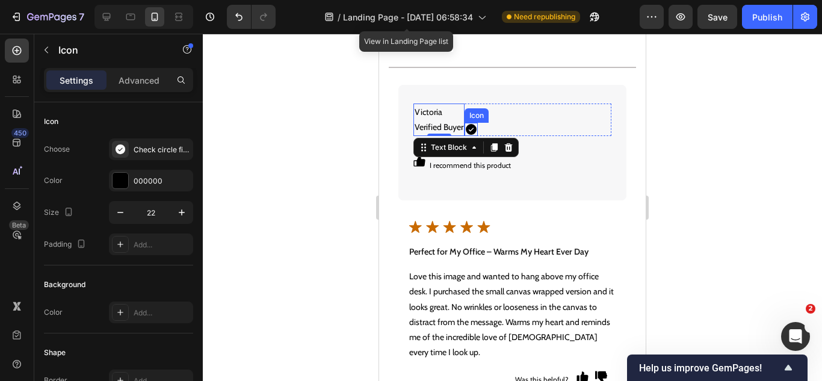
click at [473, 128] on icon at bounding box center [470, 129] width 13 height 13
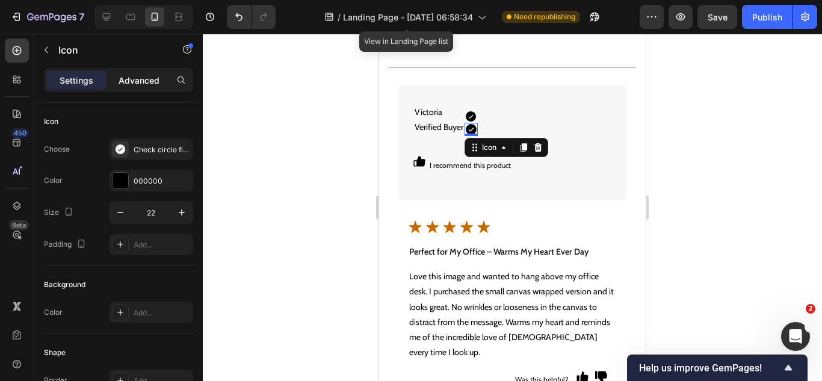
click at [140, 82] on p "Advanced" at bounding box center [139, 80] width 41 height 13
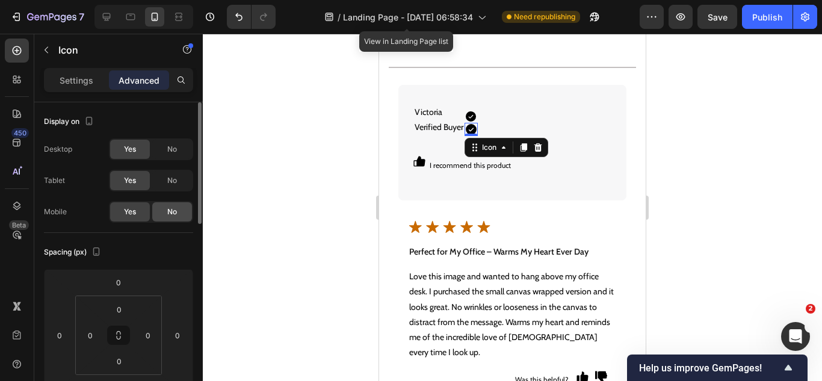
click at [176, 208] on span "No" at bounding box center [172, 211] width 10 height 11
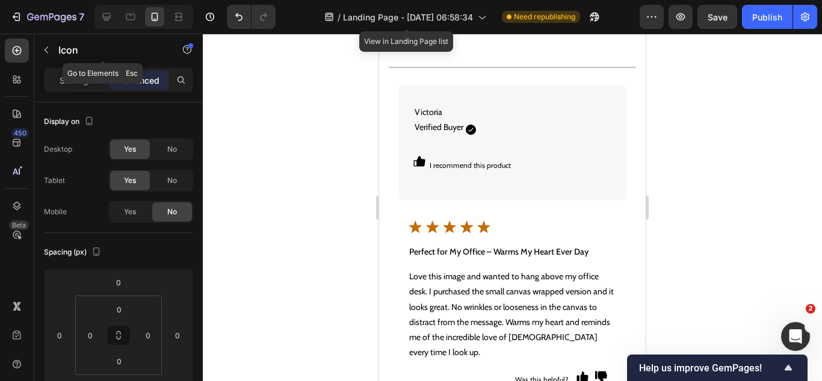
click at [48, 44] on button "button" at bounding box center [46, 49] width 19 height 19
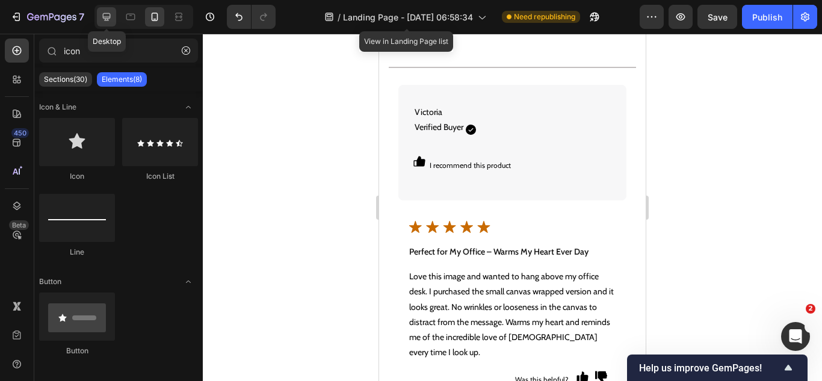
click at [108, 19] on icon at bounding box center [106, 17] width 12 height 12
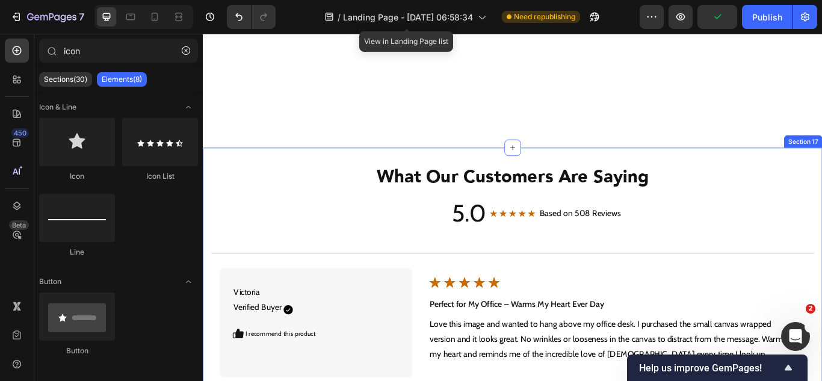
scroll to position [4190, 0]
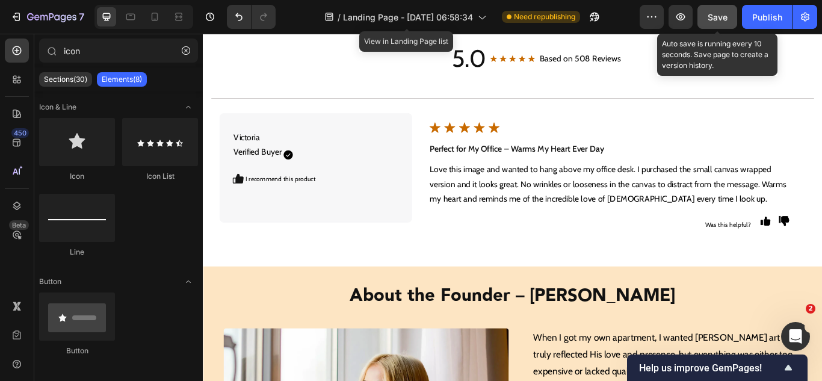
click at [717, 18] on span "Save" at bounding box center [717, 17] width 20 height 10
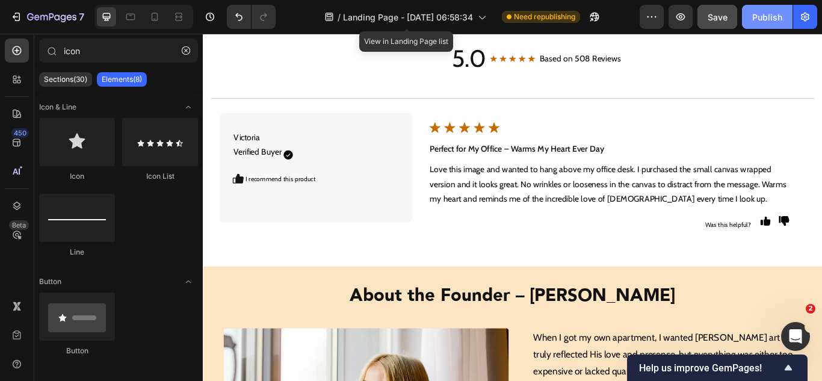
click at [759, 14] on div "Publish" at bounding box center [767, 17] width 30 height 13
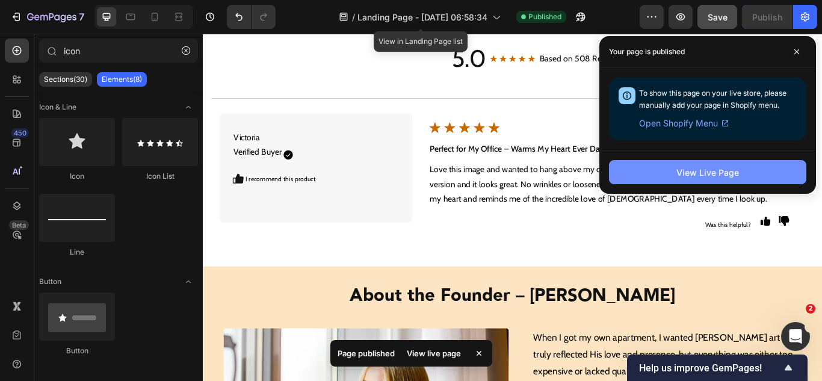
click at [697, 170] on div "View Live Page" at bounding box center [707, 172] width 63 height 13
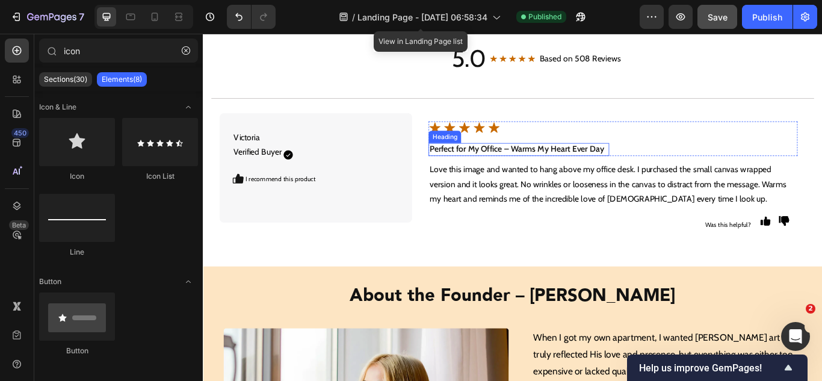
click at [594, 162] on strong "Perfect for My Office – Warms My Heart Ever Day" at bounding box center [568, 167] width 203 height 11
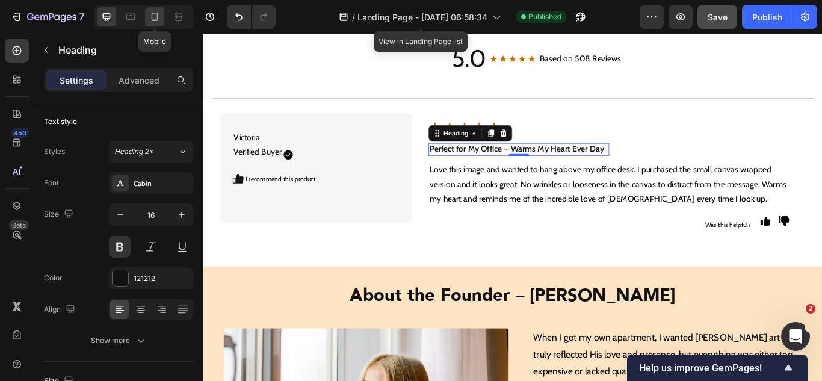
click at [163, 20] on div at bounding box center [154, 16] width 19 height 19
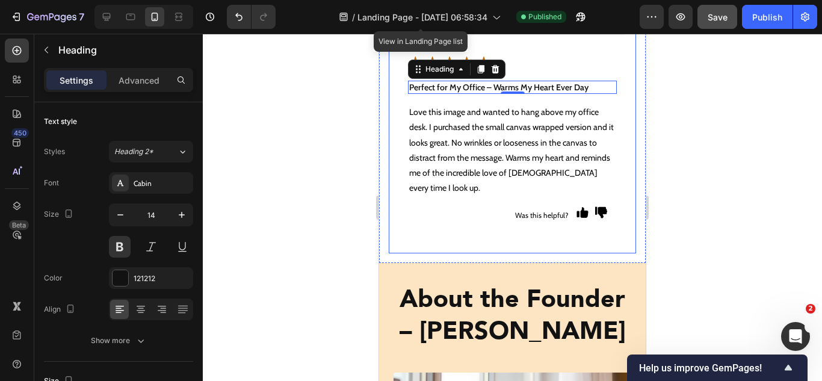
scroll to position [4708, 0]
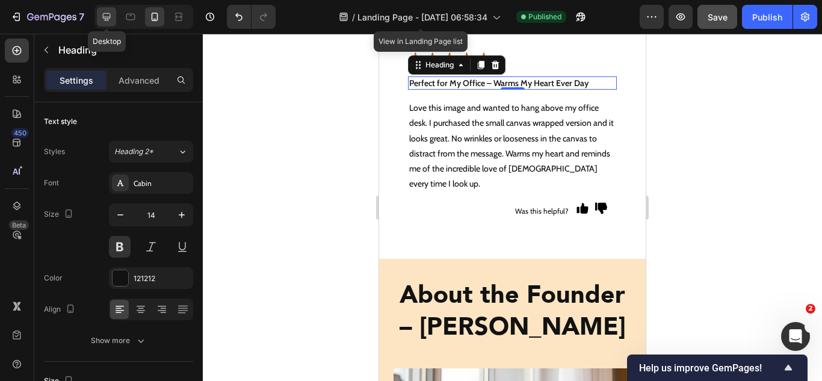
click at [111, 16] on icon at bounding box center [106, 17] width 12 height 12
type input "16"
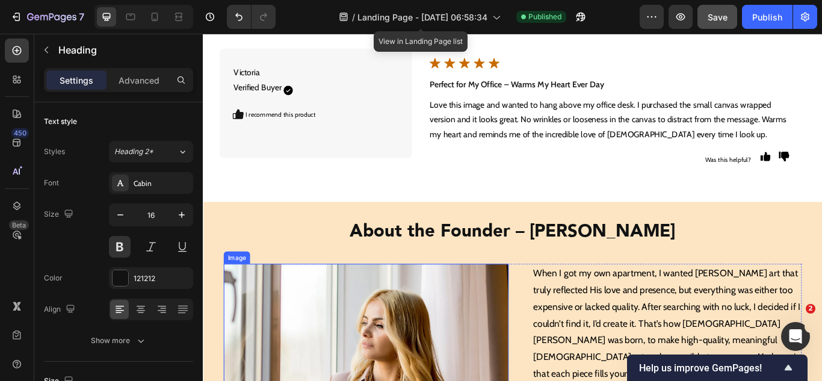
scroll to position [4288, 0]
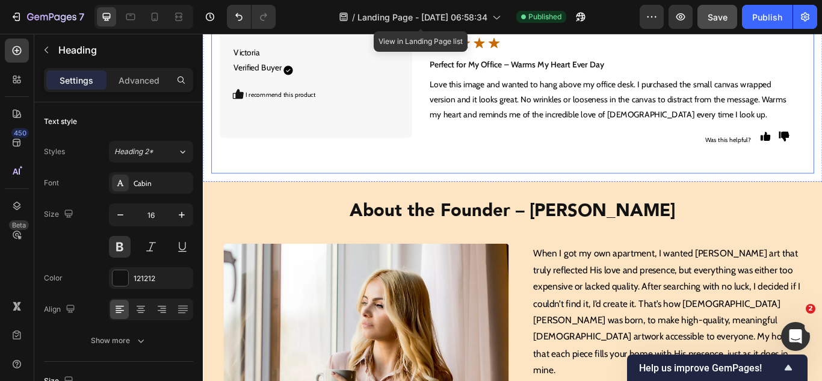
click at [429, 187] on div "Victoria Verified Buyer Text Block Icon Icon Row I recommend this product Text …" at bounding box center [563, 107] width 703 height 179
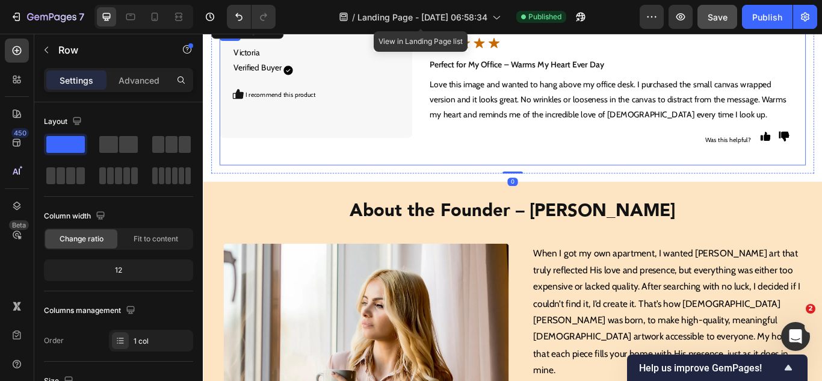
scroll to position [4228, 0]
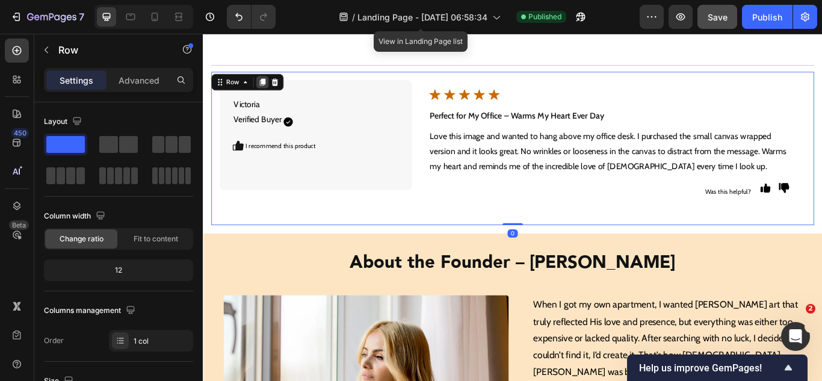
click at [273, 86] on icon at bounding box center [272, 90] width 7 height 8
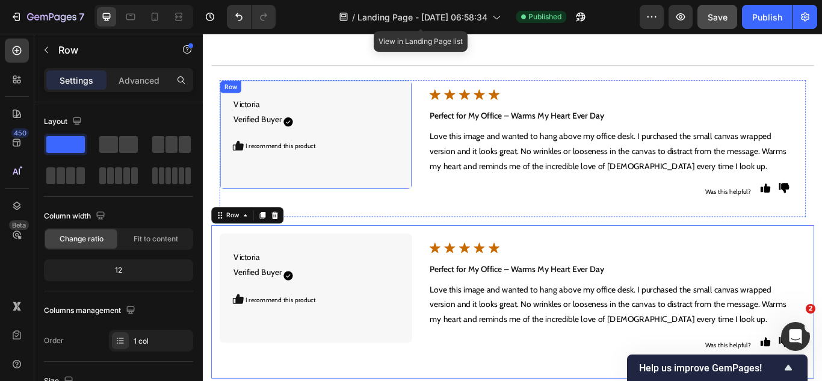
scroll to position [421, 0]
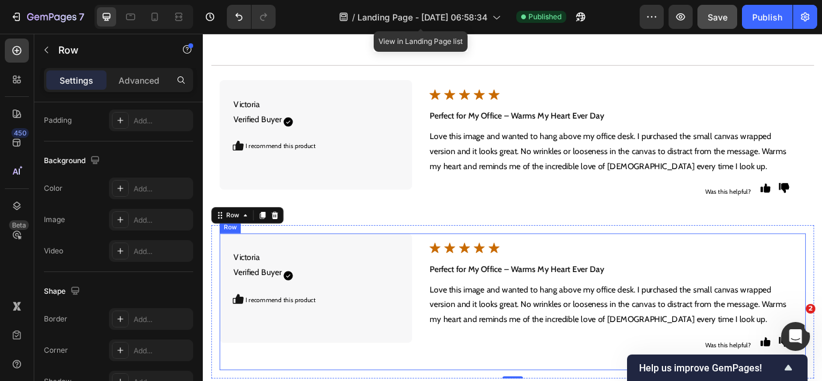
click at [448, 358] on div "Victoria Verified Buyer Text Block Icon Icon Row I recommend this product Text …" at bounding box center [563, 345] width 683 height 159
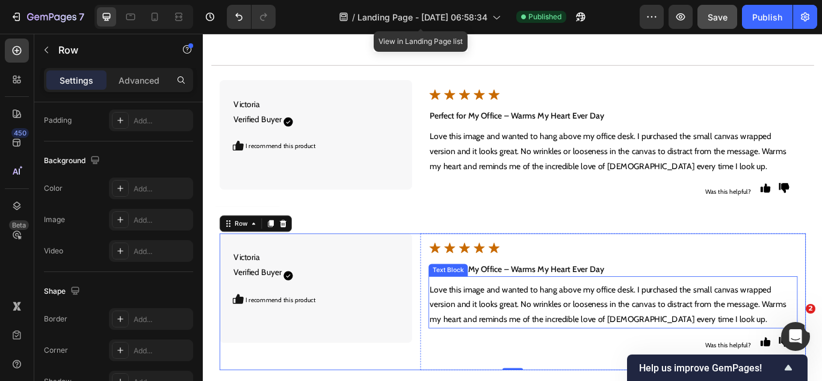
scroll to position [4288, 0]
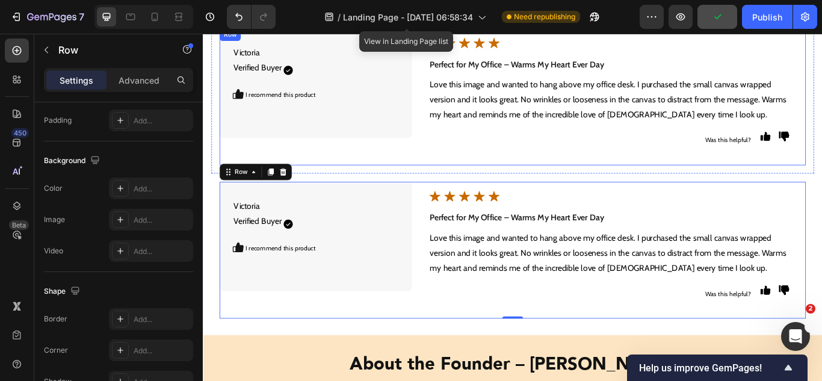
click at [415, 178] on div "Victoria Verified Buyer Text Block Icon Icon Row I recommend this product Text …" at bounding box center [334, 107] width 224 height 159
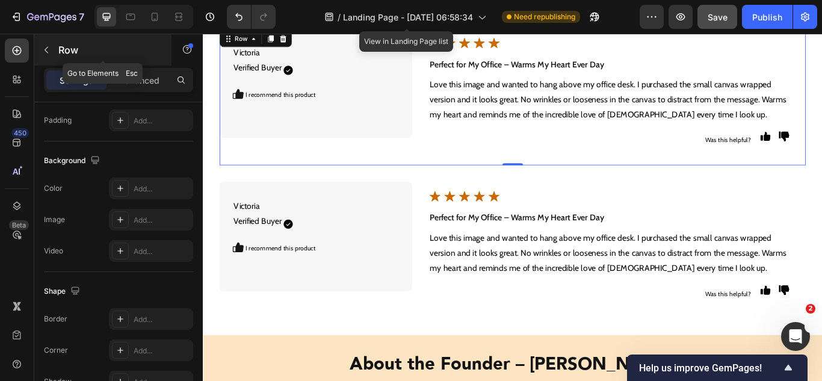
click at [39, 49] on button "button" at bounding box center [46, 49] width 19 height 19
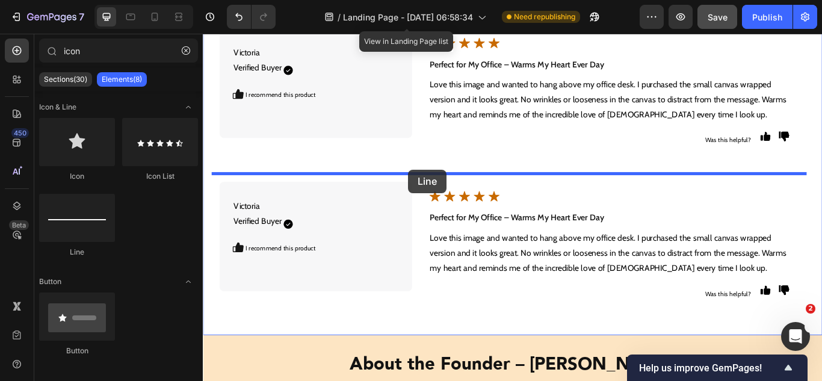
drag, startPoint x: 384, startPoint y: 245, endPoint x: 442, endPoint y: 192, distance: 78.8
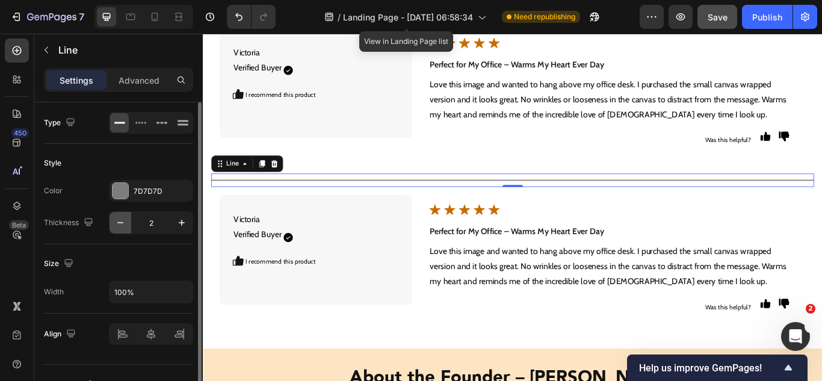
click at [123, 221] on icon "button" at bounding box center [120, 223] width 12 height 12
type input "1"
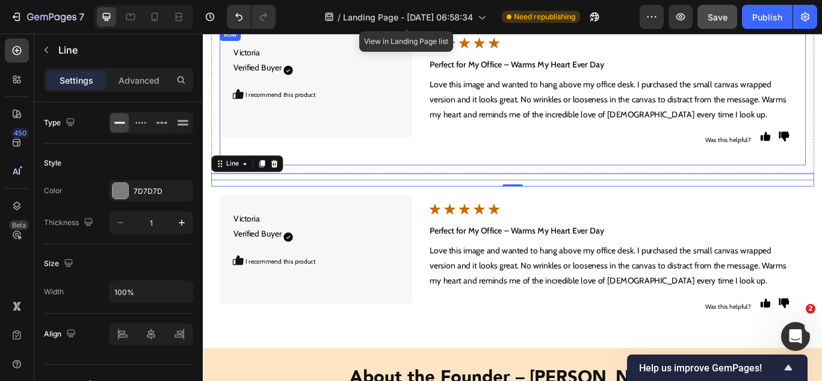
click at [451, 164] on div "Victoria Verified Buyer Text Block Icon Icon Row I recommend this product Text …" at bounding box center [563, 107] width 683 height 159
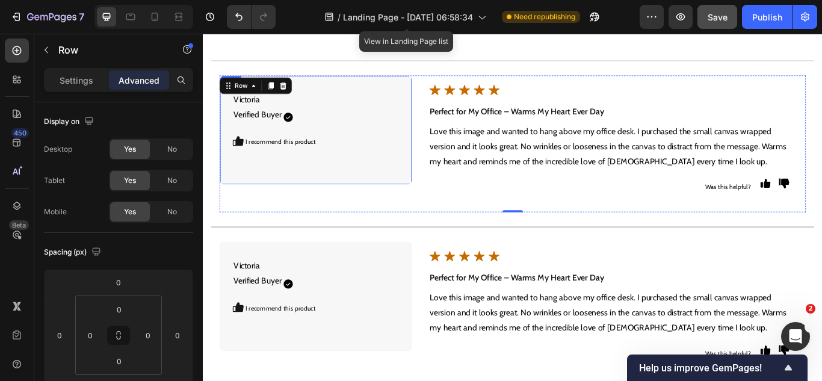
scroll to position [4168, 0]
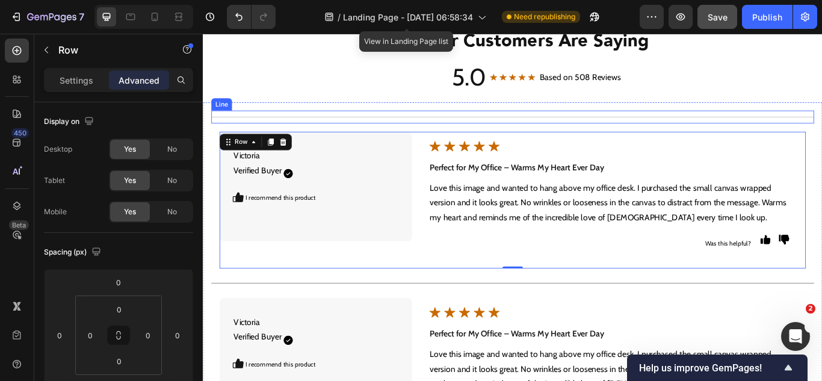
click at [453, 133] on div "Title Line" at bounding box center [563, 130] width 703 height 15
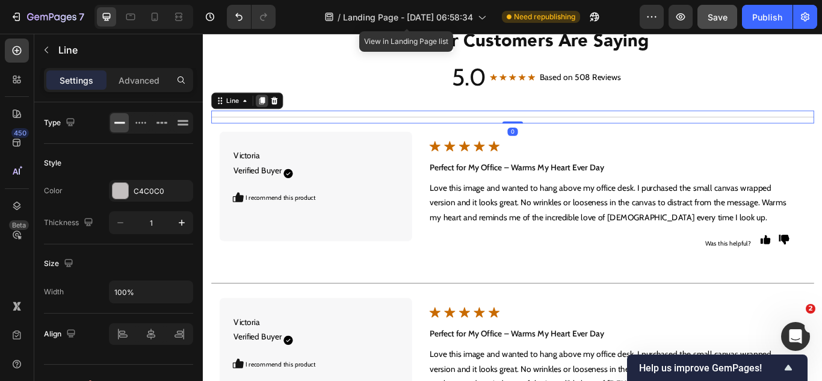
click at [276, 111] on icon at bounding box center [271, 112] width 10 height 10
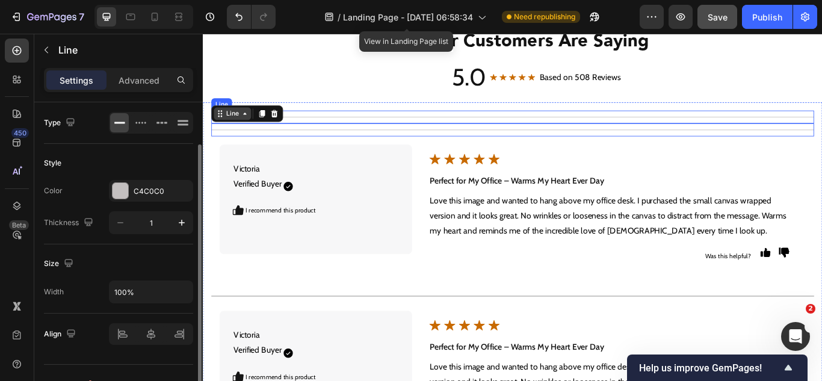
scroll to position [22, 0]
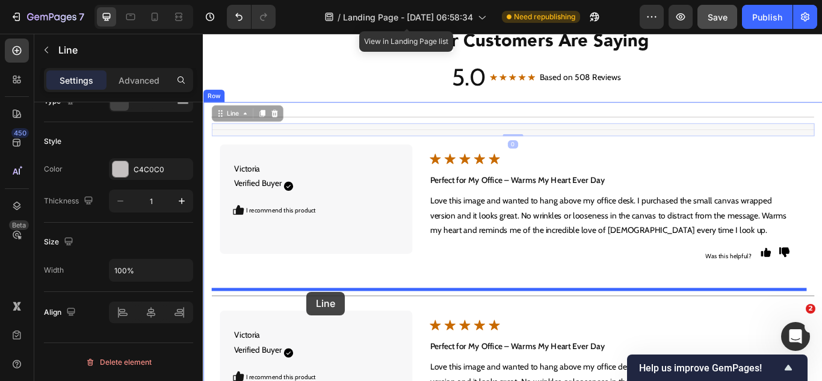
drag, startPoint x: 265, startPoint y: 172, endPoint x: 323, endPoint y: 334, distance: 172.6
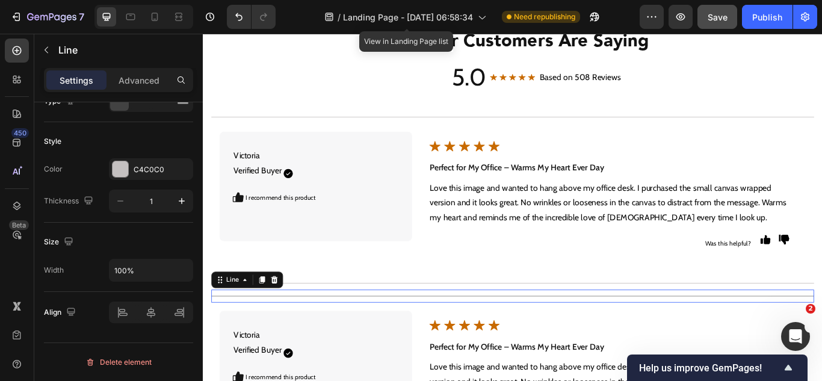
click at [303, 338] on div "Title Line 0" at bounding box center [563, 339] width 703 height 15
click at [288, 317] on icon at bounding box center [286, 321] width 10 height 10
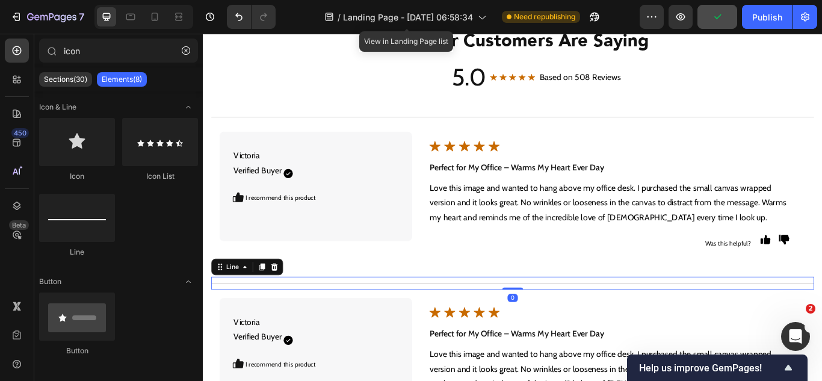
click at [434, 327] on div "Title Line 0" at bounding box center [563, 324] width 703 height 15
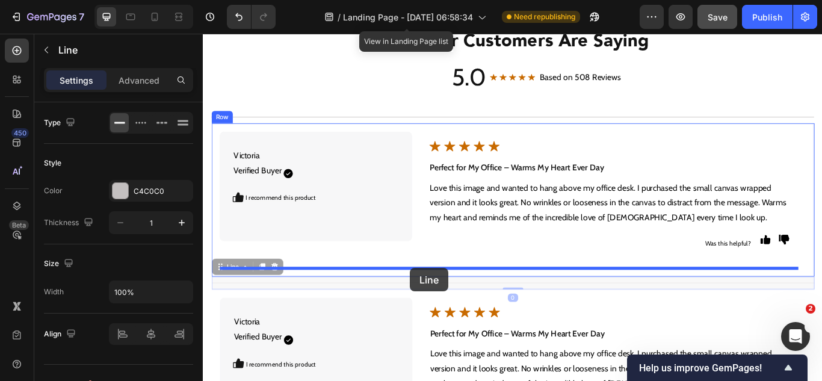
drag, startPoint x: 235, startPoint y: 306, endPoint x: 444, endPoint y: 307, distance: 208.7
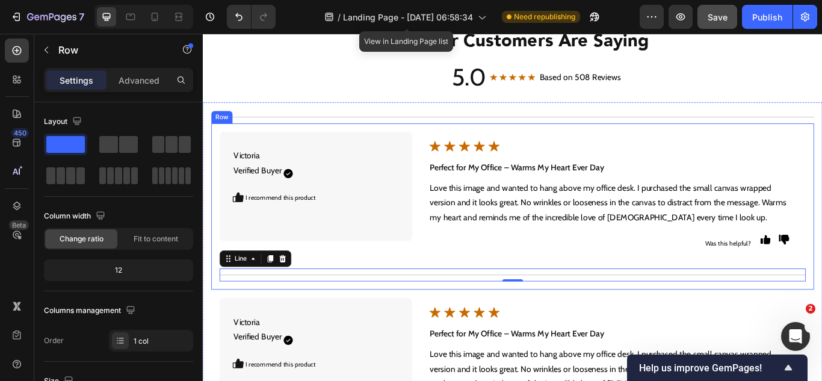
click at [416, 324] on div "Victoria Verified Buyer Text Block Icon Icon Row I recommend this product Text …" at bounding box center [563, 235] width 703 height 194
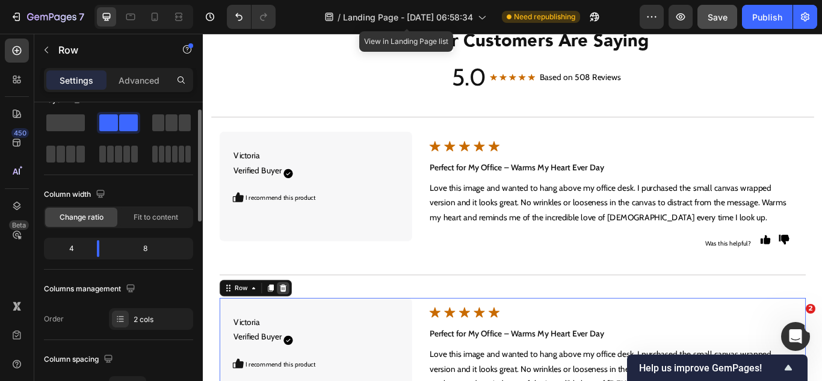
click at [293, 335] on div at bounding box center [296, 330] width 14 height 14
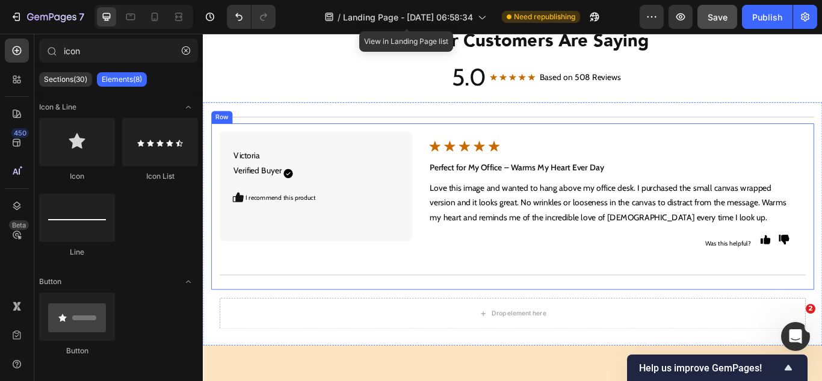
click at [256, 326] on div "Victoria Verified Buyer Text Block Icon Icon Row I recommend this product Text …" at bounding box center [563, 235] width 703 height 194
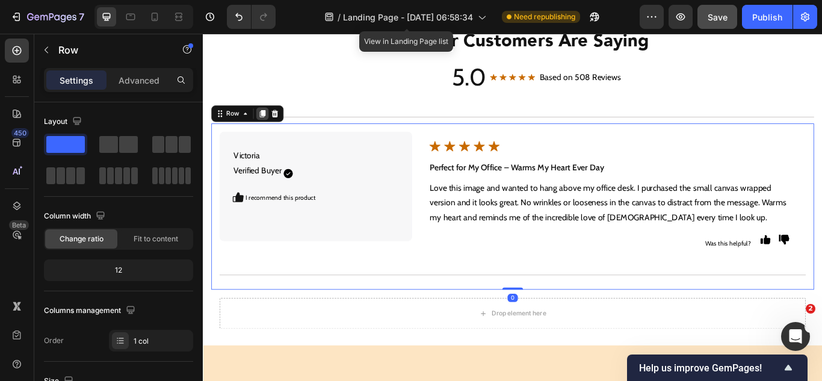
click at [275, 126] on icon at bounding box center [272, 127] width 7 height 8
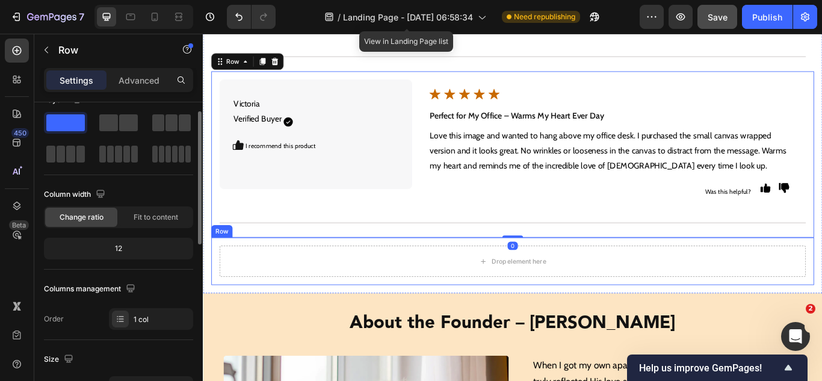
scroll to position [4537, 0]
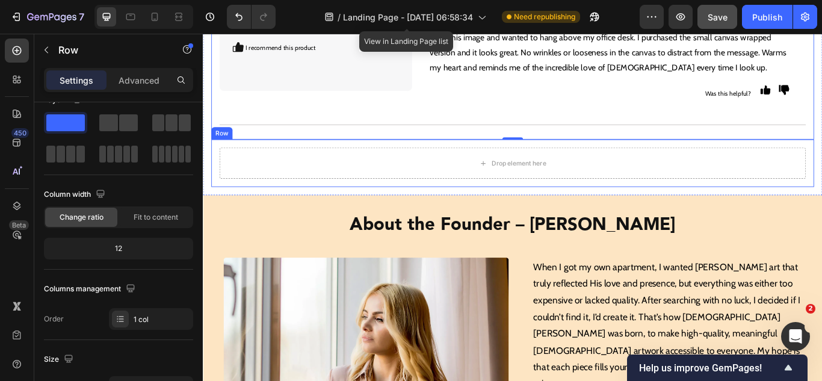
click at [369, 203] on div "Drop element here Row" at bounding box center [563, 184] width 703 height 55
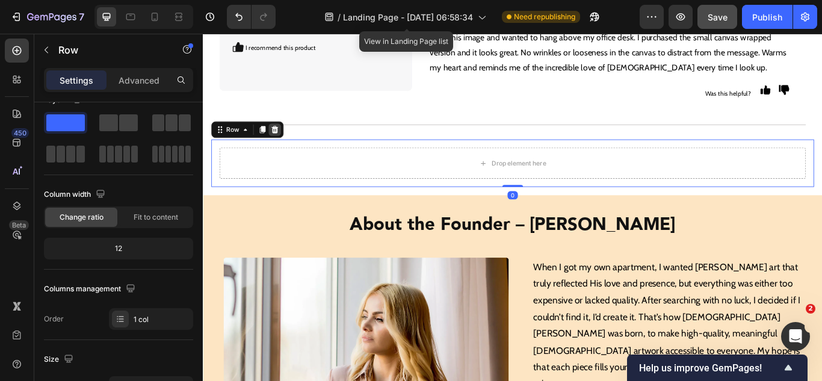
click at [285, 146] on icon at bounding box center [287, 145] width 8 height 8
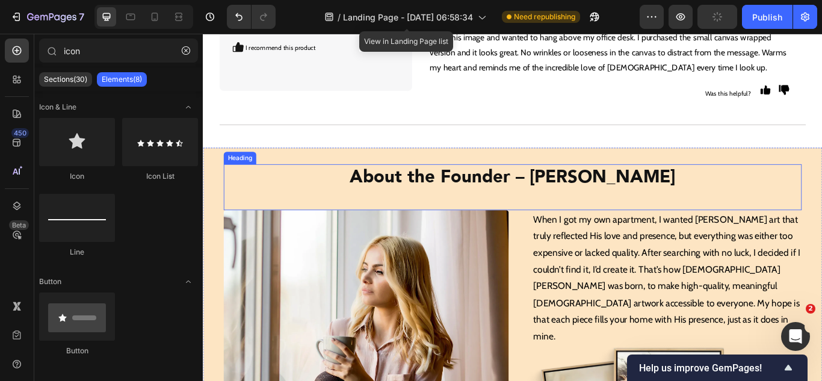
scroll to position [4356, 0]
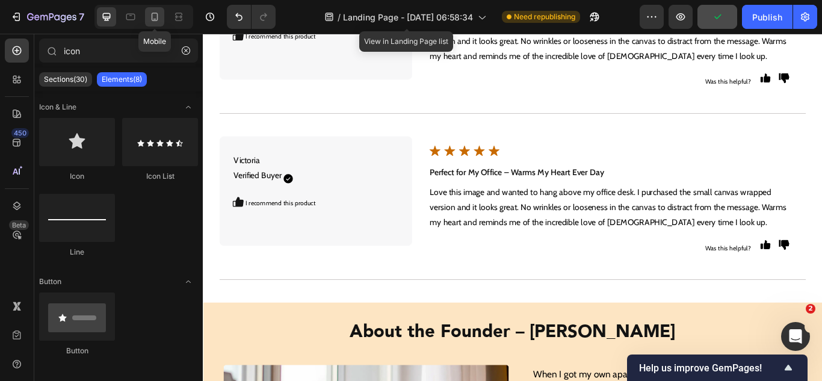
click at [155, 18] on icon at bounding box center [155, 17] width 12 height 12
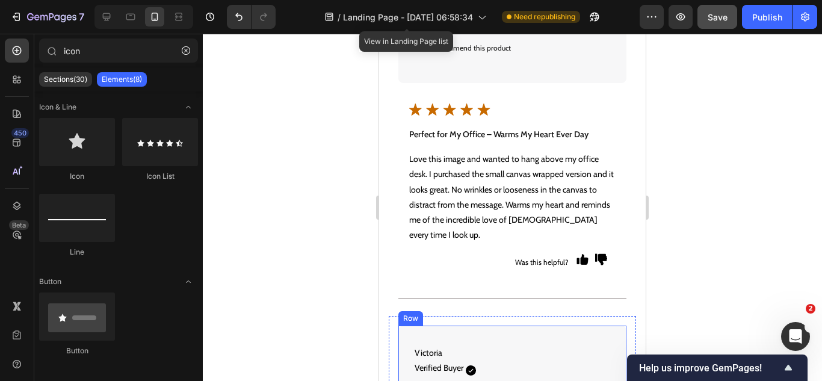
scroll to position [4417, 0]
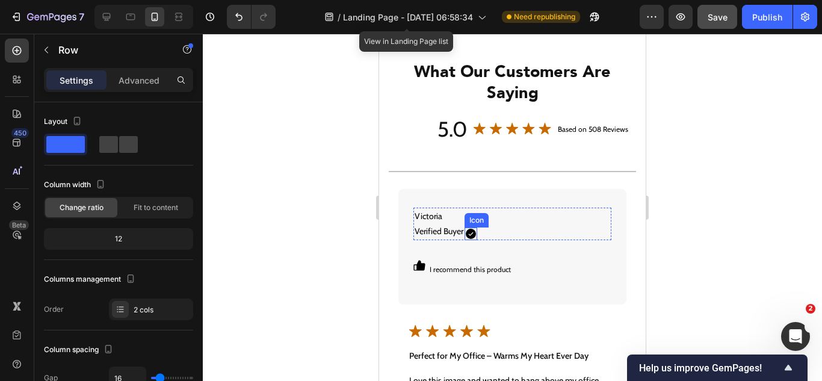
click at [477, 252] on div "I recommend this product Text Block Icon I recommend this product Text Block Ro…" at bounding box center [512, 265] width 198 height 30
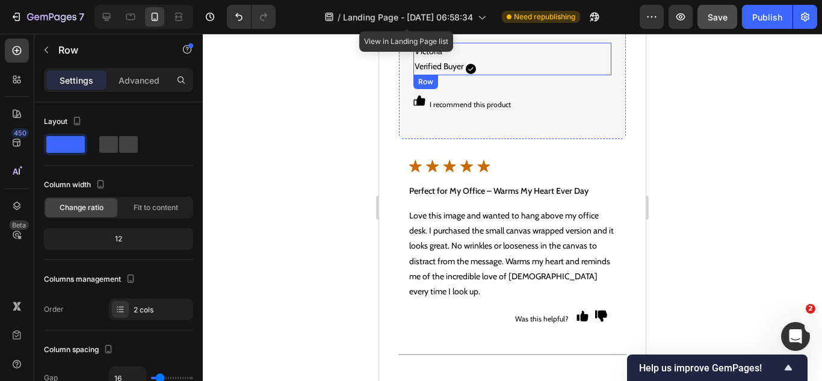
scroll to position [5018, 0]
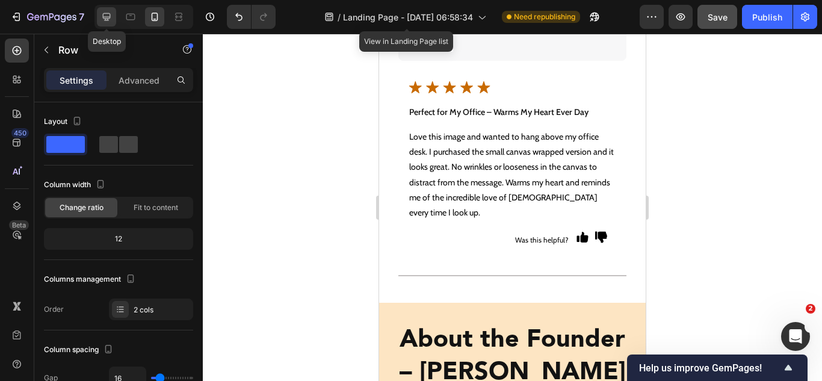
click at [109, 13] on icon at bounding box center [107, 17] width 8 height 8
type input "0"
type input "1200"
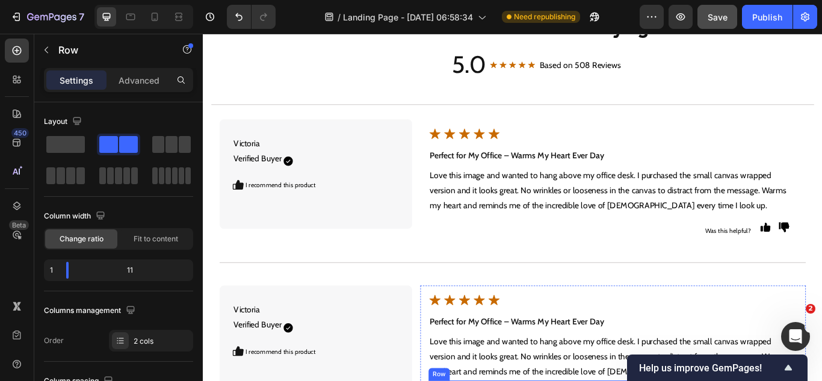
scroll to position [4344, 0]
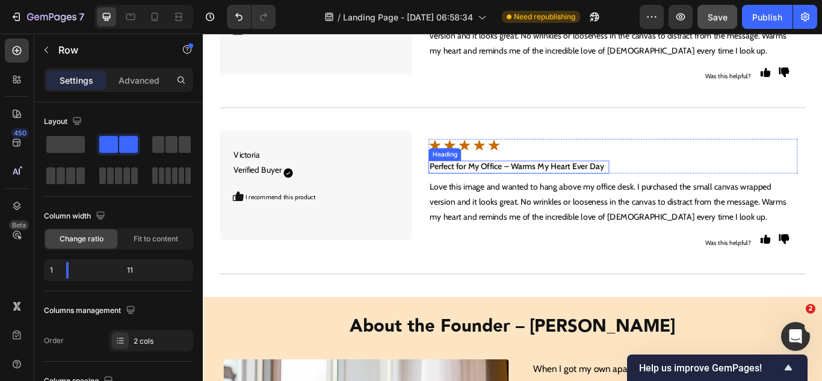
click at [598, 192] on strong "Perfect for My Office – Warms My Heart Ever Day" at bounding box center [568, 188] width 203 height 11
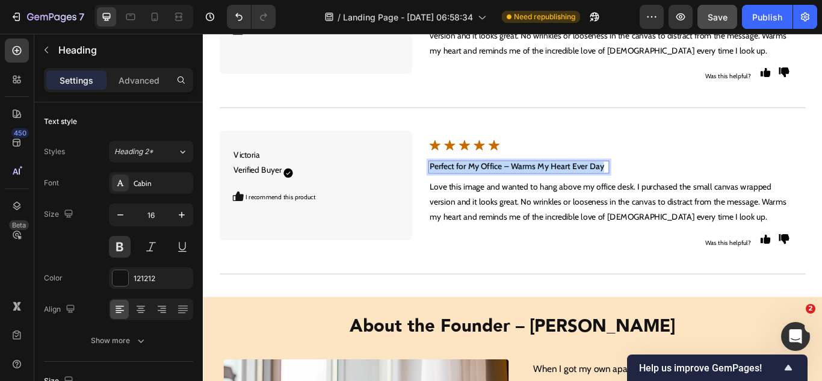
click at [598, 192] on strong "Perfect for My Office – Warms My Heart Ever Day" at bounding box center [568, 188] width 203 height 11
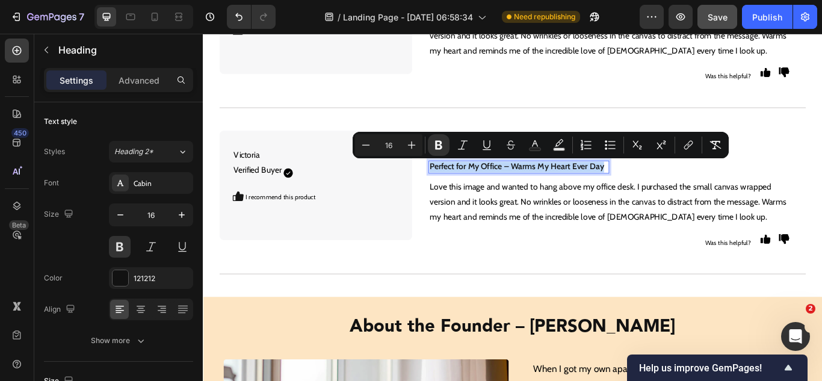
type input "14"
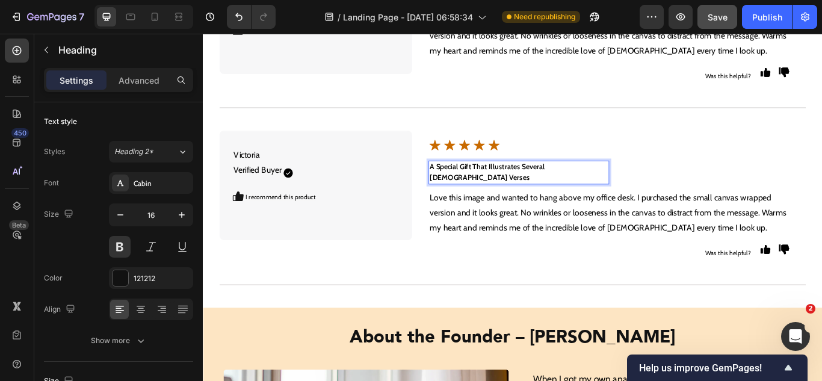
click at [597, 191] on strong "A Special Gift That Illustrates Several Bible Verses" at bounding box center [534, 194] width 134 height 23
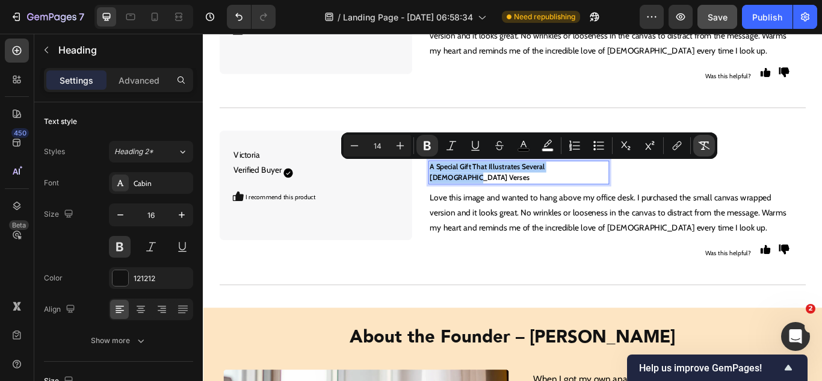
click at [701, 144] on icon "Editor contextual toolbar" at bounding box center [704, 146] width 12 height 12
type input "16"
click at [601, 217] on p "Love this image and wanted to hang above my office desk. I purchased the small …" at bounding box center [681, 243] width 428 height 52
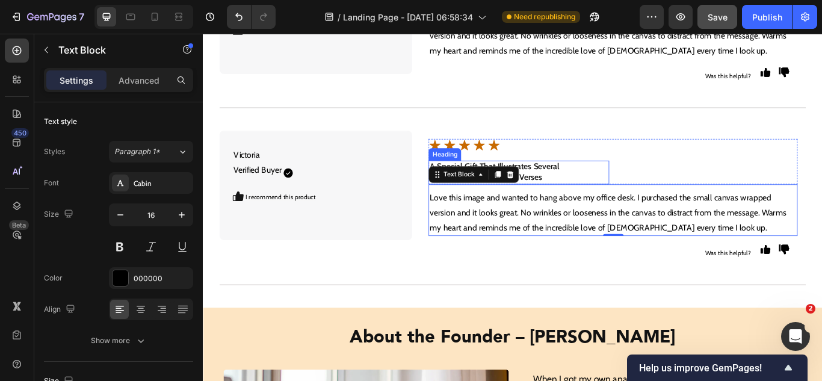
click at [619, 186] on p "A Special Gift That Illustrates Several Bible Verses" at bounding box center [571, 195] width 208 height 25
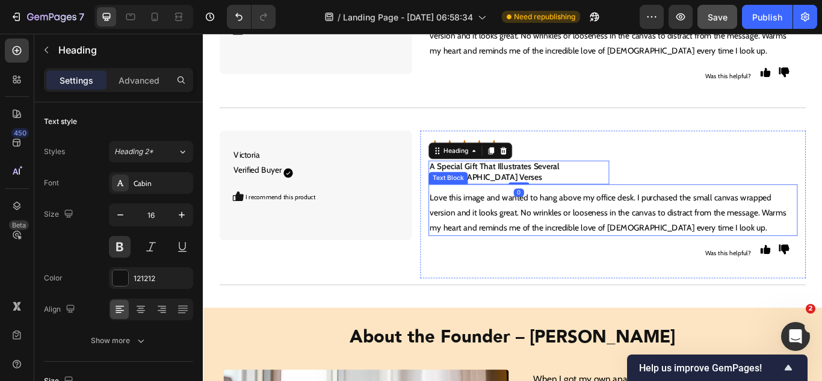
click at [583, 217] on p "Love this image and wanted to hang above my office desk. I purchased the small …" at bounding box center [681, 243] width 428 height 52
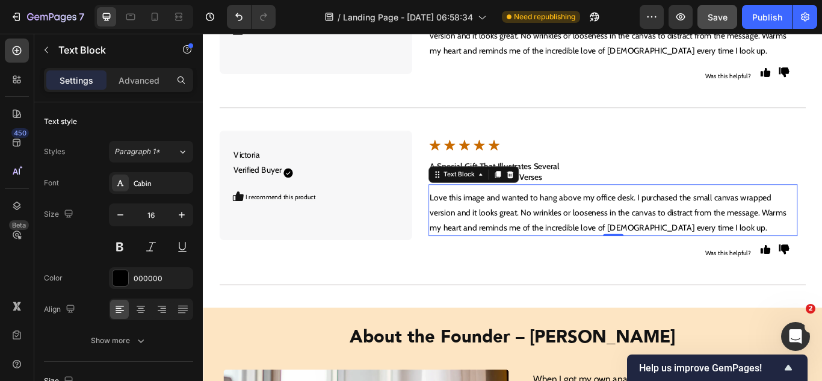
click at [493, 233] on p "Love this image and wanted to hang above my office desk. I purchased the small …" at bounding box center [681, 243] width 428 height 52
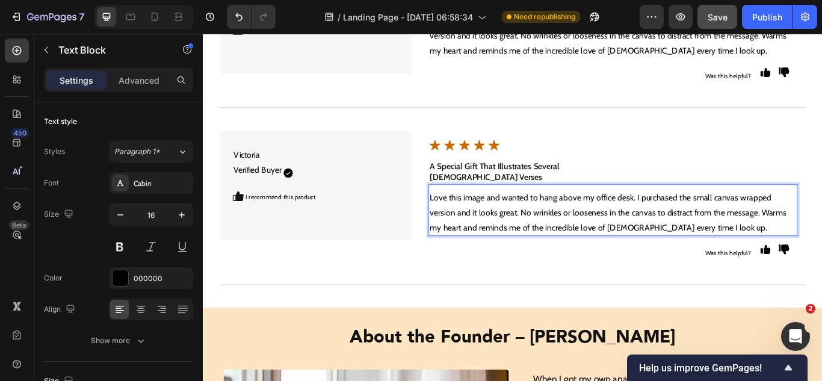
click at [493, 233] on p "Love this image and wanted to hang above my office desk. I purchased the small …" at bounding box center [681, 243] width 428 height 52
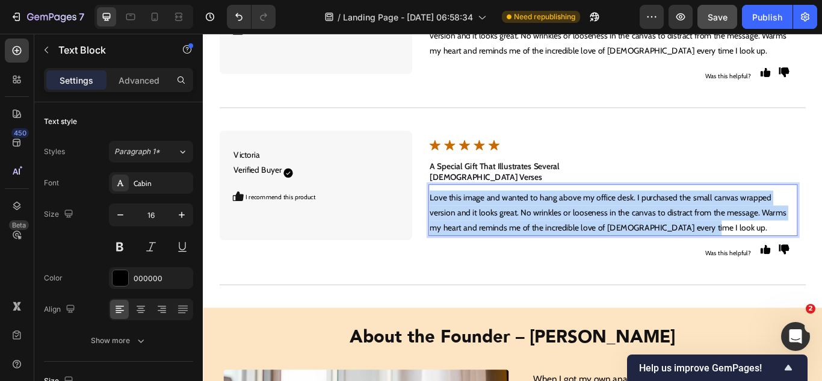
click at [493, 233] on p "Love this image and wanted to hang above my office desk. I purchased the small …" at bounding box center [681, 243] width 428 height 52
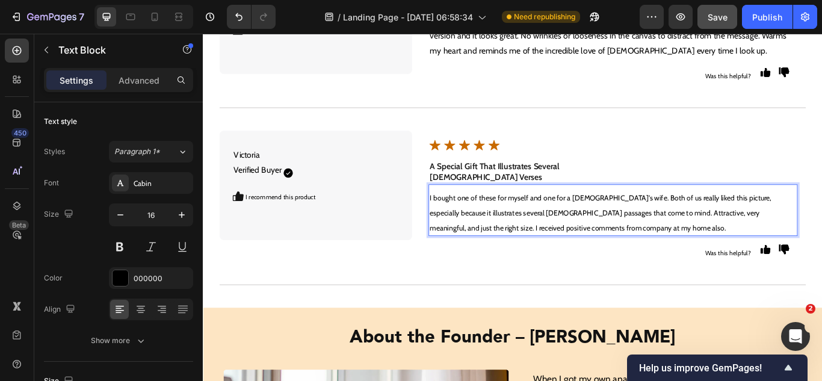
click at [489, 225] on span "I bought one of these for myself and one for a pastor's wife. Both of us really…" at bounding box center [666, 243] width 398 height 46
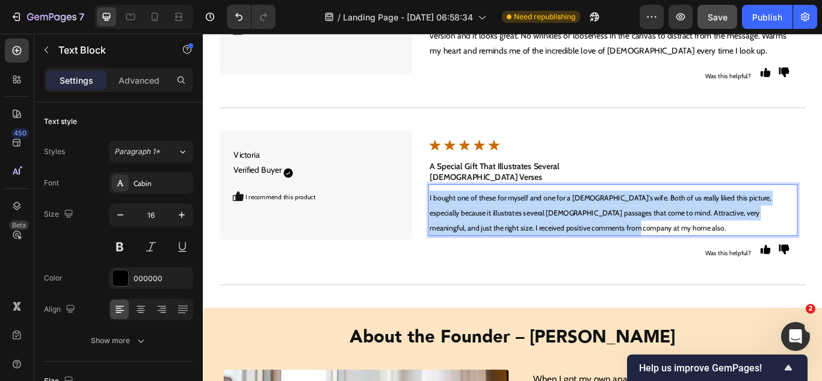
click at [489, 225] on span "I bought one of these for myself and one for a pastor's wife. Both of us really…" at bounding box center [666, 243] width 398 height 46
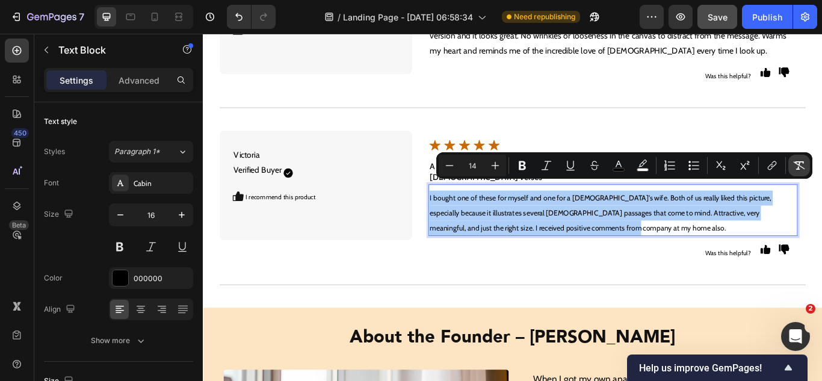
click at [800, 162] on icon "Editor contextual toolbar" at bounding box center [799, 165] width 12 height 12
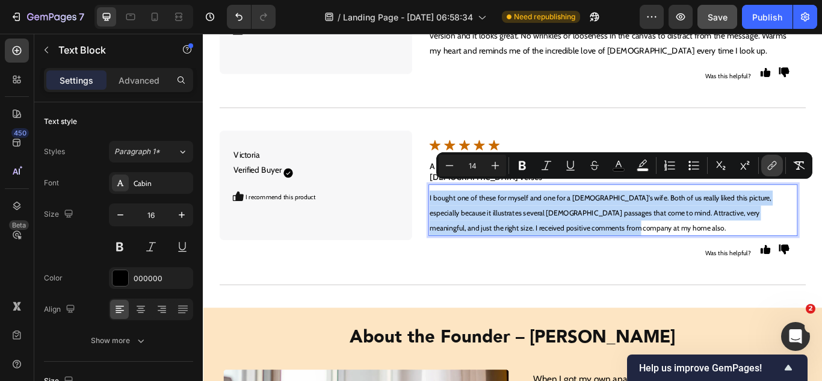
type input "16"
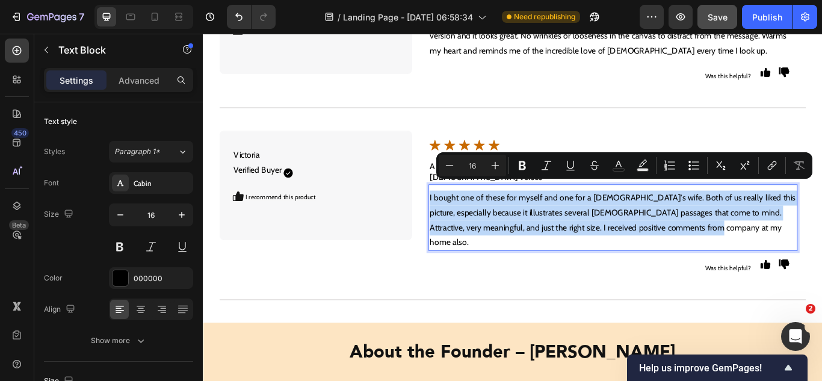
click at [632, 247] on p "I bought one of these for myself and one for a pastor's wife. Both of us really…" at bounding box center [681, 251] width 428 height 69
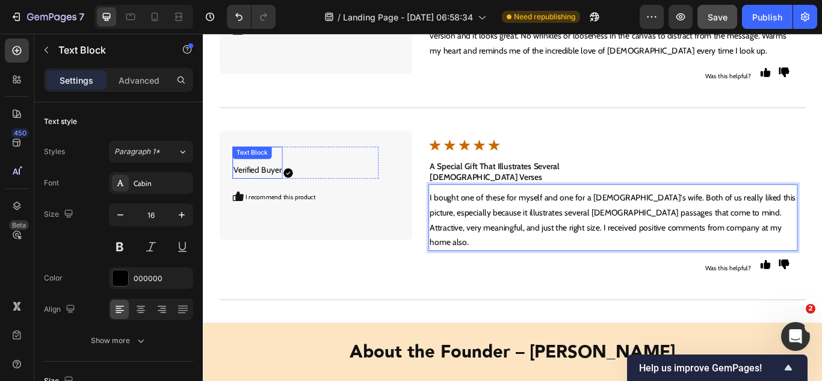
click at [286, 173] on div "Victoria Verified Buyer Text Block" at bounding box center [266, 183] width 58 height 37
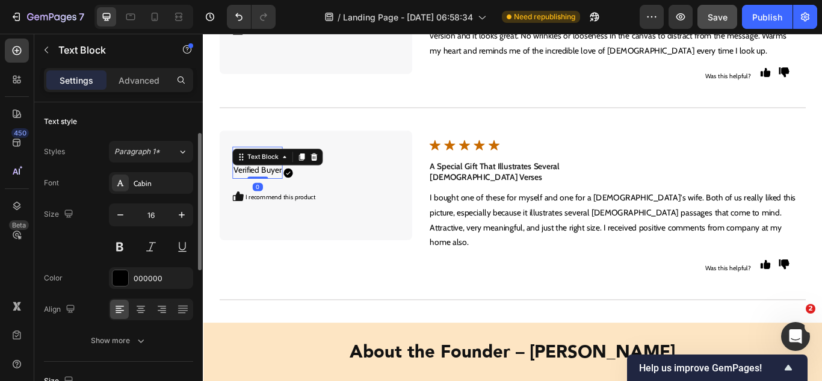
scroll to position [22, 0]
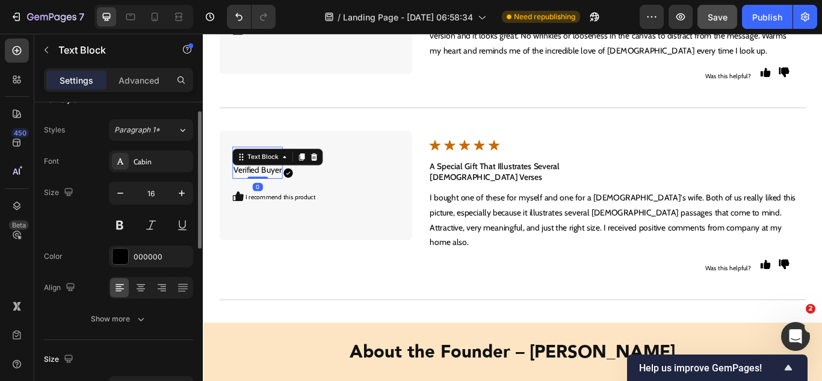
click at [279, 197] on p "Victoria Verified Buyer" at bounding box center [266, 184] width 56 height 35
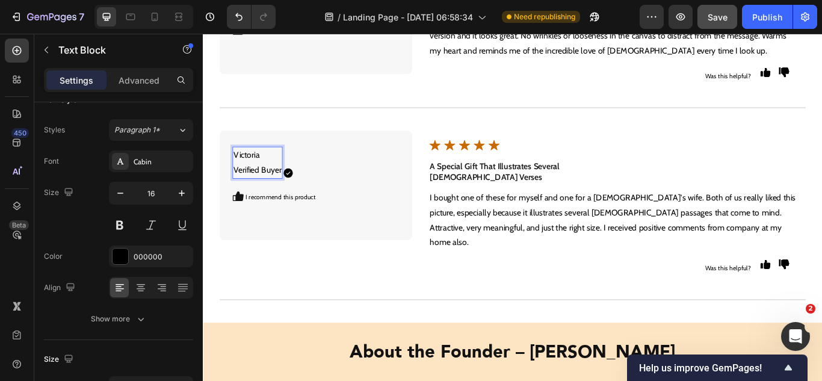
click at [273, 174] on p "Victoria Verified Buyer" at bounding box center [266, 184] width 56 height 35
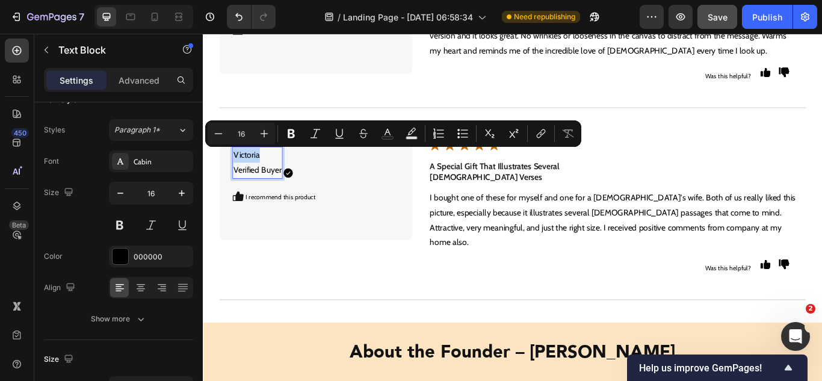
drag, startPoint x: 272, startPoint y: 172, endPoint x: 239, endPoint y: 176, distance: 32.8
click at [239, 176] on p "Victoria Verified Buyer" at bounding box center [266, 184] width 56 height 35
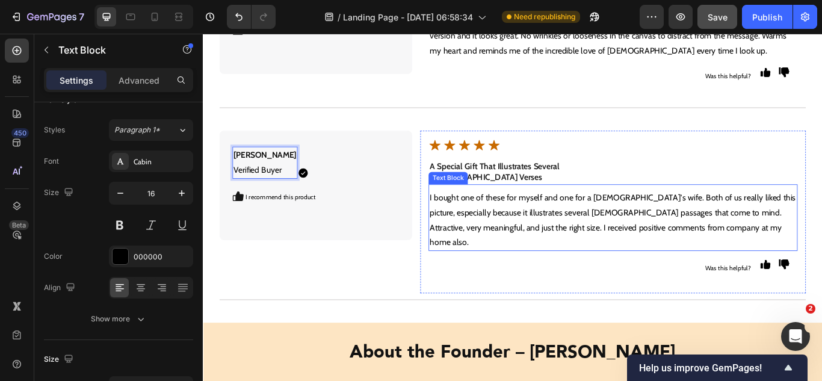
click at [568, 247] on p "I bought one of these for myself and one for a pastor's wife. Both of us really…" at bounding box center [681, 251] width 428 height 69
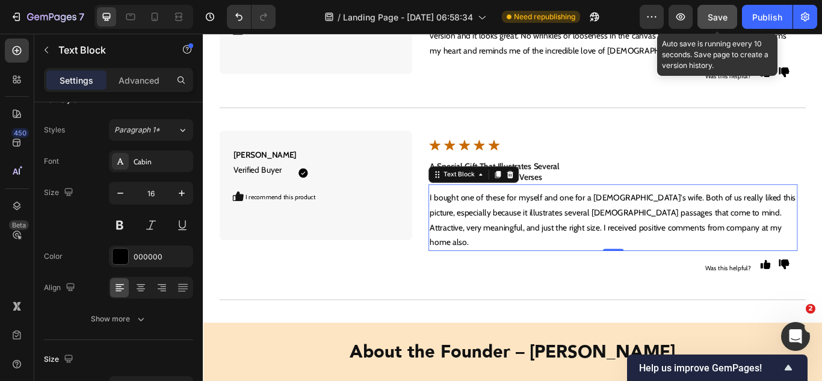
click at [709, 20] on span "Save" at bounding box center [717, 17] width 20 height 10
drag, startPoint x: 717, startPoint y: 16, endPoint x: 534, endPoint y: 202, distance: 260.8
click at [717, 14] on span "Save" at bounding box center [717, 17] width 20 height 10
